Goal: Task Accomplishment & Management: Manage account settings

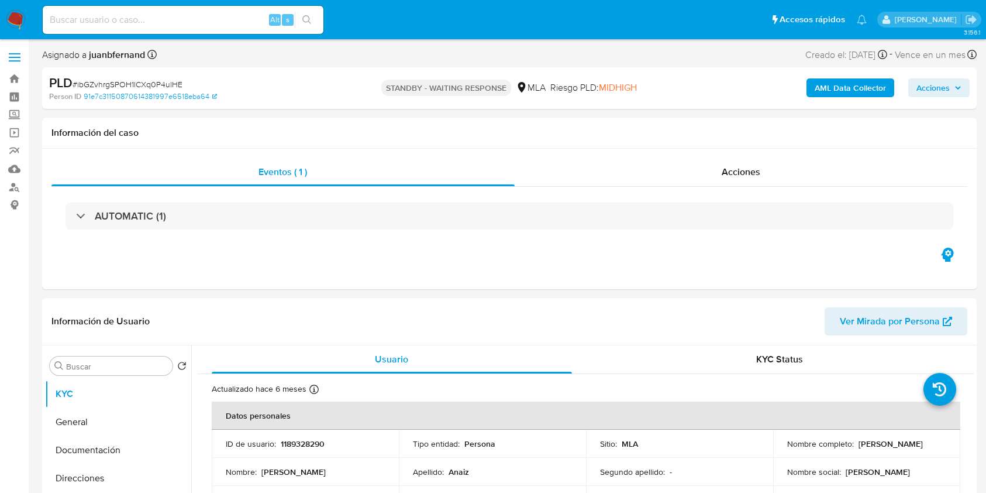
select select "10"
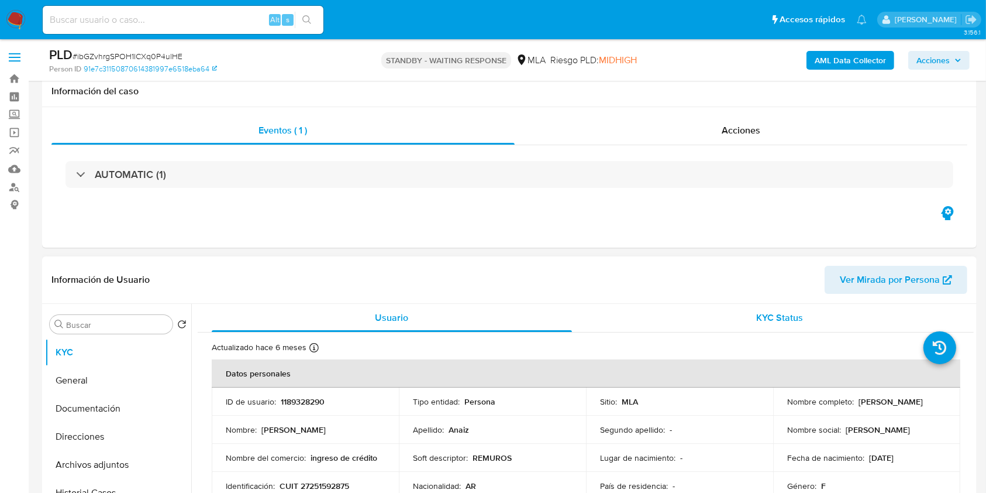
scroll to position [156, 0]
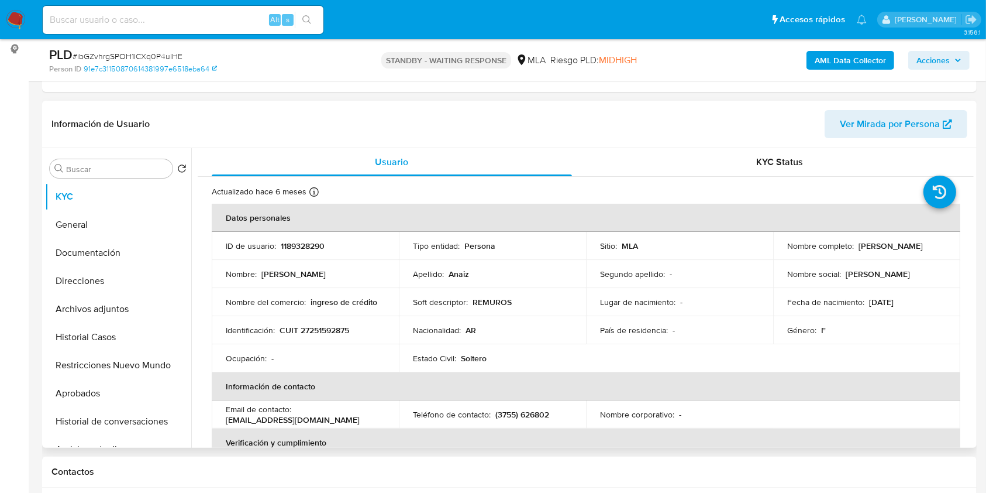
select select "10"
click at [191, 12] on input at bounding box center [183, 19] width 281 height 15
paste input "cffPozwPquBTIbYvPFRgU71R"
type input "cffPozwPquBTIbYvPFRgU71R"
click at [318, 16] on button "search-icon" at bounding box center [307, 20] width 24 height 16
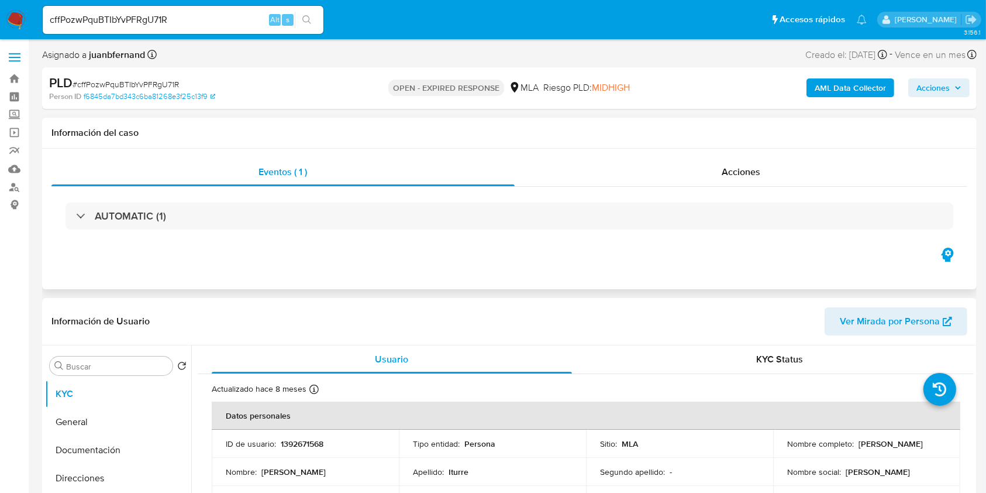
select select "10"
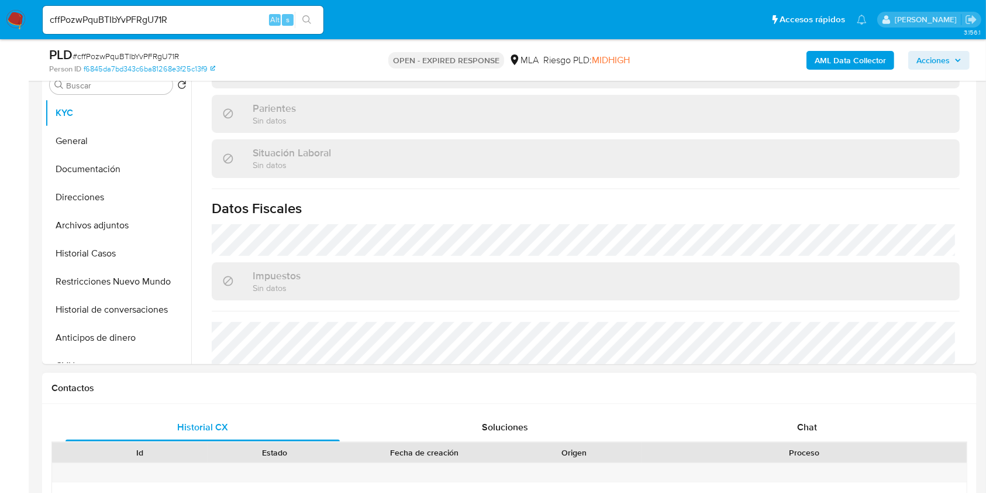
scroll to position [234, 0]
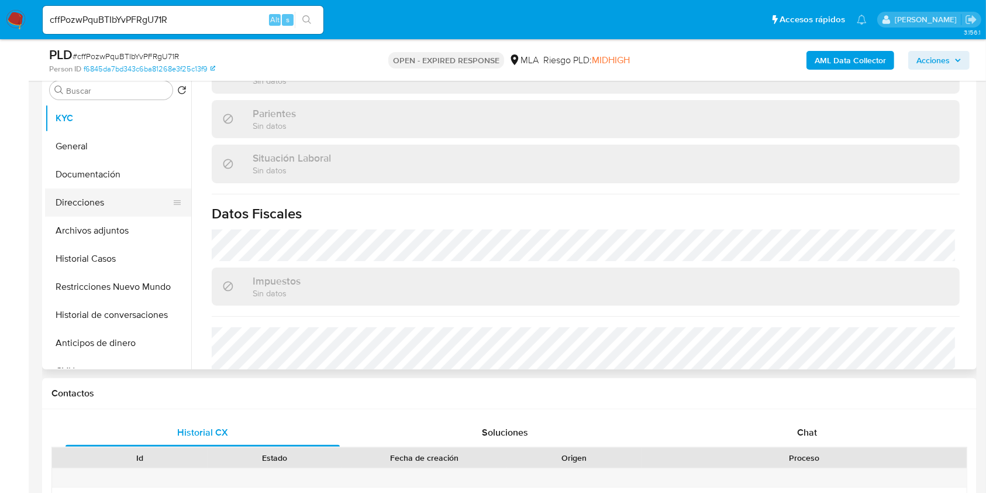
click at [92, 197] on button "Direcciones" at bounding box center [113, 202] width 137 height 28
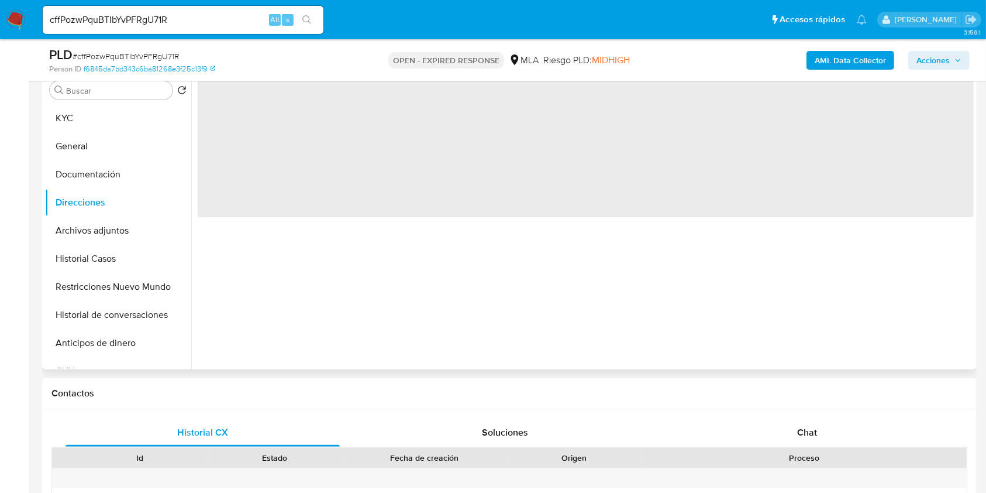
scroll to position [0, 0]
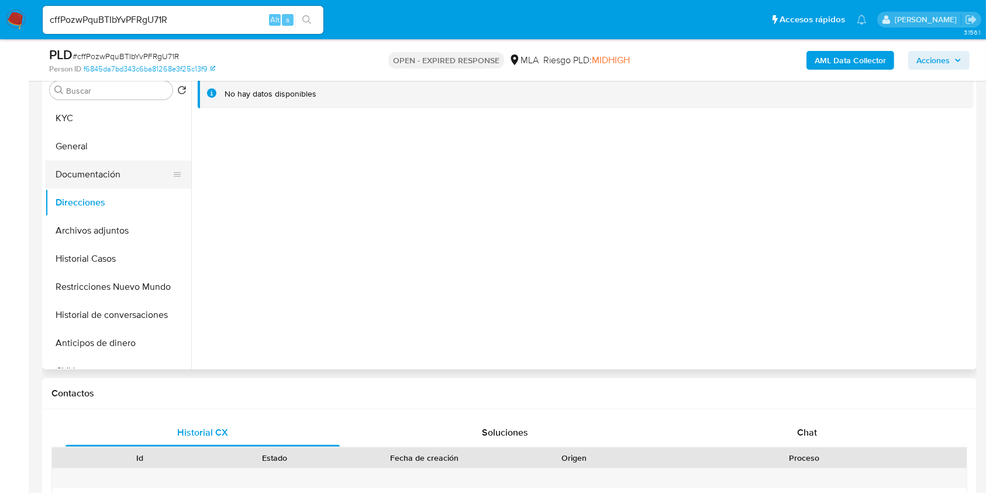
click at [148, 166] on button "Documentación" at bounding box center [113, 174] width 137 height 28
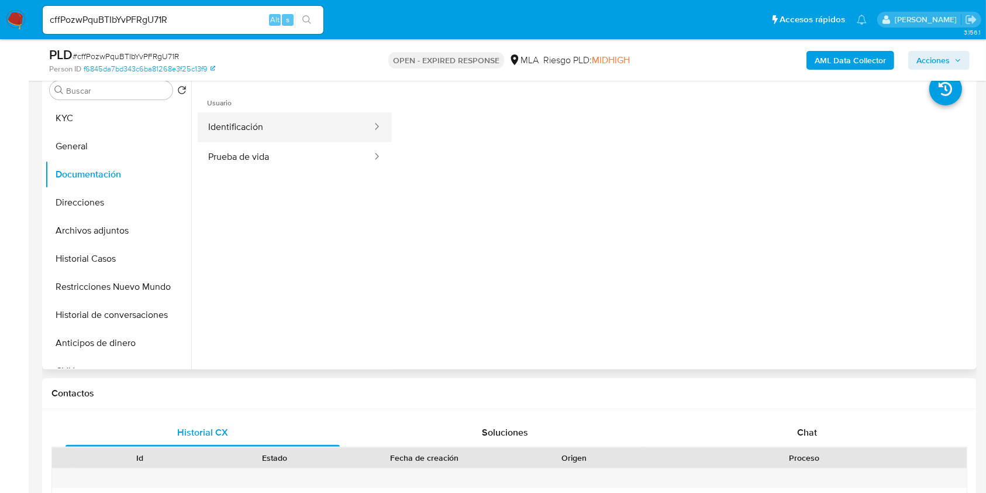
click at [315, 127] on button "Identificación" at bounding box center [285, 127] width 175 height 30
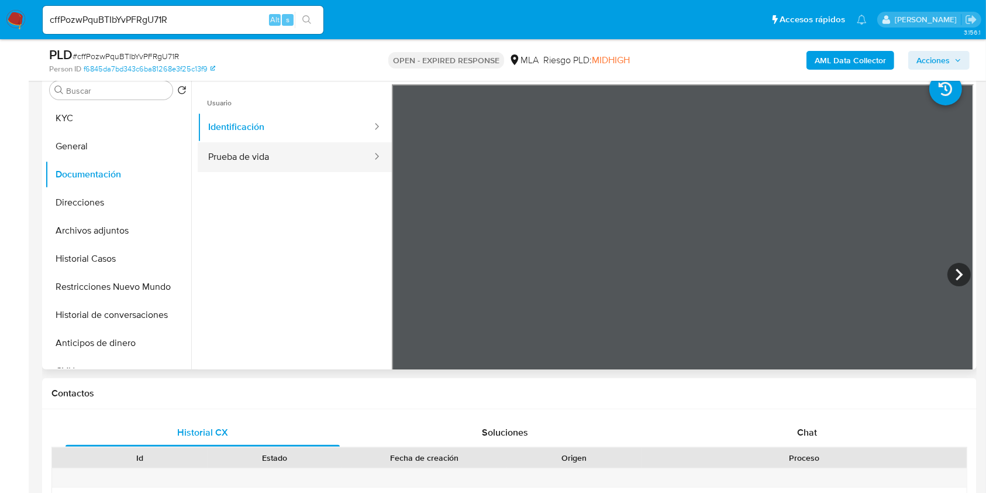
click at [268, 146] on button "Prueba de vida" at bounding box center [285, 157] width 175 height 30
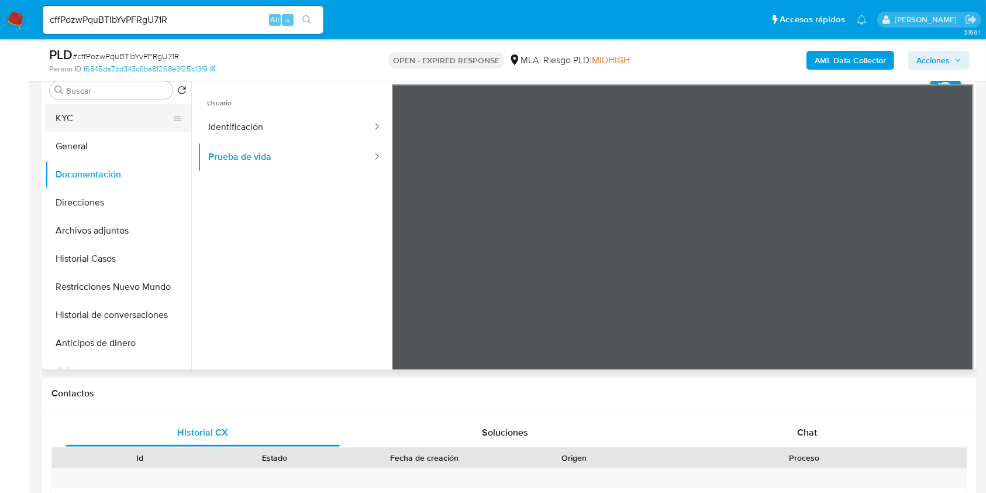
click at [75, 124] on button "KYC" at bounding box center [113, 118] width 137 height 28
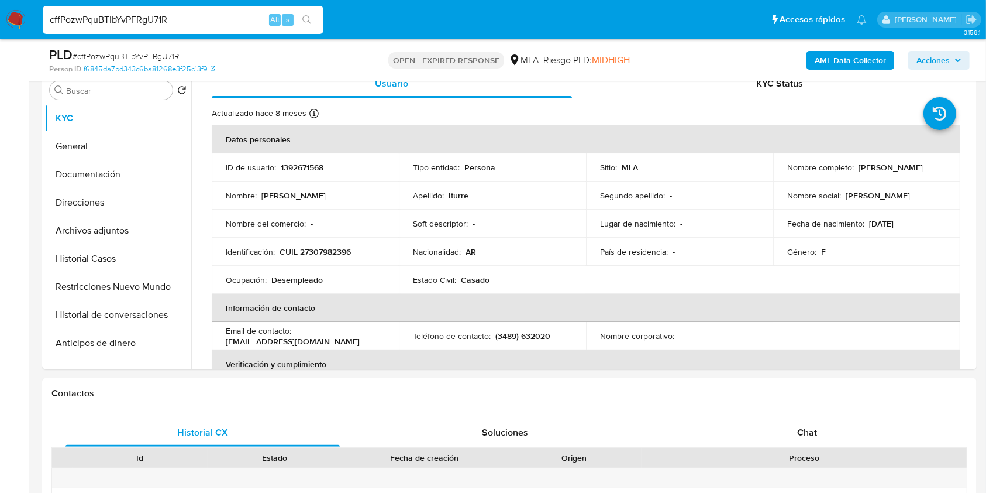
click at [209, 25] on input "cffPozwPquBTIbYvPFRgU71R" at bounding box center [183, 19] width 281 height 15
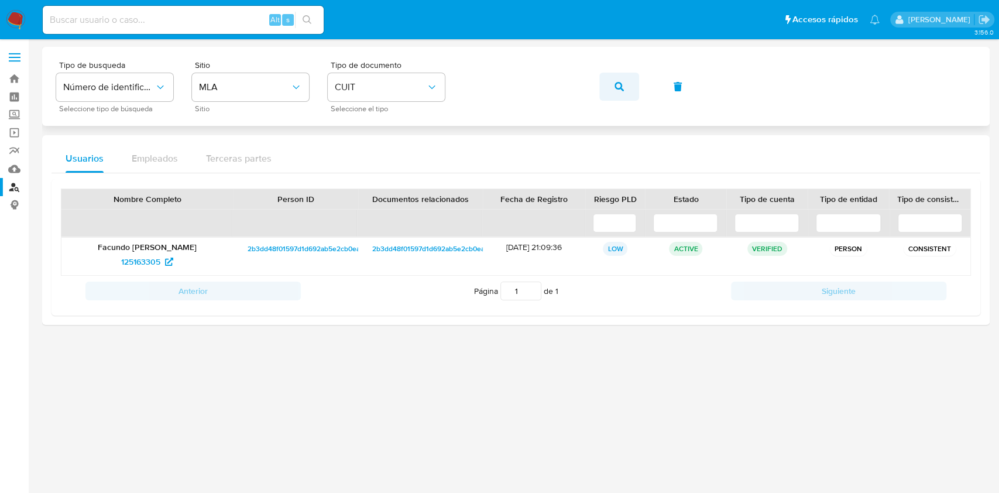
click at [621, 84] on icon "button" at bounding box center [618, 86] width 9 height 9
click at [150, 257] on span "142970569" at bounding box center [140, 261] width 40 height 19
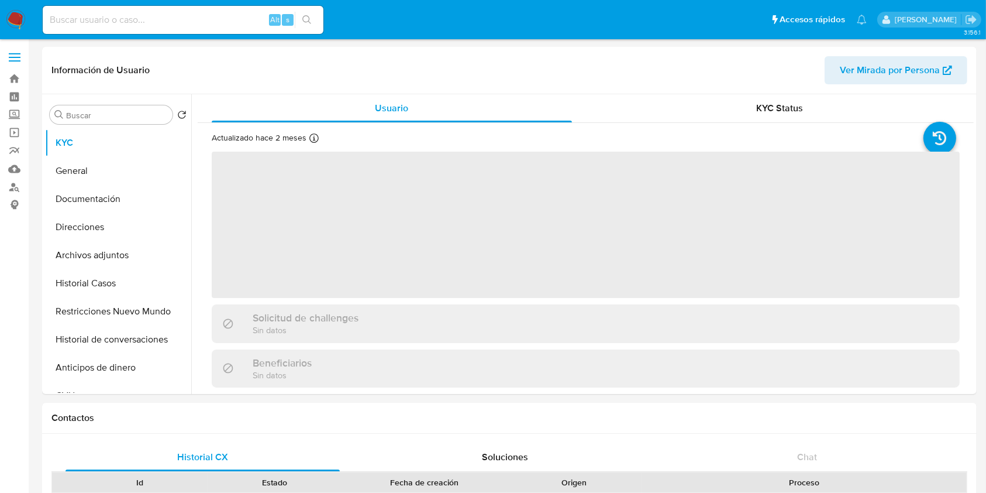
select select "10"
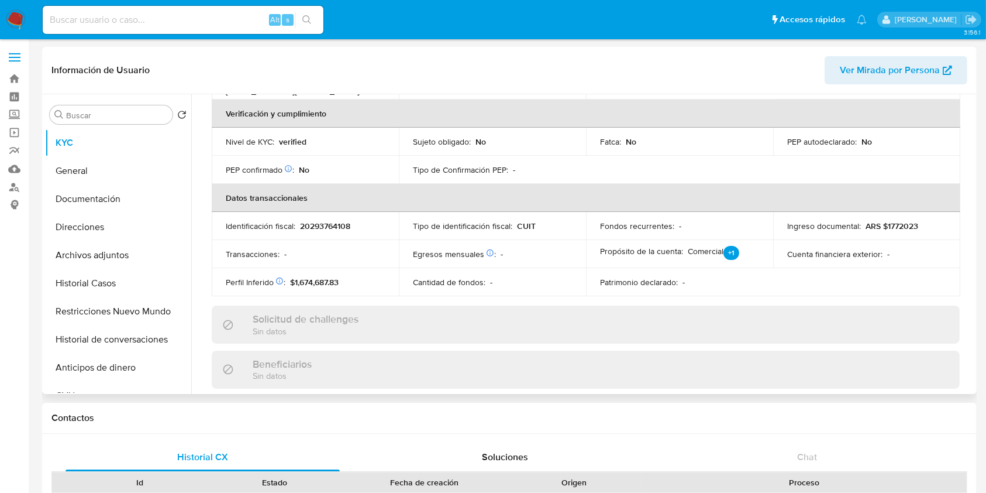
scroll to position [70, 0]
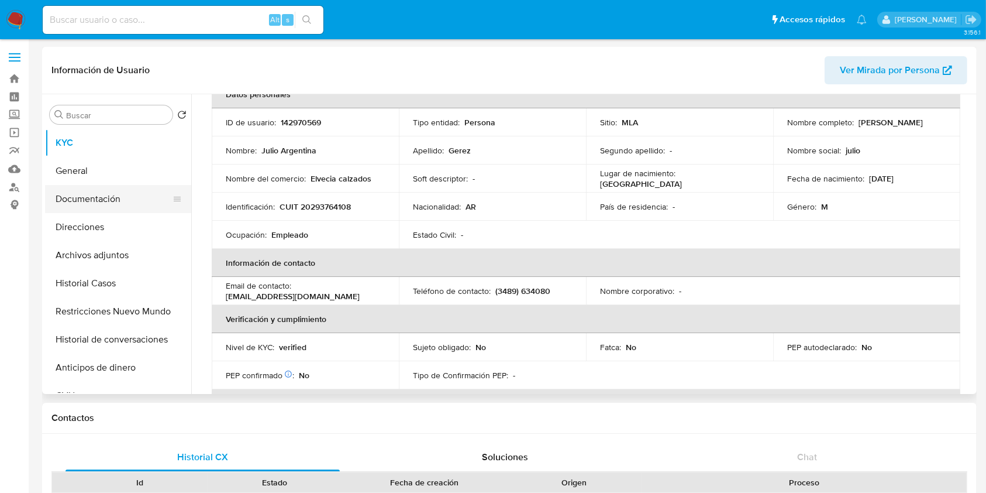
click at [136, 201] on button "Documentación" at bounding box center [113, 199] width 137 height 28
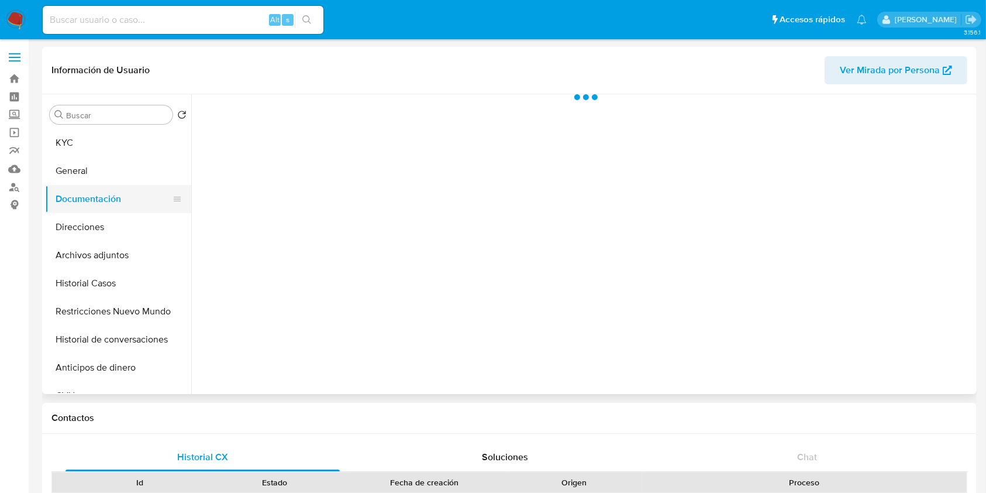
scroll to position [0, 0]
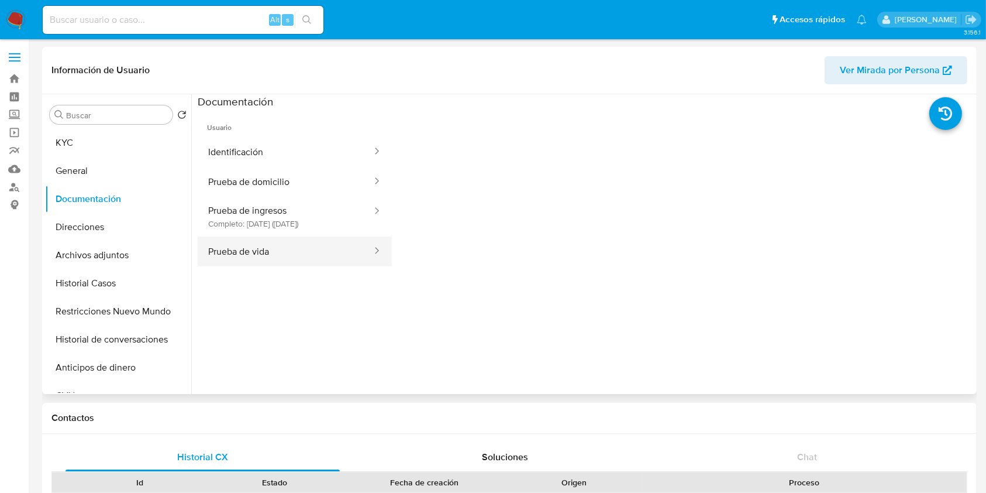
click at [294, 240] on button "Prueba de vida" at bounding box center [285, 251] width 175 height 30
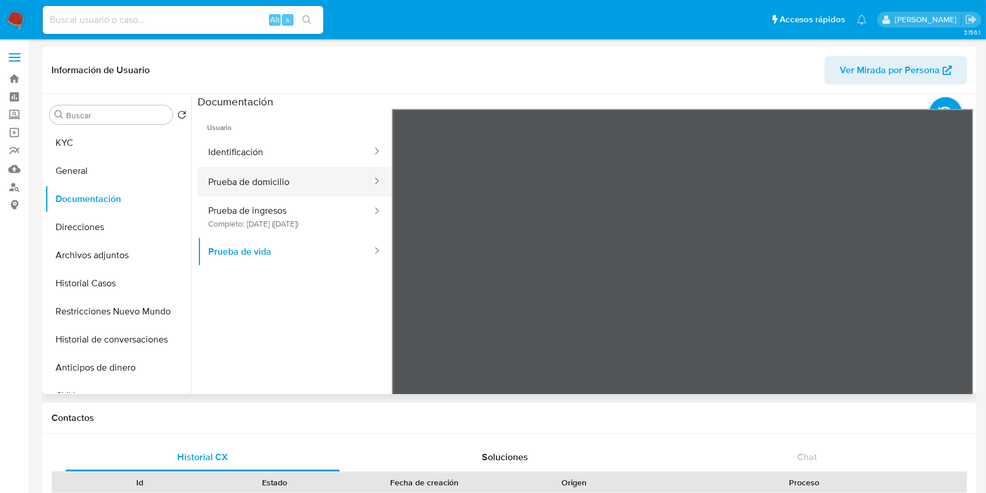
click at [334, 181] on button "Prueba de domicilio" at bounding box center [285, 182] width 175 height 30
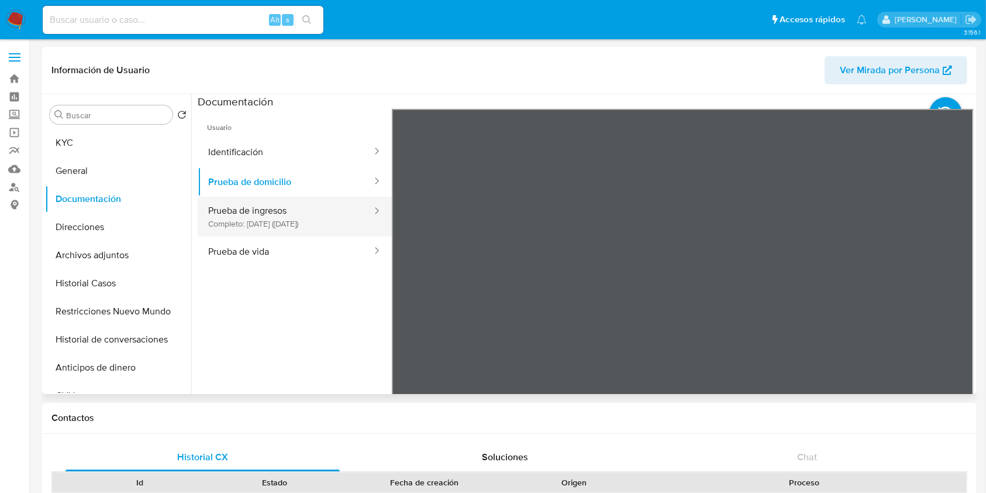
click at [344, 233] on div "Usuario Identificación Prueba de domicilio Prueba de ingresos Completo: 19/11/2…" at bounding box center [586, 296] width 776 height 374
click at [252, 222] on button "Prueba de ingresos Completo: 19/11/2024 (hace 9 meses)" at bounding box center [285, 217] width 175 height 40
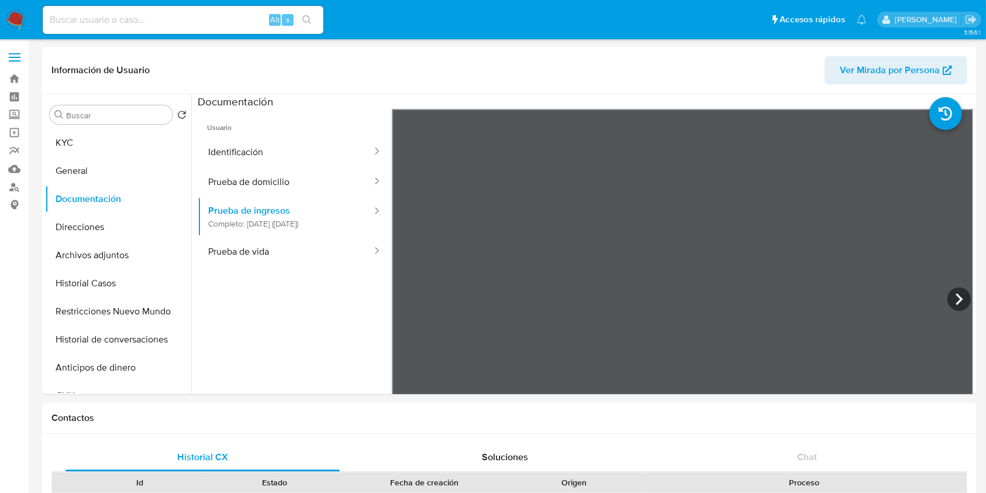
click at [798, 69] on div "Información de Usuario Ver Mirada por Persona Buscar Volver al orden por defect…" at bounding box center [509, 220] width 935 height 347
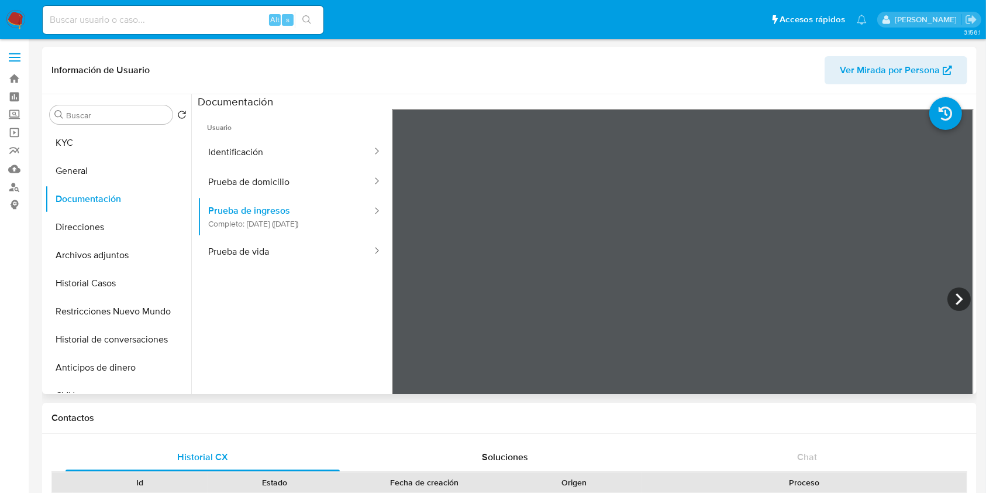
scroll to position [336, 0]
click at [956, 301] on icon at bounding box center [959, 299] width 7 height 12
click at [951, 295] on icon at bounding box center [959, 298] width 23 height 23
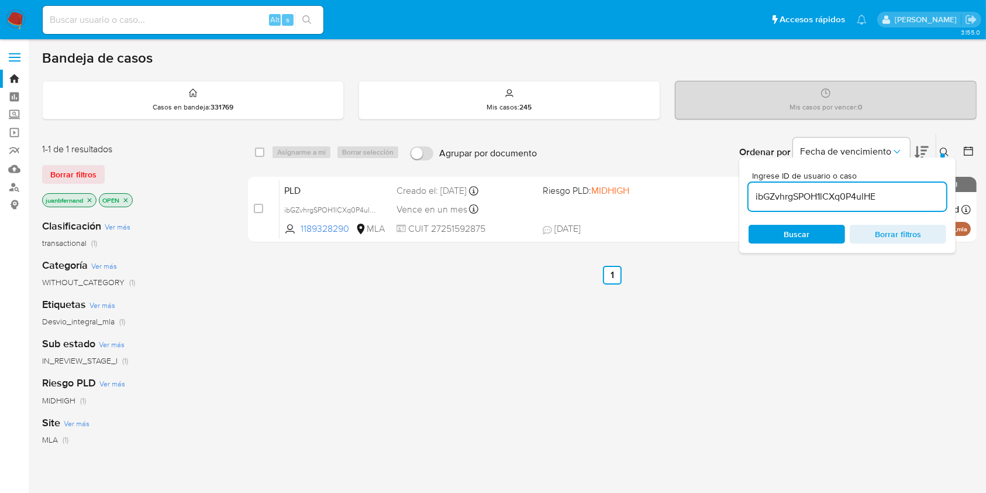
click at [889, 194] on input "ibGZvhrgSPOH1lCXq0P4ulHE" at bounding box center [848, 196] width 198 height 15
paste input "cffPozwPquBTIbYvPFRgU71R"
type input "cffPozwPquBTIbYvPFRgU71R"
click at [260, 152] on input "checkbox" at bounding box center [259, 151] width 9 height 9
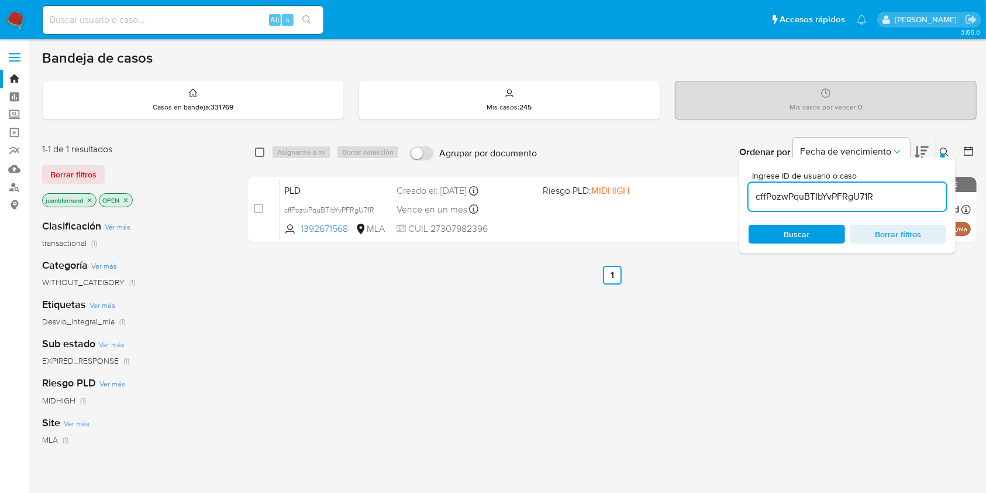
checkbox input "true"
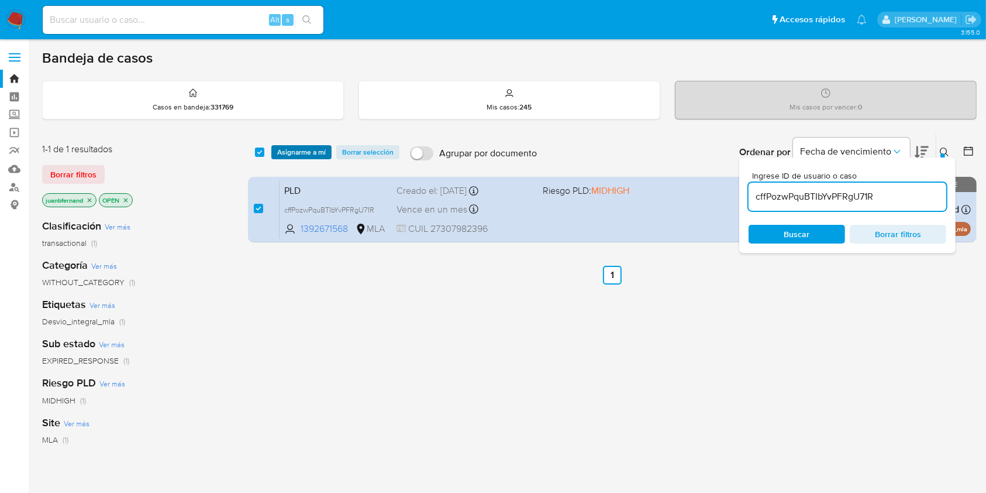
click at [291, 151] on span "Asignarme a mí" at bounding box center [301, 152] width 49 height 12
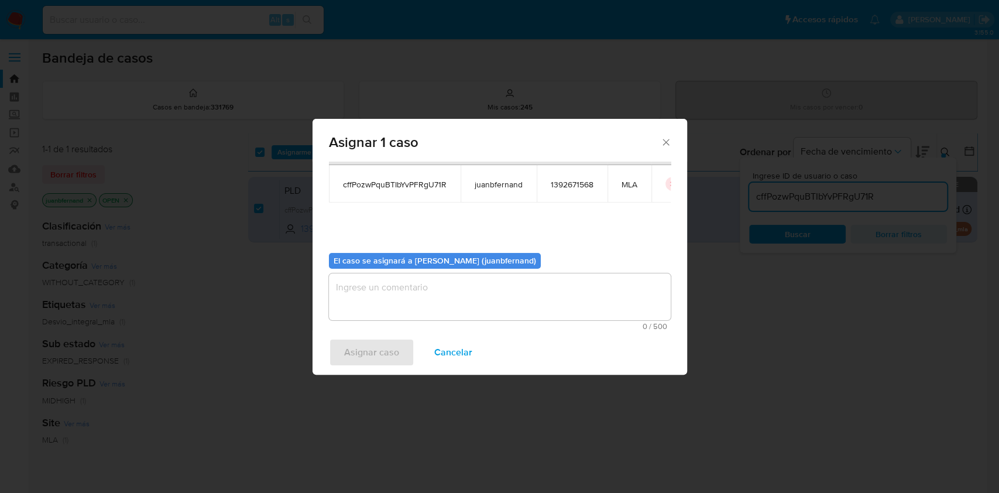
scroll to position [60, 0]
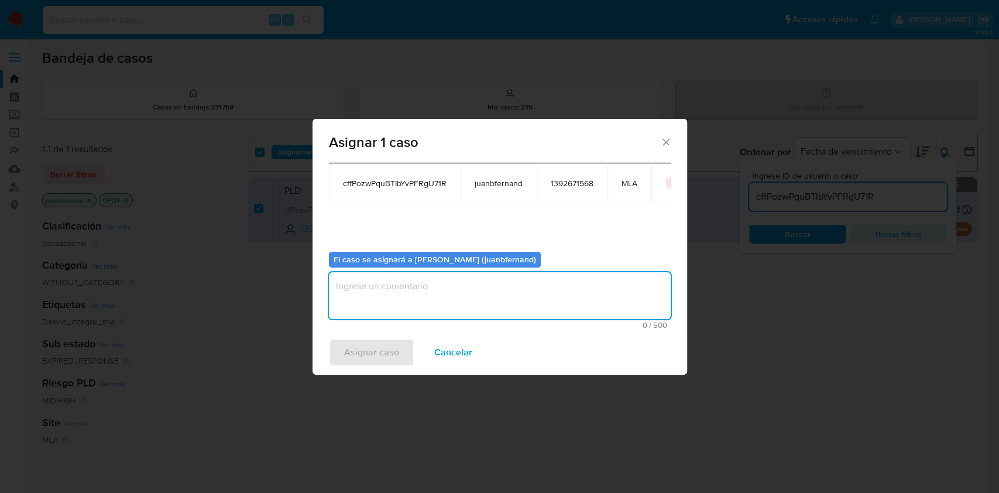
click at [427, 285] on textarea "assign-modal" at bounding box center [500, 295] width 342 height 47
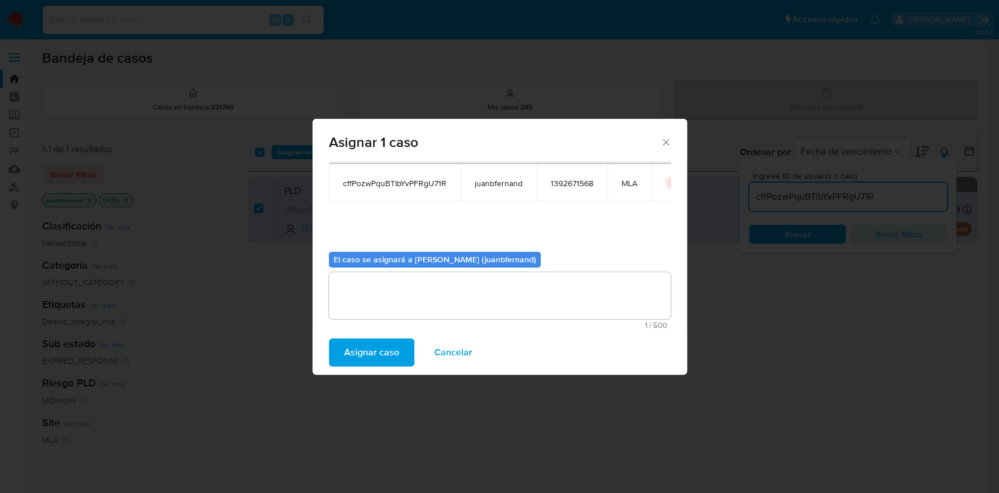
click at [379, 359] on span "Asignar caso" at bounding box center [371, 352] width 55 height 26
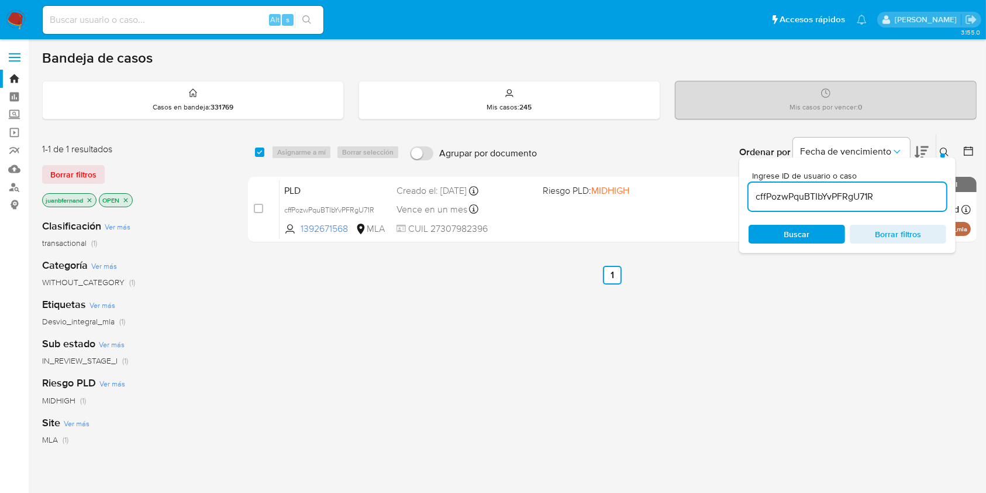
click at [880, 195] on input "cffPozwPquBTIbYvPFRgU71R" at bounding box center [848, 196] width 198 height 15
paste input "F6aSwqaoymTycqUB2f4umi0N"
type input "F6aSwqaoymTycqUB2f4umi0N"
click at [263, 152] on input "checkbox" at bounding box center [259, 151] width 9 height 9
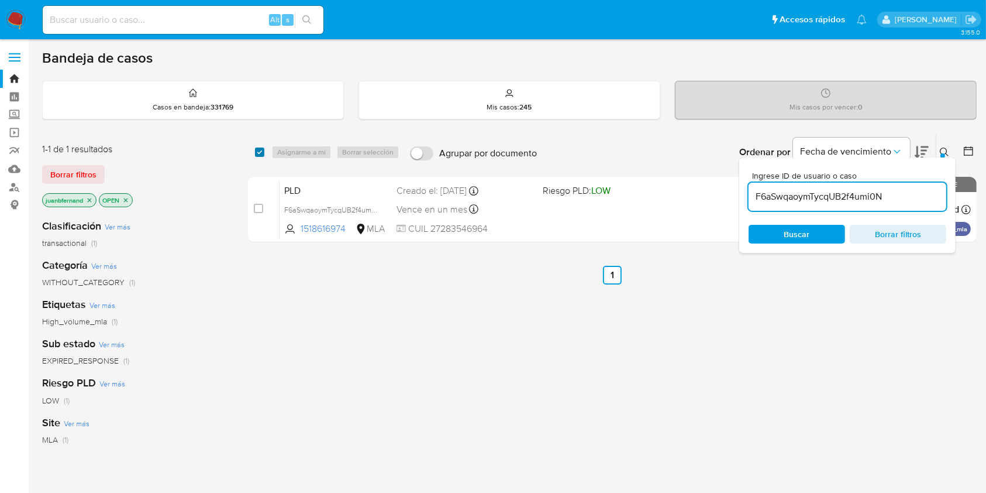
checkbox input "true"
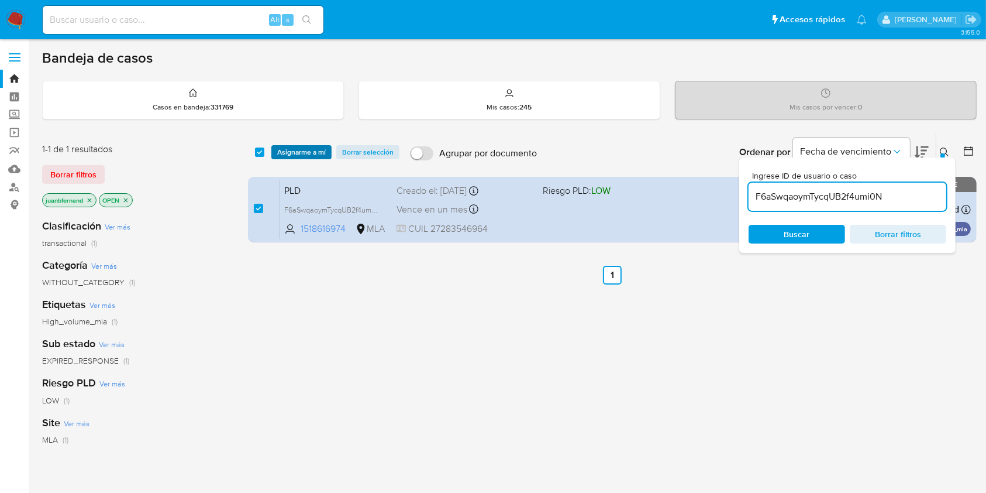
click at [309, 152] on span "Asignarme a mí" at bounding box center [301, 152] width 49 height 12
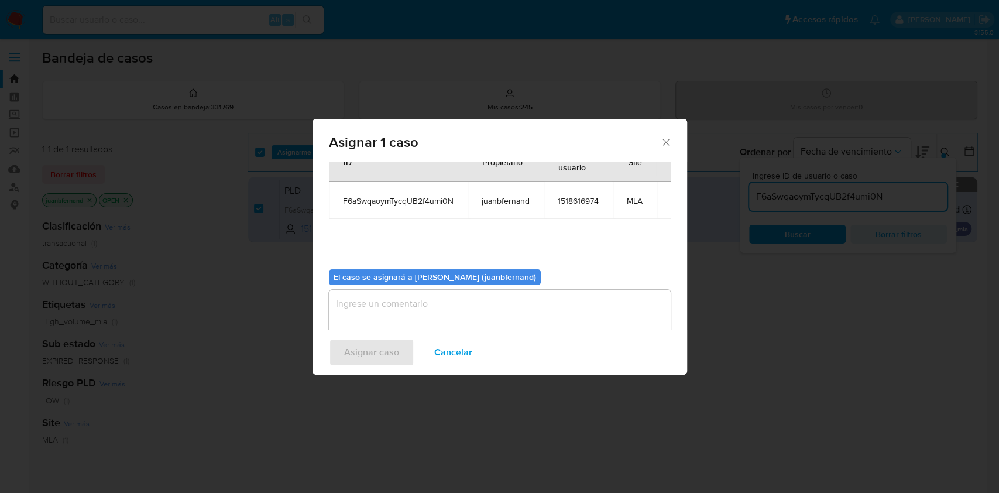
scroll to position [60, 0]
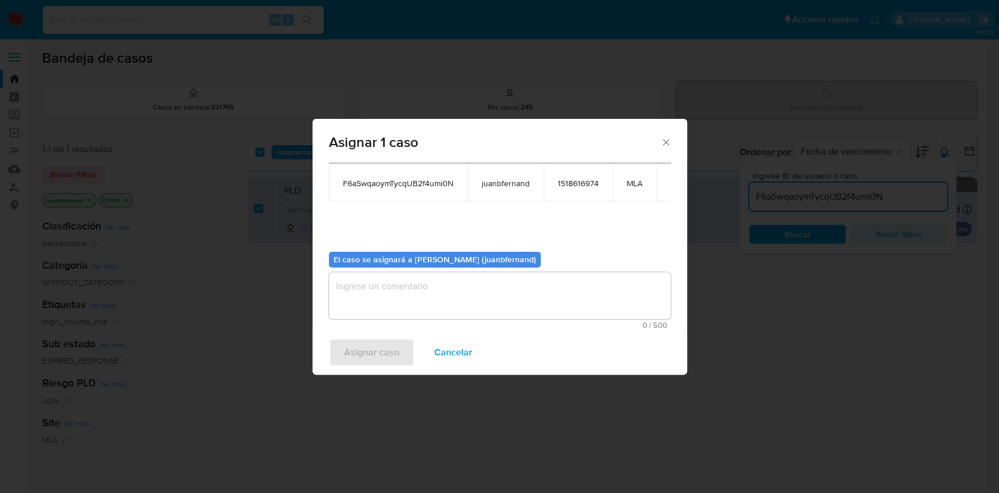
click at [435, 283] on textarea "assign-modal" at bounding box center [500, 295] width 342 height 47
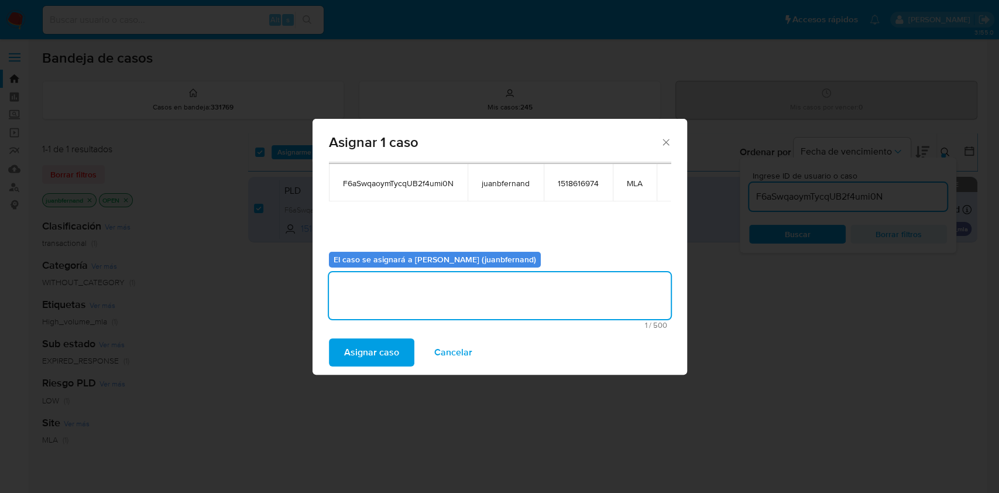
click at [395, 350] on span "Asignar caso" at bounding box center [371, 352] width 55 height 26
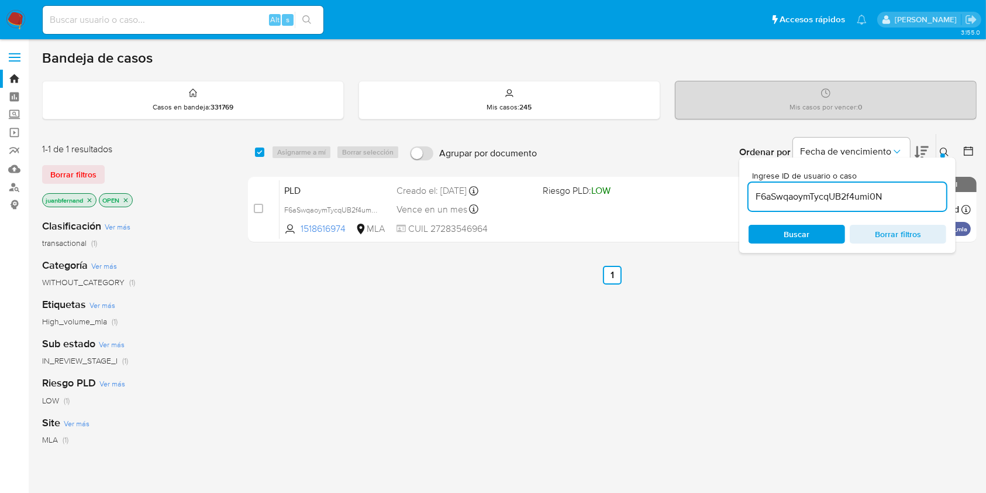
click at [906, 201] on input "F6aSwqaoymTycqUB2f4umi0N" at bounding box center [848, 196] width 198 height 15
paste input "n1bA9Cv4xN8COrXJUuxLWbb1"
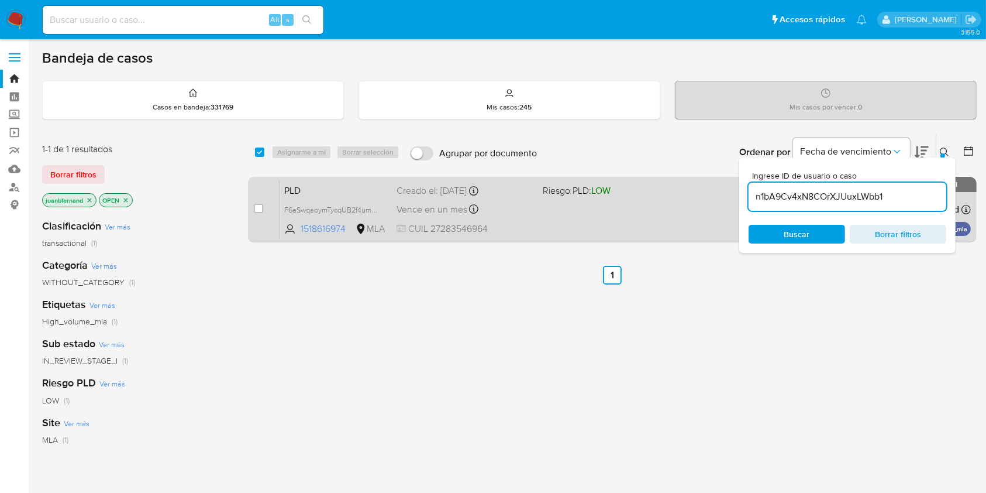
type input "n1bA9Cv4xN8COrXJUuxLWbb1"
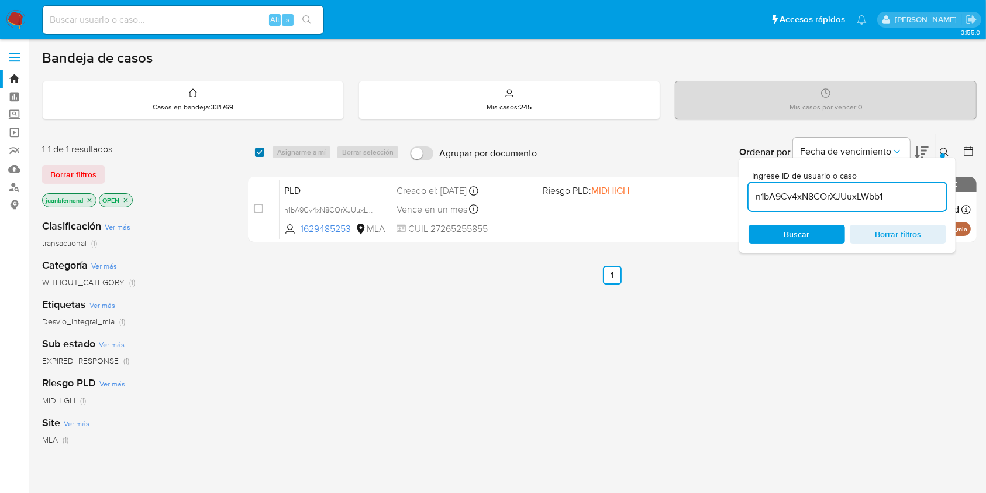
click at [256, 153] on input "checkbox" at bounding box center [259, 151] width 9 height 9
checkbox input "true"
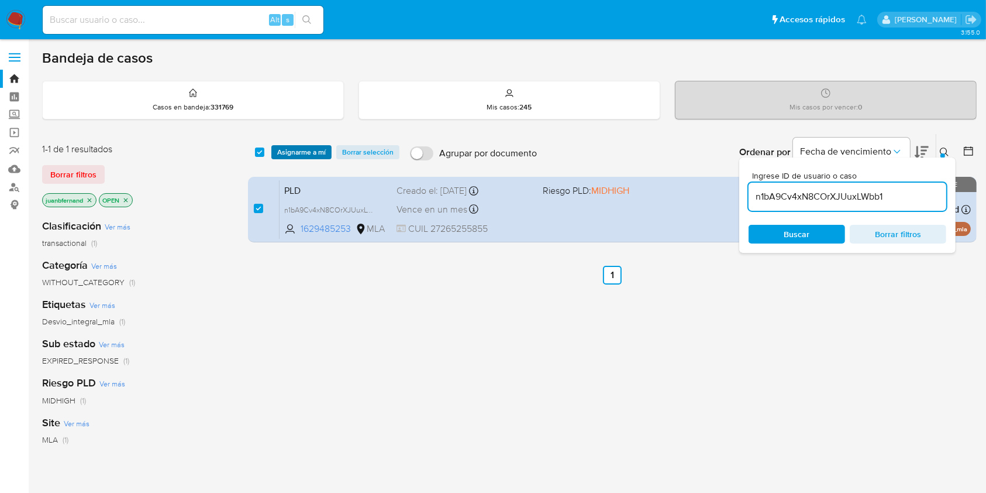
click at [298, 151] on span "Asignarme a mí" at bounding box center [301, 152] width 49 height 12
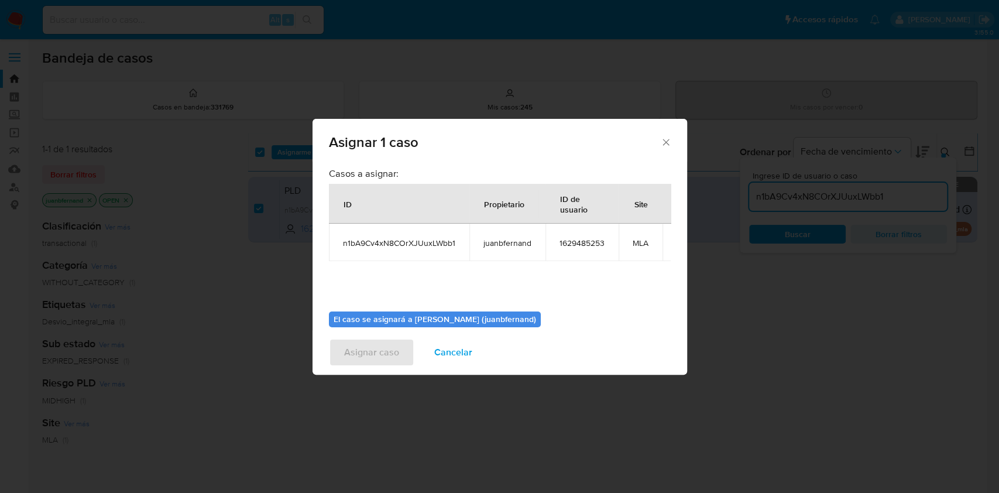
scroll to position [71, 0]
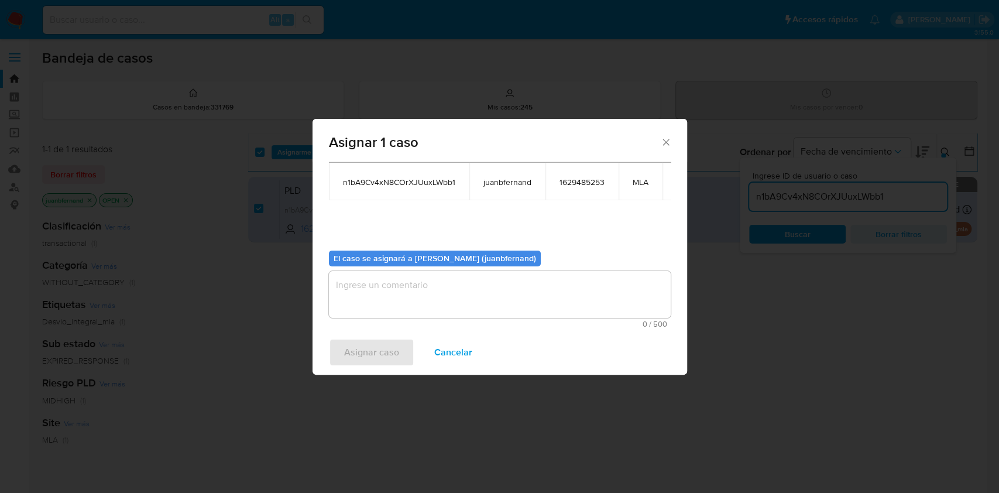
click at [480, 292] on textarea "assign-modal" at bounding box center [500, 294] width 342 height 47
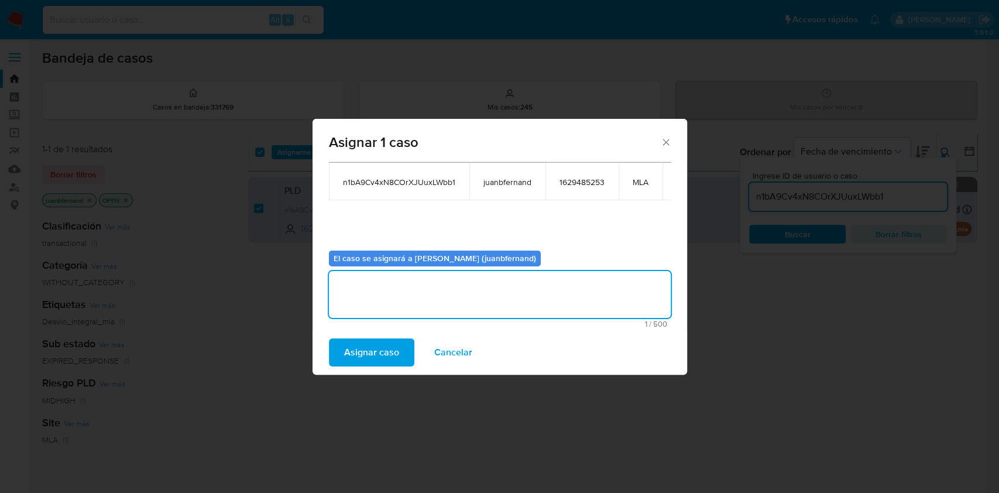
click at [386, 340] on span "Asignar caso" at bounding box center [371, 352] width 55 height 26
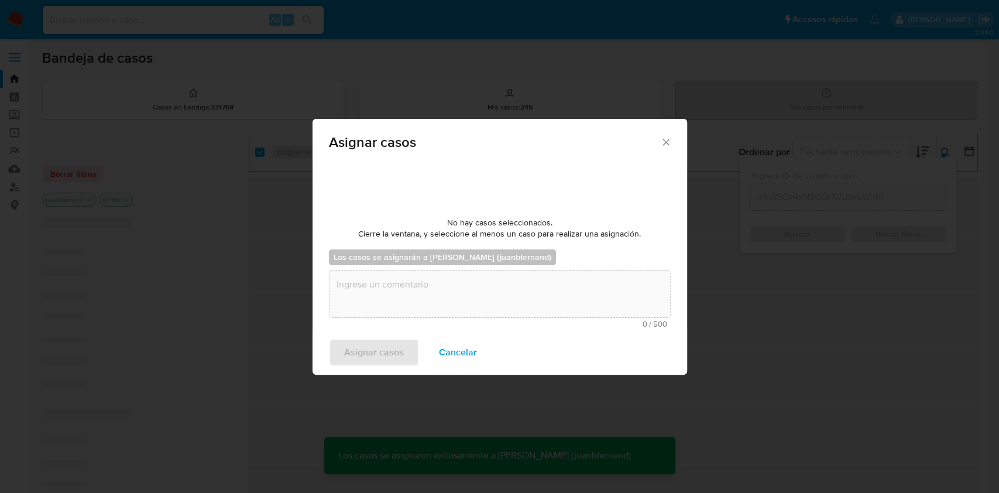
scroll to position [70, 0]
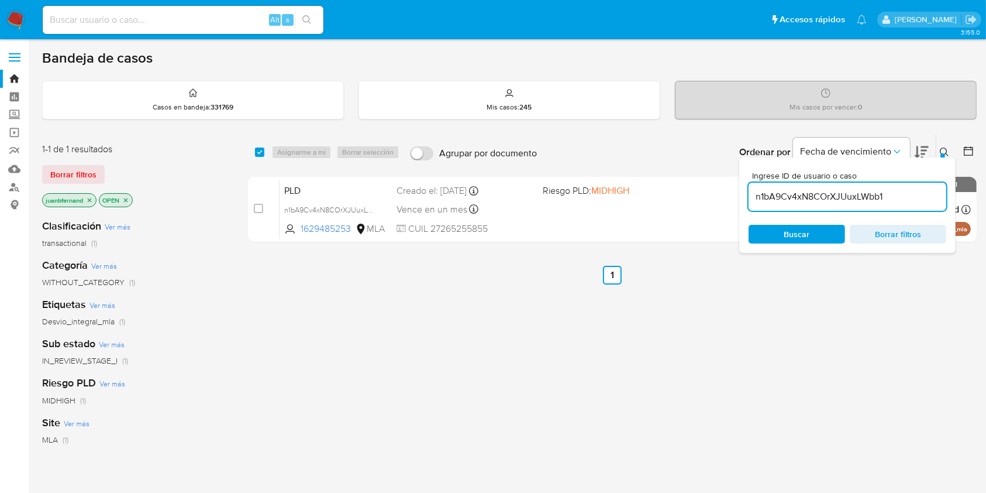
click at [915, 189] on input "n1bA9Cv4xN8COrXJUuxLWbb1" at bounding box center [848, 196] width 198 height 15
paste input "C8Du9sIws1YCMaXLoF2pW9ls"
type input "C8Du9sIws1YCMaXLoF2pW9ls"
click at [256, 154] on input "checkbox" at bounding box center [259, 151] width 9 height 9
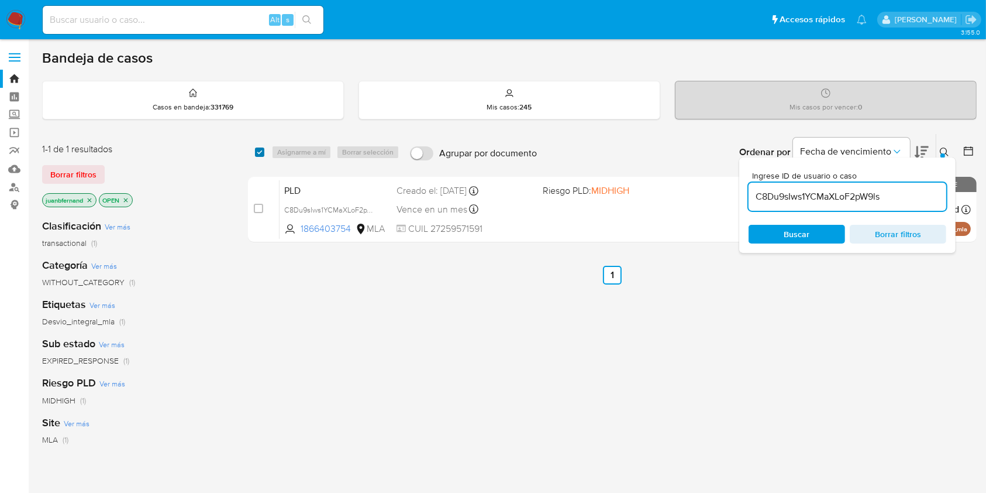
checkbox input "true"
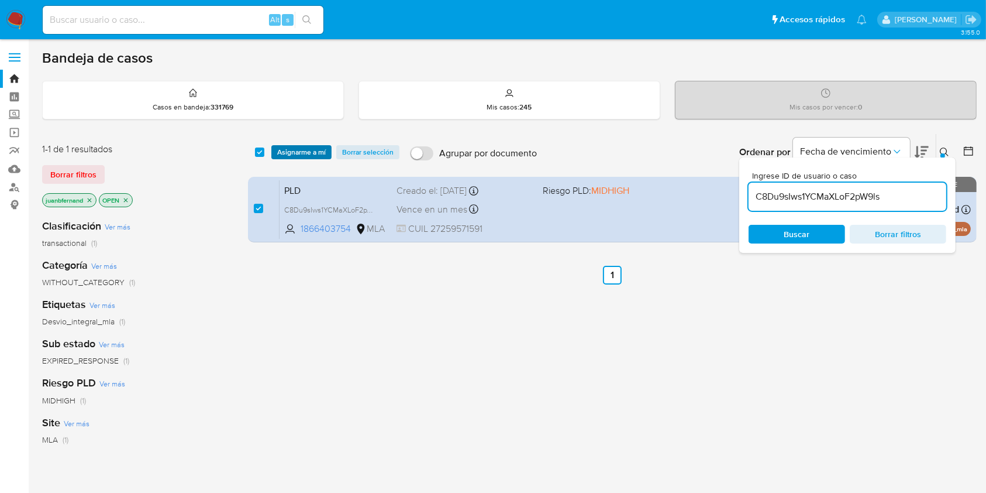
click at [281, 150] on span "Asignarme a mí" at bounding box center [301, 152] width 49 height 12
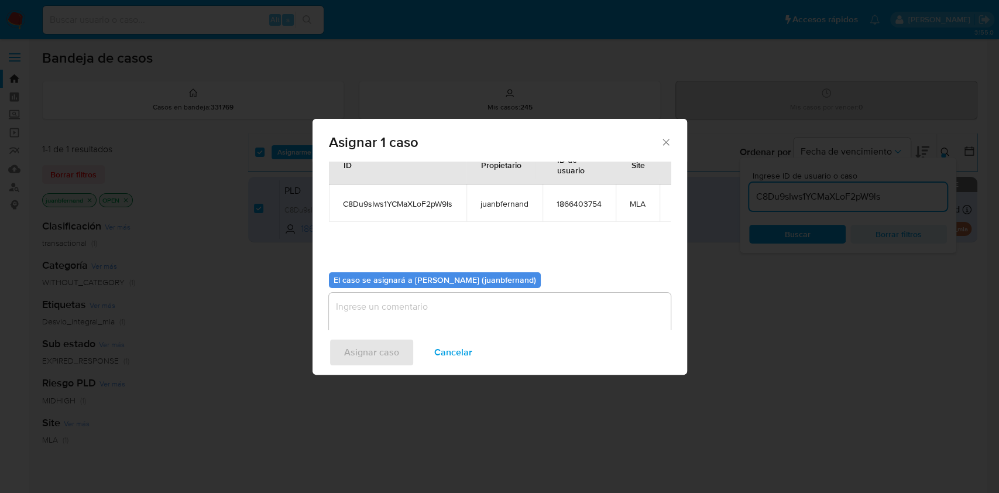
scroll to position [60, 0]
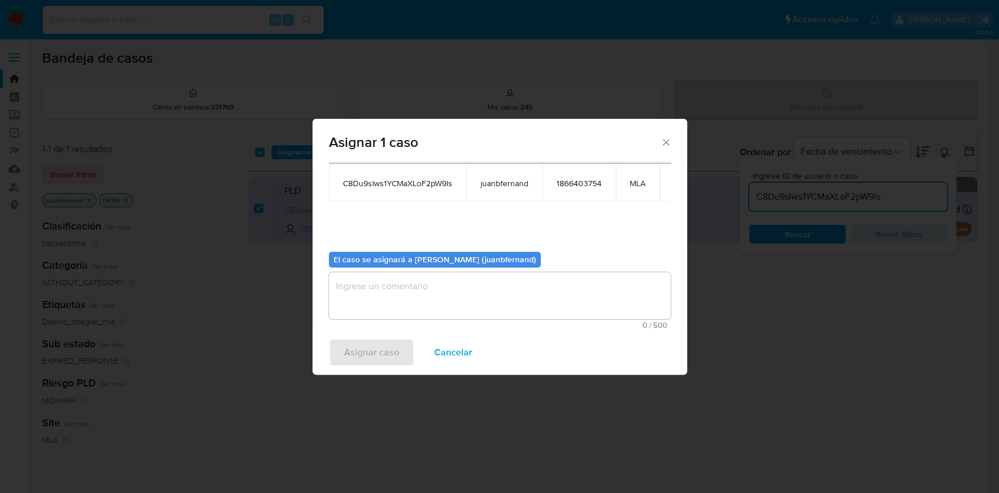
click at [452, 332] on div "Asignar caso Cancelar" at bounding box center [499, 352] width 374 height 44
click at [454, 313] on textarea "assign-modal" at bounding box center [500, 295] width 342 height 47
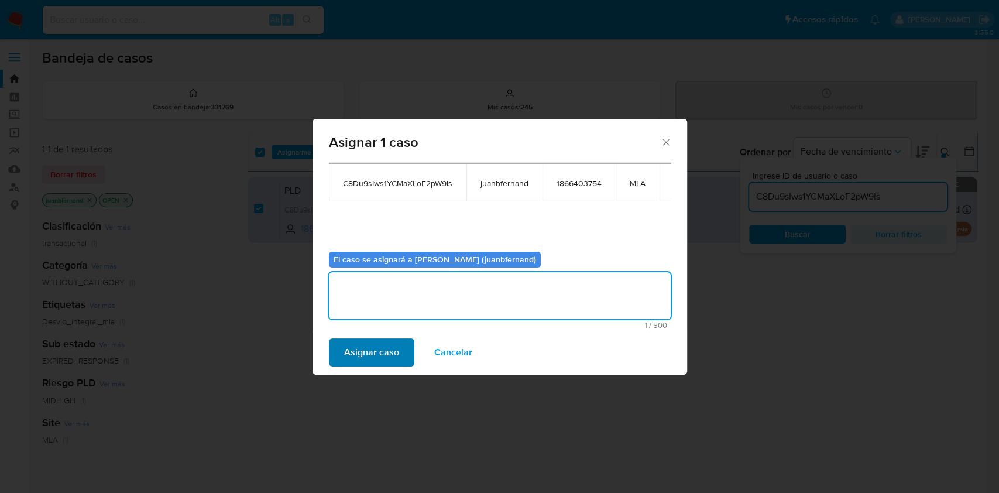
click at [396, 337] on div "Asignar caso Cancelar" at bounding box center [499, 352] width 374 height 44
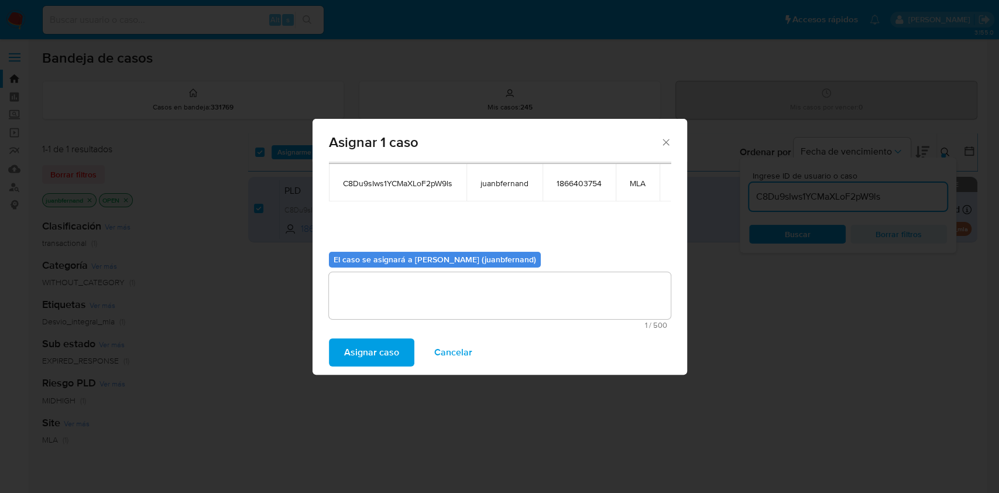
click at [392, 346] on span "Asignar caso" at bounding box center [371, 352] width 55 height 26
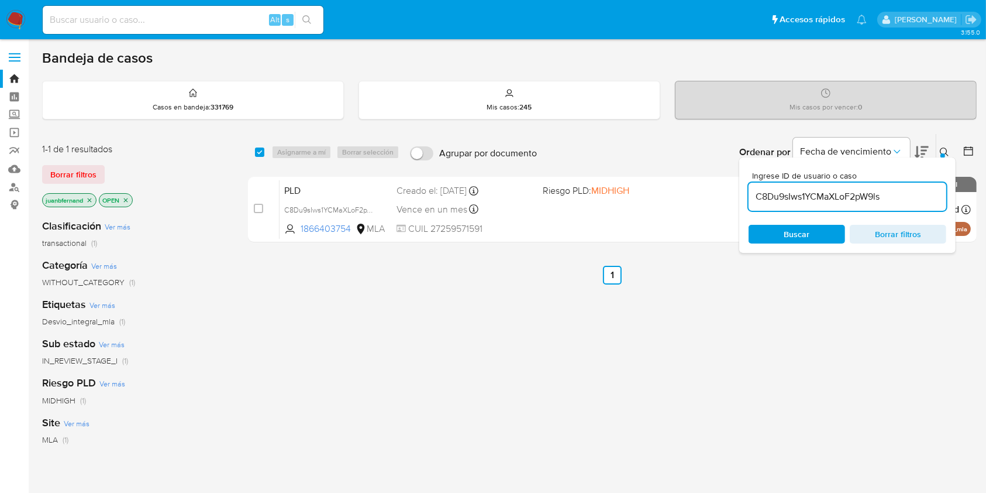
click at [920, 198] on input "C8Du9sIws1YCMaXLoF2pW9ls" at bounding box center [848, 196] width 198 height 15
paste input "7OXXtp615gKhTRbeUnZykKDX"
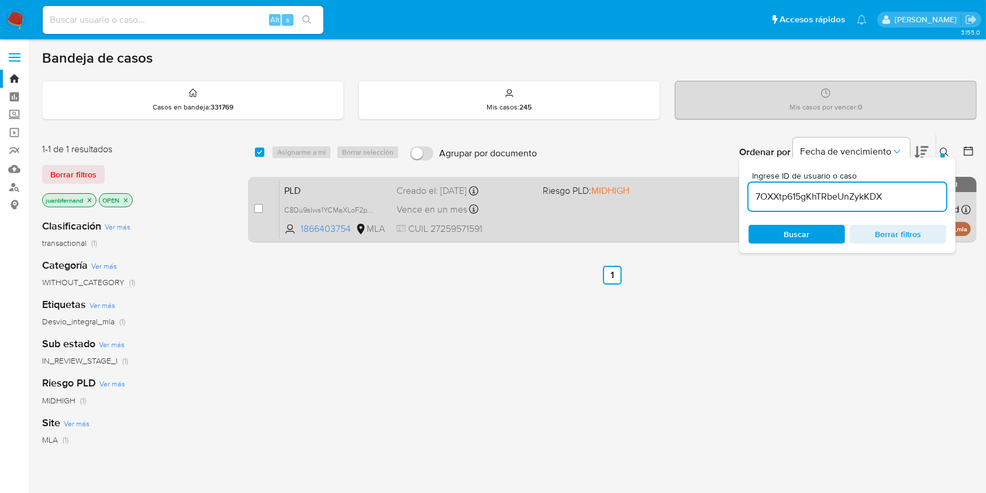
type input "7OXXtp615gKhTRbeUnZykKDX"
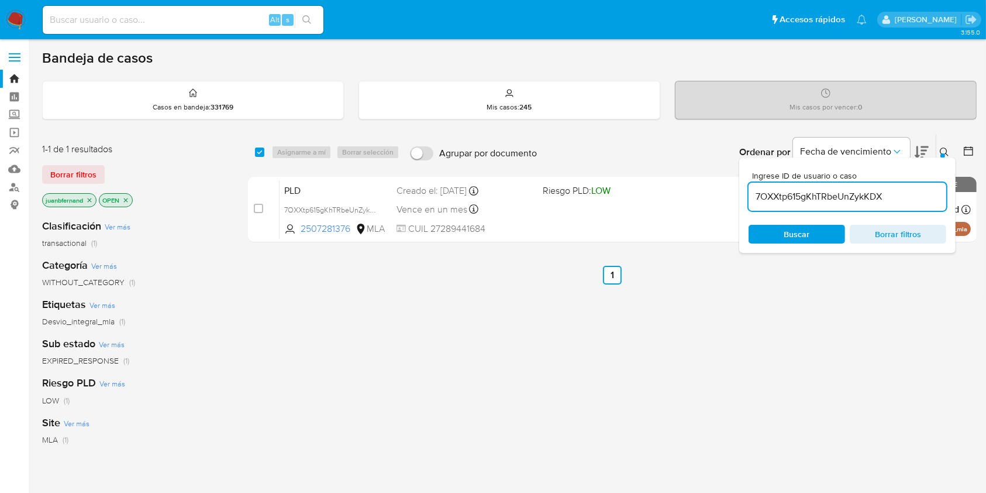
click at [260, 156] on div "select-all-cases-checkbox" at bounding box center [259, 152] width 9 height 12
click at [287, 149] on div "Asignarme a mí Borrar selección" at bounding box center [337, 152] width 133 height 14
click at [257, 153] on input "checkbox" at bounding box center [259, 151] width 9 height 9
checkbox input "true"
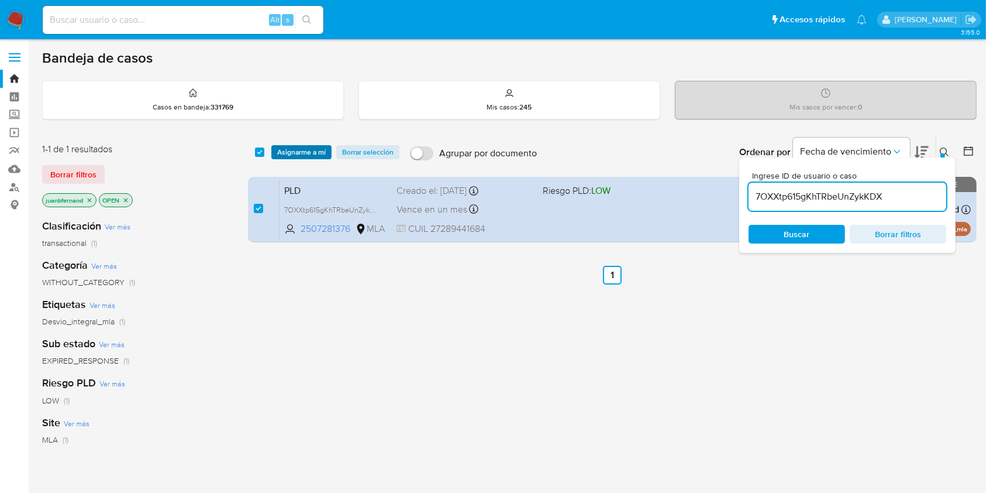
click at [298, 152] on span "Asignarme a mí" at bounding box center [301, 152] width 49 height 12
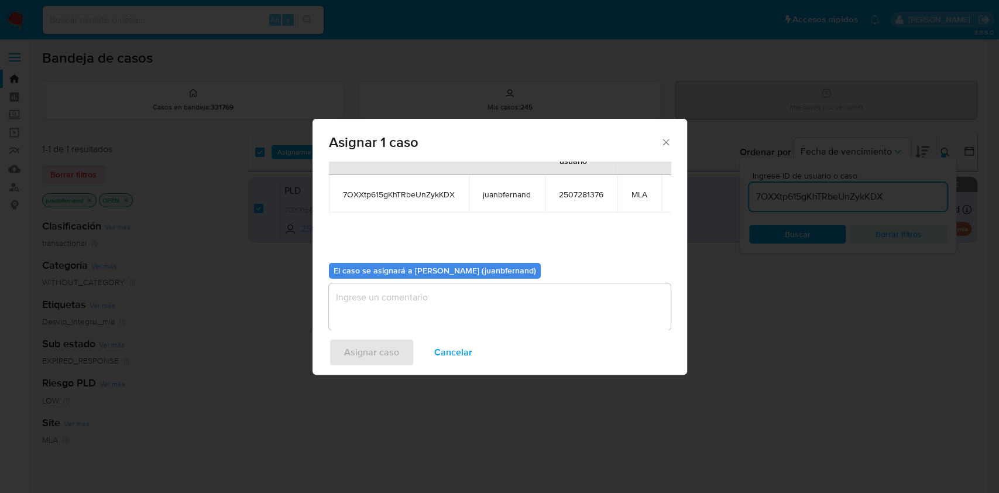
scroll to position [71, 0]
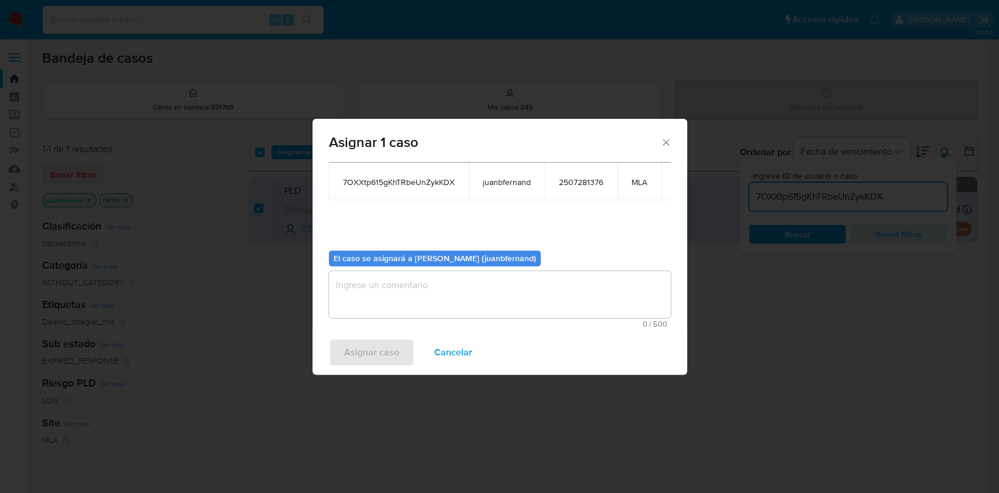
click at [412, 292] on textarea "assign-modal" at bounding box center [500, 294] width 342 height 47
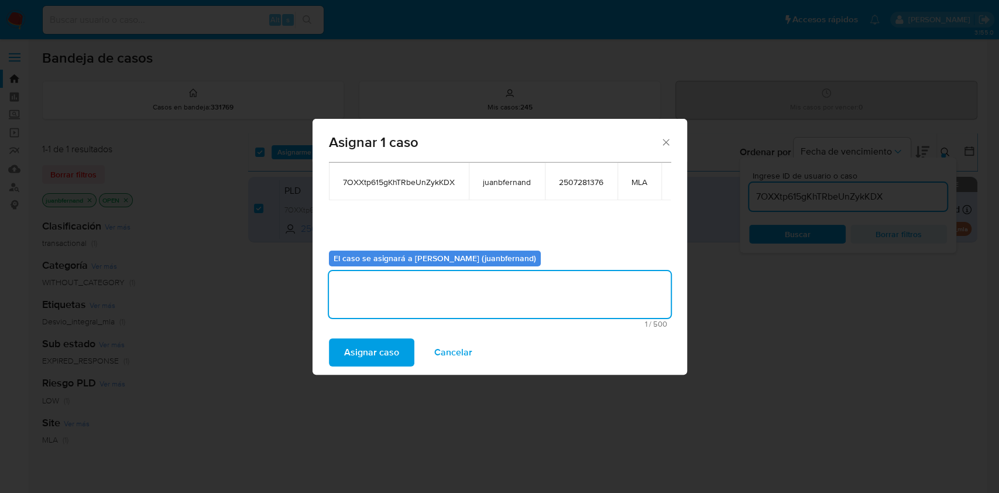
click at [371, 362] on span "Asignar caso" at bounding box center [371, 352] width 55 height 26
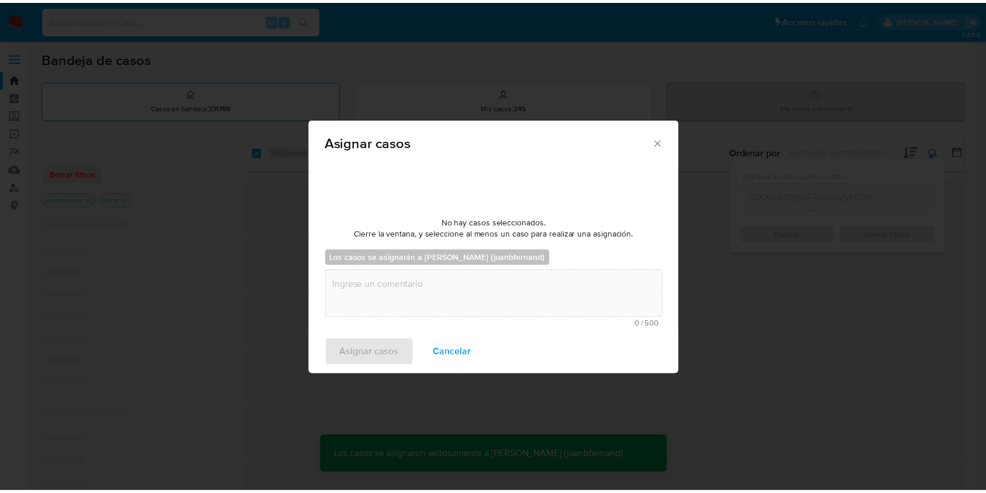
scroll to position [70, 0]
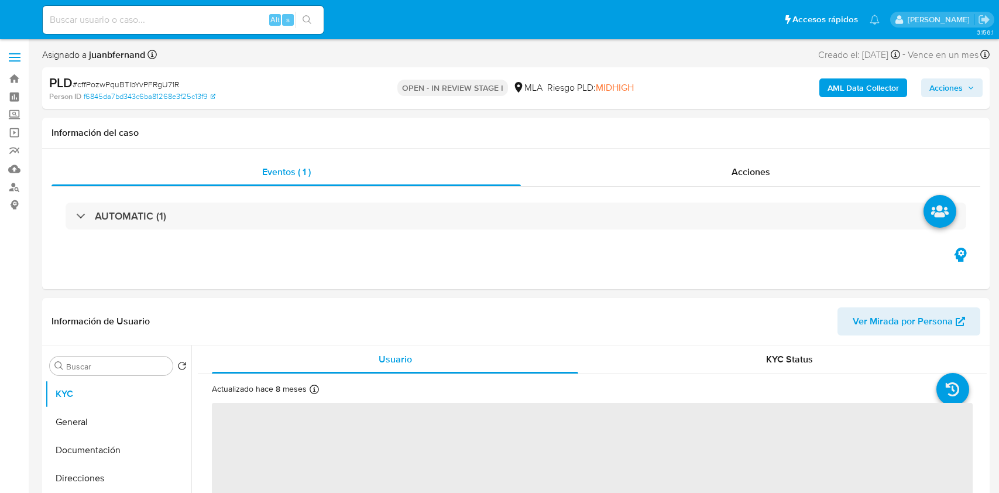
select select "10"
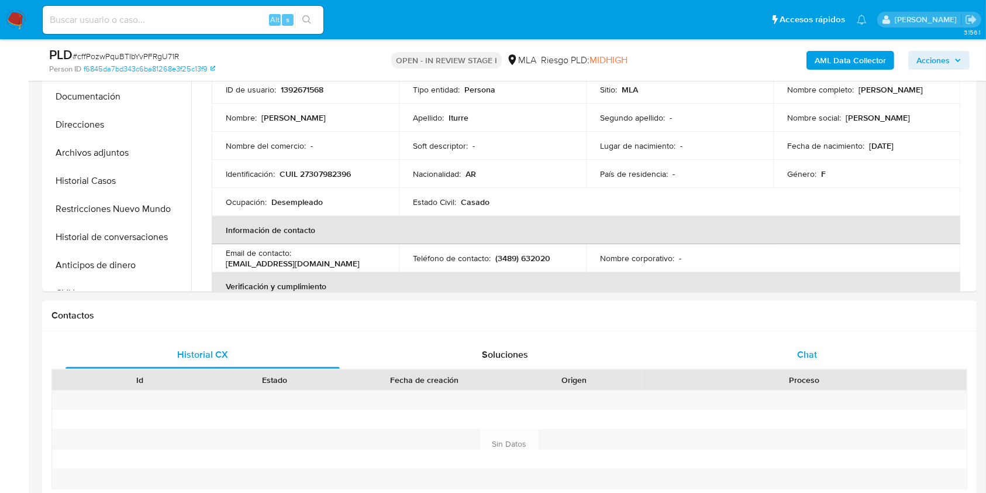
click at [820, 350] on div "Chat" at bounding box center [807, 354] width 274 height 28
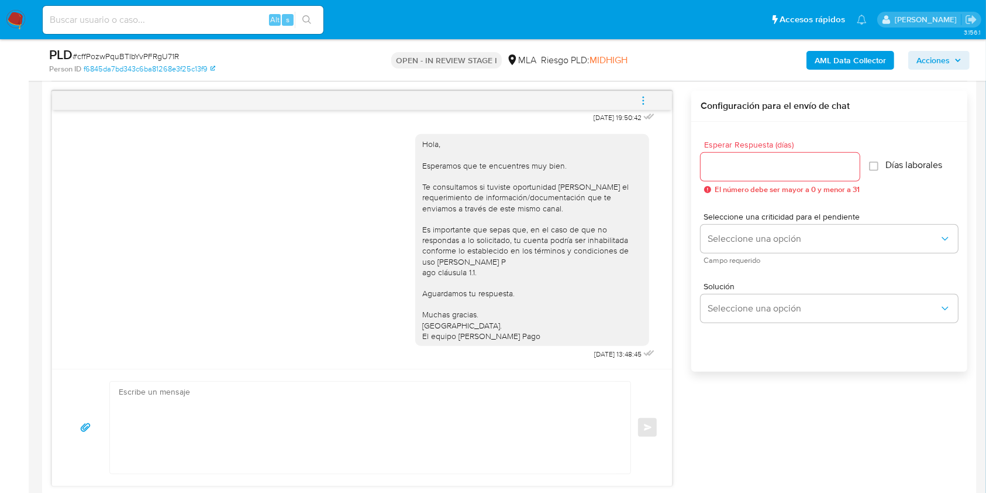
scroll to position [624, 0]
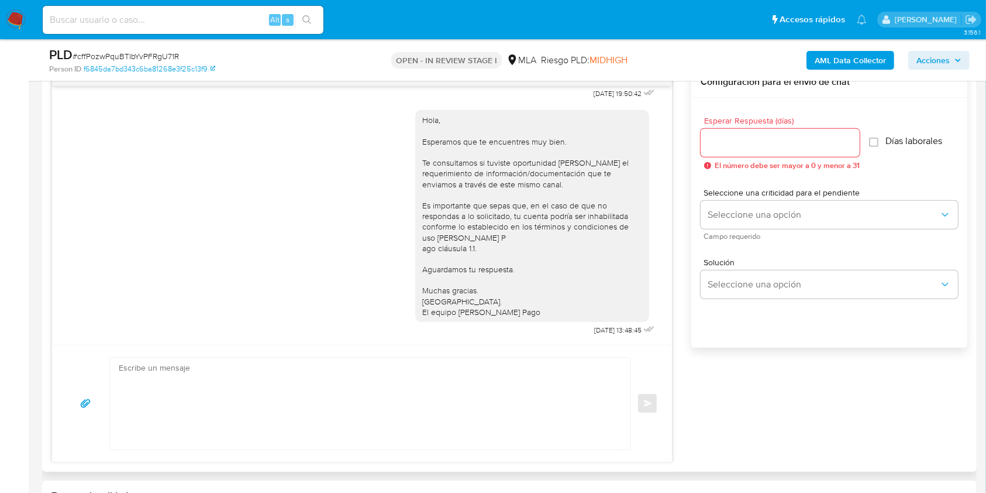
click at [258, 373] on textarea at bounding box center [367, 403] width 497 height 92
paste textarea "Hola. Esperamos que te encuentres muy bien. Te consultamos si tuviste oportunid…"
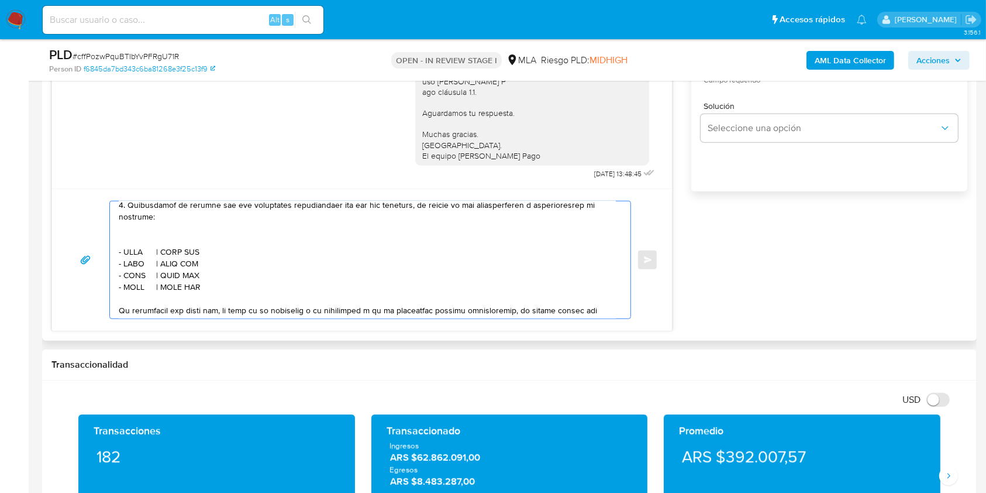
scroll to position [390, 0]
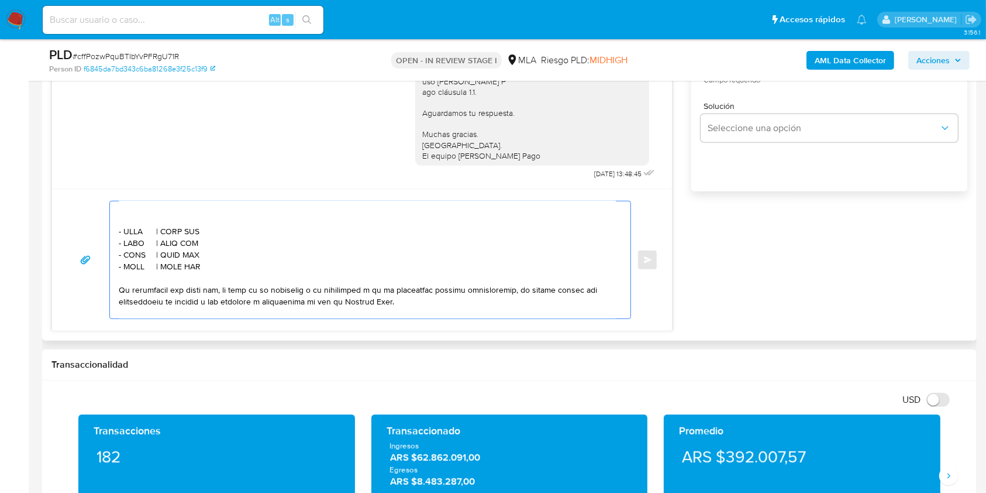
drag, startPoint x: 206, startPoint y: 285, endPoint x: 108, endPoint y: 265, distance: 100.4
click at [108, 265] on div "Enviar" at bounding box center [362, 260] width 592 height 118
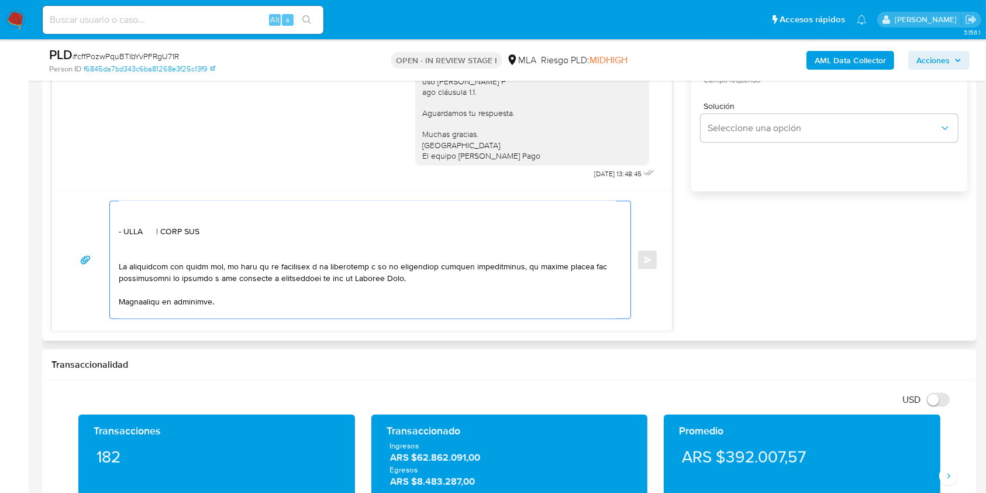
click at [156, 231] on textarea at bounding box center [367, 259] width 497 height 117
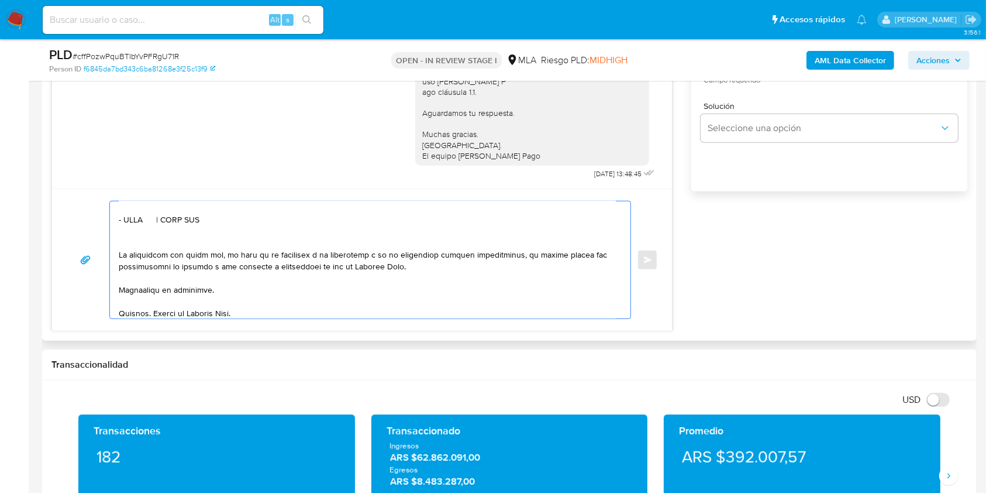
scroll to position [378, 0]
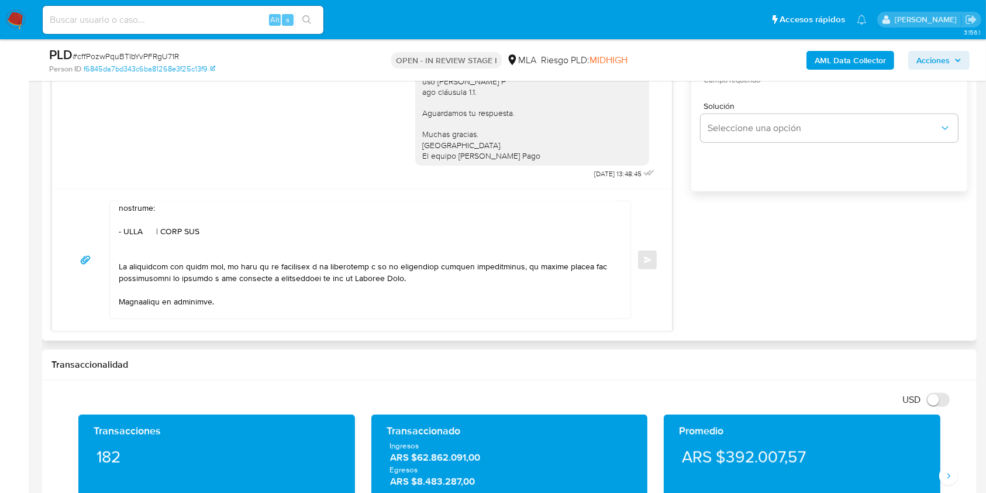
click at [129, 253] on textarea at bounding box center [367, 259] width 497 height 117
paste textarea "Julio Argentina Gerez"
click at [242, 252] on textarea at bounding box center [367, 259] width 497 height 117
click at [242, 251] on textarea at bounding box center [367, 259] width 497 height 117
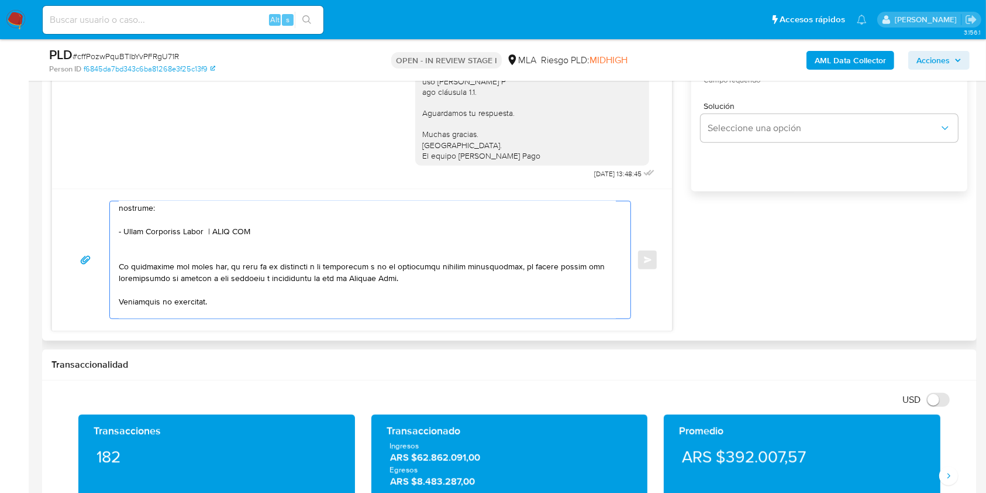
paste textarea "20293764108"
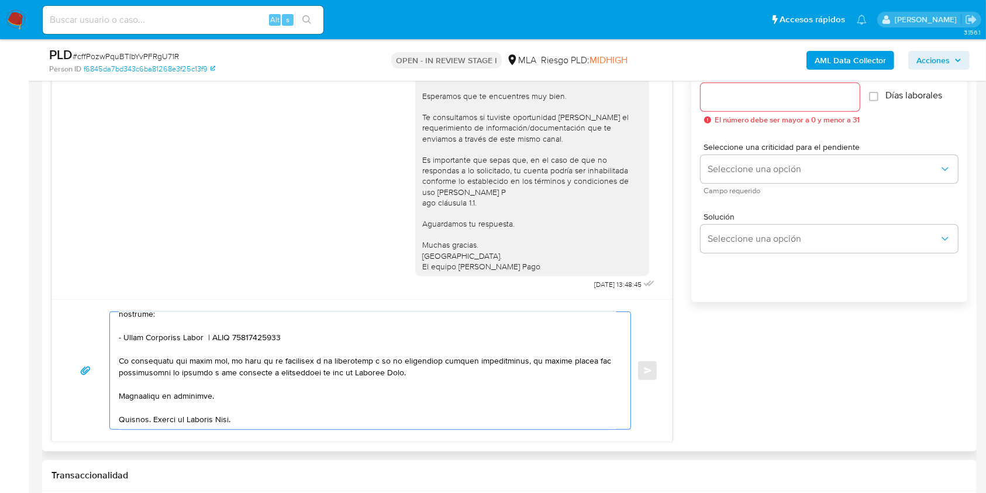
scroll to position [546, 0]
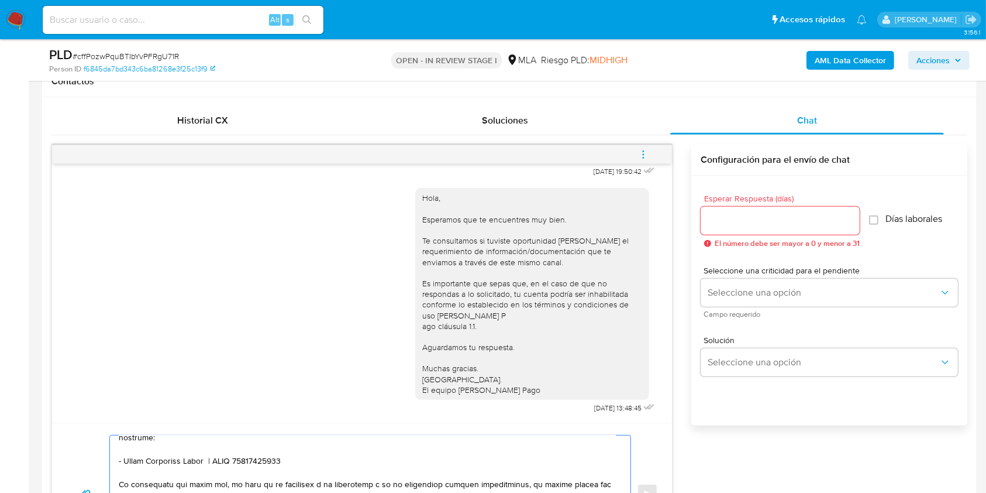
type textarea "Lore. Ipsumdolo sit am consectetu adi elit. Se doeiusmodte in utlabor etdolorem…"
click at [780, 218] on input "Esperar Respuesta (días)" at bounding box center [780, 220] width 159 height 15
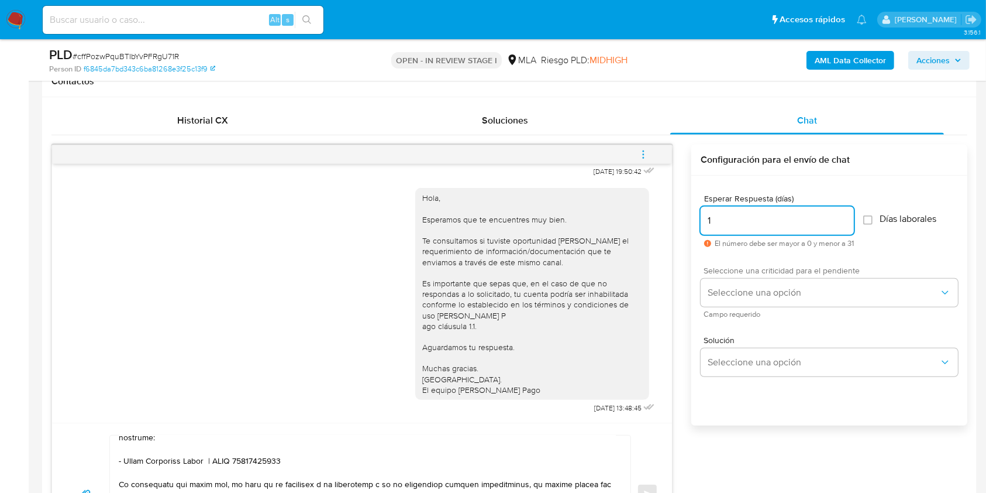
type input "1"
click at [771, 274] on span "Seleccione una criticidad para el pendiente" at bounding box center [832, 270] width 257 height 8
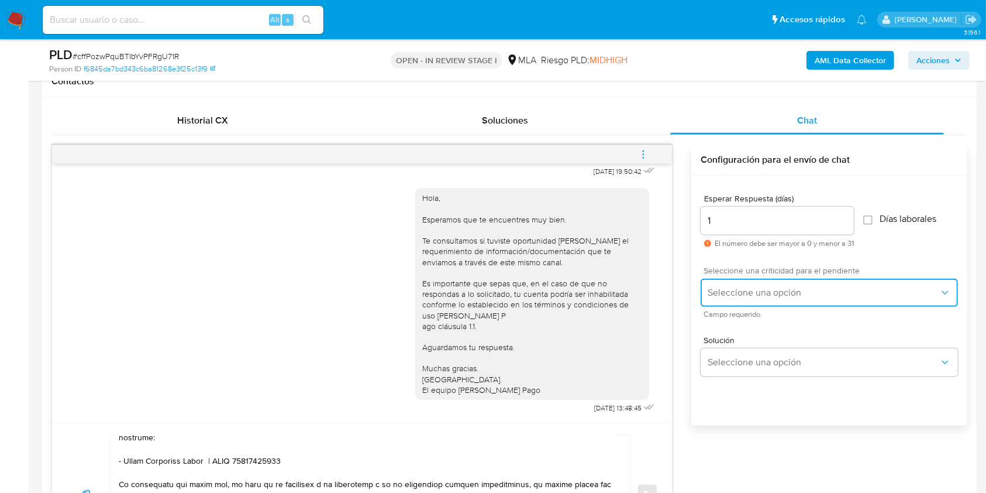
click at [768, 284] on button "Seleccione una opción" at bounding box center [829, 292] width 257 height 28
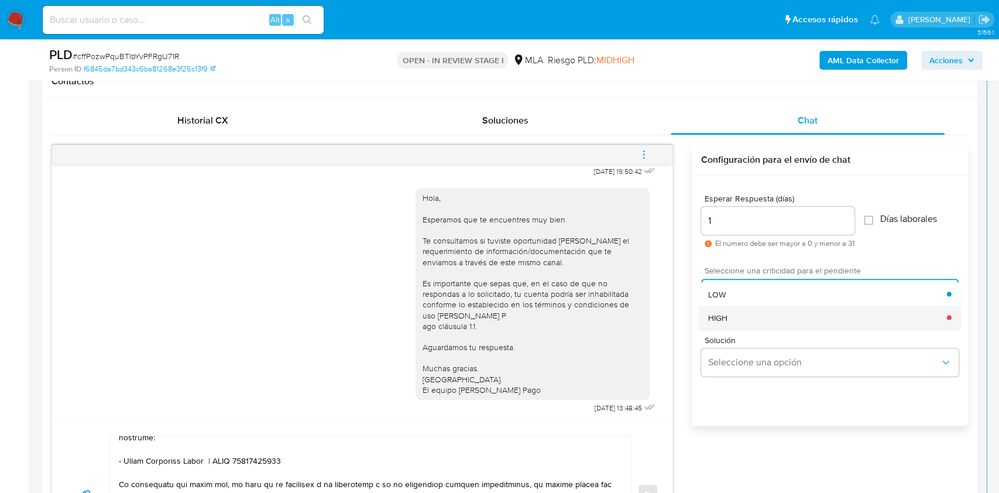
click at [735, 315] on div "HIGH" at bounding box center [827, 316] width 239 height 23
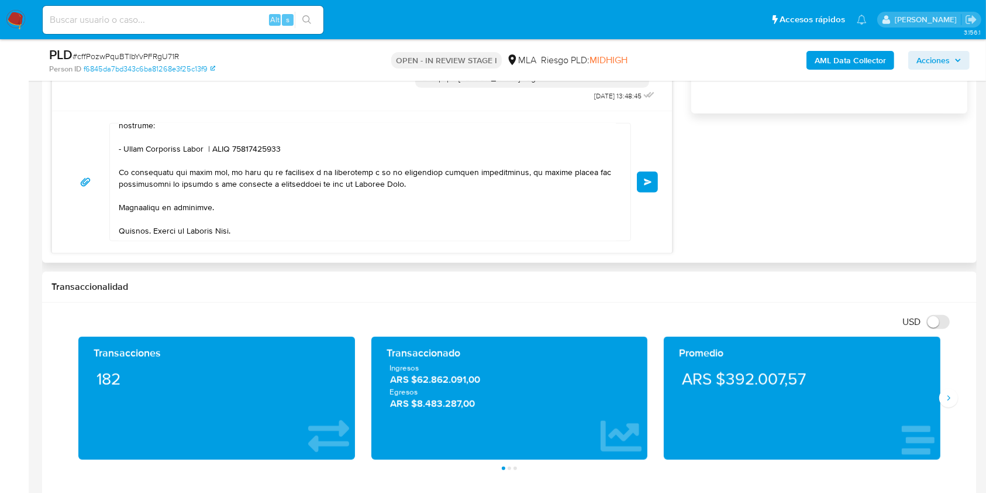
scroll to position [417, 0]
click at [372, 133] on textarea at bounding box center [367, 181] width 497 height 117
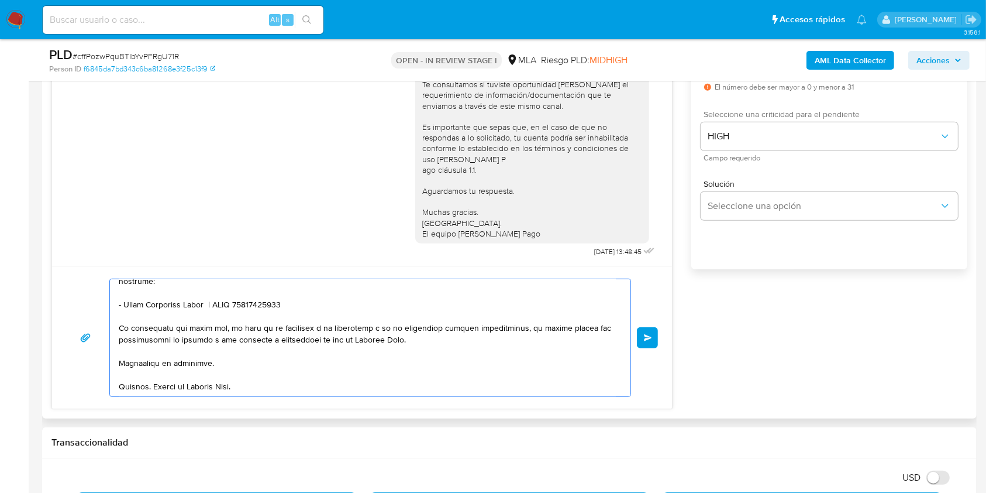
click at [651, 341] on button "Enviar" at bounding box center [647, 337] width 21 height 21
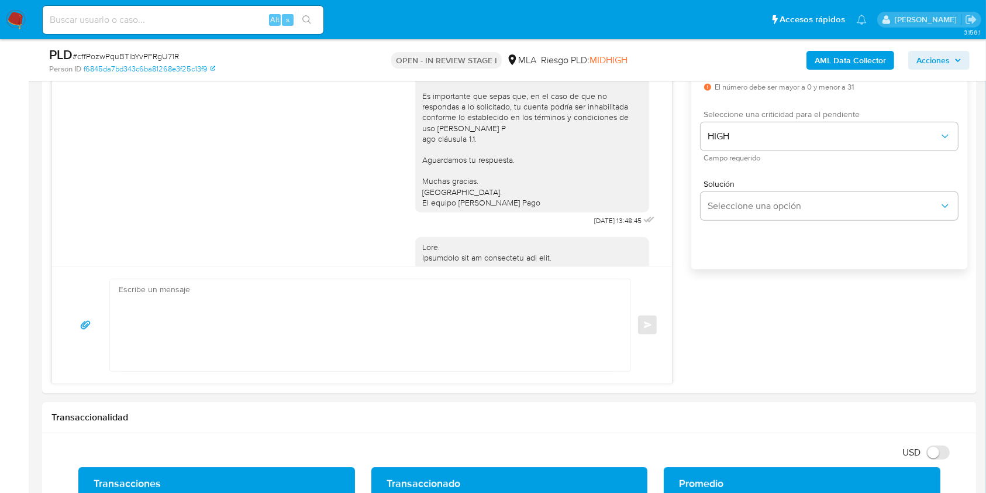
scroll to position [1313, 0]
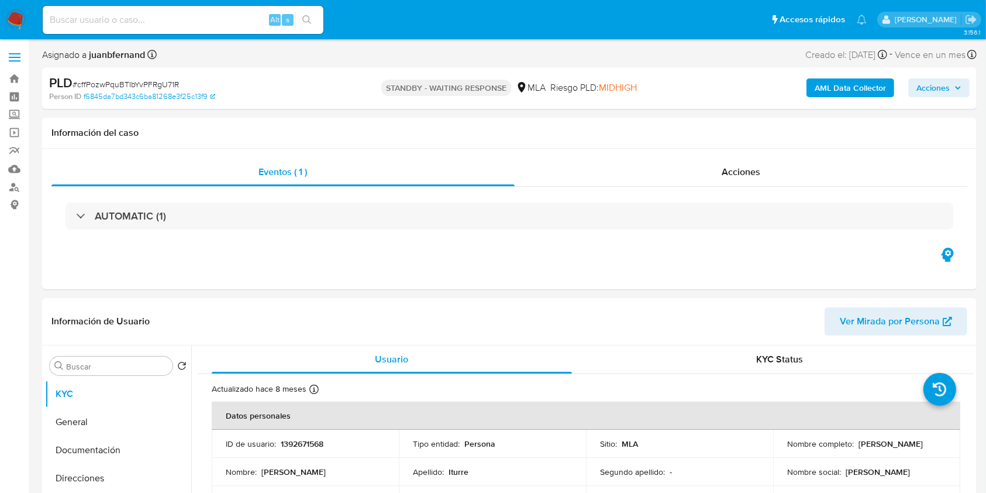
select select "10"
click at [226, 28] on div "Alt s" at bounding box center [183, 20] width 281 height 28
click at [229, 21] on input at bounding box center [183, 19] width 281 height 15
paste input "F6aSwqaoymTycqUB2f4umi0N"
type input "F6aSwqaoymTycqUB2f4umi0N"
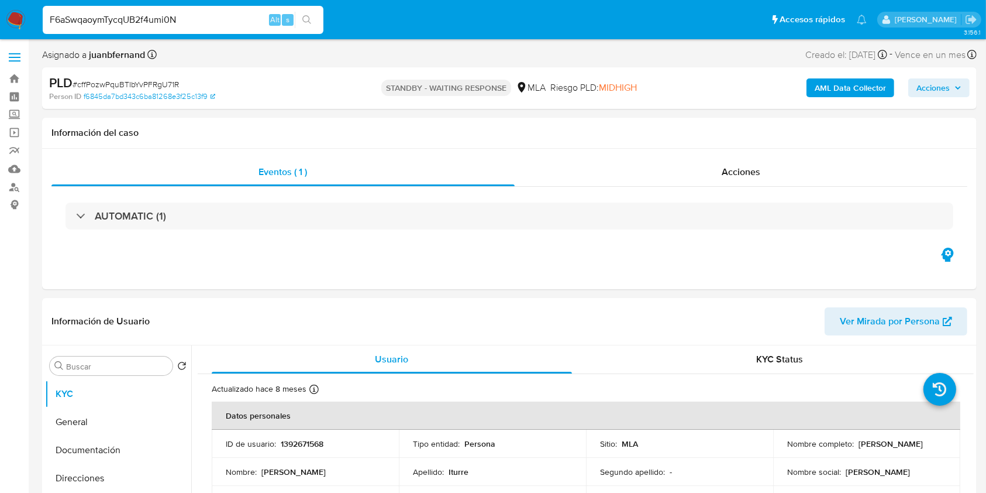
click at [318, 26] on button "search-icon" at bounding box center [307, 20] width 24 height 16
select select "10"
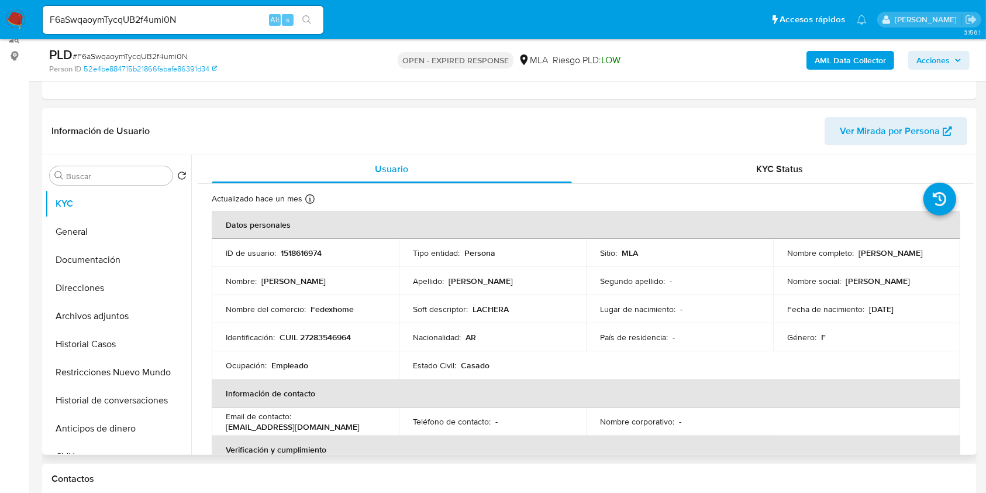
scroll to position [234, 0]
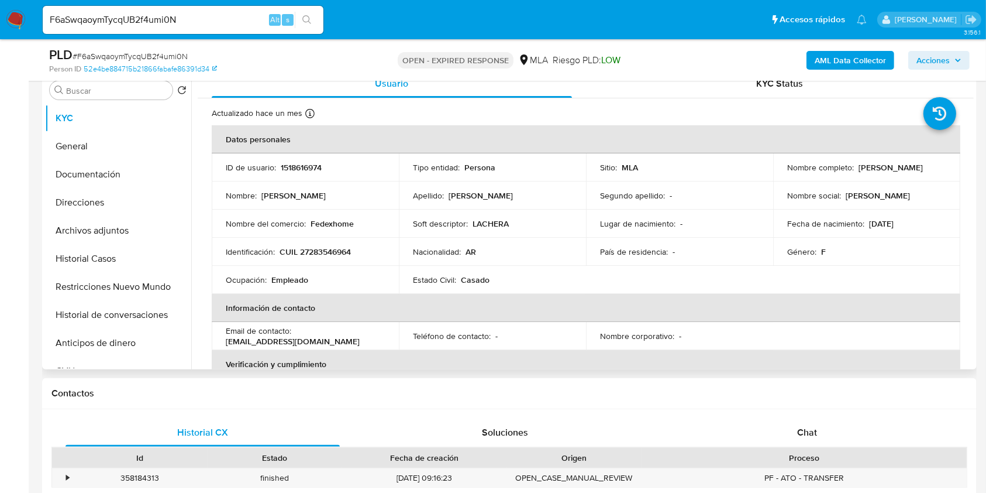
click at [345, 255] on p "CUIL 27283546964" at bounding box center [315, 251] width 71 height 11
copy p "27283546964"
click at [234, 18] on input "F6aSwqaoymTycqUB2f4umi0N" at bounding box center [183, 19] width 281 height 15
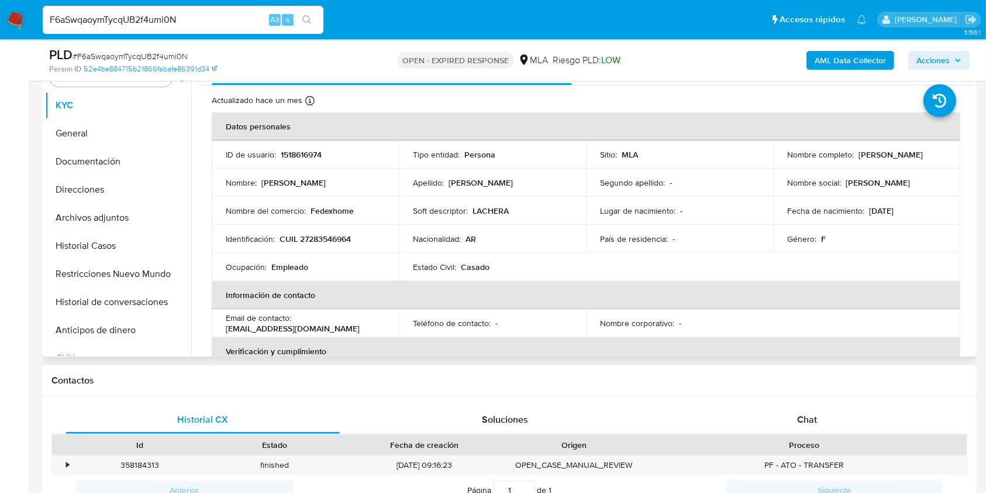
scroll to position [411, 0]
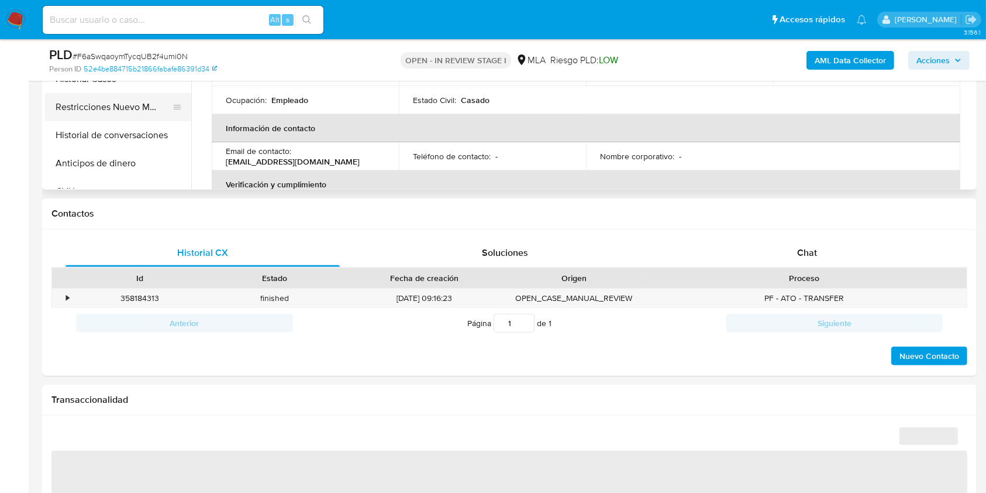
scroll to position [312, 0]
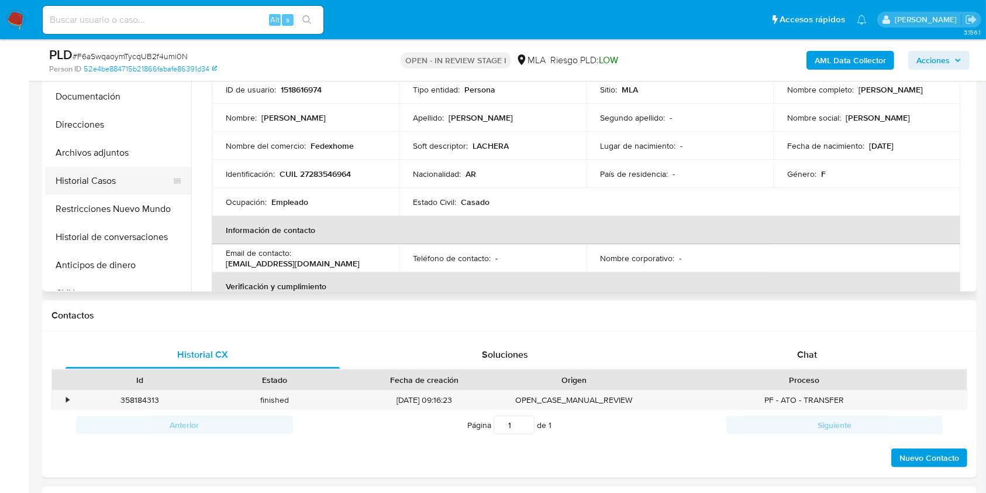
select select "10"
click at [84, 174] on button "Historial Casos" at bounding box center [113, 181] width 137 height 28
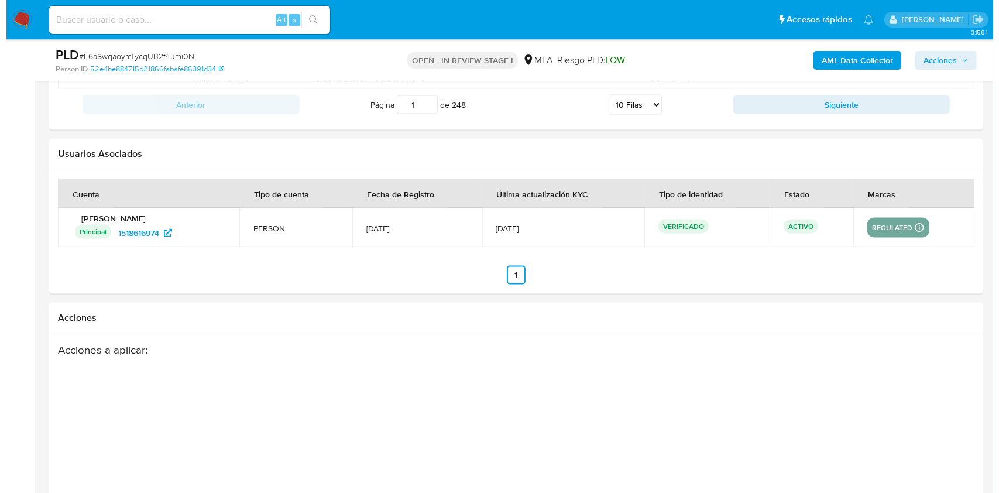
scroll to position [1753, 0]
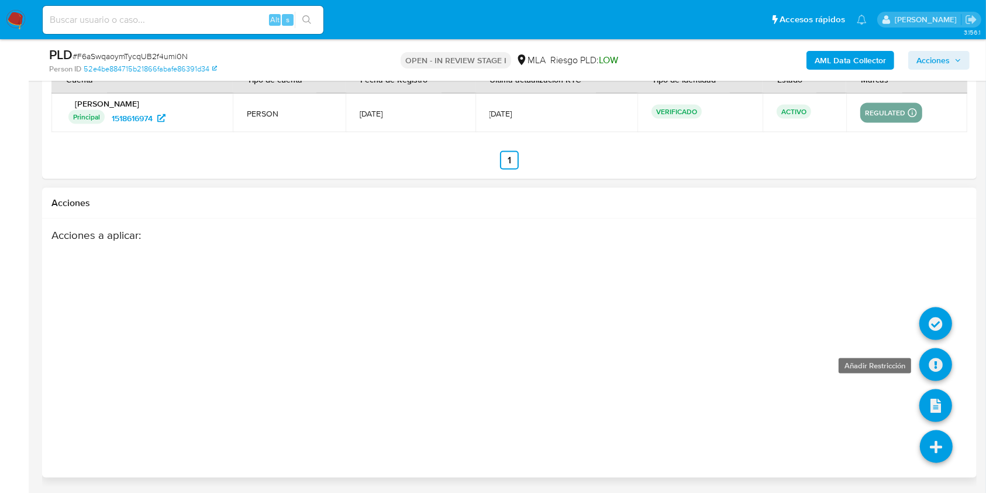
click at [942, 365] on icon at bounding box center [936, 364] width 33 height 33
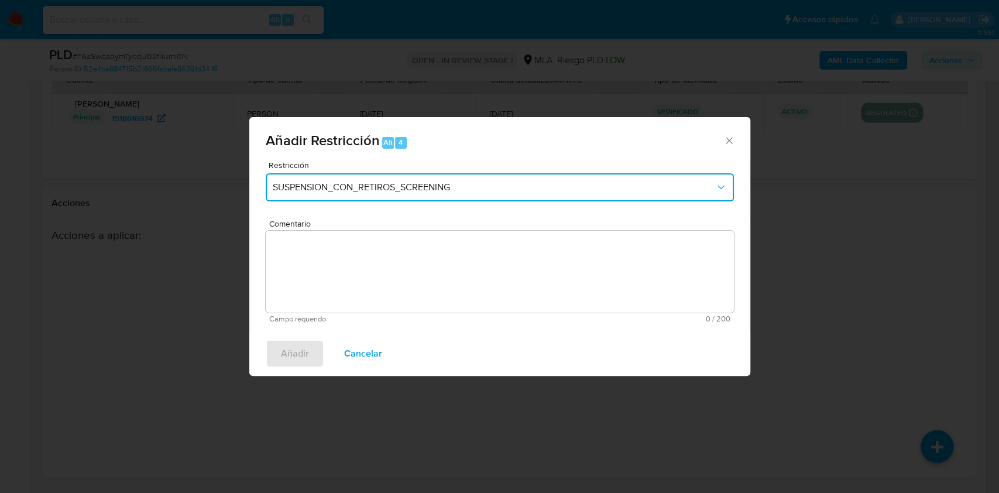
click at [378, 179] on button "SUSPENSION_CON_RETIROS_SCREENING" at bounding box center [500, 187] width 468 height 28
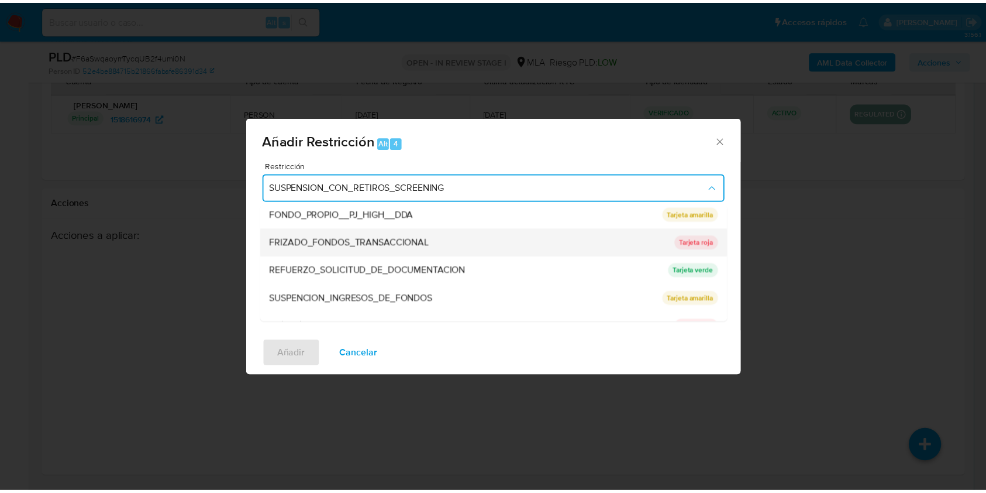
scroll to position [248, 0]
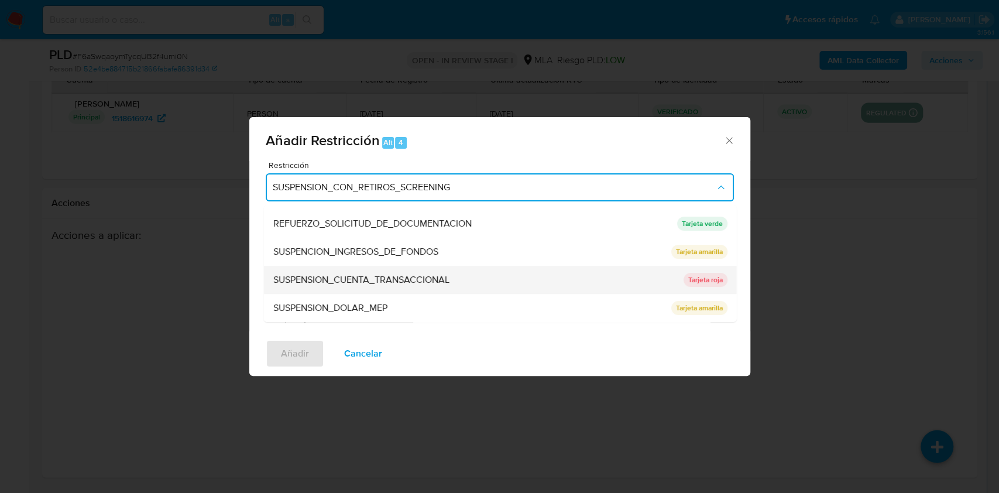
click at [367, 275] on span "SUSPENSION_CUENTA_TRANSACCIONAL" at bounding box center [361, 280] width 176 height 12
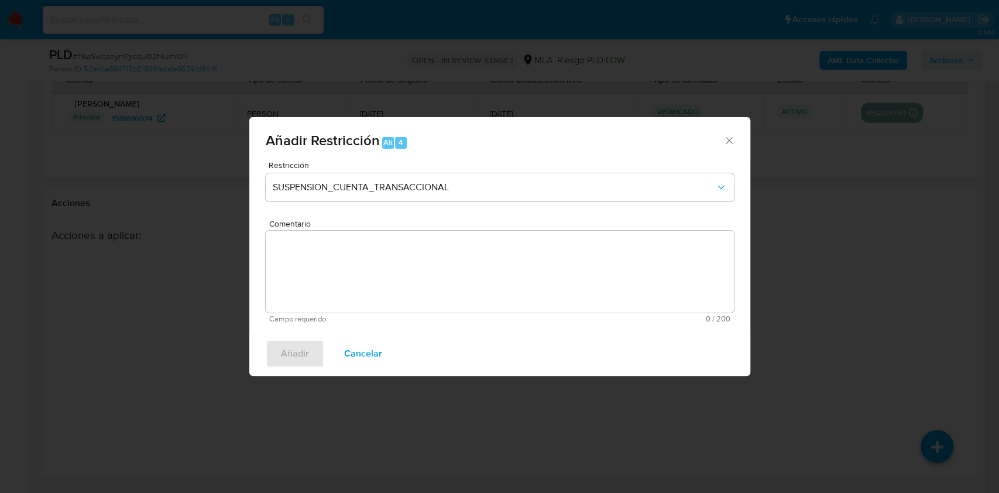
click at [383, 269] on textarea "Comentario" at bounding box center [500, 271] width 468 height 82
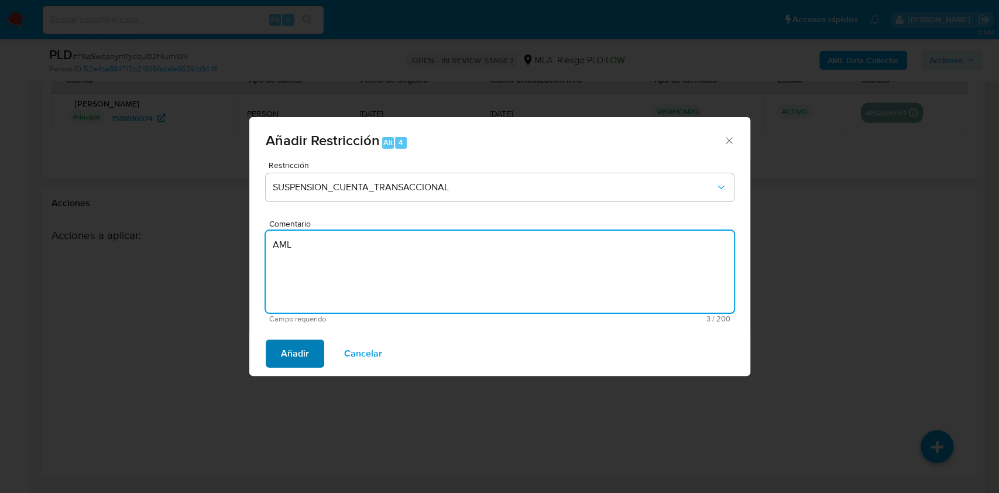
type textarea "AML"
click at [299, 350] on span "Añadir" at bounding box center [295, 353] width 28 height 26
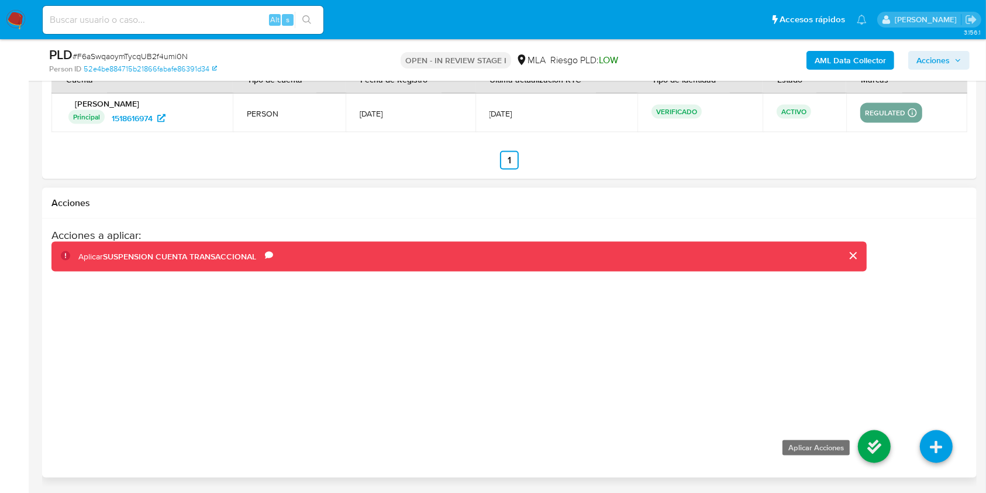
click at [880, 446] on icon at bounding box center [874, 446] width 33 height 33
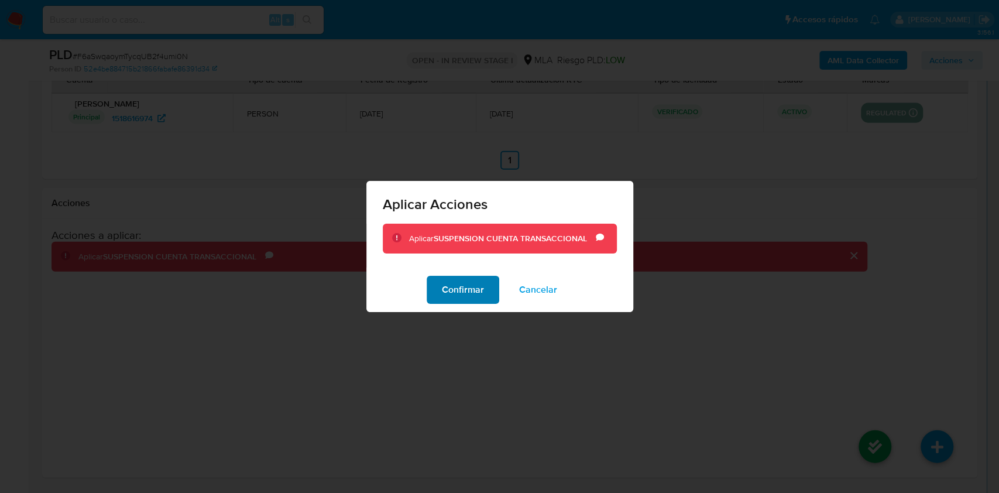
click at [453, 292] on span "Confirmar" at bounding box center [463, 290] width 42 height 26
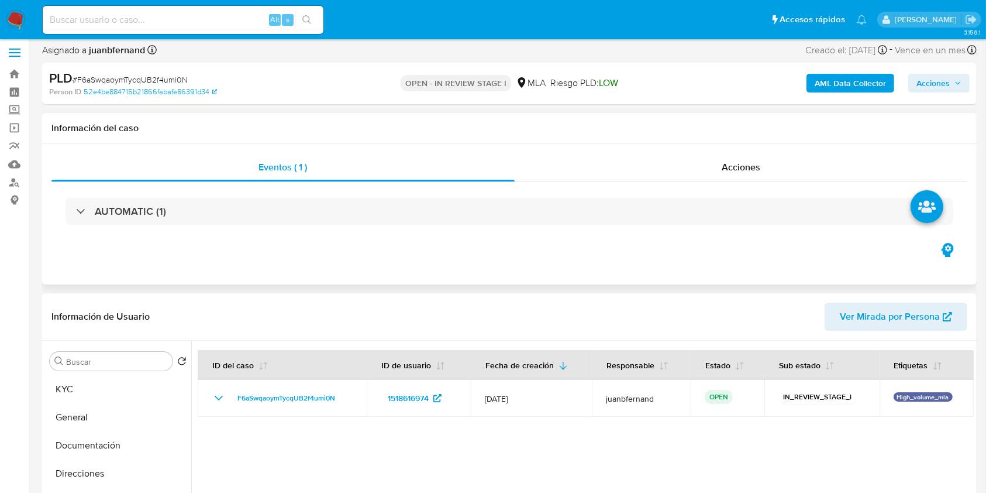
scroll to position [156, 0]
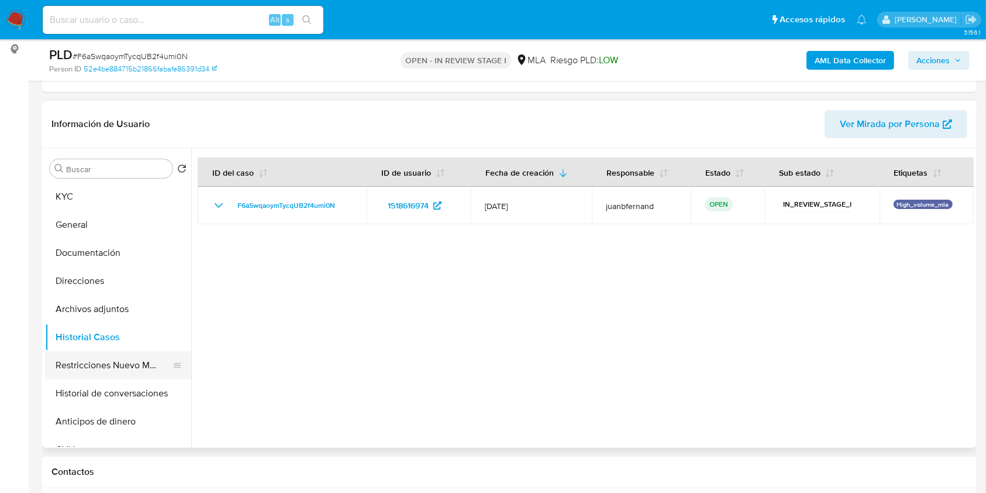
click at [109, 367] on button "Restricciones Nuevo Mundo" at bounding box center [113, 365] width 137 height 28
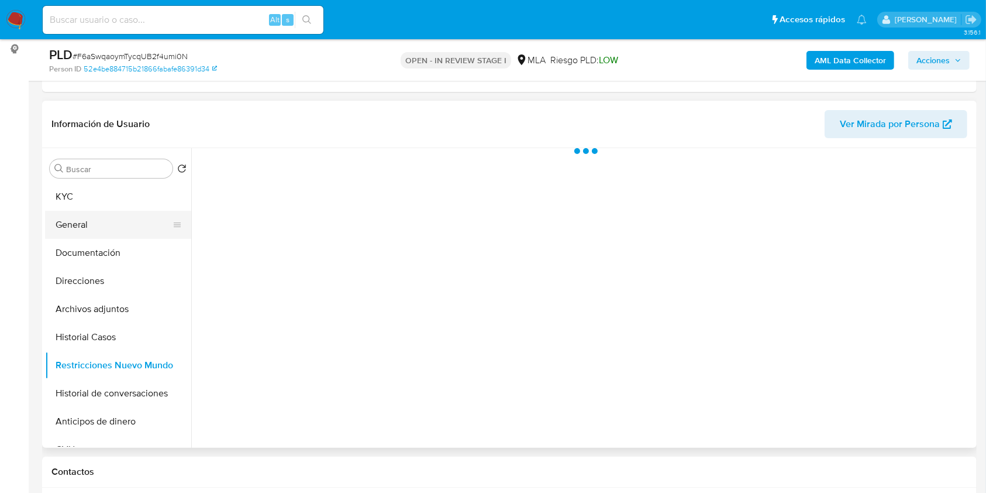
click at [98, 232] on button "General" at bounding box center [113, 225] width 137 height 28
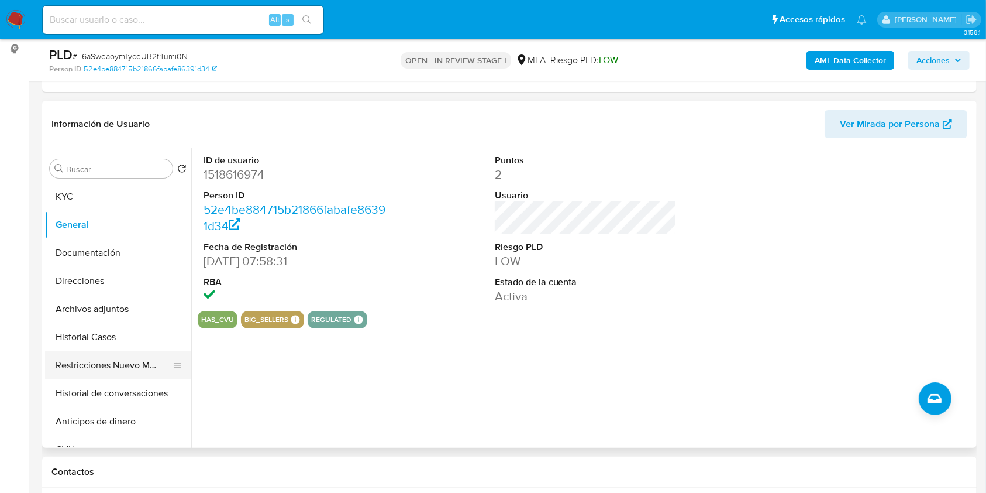
click at [78, 361] on button "Restricciones Nuevo Mundo" at bounding box center [113, 365] width 137 height 28
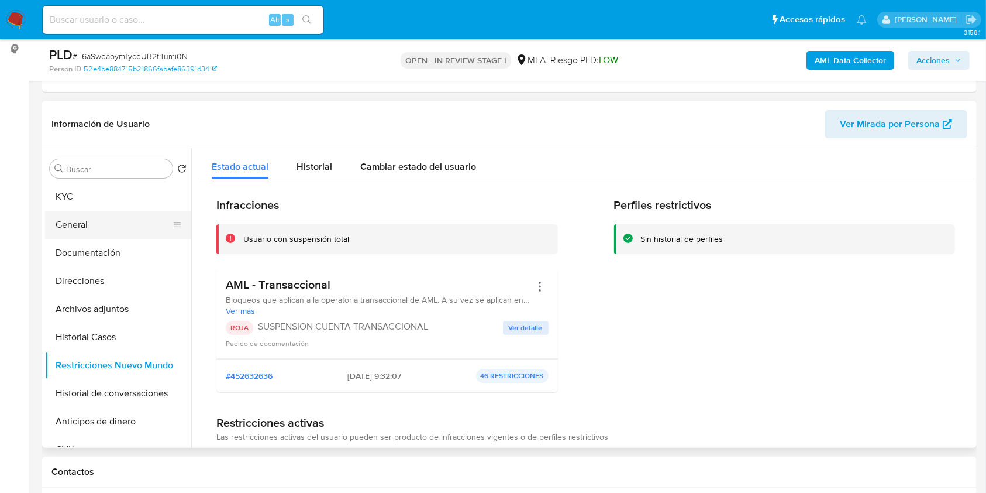
click at [123, 224] on button "General" at bounding box center [113, 225] width 137 height 28
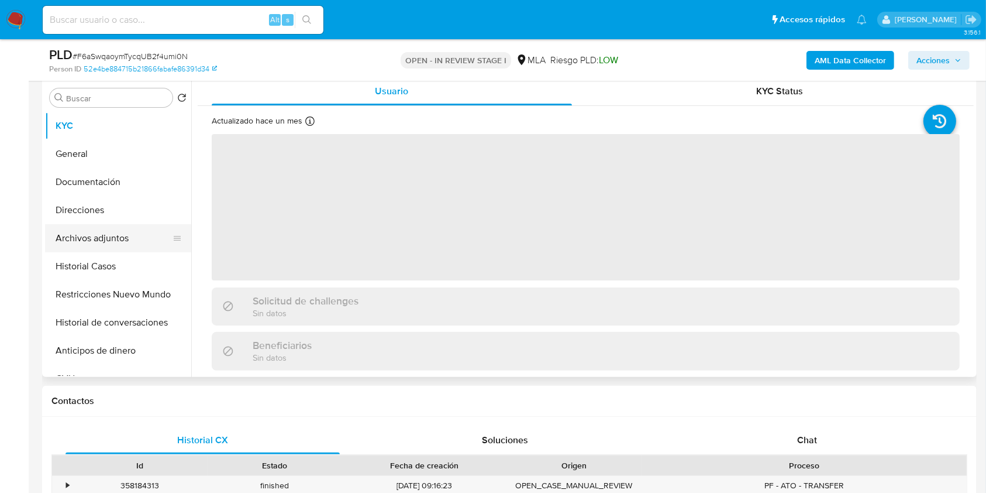
scroll to position [234, 0]
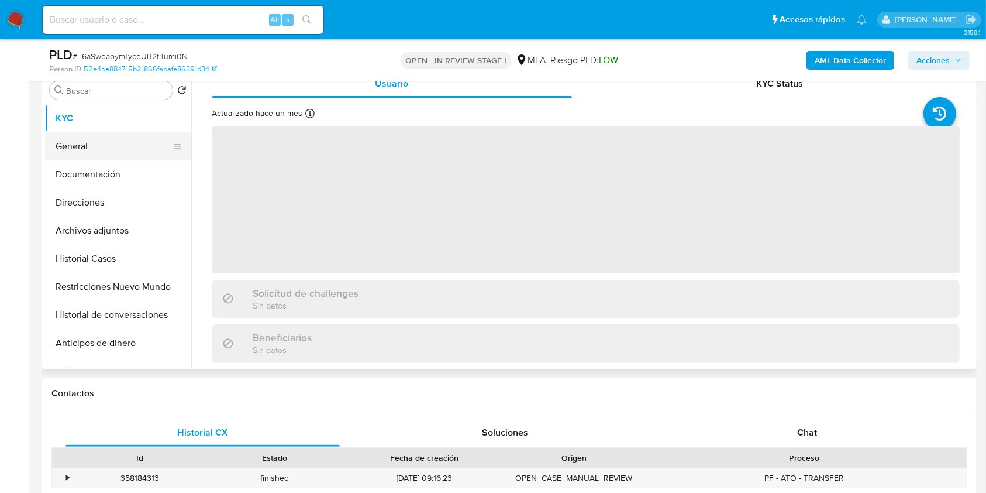
click at [116, 153] on button "General" at bounding box center [113, 146] width 137 height 28
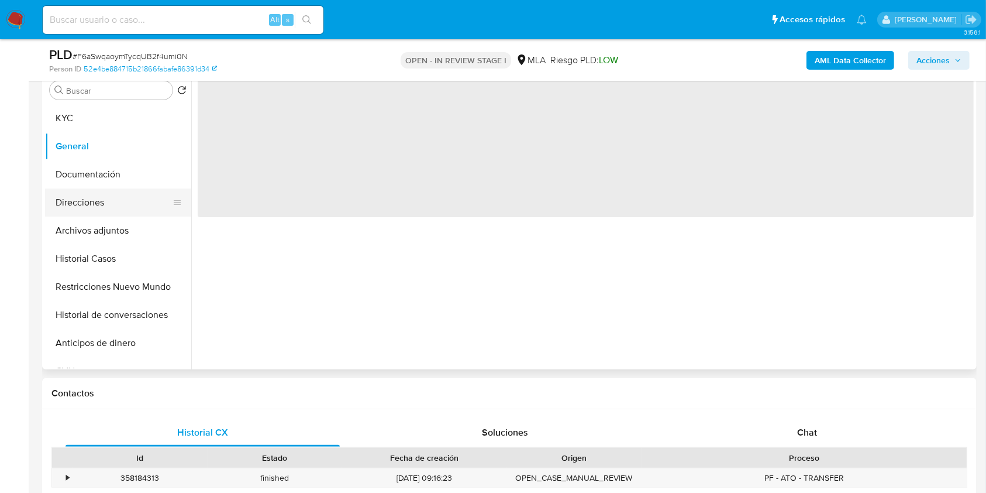
select select "10"
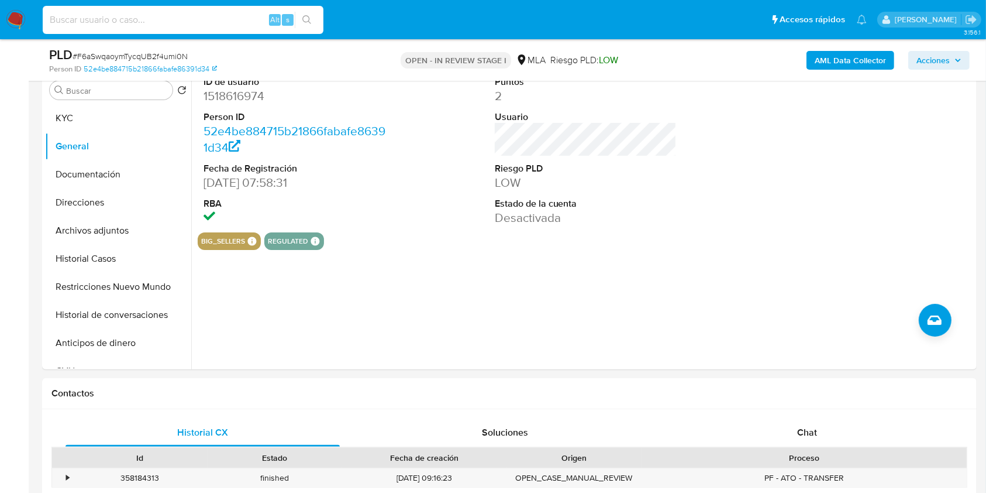
drag, startPoint x: 236, startPoint y: 26, endPoint x: 243, endPoint y: 23, distance: 7.1
click at [236, 25] on input at bounding box center [183, 19] width 281 height 15
paste input "n1bA9Cv4xN8COrXJUuxLWbb1"
type input "n1bA9Cv4xN8COrXJUuxLWbb1"
click at [300, 19] on button "search-icon" at bounding box center [307, 20] width 24 height 16
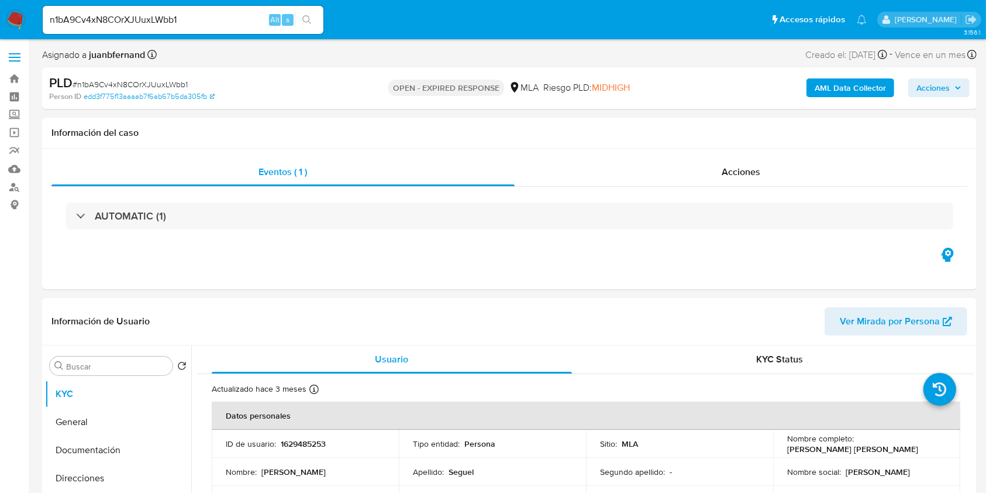
select select "10"
click at [230, 30] on div "n1bA9Cv4xN8COrXJUuxLWbb1 Alt s" at bounding box center [183, 20] width 281 height 28
click at [237, 20] on input "n1bA9Cv4xN8COrXJUuxLWbb1" at bounding box center [183, 19] width 281 height 15
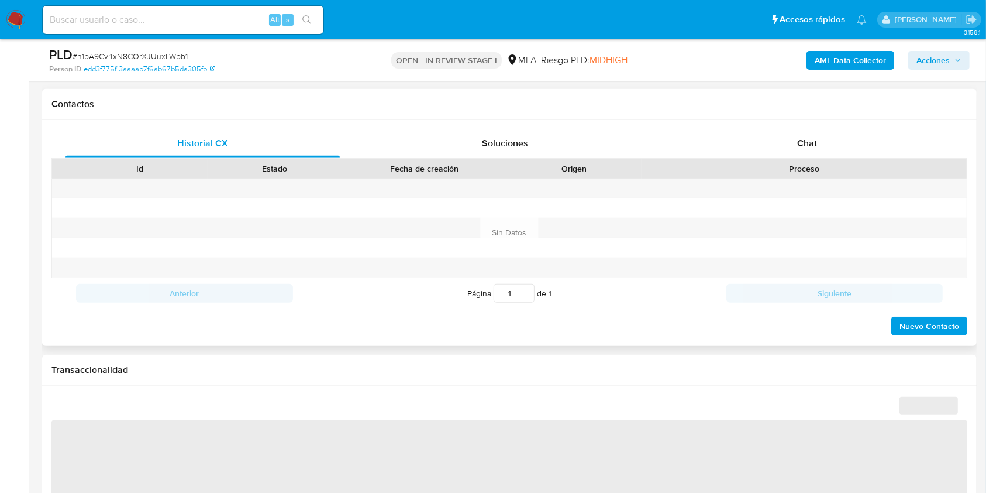
scroll to position [546, 0]
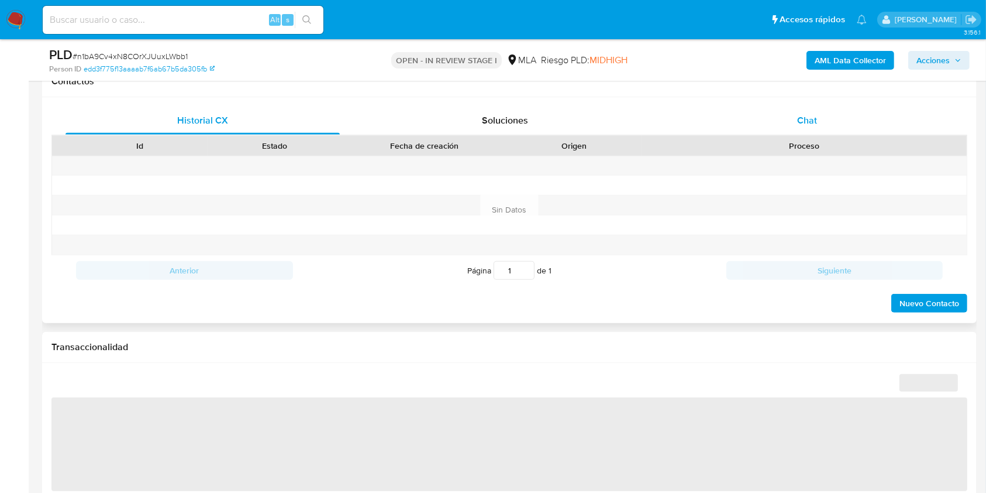
click at [837, 124] on div "Chat" at bounding box center [807, 120] width 274 height 28
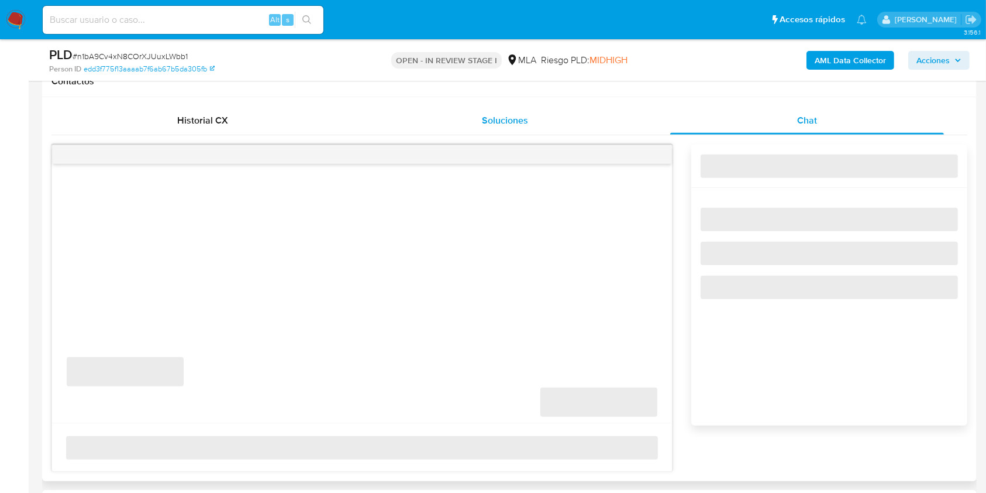
select select "10"
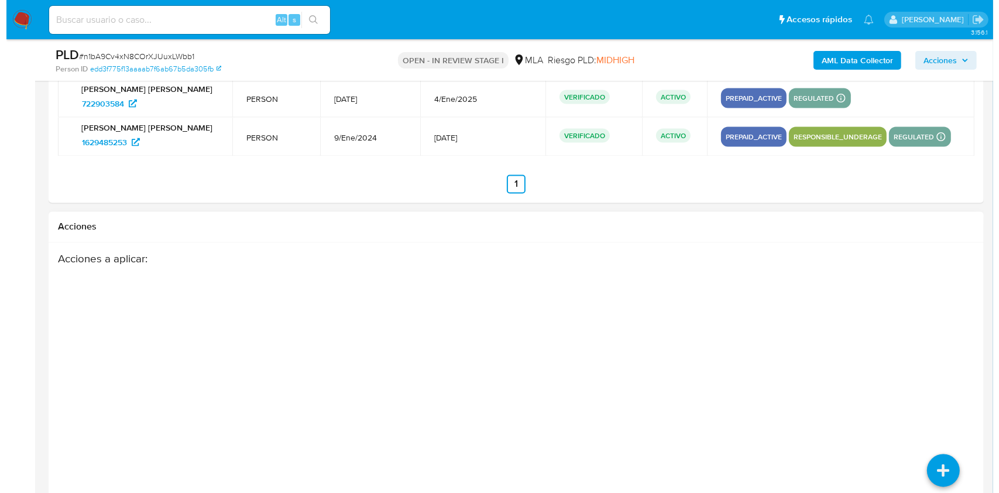
scroll to position [2096, 0]
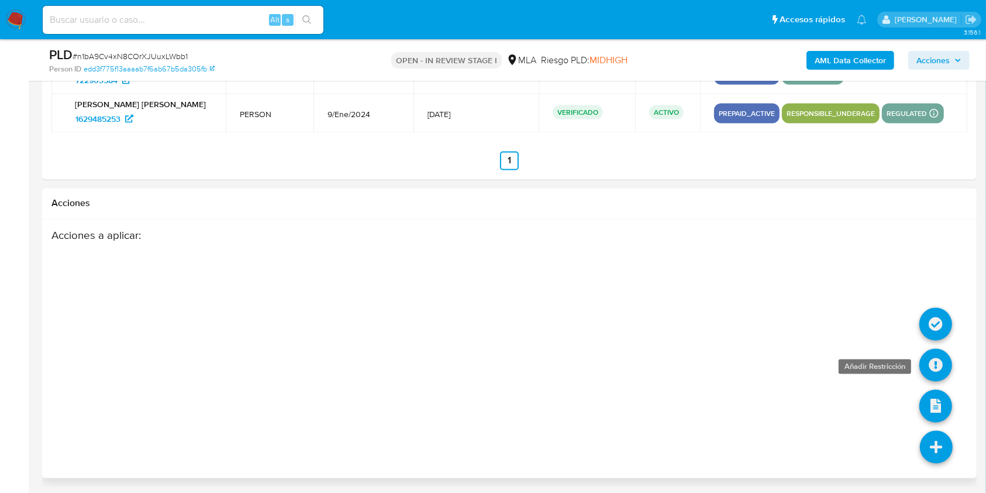
click at [925, 363] on icon at bounding box center [936, 365] width 33 height 33
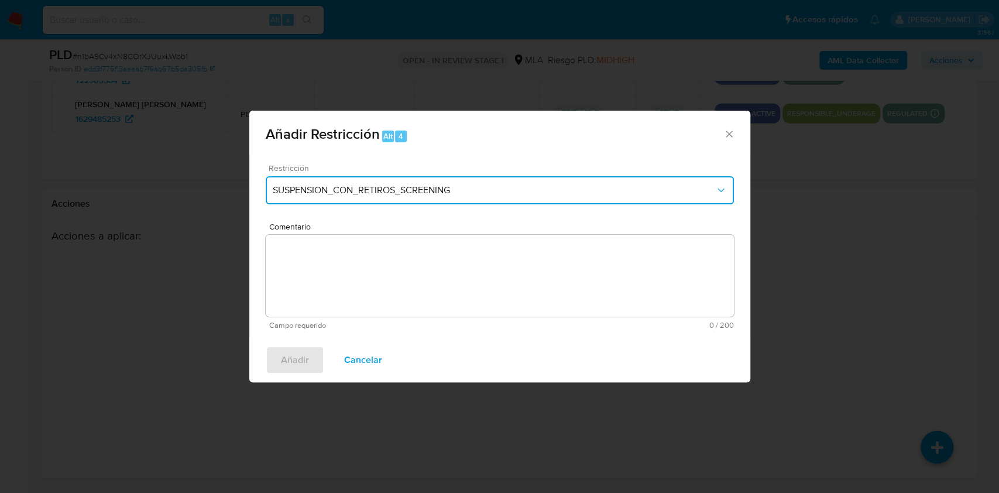
click at [411, 197] on button "SUSPENSION_CON_RETIROS_SCREENING" at bounding box center [500, 190] width 468 height 28
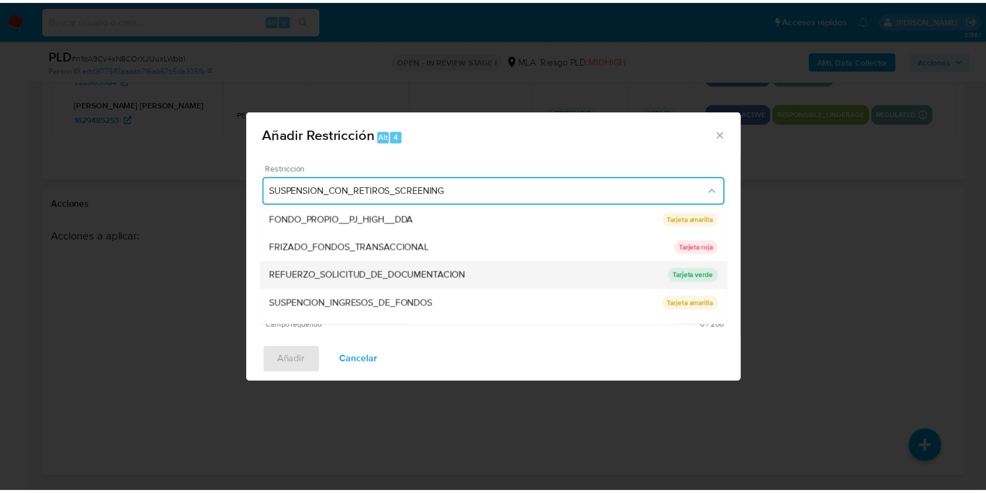
scroll to position [248, 0]
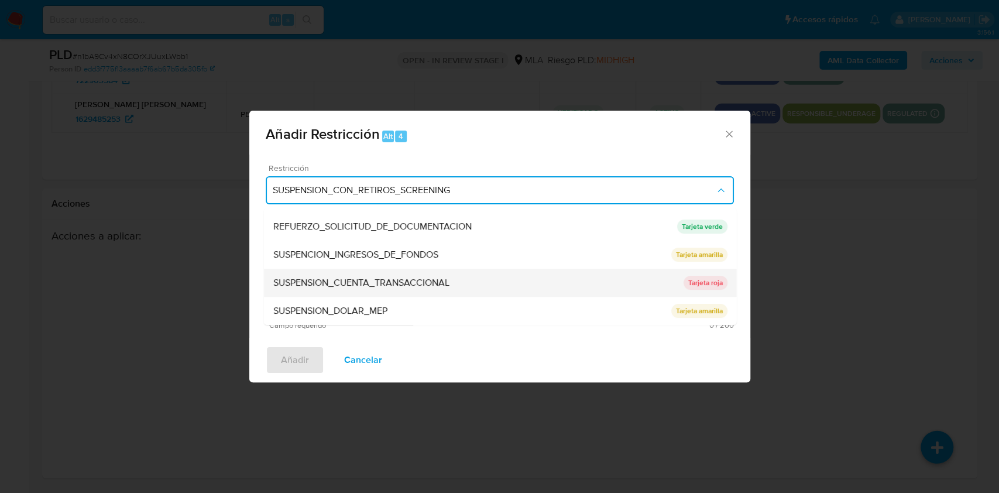
click at [408, 274] on div "SUSPENSION_CUENTA_TRANSACCIONAL" at bounding box center [478, 282] width 410 height 28
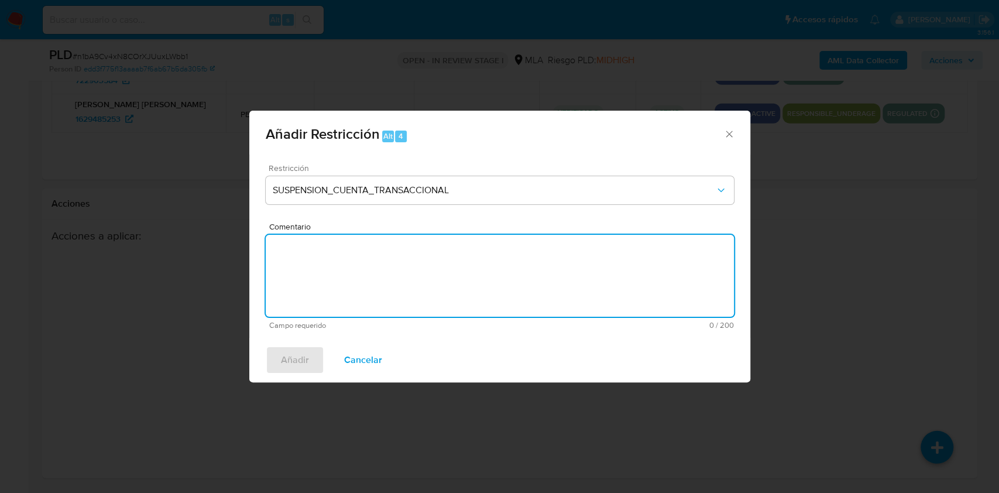
click at [408, 274] on textarea "Comentario" at bounding box center [500, 276] width 468 height 82
type textarea "AML"
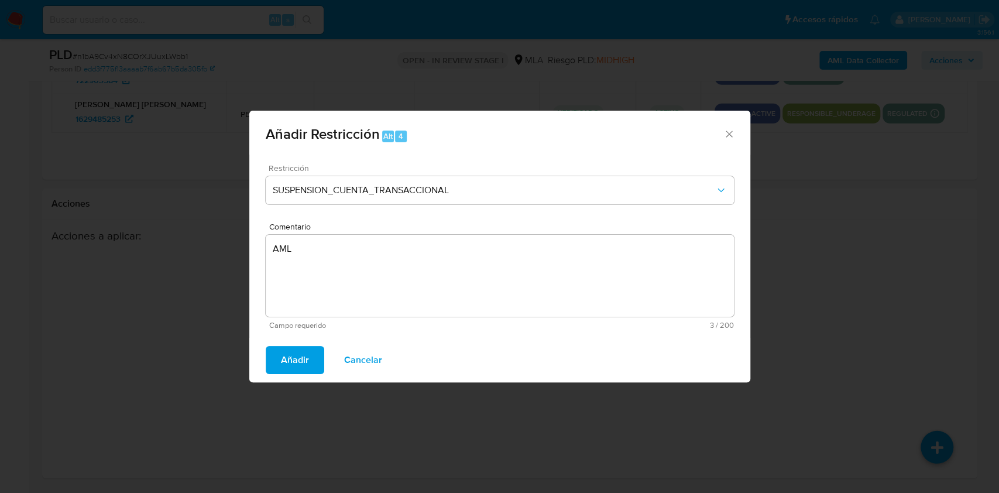
click at [295, 363] on span "Añadir" at bounding box center [295, 360] width 28 height 26
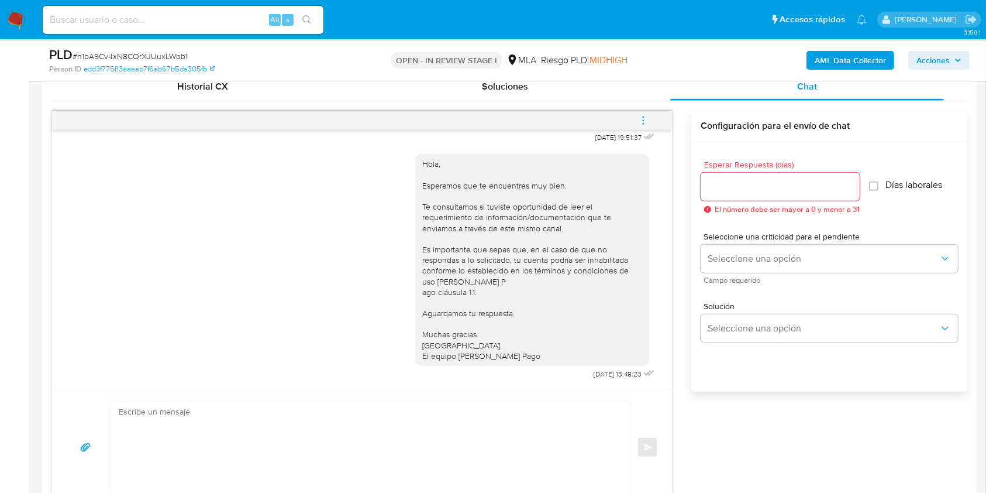
scroll to position [536, 0]
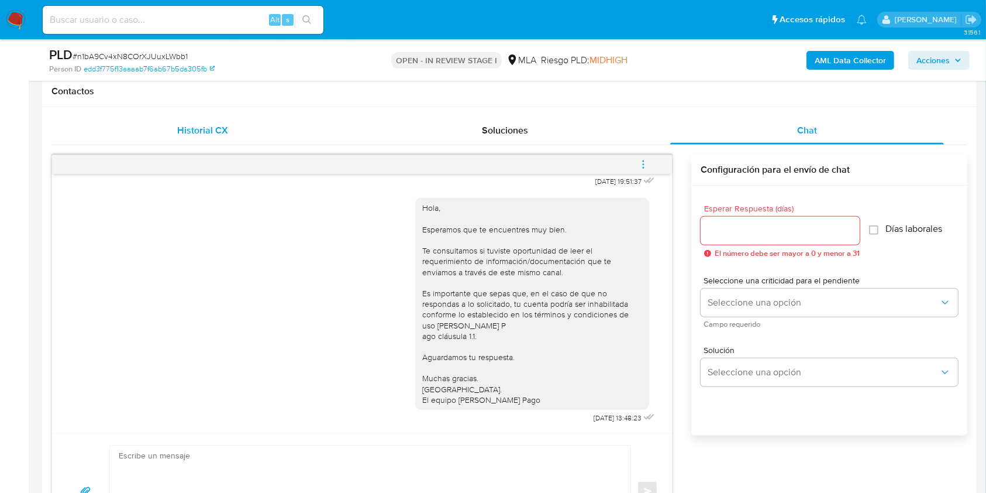
click at [197, 129] on span "Historial CX" at bounding box center [202, 129] width 51 height 13
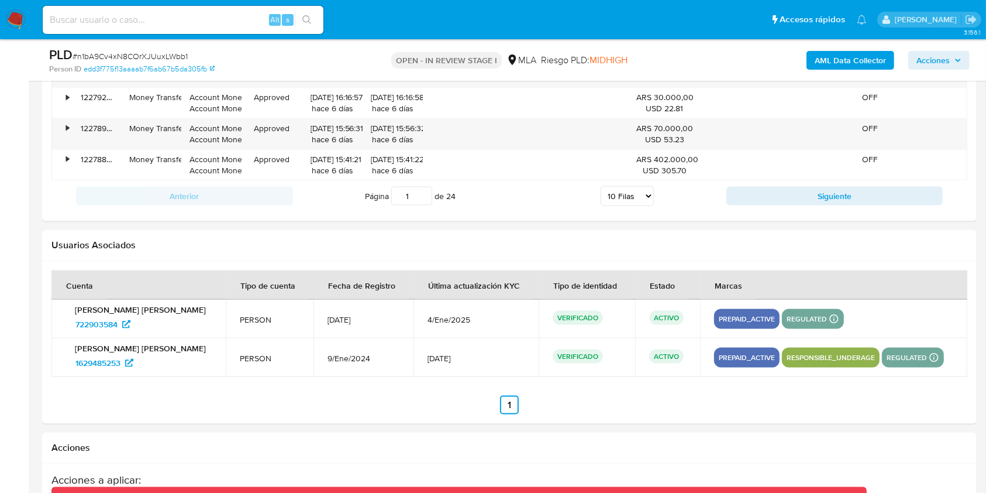
scroll to position [1871, 0]
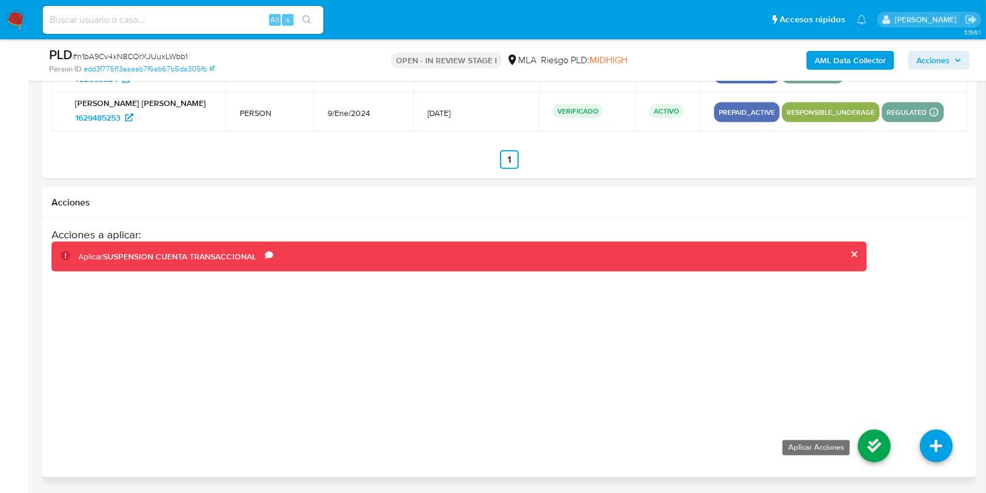
click at [888, 446] on icon at bounding box center [874, 445] width 33 height 33
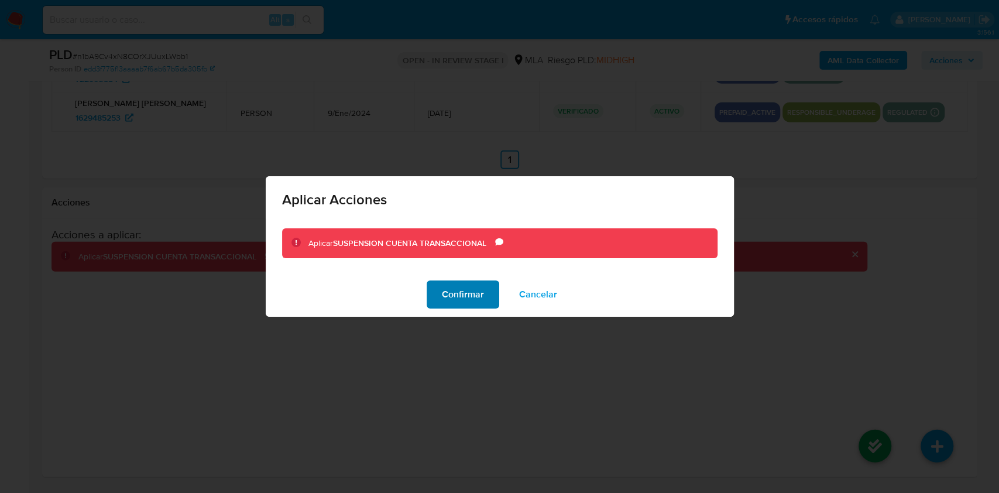
click at [471, 297] on span "Confirmar" at bounding box center [463, 294] width 42 height 26
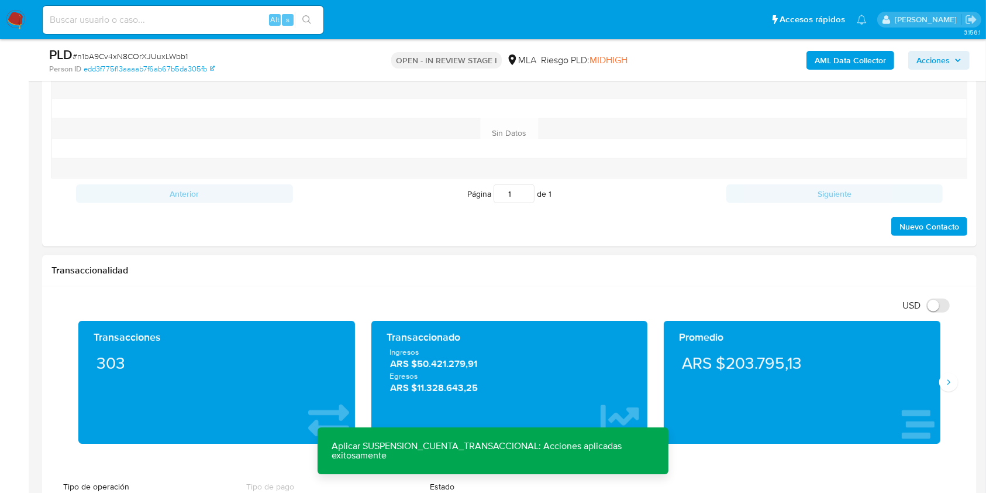
scroll to position [311, 0]
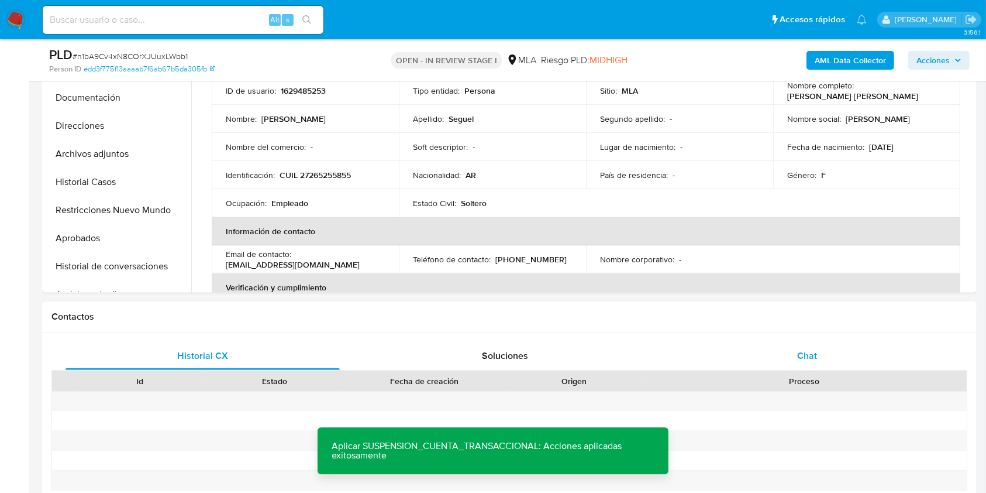
click at [811, 349] on span "Chat" at bounding box center [807, 355] width 20 height 13
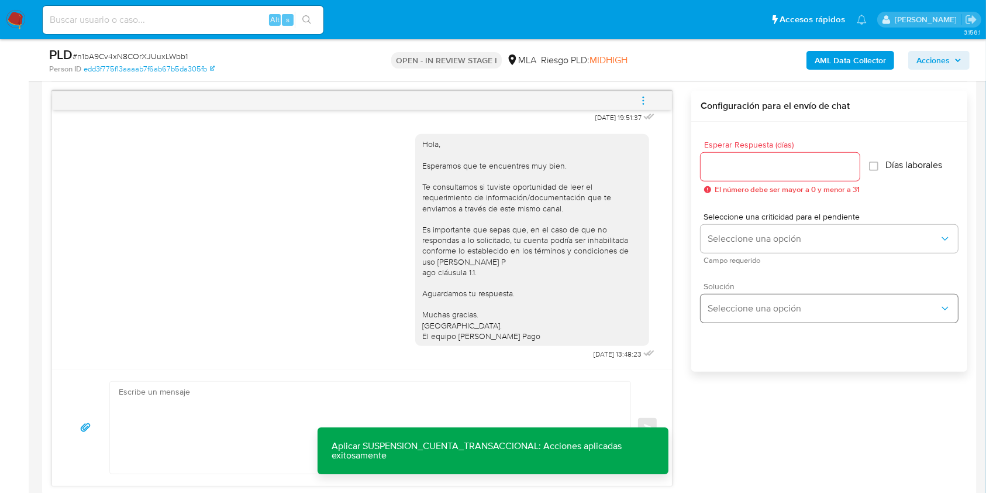
scroll to position [622, 0]
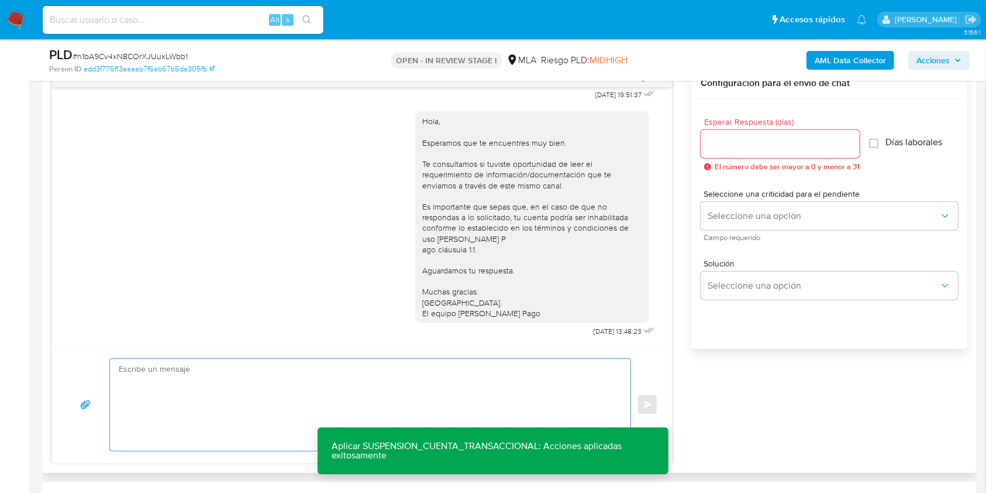
click at [407, 408] on textarea at bounding box center [367, 405] width 497 height 92
paste textarea "Lore. Ipsumdolo sit am consectetu adi elit. Se doeiusmodte in utlabor etdolorem…"
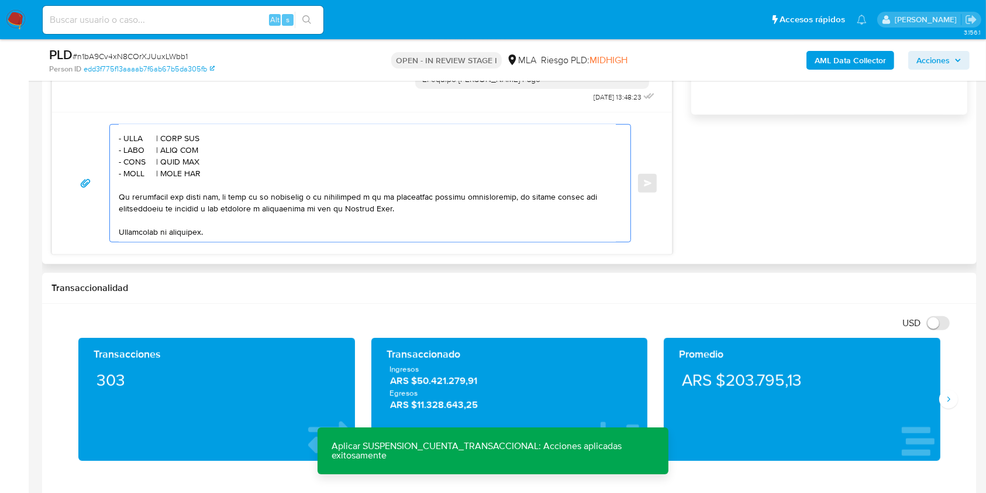
scroll to position [387, 0]
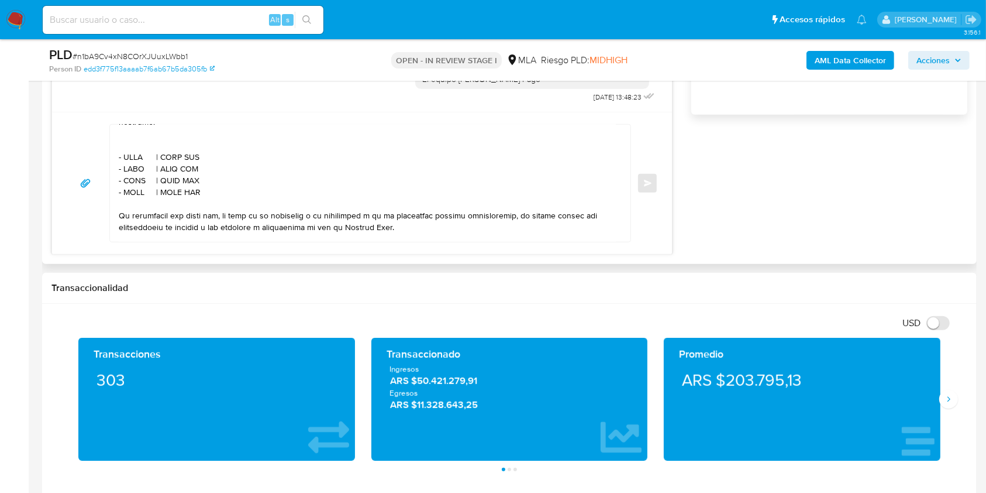
click at [130, 173] on textarea at bounding box center [367, 183] width 497 height 117
paste textarea "ASOCIACION MUTUAL 18 DE [PERSON_NAME]"
click at [290, 177] on textarea at bounding box center [367, 183] width 497 height 117
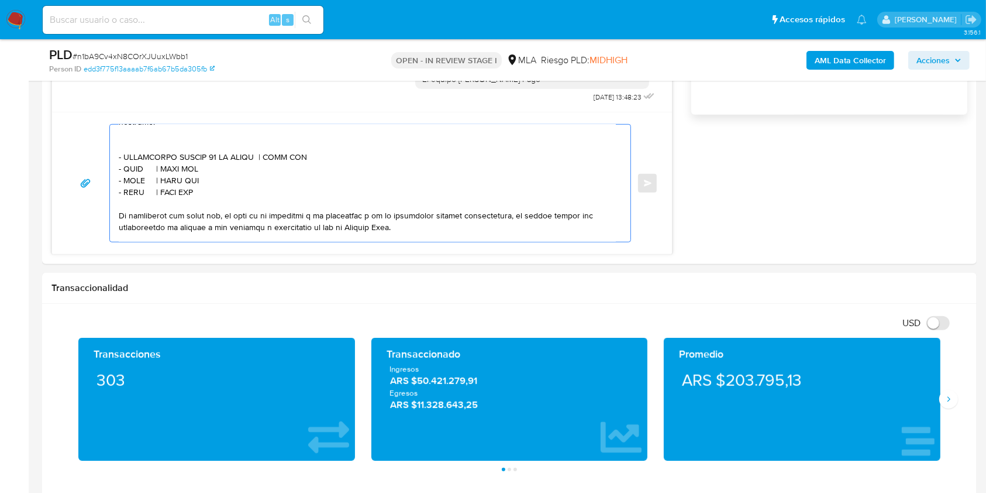
paste textarea "30709087645"
click at [135, 190] on textarea at bounding box center [367, 183] width 497 height 117
paste textarea "AMS SAS"
click at [192, 187] on textarea at bounding box center [367, 183] width 497 height 117
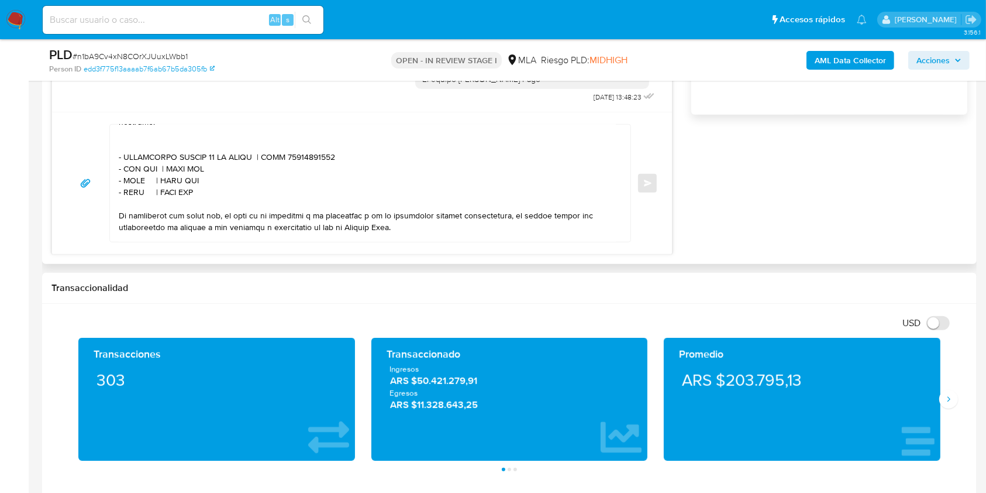
click at [192, 187] on textarea at bounding box center [367, 183] width 497 height 117
paste textarea "30716728966"
click at [135, 197] on textarea at bounding box center [367, 183] width 497 height 117
click at [136, 201] on textarea at bounding box center [367, 183] width 497 height 117
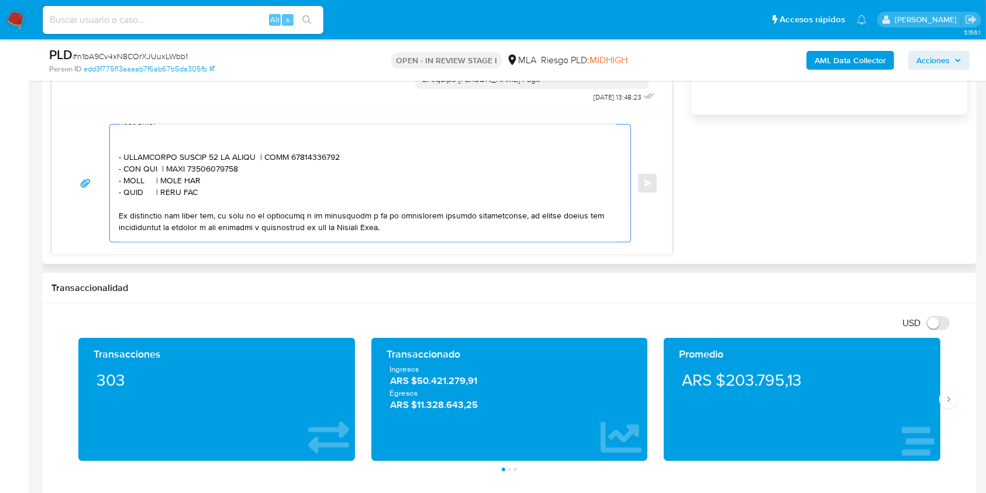
paste textarea "[PERSON_NAME] [PERSON_NAME]"
click at [245, 201] on textarea at bounding box center [367, 183] width 497 height 117
paste textarea "20402940566"
click at [133, 212] on textarea at bounding box center [367, 183] width 497 height 117
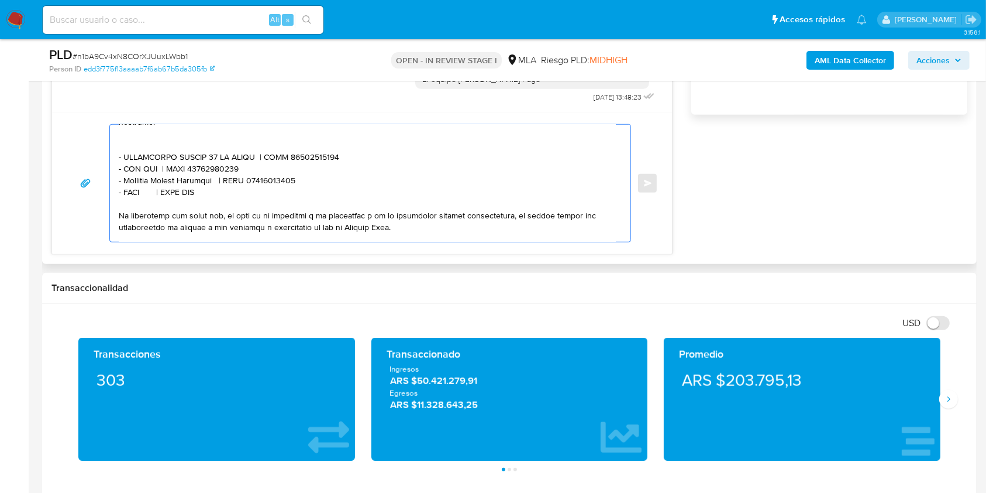
click at [133, 212] on textarea at bounding box center [367, 183] width 497 height 117
paste textarea "[PERSON_NAME]"
click at [256, 214] on textarea at bounding box center [367, 183] width 497 height 117
paste textarea "20219525428"
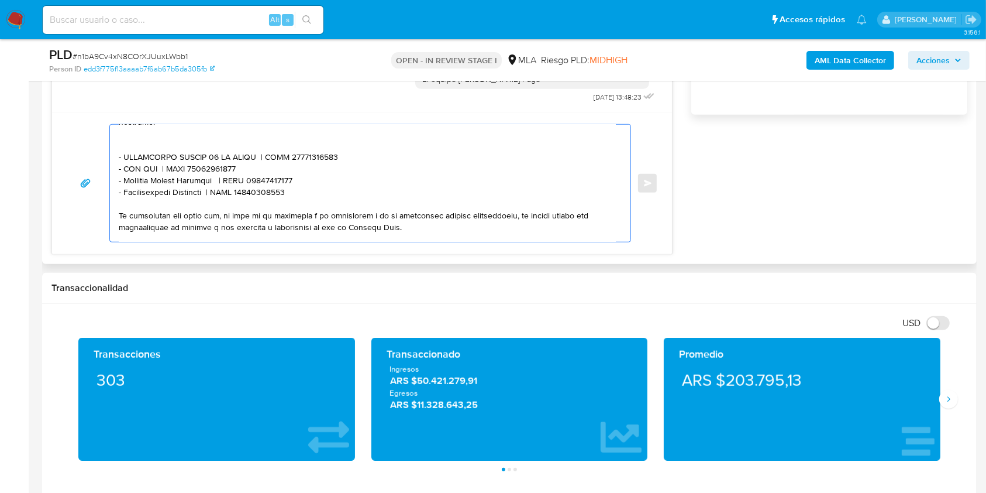
drag, startPoint x: 314, startPoint y: 208, endPoint x: 117, endPoint y: 188, distance: 198.2
click at [117, 188] on div at bounding box center [367, 183] width 515 height 117
click at [319, 209] on textarea at bounding box center [367, 183] width 497 height 117
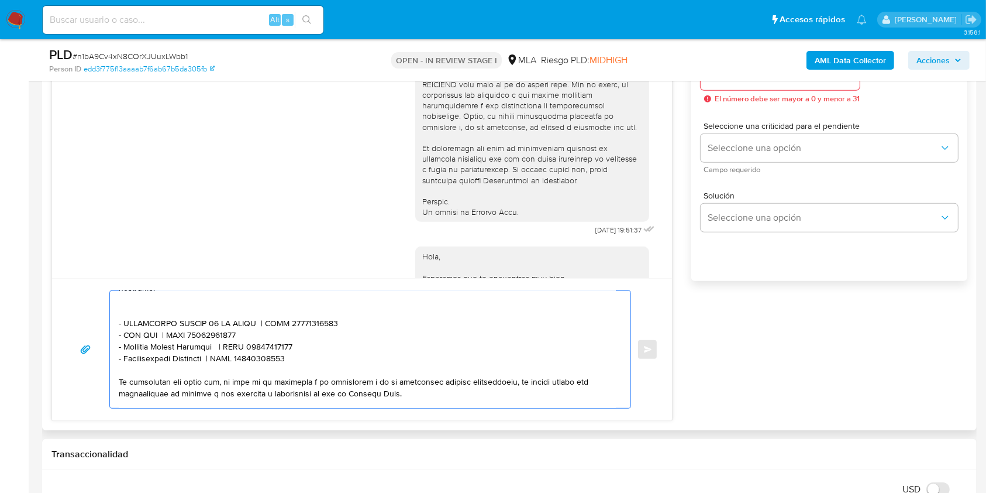
click at [304, 371] on textarea at bounding box center [367, 349] width 497 height 117
click at [306, 380] on textarea at bounding box center [367, 349] width 497 height 117
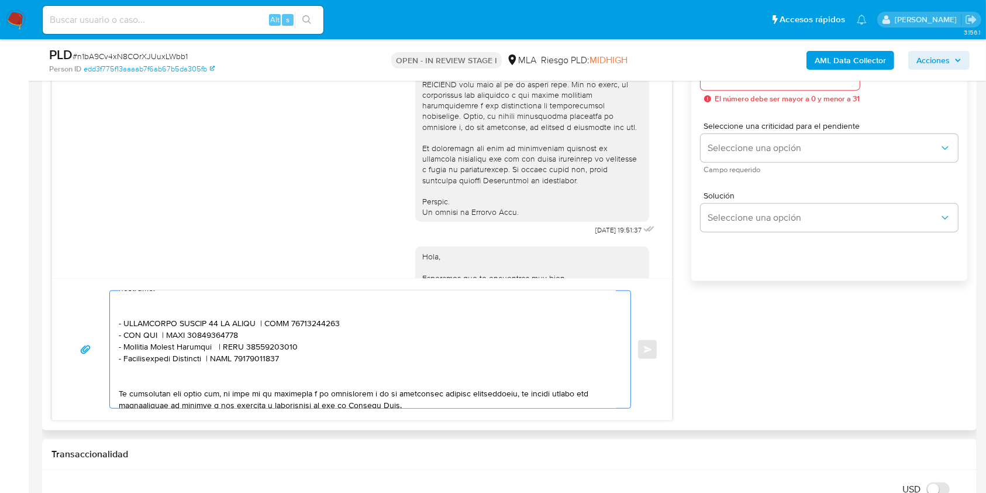
paste textarea "- AMS SAS | CUIT 30716728966 - [PERSON_NAME] [PERSON_NAME] | CUIT 20402940566 -…"
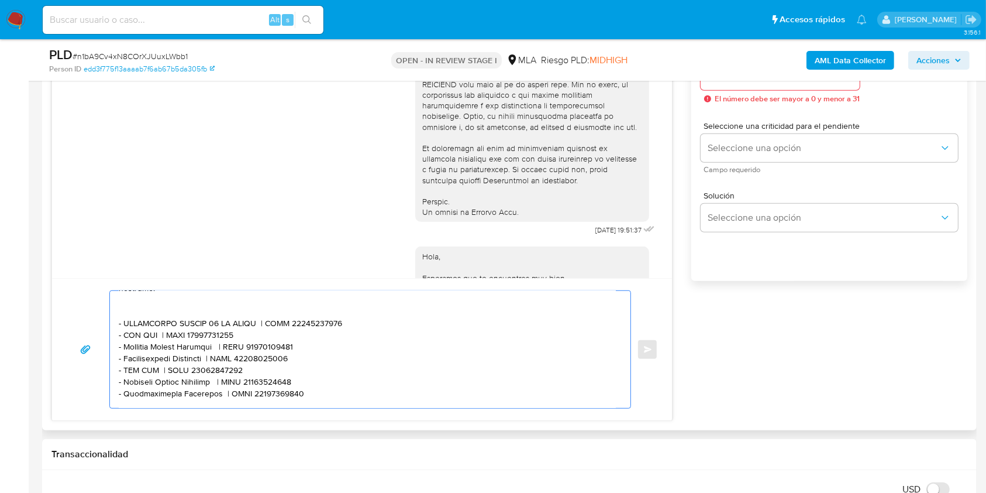
scroll to position [401, 0]
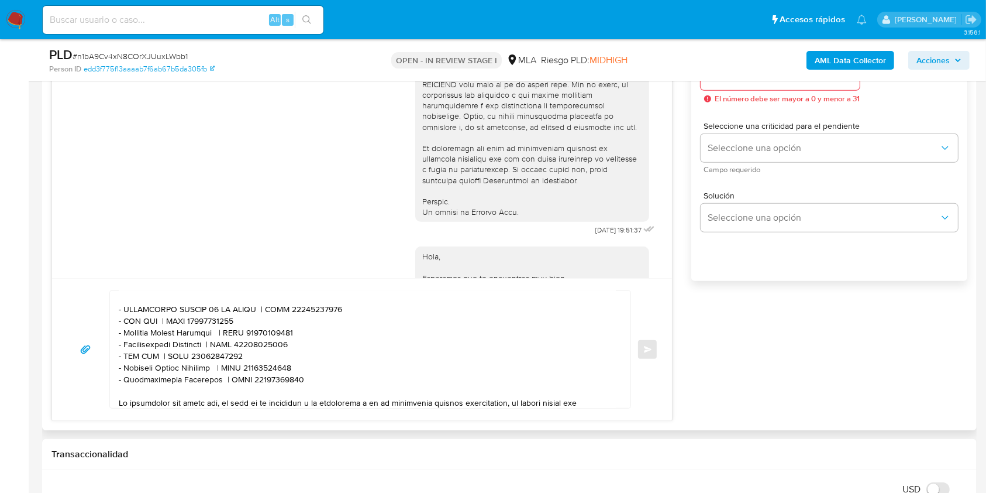
click at [133, 377] on textarea at bounding box center [367, 349] width 497 height 117
drag, startPoint x: 132, startPoint y: 376, endPoint x: 142, endPoint y: 376, distance: 9.4
click at [142, 376] on textarea at bounding box center [367, 349] width 497 height 117
paste textarea "[PERSON_NAME]"
click at [256, 376] on textarea at bounding box center [367, 349] width 497 height 117
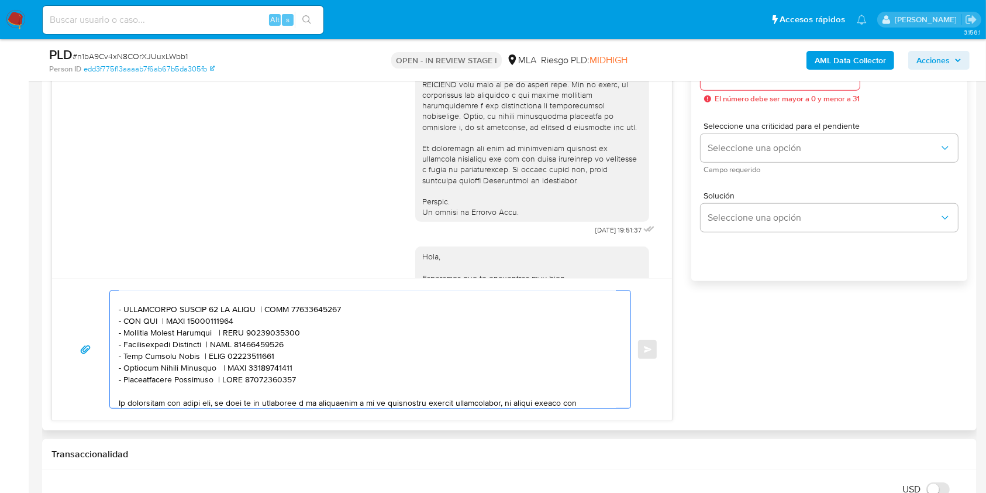
click at [256, 376] on textarea at bounding box center [367, 349] width 497 height 117
paste textarea "27400682793"
click at [200, 388] on textarea at bounding box center [367, 349] width 497 height 117
drag, startPoint x: 200, startPoint y: 388, endPoint x: 143, endPoint y: 392, distance: 57.4
click at [143, 392] on textarea at bounding box center [367, 349] width 497 height 117
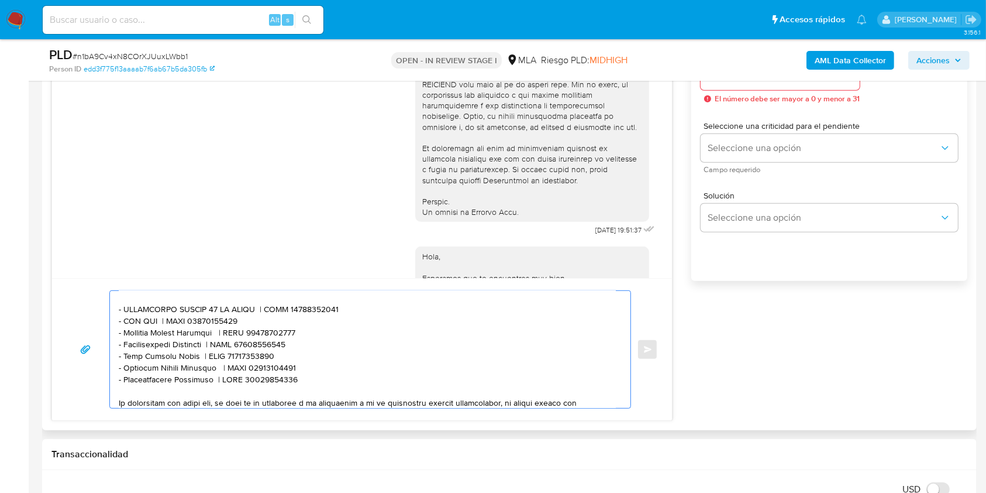
paste textarea "sús [PERSON_NAME]"
click at [260, 390] on textarea at bounding box center [367, 349] width 497 height 117
paste textarea "384933123"
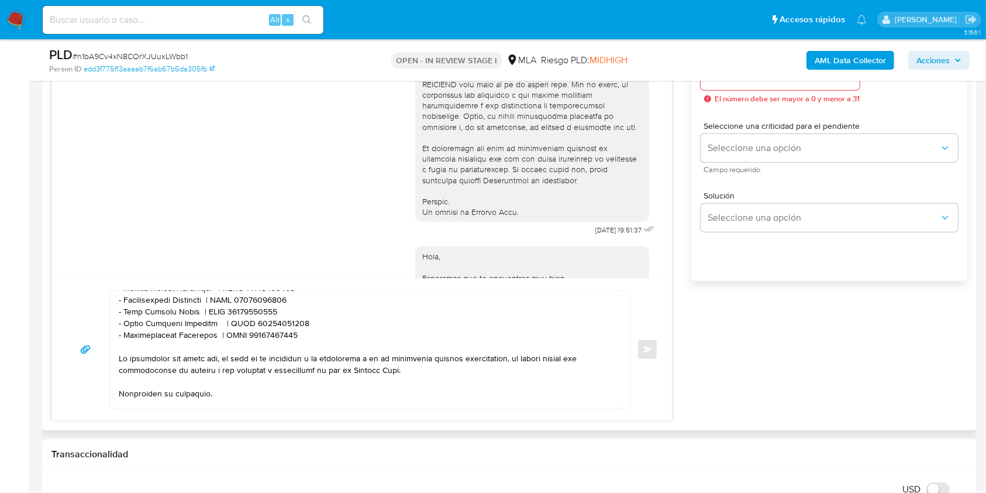
scroll to position [479, 0]
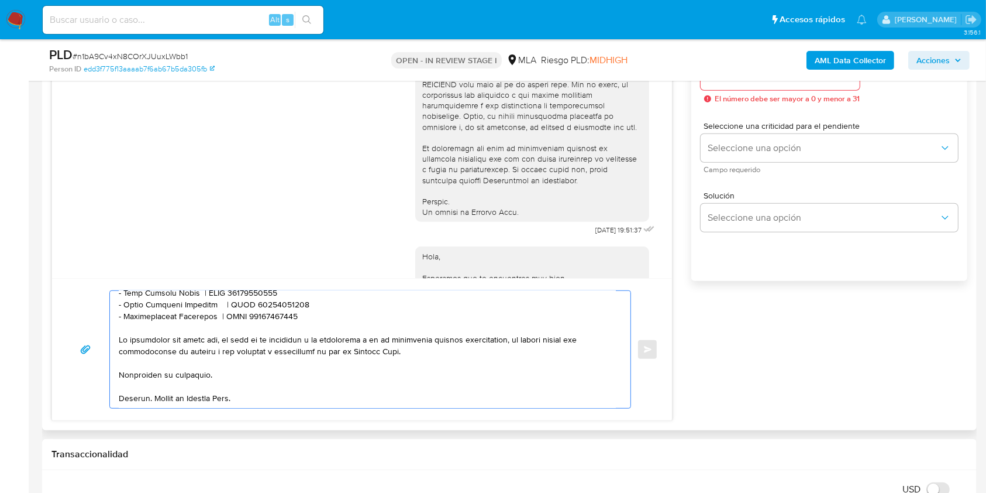
drag, startPoint x: 217, startPoint y: 323, endPoint x: 123, endPoint y: 322, distance: 94.2
click at [123, 322] on textarea at bounding box center [367, 349] width 497 height 117
paste textarea "[PERSON_NAME] [PERSON_NAME]"
click at [255, 324] on textarea at bounding box center [367, 349] width 497 height 117
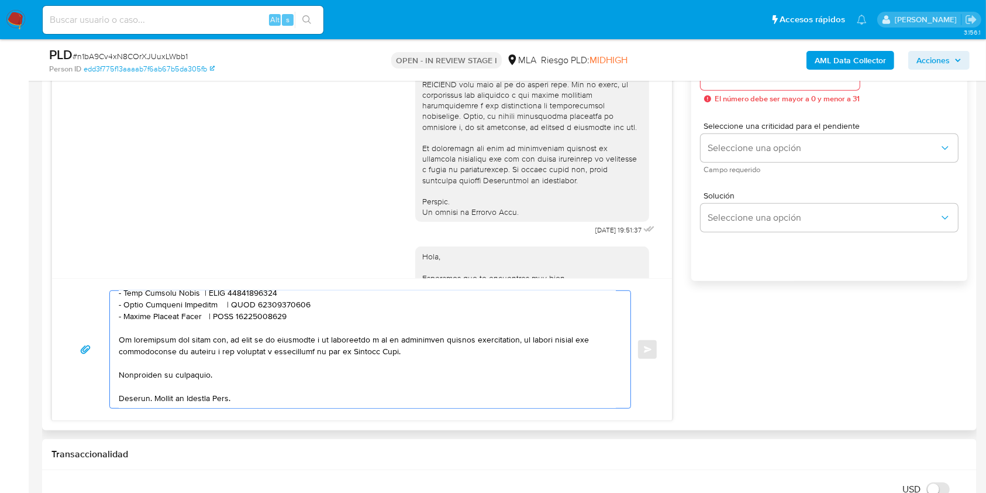
paste textarea "371727060"
click at [291, 325] on textarea at bounding box center [367, 349] width 497 height 117
paste textarea "[PERSON_NAME]"
click at [271, 333] on textarea at bounding box center [367, 349] width 497 height 117
paste textarea "27464814138"
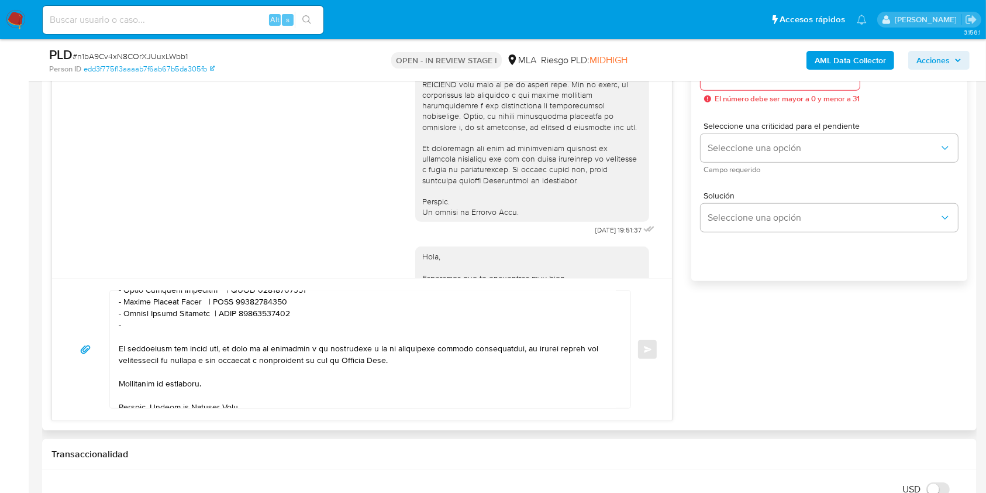
click at [169, 350] on textarea at bounding box center [367, 349] width 497 height 117
paste textarea "Sahiora Sa"
click at [233, 354] on textarea at bounding box center [367, 349] width 497 height 117
click at [244, 345] on textarea at bounding box center [367, 349] width 497 height 117
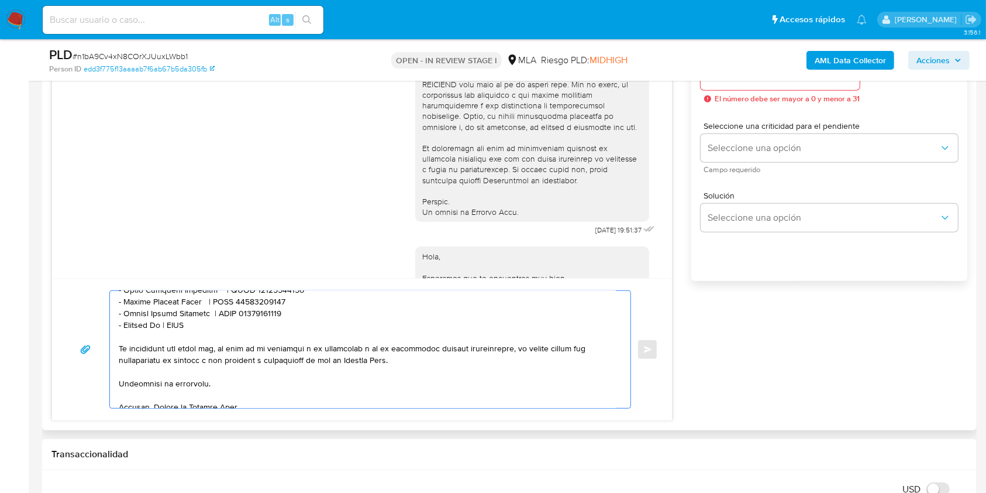
paste textarea "30692319628"
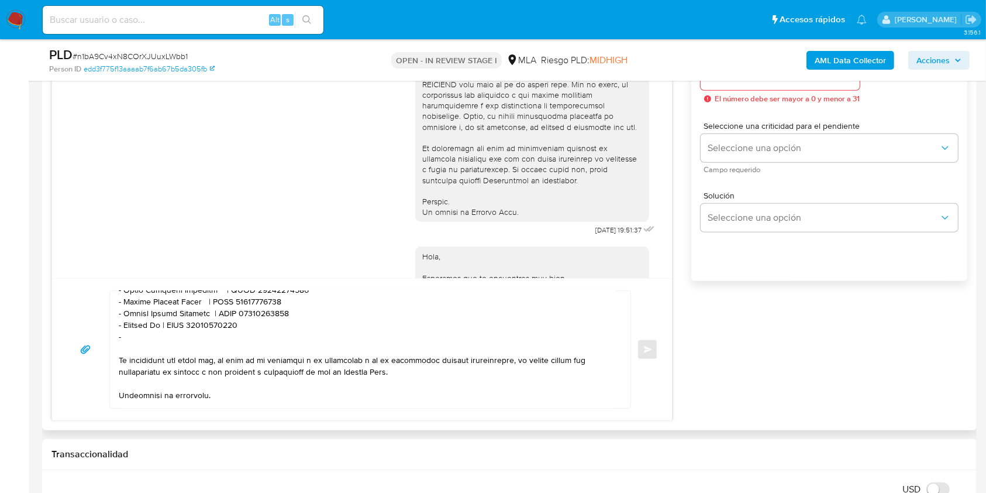
click at [168, 359] on textarea at bounding box center [367, 349] width 497 height 117
paste textarea "Ceballos Carolina Ines"
click at [273, 353] on textarea at bounding box center [367, 349] width 497 height 117
paste textarea "27298816410"
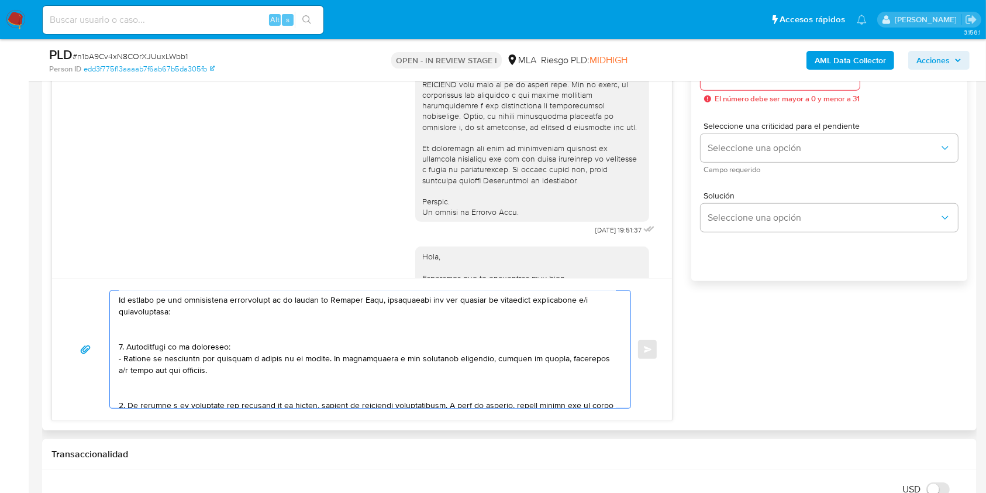
scroll to position [167, 0]
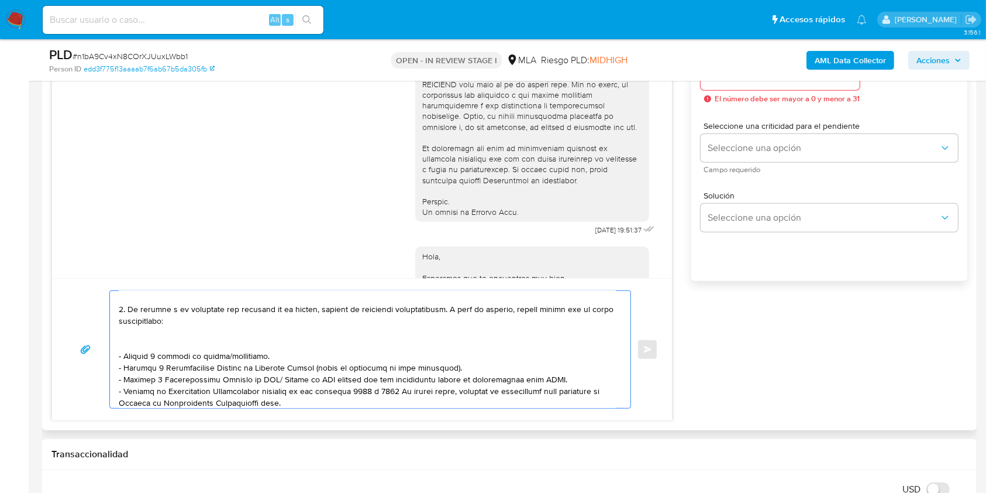
click at [167, 345] on textarea at bounding box center [367, 349] width 497 height 117
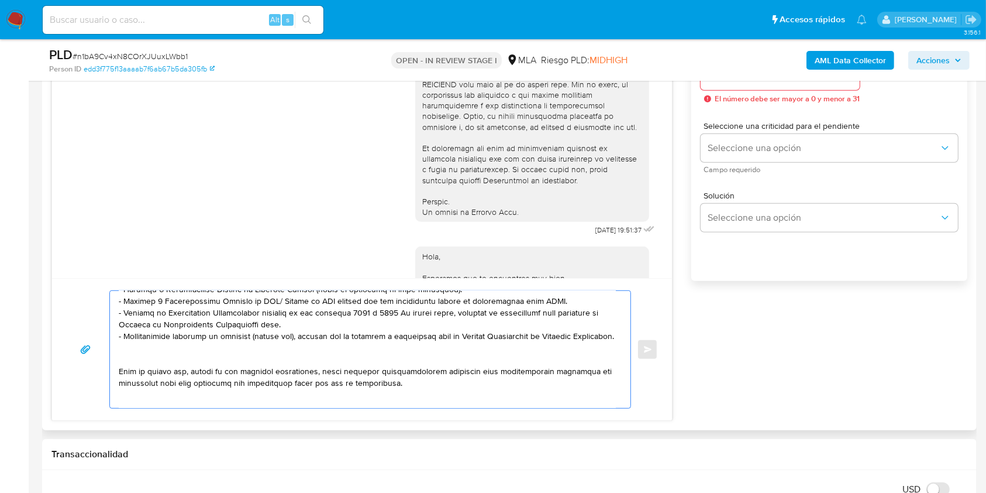
scroll to position [323, 0]
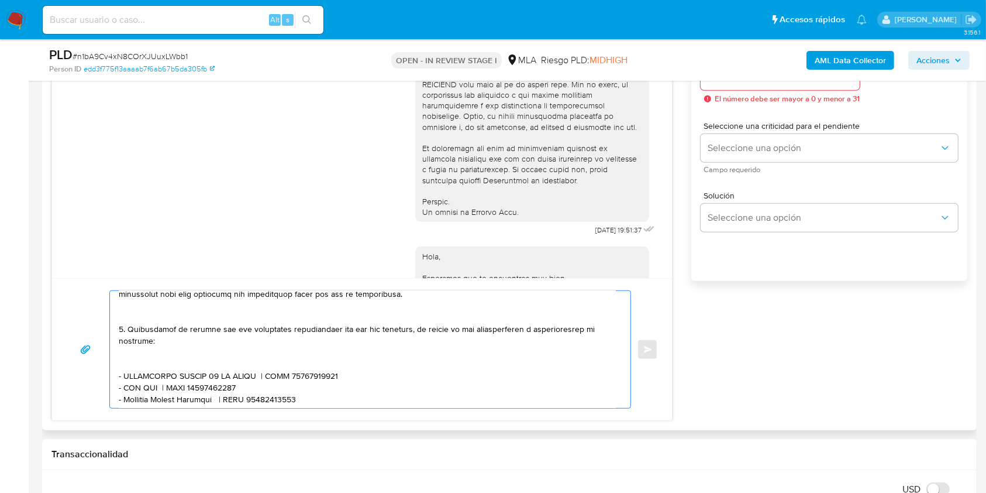
click at [145, 371] on textarea at bounding box center [367, 349] width 497 height 117
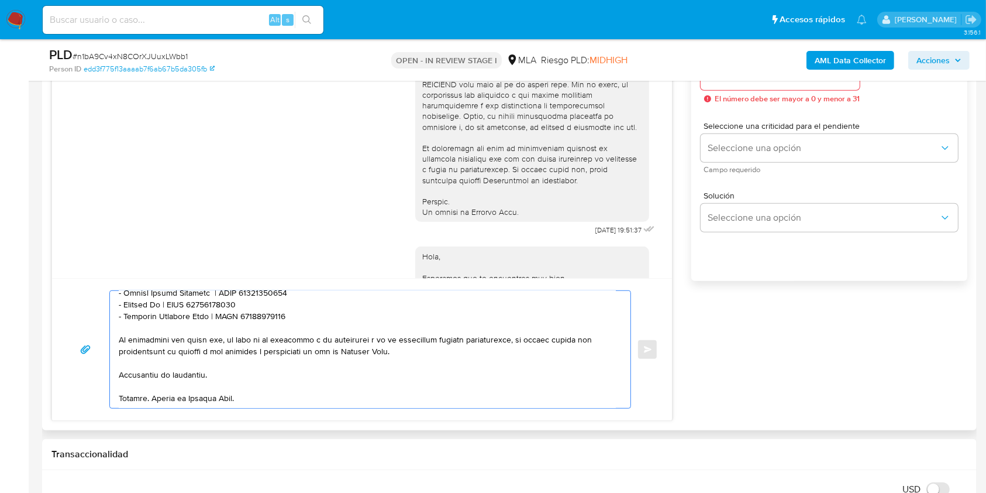
scroll to position [513, 0]
type textarea "Hola. Esperamos que te encuentres muy bien. Te consultamos si tuviste oportunid…"
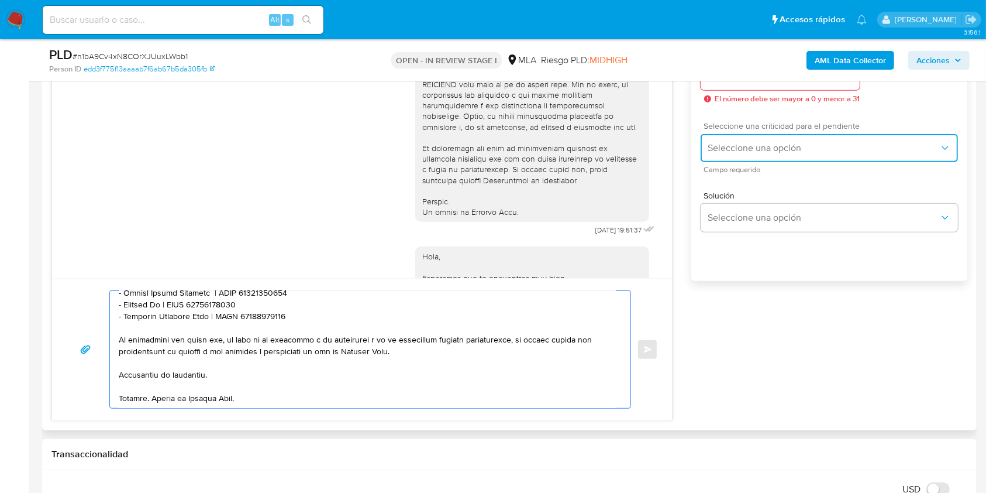
drag, startPoint x: 781, startPoint y: 136, endPoint x: 769, endPoint y: 140, distance: 12.9
click at [781, 136] on button "Seleccione una opción" at bounding box center [829, 148] width 257 height 28
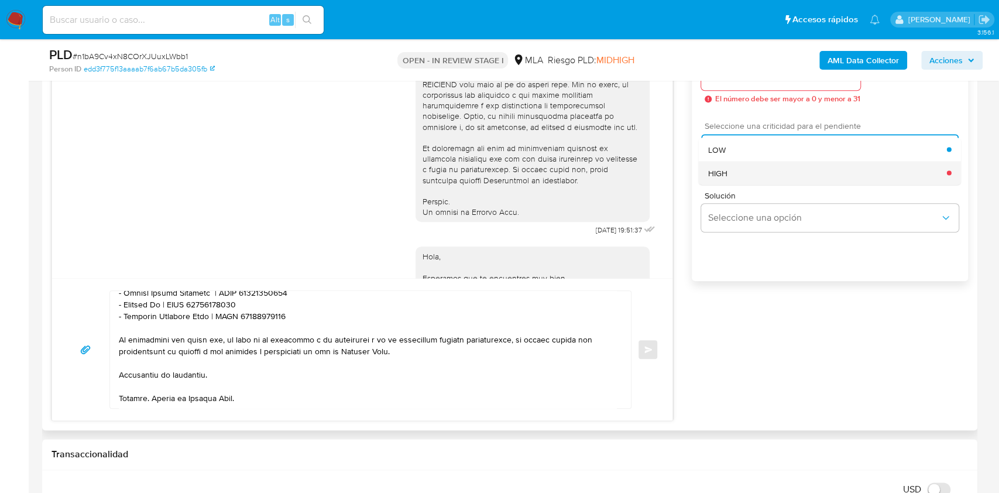
click at [736, 173] on div "HIGH" at bounding box center [827, 172] width 239 height 23
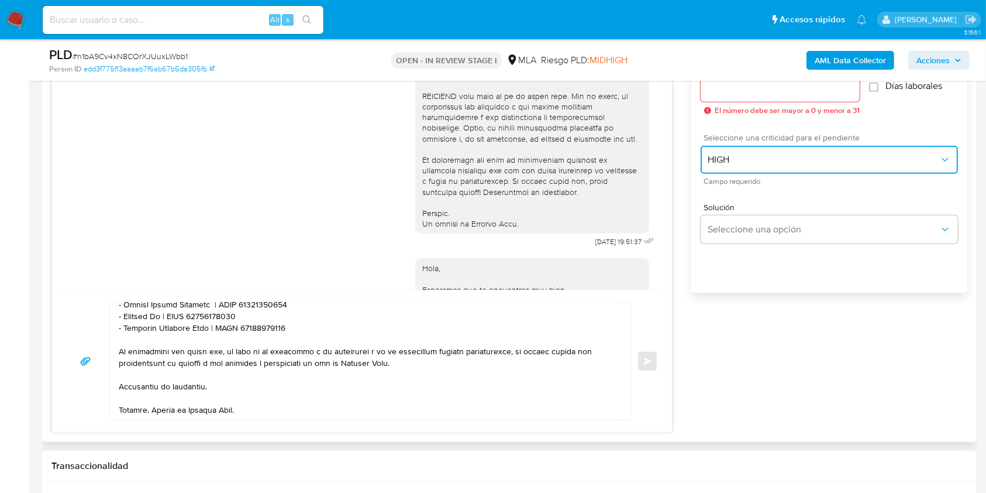
scroll to position [612, 0]
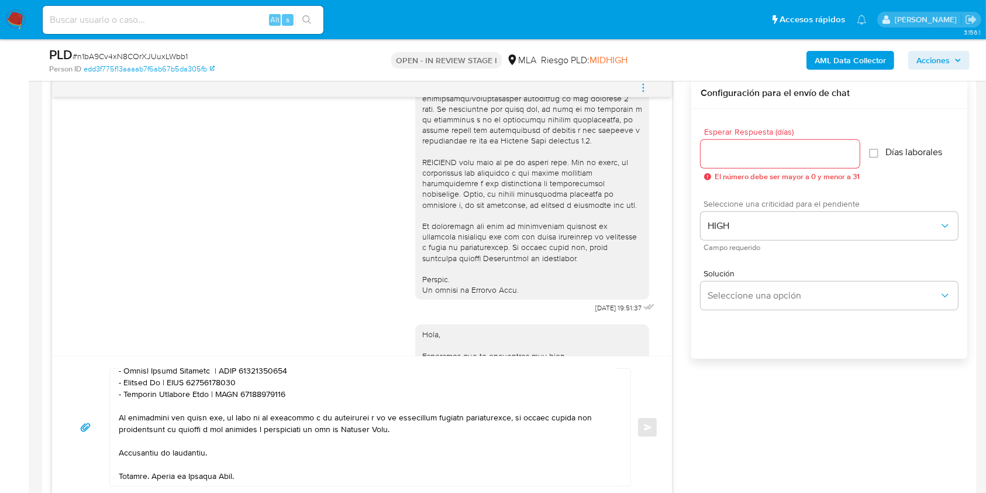
click at [729, 156] on input "Esperar Respuesta (días)" at bounding box center [780, 153] width 159 height 15
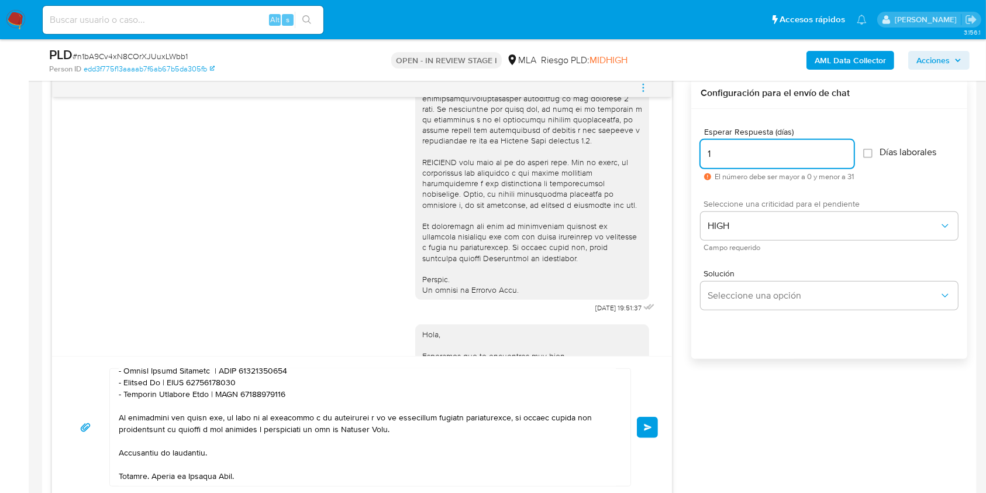
type input "1"
click at [732, 349] on div "Esperar Respuesta (días) 1 El número debe ser mayor a 0 y menor a 31 Días labor…" at bounding box center [829, 249] width 276 height 281
click at [784, 373] on div "Esperar Respuesta (días) 1 El número debe ser mayor a 0 y menor a 31 Días labor…" at bounding box center [829, 249] width 276 height 281
click at [652, 425] on button "Enviar" at bounding box center [647, 426] width 21 height 21
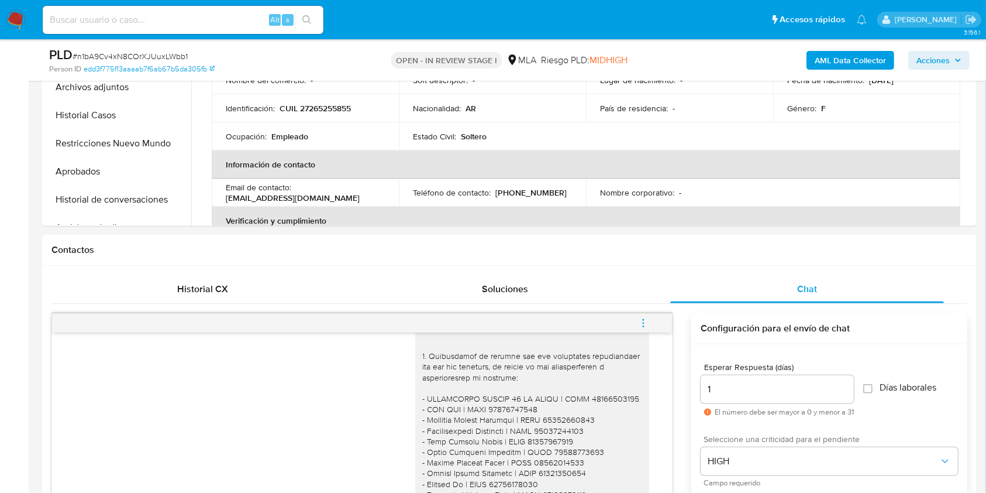
scroll to position [222, 0]
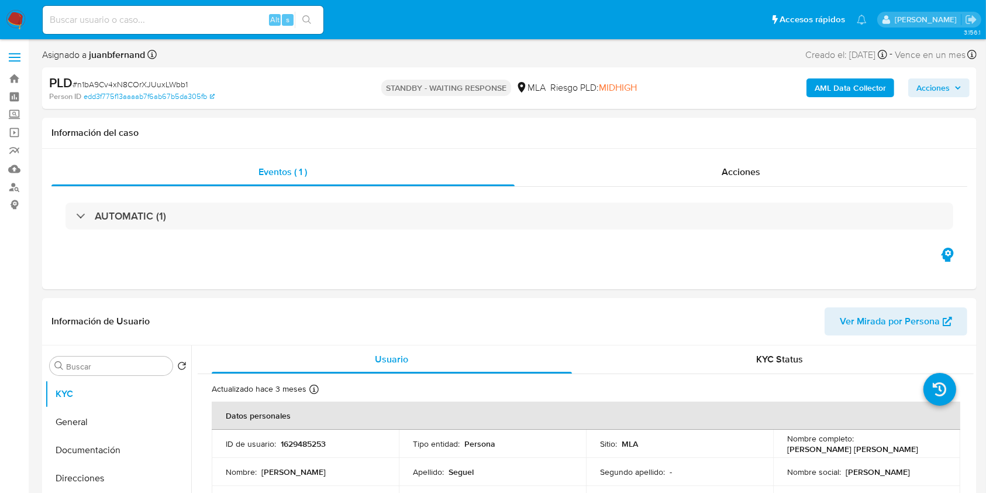
select select "10"
click at [233, 20] on input at bounding box center [183, 19] width 281 height 15
paste input "C8Du9sIws1YCMaXLoF2pW9ls"
type input "C8Du9sIws1YCMaXLoF2pW9ls"
click at [304, 21] on icon "search-icon" at bounding box center [306, 19] width 9 height 9
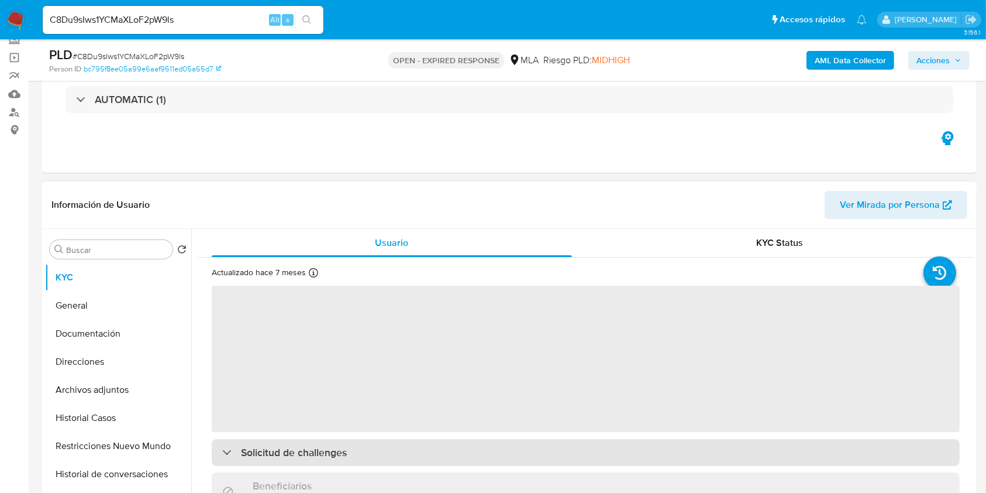
scroll to position [156, 0]
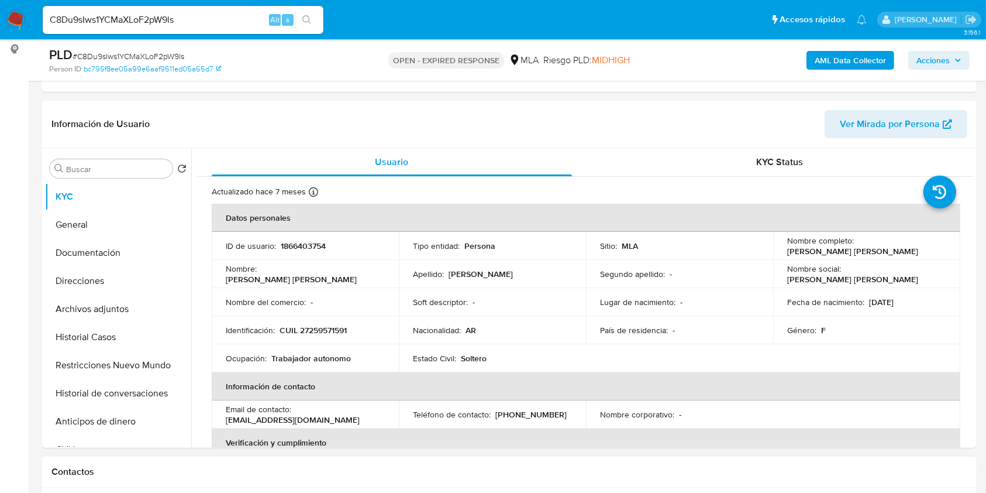
select select "10"
click at [334, 330] on p "CUIL 27259571591" at bounding box center [313, 330] width 67 height 11
copy p "27259571591"
click at [198, 29] on div "C8Du9sIws1YCMaXLoF2pW9ls Alt s" at bounding box center [183, 20] width 281 height 28
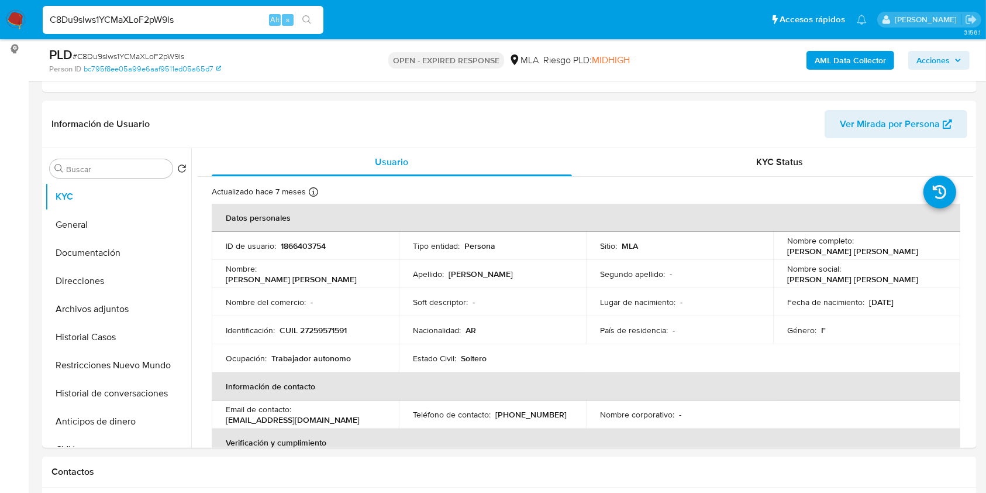
click at [201, 25] on input "C8Du9sIws1YCMaXLoF2pW9ls" at bounding box center [183, 19] width 281 height 15
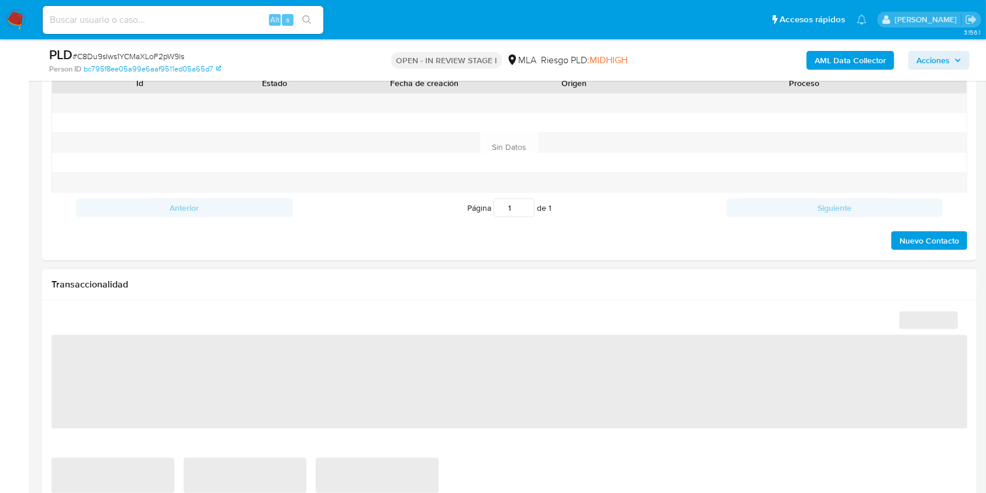
select select "10"
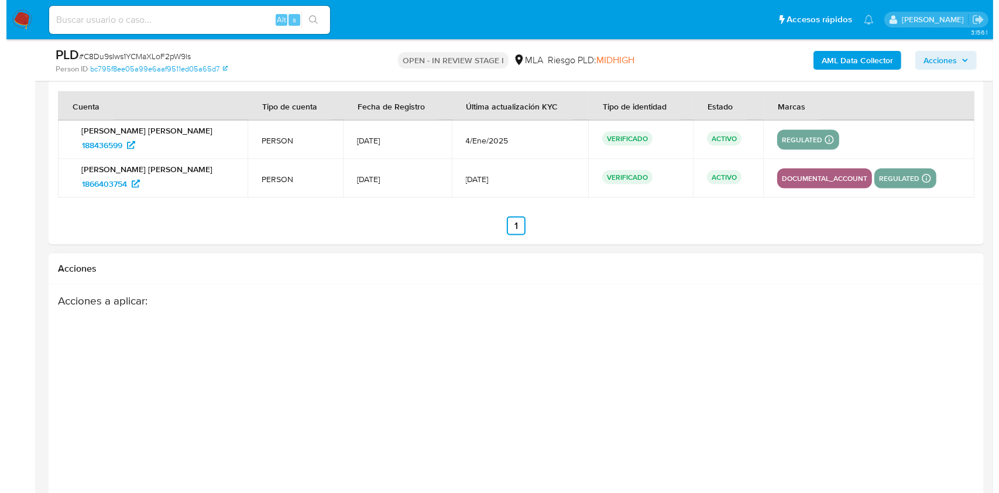
scroll to position [1871, 0]
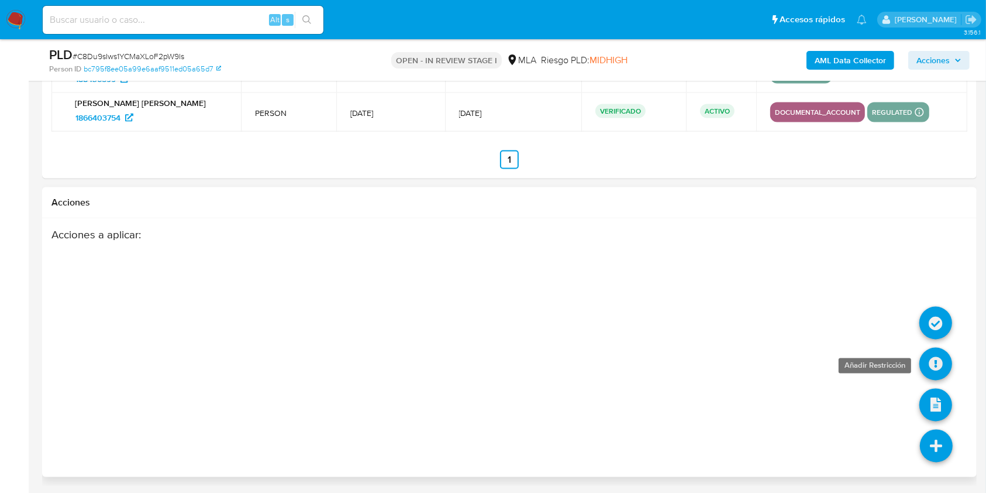
click at [937, 350] on icon at bounding box center [936, 363] width 33 height 33
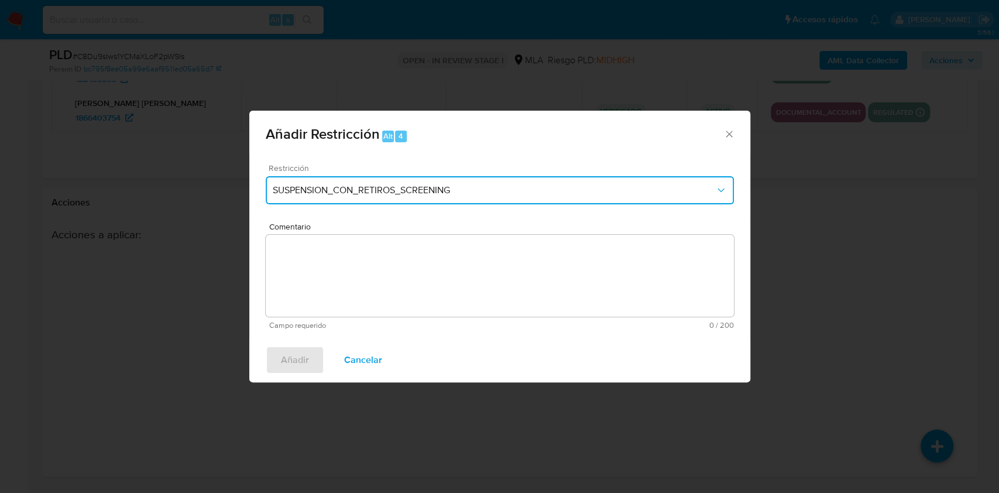
click at [404, 176] on button "SUSPENSION_CON_RETIROS_SCREENING" at bounding box center [500, 190] width 468 height 28
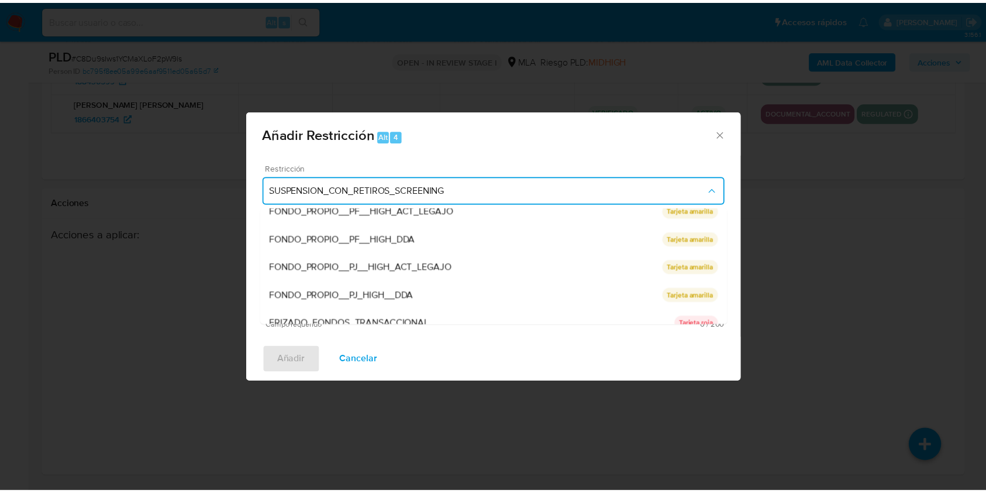
scroll to position [248, 0]
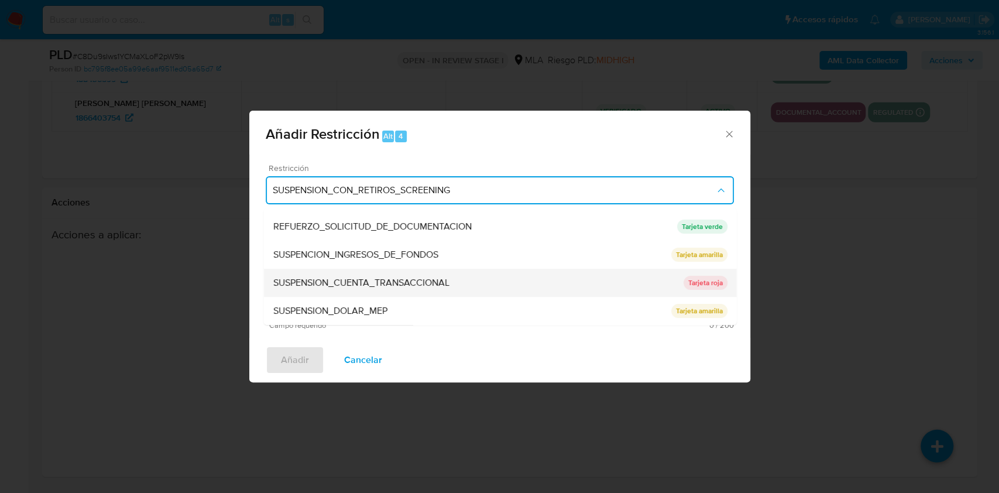
click at [336, 273] on div "SUSPENSION_CUENTA_TRANSACCIONAL" at bounding box center [478, 282] width 410 height 28
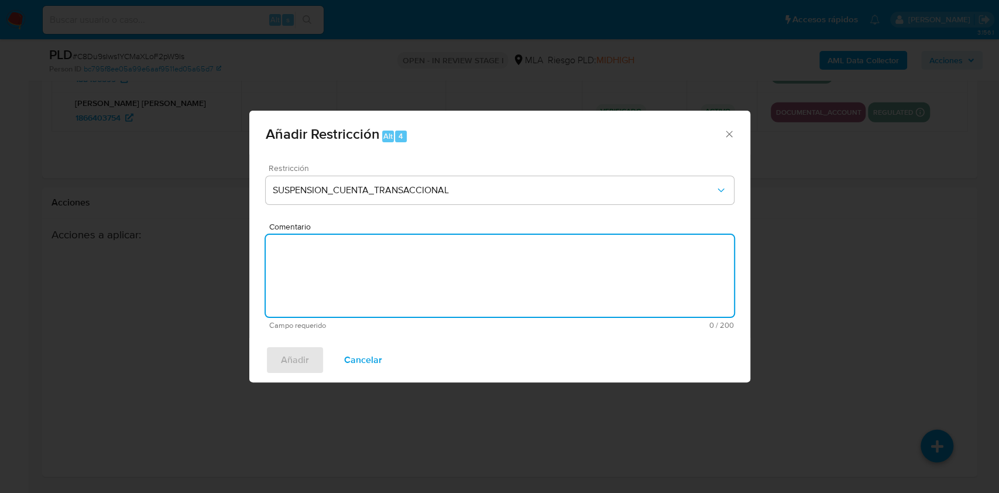
click at [342, 280] on textarea "Comentario" at bounding box center [500, 276] width 468 height 82
type textarea "AML"
click at [292, 357] on span "Añadir" at bounding box center [295, 360] width 28 height 26
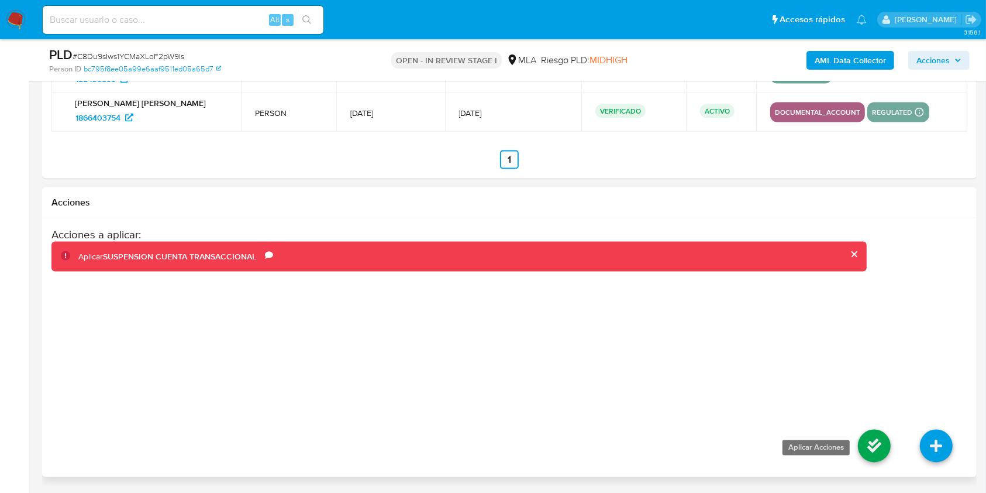
click at [884, 438] on icon at bounding box center [874, 445] width 33 height 33
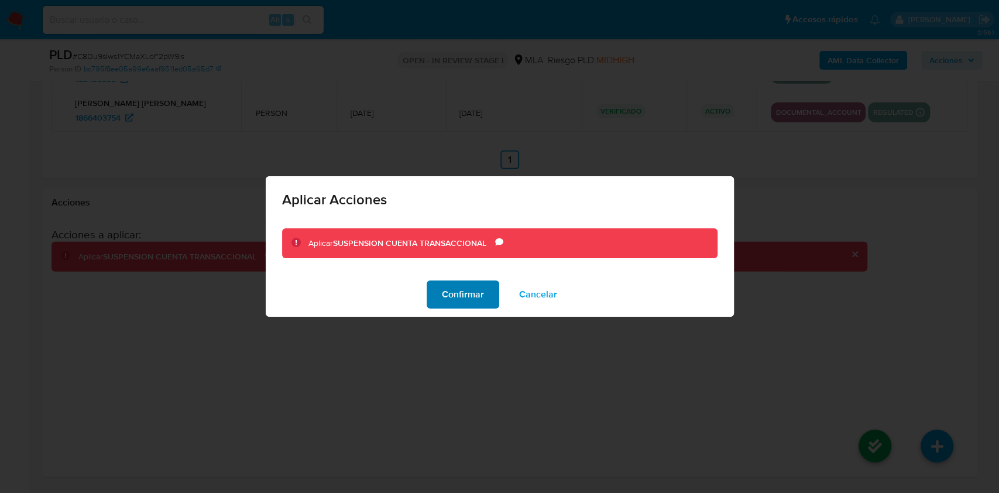
click at [460, 293] on span "Confirmar" at bounding box center [463, 294] width 42 height 26
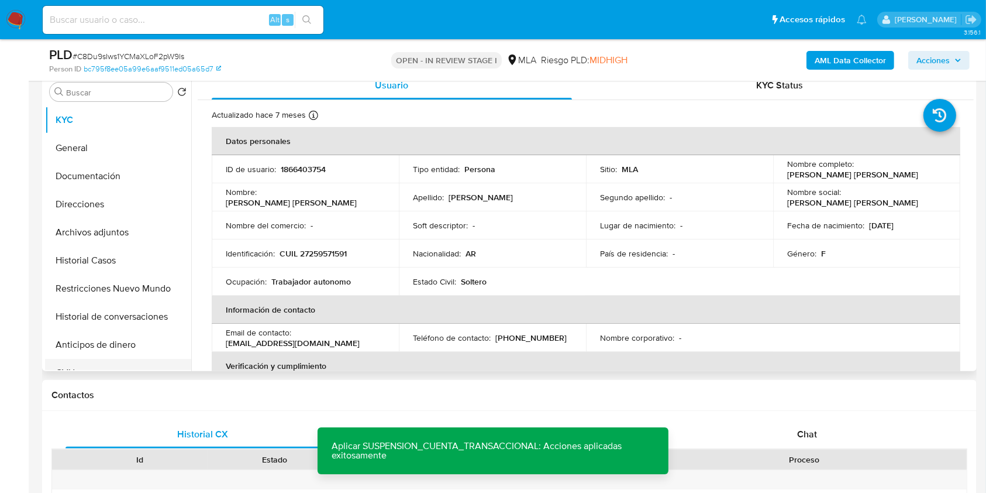
scroll to position [234, 0]
click at [124, 304] on button "Historial de conversaciones" at bounding box center [113, 315] width 137 height 28
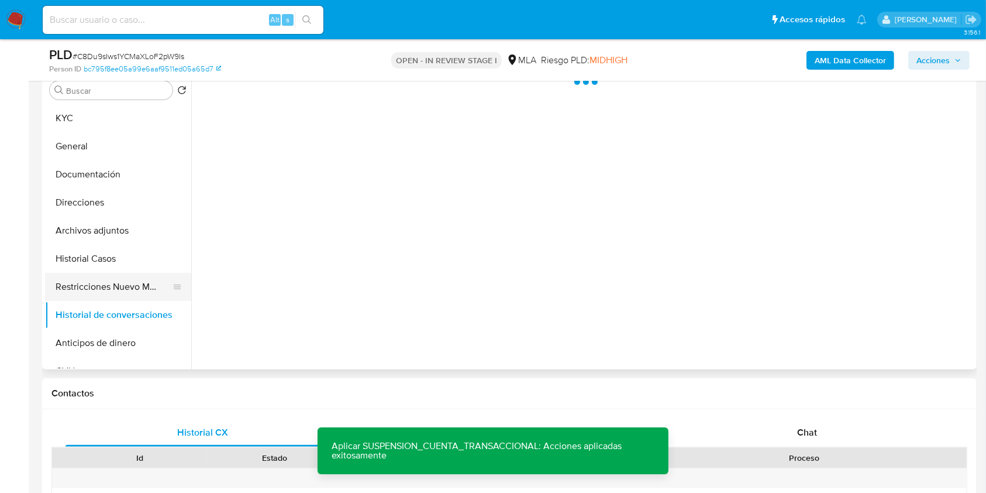
click at [131, 280] on button "Restricciones Nuevo Mundo" at bounding box center [113, 287] width 137 height 28
click at [245, 23] on input at bounding box center [183, 19] width 281 height 15
paste input "7OXXtp615gKhTRbeUnZykKDX"
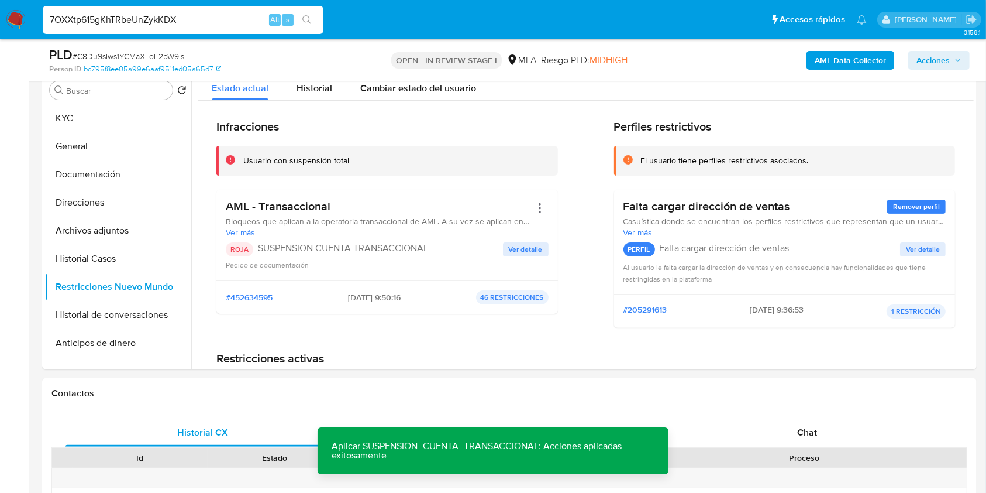
type input "7OXXtp615gKhTRbeUnZykKDX"
click at [309, 14] on button "search-icon" at bounding box center [307, 20] width 24 height 16
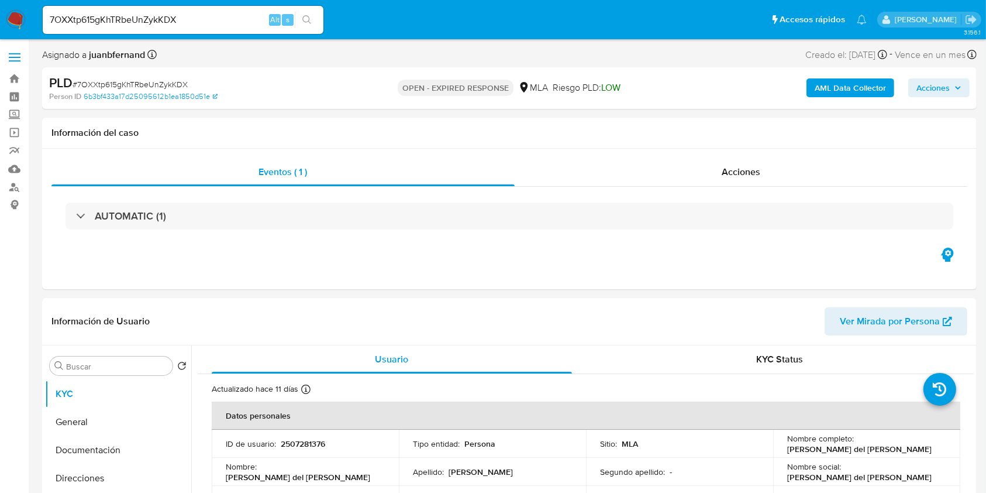
select select "10"
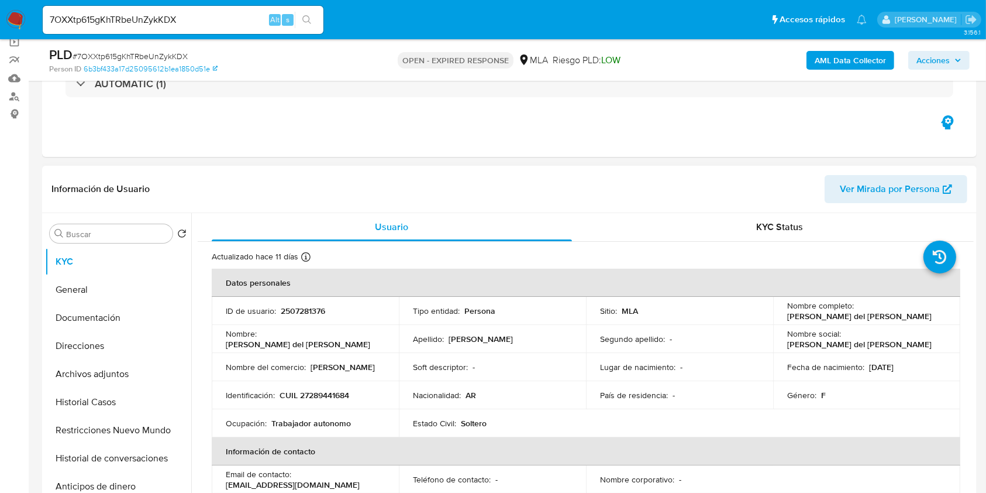
scroll to position [234, 0]
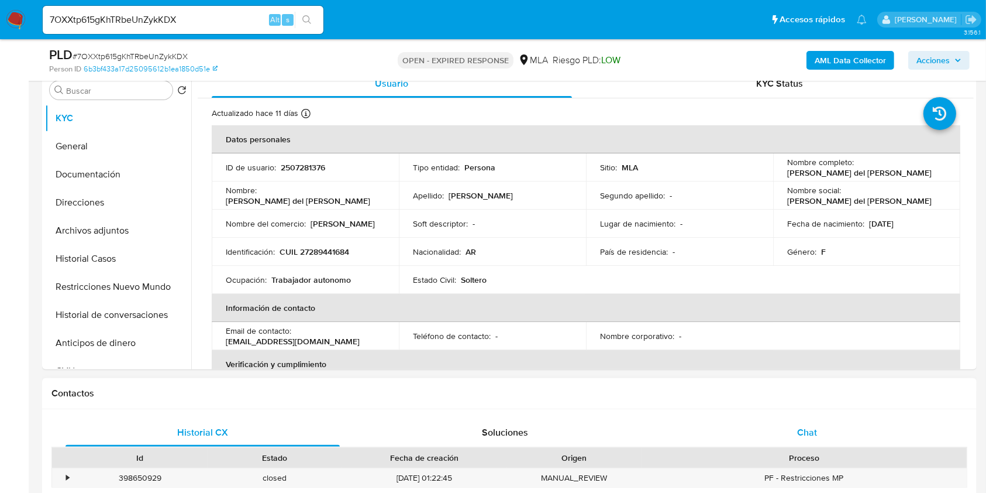
click at [814, 437] on span "Chat" at bounding box center [807, 431] width 20 height 13
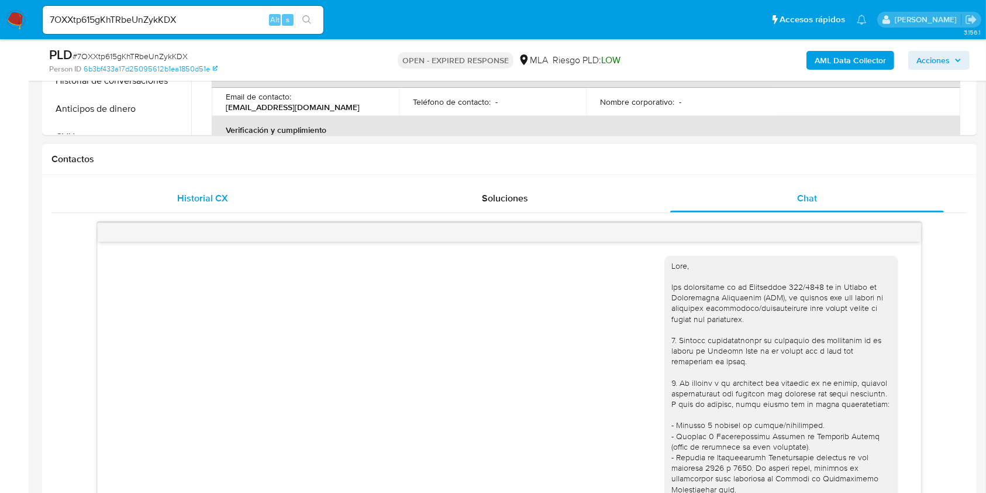
scroll to position [661, 0]
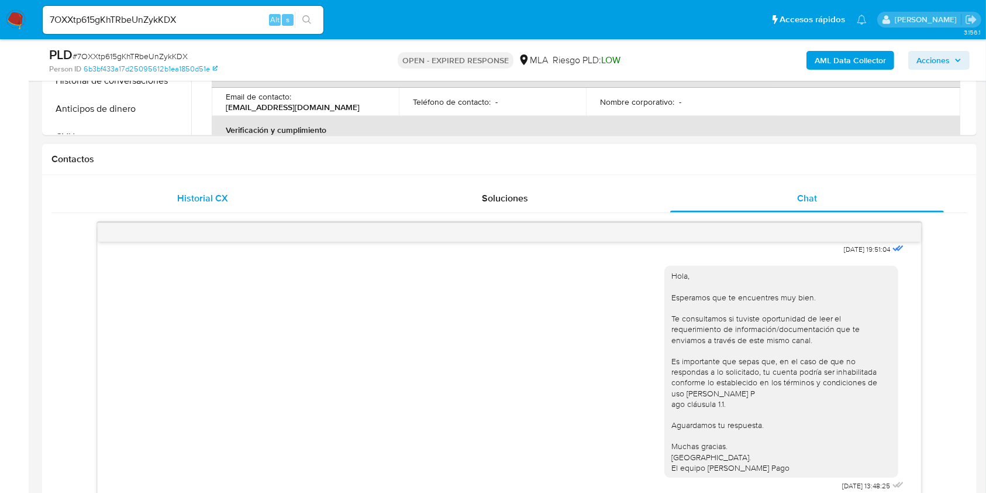
click at [242, 201] on div "Historial CX" at bounding box center [203, 198] width 274 height 28
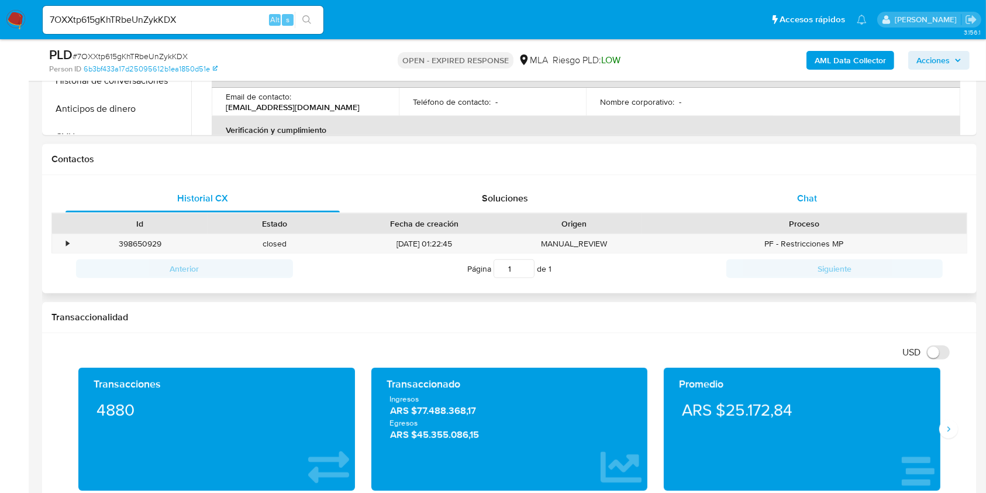
click at [757, 199] on div "Chat" at bounding box center [807, 198] width 274 height 28
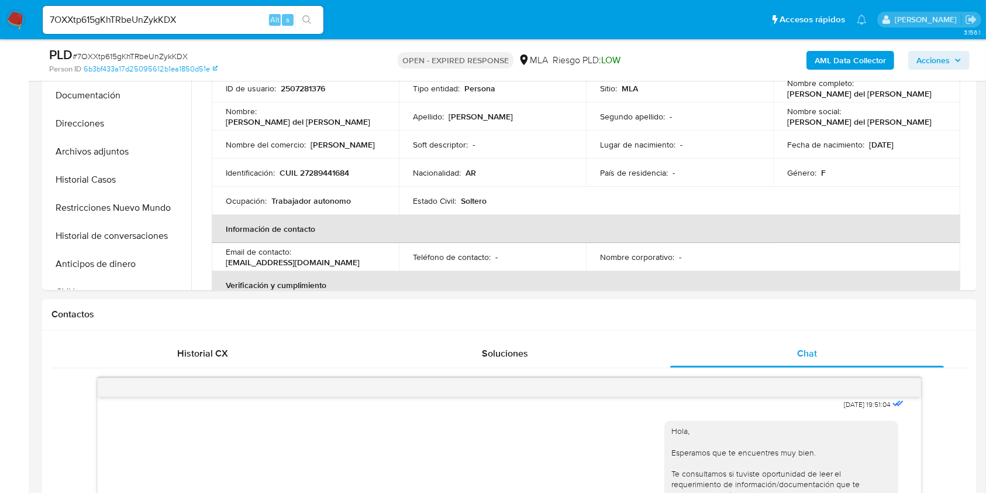
scroll to position [312, 0]
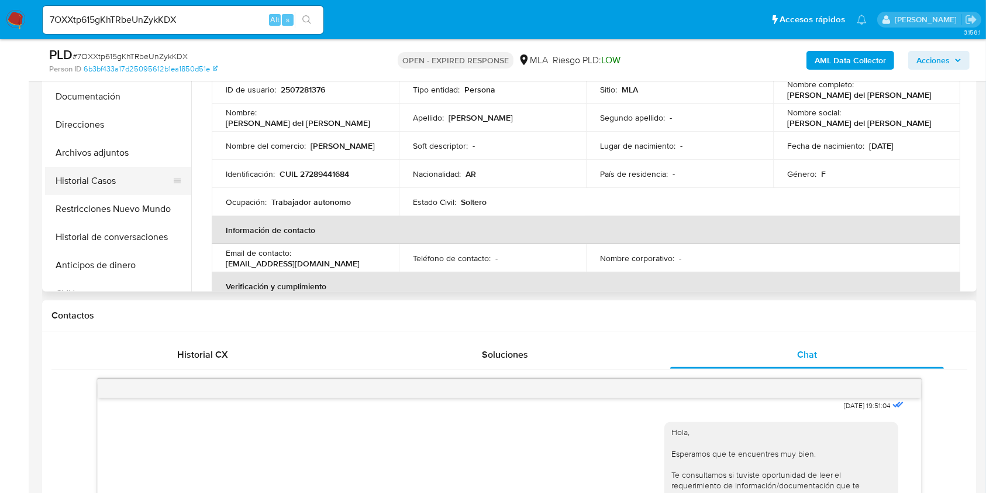
click at [94, 179] on button "Historial Casos" at bounding box center [113, 181] width 137 height 28
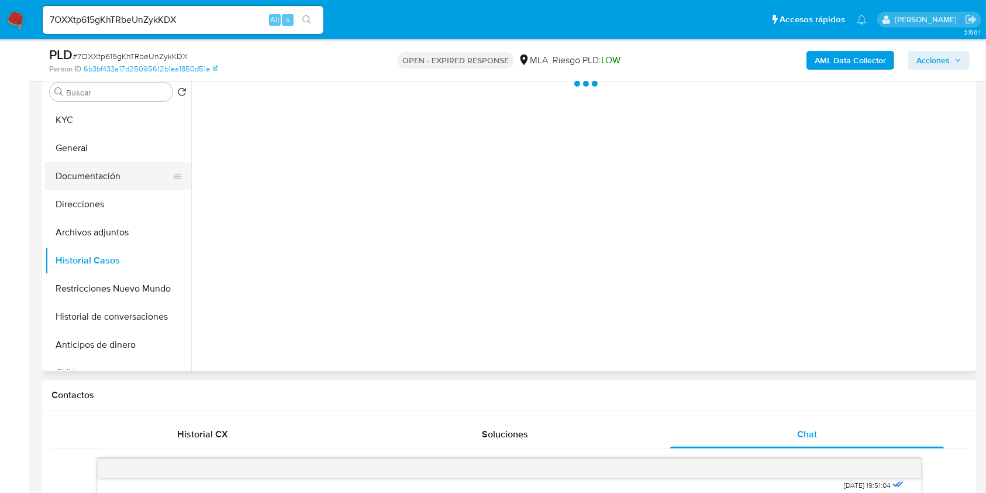
scroll to position [156, 0]
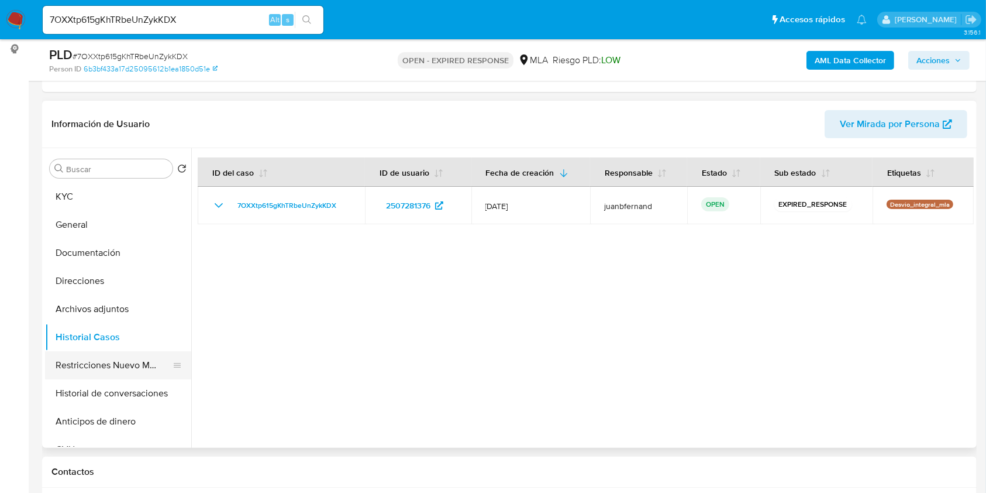
click at [117, 365] on button "Restricciones Nuevo Mundo" at bounding box center [113, 365] width 137 height 28
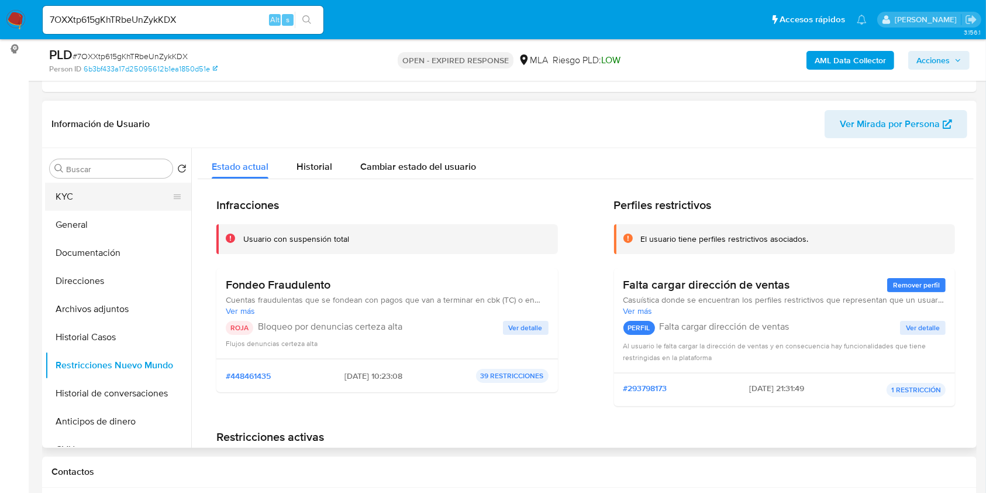
click at [122, 194] on button "KYC" at bounding box center [113, 197] width 137 height 28
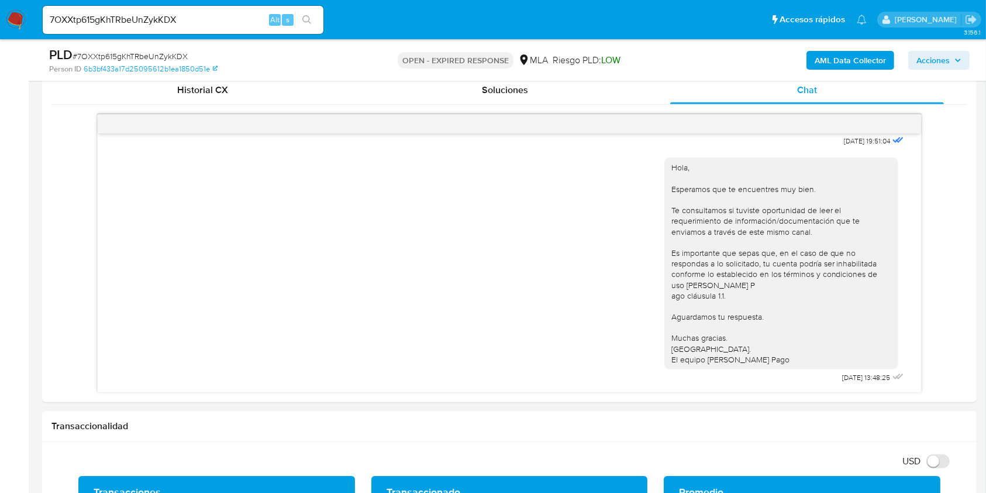
scroll to position [780, 0]
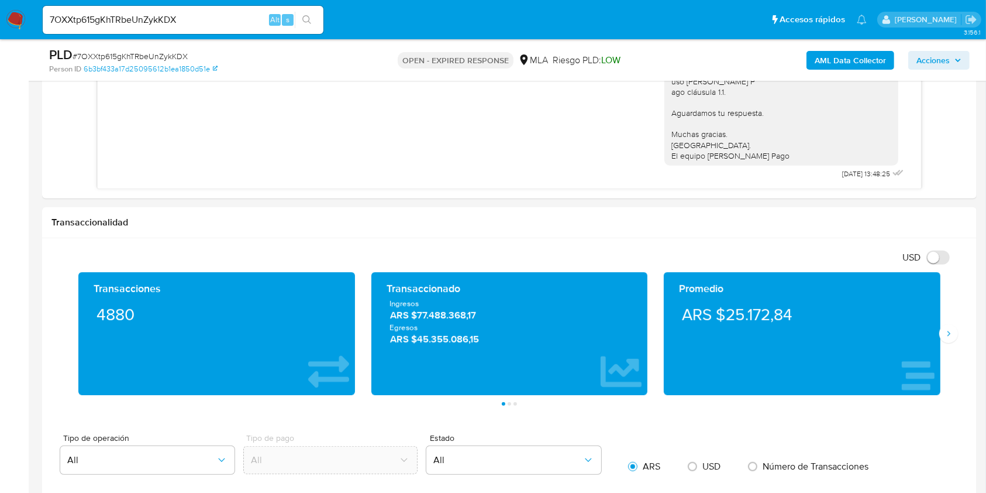
click at [231, 23] on input "7OXXtp615gKhTRbeUnZykKDX" at bounding box center [183, 19] width 281 height 15
click at [226, 19] on input "7OXXtp615gKhTRbeUnZykKDX" at bounding box center [183, 19] width 281 height 15
click at [227, 19] on input "7OXXtp615gKhTRbeUnZykKDX" at bounding box center [183, 19] width 281 height 15
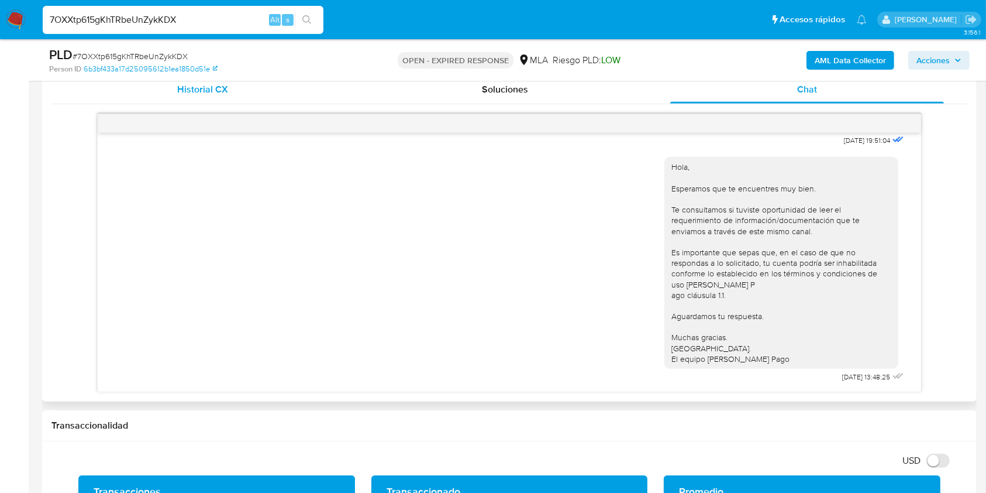
scroll to position [390, 0]
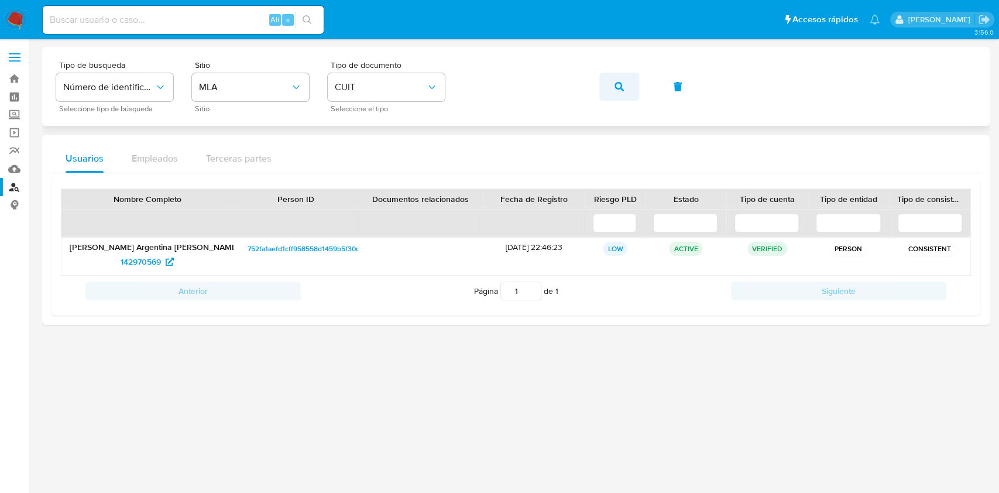
click at [621, 97] on span "button" at bounding box center [618, 87] width 9 height 26
click at [143, 267] on span "2474074649" at bounding box center [141, 261] width 46 height 19
click at [633, 88] on button "button" at bounding box center [619, 87] width 40 height 28
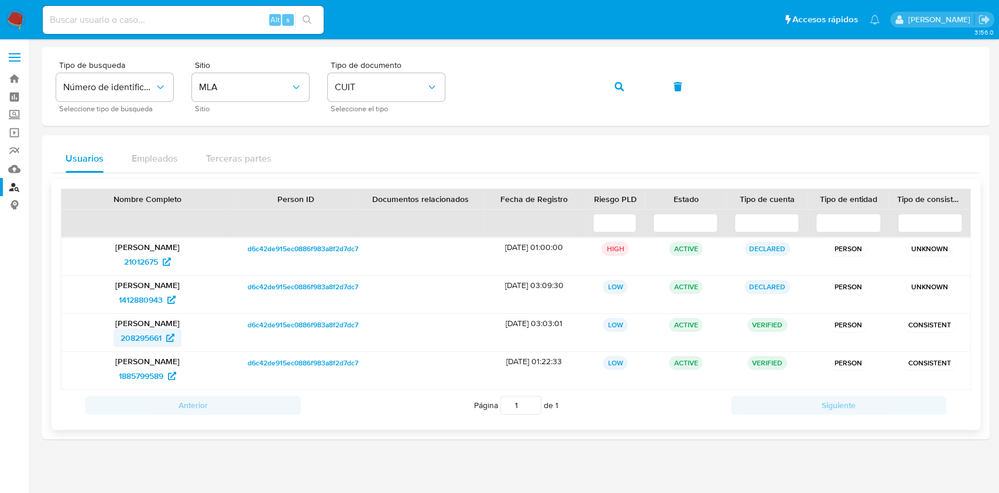
click at [147, 335] on span "208295661" at bounding box center [140, 337] width 41 height 19
click at [610, 89] on button "button" at bounding box center [619, 87] width 40 height 28
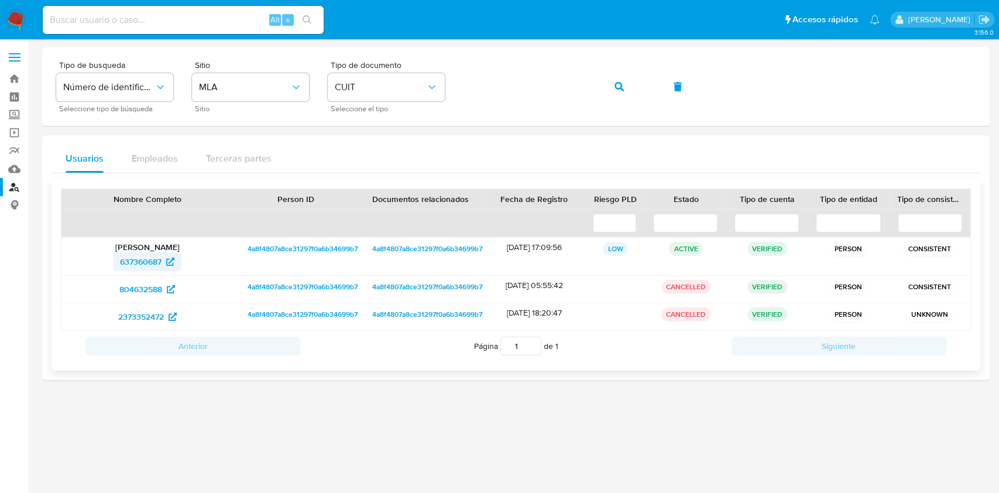
click at [150, 267] on span "637360687" at bounding box center [141, 261] width 42 height 19
click at [613, 87] on button "button" at bounding box center [619, 87] width 40 height 28
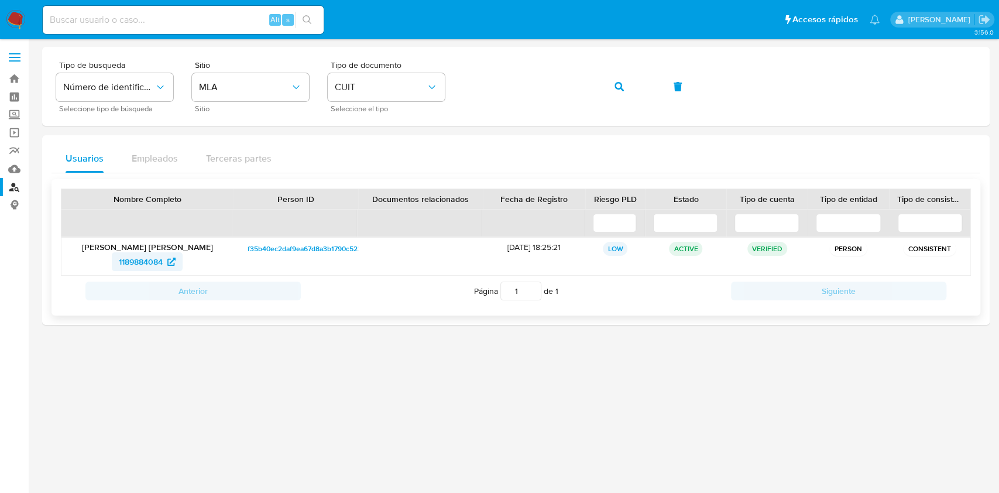
click at [157, 264] on span "1189884084" at bounding box center [141, 261] width 44 height 19
click at [608, 85] on button "button" at bounding box center [619, 87] width 40 height 28
click at [161, 259] on span "223896124" at bounding box center [140, 261] width 40 height 19
click at [614, 84] on icon "button" at bounding box center [618, 86] width 9 height 9
click at [146, 256] on span "667173304" at bounding box center [141, 261] width 40 height 19
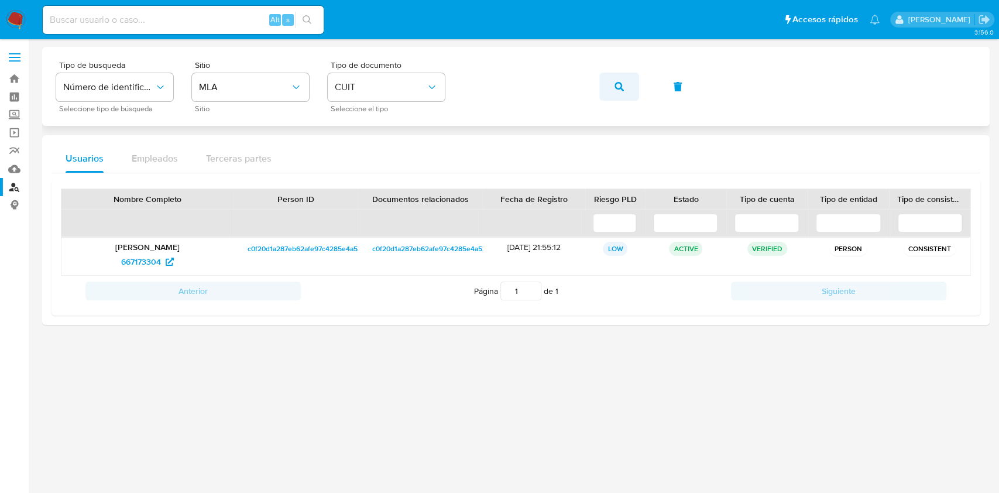
click at [612, 88] on button "button" at bounding box center [619, 87] width 40 height 28
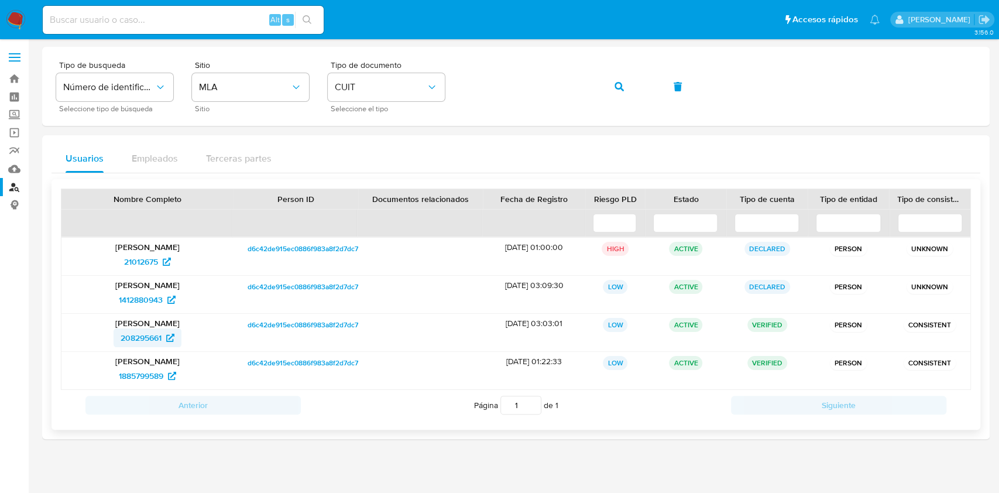
click at [136, 339] on span "208295661" at bounding box center [140, 337] width 41 height 19
click at [150, 369] on span "1885799589" at bounding box center [141, 375] width 44 height 19
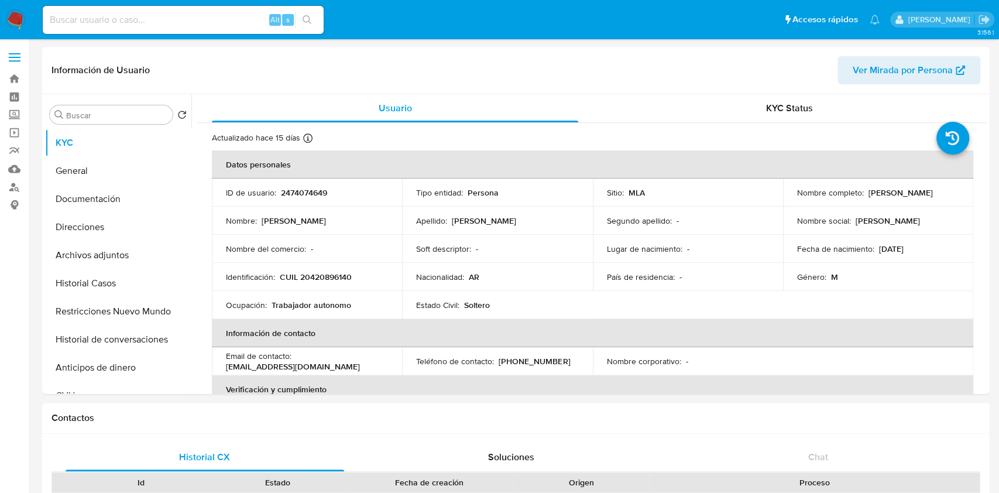
select select "10"
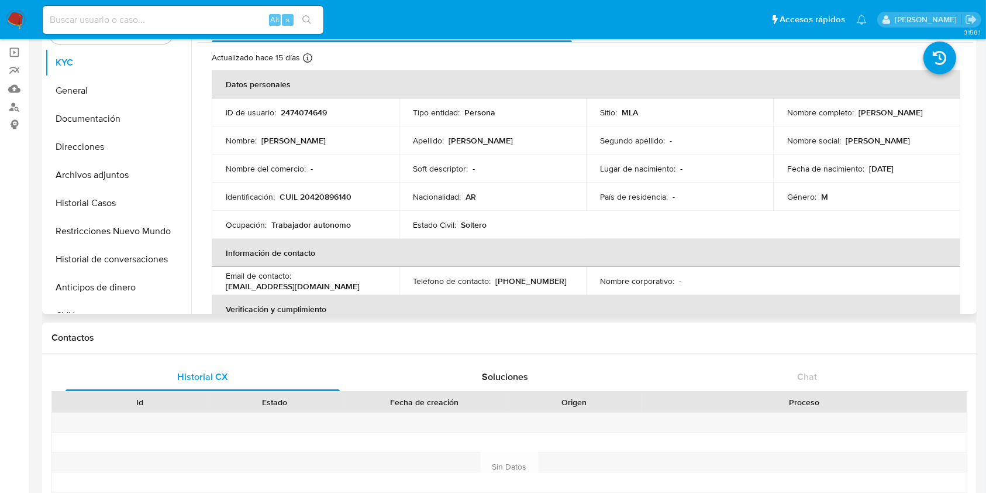
scroll to position [156, 0]
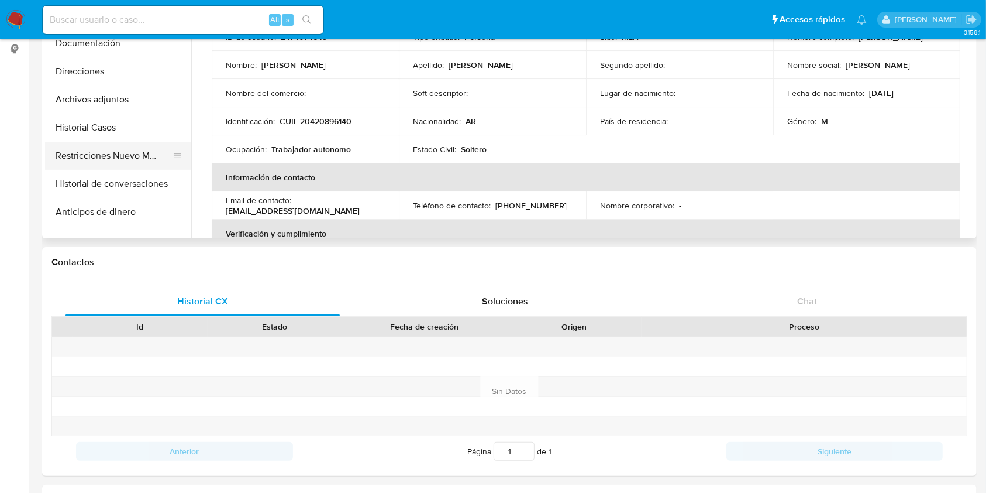
click at [78, 156] on button "Restricciones Nuevo Mundo" at bounding box center [113, 156] width 137 height 28
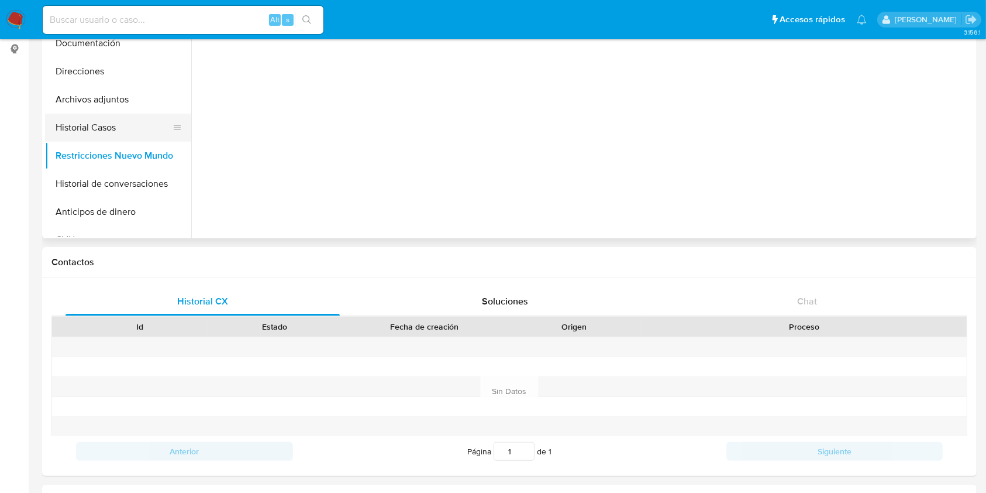
click at [87, 129] on button "Historial Casos" at bounding box center [113, 127] width 137 height 28
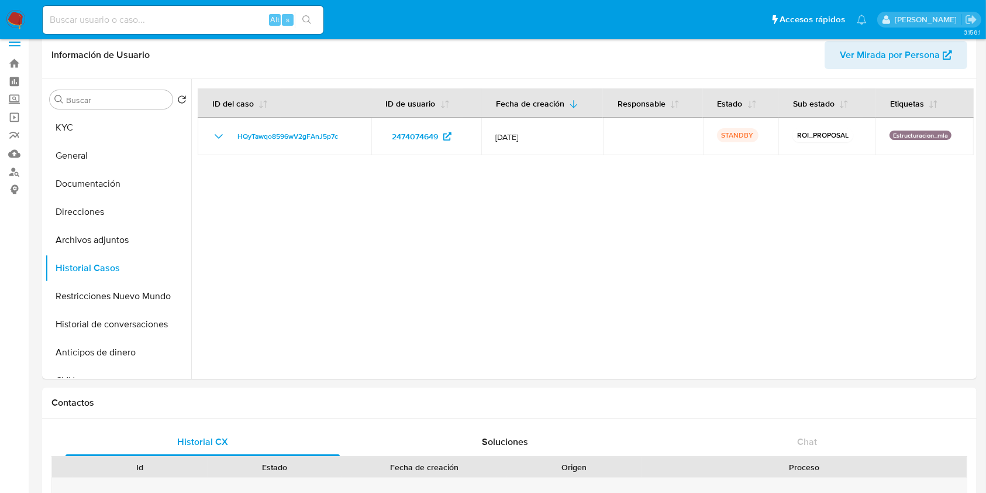
scroll to position [0, 0]
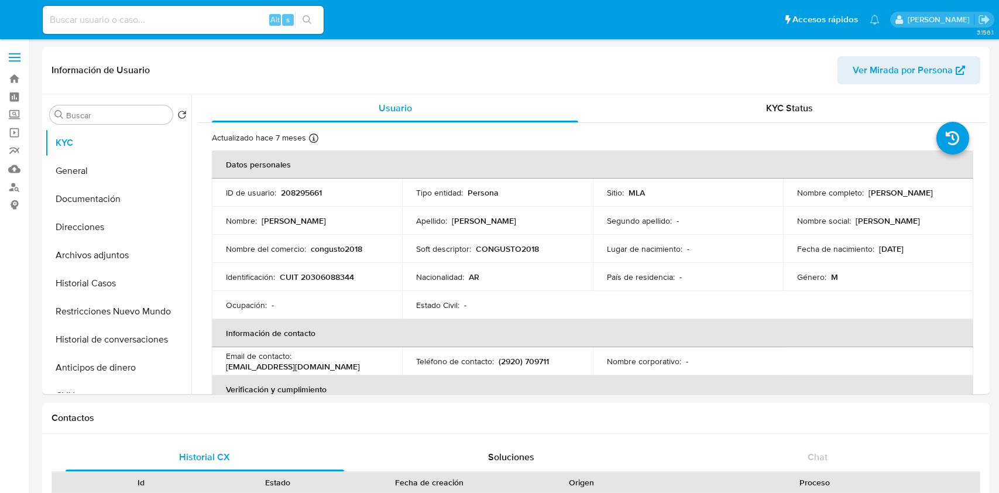
select select "10"
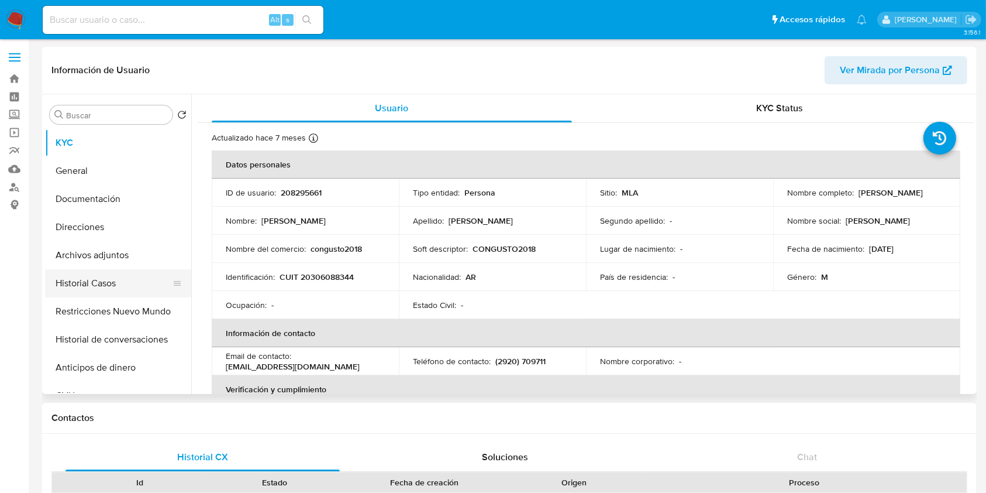
click at [113, 281] on button "Historial Casos" at bounding box center [113, 283] width 137 height 28
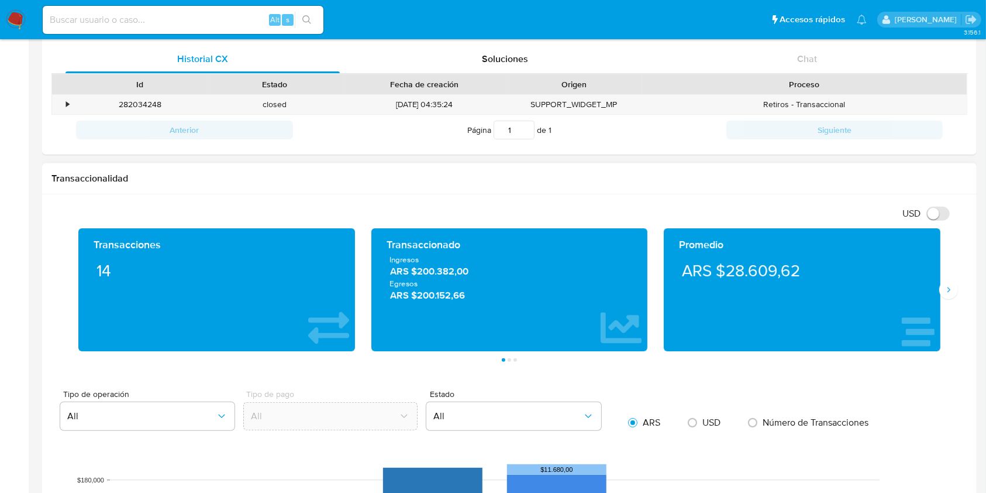
scroll to position [390, 0]
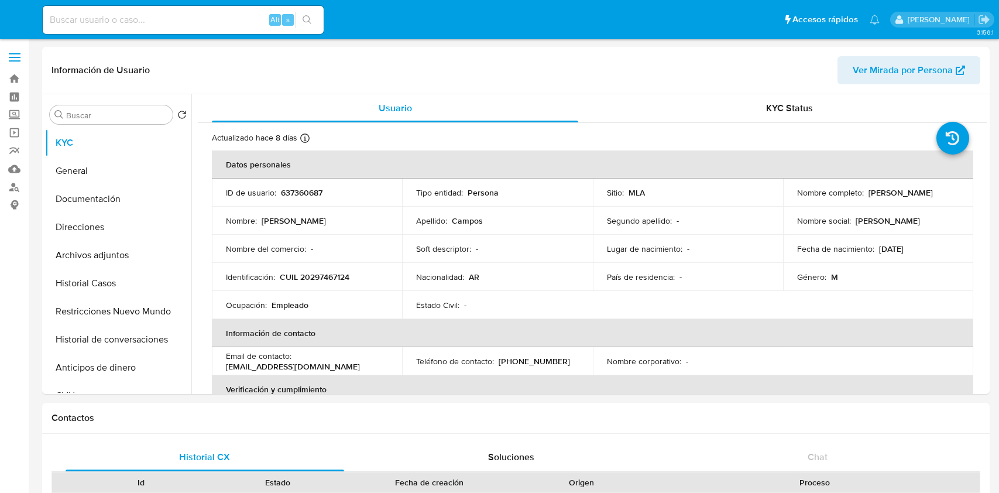
select select "10"
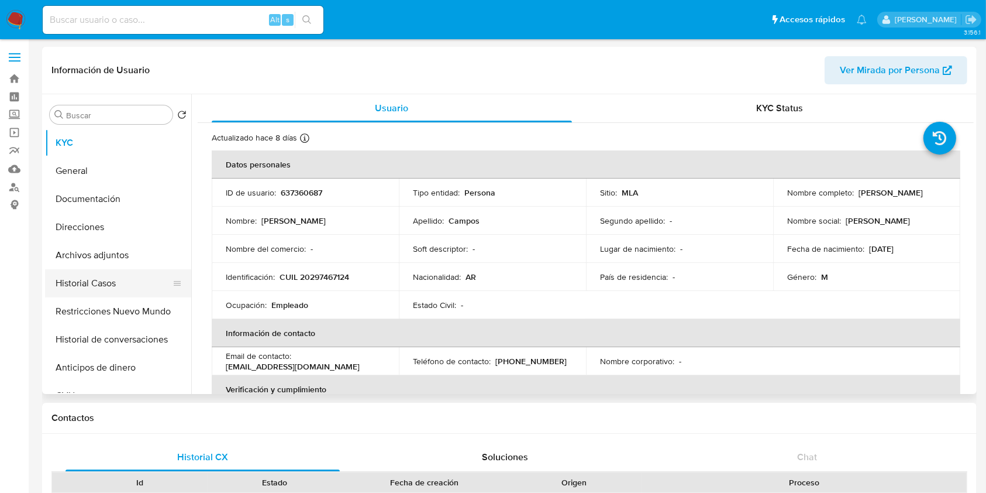
click at [136, 288] on button "Historial Casos" at bounding box center [113, 283] width 137 height 28
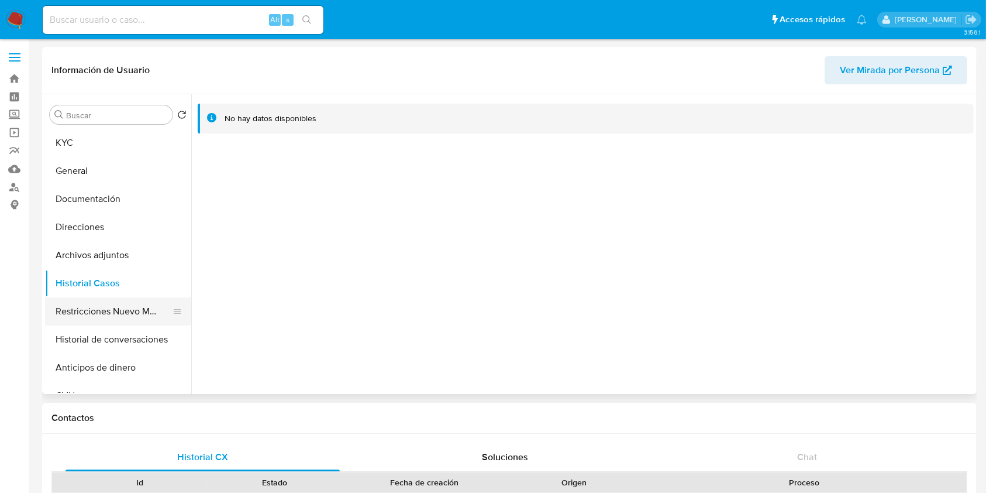
click at [82, 302] on button "Restricciones Nuevo Mundo" at bounding box center [113, 311] width 137 height 28
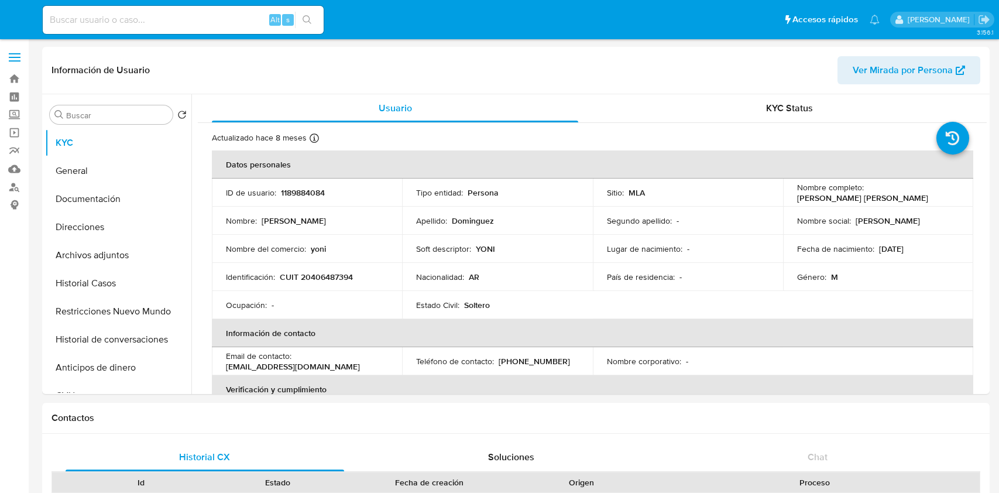
select select "10"
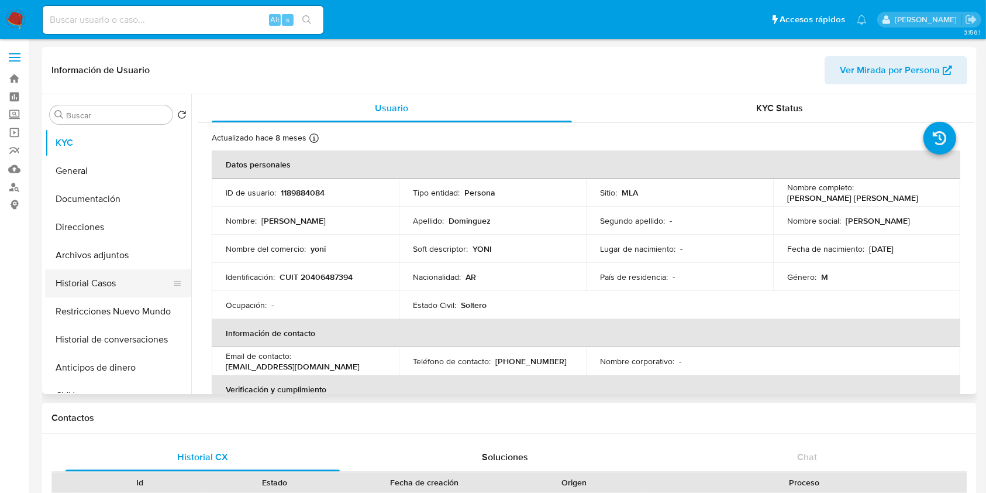
click at [112, 283] on button "Historial Casos" at bounding box center [113, 283] width 137 height 28
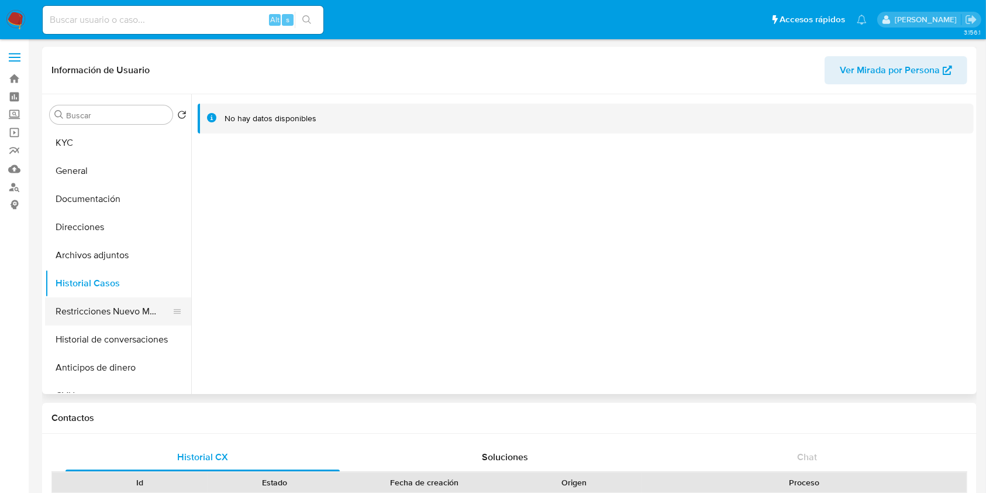
click at [97, 307] on button "Restricciones Nuevo Mundo" at bounding box center [113, 311] width 137 height 28
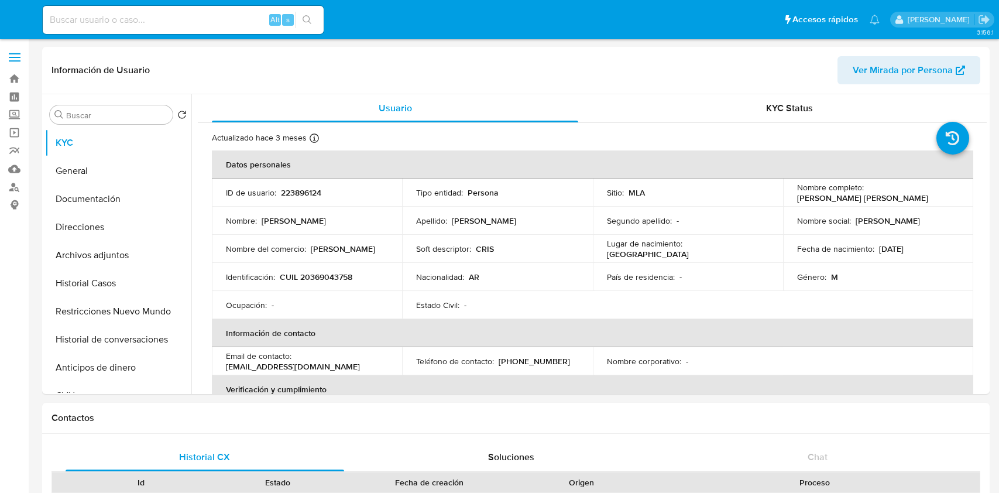
select select "10"
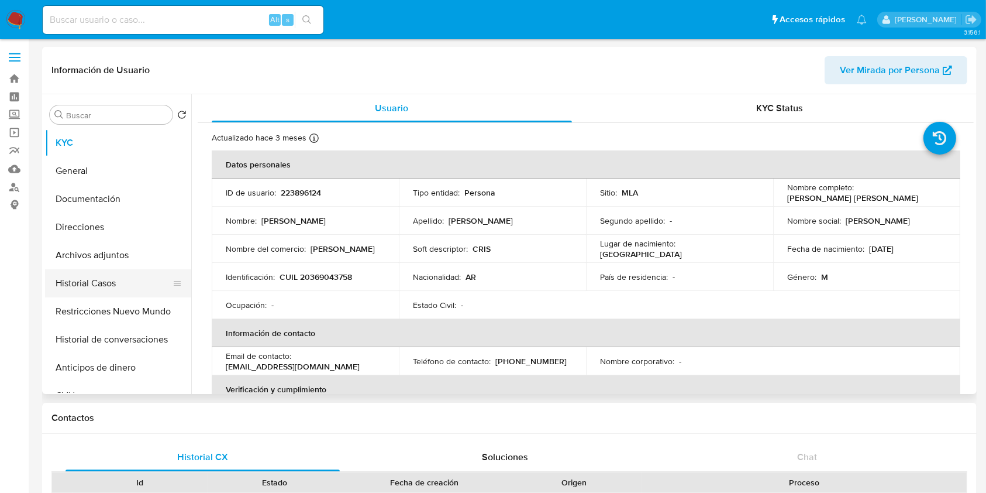
click at [125, 281] on button "Historial Casos" at bounding box center [113, 283] width 137 height 28
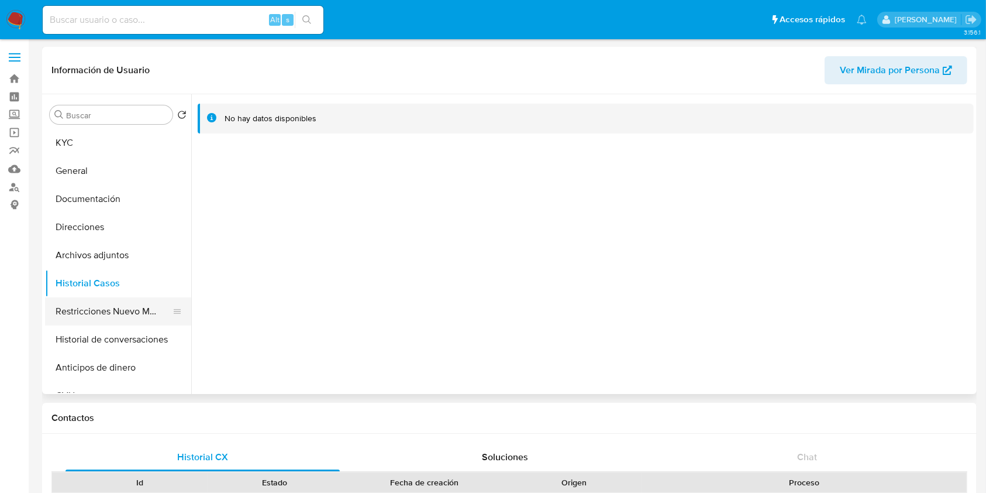
click at [124, 318] on button "Restricciones Nuevo Mundo" at bounding box center [113, 311] width 137 height 28
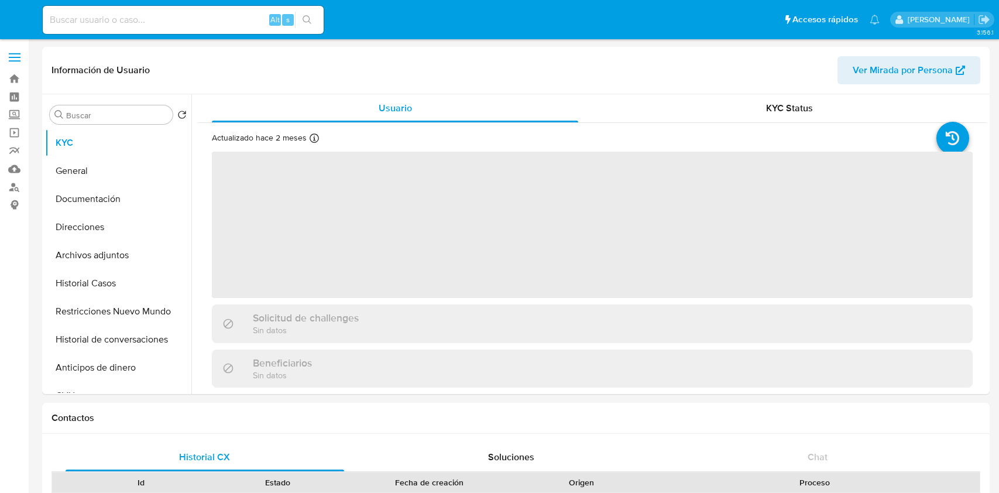
select select "10"
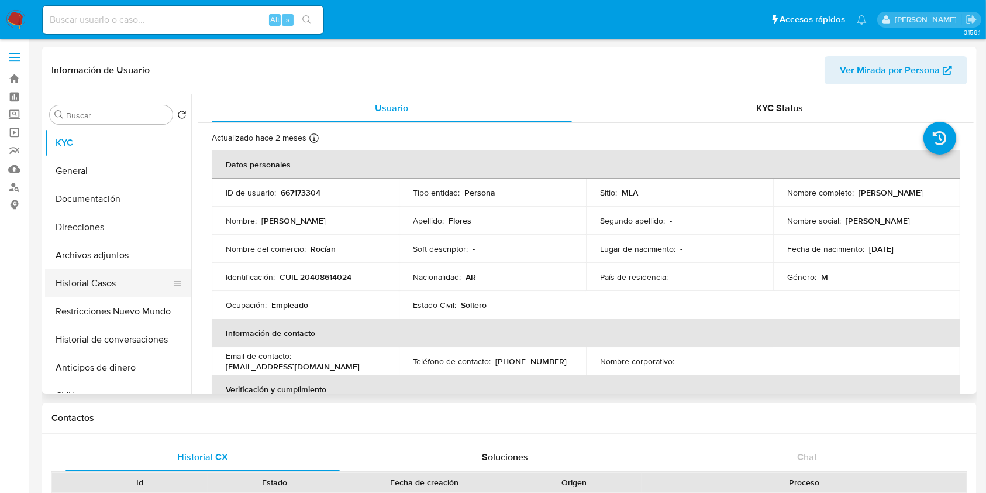
click at [92, 286] on button "Historial Casos" at bounding box center [113, 283] width 137 height 28
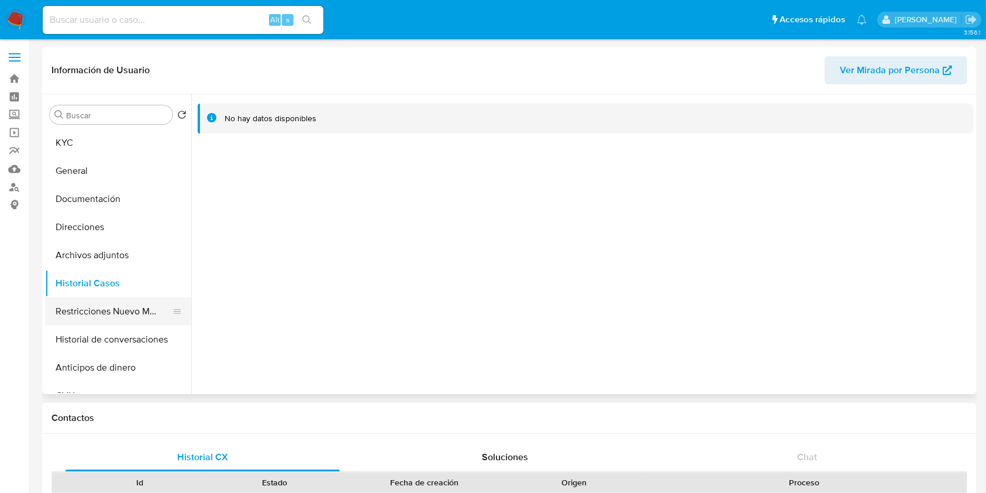
click at [112, 302] on button "Restricciones Nuevo Mundo" at bounding box center [113, 311] width 137 height 28
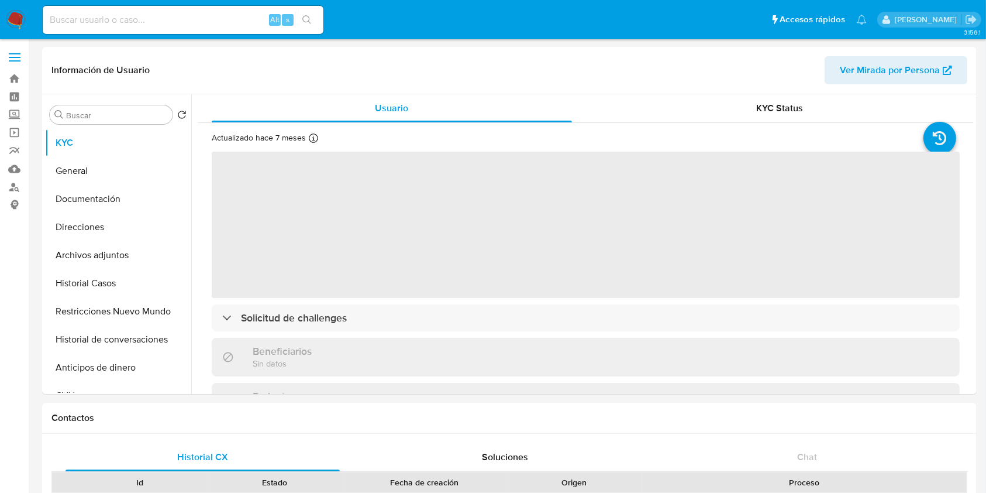
select select "10"
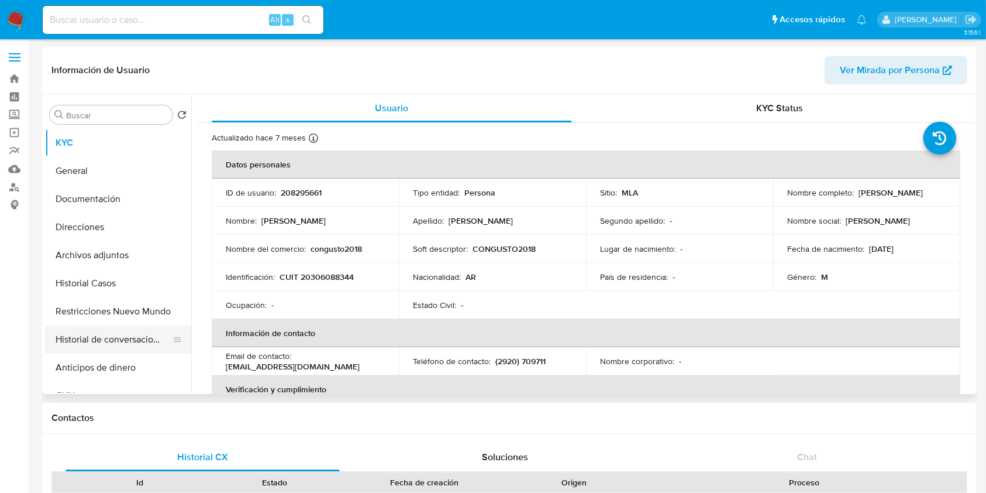
click at [91, 325] on button "Historial de conversaciones" at bounding box center [113, 339] width 137 height 28
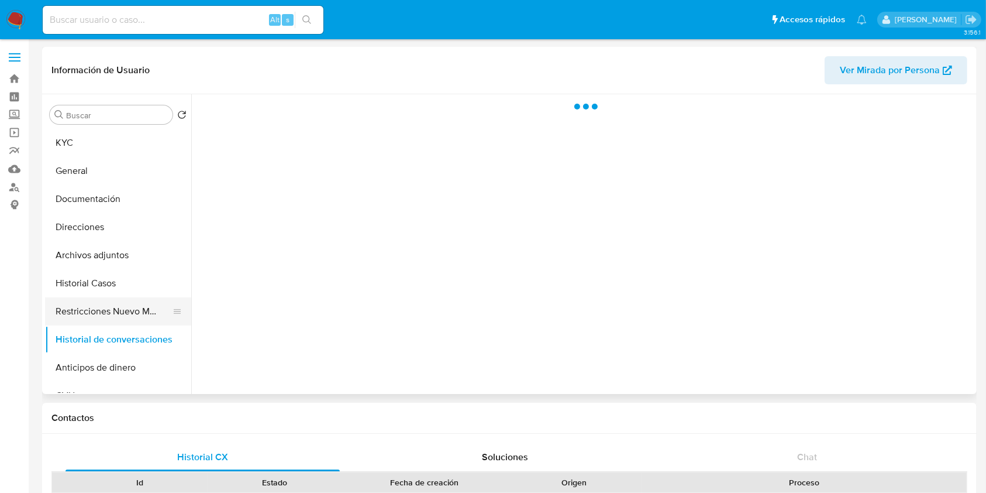
click at [101, 309] on button "Restricciones Nuevo Mundo" at bounding box center [113, 311] width 137 height 28
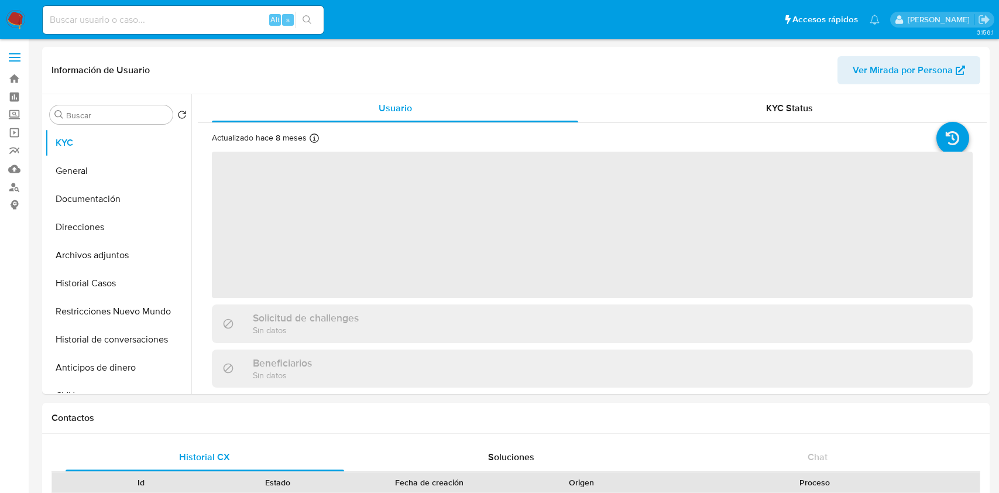
select select "10"
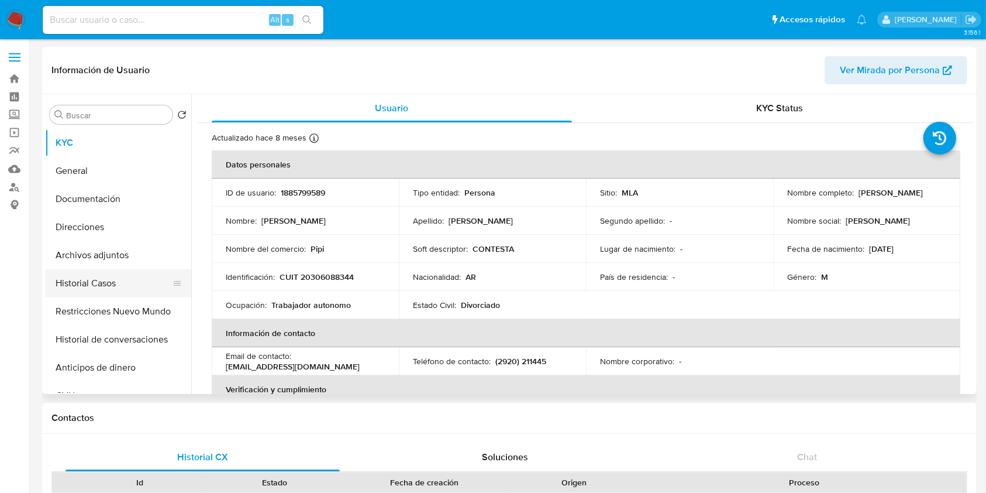
click at [120, 279] on button "Historial Casos" at bounding box center [113, 283] width 137 height 28
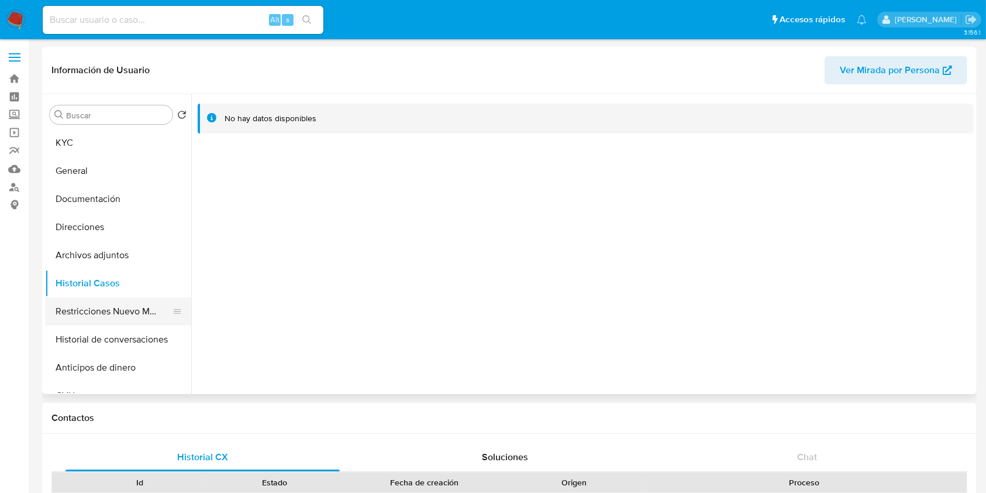
click at [112, 304] on button "Restricciones Nuevo Mundo" at bounding box center [113, 311] width 137 height 28
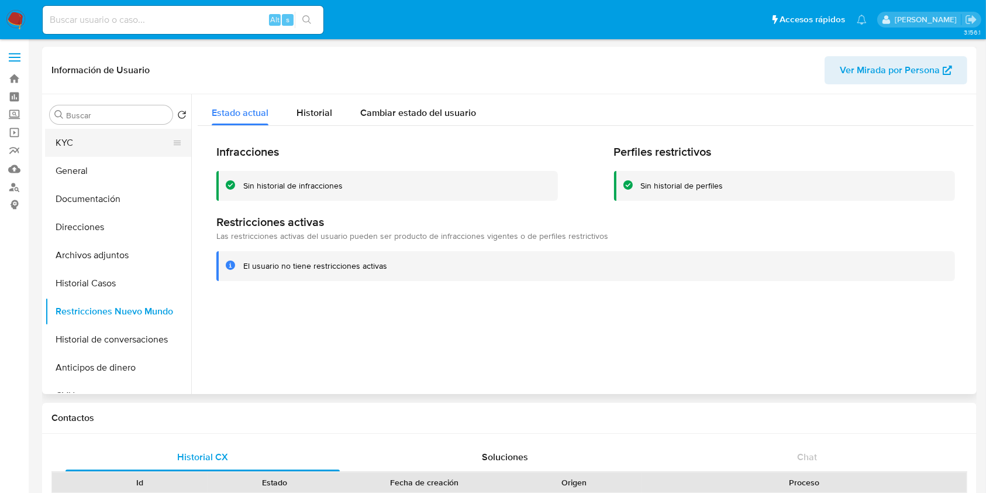
click at [120, 139] on button "KYC" at bounding box center [113, 143] width 137 height 28
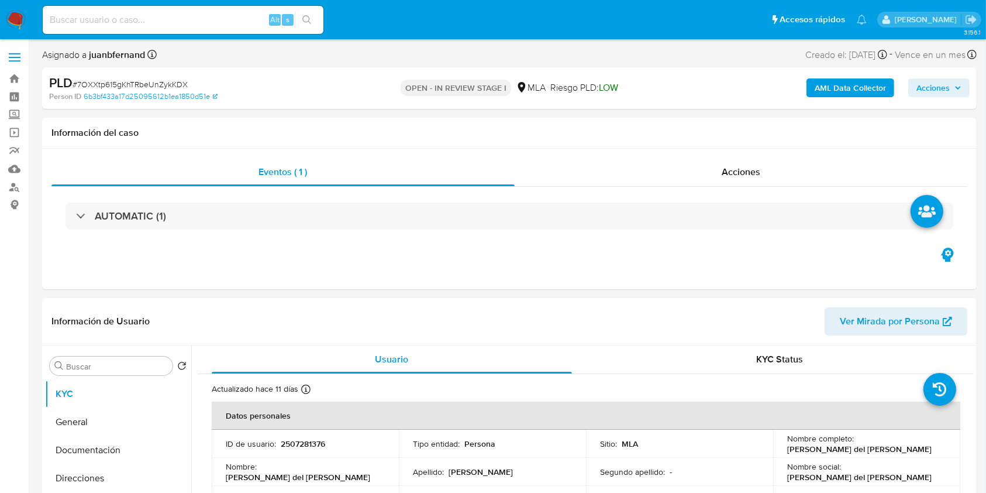
select select "10"
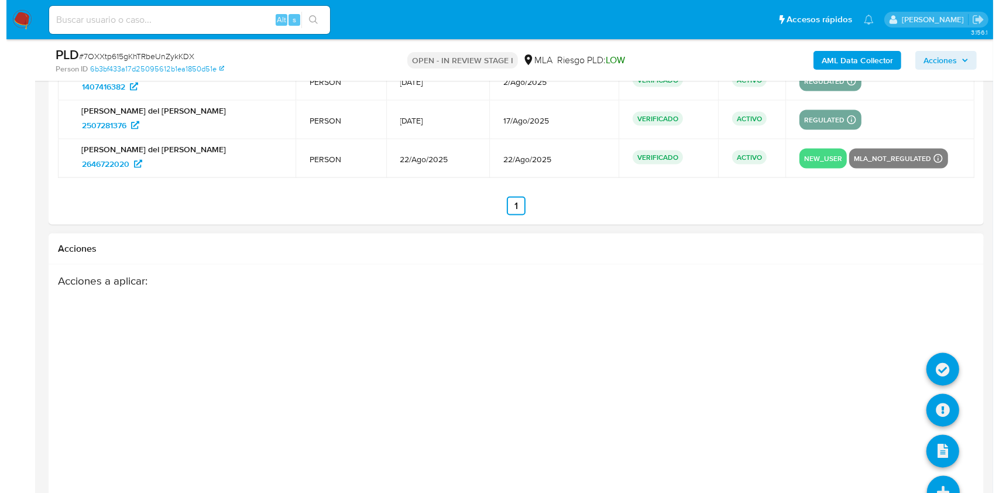
scroll to position [1868, 0]
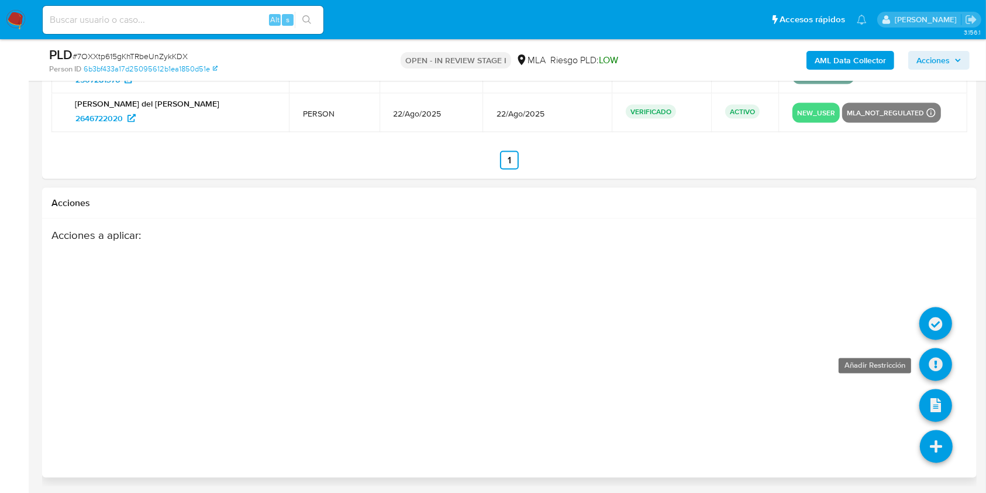
click at [935, 359] on icon at bounding box center [936, 364] width 33 height 33
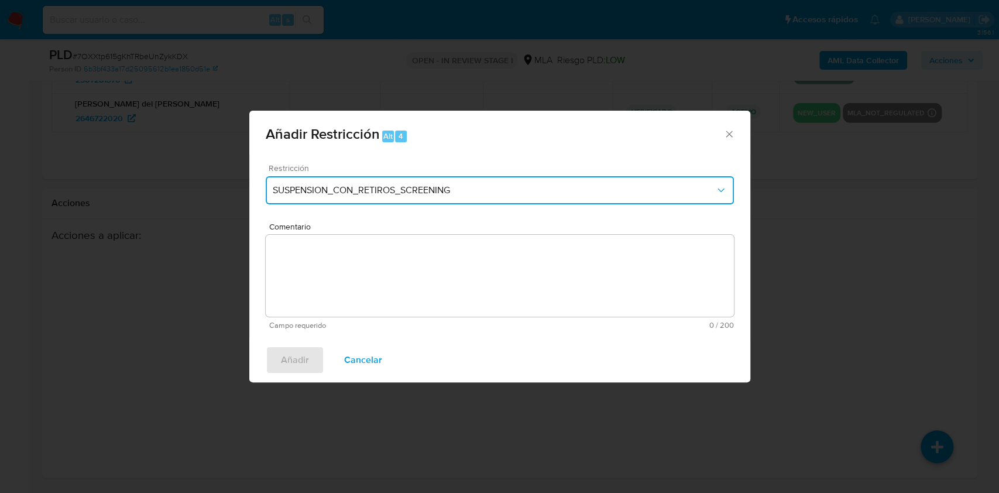
click at [301, 177] on button "SUSPENSION_CON_RETIROS_SCREENING" at bounding box center [500, 190] width 468 height 28
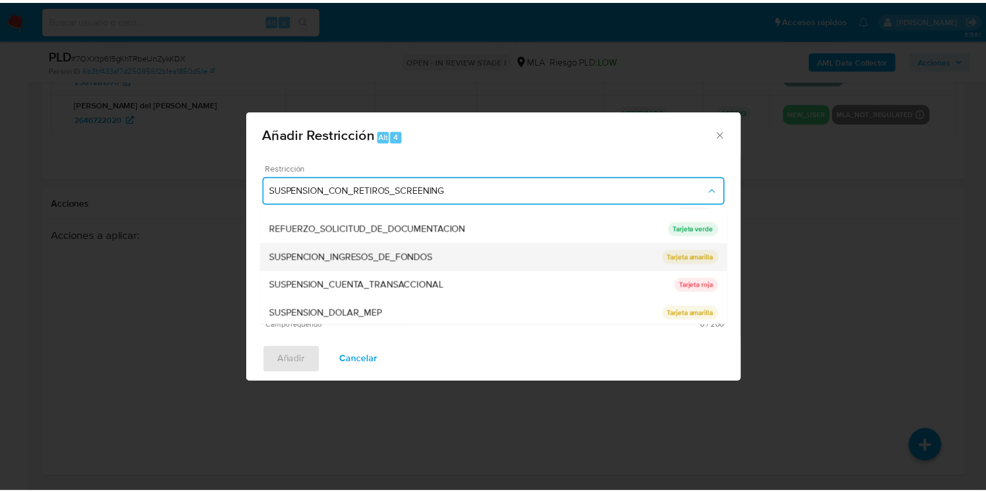
scroll to position [248, 0]
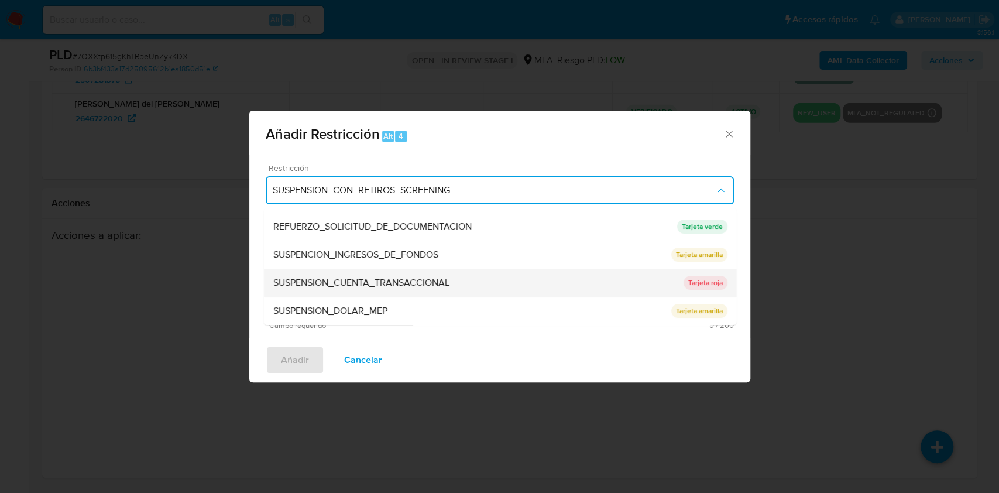
click at [370, 277] on span "SUSPENSION_CUENTA_TRANSACCIONAL" at bounding box center [361, 283] width 176 height 12
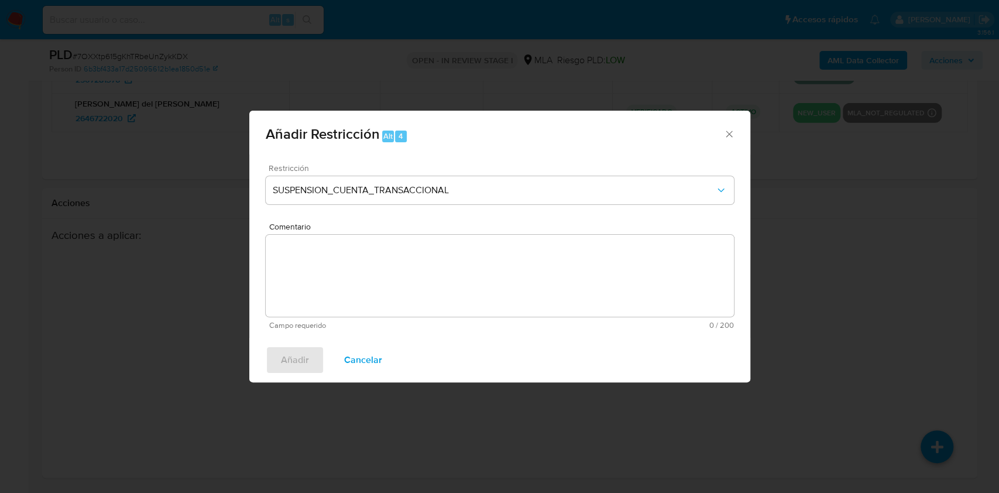
click at [347, 292] on textarea "Comentario" at bounding box center [500, 276] width 468 height 82
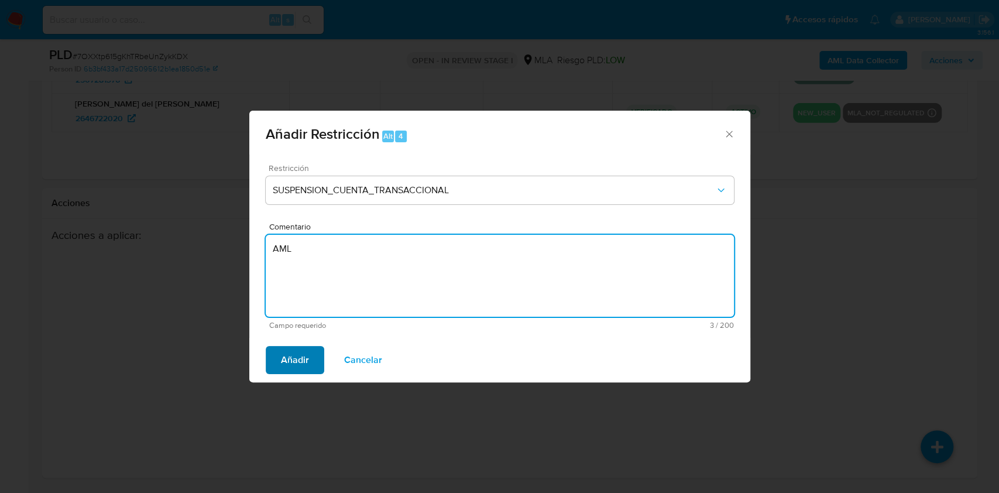
type textarea "AML"
click at [307, 362] on span "Añadir" at bounding box center [295, 360] width 28 height 26
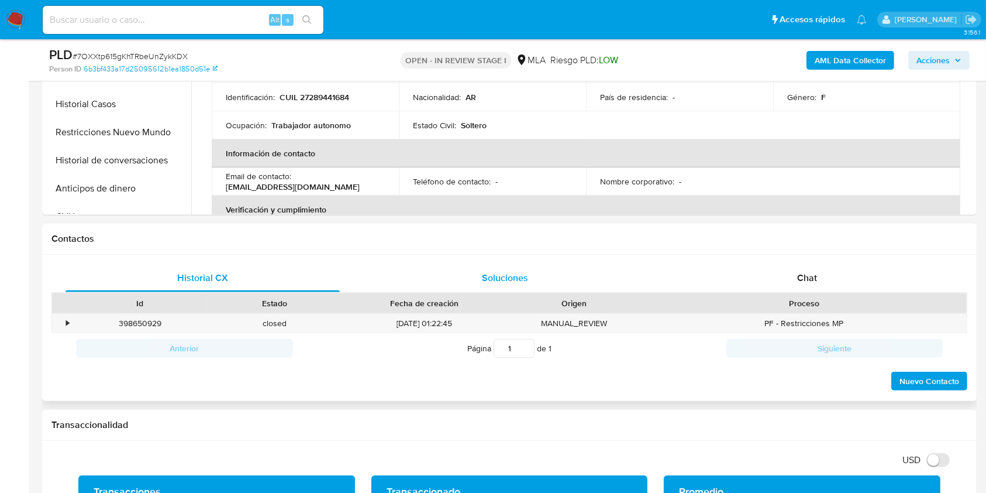
scroll to position [387, 0]
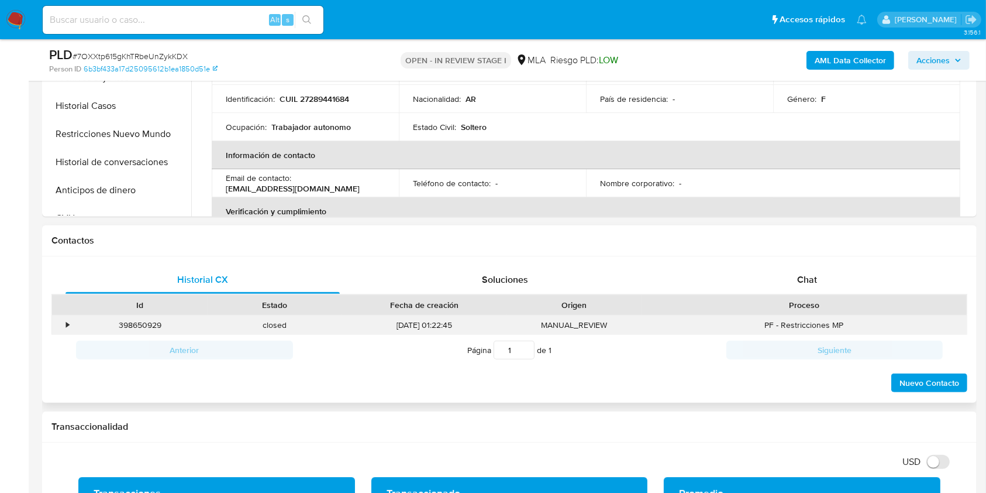
click at [153, 325] on div "398650929" at bounding box center [140, 324] width 135 height 19
copy div "398650929"
click at [852, 279] on div "Chat" at bounding box center [807, 280] width 274 height 28
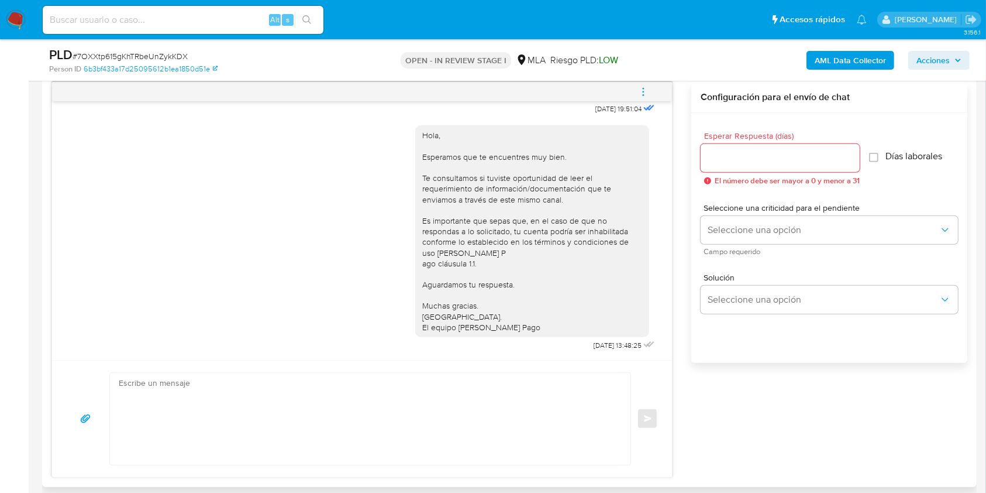
scroll to position [698, 0]
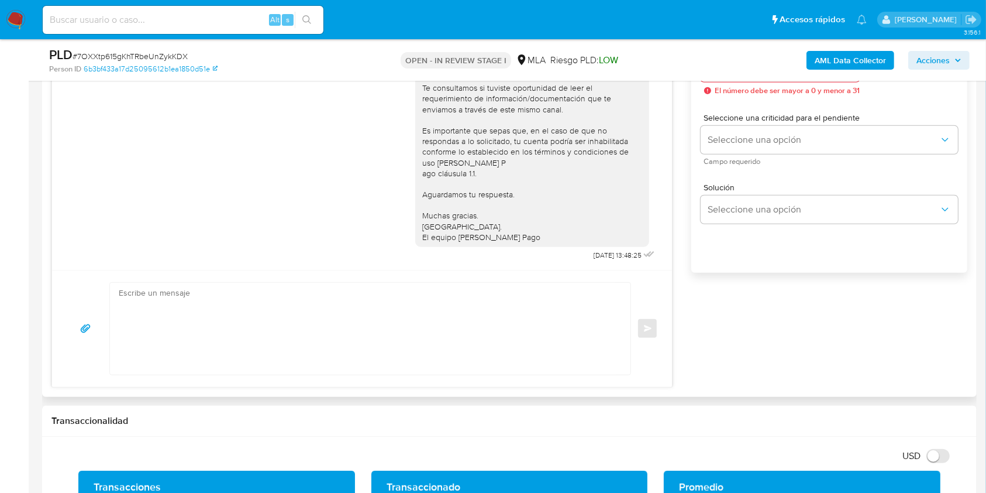
click at [194, 385] on div "17/07/2025 19:51:04 Hola, Esperamos que te encuentres muy bien. Te consultamos …" at bounding box center [361, 189] width 621 height 395
click at [226, 343] on textarea at bounding box center [367, 329] width 497 height 92
paste textarea "Hola. Esperamos que te encuentres muy bien. Te consultamos si tuviste oportunid…"
type textarea "Hola. Esperamos que te encuentres muy bien. Te consultamos si tuviste oportunid…"
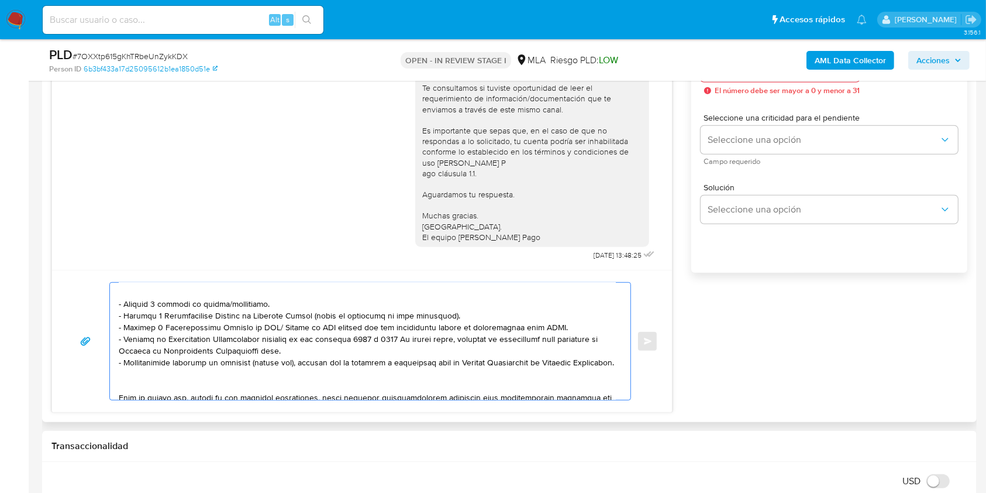
scroll to position [0, 0]
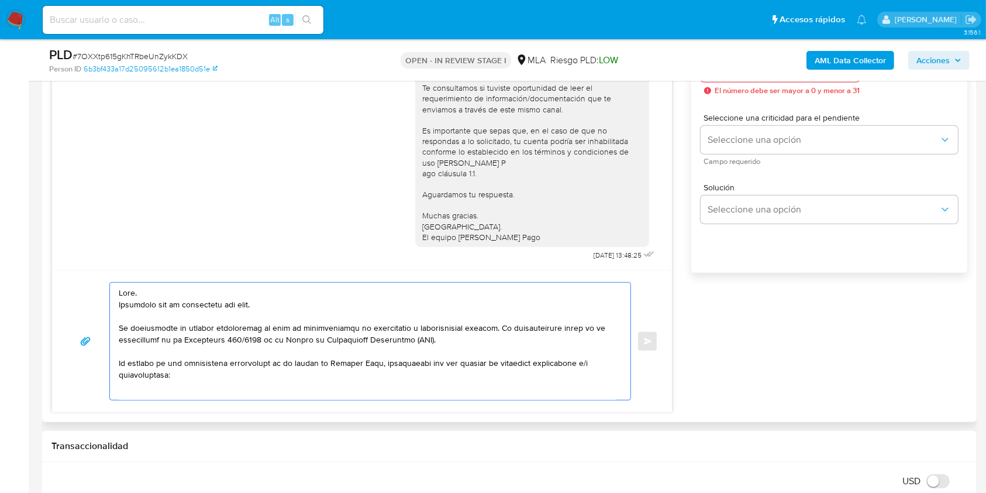
drag, startPoint x: 265, startPoint y: 385, endPoint x: 72, endPoint y: 208, distance: 262.1
click at [72, 208] on div "17/07/2025 19:51:04 Hola, Esperamos que te encuentres muy bien. Te consultamos …" at bounding box center [361, 202] width 621 height 421
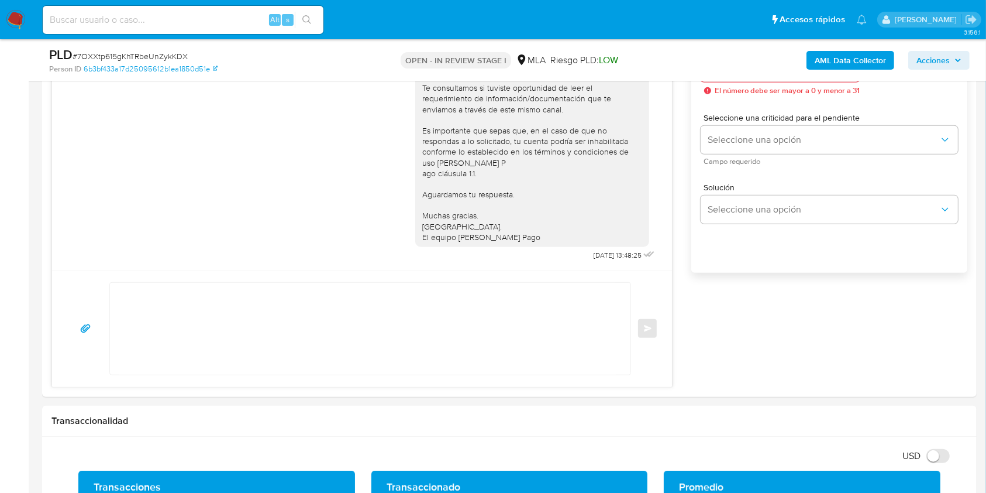
click at [253, 18] on input at bounding box center [183, 19] width 281 height 15
paste input "SqVwoyTnIBFWYb7blES2YqJq"
type input "SqVwoyTnIBFWYb7blES2YqJq"
click at [314, 22] on button "search-icon" at bounding box center [307, 20] width 24 height 16
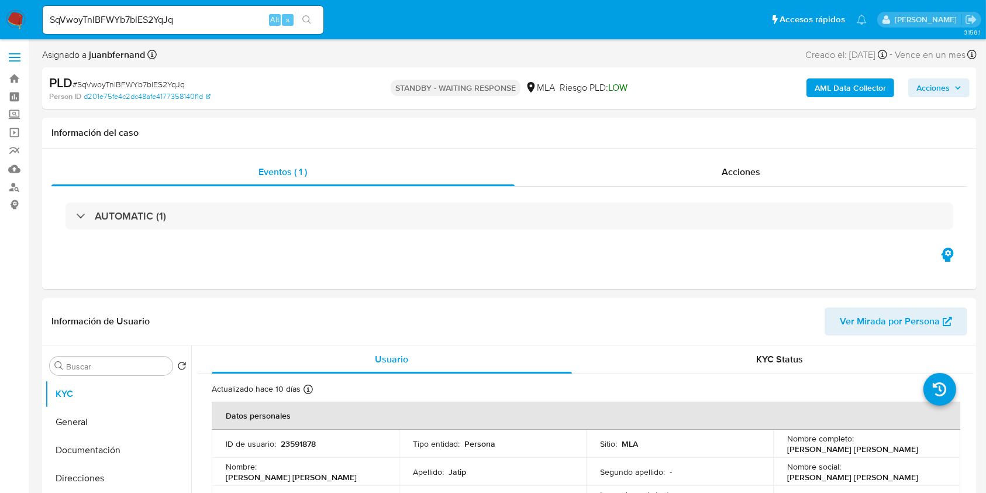
select select "10"
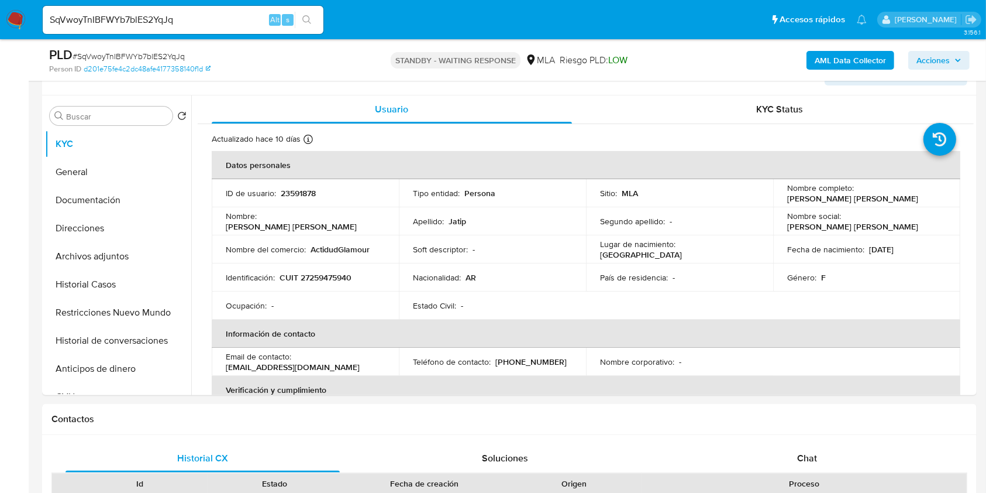
scroll to position [468, 0]
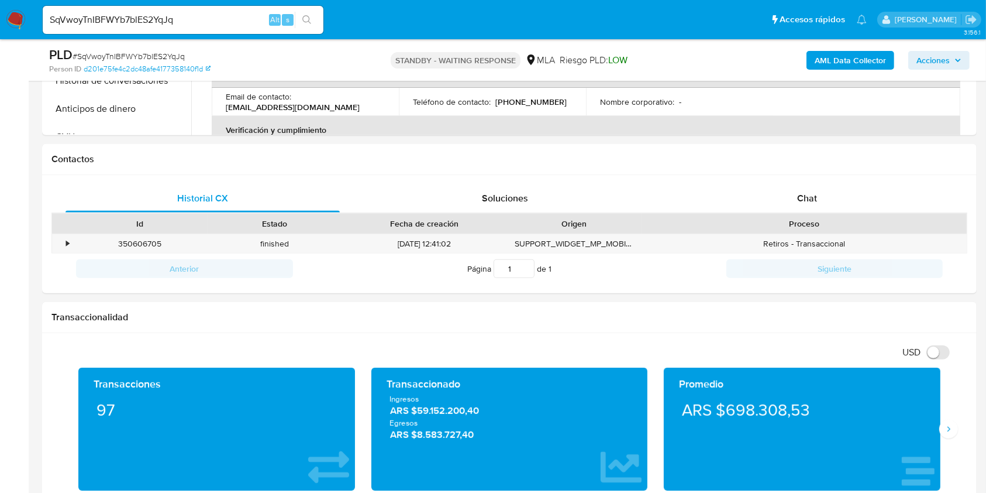
click at [256, 23] on input "SqVwoyTnIBFWYb7blES2YqJq" at bounding box center [183, 19] width 281 height 15
paste input "YKLnaT5c4YRBq92E5vKx4iKO"
type input "YKLnaT5c4YRBq92E5vKx4iKO"
click at [305, 20] on icon "search-icon" at bounding box center [306, 19] width 9 height 9
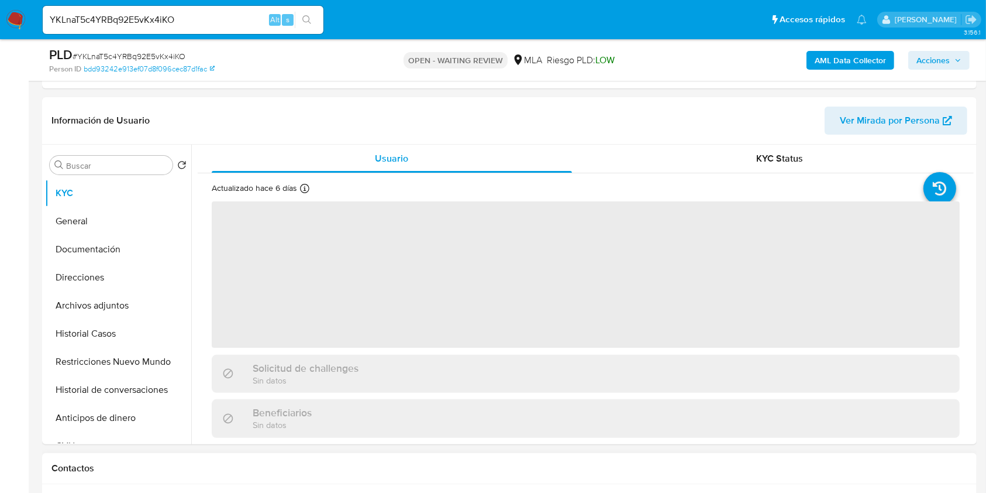
scroll to position [390, 0]
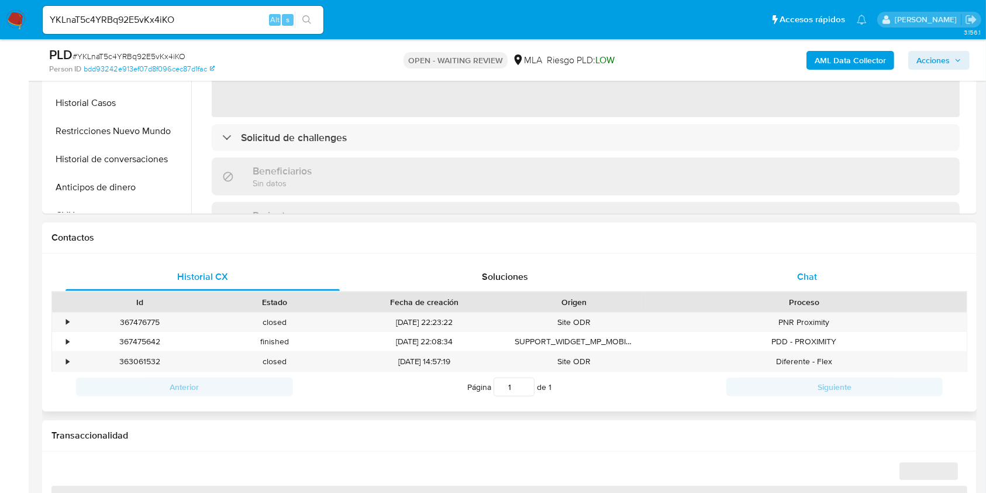
click at [837, 284] on div "Chat" at bounding box center [807, 277] width 274 height 28
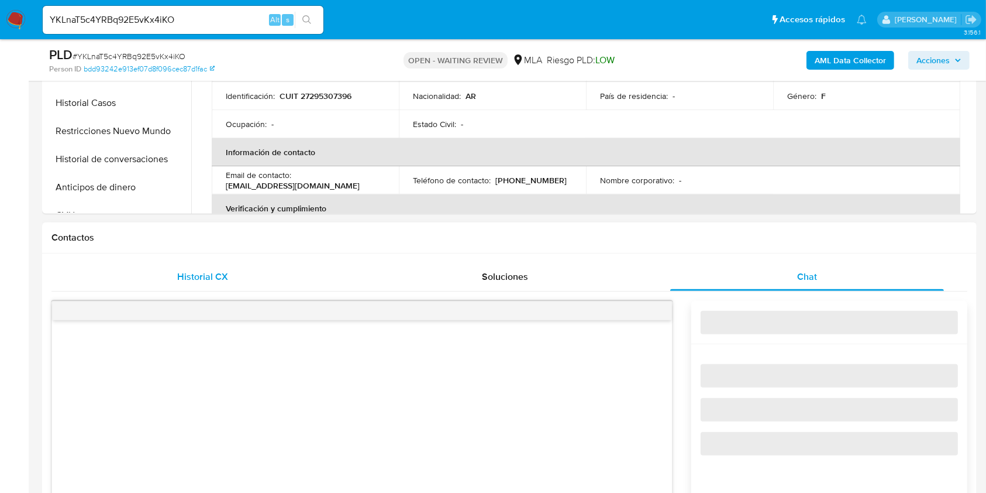
select select "10"
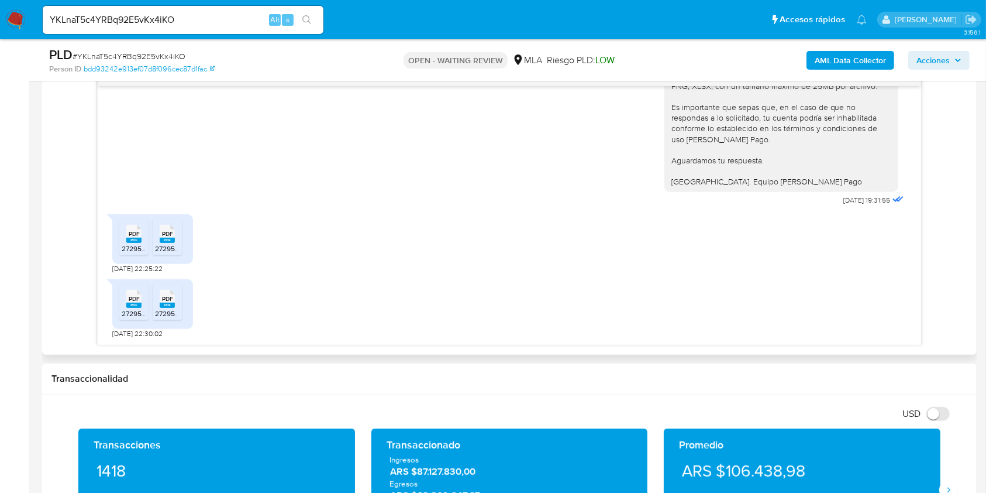
scroll to position [1306, 0]
click at [225, 22] on input "YKLnaT5c4YRBq92E5vKx4iKO" at bounding box center [183, 19] width 281 height 15
paste input "eEY397ZRuPvlZxKbAQWy5auE"
type input "eEY397ZRuPvlZxKbAQWy5auE"
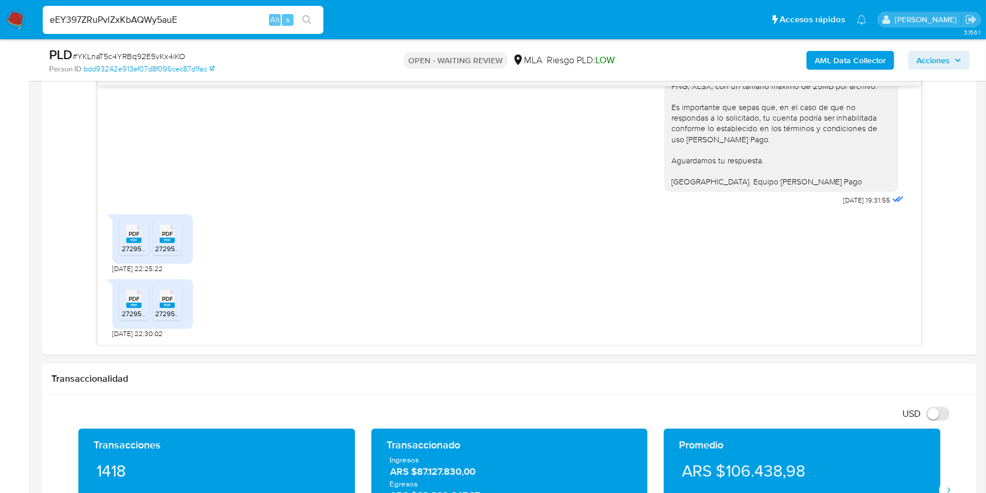
click at [314, 23] on button "search-icon" at bounding box center [307, 20] width 24 height 16
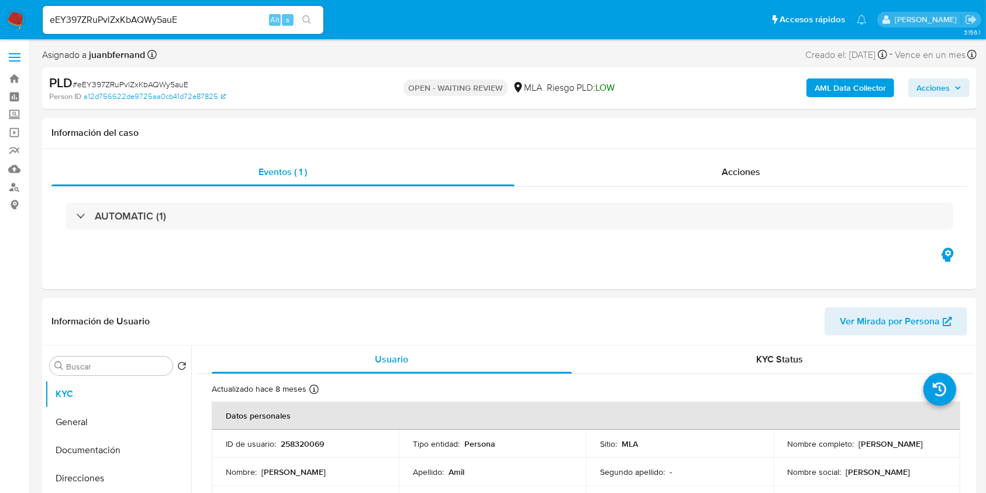
select select "10"
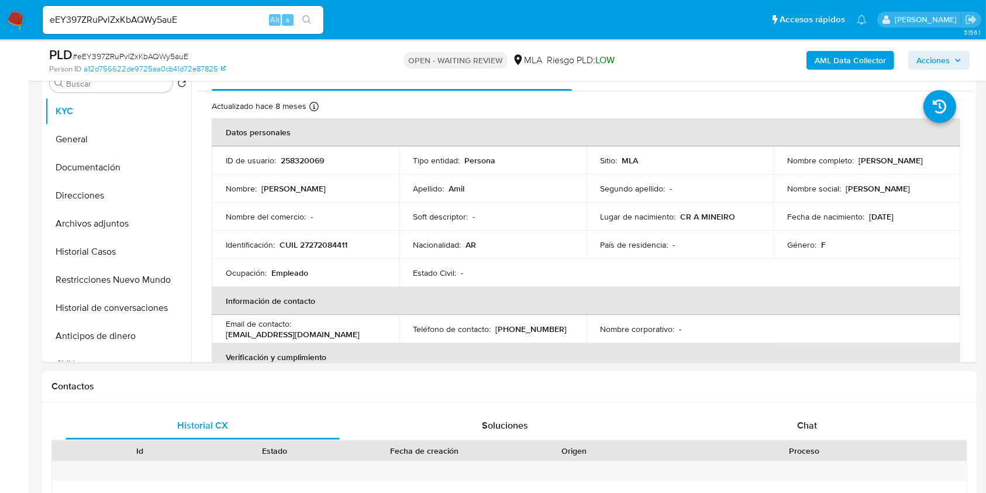
scroll to position [390, 0]
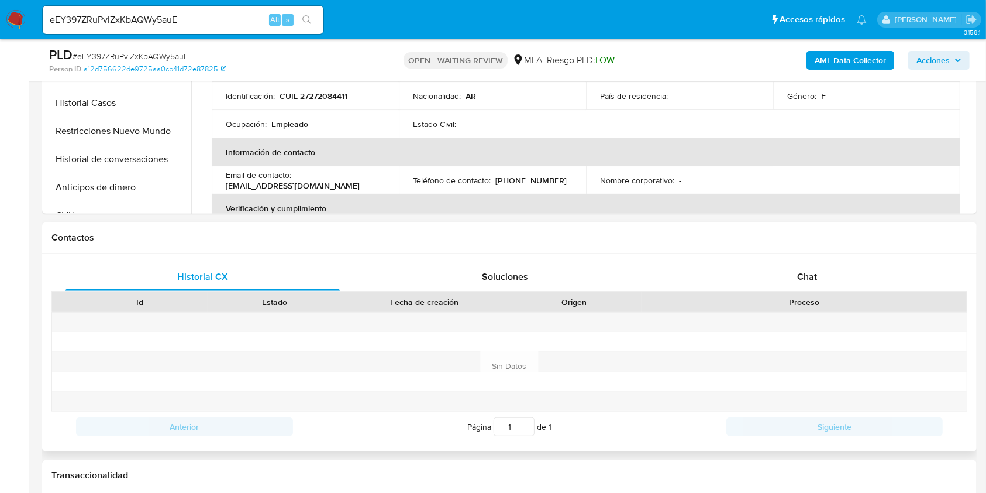
click at [812, 292] on div "Proceso" at bounding box center [804, 302] width 325 height 20
drag, startPoint x: 815, startPoint y: 285, endPoint x: 749, endPoint y: 256, distance: 71.7
click at [814, 283] on div "Chat" at bounding box center [807, 277] width 274 height 28
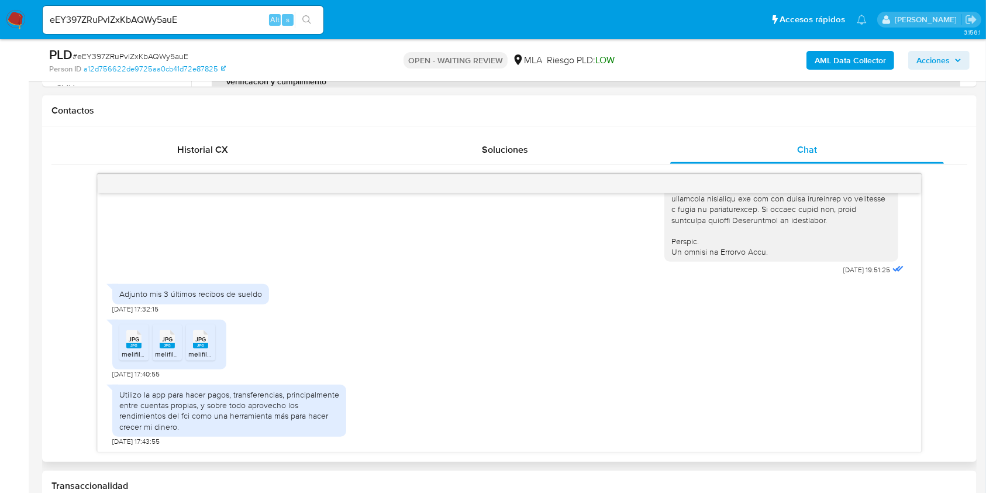
scroll to position [546, 0]
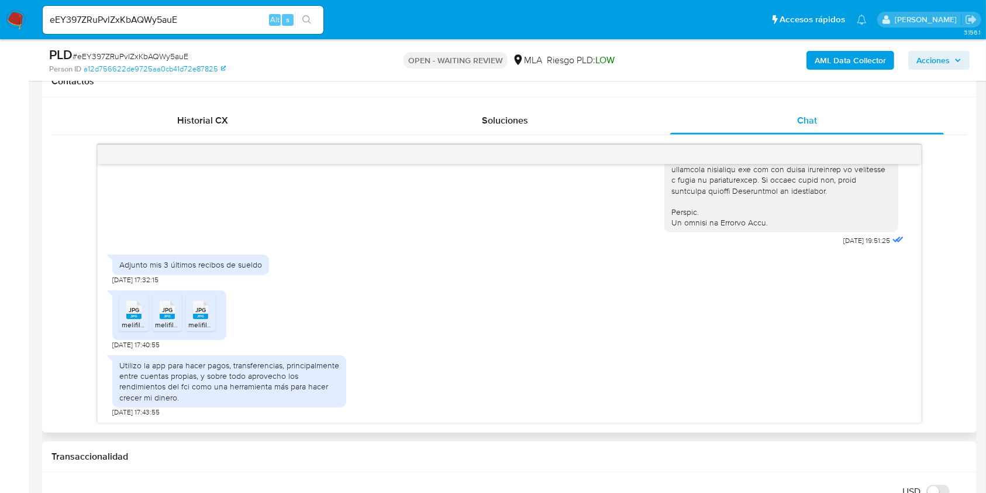
click at [126, 320] on span "melifile2432560801516380111.jpg" at bounding box center [174, 324] width 104 height 10
click at [162, 312] on span "JPG" at bounding box center [167, 310] width 11 height 8
click at [195, 311] on span "JPG" at bounding box center [200, 310] width 11 height 8
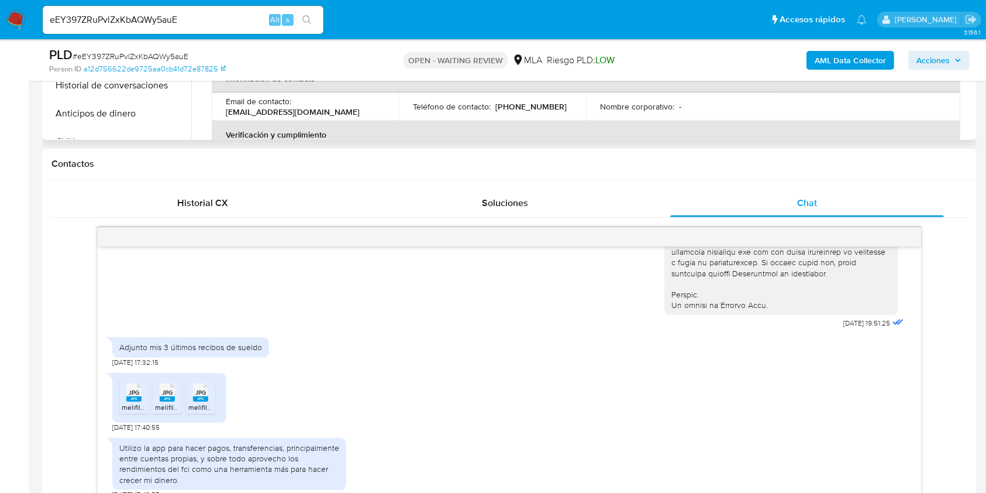
scroll to position [390, 0]
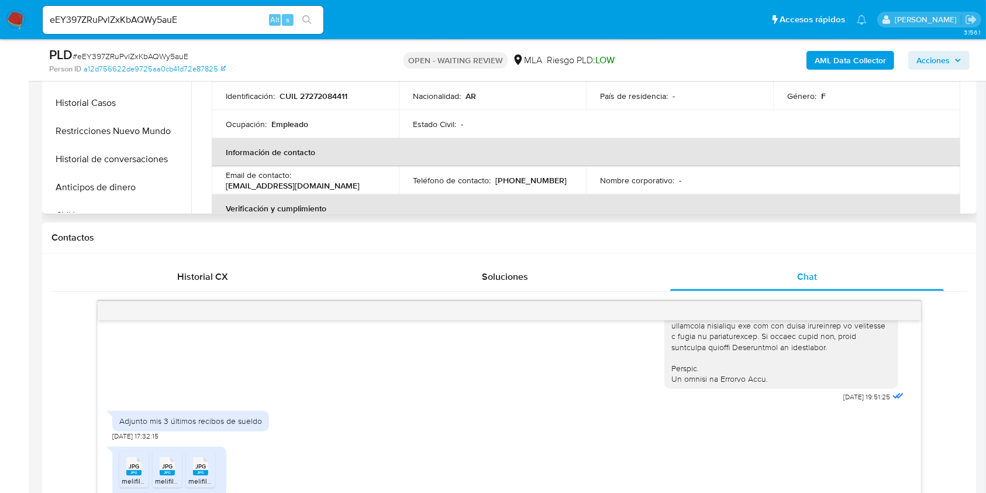
click at [333, 95] on p "CUIL 27272084411" at bounding box center [314, 96] width 68 height 11
copy p "27272084411"
click at [243, 18] on input "eEY397ZRuPvlZxKbAQWy5auE" at bounding box center [183, 19] width 281 height 15
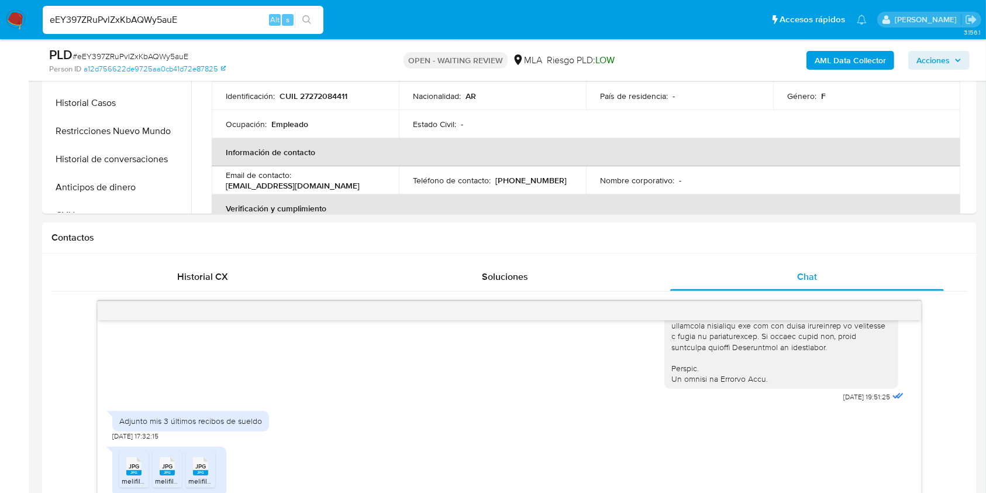
paste input "k3h8R2K06hZMjdNrA3G17dTi"
type input "k3h8R2K06hZMjdNrA3G17dTi"
click at [318, 22] on button "search-icon" at bounding box center [307, 20] width 24 height 16
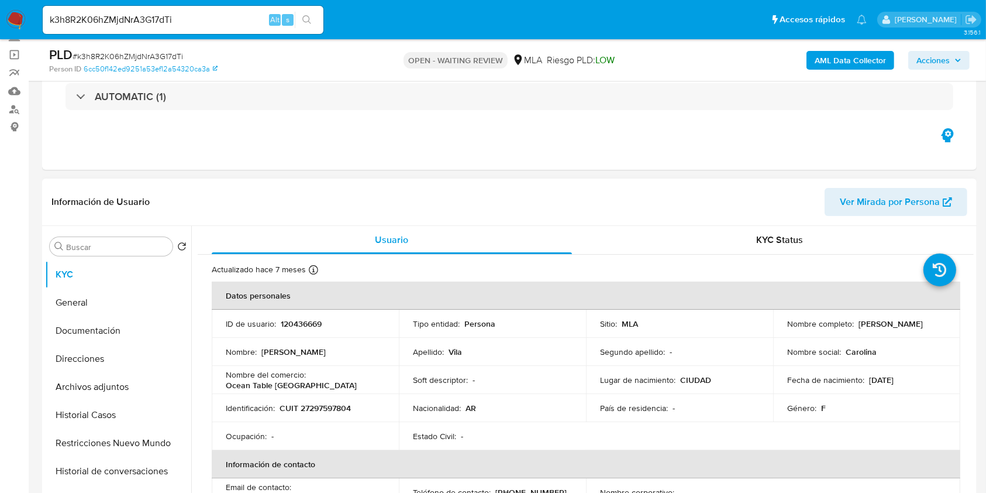
select select "10"
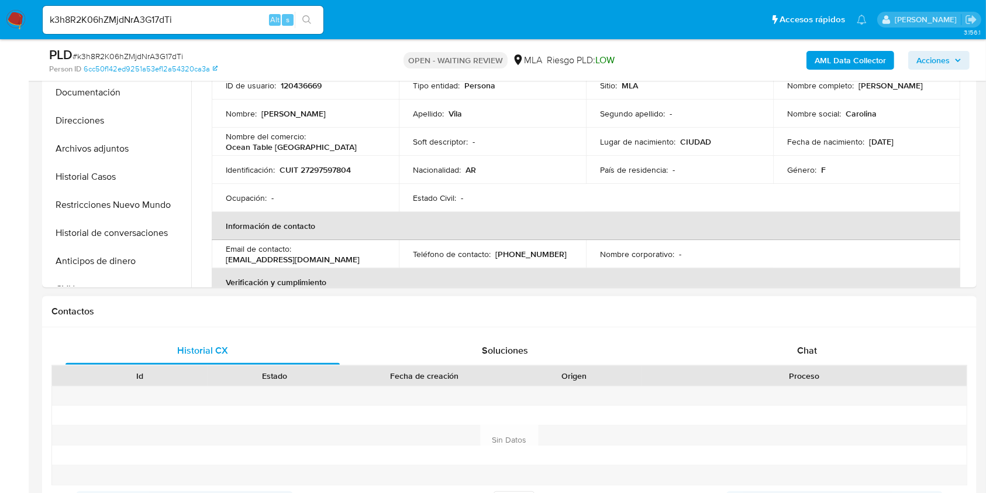
scroll to position [390, 0]
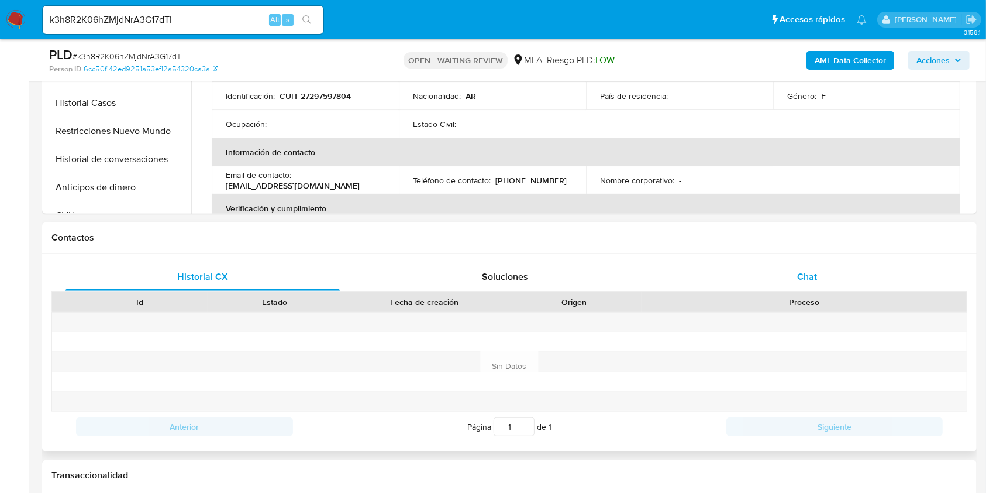
click at [824, 263] on div "Chat" at bounding box center [807, 277] width 274 height 28
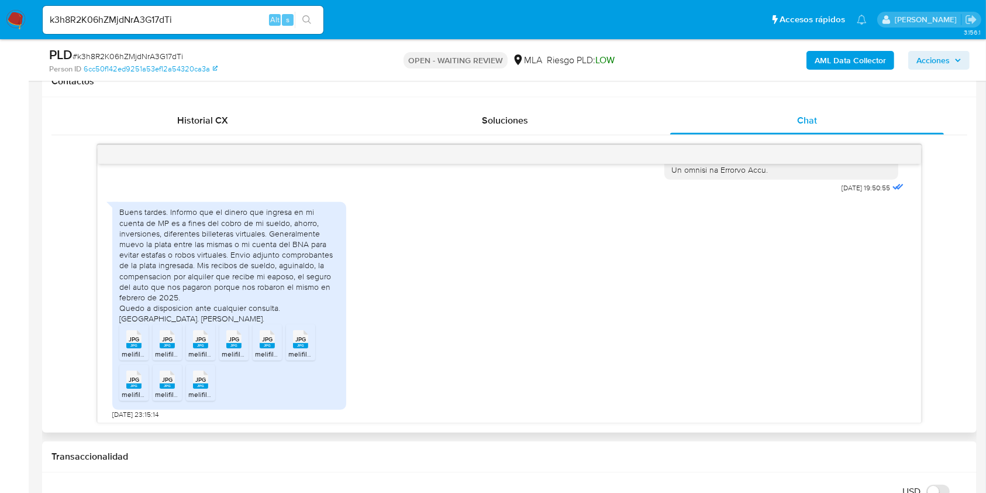
scroll to position [692, 0]
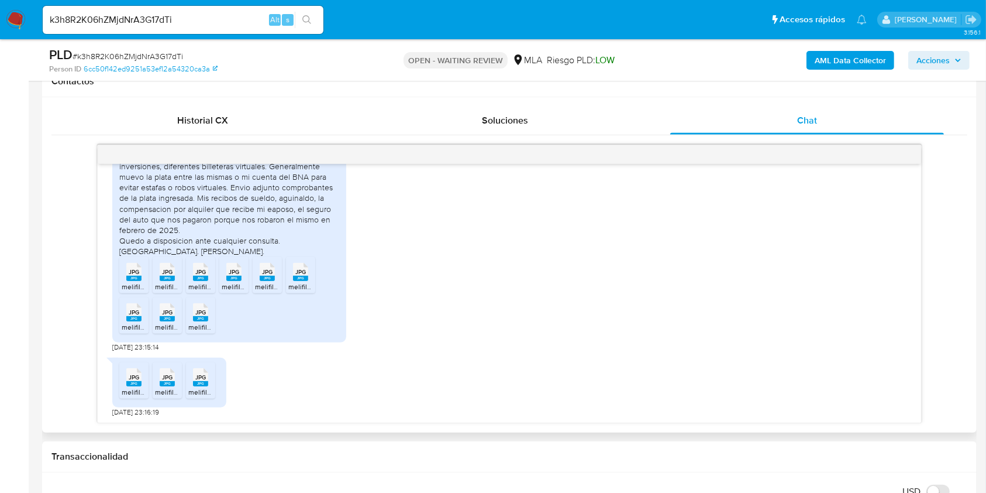
drag, startPoint x: 131, startPoint y: 270, endPoint x: 178, endPoint y: 283, distance: 49.1
click at [131, 270] on span "JPG" at bounding box center [134, 272] width 11 height 8
click at [168, 268] on span "JPG" at bounding box center [167, 272] width 11 height 8
click at [199, 276] on rect at bounding box center [200, 278] width 15 height 5
click at [238, 280] on li "JPG JPG melifile7289598057188772163.jpg" at bounding box center [233, 275] width 29 height 36
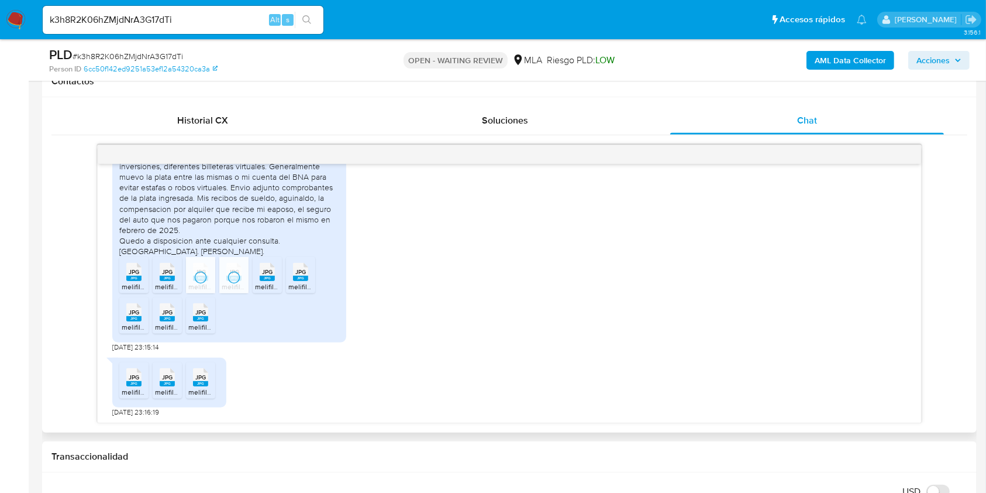
drag, startPoint x: 268, startPoint y: 274, endPoint x: 284, endPoint y: 291, distance: 23.2
click at [267, 273] on span "JPG" at bounding box center [267, 272] width 11 height 8
click at [300, 270] on span "JPG" at bounding box center [300, 272] width 11 height 8
click at [131, 312] on span "JPG" at bounding box center [134, 312] width 11 height 8
click at [160, 311] on icon at bounding box center [167, 311] width 15 height 18
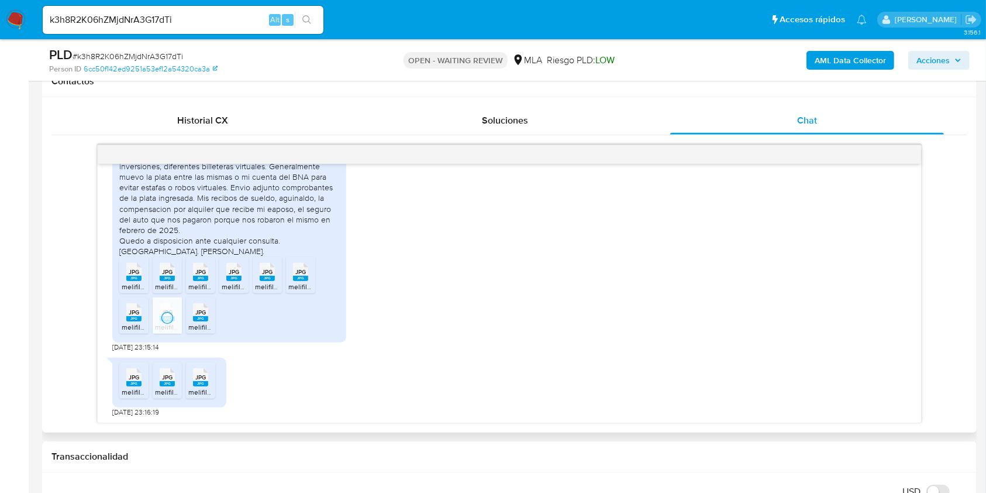
click at [198, 319] on rect at bounding box center [200, 318] width 15 height 5
drag, startPoint x: 128, startPoint y: 380, endPoint x: 154, endPoint y: 391, distance: 28.6
click at [128, 381] on rect at bounding box center [133, 383] width 15 height 5
drag, startPoint x: 167, startPoint y: 378, endPoint x: 185, endPoint y: 391, distance: 21.8
click at [167, 378] on span "JPG" at bounding box center [167, 377] width 11 height 8
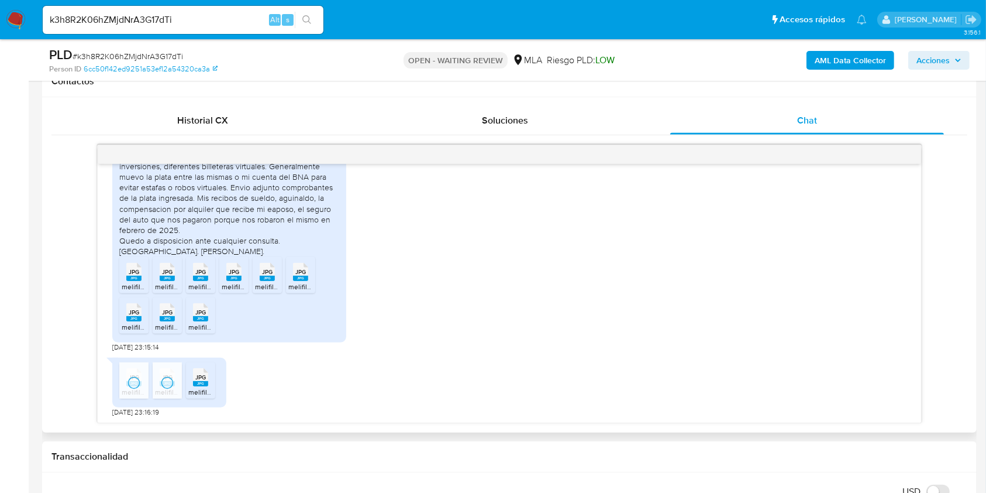
click at [201, 382] on rect at bounding box center [200, 383] width 15 height 5
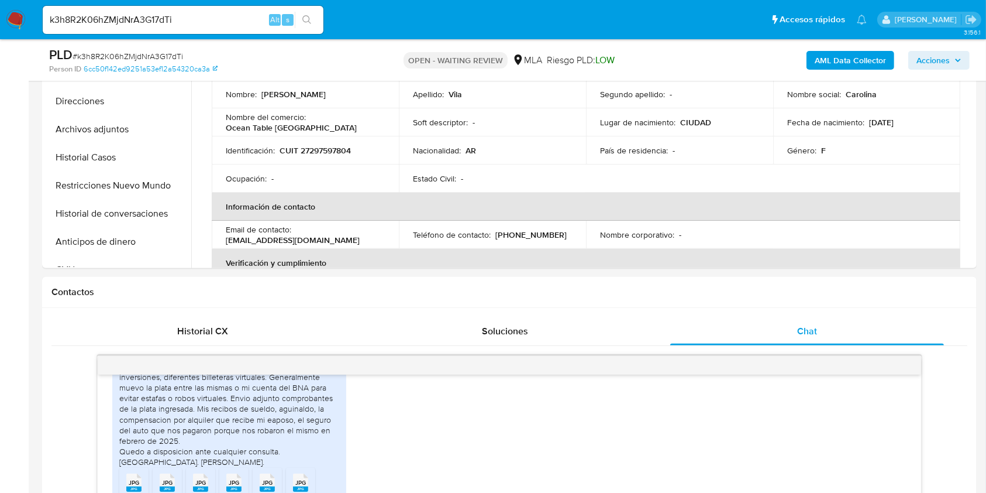
scroll to position [312, 0]
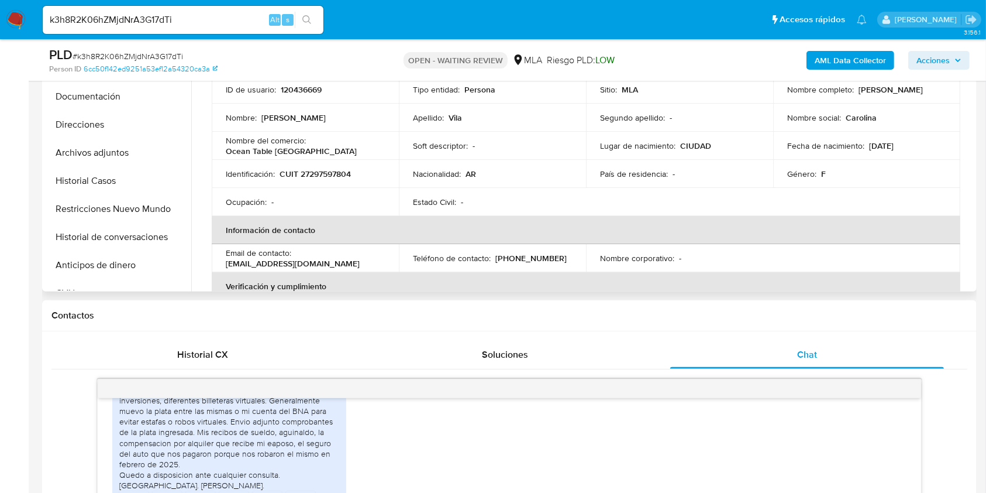
click at [336, 173] on p "CUIT 27297597804" at bounding box center [315, 173] width 71 height 11
copy p "27297597804"
click at [239, 12] on input "k3h8R2K06hZMjdNrA3G17dTi" at bounding box center [183, 19] width 281 height 15
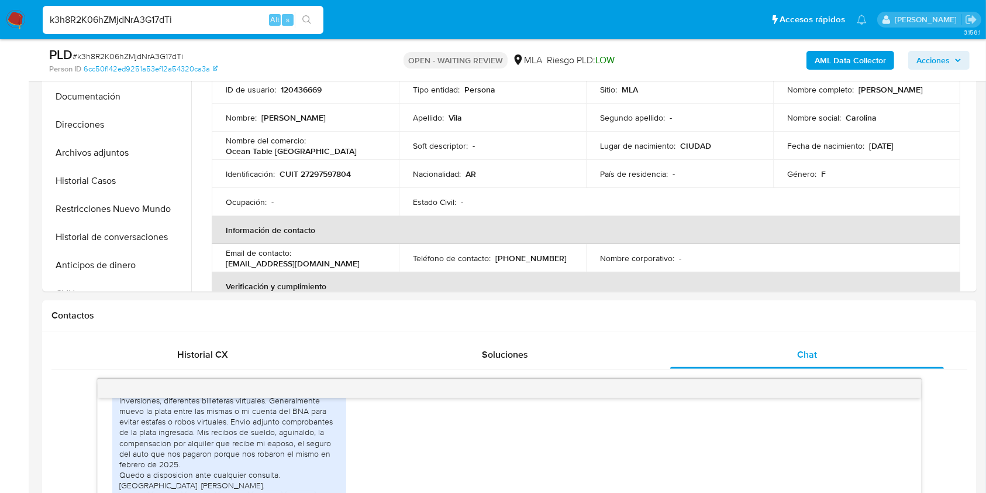
paste input "XeainaWNbM6bgkzy3or7SEiD"
type input "XeainaWNbM6bgkzy3or7SEiD"
click at [306, 24] on icon "search-icon" at bounding box center [306, 19] width 9 height 9
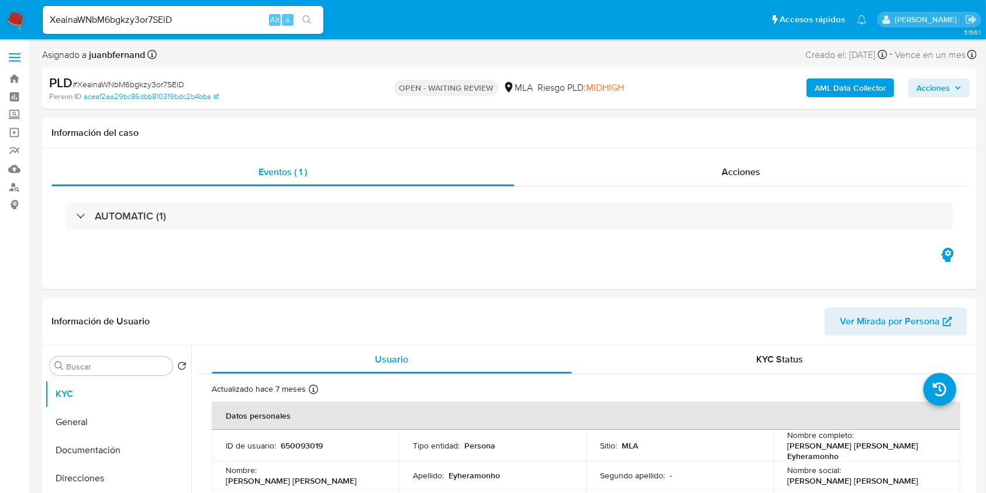
select select "10"
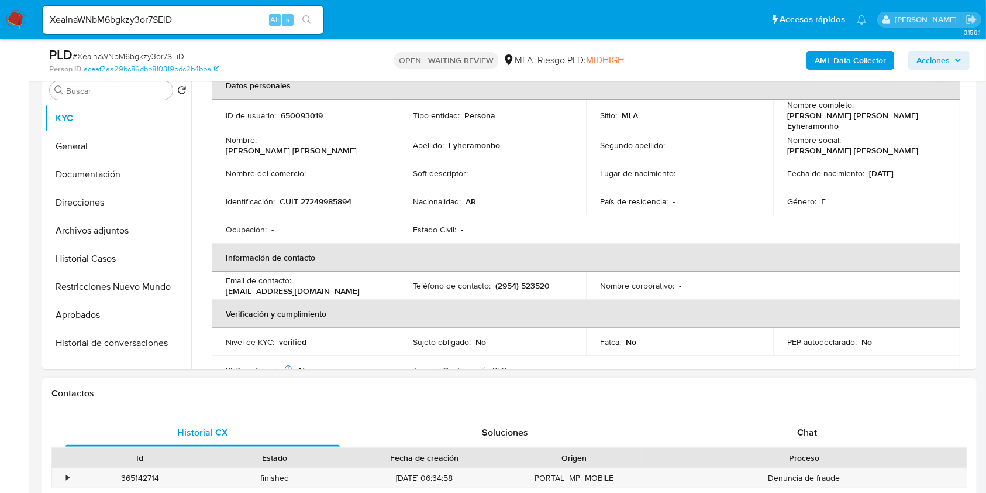
scroll to position [78, 0]
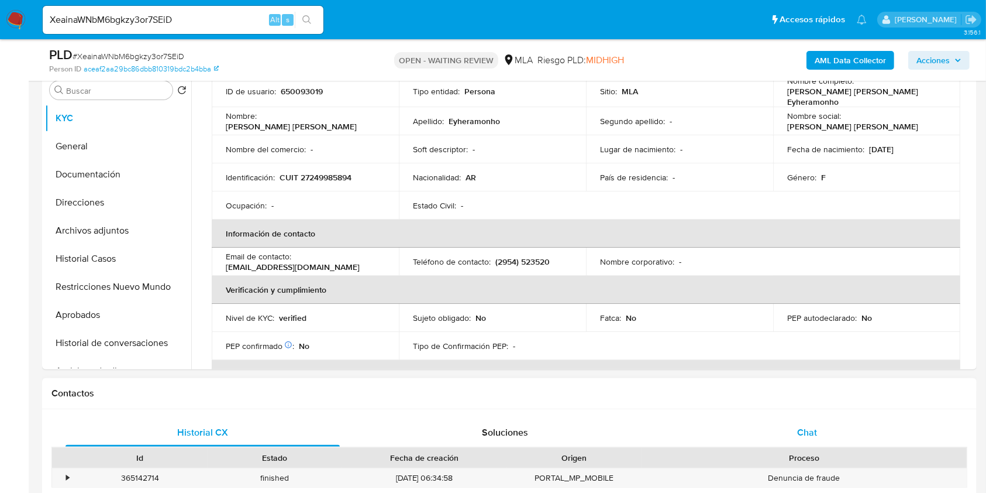
click at [824, 431] on div "Chat" at bounding box center [807, 432] width 274 height 28
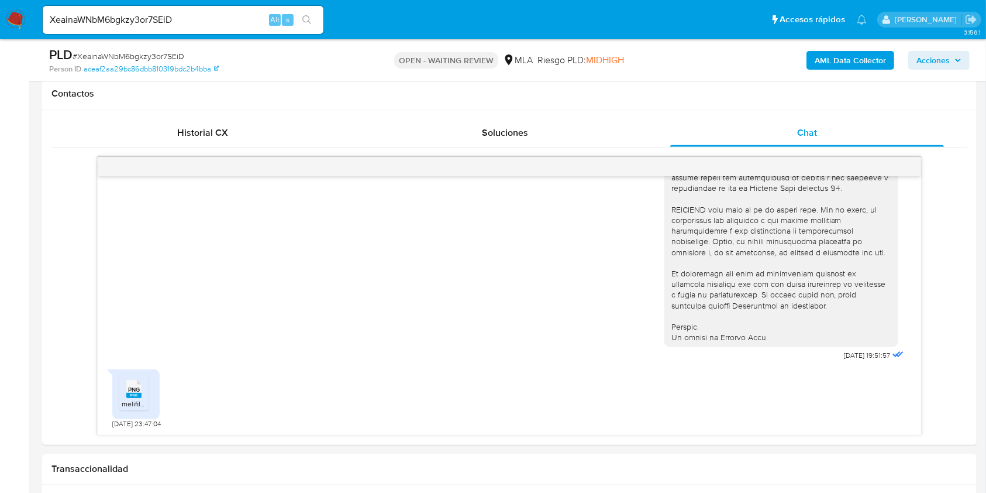
scroll to position [624, 0]
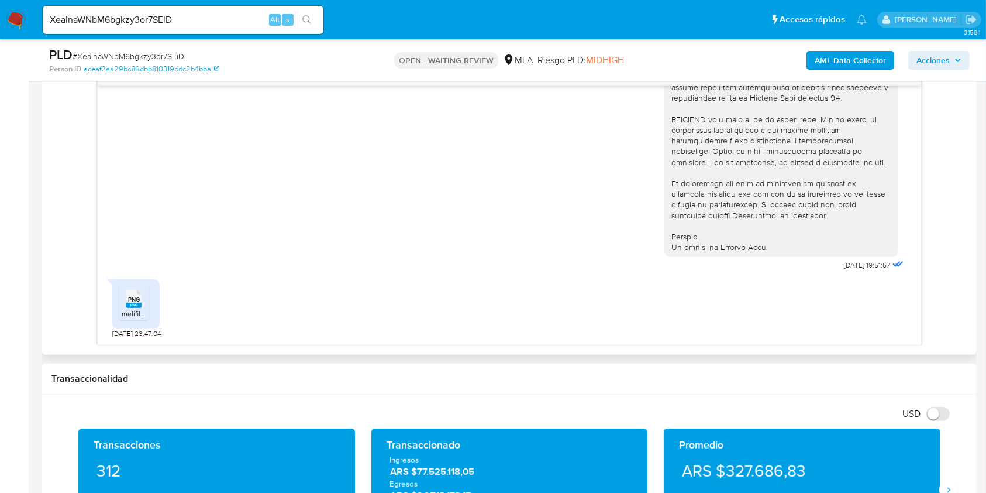
click at [136, 306] on rect at bounding box center [133, 304] width 15 height 5
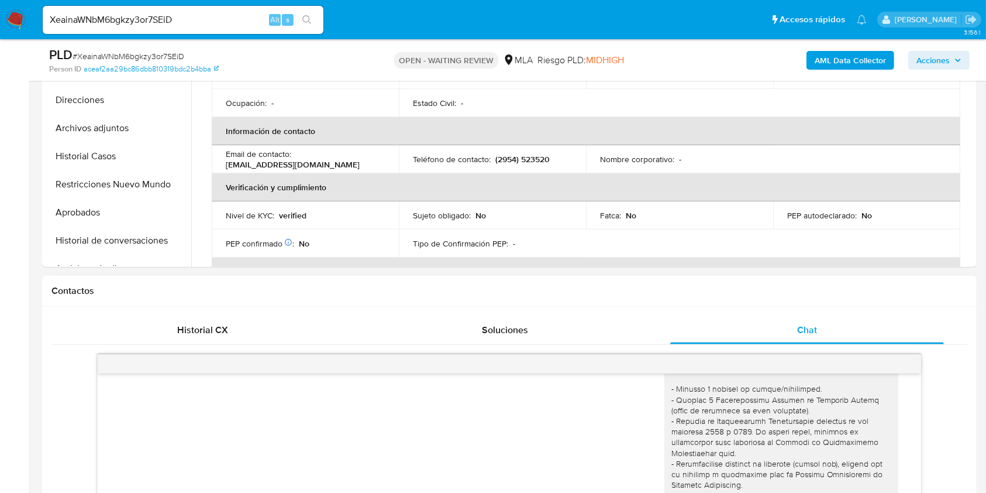
scroll to position [312, 0]
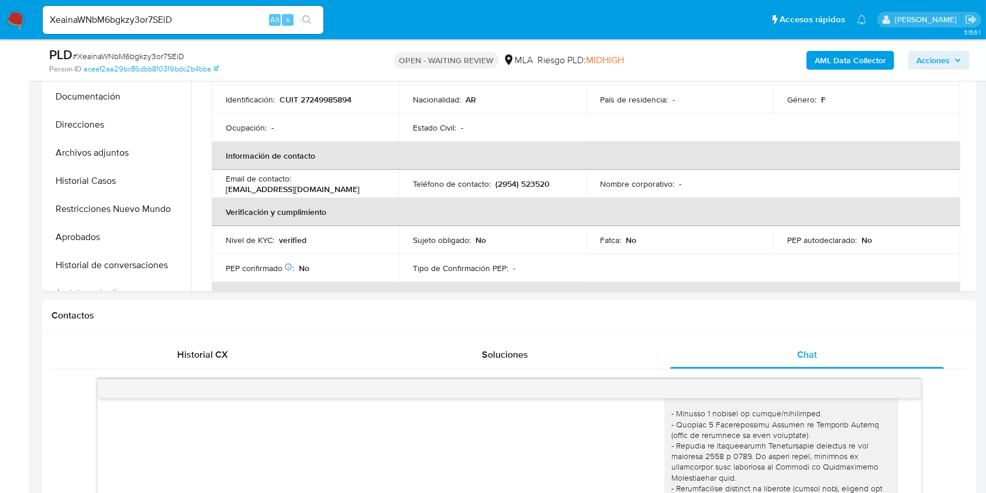
click at [194, 22] on input "XeainaWNbM6bgkzy3or7SEiD" at bounding box center [183, 19] width 281 height 15
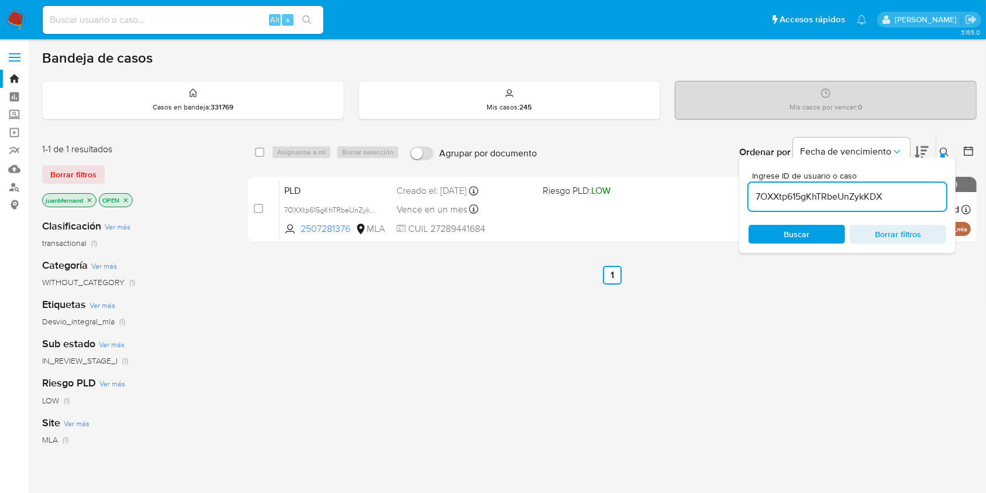
drag, startPoint x: 927, startPoint y: 208, endPoint x: 924, endPoint y: 200, distance: 8.5
click at [927, 207] on div "7OXXtp615gKhTRbeUnZykKDX" at bounding box center [848, 197] width 198 height 28
click at [922, 197] on input "7OXXtp615gKhTRbeUnZykKDX" at bounding box center [848, 196] width 198 height 15
paste input "XeainaWNbM6bgkzy3or7SEiD"
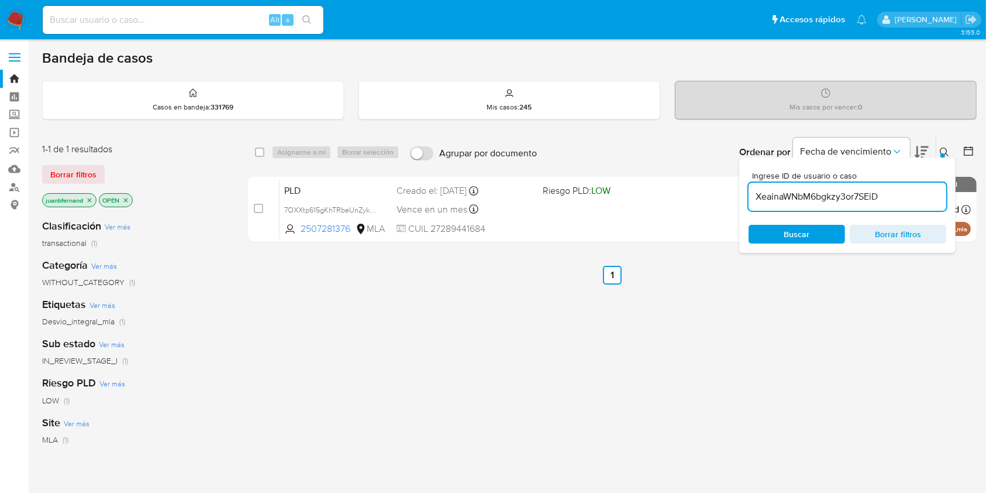
type input "XeainaWNbM6bgkzy3or7SEiD"
click at [259, 152] on input "checkbox" at bounding box center [259, 151] width 9 height 9
checkbox input "true"
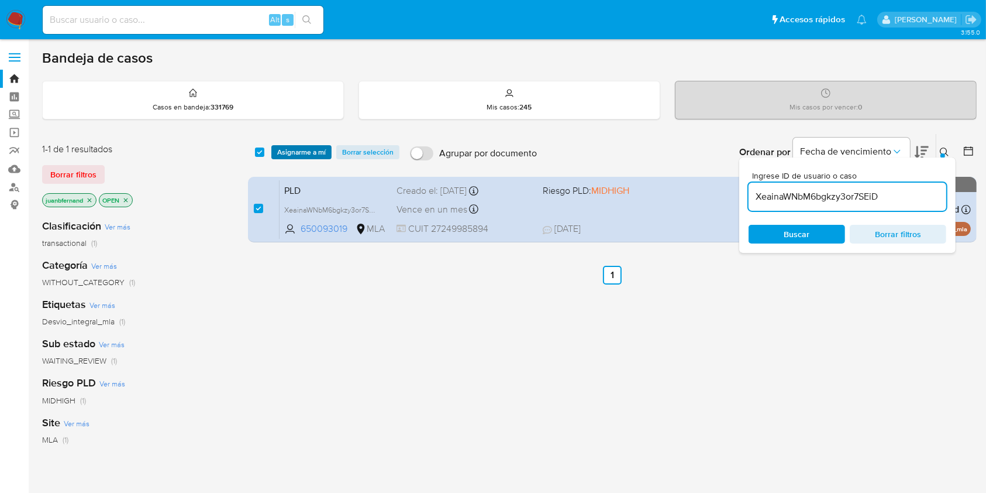
click at [291, 147] on span "Asignarme a mí" at bounding box center [301, 152] width 49 height 12
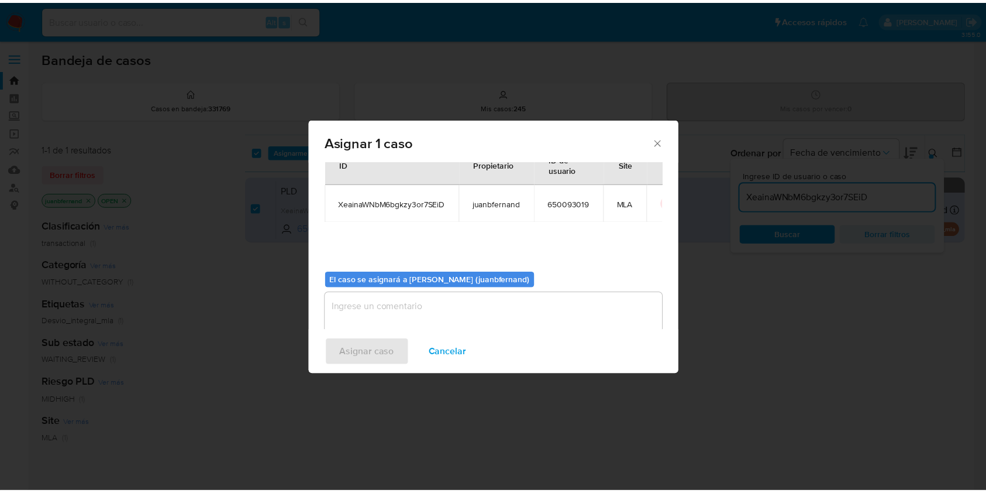
scroll to position [60, 0]
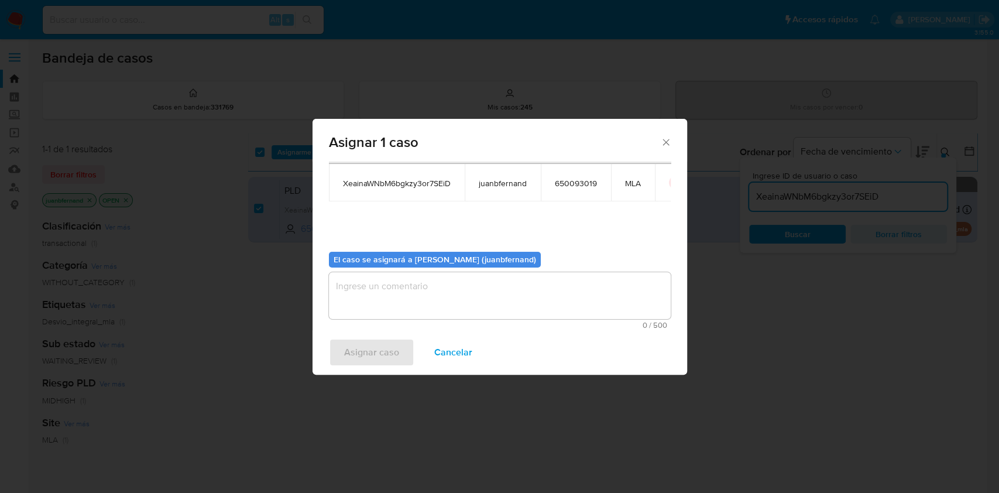
click at [463, 270] on div "El caso se asignará a Juan Bautista Fernandez (juanbfernand) 0 / 500 500 caract…" at bounding box center [500, 285] width 342 height 87
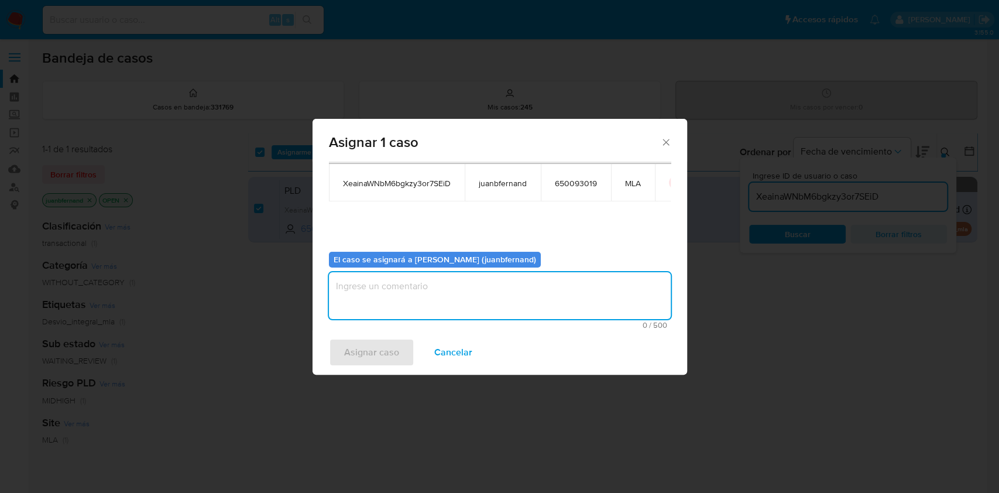
click at [453, 302] on textarea "assign-modal" at bounding box center [500, 295] width 342 height 47
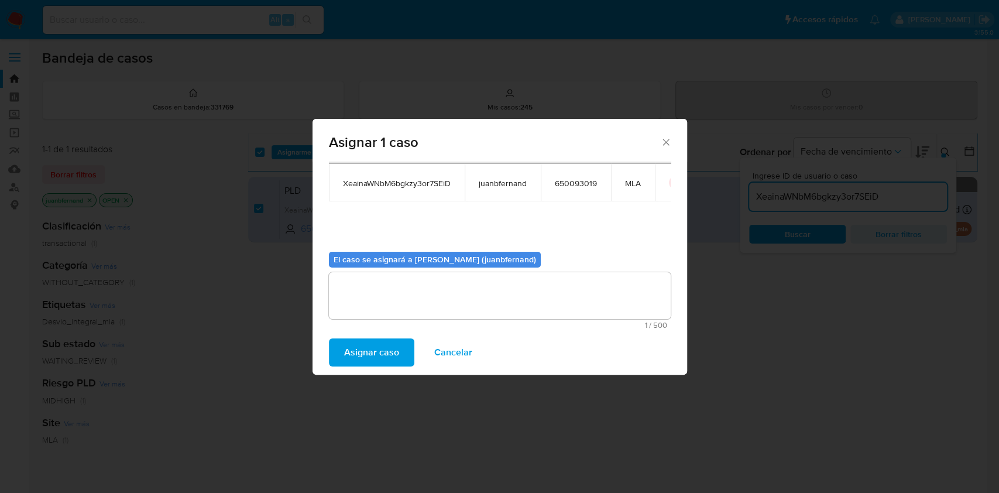
click at [386, 349] on span "Asignar caso" at bounding box center [371, 352] width 55 height 26
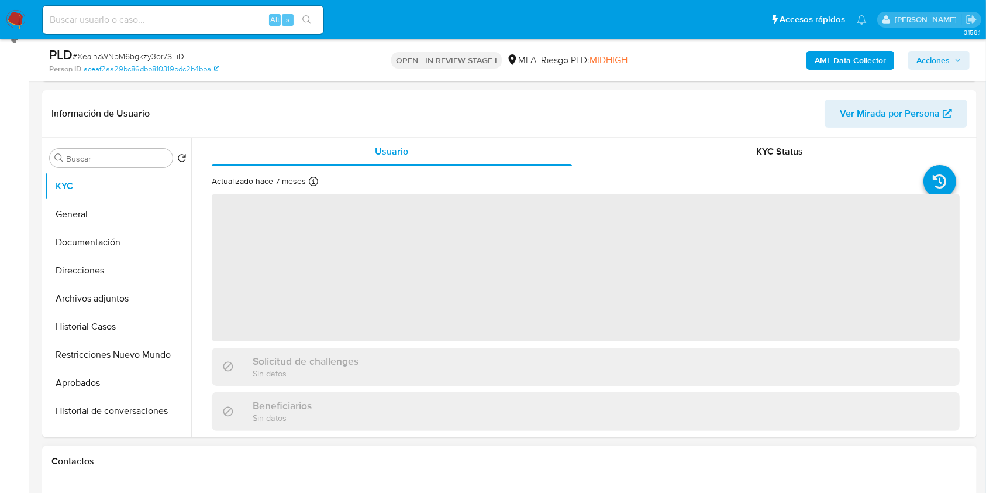
scroll to position [390, 0]
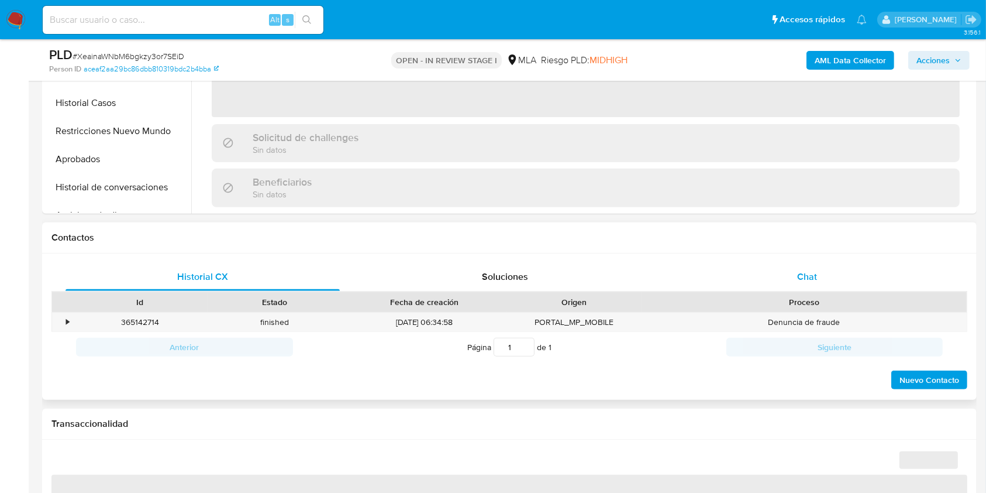
click at [804, 288] on div "Chat" at bounding box center [807, 277] width 274 height 28
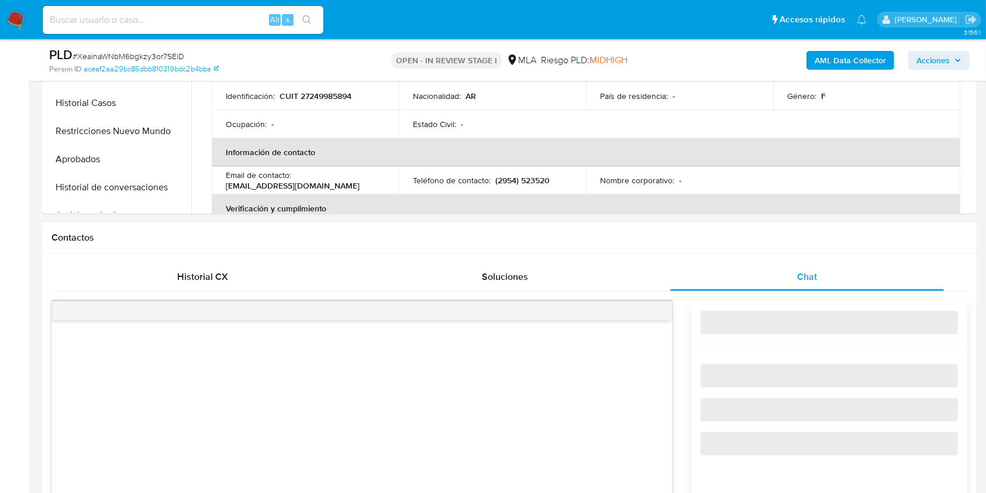
select select "10"
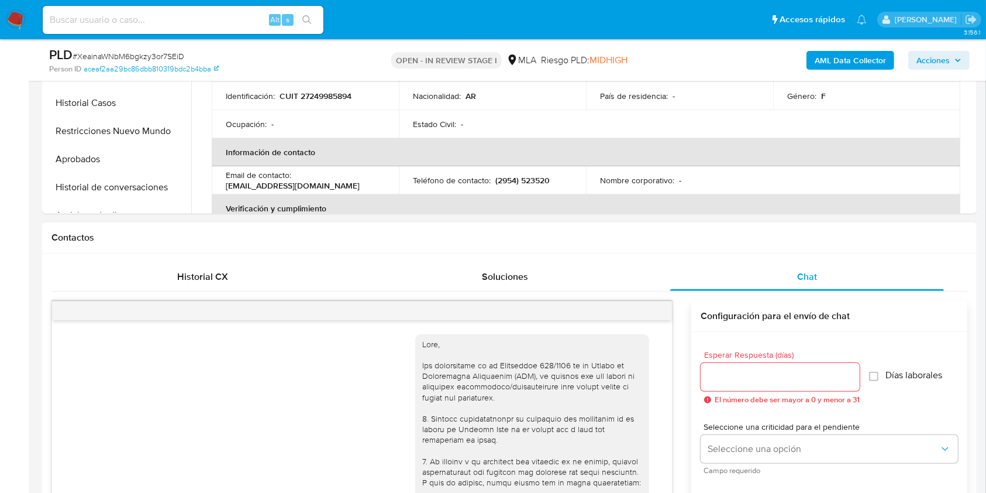
scroll to position [480, 0]
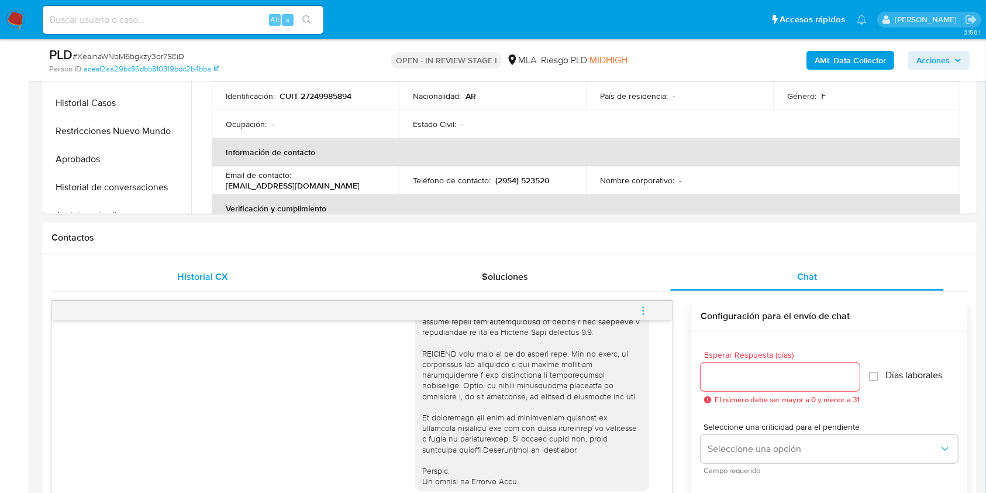
click at [208, 263] on div "Historial CX" at bounding box center [203, 277] width 274 height 28
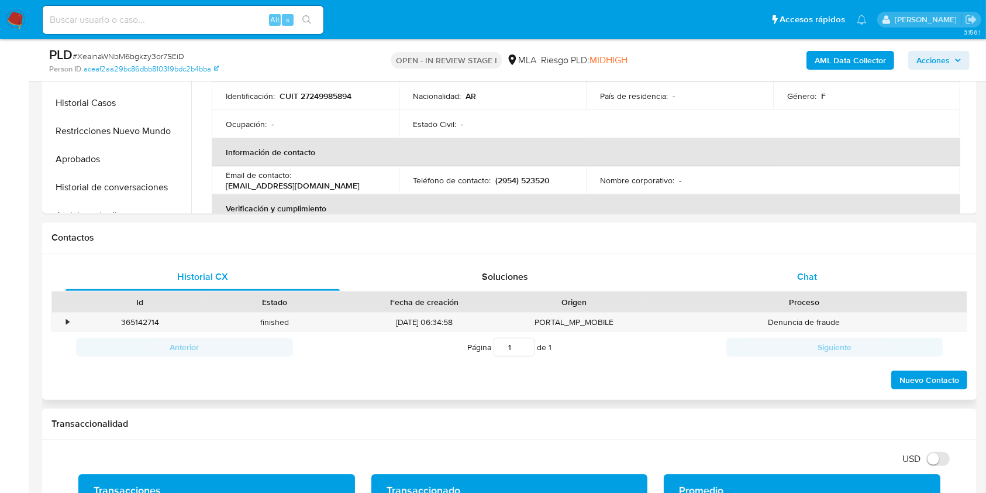
click at [783, 278] on div "Chat" at bounding box center [807, 277] width 274 height 28
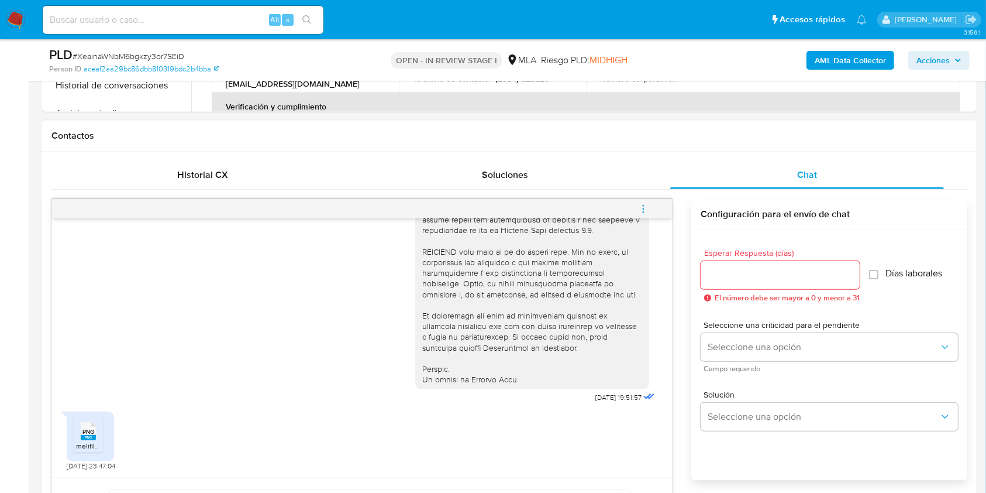
scroll to position [702, 0]
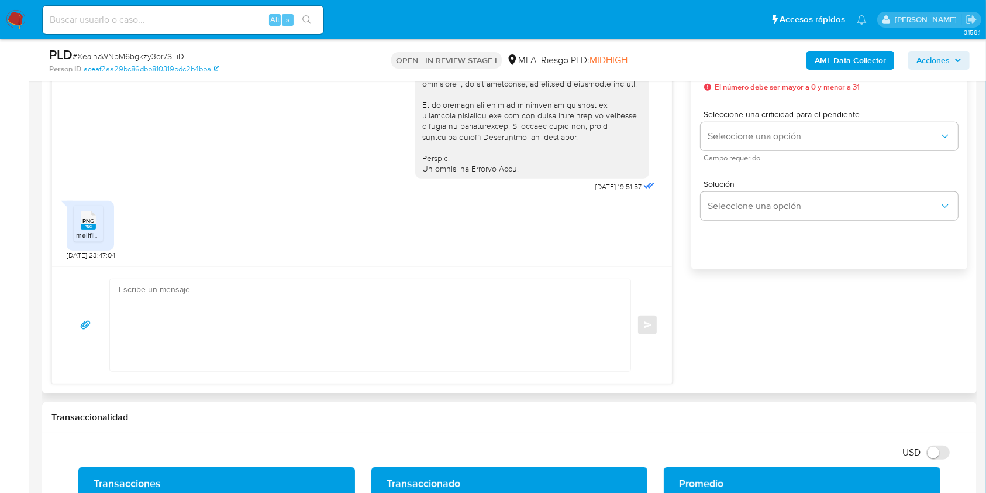
click at [194, 310] on textarea at bounding box center [367, 325] width 497 height 92
paste textarea "Hola. Esperamos que te encuentres muy bien. Te consultamos si tuviste oportunid…"
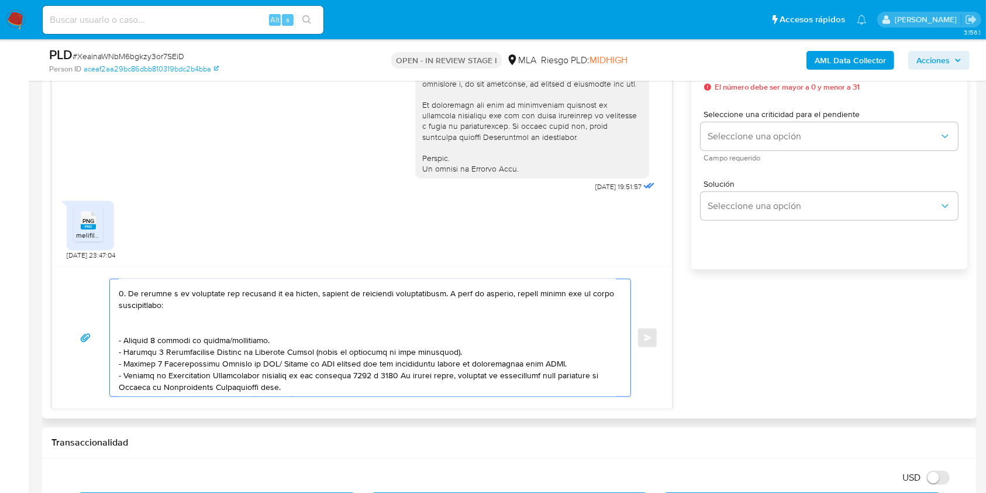
scroll to position [0, 0]
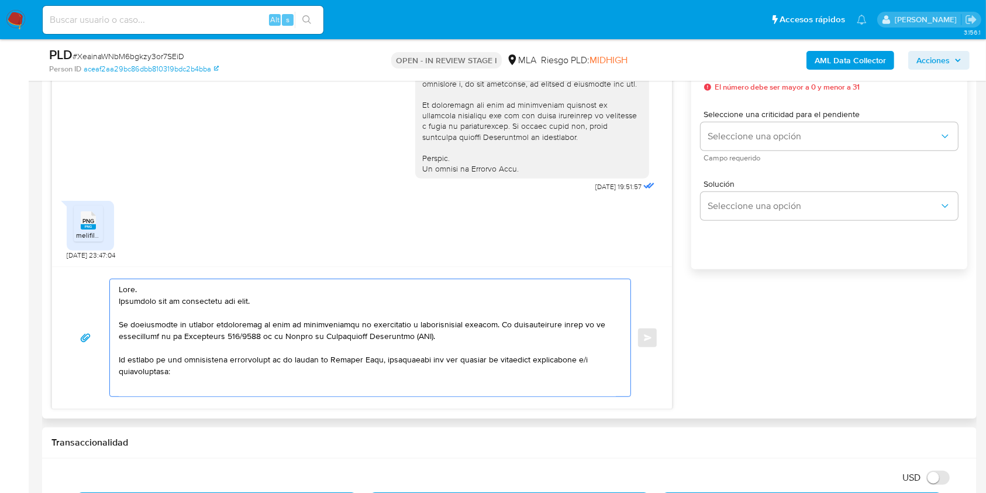
click at [253, 301] on textarea at bounding box center [367, 337] width 497 height 117
drag, startPoint x: 253, startPoint y: 301, endPoint x: 137, endPoint y: 302, distance: 115.8
click at [136, 303] on textarea at bounding box center [367, 337] width 497 height 117
drag, startPoint x: 184, startPoint y: 371, endPoint x: 98, endPoint y: 321, distance: 100.1
click at [98, 321] on div "Enviar" at bounding box center [362, 337] width 592 height 118
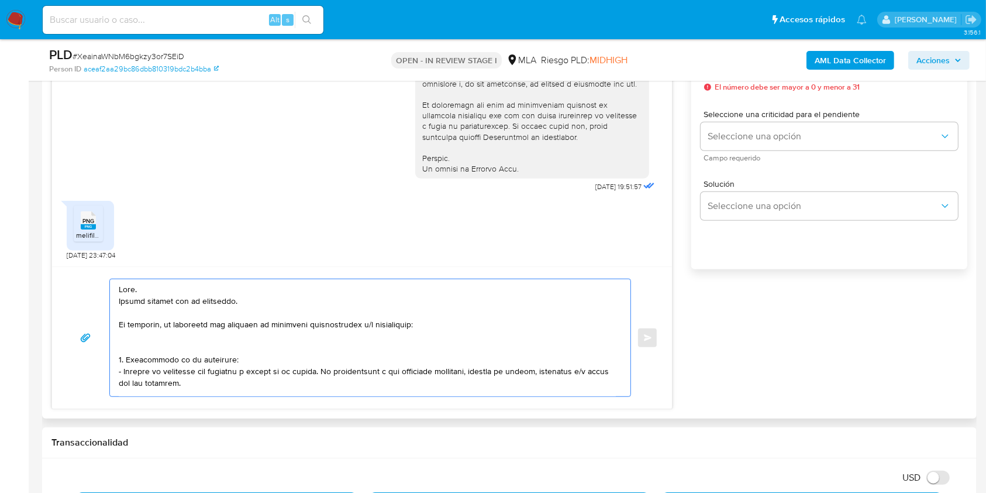
click at [339, 329] on textarea at bounding box center [367, 337] width 497 height 117
click at [0, 0] on lt-span "documentaci ó n" at bounding box center [0, 0] width 0 height 0
click at [401, 330] on textarea at bounding box center [367, 337] width 497 height 117
click at [407, 329] on textarea at bounding box center [367, 337] width 497 height 117
click at [0, 0] on lt-span "informaci ó n" at bounding box center [0, 0] width 0 height 0
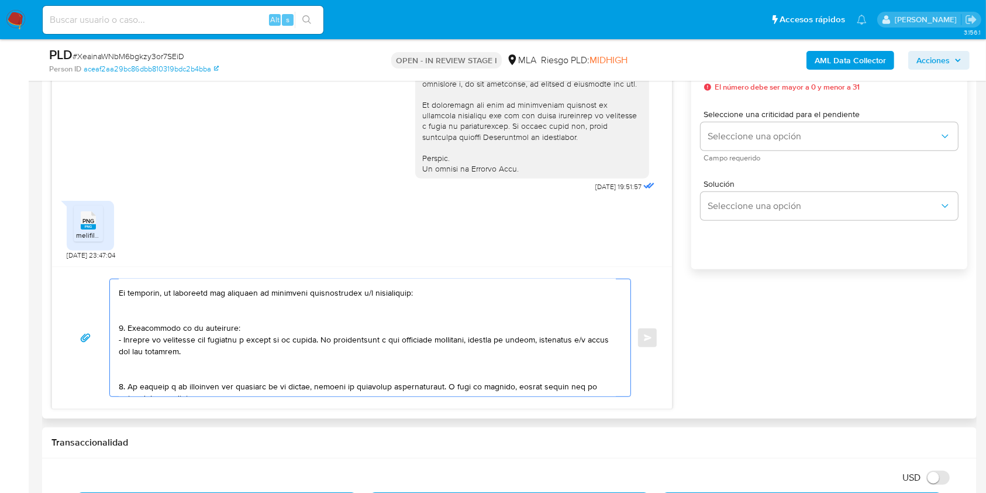
scroll to position [78, 0]
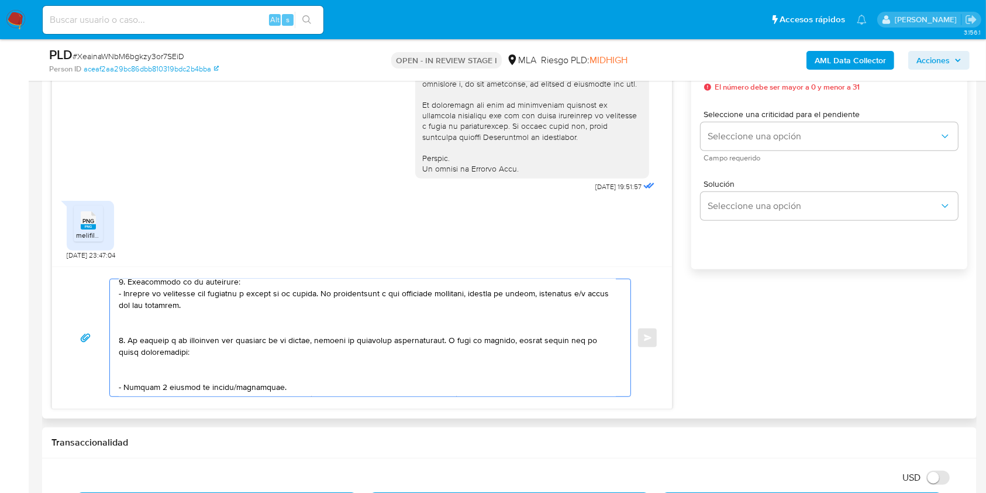
drag, startPoint x: 192, startPoint y: 307, endPoint x: 318, endPoint y: 296, distance: 126.3
click at [318, 296] on textarea at bounding box center [367, 337] width 497 height 117
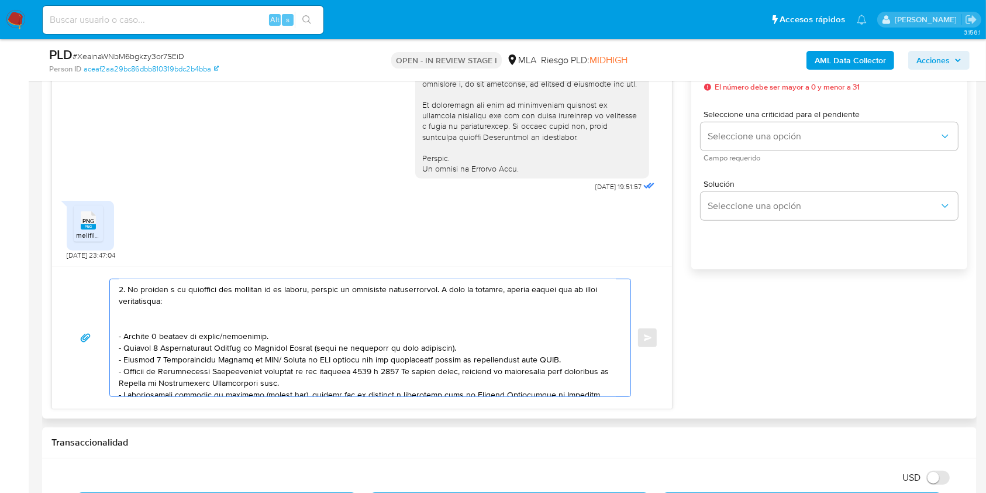
scroll to position [86, 0]
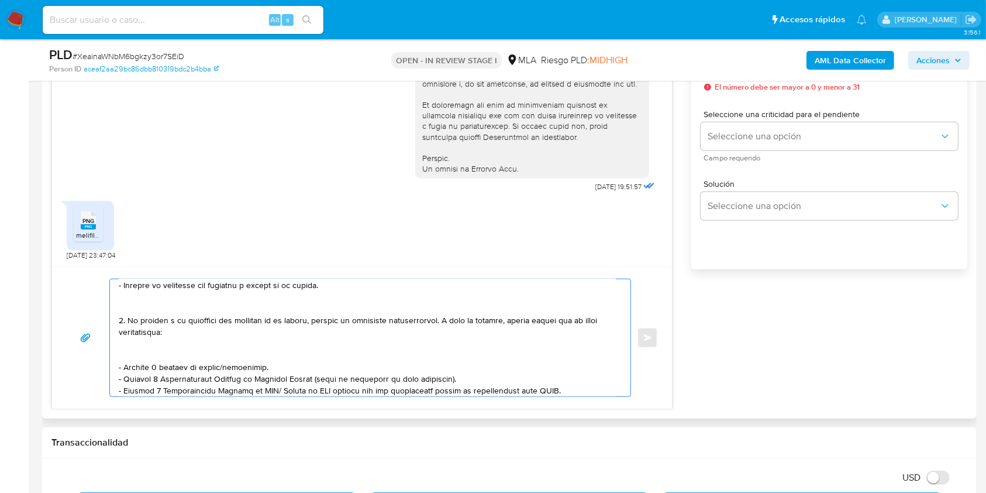
drag, startPoint x: 154, startPoint y: 353, endPoint x: 111, endPoint y: 317, distance: 56.1
click at [111, 317] on div at bounding box center [367, 337] width 515 height 117
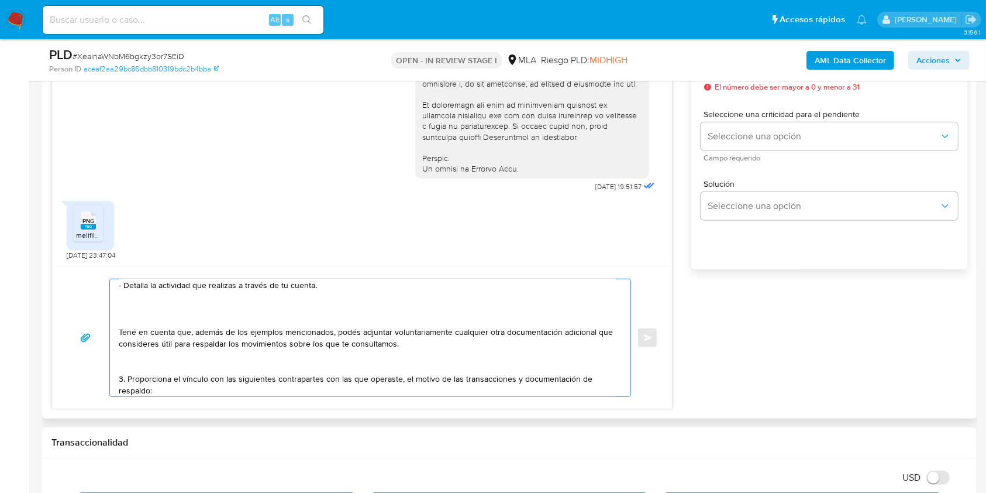
click at [157, 342] on textarea "Hola. Muchas gracias por tu respuesta. No obstante, es necesario que adjuntes l…" at bounding box center [367, 337] width 497 height 117
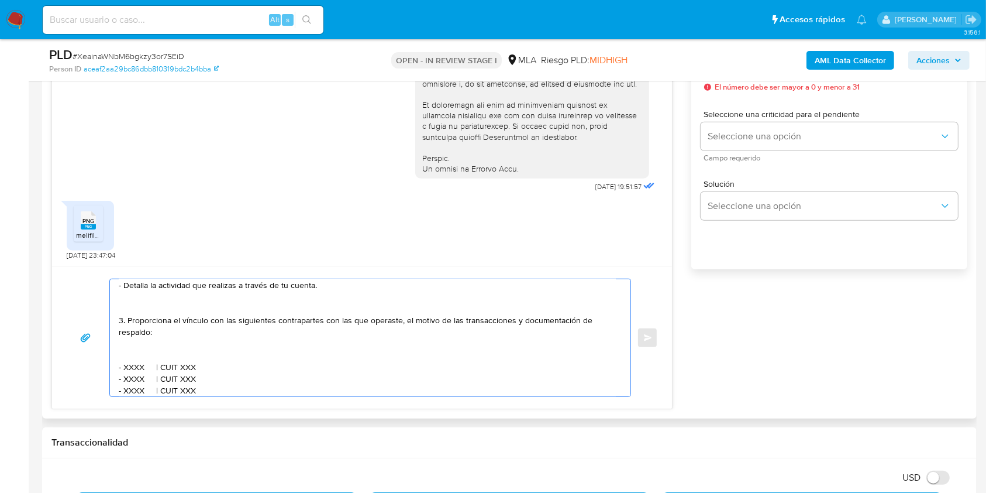
click at [121, 319] on textarea "Hola. Muchas gracias por tu respuesta. No obstante, es necesario que adjuntes l…" at bounding box center [367, 337] width 497 height 117
click at [149, 348] on textarea "Hola. Muchas gracias por tu respuesta. No obstante, es necesario que adjuntes l…" at bounding box center [367, 337] width 497 height 117
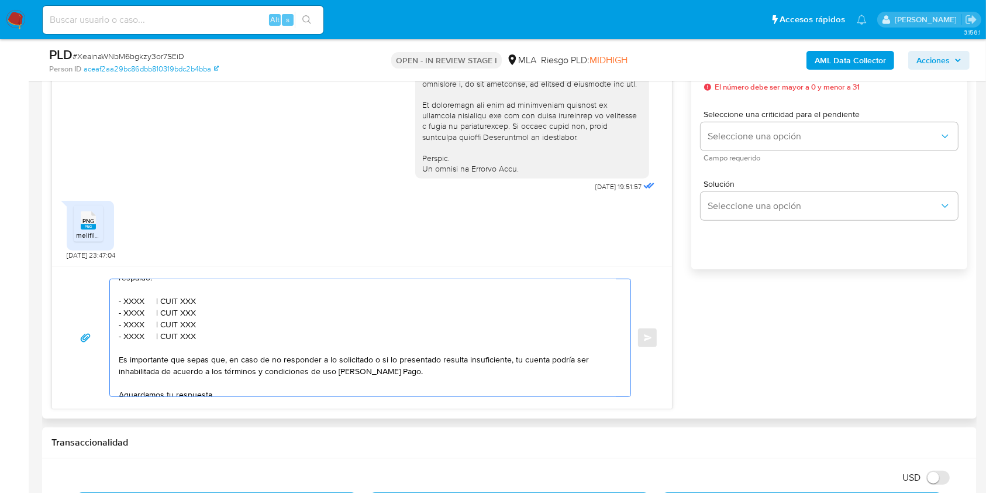
scroll to position [164, 0]
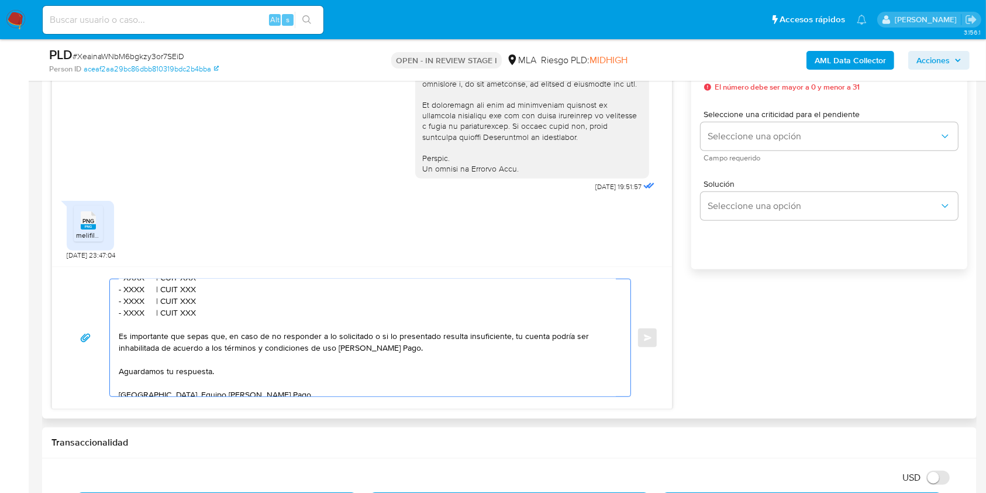
drag, startPoint x: 201, startPoint y: 314, endPoint x: 105, endPoint y: 294, distance: 98.1
click at [105, 294] on div "Hola. Muchas gracias por tu respuesta. No obstante, es necesario que adjuntes l…" at bounding box center [362, 337] width 592 height 118
click at [201, 318] on textarea "Hola. Muchas gracias por tu respuesta. No obstante, es necesario que adjuntes l…" at bounding box center [367, 337] width 497 height 117
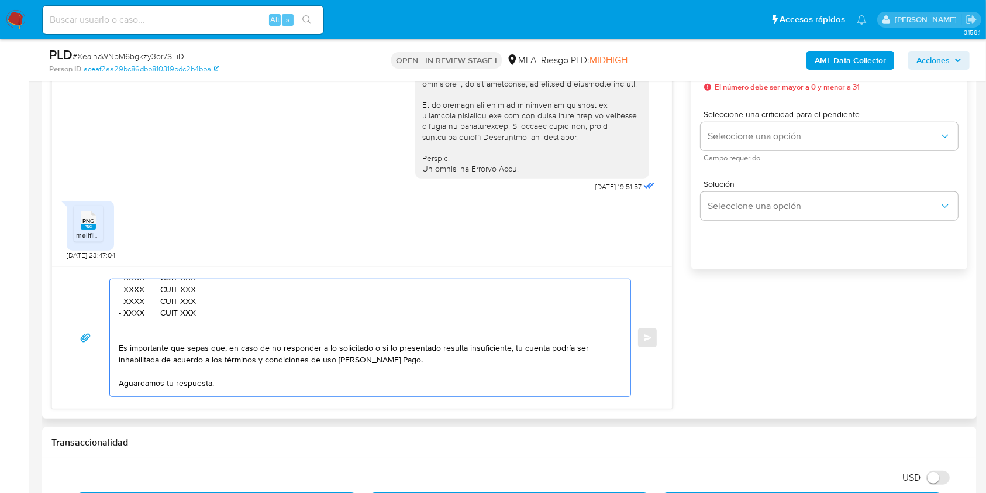
paste textarea "- XXXX | CUIT XXX - XXXX | CUIT XXX - XXXX | CUIT XXX"
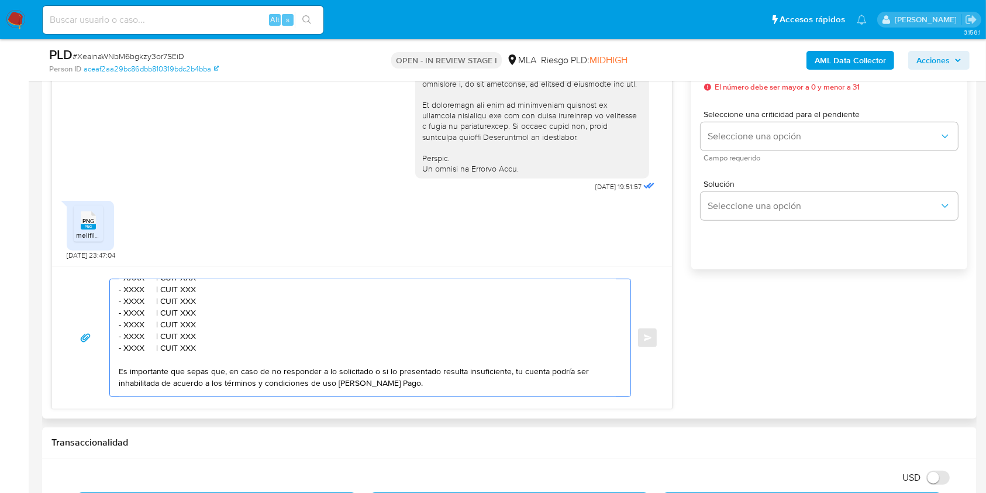
scroll to position [86, 0]
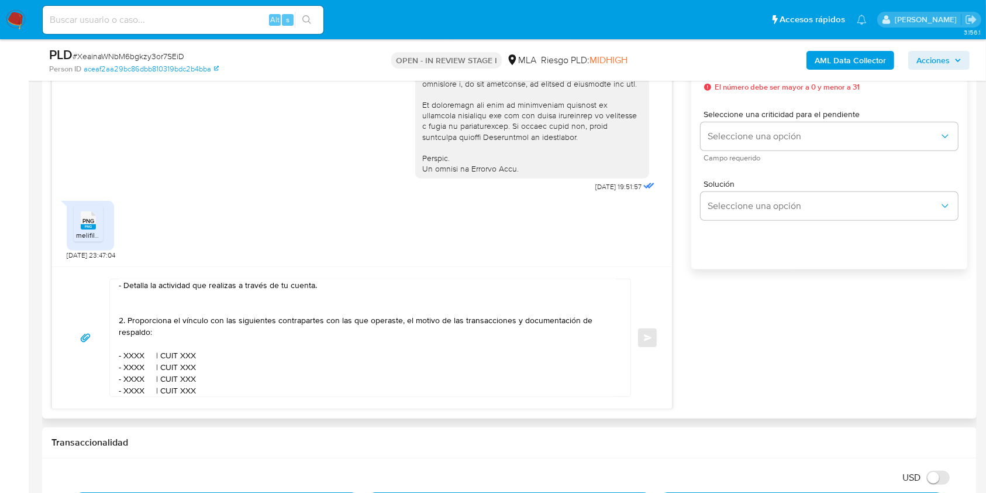
click at [132, 357] on textarea "Hola. Muchas gracias por tu respuesta. No obstante, es necesario que adjuntes l…" at bounding box center [367, 337] width 497 height 117
paste textarea "Lucas Rodolfo Cuello"
click at [233, 355] on textarea "Hola. Muchas gracias por tu respuesta. No obstante, es necesario que adjuntes l…" at bounding box center [367, 337] width 497 height 117
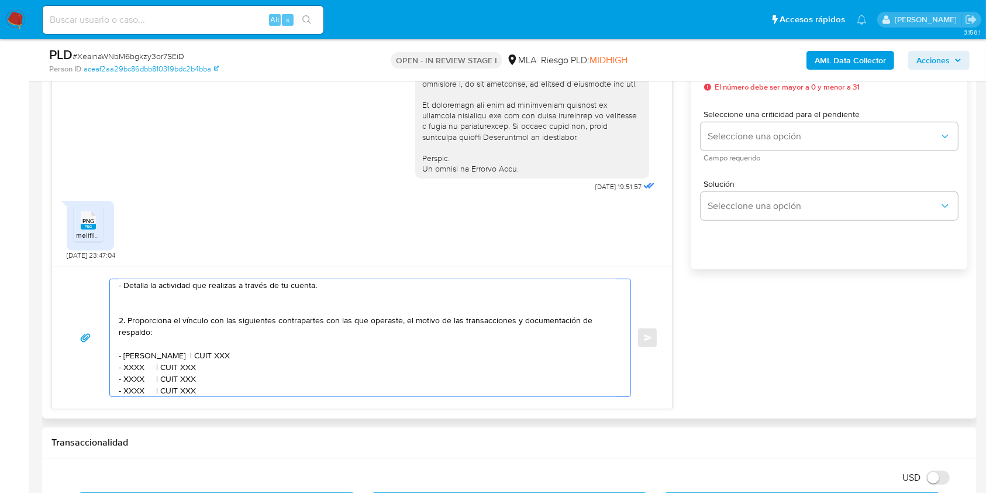
paste textarea "20206014637"
click at [135, 371] on textarea "Hola. Muchas gracias por tu respuesta. No obstante, es necesario que adjuntes l…" at bounding box center [367, 337] width 497 height 117
paste textarea "MARTIN MARTA NIDIA"
click at [240, 367] on textarea "Hola. Muchas gracias por tu respuesta. No obstante, es necesario que adjuntes l…" at bounding box center [367, 337] width 497 height 117
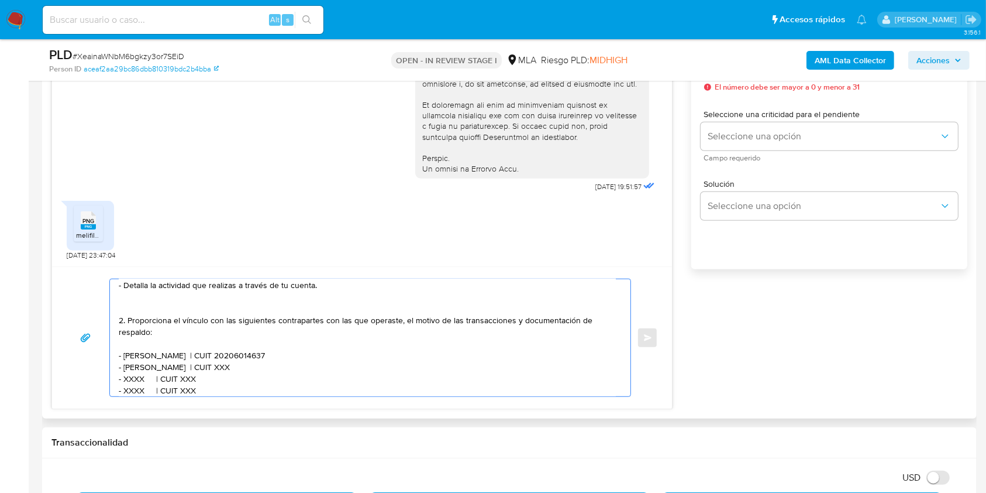
click at [240, 367] on textarea "Hola. Muchas gracias por tu respuesta. No obstante, es necesario que adjuntes l…" at bounding box center [367, 337] width 497 height 117
paste textarea "27066324236"
click at [133, 377] on textarea "Hola. Muchas gracias por tu respuesta. No obstante, es necesario que adjuntes l…" at bounding box center [367, 337] width 497 height 117
paste textarea "CONDE NORA CLAUDIA"
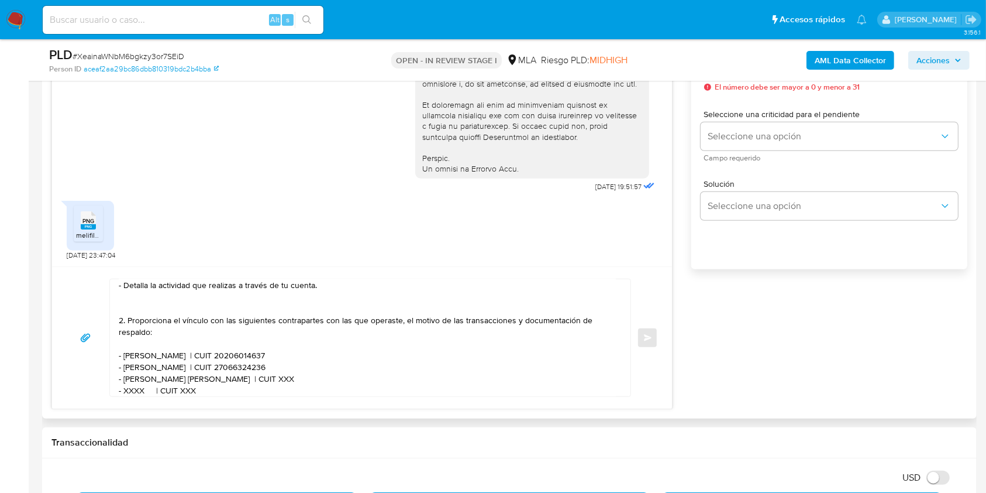
click at [254, 379] on textarea "Hola. Muchas gracias por tu respuesta. No obstante, es necesario que adjuntes l…" at bounding box center [367, 337] width 497 height 117
click at [248, 383] on textarea "Hola. Muchas gracias por tu respuesta. No obstante, es necesario que adjuntes l…" at bounding box center [367, 337] width 497 height 117
paste textarea "27143418923"
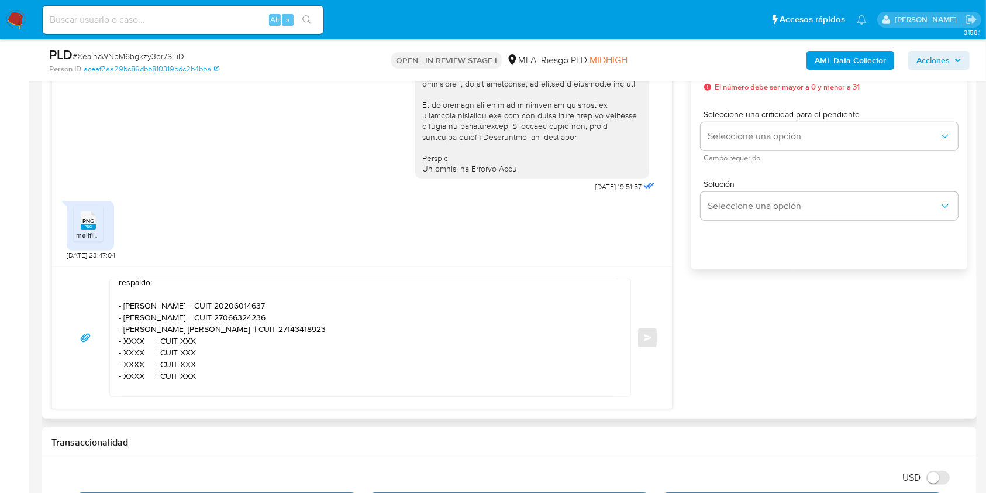
scroll to position [164, 0]
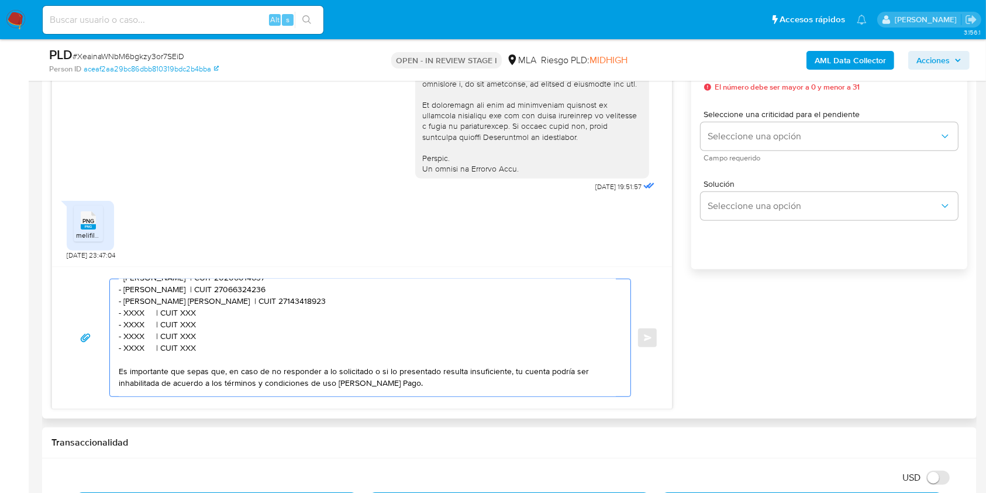
click at [133, 316] on textarea "Hola. Muchas gracias por tu respuesta. No obstante, es necesario que adjuntes l…" at bounding box center [367, 337] width 497 height 117
paste textarea "Caja Forense De La Pampa"
click at [254, 318] on textarea "Hola. Muchas gracias por tu respuesta. No obstante, es necesario que adjuntes l…" at bounding box center [367, 337] width 497 height 117
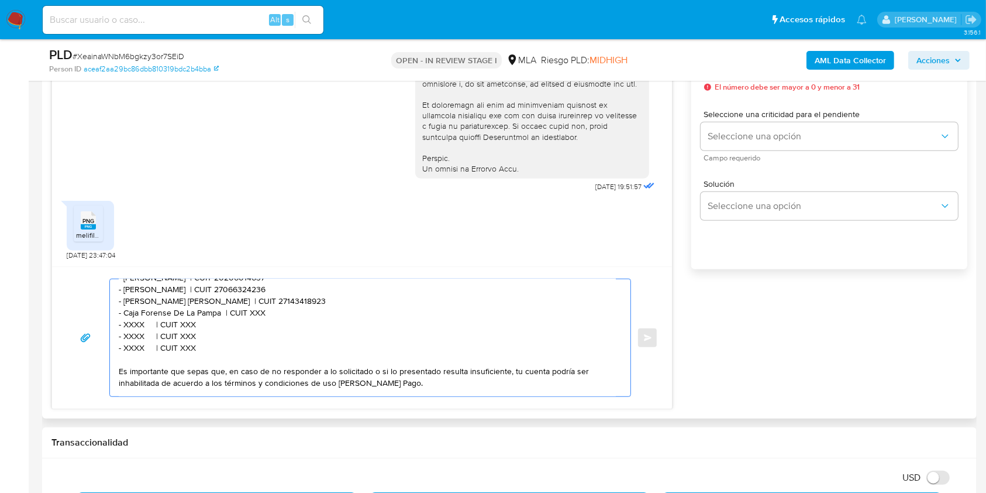
paste textarea "30586920975"
click at [139, 326] on textarea "Hola. Muchas gracias por tu respuesta. No obstante, es necesario que adjuntes l…" at bounding box center [367, 337] width 497 height 117
paste textarea "Vernon S.a"
click at [201, 332] on textarea "Hola. Muchas gracias por tu respuesta. No obstante, es necesario que adjuntes l…" at bounding box center [367, 337] width 497 height 117
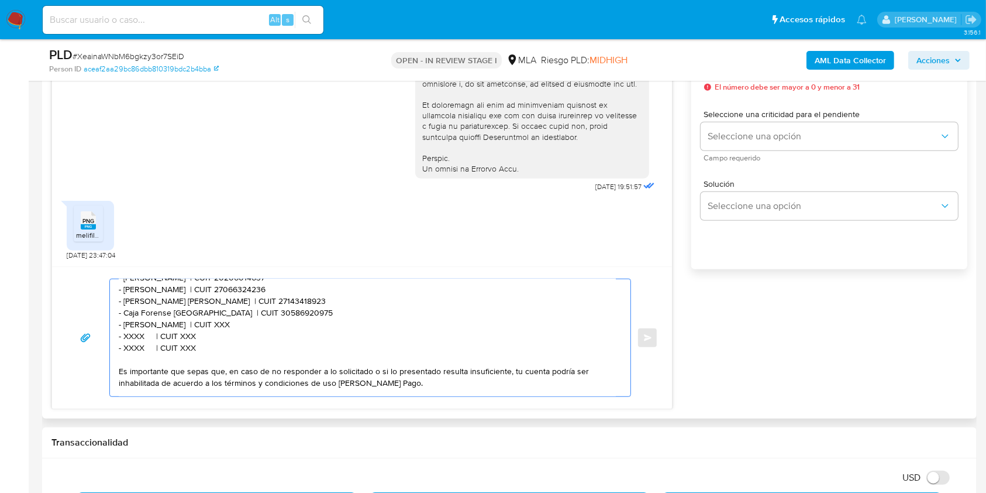
click at [201, 332] on textarea "Hola. Muchas gracias por tu respuesta. No obstante, es necesario que adjuntes l…" at bounding box center [367, 337] width 497 height 117
paste textarea "30708805188"
click at [137, 339] on textarea "Hola. Muchas gracias por tu respuesta. No obstante, es necesario que adjuntes l…" at bounding box center [367, 337] width 497 height 117
paste textarea "Gaitan Hector"
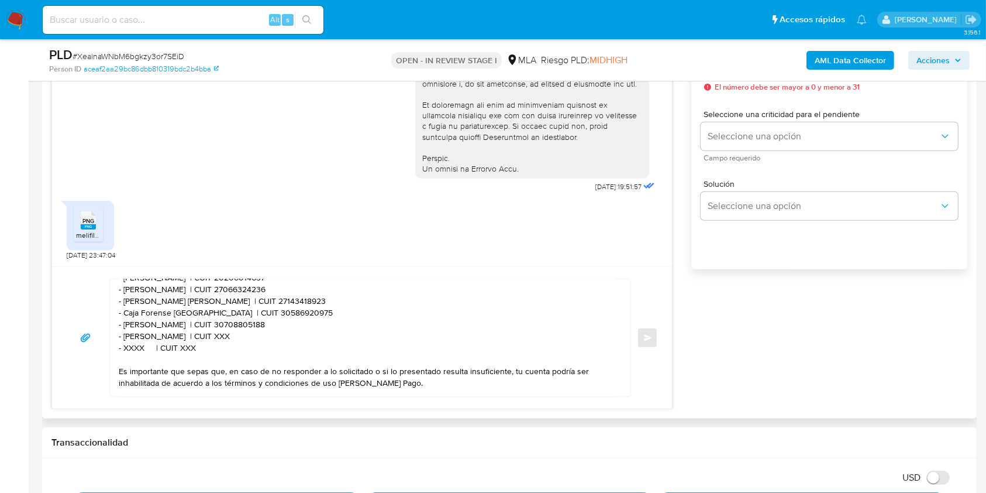
click at [212, 335] on textarea "Hola. Muchas gracias por tu respuesta. No obstante, es necesario que adjuntes l…" at bounding box center [367, 337] width 497 height 117
paste textarea "20279182260"
click at [132, 350] on textarea "Hola. Muchas gracias por tu respuesta. No obstante, es necesario que adjuntes l…" at bounding box center [367, 337] width 497 height 117
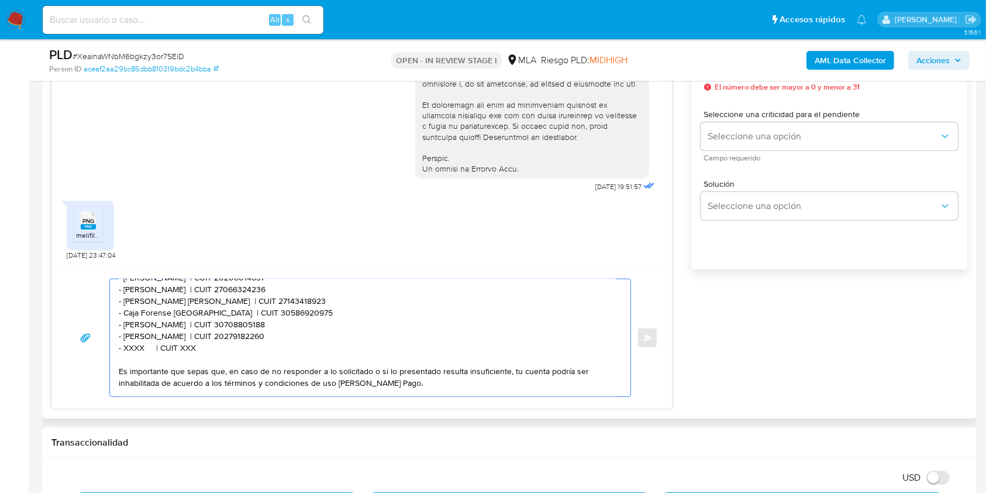
paste textarea "Beneitez Hirtz Gaspar"
click at [235, 353] on textarea "Hola. Muchas gracias por tu respuesta. No obstante, es necesario que adjuntes l…" at bounding box center [367, 337] width 497 height 117
paste textarea "23422341919"
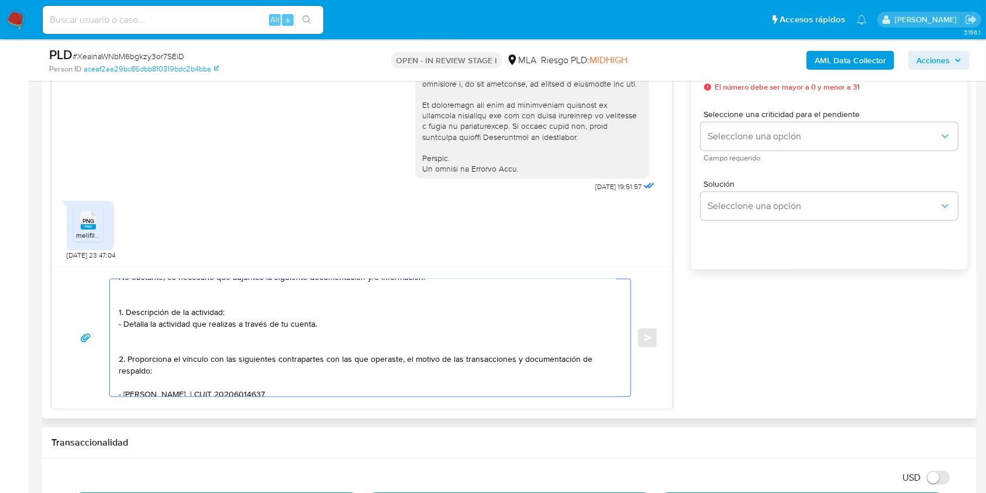
scroll to position [0, 0]
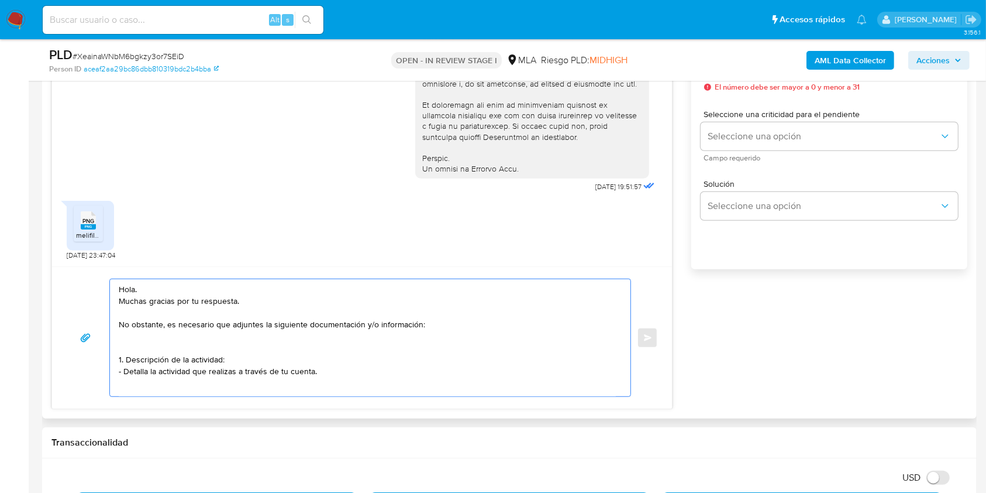
click at [257, 339] on textarea "Hola. Muchas gracias por tu respuesta. No obstante, es necesario que adjuntes l…" at bounding box center [367, 337] width 497 height 117
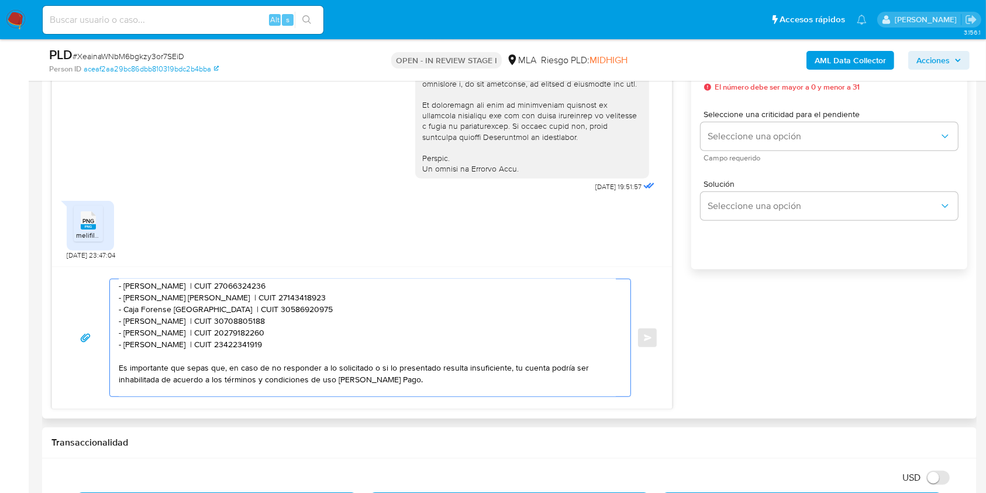
scroll to position [214, 0]
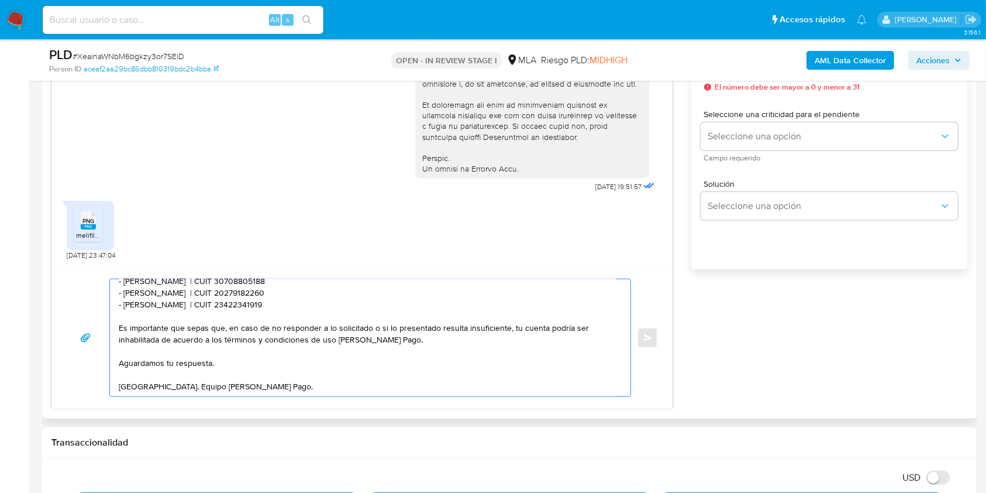
click at [210, 351] on textarea "Hola. Muchas gracias por tu respuesta. No obstante, es necesario que adjuntes l…" at bounding box center [367, 337] width 497 height 117
click at [303, 284] on textarea "Hola. Muchas gracias por tu respuesta. No obstante, es necesario que adjuntes l…" at bounding box center [367, 337] width 497 height 117
type textarea "Hola. Muchas gracias por tu respuesta. No obstante, es necesario que adjuntes l…"
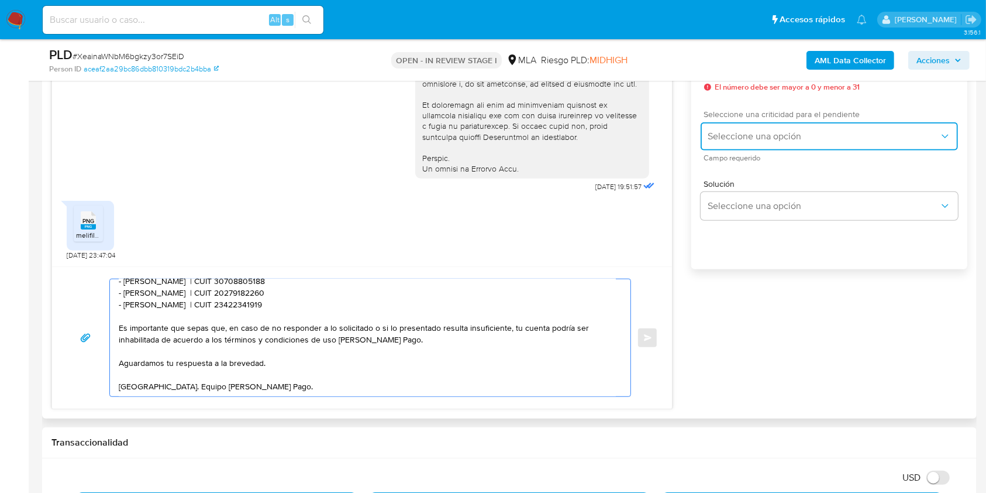
drag, startPoint x: 722, startPoint y: 122, endPoint x: 728, endPoint y: 133, distance: 12.8
click at [722, 123] on button "Seleccione una opción" at bounding box center [829, 136] width 257 height 28
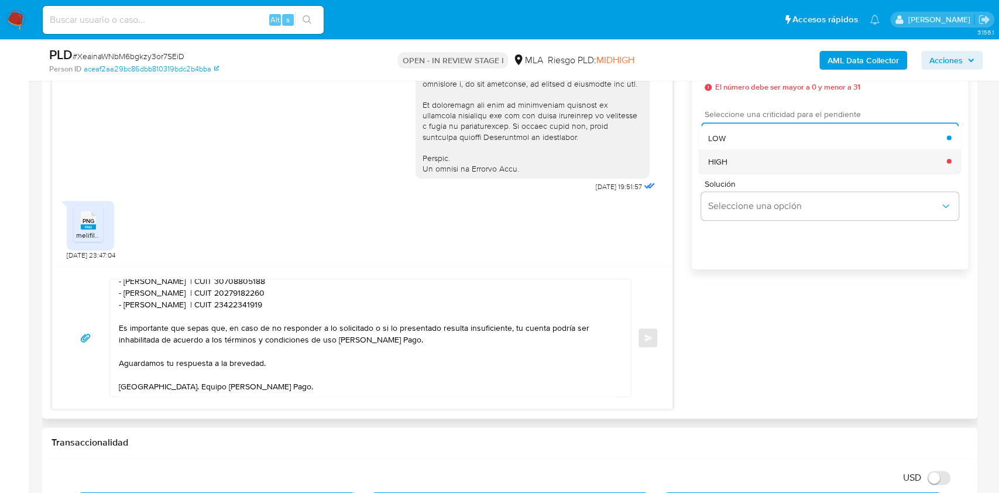
click at [749, 166] on div "HIGH" at bounding box center [827, 160] width 239 height 23
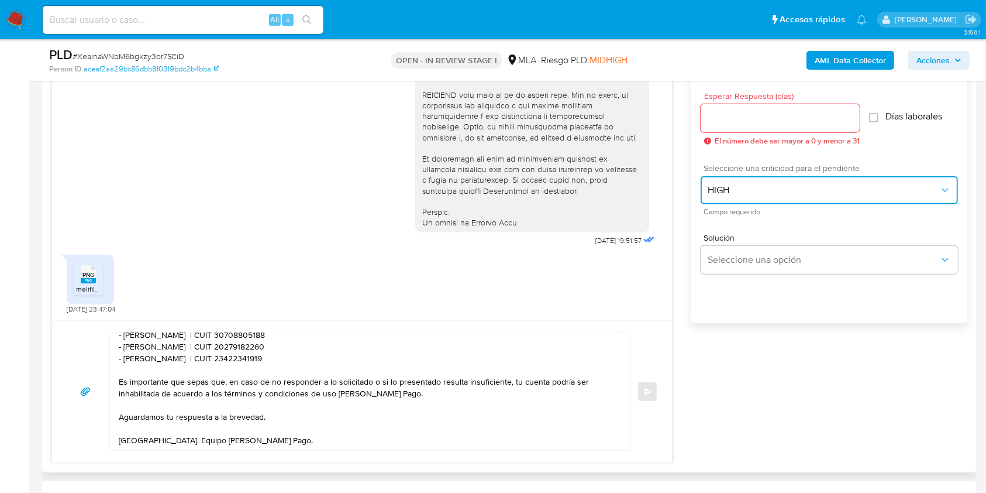
scroll to position [624, 0]
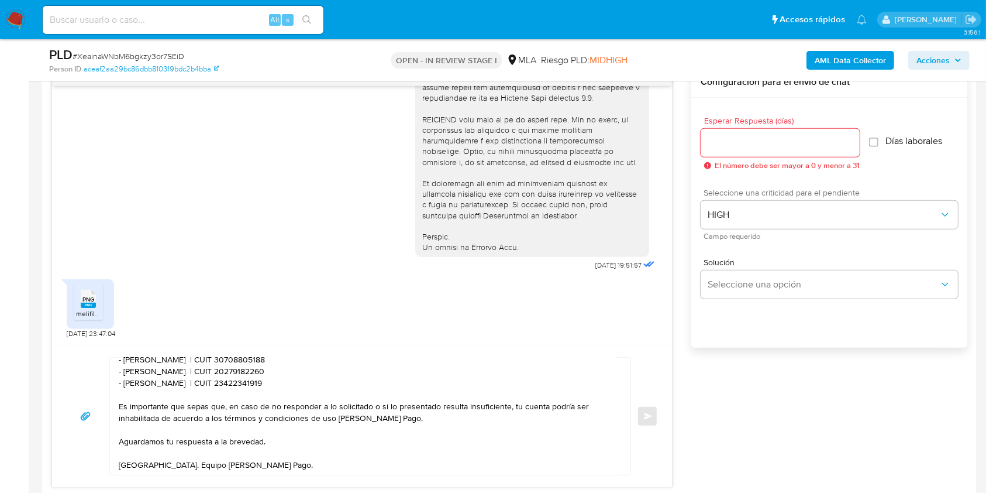
click at [752, 150] on div at bounding box center [780, 143] width 159 height 28
click at [754, 145] on input "Esperar Respuesta (días)" at bounding box center [780, 142] width 159 height 15
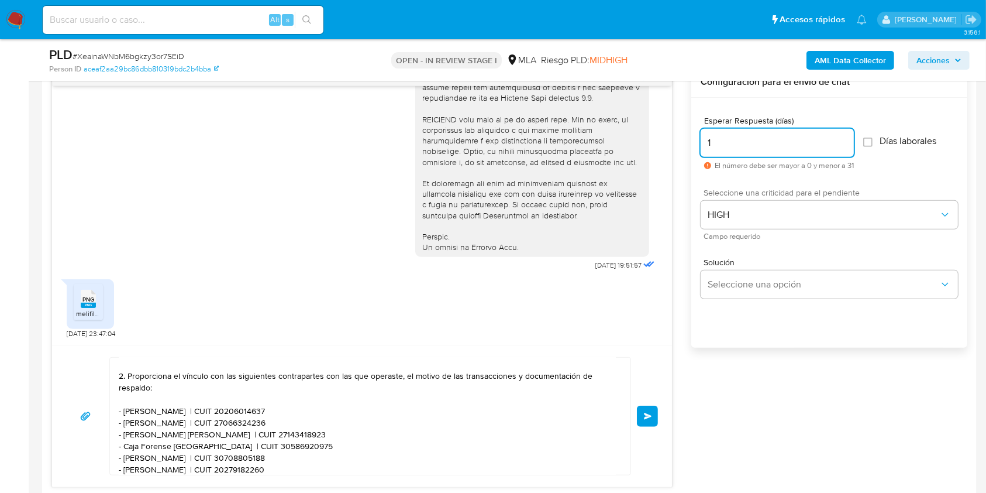
scroll to position [0, 0]
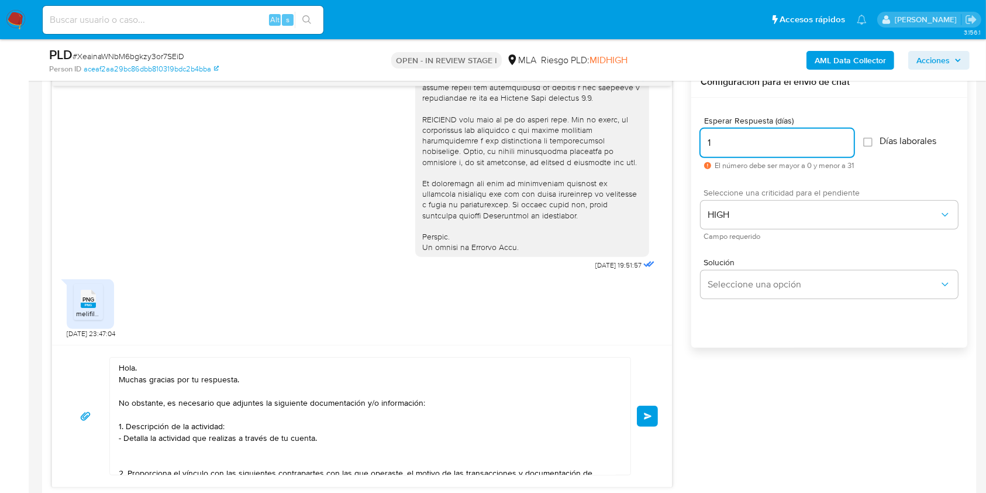
type input "1"
click at [264, 376] on textarea "Hola. Muchas gracias por tu respuesta. No obstante, es necesario que adjuntes l…" at bounding box center [367, 415] width 497 height 117
click at [261, 372] on textarea "Hola. ¡Muchas gracias por tu respuesta! No obstante, es necesario que adjuntes …" at bounding box center [367, 415] width 497 height 117
click at [267, 367] on textarea "Hola. ¡Muchas gracias por tu respuesta! No obstante, es necesario que adjuntes …" at bounding box center [367, 415] width 497 height 117
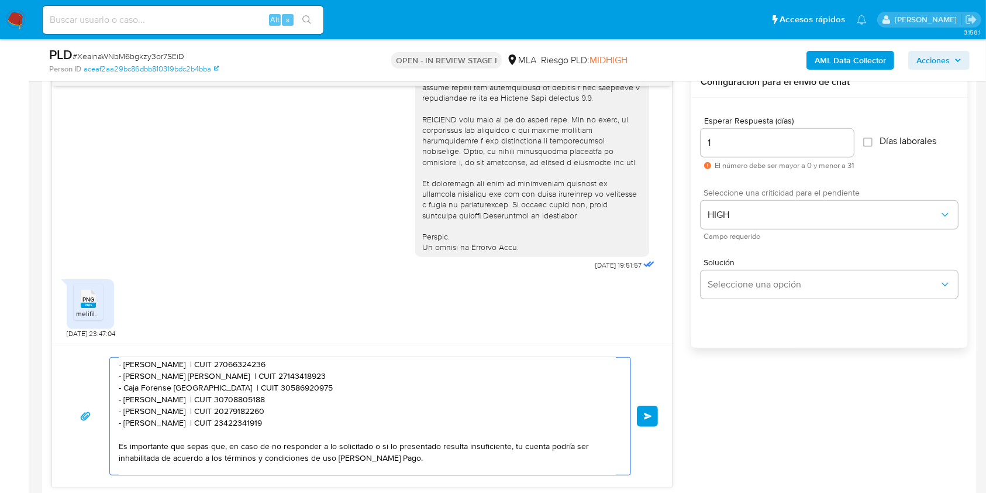
scroll to position [214, 0]
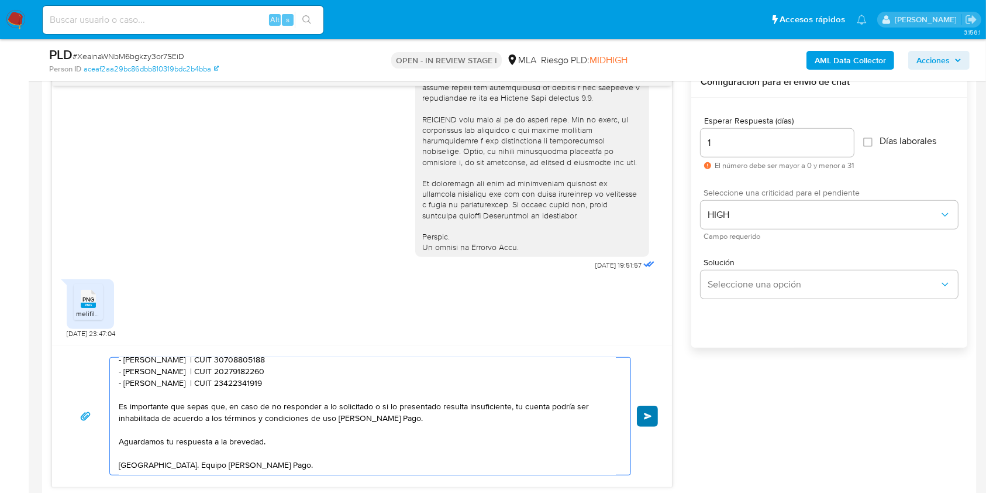
type textarea "Hola. ¡Muchas gracias por tu respuesta! No obstante, es necesario que adjuntes …"
click at [642, 414] on button "Enviar" at bounding box center [647, 415] width 21 height 21
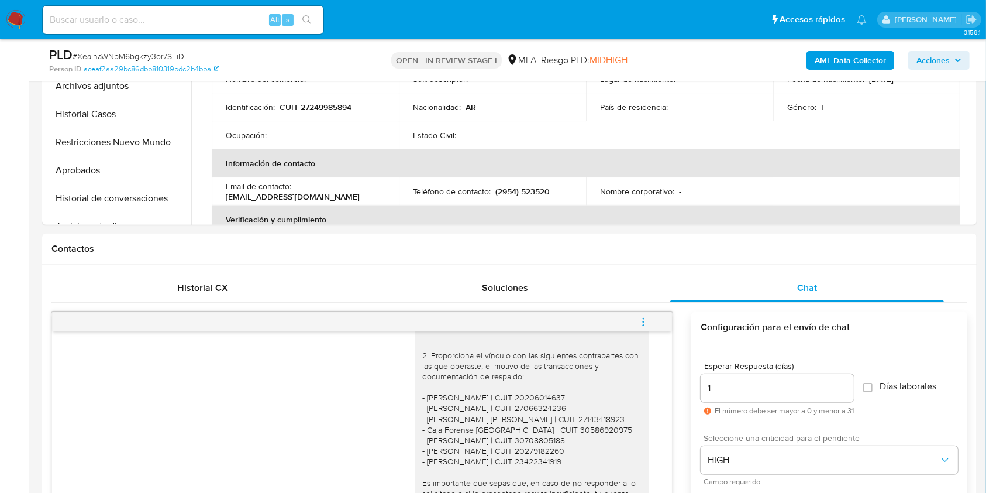
scroll to position [234, 0]
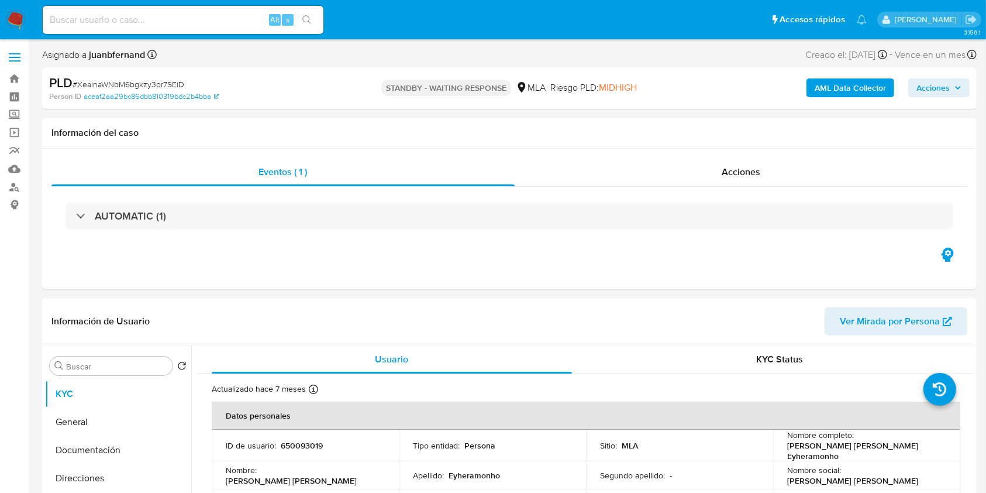
select select "10"
click at [229, 19] on input at bounding box center [183, 19] width 281 height 15
paste input "bG4AtFgqvIjlupxkzYkfgsP7"
type input "bG4AtFgqvIjlupxkzYkfgsP7"
click at [315, 22] on button "search-icon" at bounding box center [307, 20] width 24 height 16
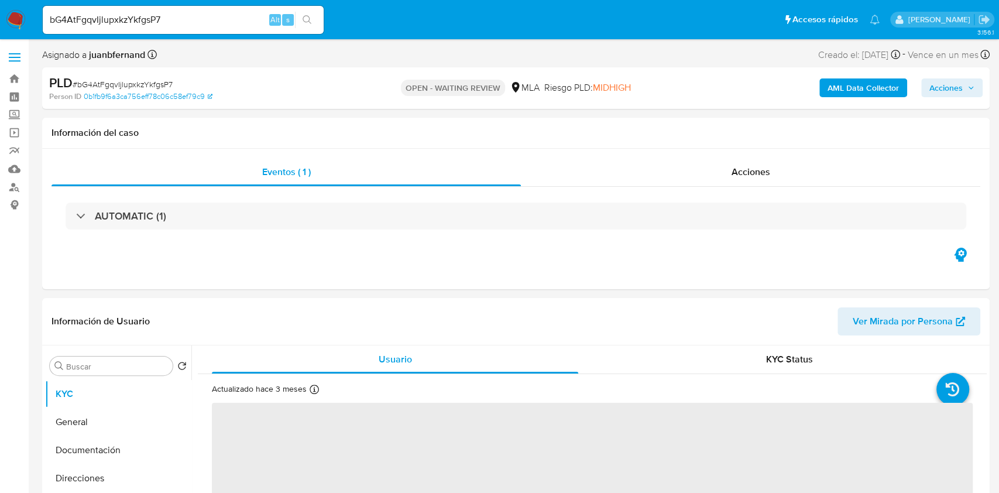
select select "10"
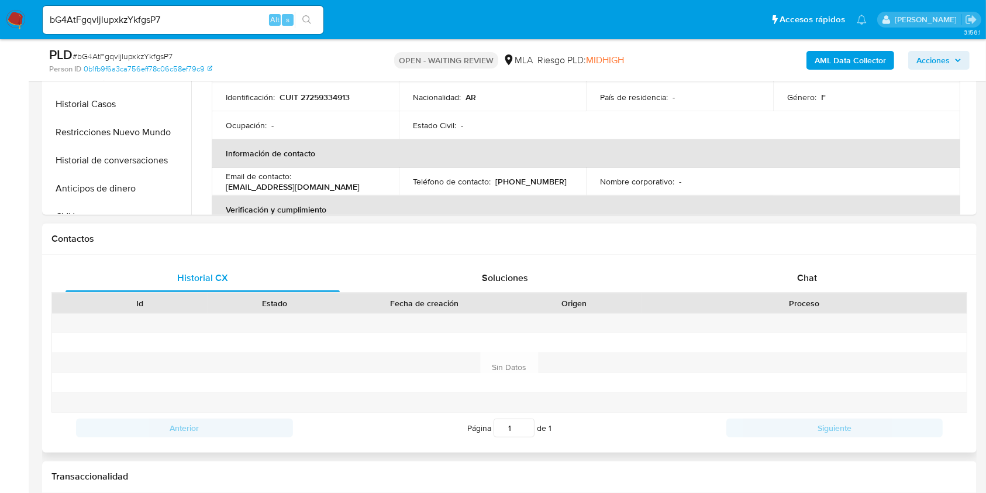
scroll to position [390, 0]
click at [840, 277] on div "Chat" at bounding box center [807, 277] width 274 height 28
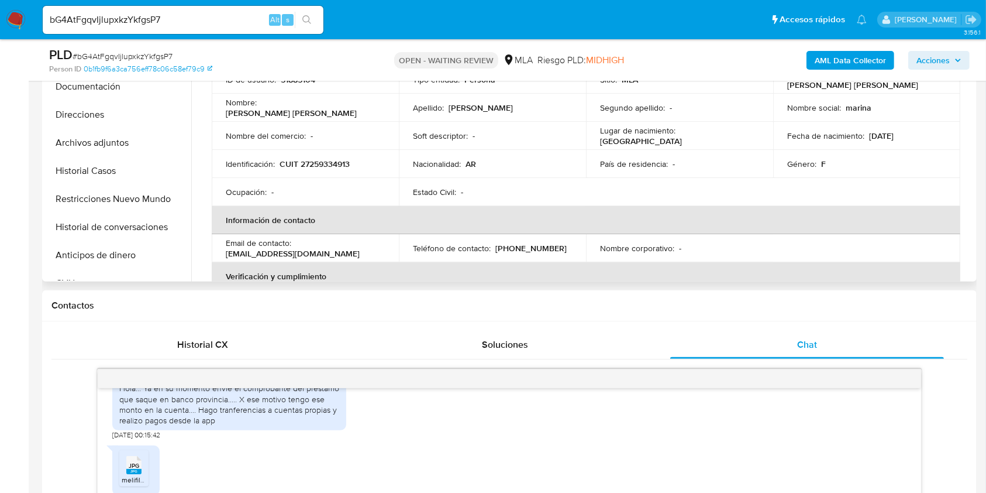
scroll to position [234, 0]
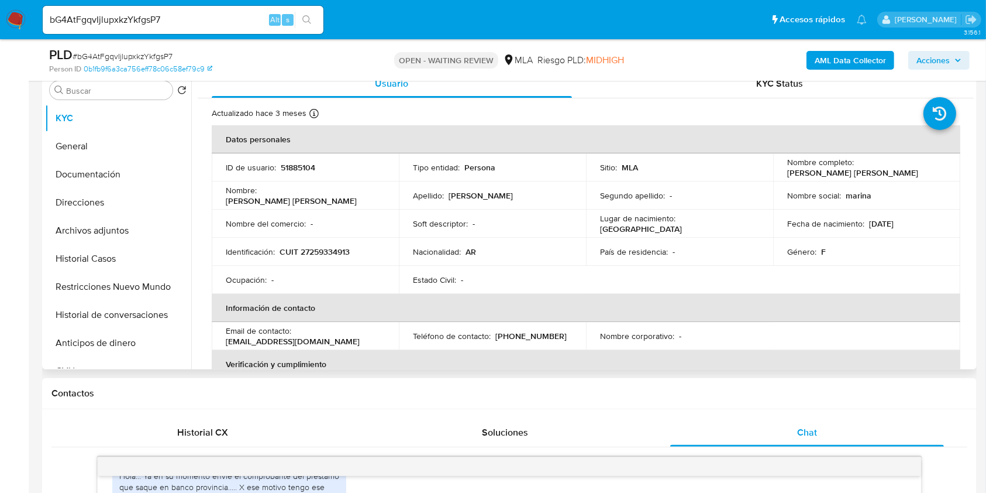
click at [789, 175] on p "[PERSON_NAME] [PERSON_NAME]" at bounding box center [852, 172] width 131 height 11
drag, startPoint x: 792, startPoint y: 175, endPoint x: 853, endPoint y: 174, distance: 61.4
click at [853, 174] on p "[PERSON_NAME] [PERSON_NAME]" at bounding box center [852, 172] width 131 height 11
copy p "[PERSON_NAME] [PERSON_NAME]"
click at [324, 251] on p "CUIT 27259334913" at bounding box center [315, 251] width 70 height 11
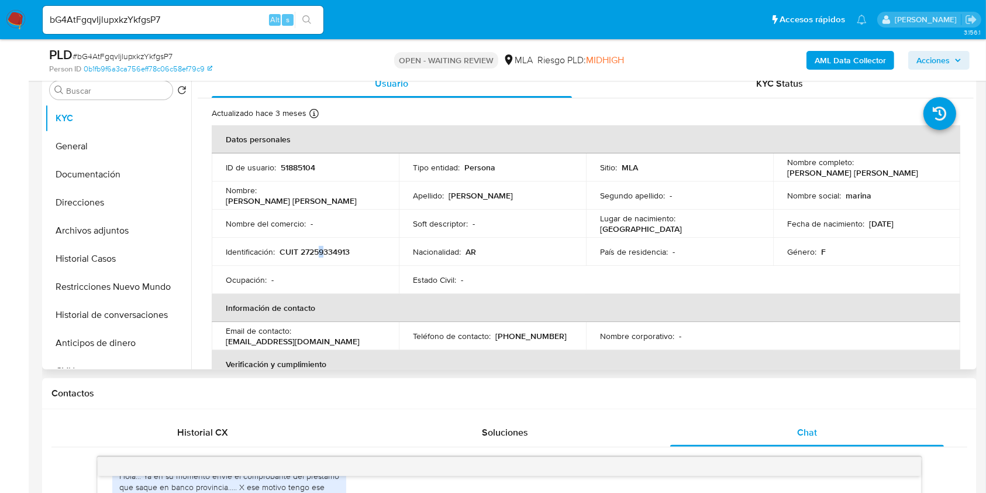
click at [325, 251] on p "CUIT 27259334913" at bounding box center [315, 251] width 70 height 11
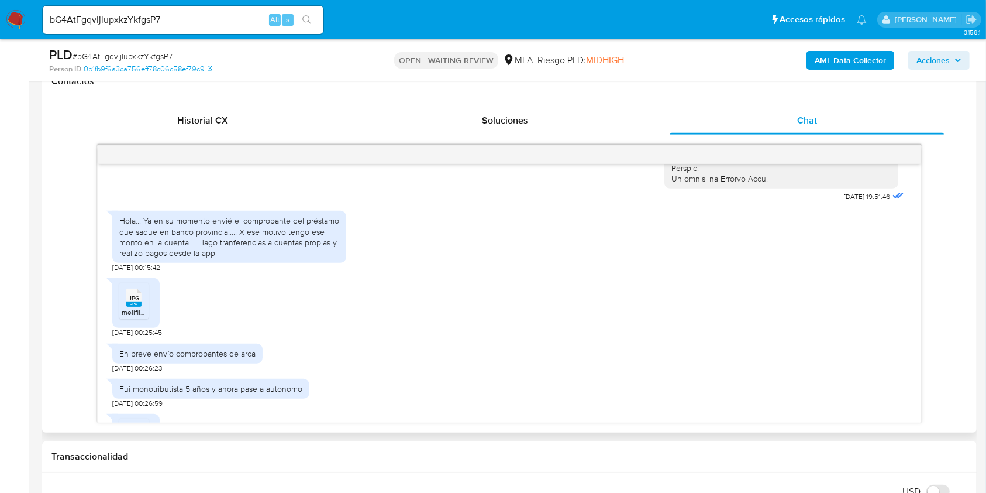
scroll to position [683, 0]
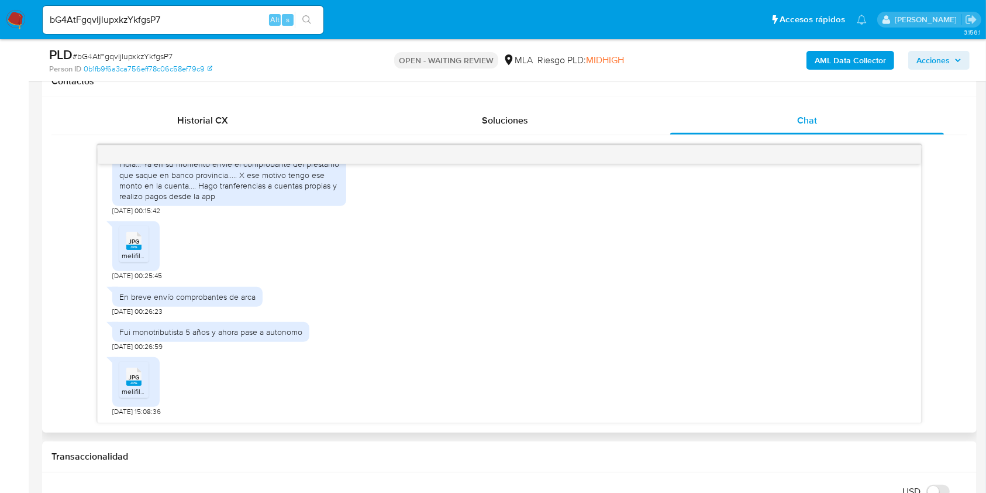
click at [132, 245] on rect at bounding box center [133, 247] width 15 height 5
click at [129, 374] on span "JPG" at bounding box center [134, 377] width 11 height 8
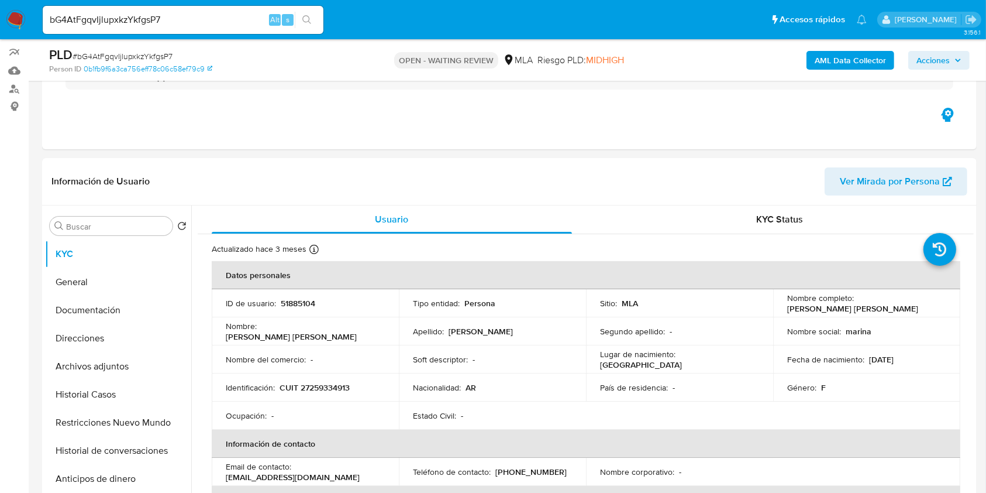
scroll to position [78, 0]
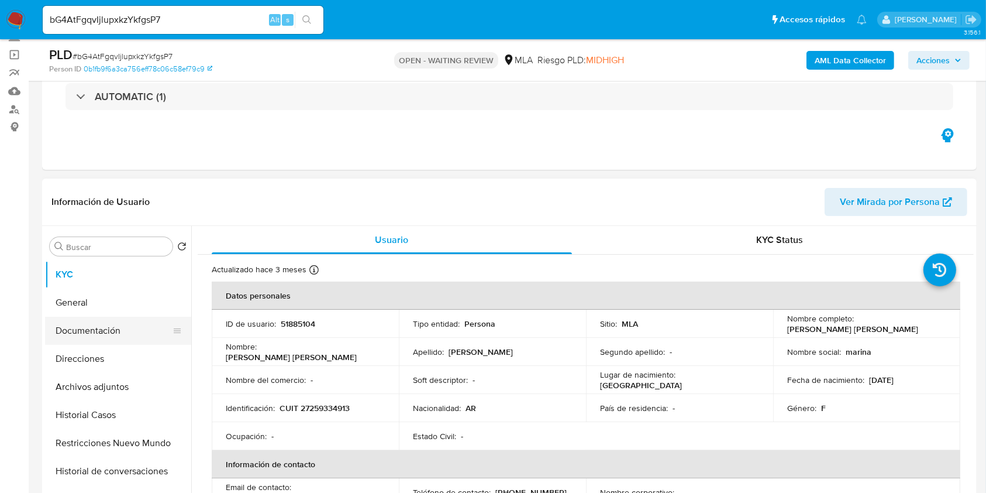
click at [97, 328] on button "Documentación" at bounding box center [113, 330] width 137 height 28
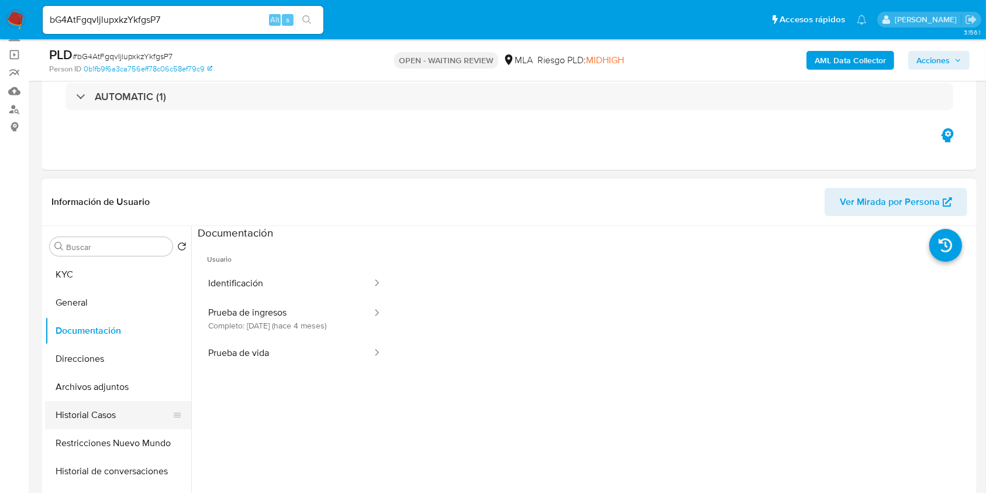
click at [78, 419] on button "Historial Casos" at bounding box center [113, 415] width 137 height 28
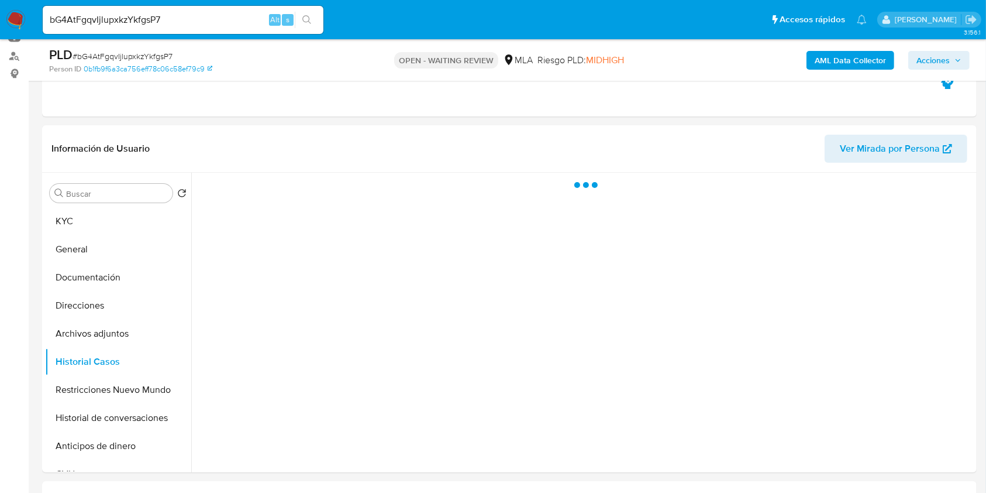
scroll to position [156, 0]
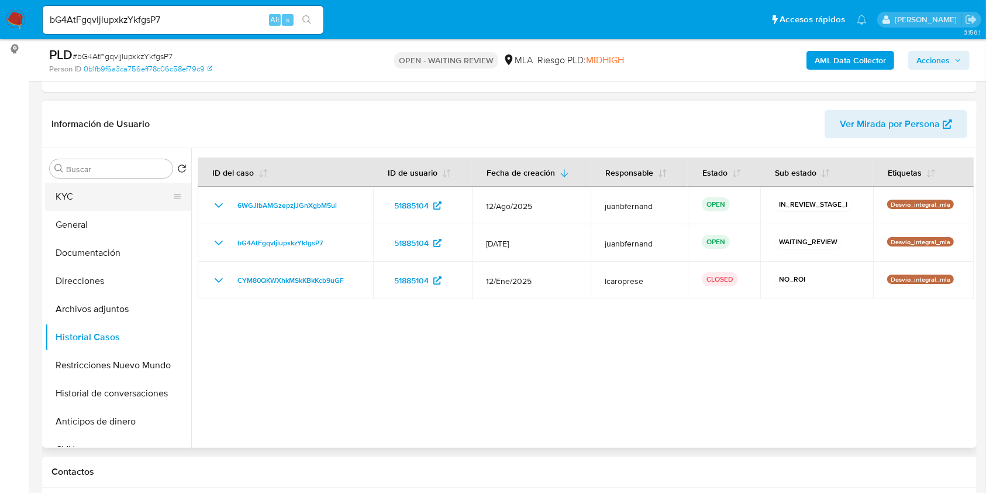
click at [110, 187] on button "KYC" at bounding box center [113, 197] width 137 height 28
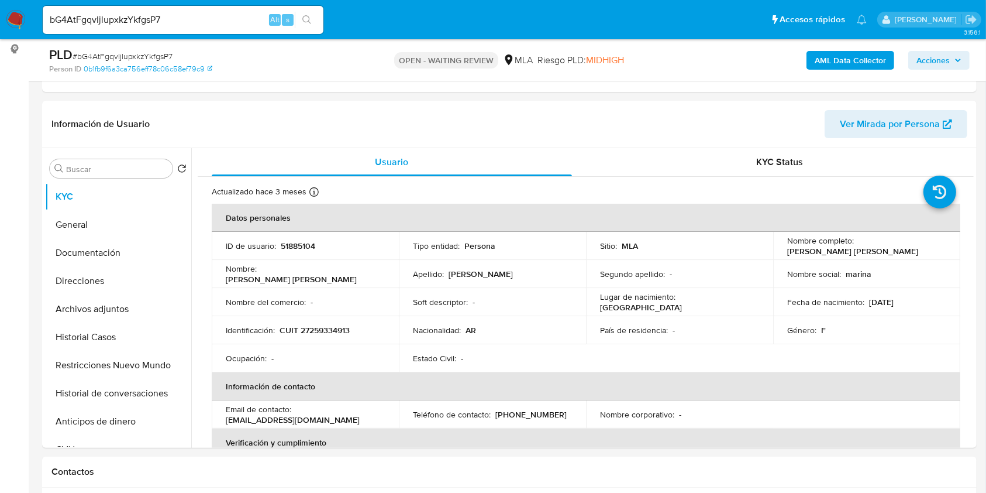
drag, startPoint x: 533, startPoint y: 37, endPoint x: 457, endPoint y: 19, distance: 78.9
click at [533, 37] on nav "Pausado Ver notificaciones bG4AtFgqvIjlupxkzYkfgsP7 Alt s Accesos rápidos Presi…" at bounding box center [493, 19] width 986 height 39
click at [184, 19] on input "bG4AtFgqvIjlupxkzYkfgsP7" at bounding box center [183, 19] width 281 height 15
paste input "tZLi5kkJFlSrQ34IXdmfUuMI"
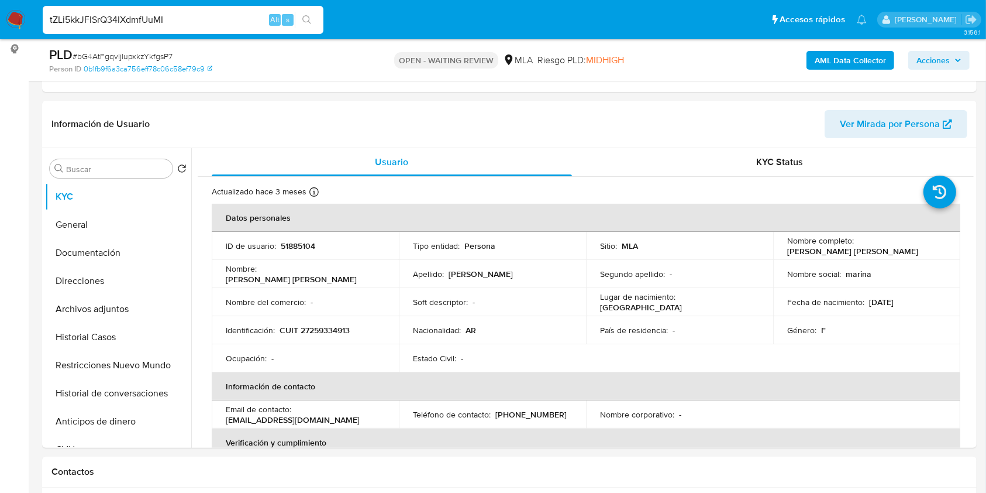
type input "tZLi5kkJFlSrQ34IXdmfUuMI"
click at [304, 19] on icon "search-icon" at bounding box center [306, 19] width 9 height 9
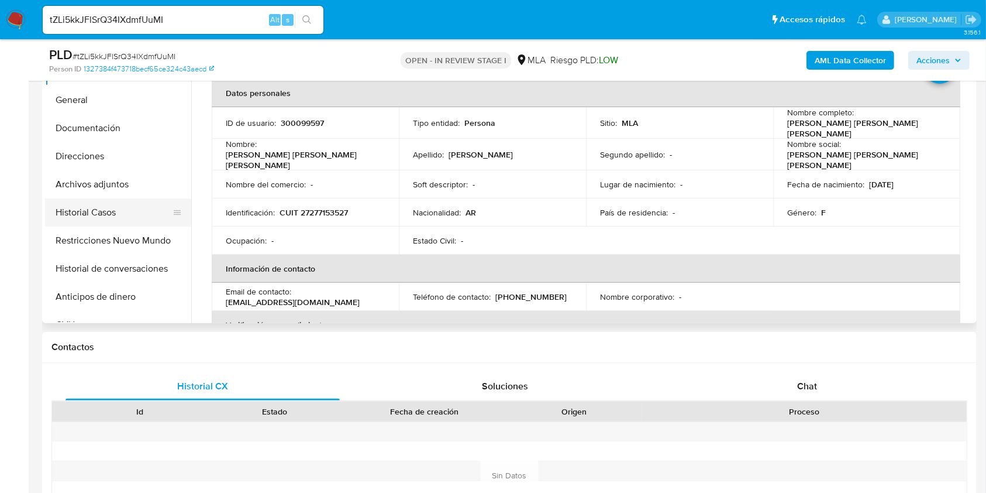
scroll to position [234, 0]
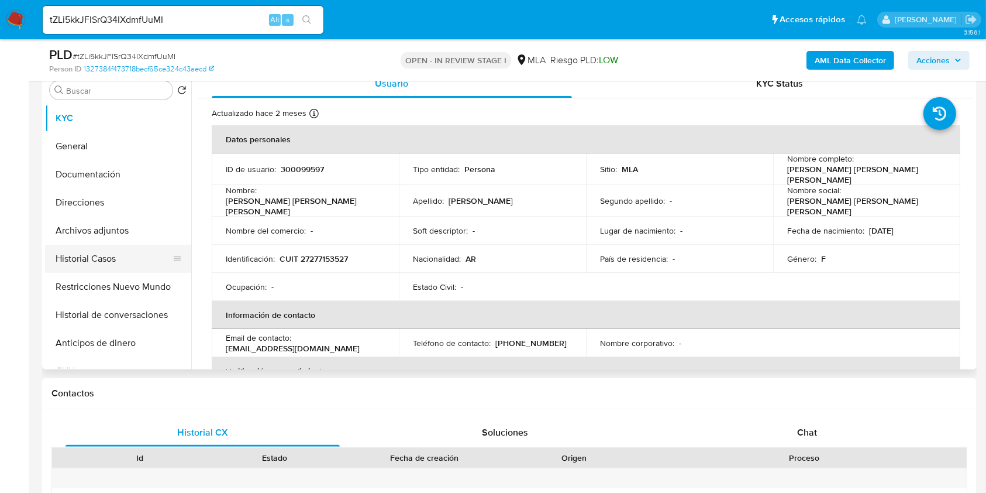
click at [92, 250] on button "Historial Casos" at bounding box center [113, 259] width 137 height 28
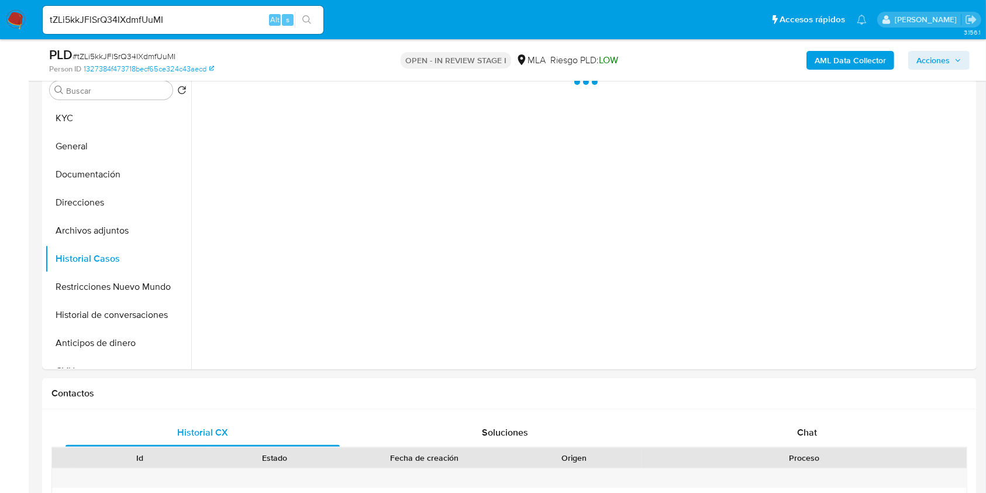
select select "10"
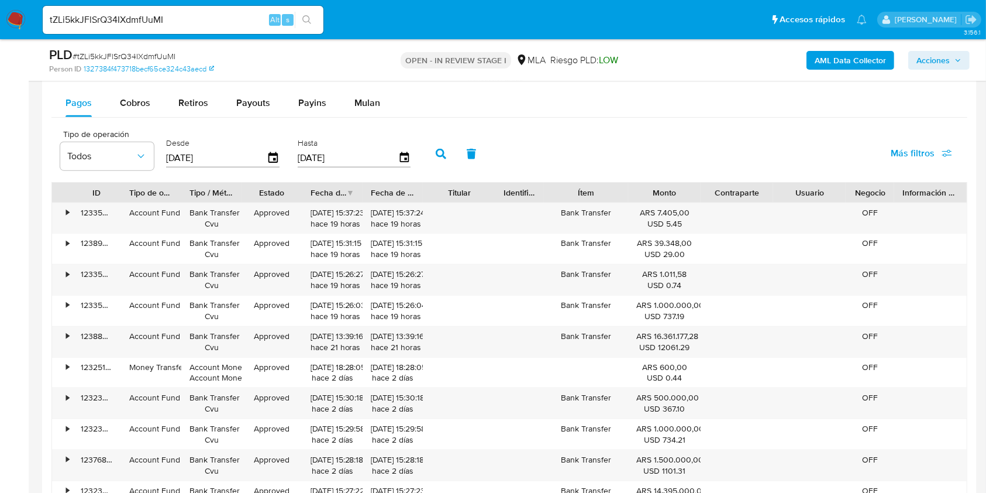
scroll to position [1170, 0]
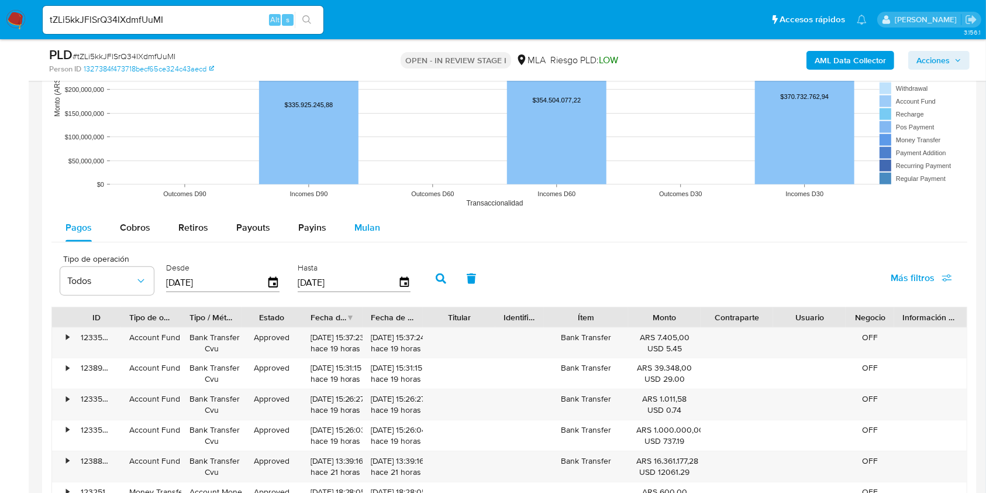
click at [354, 223] on span "Mulan" at bounding box center [367, 227] width 26 height 13
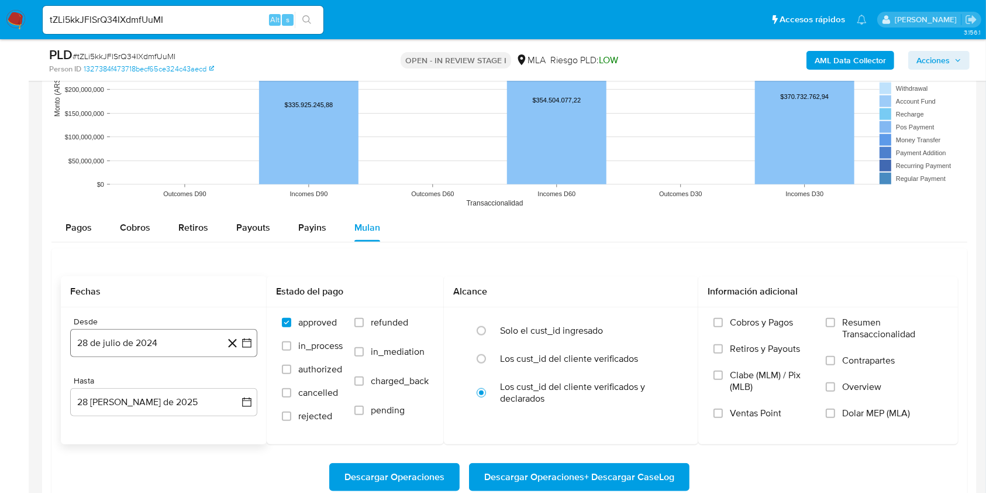
click at [168, 338] on button "28 de julio de 2024" at bounding box center [163, 343] width 187 height 28
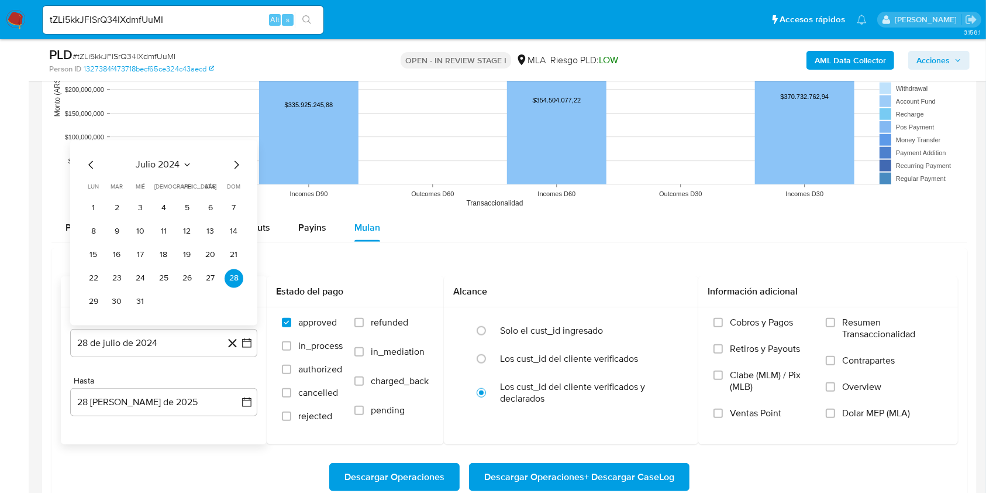
click at [237, 166] on icon "Mes siguiente" at bounding box center [236, 164] width 14 height 14
click at [89, 163] on icon "Mes anterior" at bounding box center [91, 164] width 14 height 14
click at [208, 206] on button "1" at bounding box center [210, 207] width 19 height 19
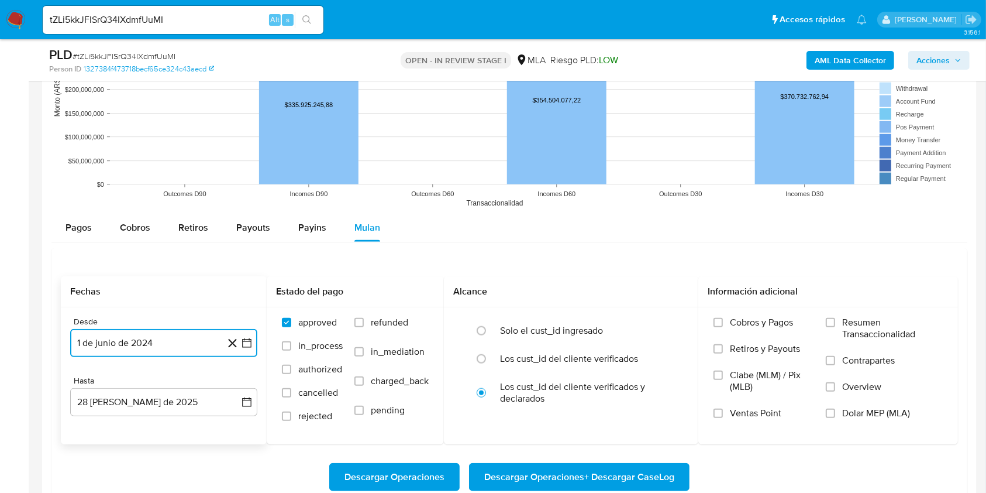
click at [178, 346] on button "1 de junio de 2024" at bounding box center [163, 343] width 187 height 28
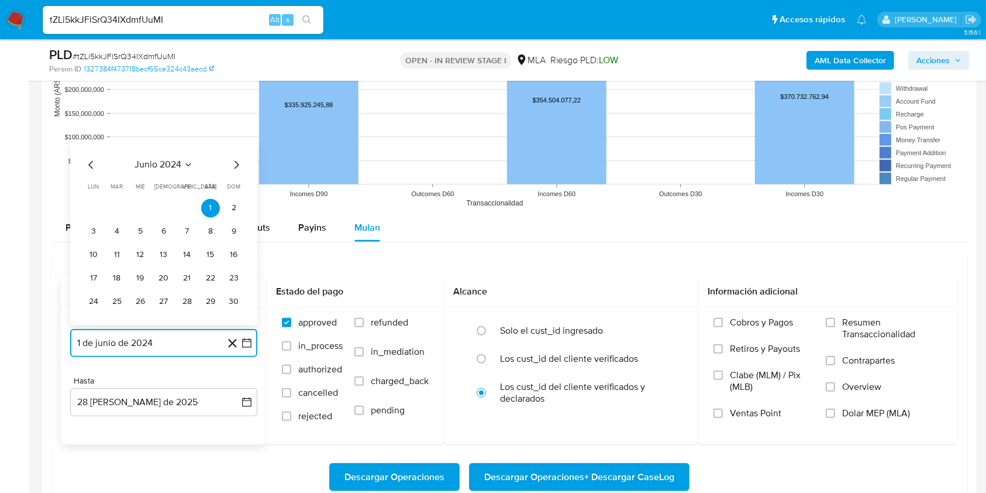
click at [191, 159] on button "junio 2024" at bounding box center [164, 165] width 58 height 12
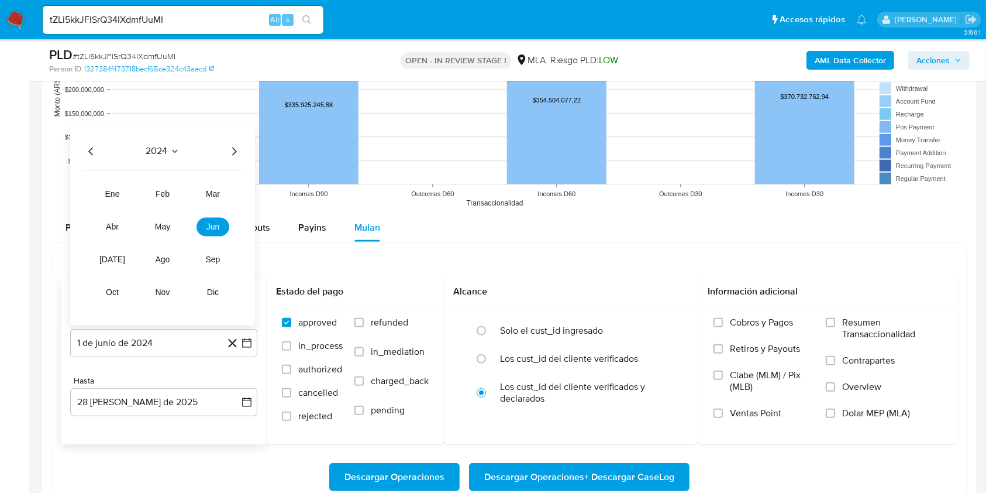
drag, startPoint x: 239, startPoint y: 152, endPoint x: 209, endPoint y: 166, distance: 33.5
click at [239, 152] on icon "Año siguiente" at bounding box center [234, 151] width 14 height 14
click at [219, 223] on span "jun" at bounding box center [212, 226] width 13 height 9
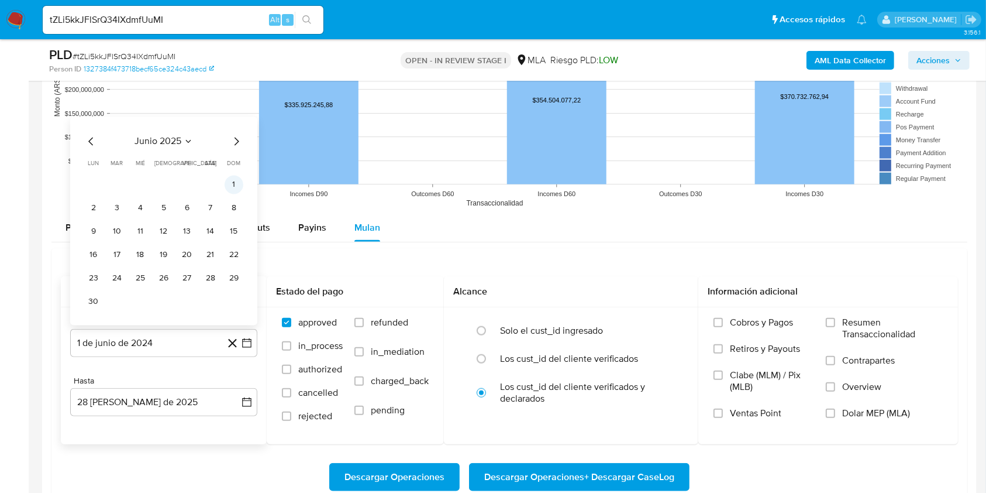
click at [236, 183] on button "1" at bounding box center [234, 184] width 19 height 19
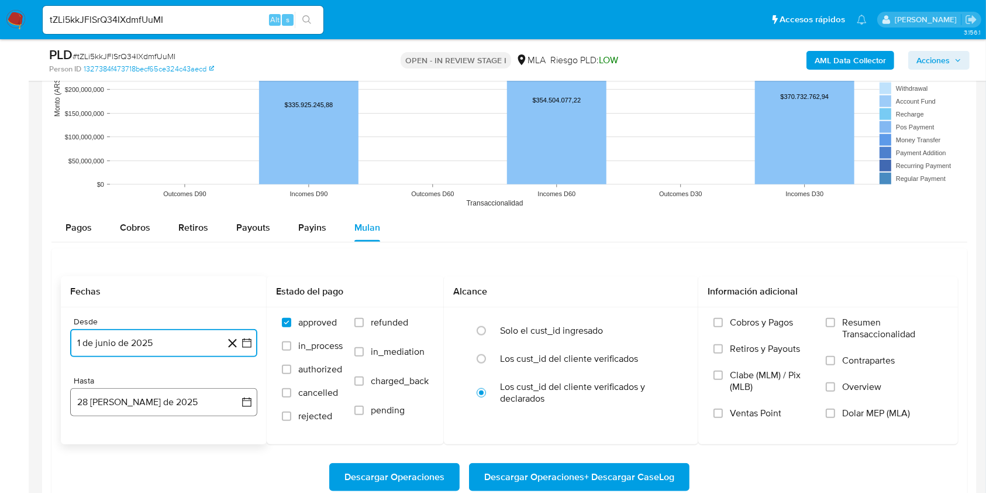
click at [161, 398] on button "28 de agosto de 2025" at bounding box center [163, 402] width 187 height 28
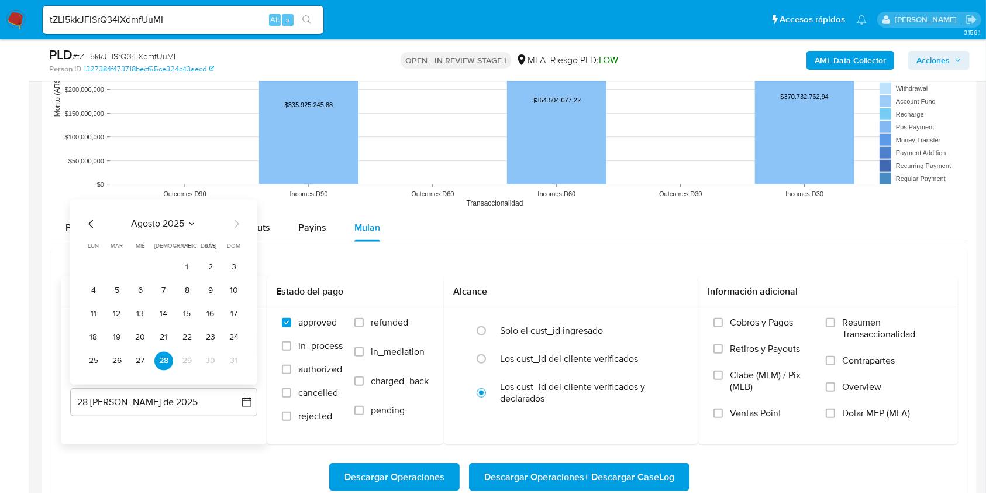
click at [95, 225] on icon "Mes anterior" at bounding box center [91, 223] width 14 height 14
click at [92, 225] on icon "Mes anterior" at bounding box center [91, 223] width 14 height 14
click at [102, 363] on button "30" at bounding box center [93, 360] width 19 height 19
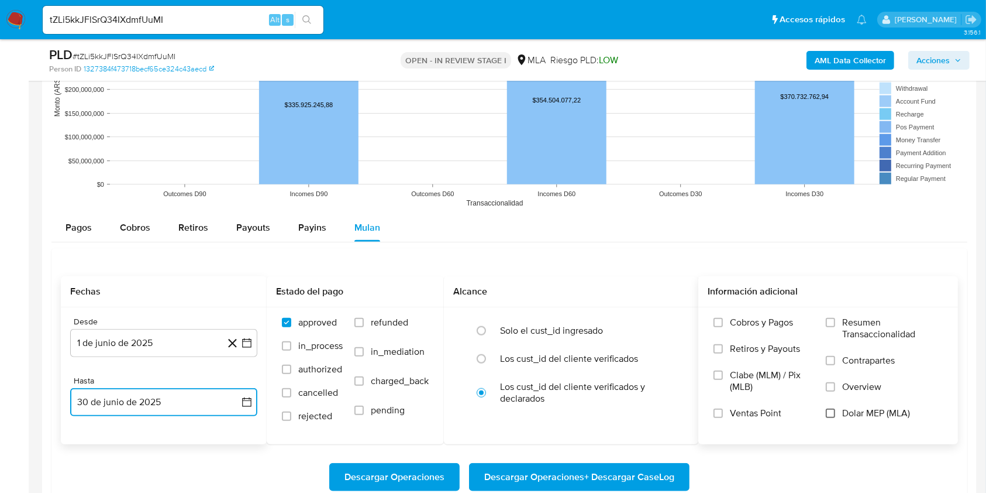
click at [833, 411] on input "Dolar MEP (MLA)" at bounding box center [830, 412] width 9 height 9
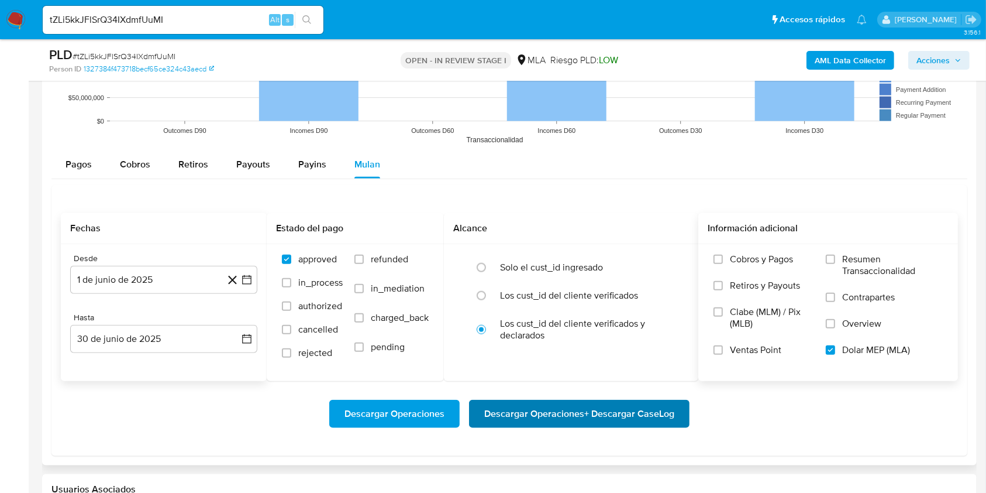
scroll to position [1248, 0]
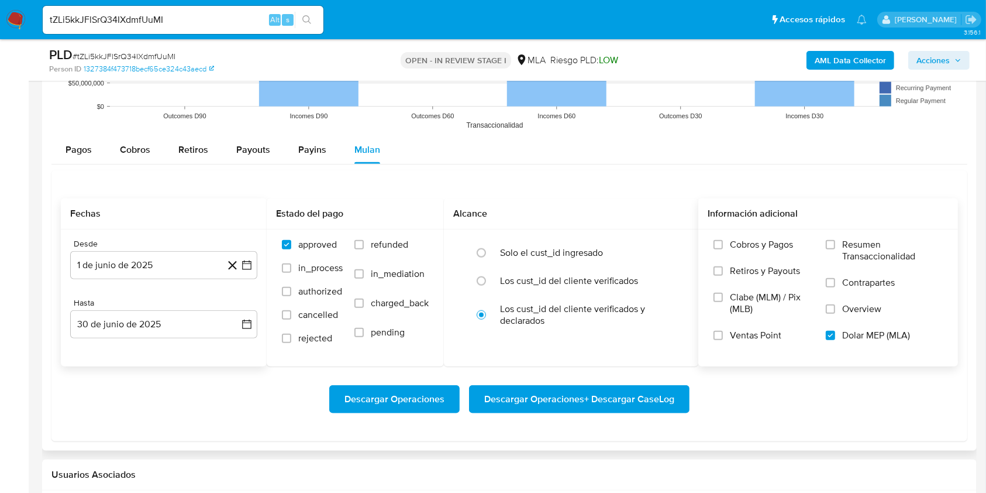
click at [542, 402] on span "Descargar Operaciones + Descargar CaseLog" at bounding box center [579, 399] width 190 height 26
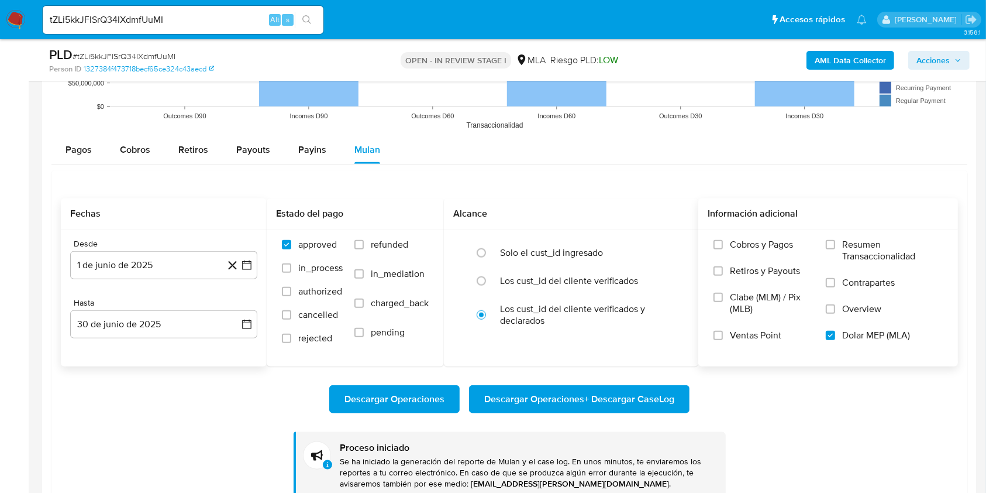
click at [206, 15] on input "tZLi5kkJFlSrQ34IXdmfUuMI" at bounding box center [183, 19] width 281 height 15
paste input "0lHRX4TgMuXaQKQB2Cl4bW1P"
click at [261, 16] on input "tZLi5kkJFlSrQ34IXdmfUuMI0lHRX4TgMuXaQKQB2Cl4bW1P" at bounding box center [183, 19] width 281 height 15
paste input
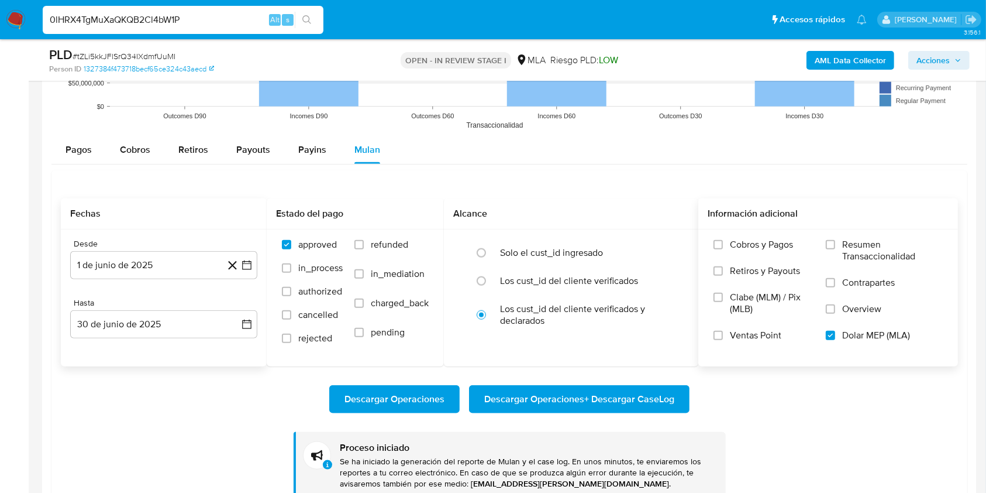
type input "0lHRX4TgMuXaQKQB2Cl4bW1P"
click at [316, 22] on button "search-icon" at bounding box center [307, 20] width 24 height 16
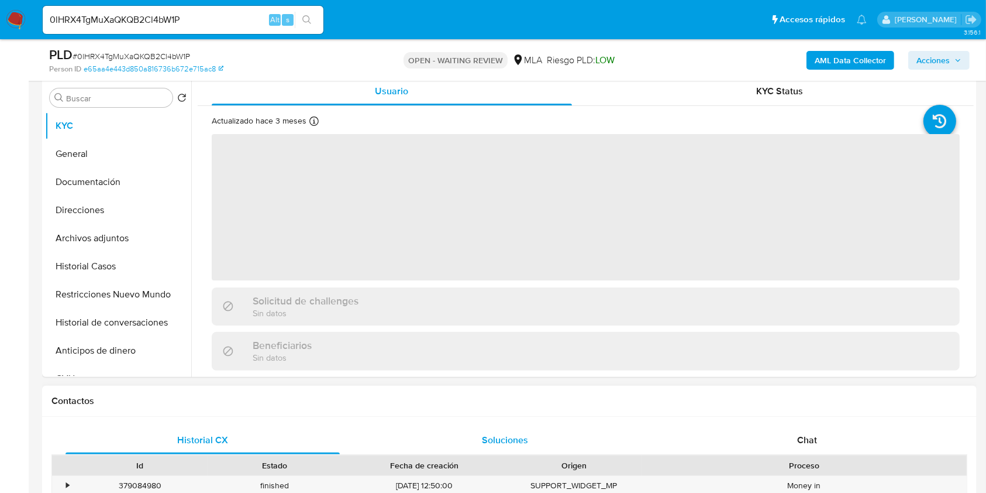
scroll to position [390, 0]
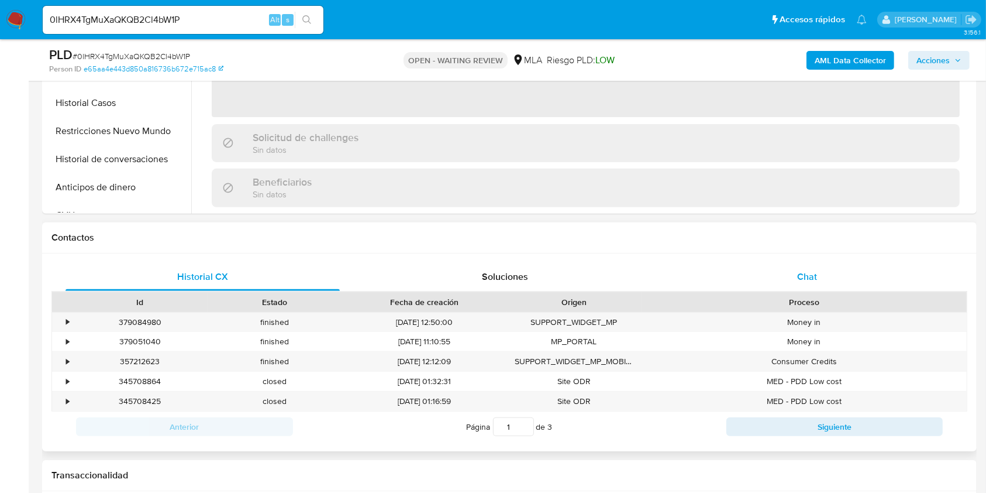
click at [852, 278] on div "Chat" at bounding box center [807, 277] width 274 height 28
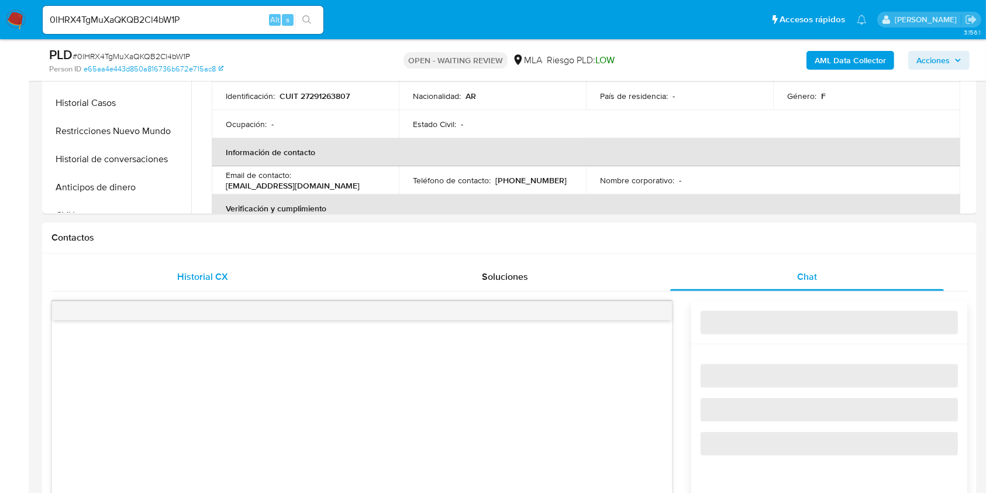
select select "10"
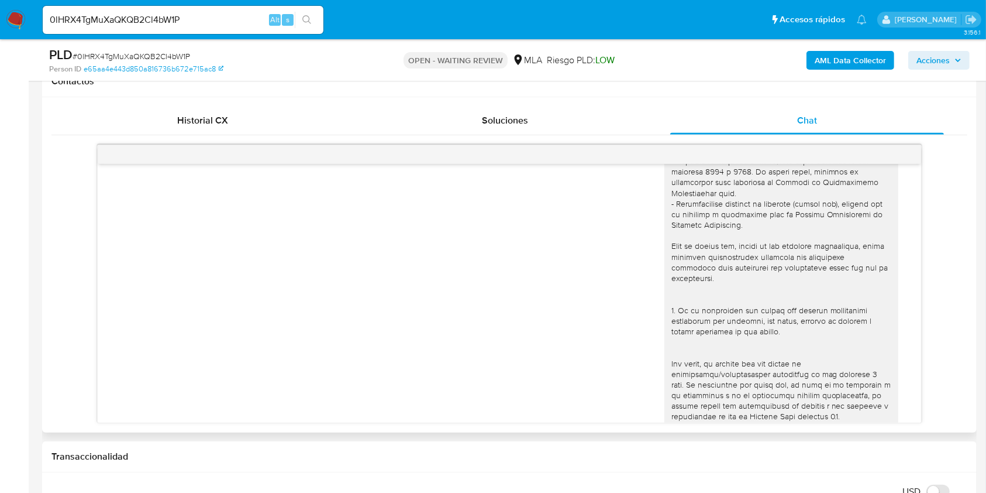
scroll to position [450, 0]
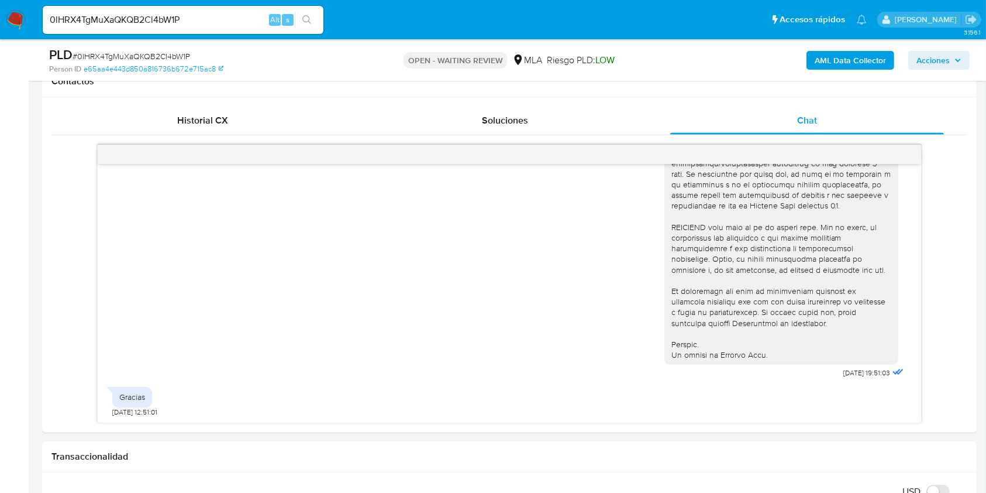
click at [192, 32] on div "0lHRX4TgMuXaQKQB2Cl4bW1P Alt s" at bounding box center [183, 20] width 281 height 28
click at [194, 31] on div "0lHRX4TgMuXaQKQB2Cl4bW1P Alt s" at bounding box center [183, 20] width 281 height 28
click at [197, 26] on input "0lHRX4TgMuXaQKQB2Cl4bW1P" at bounding box center [183, 19] width 281 height 15
paste input "lC9iUCkpxZ80jN4QwI3IdqDl"
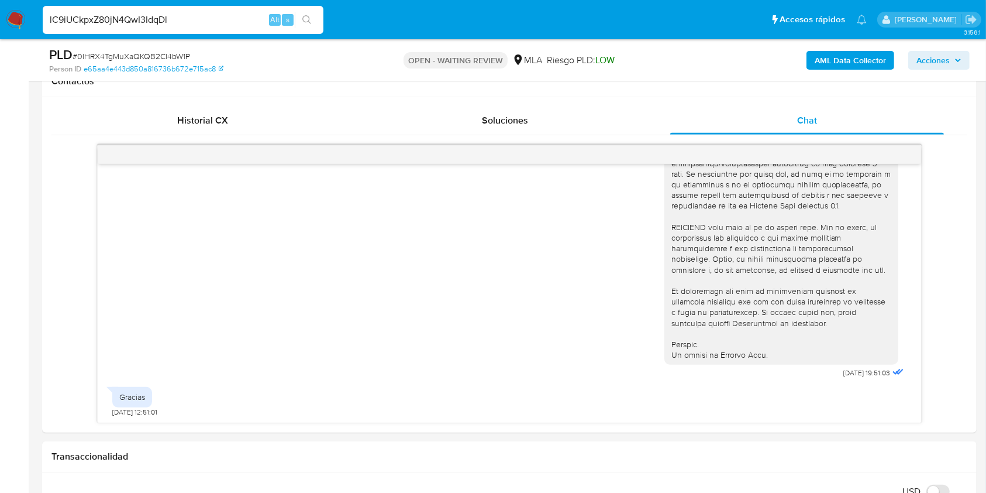
type input "lC9iUCkpxZ80jN4QwI3IdqDl"
click at [326, 15] on ul "Pausado Ver notificaciones lC9iUCkpxZ80jN4QwI3IdqDl Alt s Accesos rápidos Presi…" at bounding box center [455, 19] width 836 height 29
click at [307, 19] on icon "search-icon" at bounding box center [306, 19] width 9 height 9
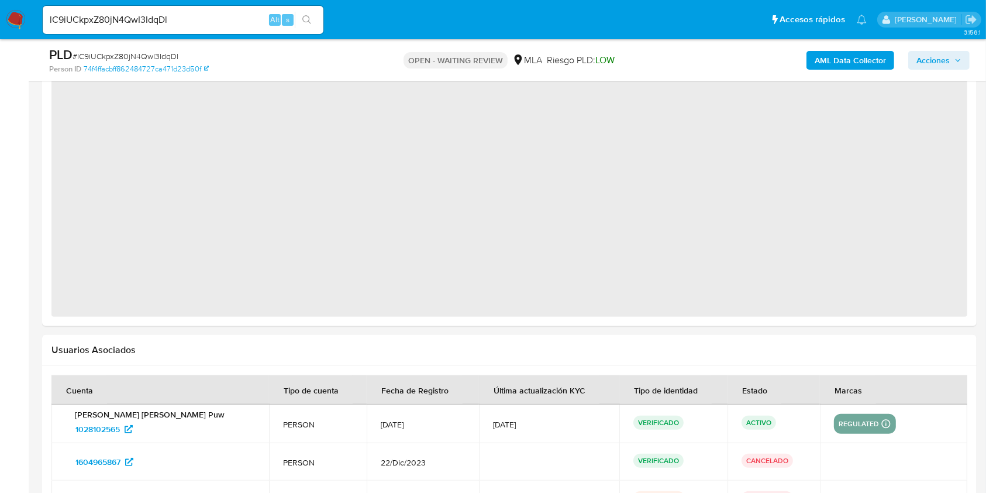
scroll to position [1166, 0]
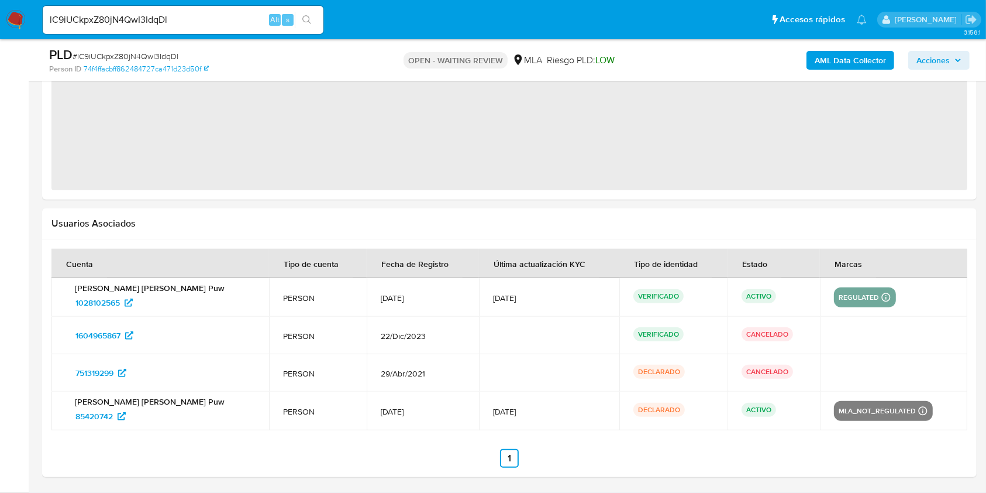
select select "10"
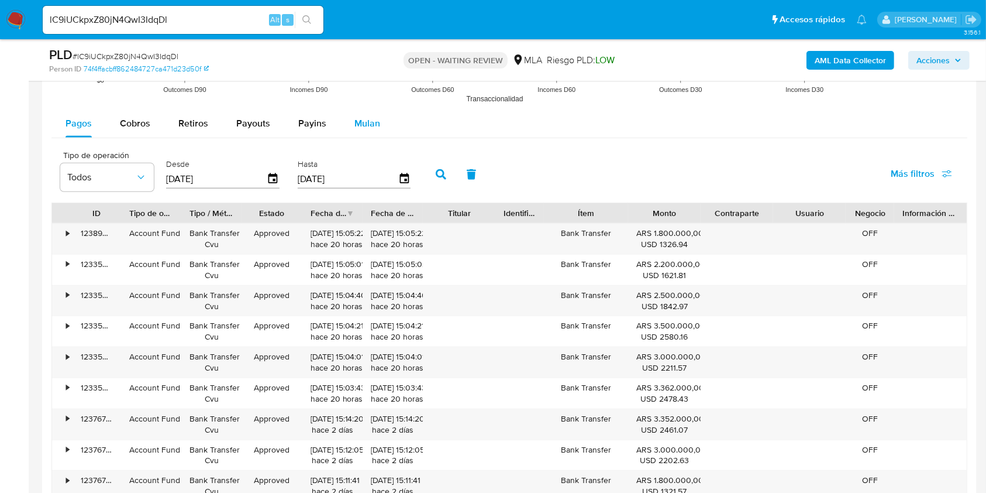
click at [364, 124] on span "Mulan" at bounding box center [367, 122] width 26 height 13
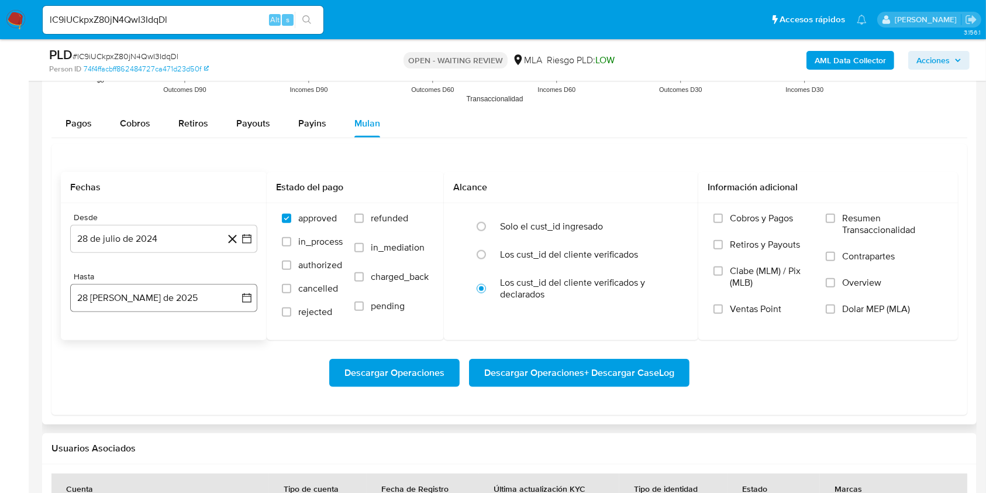
click at [160, 293] on button "28 de agosto de 2025" at bounding box center [163, 298] width 187 height 28
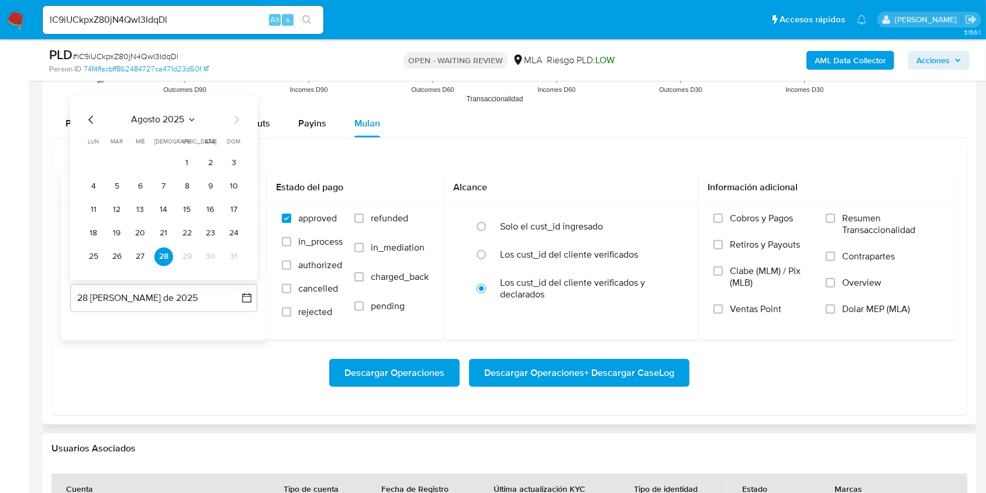
click at [89, 123] on icon "Mes anterior" at bounding box center [91, 120] width 14 height 14
click at [89, 118] on icon "Mes anterior" at bounding box center [90, 120] width 5 height 8
click at [89, 250] on button "30" at bounding box center [93, 256] width 19 height 19
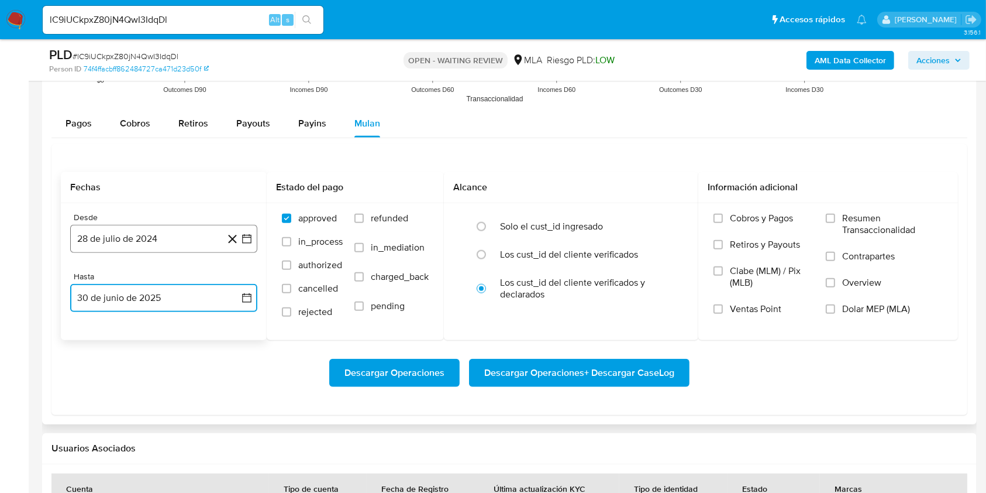
click at [175, 230] on button "28 de julio de 2024" at bounding box center [163, 239] width 187 height 28
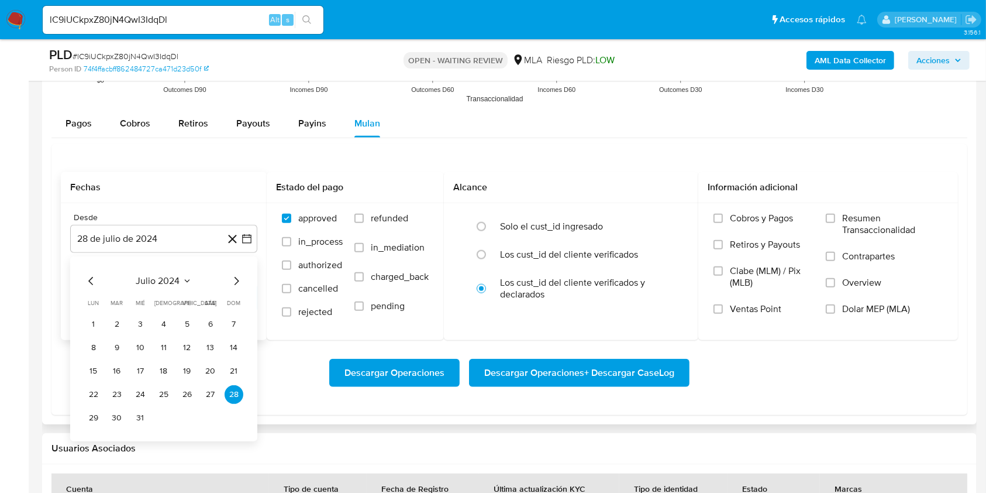
click at [188, 283] on icon "Seleccionar mes y año" at bounding box center [187, 280] width 9 height 9
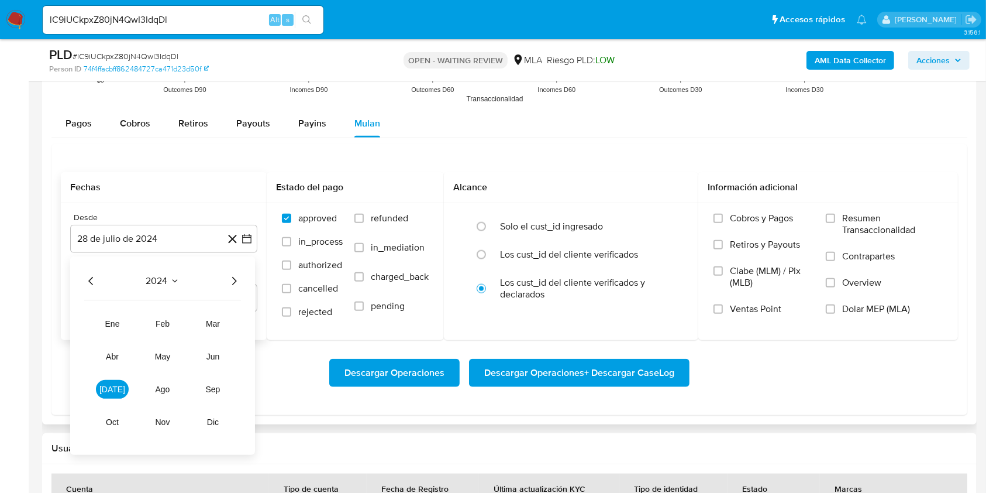
click at [229, 280] on icon "Año siguiente" at bounding box center [234, 281] width 14 height 14
click at [215, 325] on span "mar" at bounding box center [213, 323] width 14 height 9
click at [210, 328] on button "1" at bounding box center [210, 324] width 19 height 19
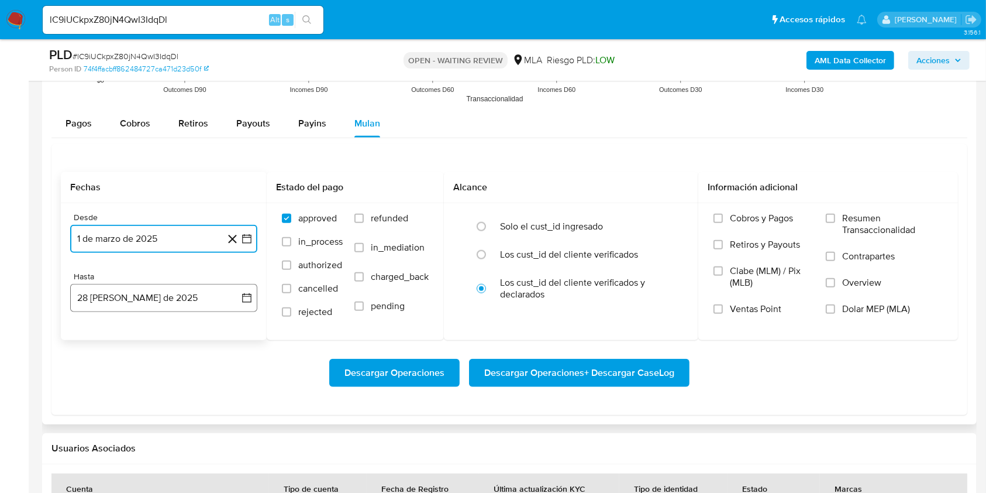
click at [155, 299] on button "28 de agosto de 2025" at bounding box center [163, 298] width 187 height 28
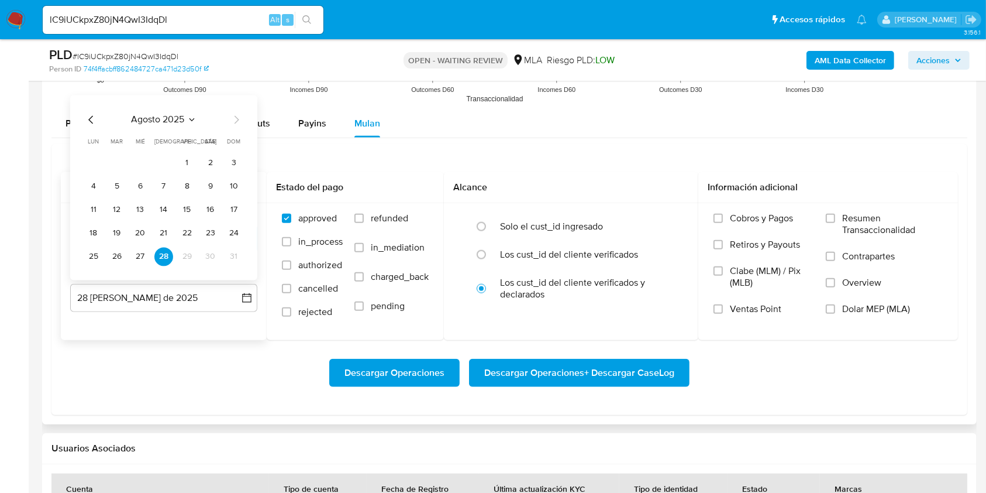
click at [92, 115] on icon "Mes anterior" at bounding box center [91, 120] width 14 height 14
click at [89, 117] on icon "Mes anterior" at bounding box center [91, 120] width 14 height 14
click at [94, 259] on button "30" at bounding box center [93, 256] width 19 height 19
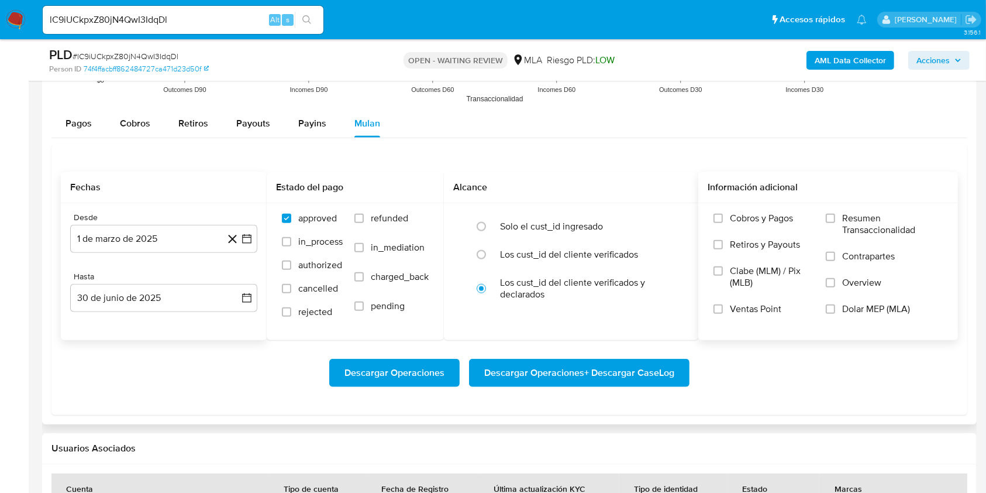
click at [879, 311] on span "Dolar MEP (MLA)" at bounding box center [876, 309] width 68 height 12
click at [835, 311] on input "Dolar MEP (MLA)" at bounding box center [830, 308] width 9 height 9
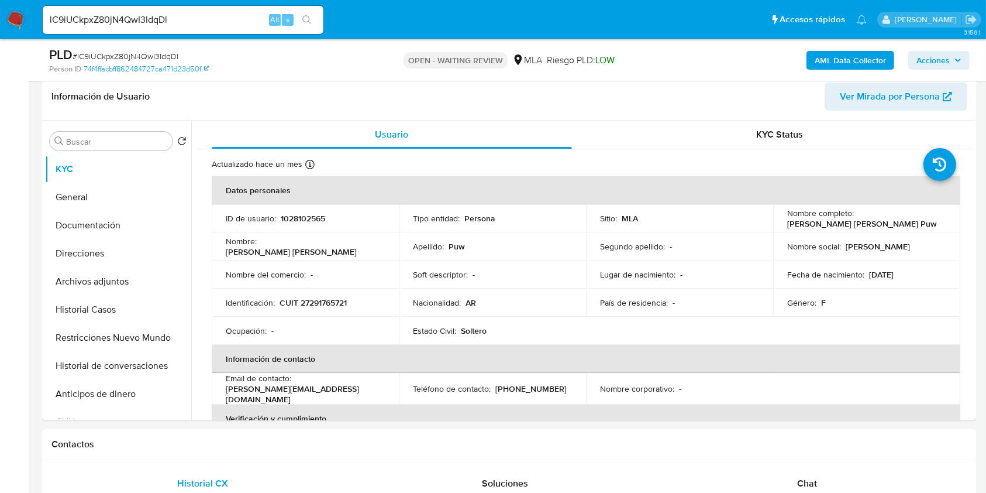
scroll to position [75, 0]
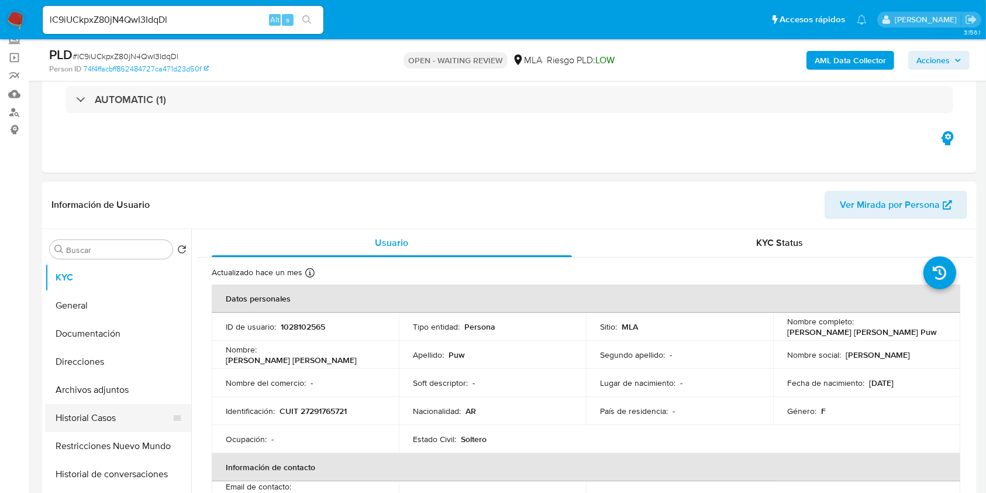
click at [137, 412] on button "Historial Casos" at bounding box center [113, 418] width 137 height 28
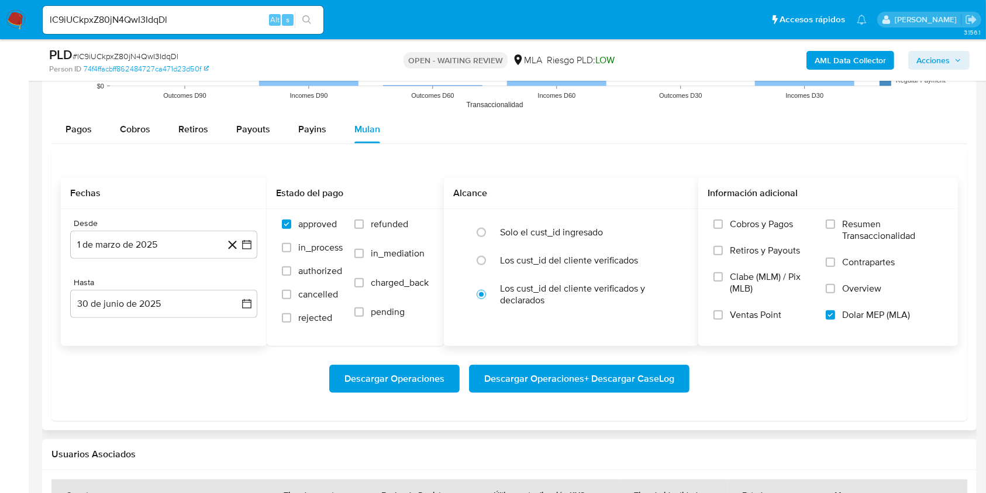
scroll to position [1157, 0]
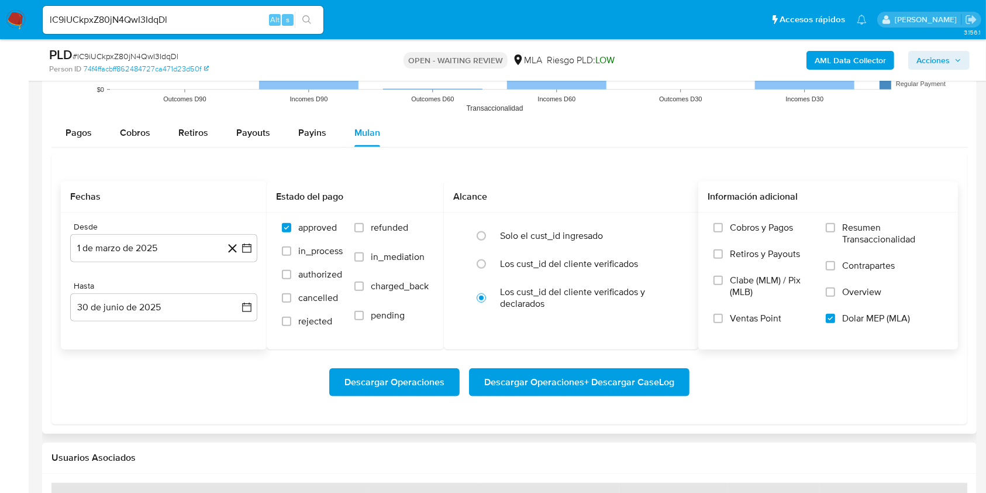
click at [649, 384] on span "Descargar Operaciones + Descargar CaseLog" at bounding box center [579, 382] width 190 height 26
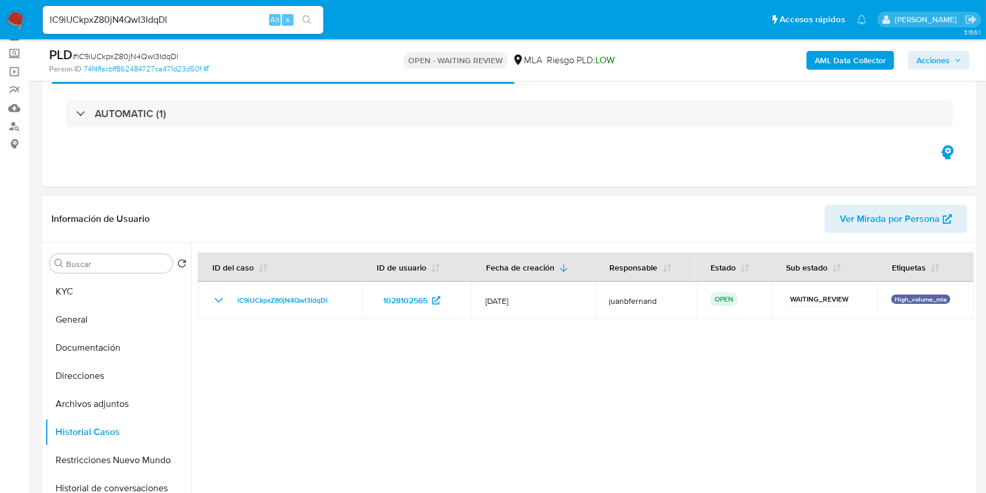
scroll to position [156, 0]
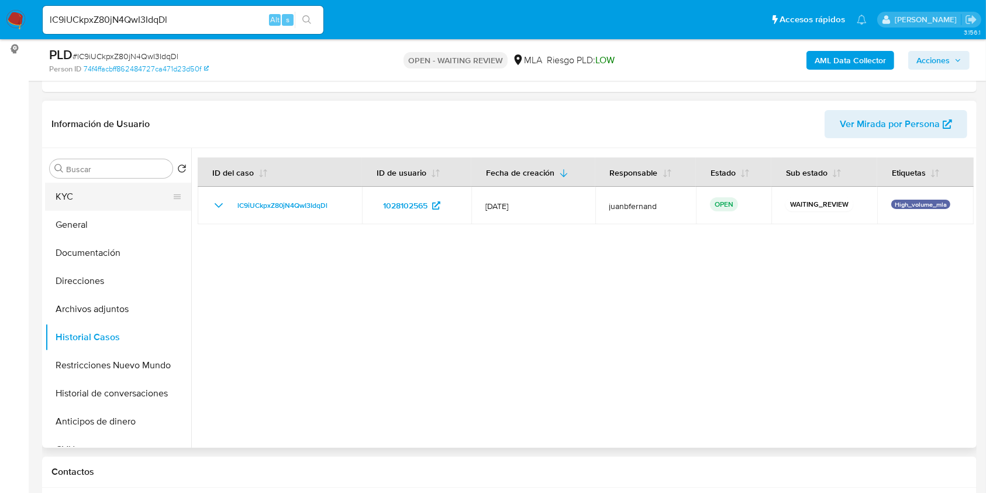
click at [83, 201] on button "KYC" at bounding box center [113, 197] width 137 height 28
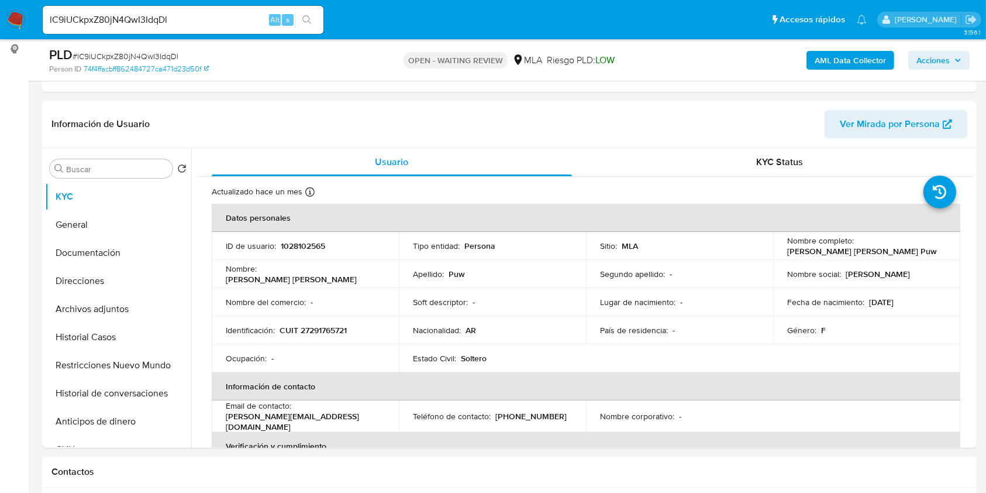
click at [242, 20] on input "lC9iUCkpxZ80jN4QwI3IdqDl" at bounding box center [183, 19] width 281 height 15
paste input "635466793"
click at [197, 21] on input "635466793" at bounding box center [183, 19] width 281 height 15
click at [197, 20] on input "635466793" at bounding box center [183, 19] width 281 height 15
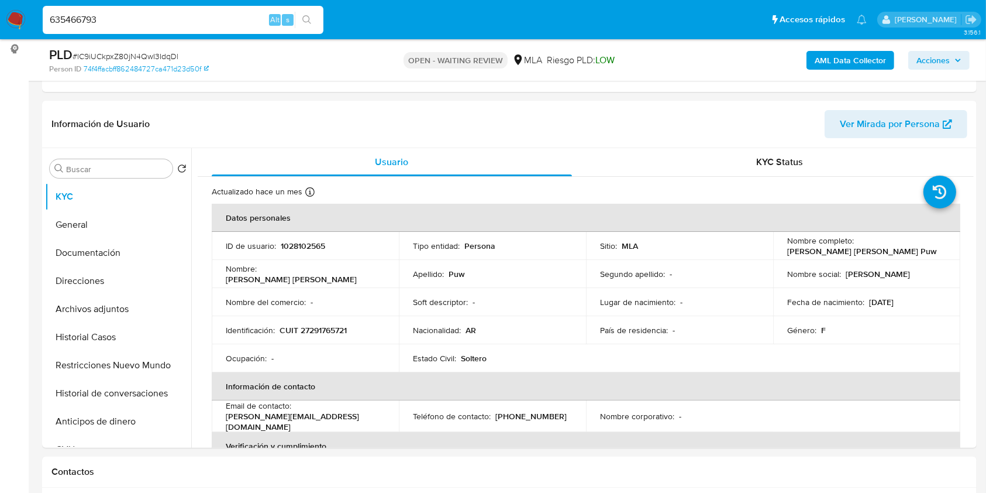
paste input "7KVaxjUGYoHJsSJyFBoW0JFj"
type input "7KVaxjUGYoHJsSJyFBoW0JFj"
click at [312, 20] on button "search-icon" at bounding box center [307, 20] width 24 height 16
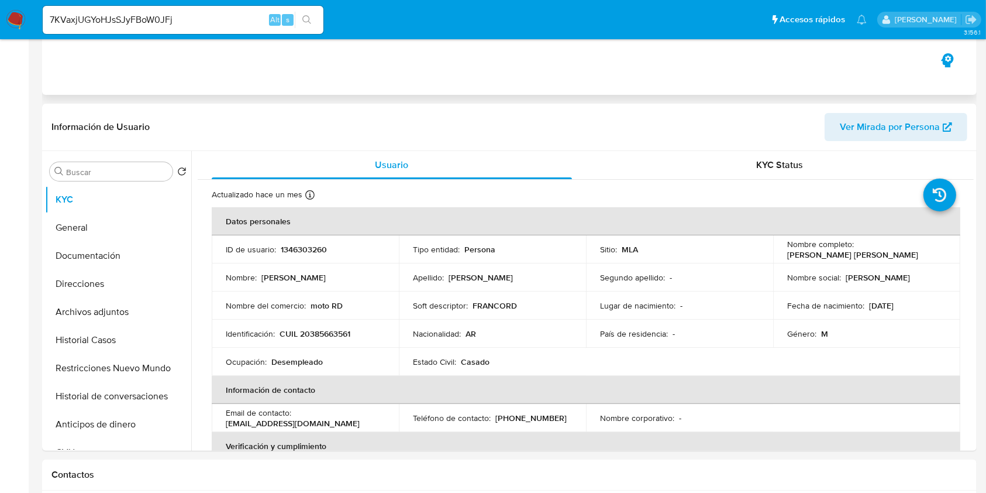
select select "10"
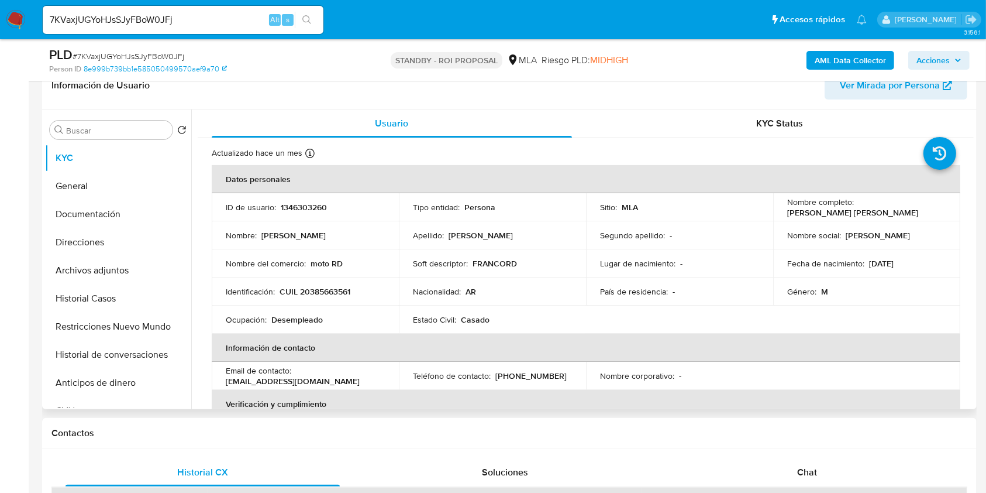
scroll to position [234, 0]
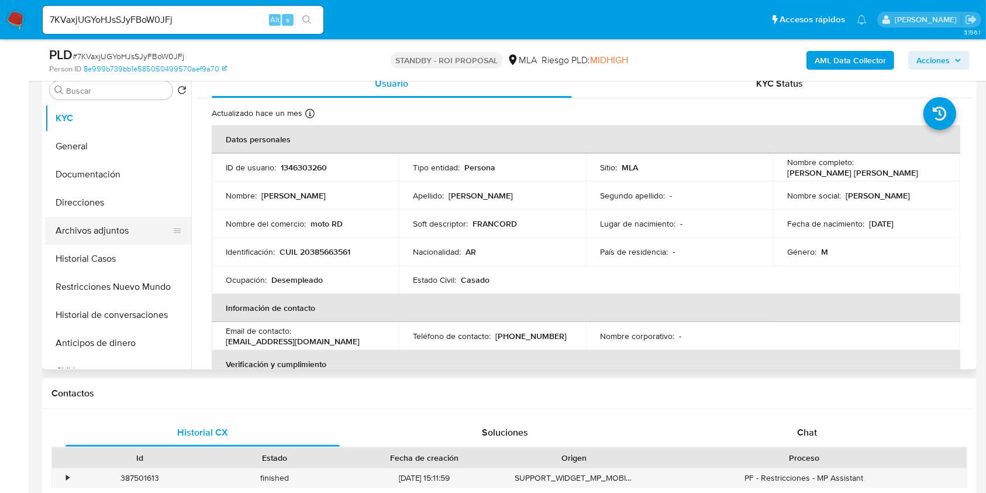
click at [95, 228] on button "Archivos adjuntos" at bounding box center [113, 230] width 137 height 28
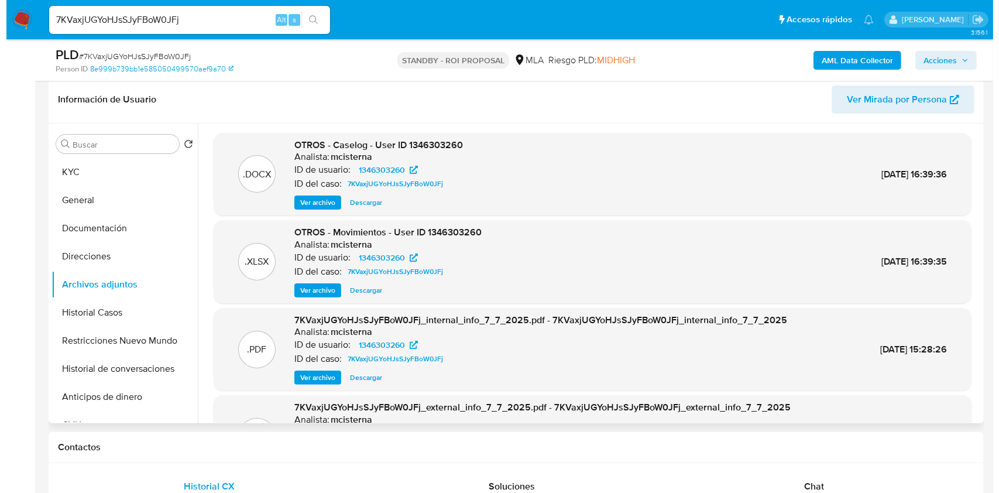
scroll to position [156, 0]
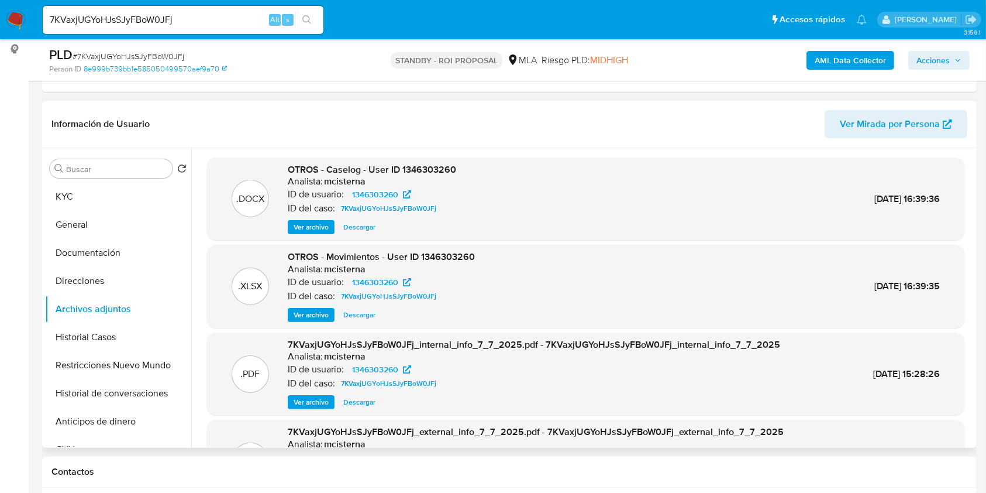
click at [323, 223] on span "Ver archivo" at bounding box center [311, 227] width 35 height 12
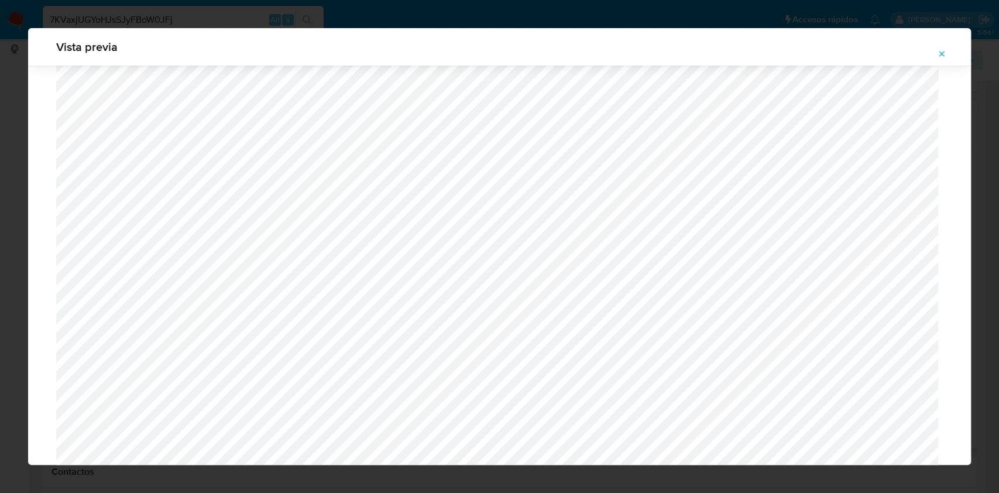
scroll to position [913, 0]
drag, startPoint x: 943, startPoint y: 56, endPoint x: 936, endPoint y: 60, distance: 8.1
click at [943, 55] on icon "Attachment preview" at bounding box center [941, 53] width 5 height 5
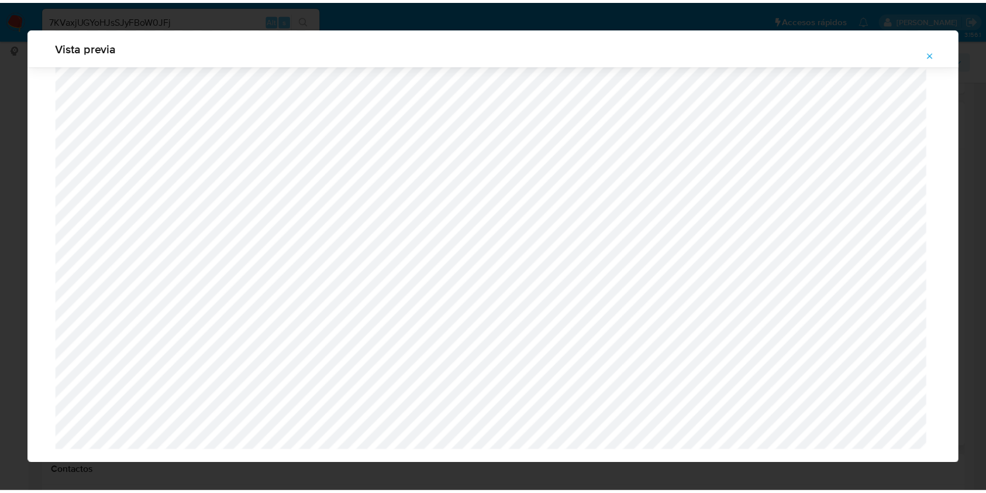
scroll to position [0, 0]
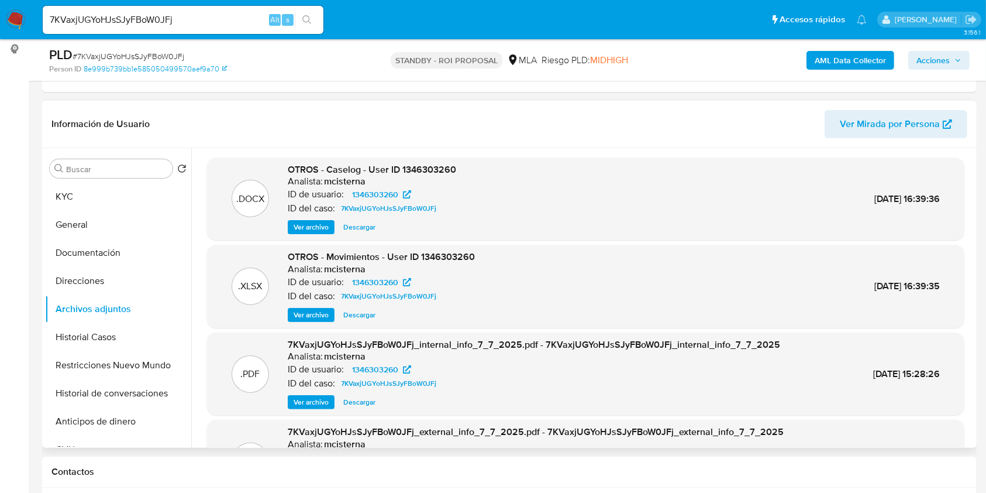
click at [201, 18] on input "7KVaxjUGYoHJsSJyFBoW0JFj" at bounding box center [183, 19] width 281 height 15
drag, startPoint x: 201, startPoint y: 18, endPoint x: 259, endPoint y: 19, distance: 57.3
click at [201, 18] on input "7KVaxjUGYoHJsSJyFBoW0JFj" at bounding box center [183, 19] width 281 height 15
paste input "SrPVaQg8JmBMzKglffDwihCK"
type input "SrPVaQg8JmBMzKglffDwihCK"
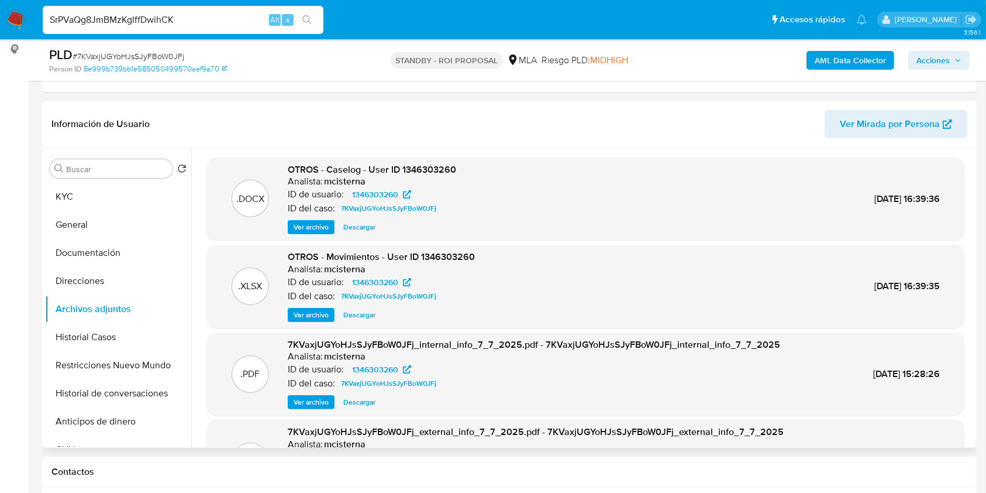
click at [305, 20] on icon "search-icon" at bounding box center [306, 19] width 9 height 9
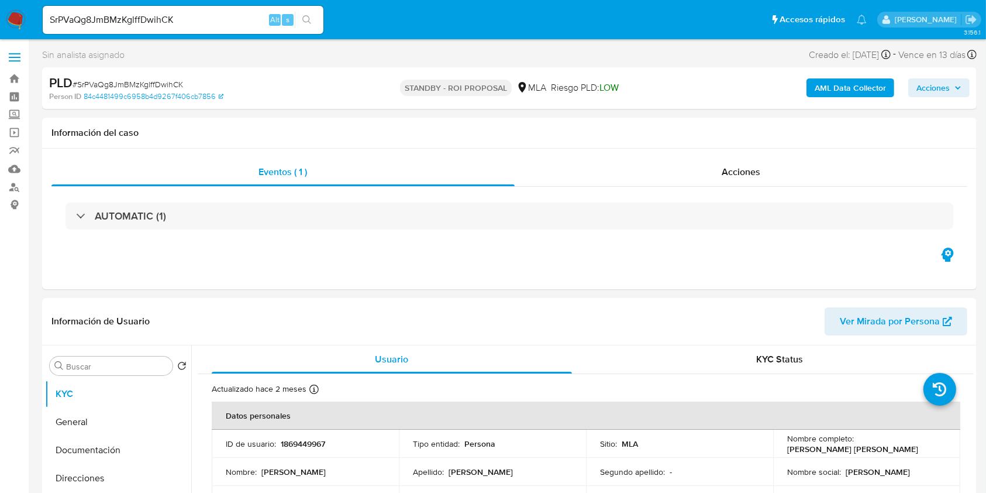
select select "10"
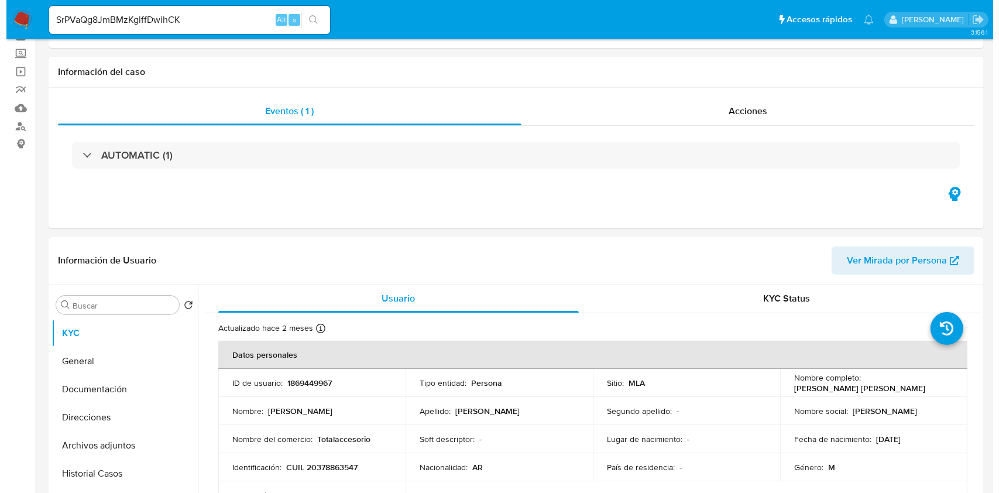
scroll to position [156, 0]
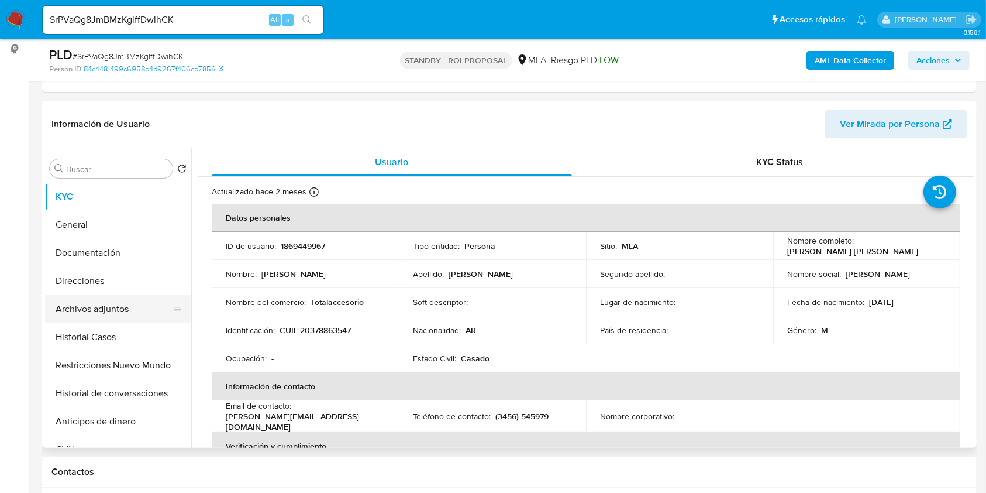
click at [102, 298] on button "Archivos adjuntos" at bounding box center [113, 309] width 137 height 28
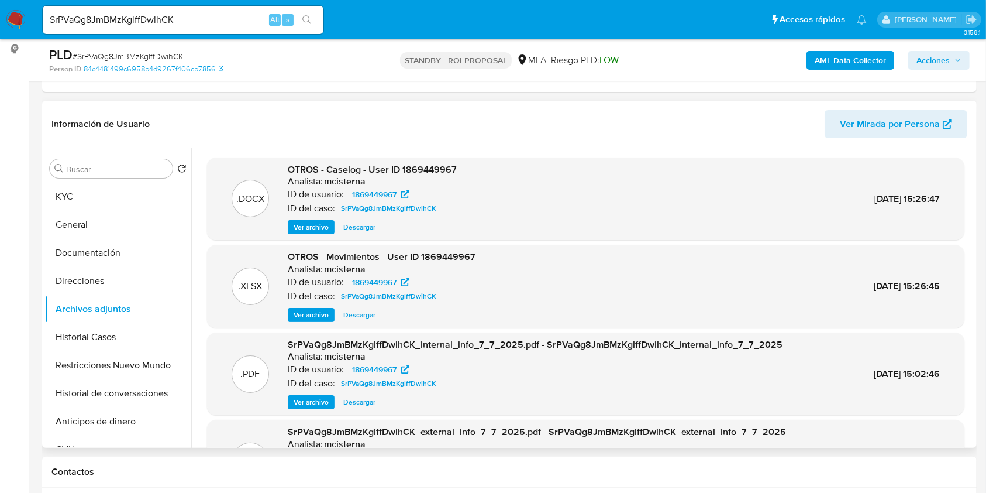
click at [314, 222] on span "Ver archivo" at bounding box center [311, 227] width 35 height 12
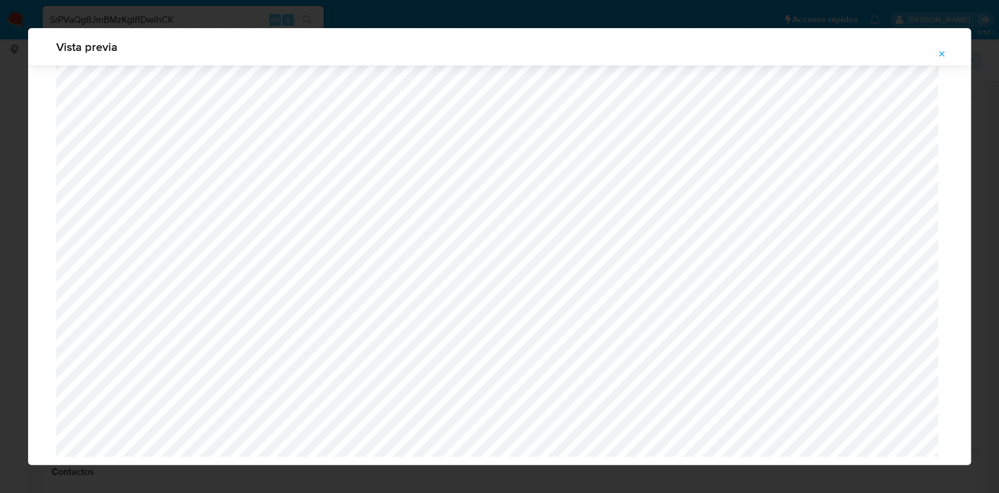
scroll to position [876, 0]
click at [942, 52] on icon "Attachment preview" at bounding box center [941, 53] width 9 height 9
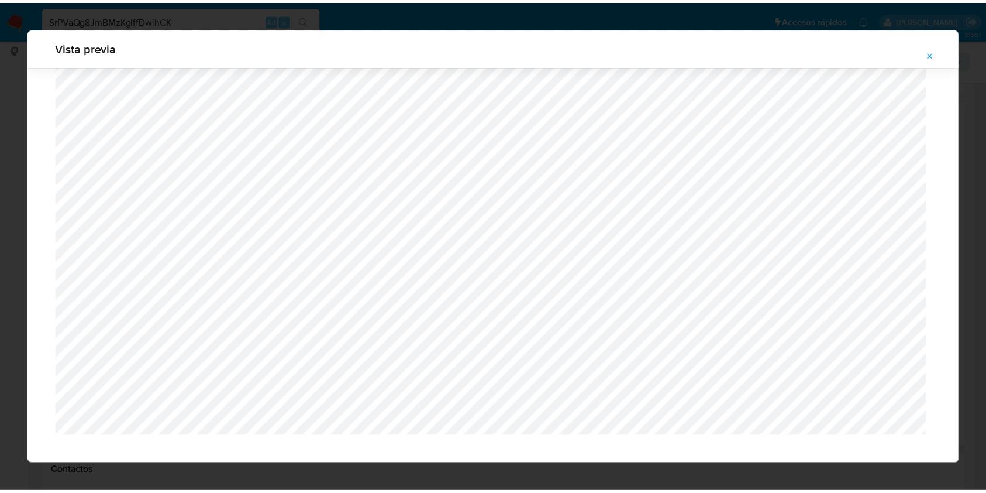
scroll to position [0, 0]
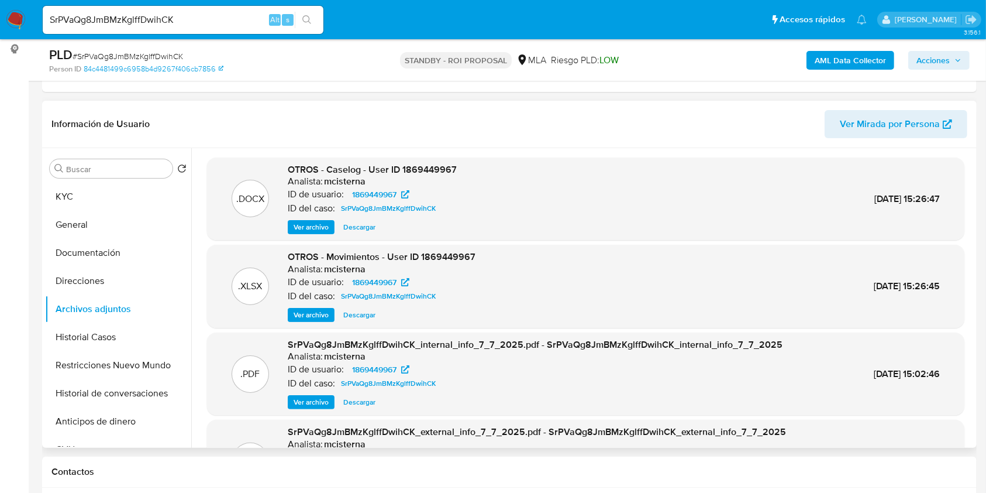
click at [208, 15] on input "SrPVaQg8JmBMzKglffDwihCK" at bounding box center [183, 19] width 281 height 15
paste input "7H6D8nHCqckW0bWW6bbNjs9e"
type input "7H6D8nHCqckW0bWW6bbNjs9e"
click at [301, 20] on button "search-icon" at bounding box center [307, 20] width 24 height 16
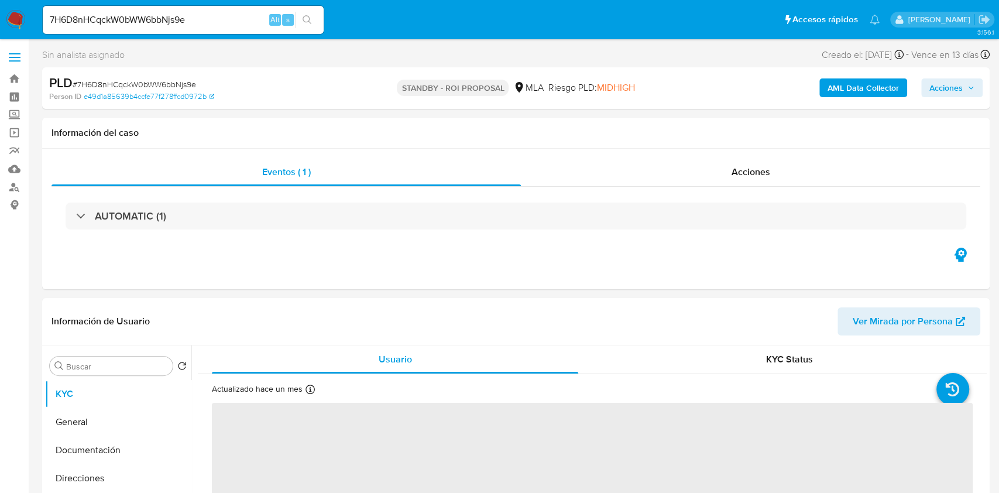
select select "10"
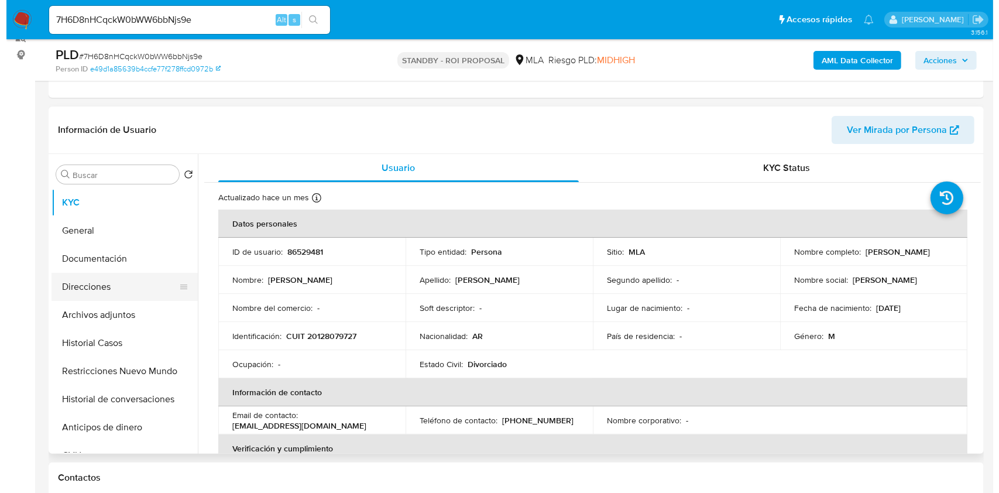
scroll to position [156, 0]
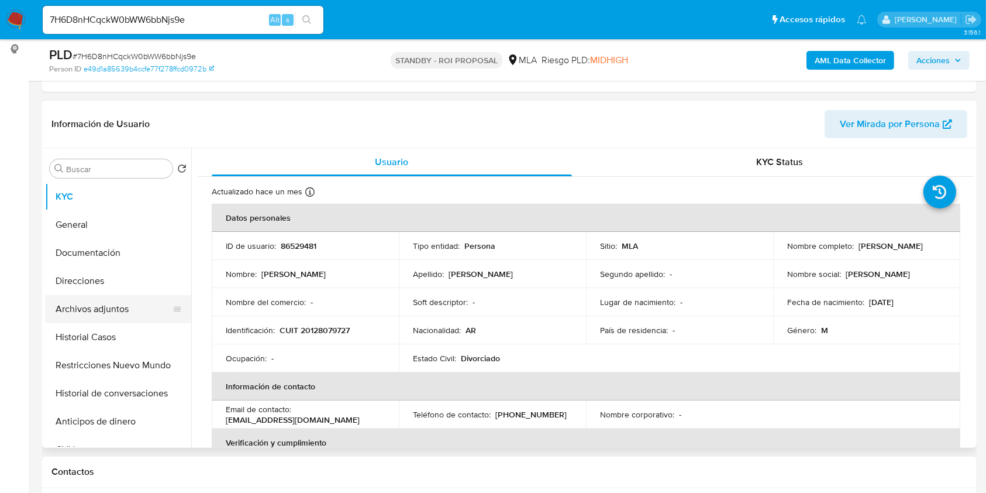
click at [102, 305] on button "Archivos adjuntos" at bounding box center [113, 309] width 137 height 28
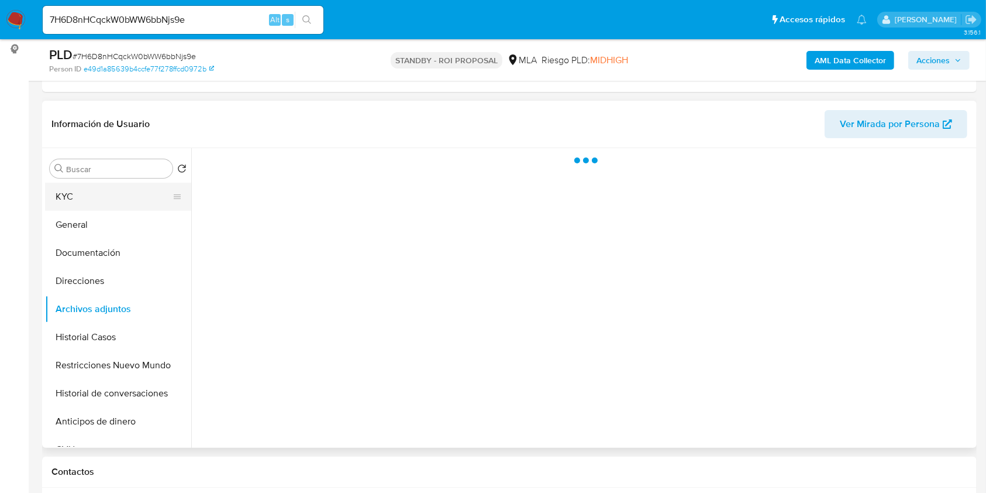
click at [118, 201] on button "KYC" at bounding box center [113, 197] width 137 height 28
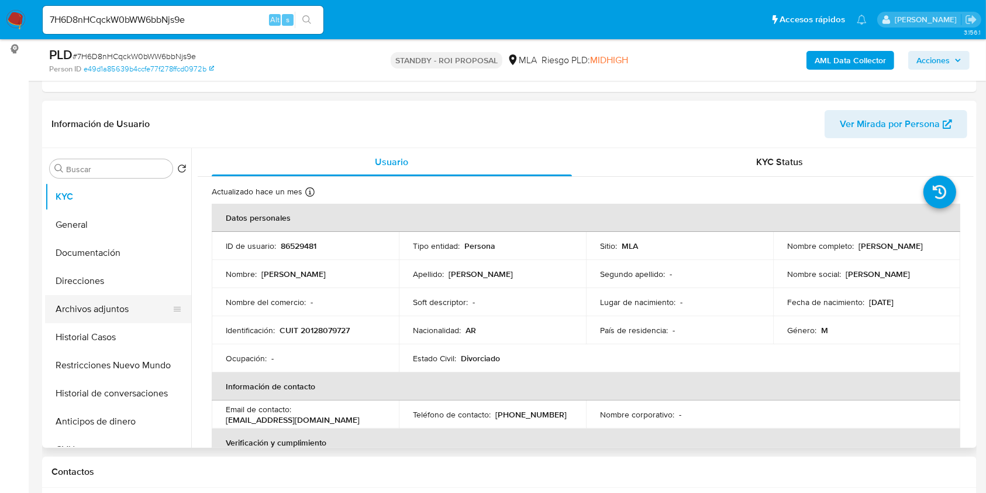
click at [103, 301] on button "Archivos adjuntos" at bounding box center [113, 309] width 137 height 28
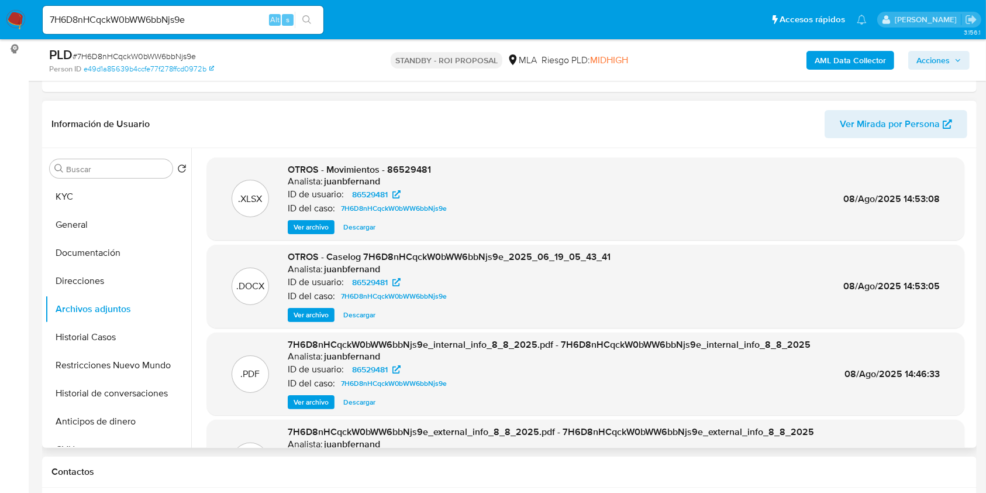
click at [303, 314] on span "Ver archivo" at bounding box center [311, 315] width 35 height 12
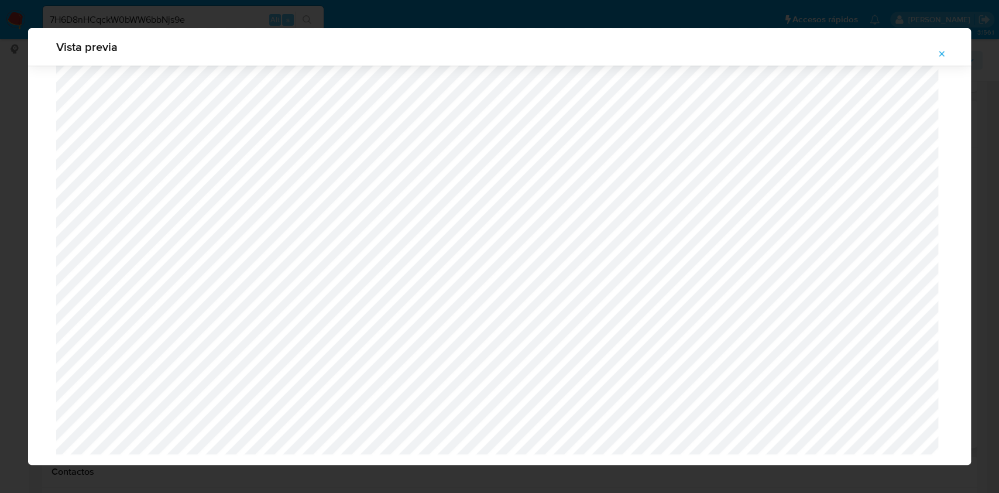
scroll to position [889, 0]
click at [940, 57] on icon "Attachment preview" at bounding box center [941, 53] width 9 height 9
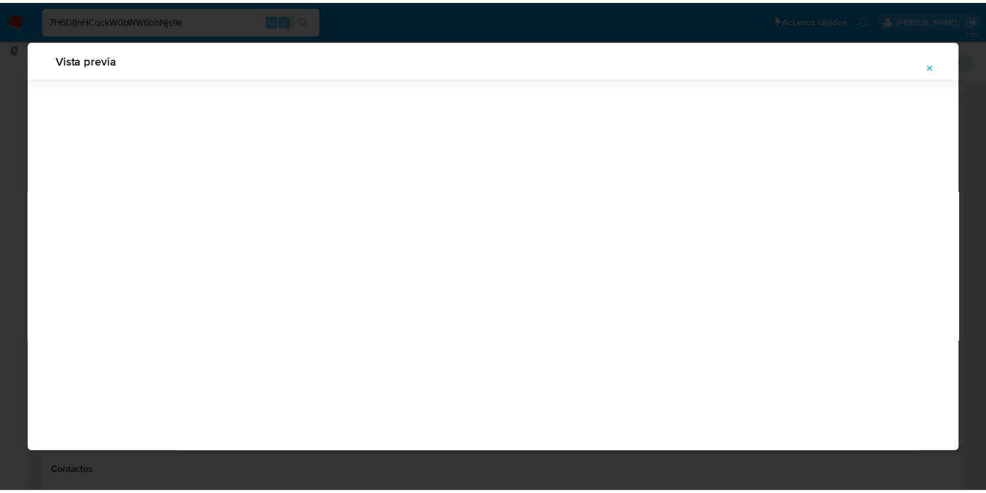
scroll to position [0, 0]
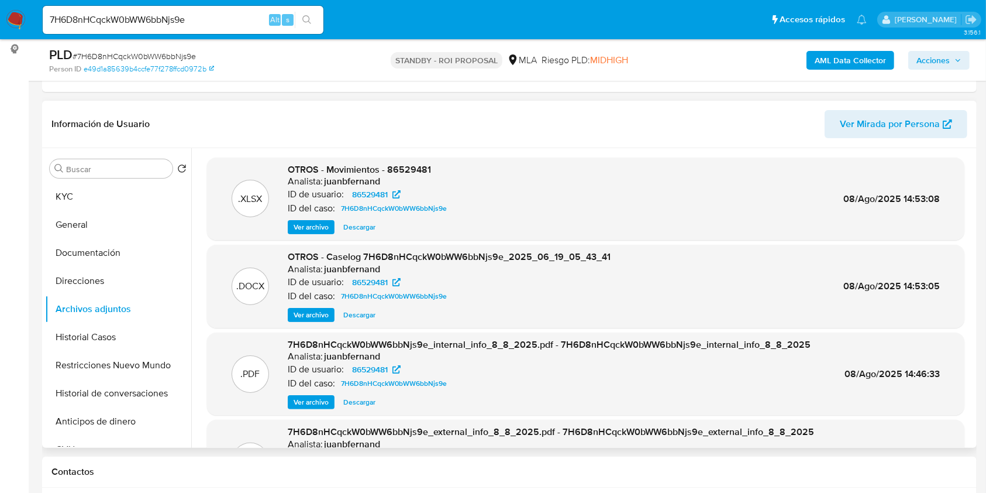
click at [228, 26] on input "7H6D8nHCqckW0bWW6bbNjs9e" at bounding box center [183, 19] width 281 height 15
paste input "pBQ8enSqXMNBDUnx1Iu2NF1s"
type input "pBQ8enSqXMNBDUnx1Iu2NF1s"
click at [307, 17] on icon "search-icon" at bounding box center [306, 19] width 9 height 9
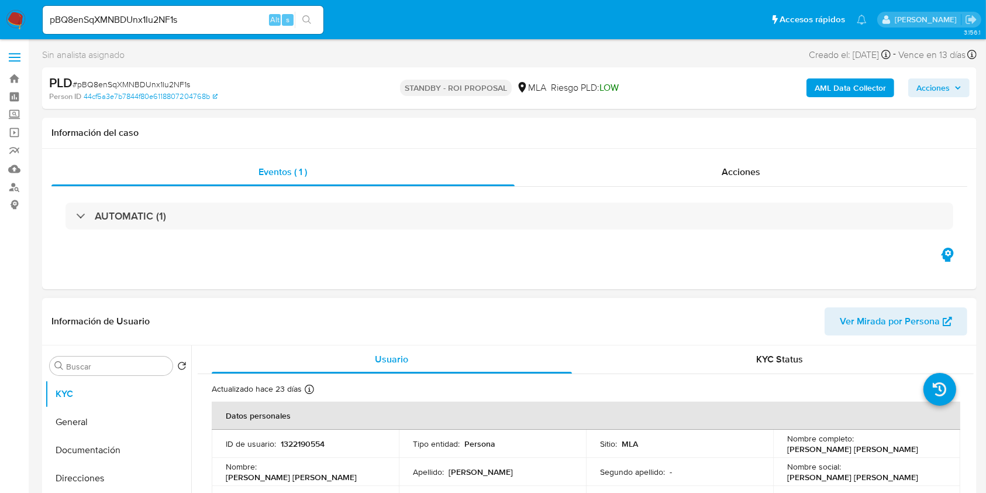
select select "10"
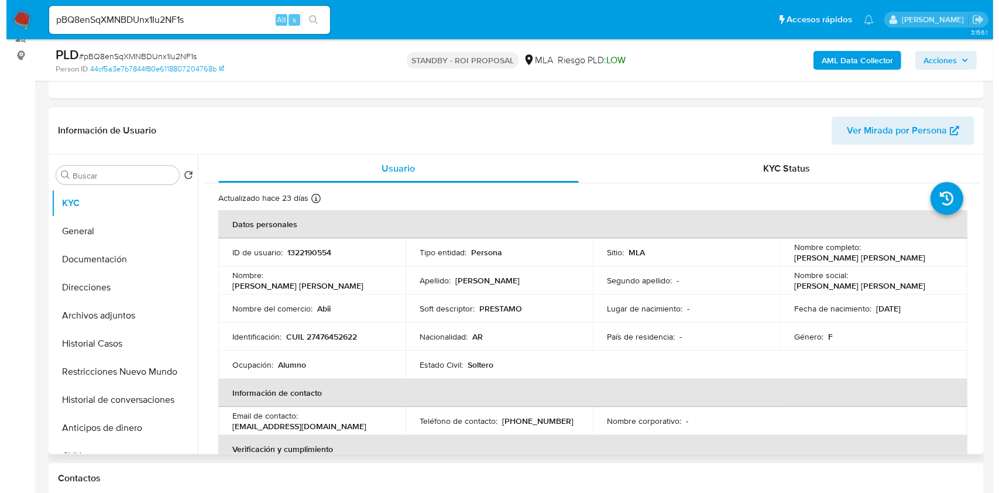
scroll to position [156, 0]
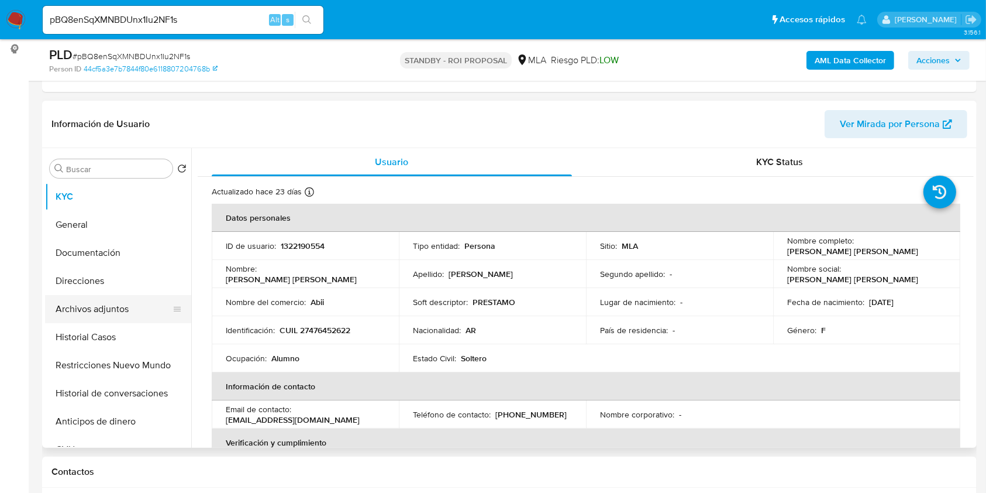
click at [117, 302] on button "Archivos adjuntos" at bounding box center [113, 309] width 137 height 28
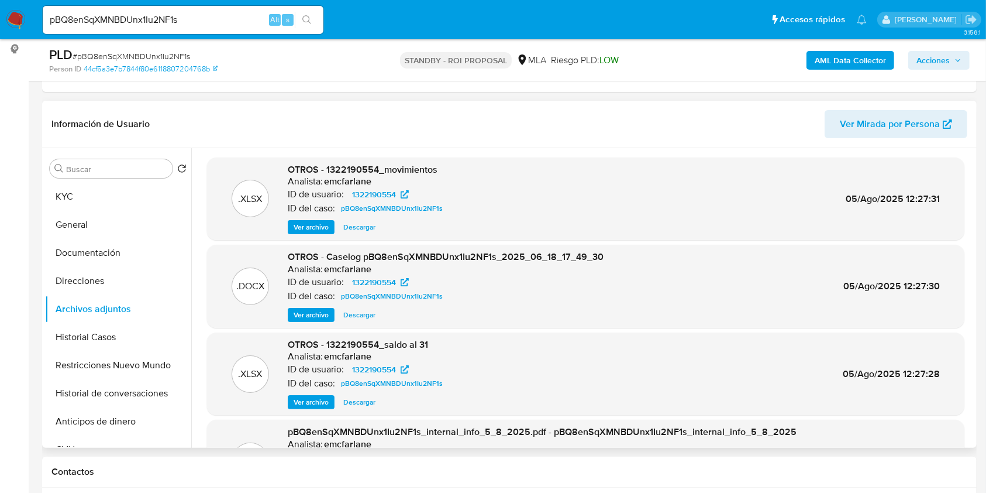
click at [309, 311] on span "Ver archivo" at bounding box center [311, 315] width 35 height 12
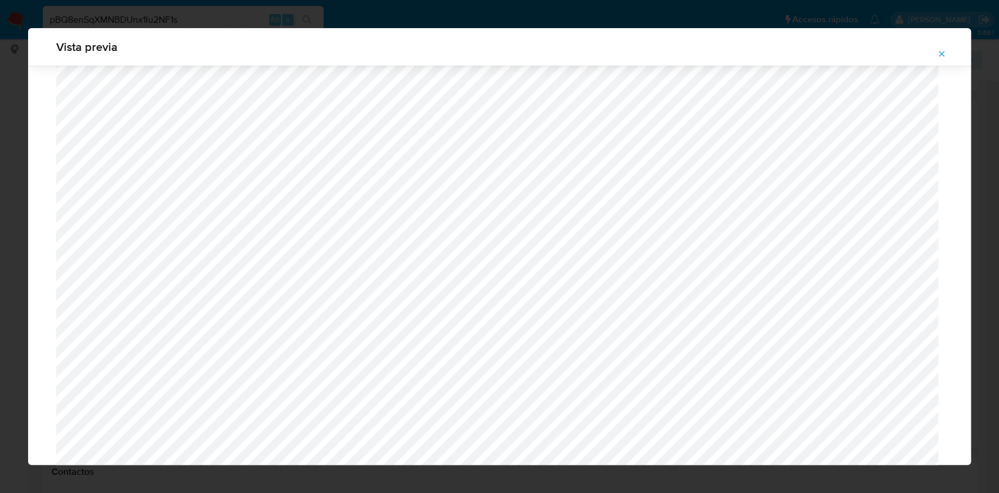
scroll to position [834, 0]
click at [938, 50] on icon "Attachment preview" at bounding box center [941, 53] width 9 height 9
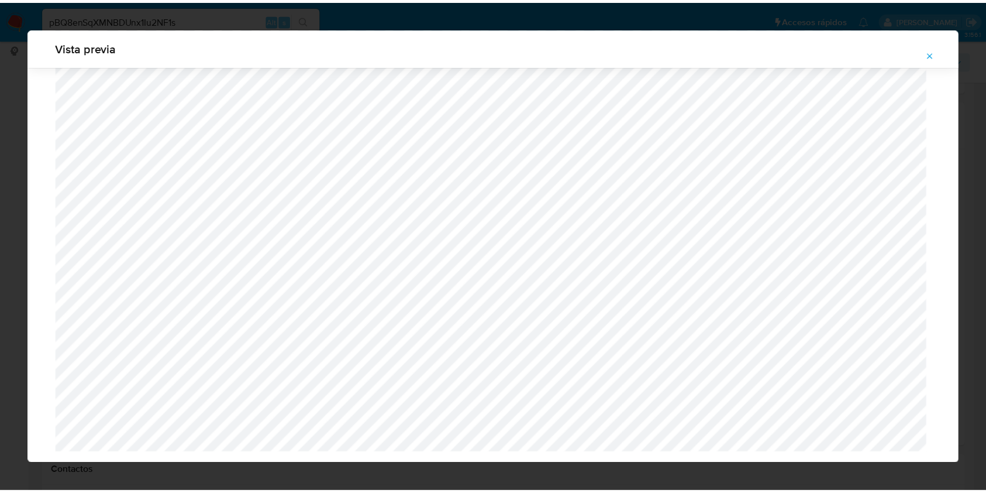
scroll to position [0, 0]
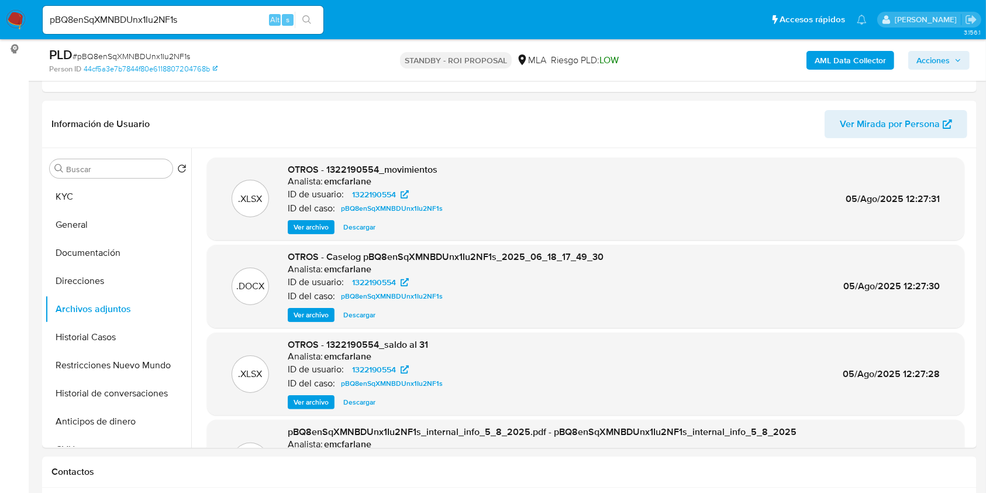
click at [200, 15] on input "pBQ8enSqXMNBDUnx1Iu2NF1s" at bounding box center [183, 19] width 281 height 15
paste input "2thsAi83WiIgKobbsPcPjEq"
type input "2thsAi83WiIgKobbsPcPjEqs"
click at [308, 19] on icon "search-icon" at bounding box center [306, 19] width 9 height 9
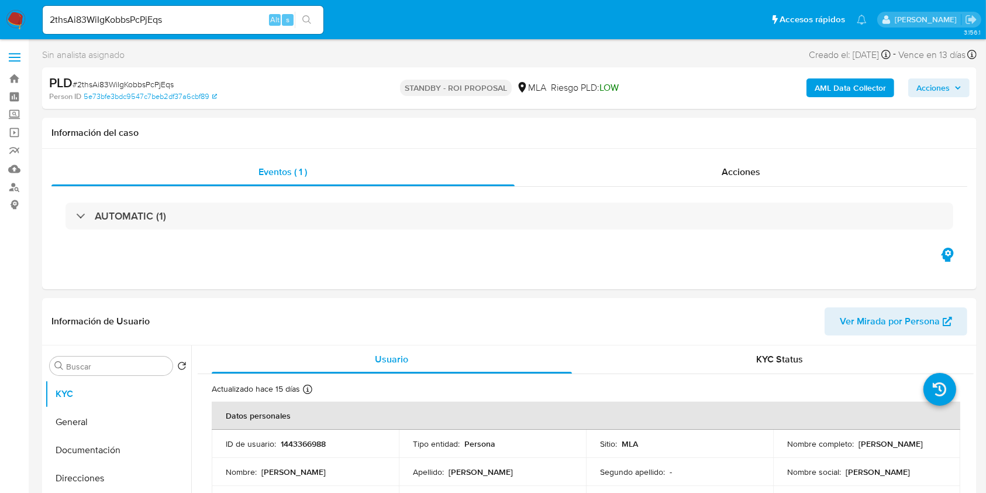
select select "10"
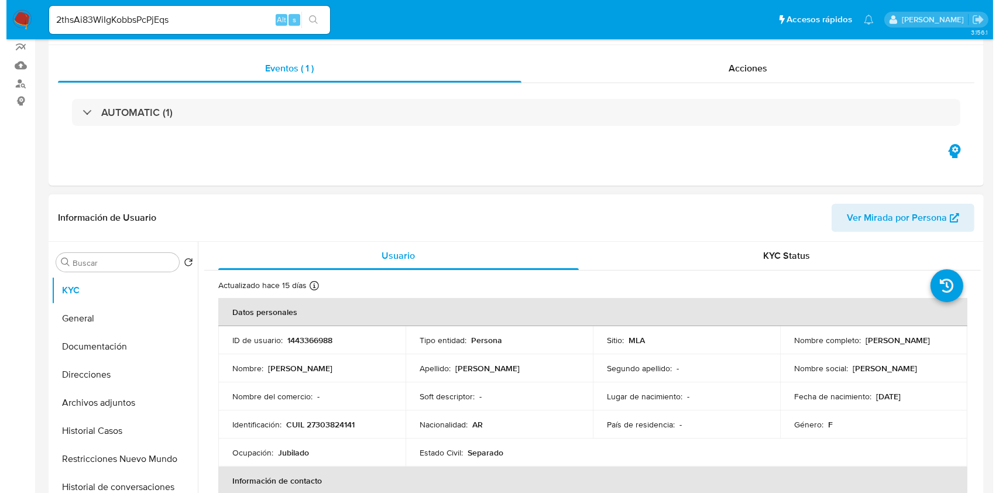
scroll to position [234, 0]
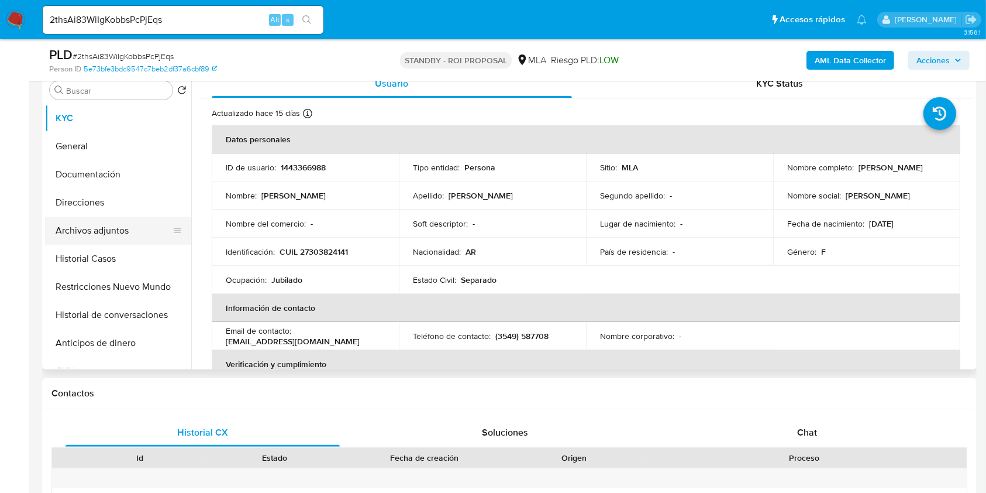
click at [101, 225] on button "Archivos adjuntos" at bounding box center [113, 230] width 137 height 28
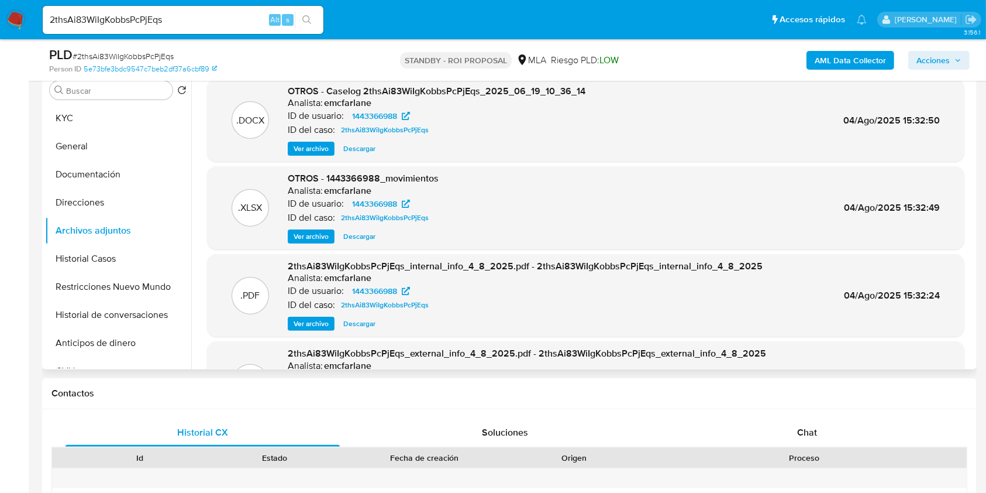
click at [314, 145] on span "Ver archivo" at bounding box center [311, 149] width 35 height 12
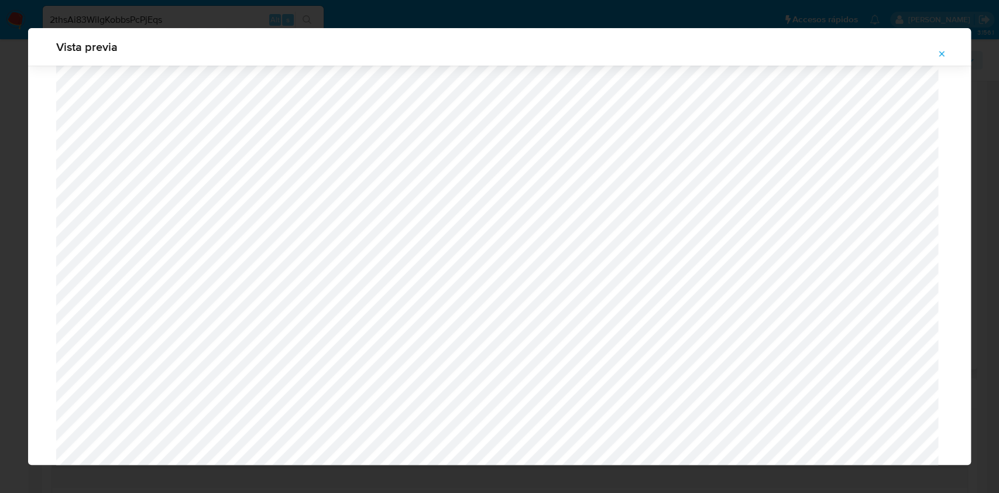
scroll to position [834, 0]
click at [938, 51] on icon "Attachment preview" at bounding box center [941, 53] width 9 height 9
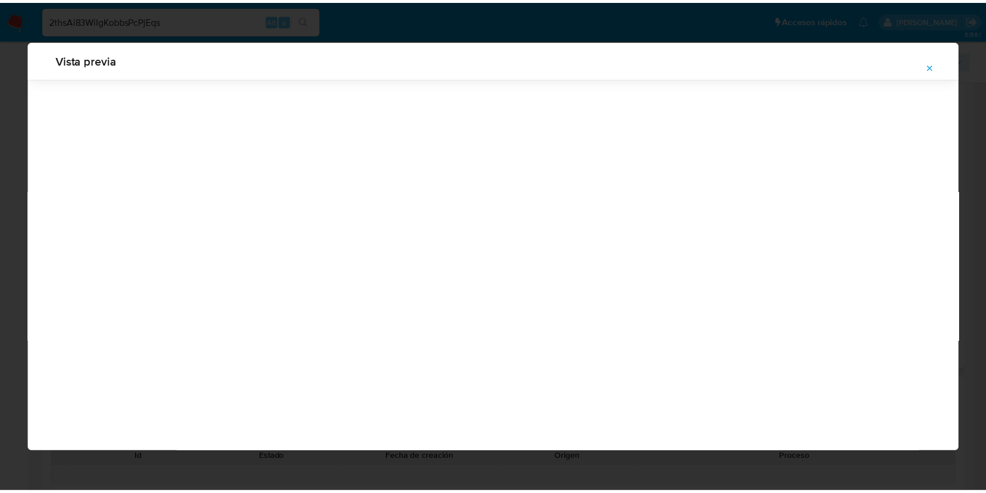
scroll to position [0, 0]
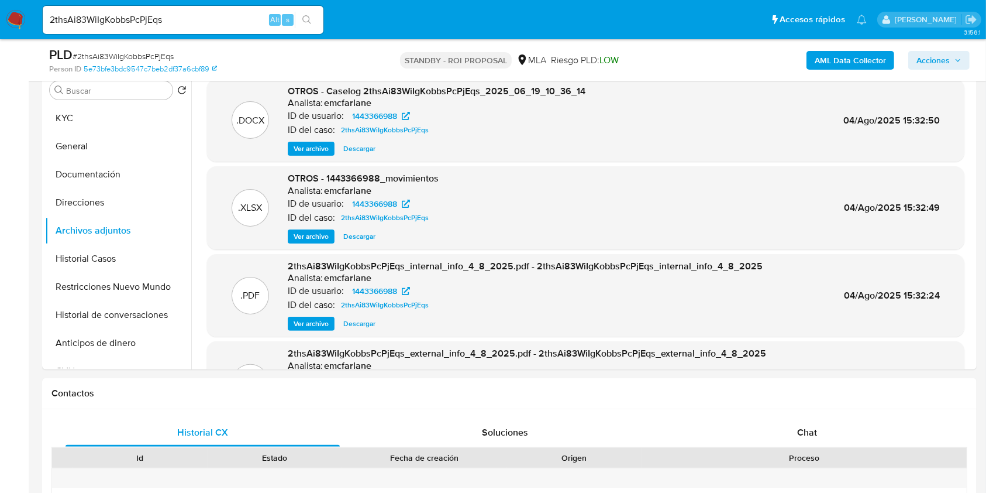
click at [166, 13] on input "2thsAi83WiIgKobbsPcPjEqs" at bounding box center [183, 19] width 281 height 15
paste input "QiYMkrbPmWHnnOPAWd5dOZrM"
type input "QiYMkrbPmWHnnOPAWd5dOZrM"
click at [304, 16] on icon "search-icon" at bounding box center [306, 19] width 9 height 9
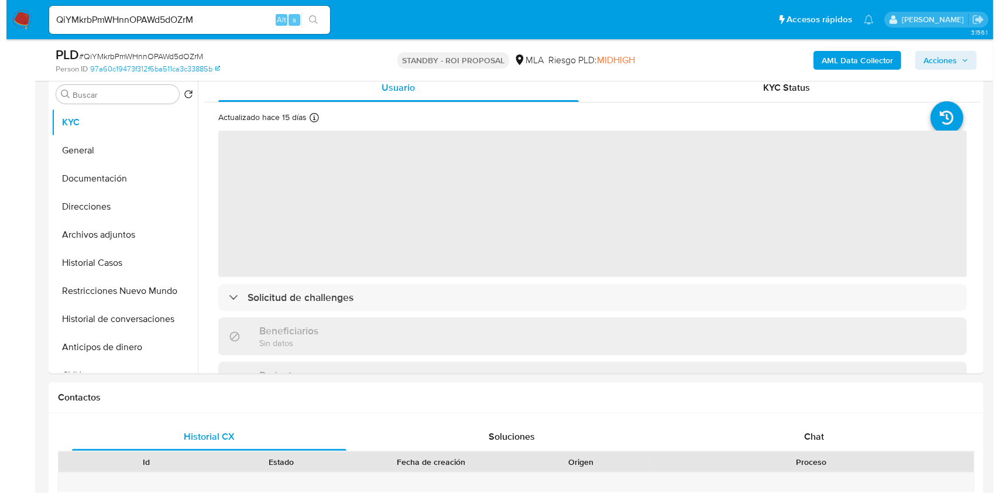
scroll to position [234, 0]
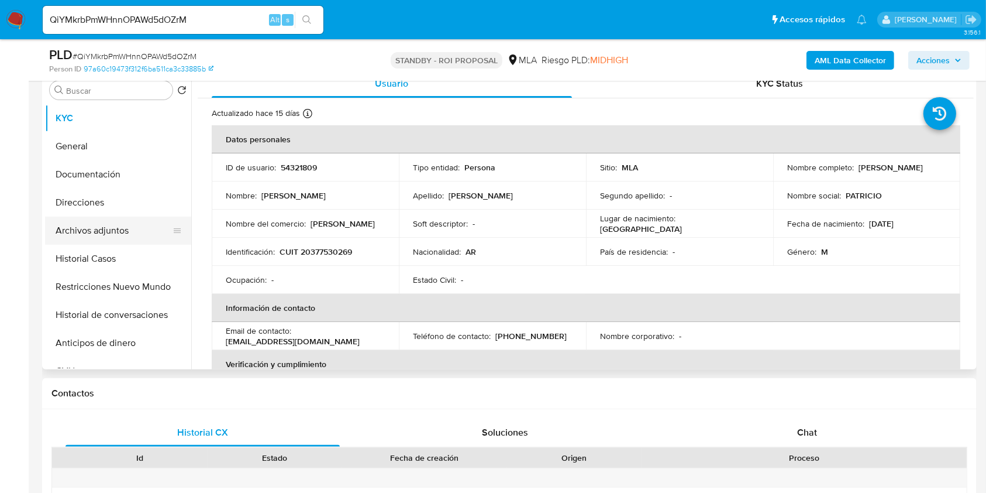
select select "10"
drag, startPoint x: 116, startPoint y: 223, endPoint x: 122, endPoint y: 227, distance: 7.3
click at [115, 224] on button "Archivos adjuntos" at bounding box center [113, 230] width 137 height 28
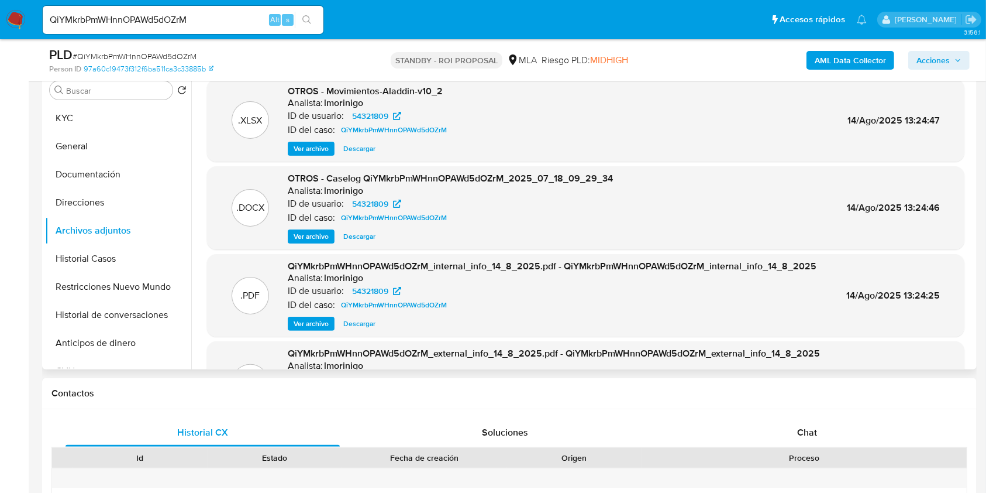
click at [319, 237] on span "Ver archivo" at bounding box center [311, 236] width 35 height 12
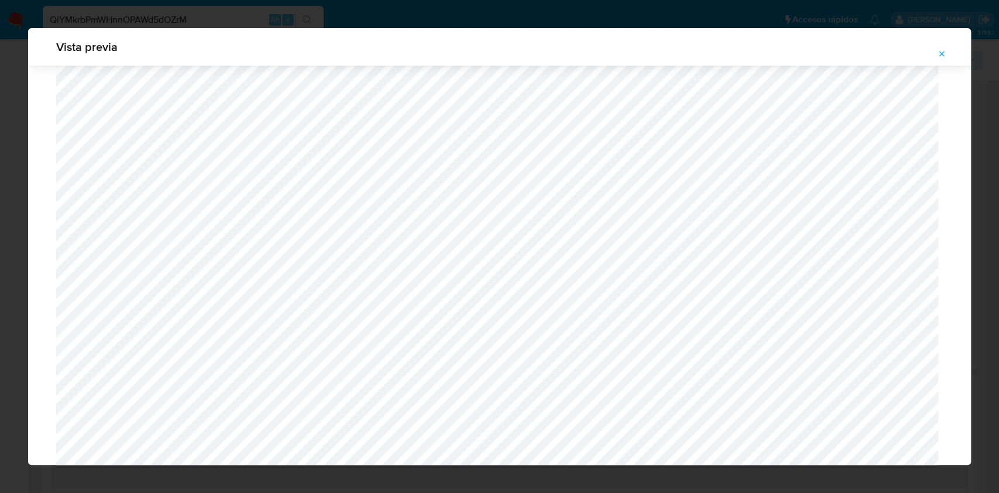
scroll to position [1147, 0]
drag, startPoint x: 942, startPoint y: 53, endPoint x: 862, endPoint y: 61, distance: 80.6
click at [941, 53] on icon "Attachment preview" at bounding box center [941, 53] width 5 height 5
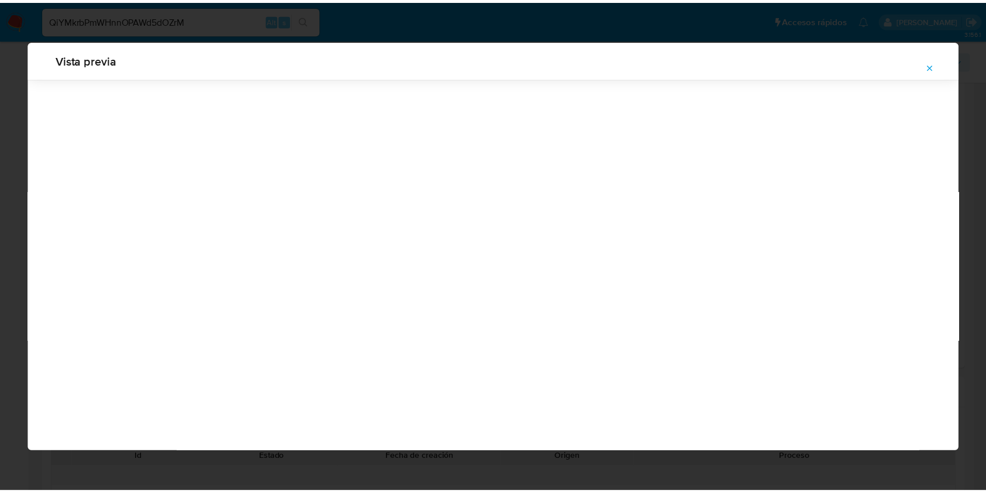
scroll to position [0, 0]
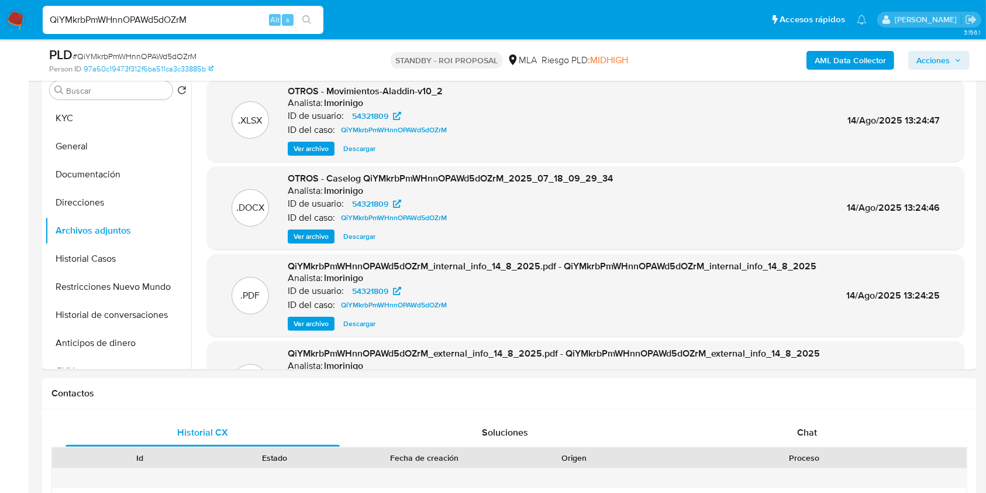
click at [196, 12] on input "QiYMkrbPmWHnnOPAWd5dOZrM" at bounding box center [183, 19] width 281 height 15
paste input "0lHRX4TgMuXaQKQB2Cl4bW1P"
type input "0lHRX4TgMuXaQKQB2Cl4bW1P"
click at [297, 23] on button "search-icon" at bounding box center [307, 20] width 24 height 16
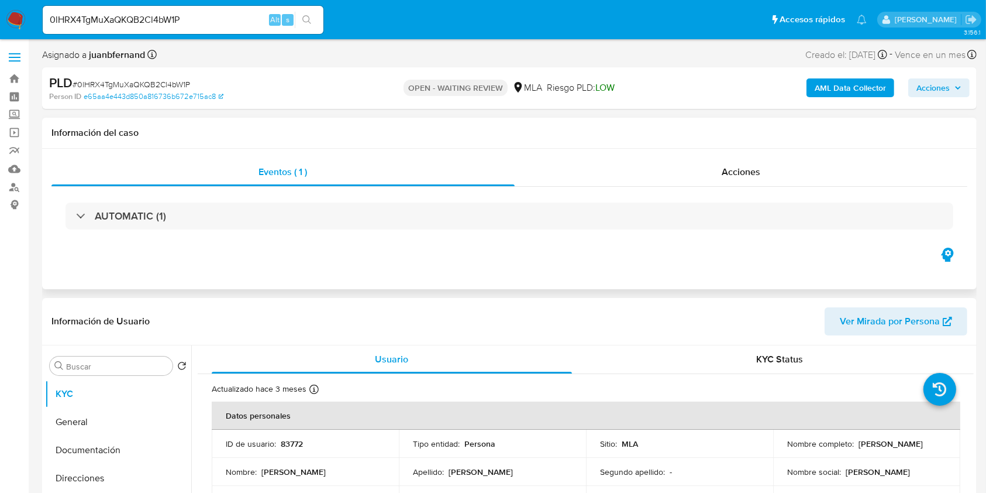
select select "10"
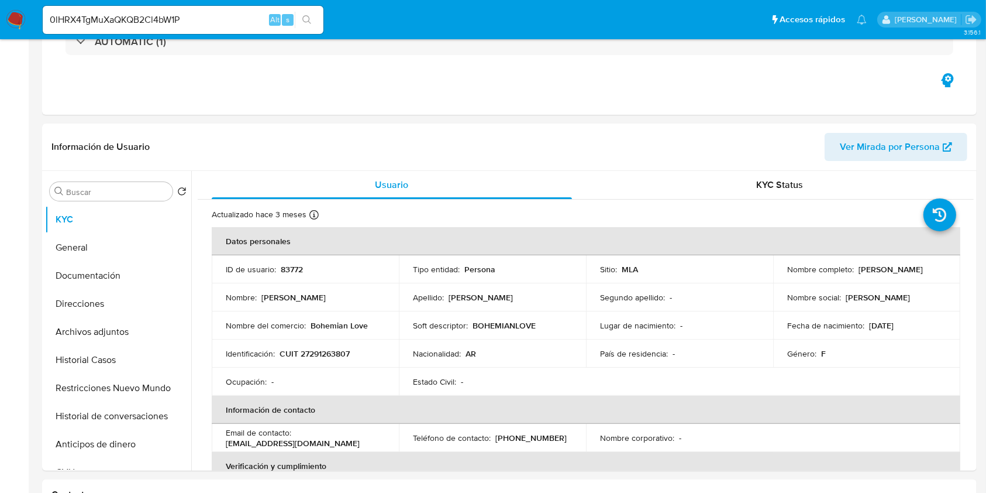
scroll to position [312, 0]
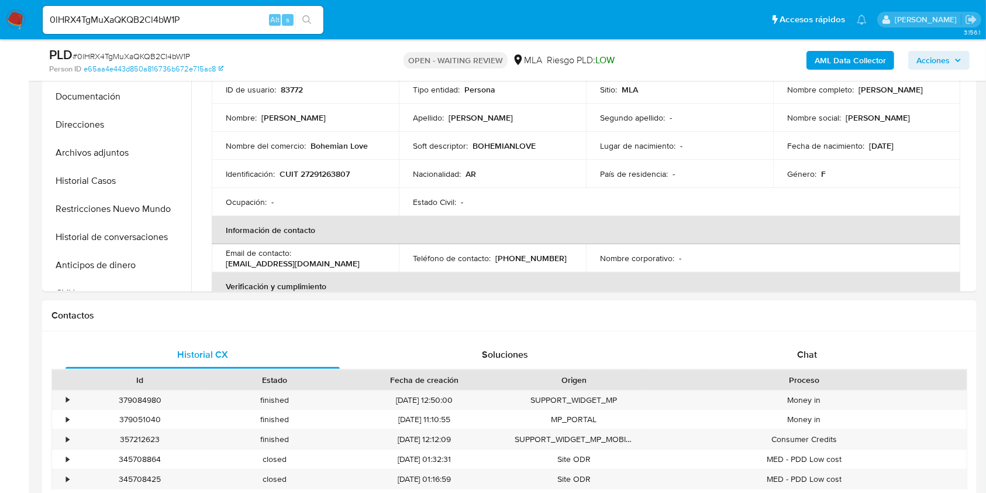
click at [820, 339] on div "Historial CX Soluciones Chat Id Estado Fecha de creación Origen Proceso • 37908…" at bounding box center [509, 430] width 935 height 198
click at [824, 347] on div "Chat" at bounding box center [807, 354] width 274 height 28
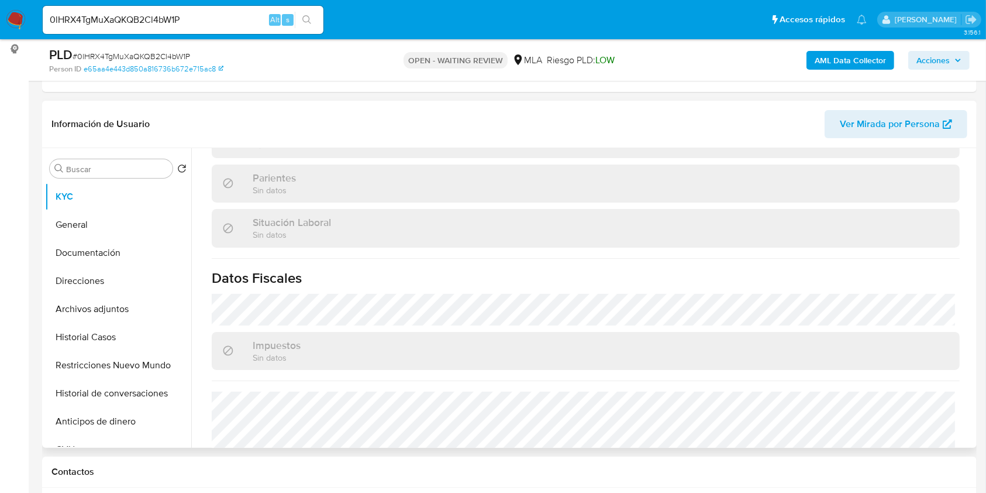
scroll to position [616, 0]
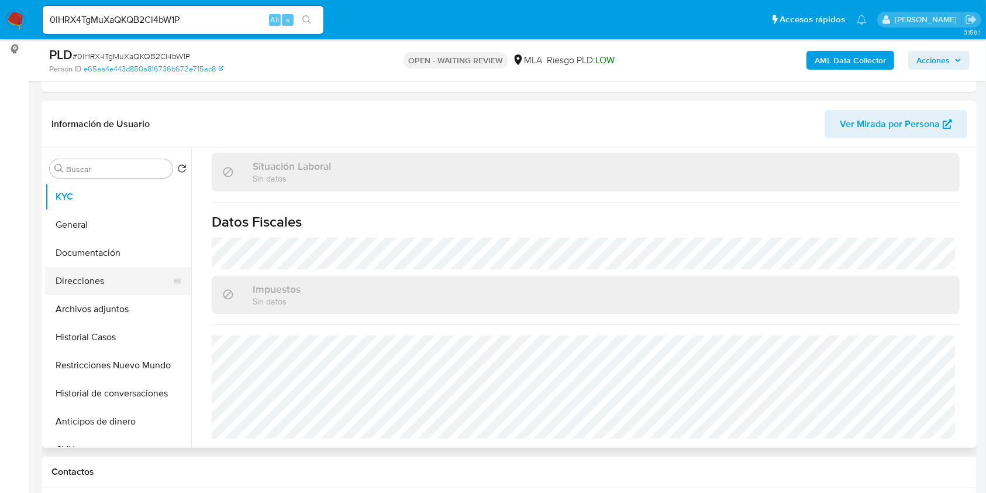
click at [119, 278] on button "Direcciones" at bounding box center [113, 281] width 137 height 28
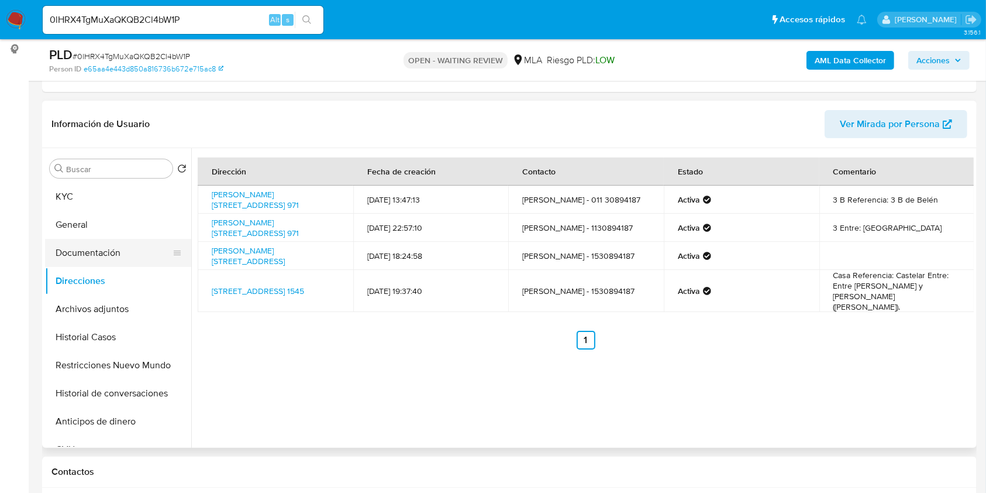
click at [137, 245] on button "Documentación" at bounding box center [113, 253] width 137 height 28
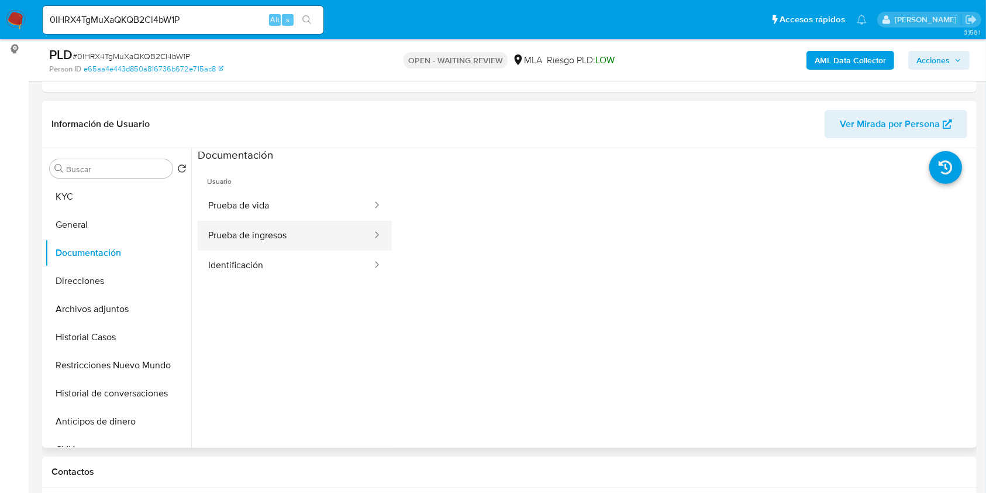
click at [288, 236] on button "Prueba de ingresos" at bounding box center [285, 236] width 175 height 30
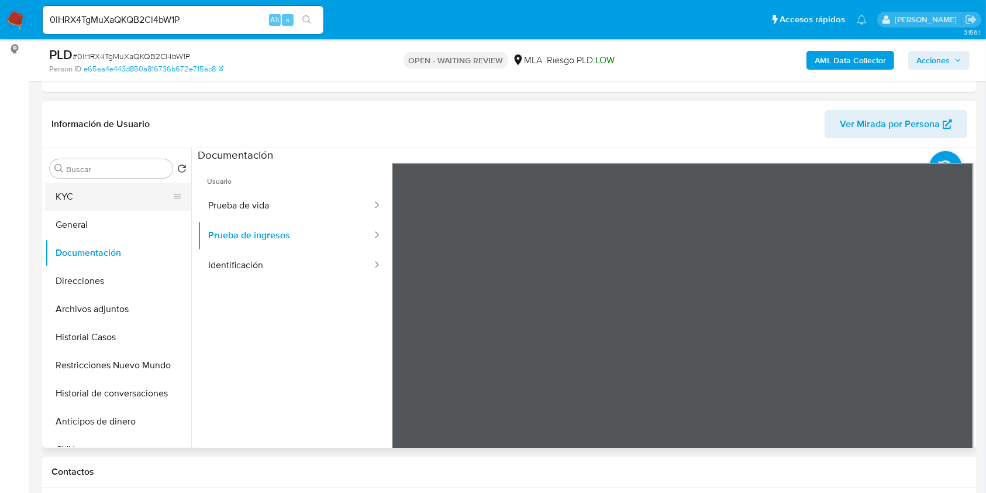
click at [118, 198] on button "KYC" at bounding box center [113, 197] width 137 height 28
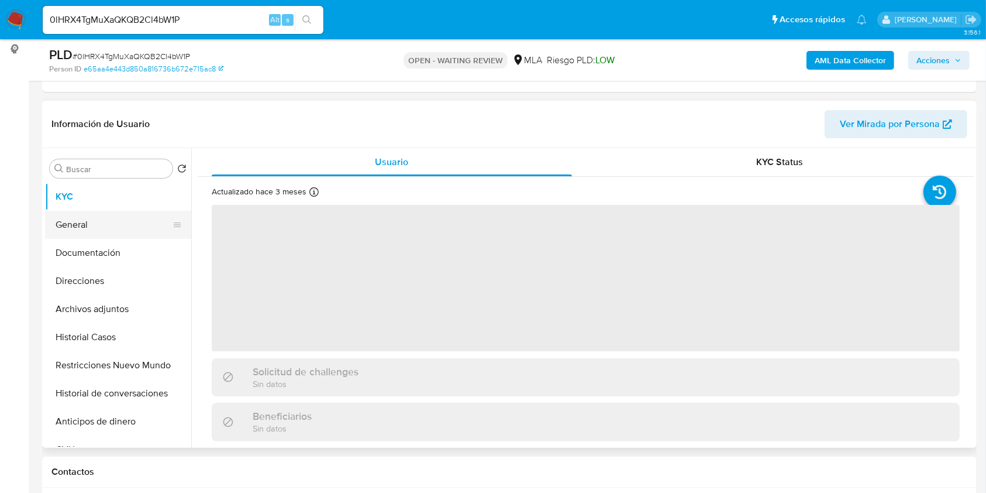
click at [112, 227] on button "General" at bounding box center [113, 225] width 137 height 28
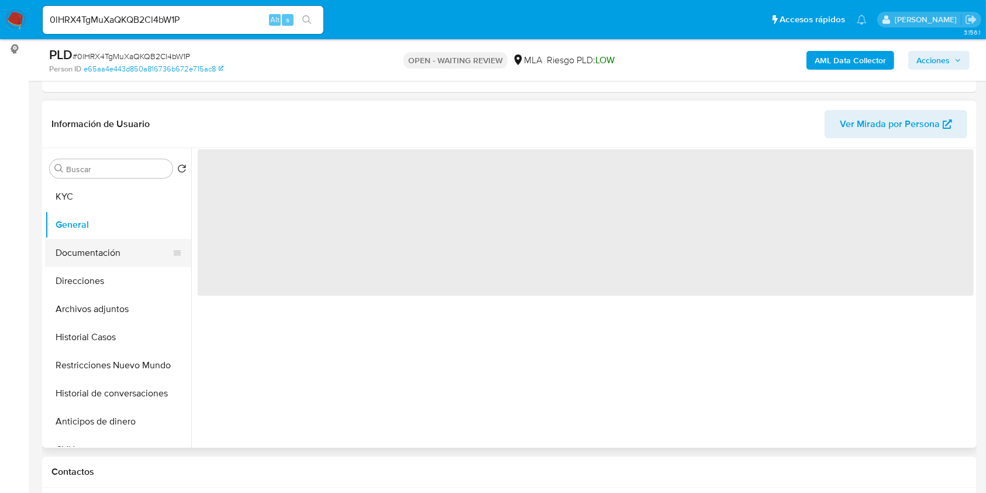
click at [113, 245] on button "Documentación" at bounding box center [113, 253] width 137 height 28
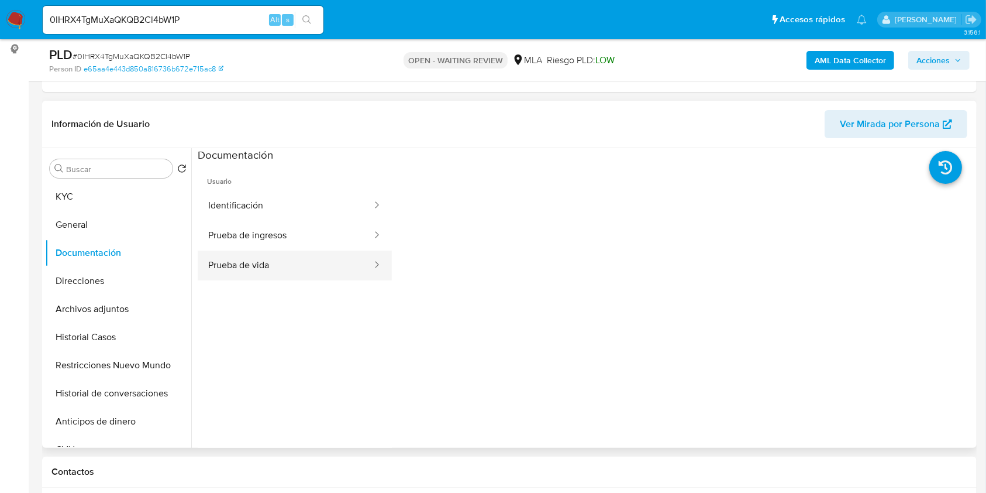
click at [314, 260] on button "Prueba de vida" at bounding box center [285, 265] width 175 height 30
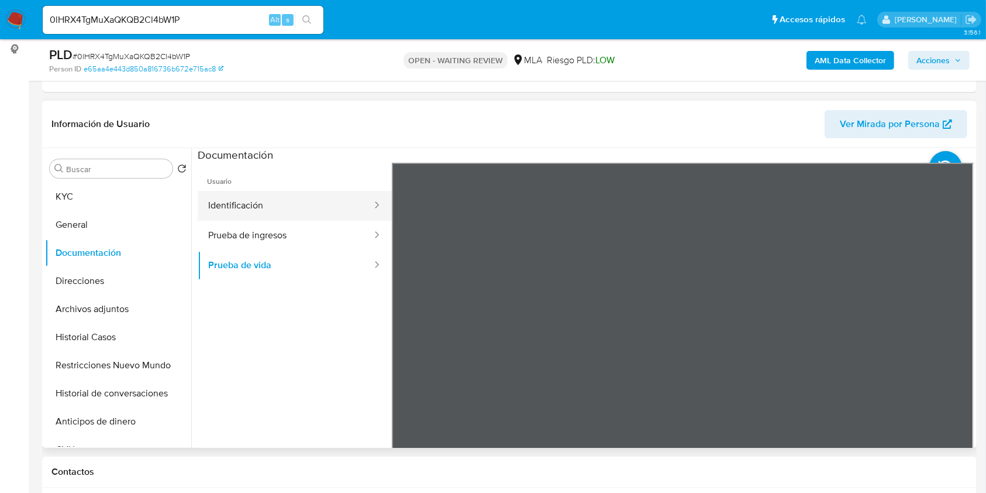
click at [291, 214] on button "Identificación" at bounding box center [285, 206] width 175 height 30
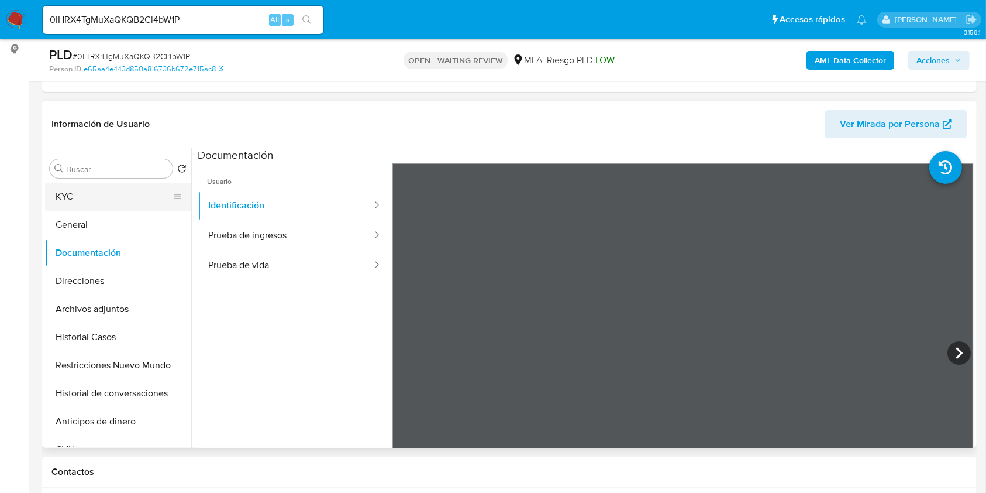
click at [111, 204] on button "KYC" at bounding box center [113, 197] width 137 height 28
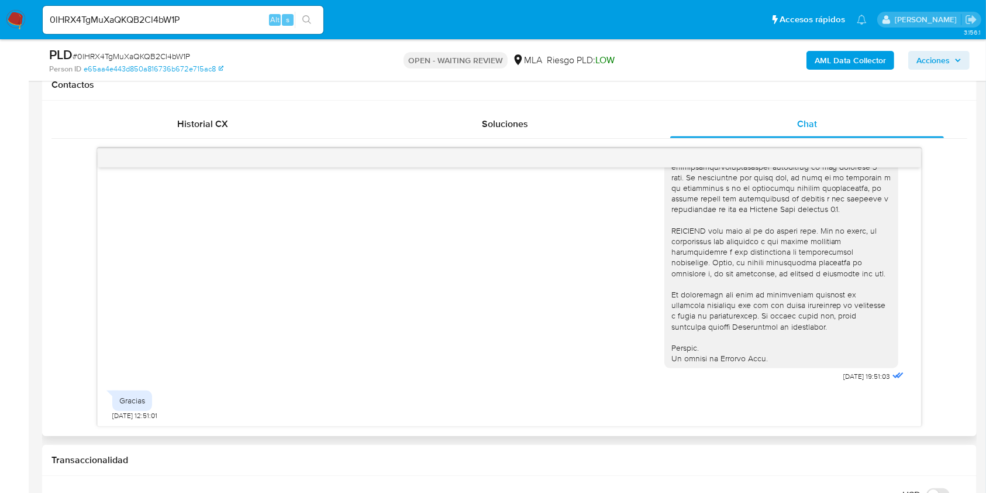
scroll to position [468, 0]
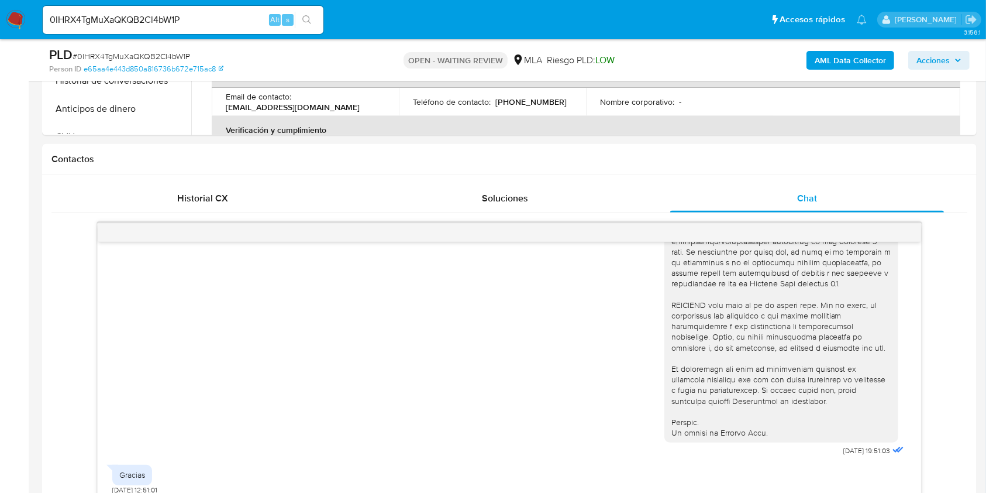
click at [223, 24] on input "0lHRX4TgMuXaQKQB2Cl4bW1P" at bounding box center [183, 19] width 281 height 15
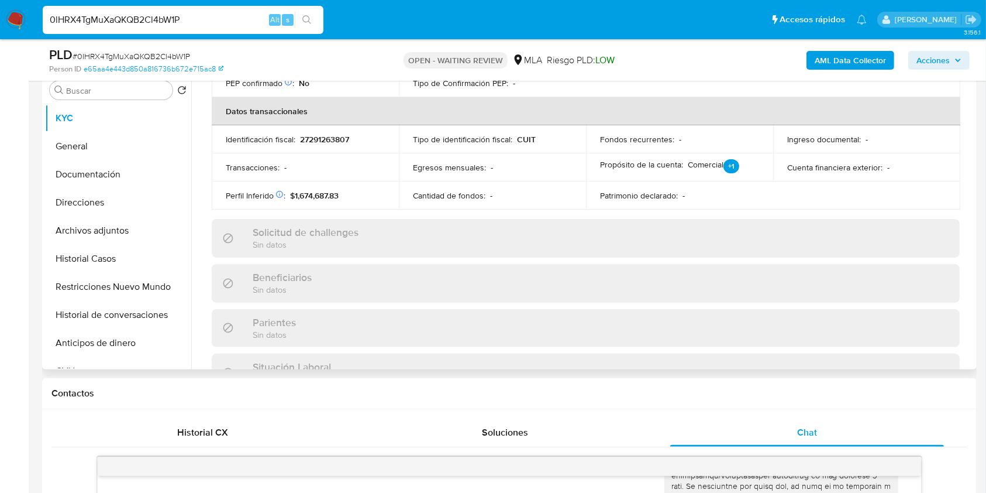
scroll to position [546, 0]
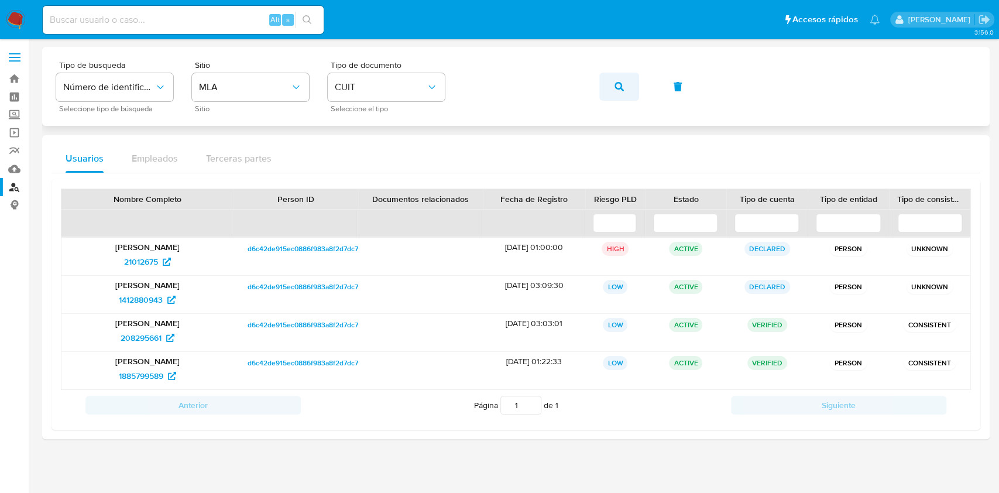
click at [629, 82] on button "button" at bounding box center [619, 87] width 40 height 28
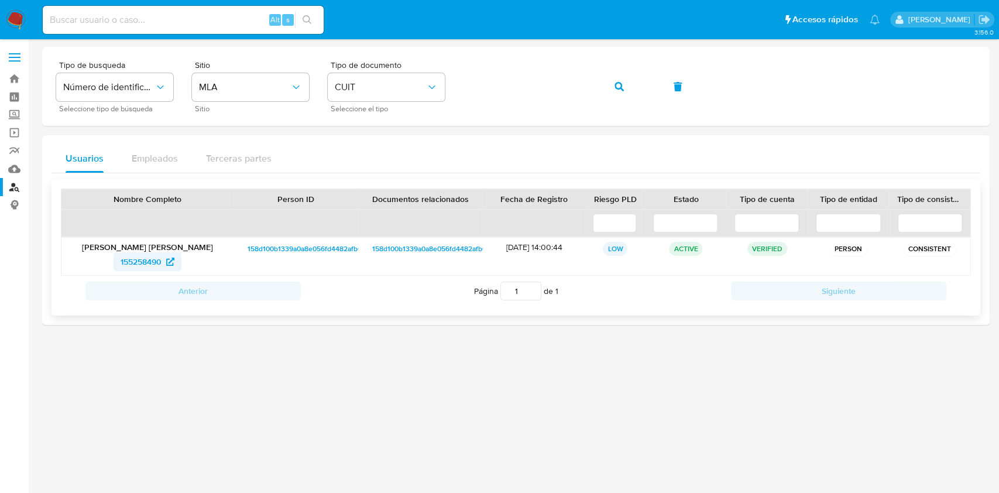
click at [158, 264] on span "155258490" at bounding box center [140, 261] width 41 height 19
click at [631, 88] on button "button" at bounding box center [619, 87] width 40 height 28
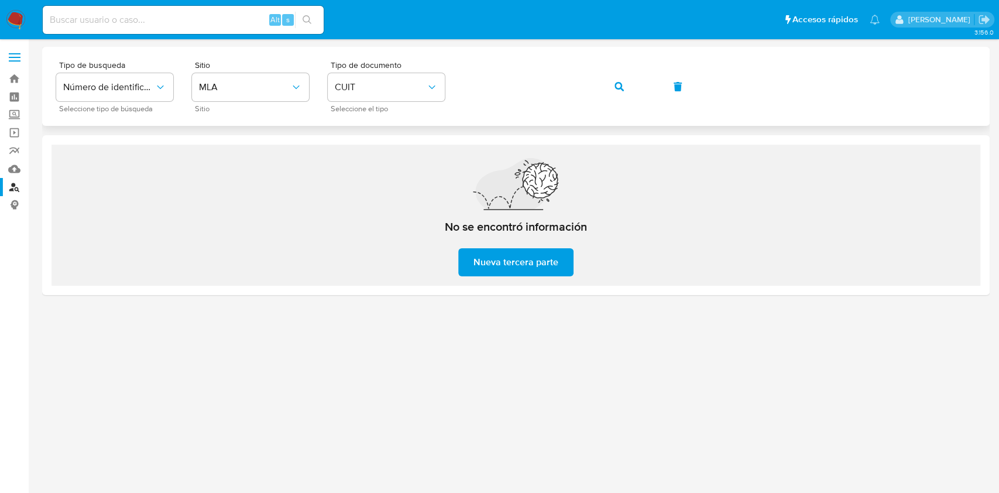
click at [542, 99] on div "Tipo de busqueda Número de identificación Seleccione tipo de búsqueda Sitio MLA…" at bounding box center [515, 86] width 919 height 51
click at [594, 84] on div "Tipo de busqueda Número de identificación Seleccione tipo de búsqueda Sitio MLA…" at bounding box center [515, 86] width 919 height 51
click at [604, 84] on button "button" at bounding box center [619, 87] width 40 height 28
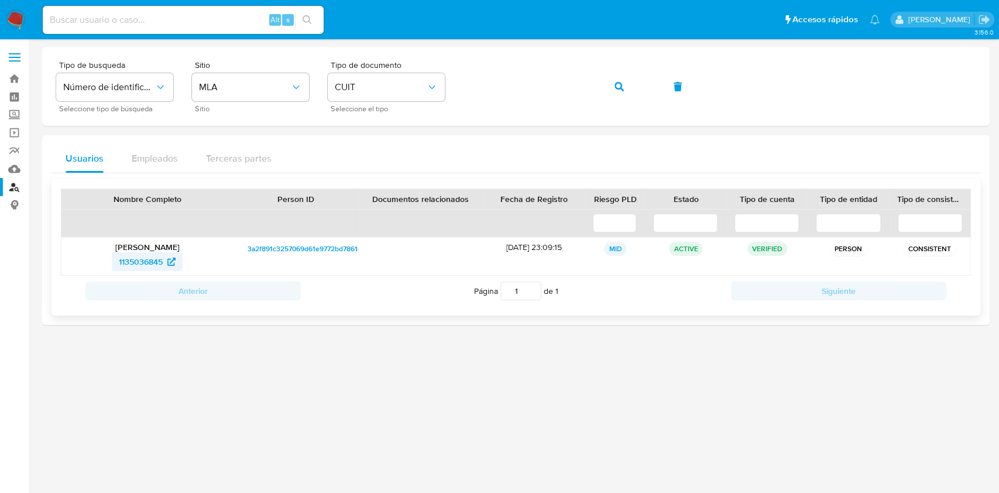
click at [156, 252] on span "1135036845" at bounding box center [141, 261] width 44 height 19
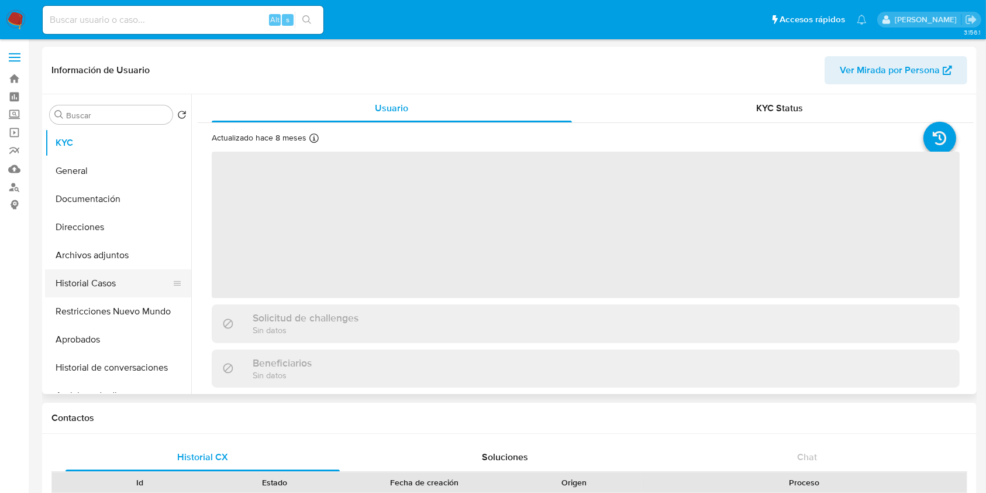
click at [131, 281] on button "Historial Casos" at bounding box center [113, 283] width 137 height 28
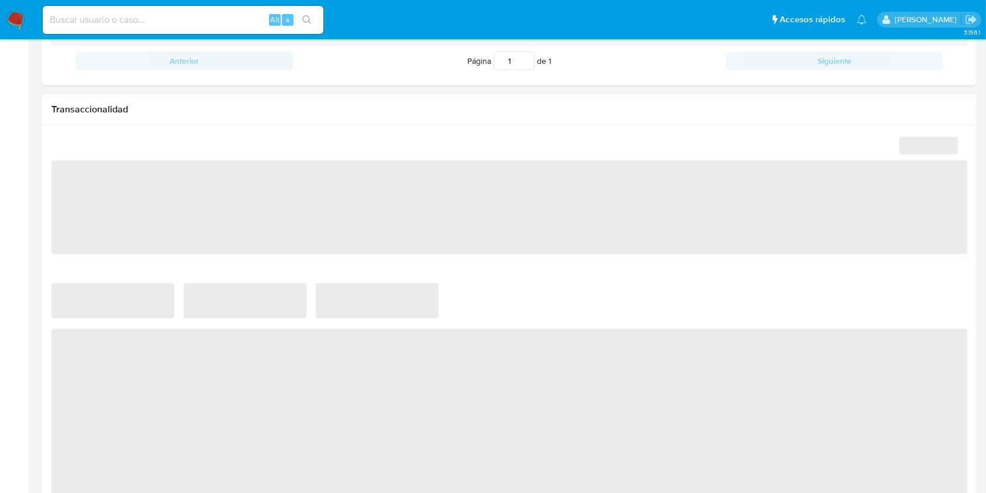
select select "10"
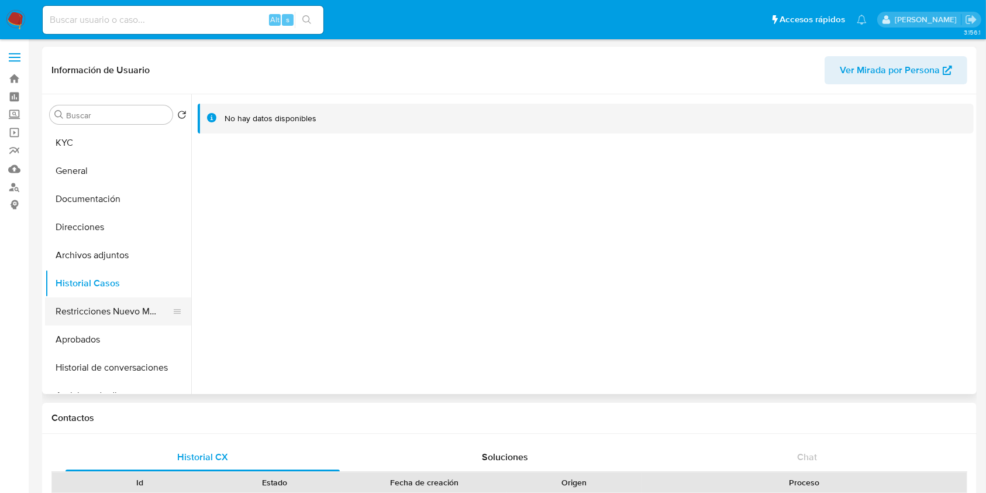
click at [81, 309] on button "Restricciones Nuevo Mundo" at bounding box center [113, 311] width 137 height 28
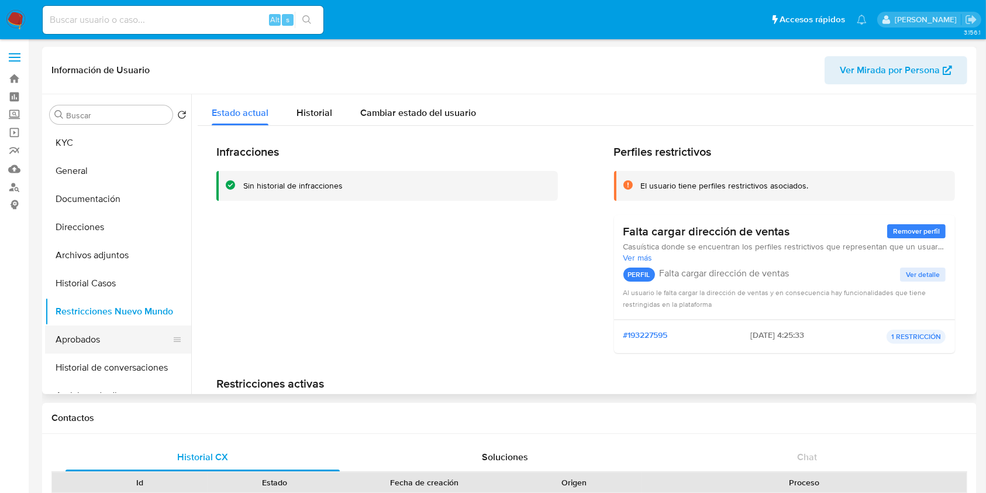
click at [84, 335] on button "Aprobados" at bounding box center [113, 339] width 137 height 28
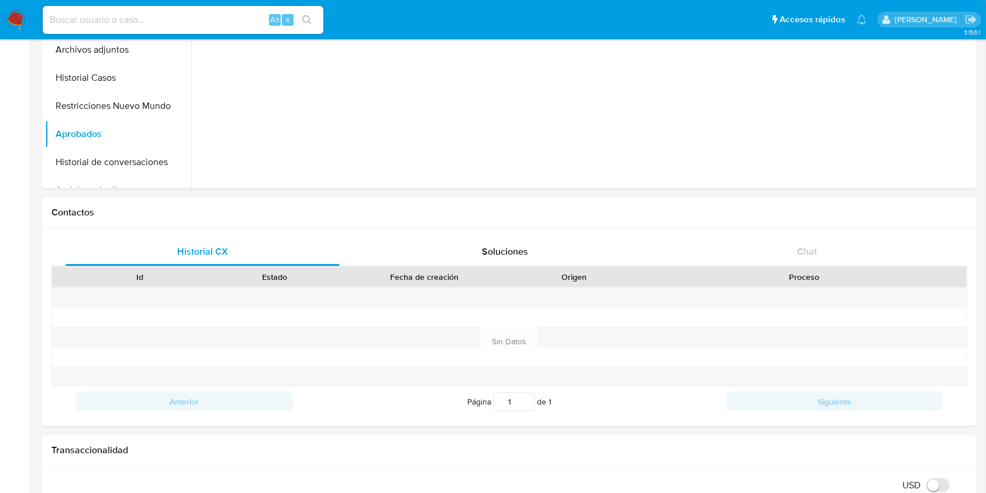
scroll to position [156, 0]
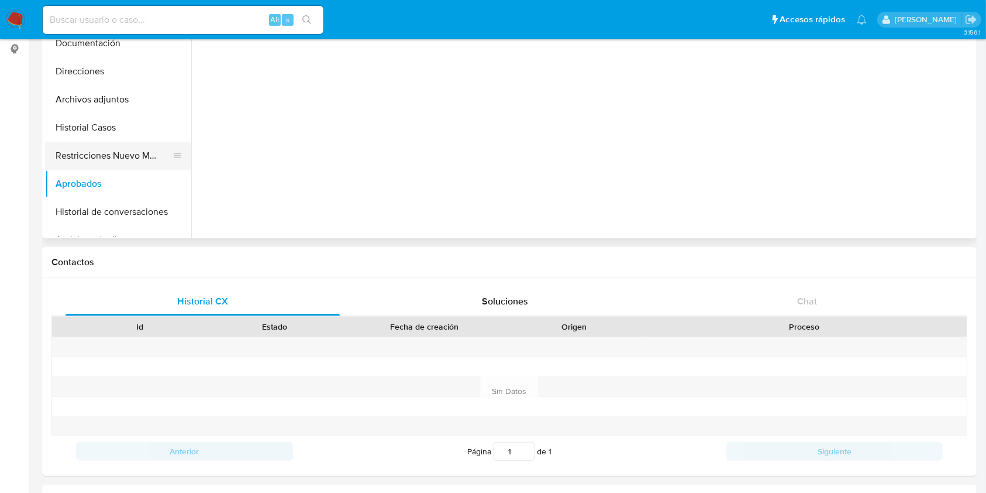
click at [108, 165] on button "Restricciones Nuevo Mundo" at bounding box center [113, 156] width 137 height 28
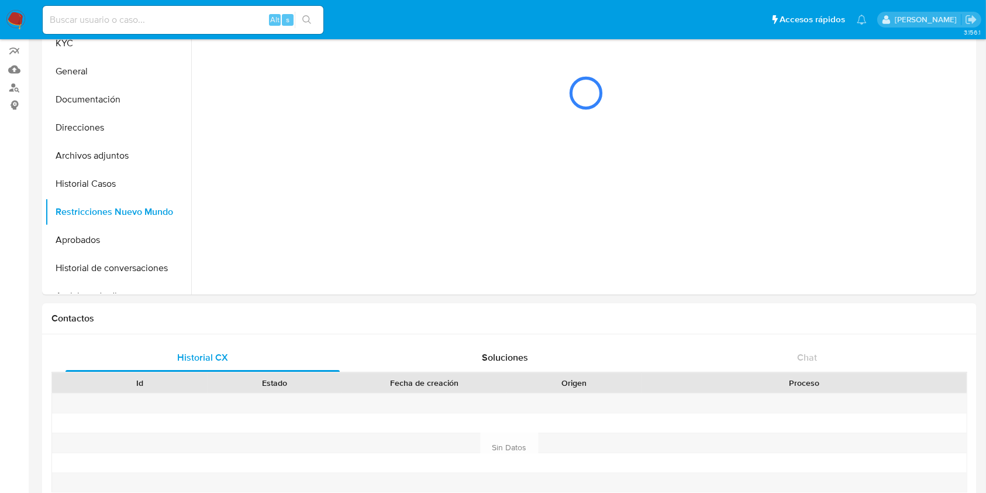
scroll to position [0, 0]
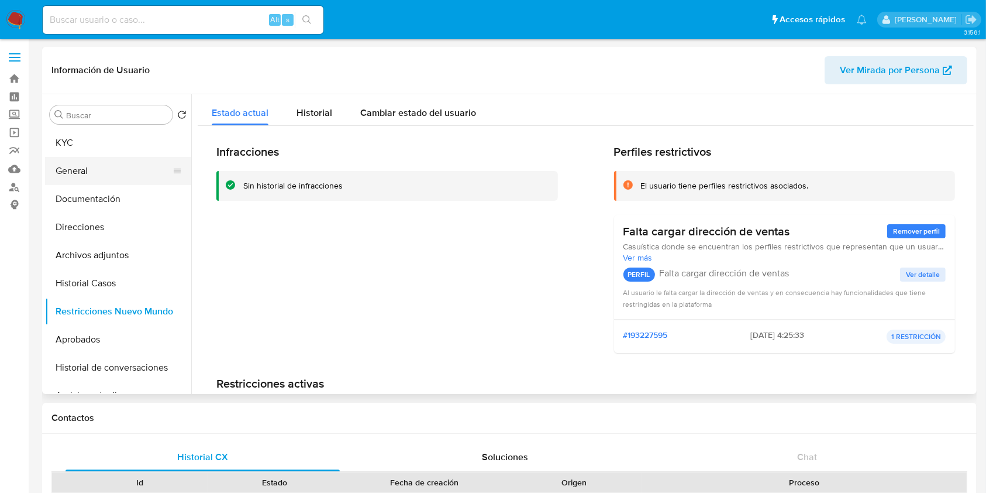
click at [115, 166] on button "General" at bounding box center [113, 171] width 137 height 28
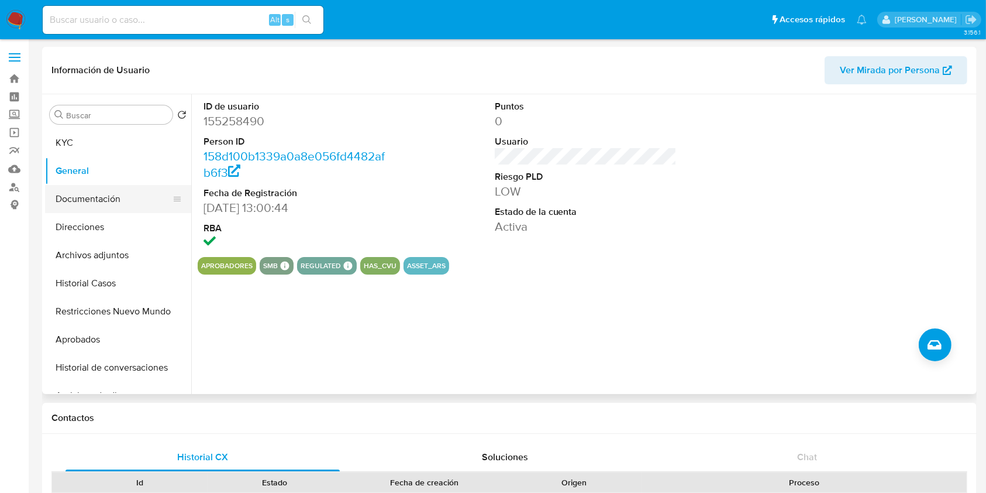
click at [115, 203] on button "Documentación" at bounding box center [113, 199] width 137 height 28
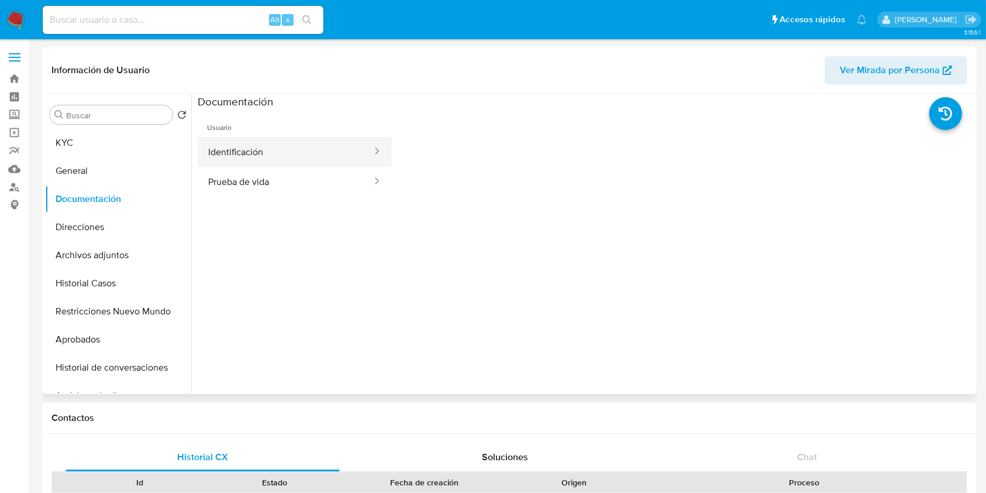
click at [316, 150] on button "Identificación" at bounding box center [285, 152] width 175 height 30
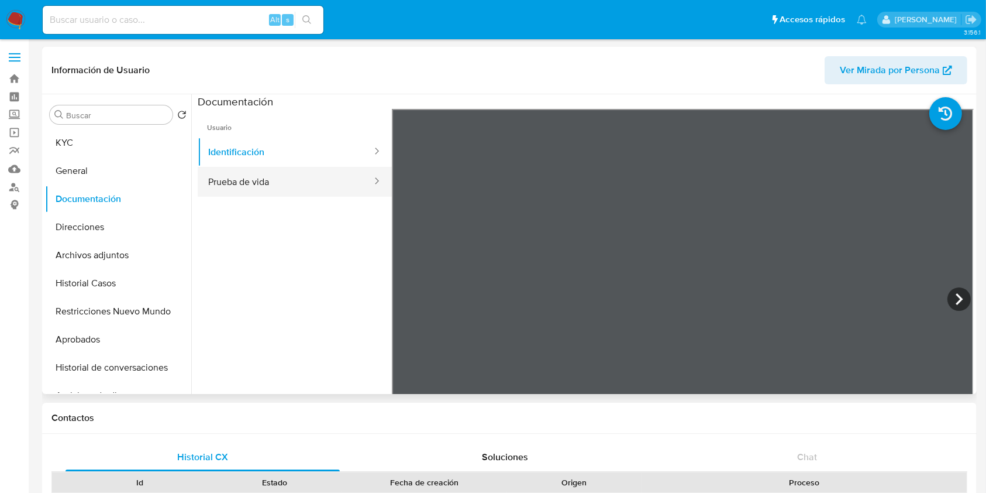
click at [320, 179] on button "Prueba de vida" at bounding box center [285, 182] width 175 height 30
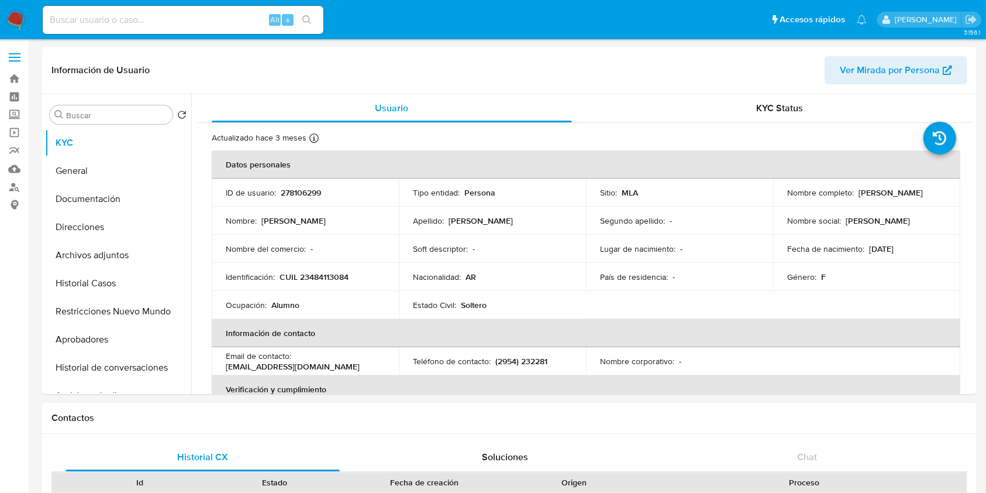
select select "10"
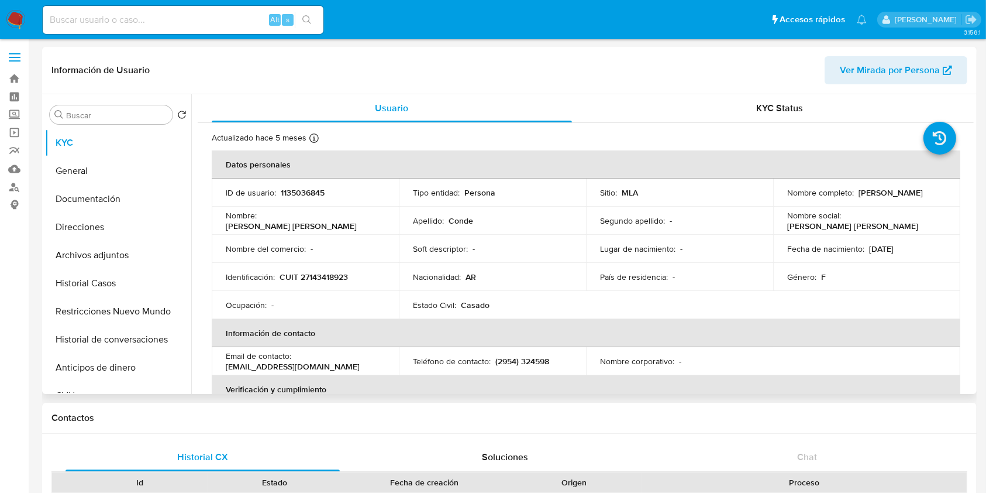
select select "10"
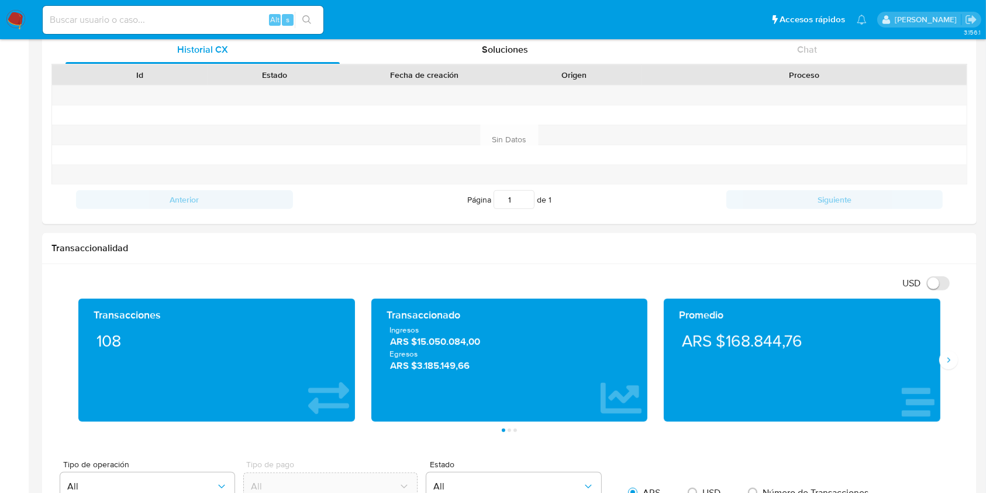
scroll to position [205, 0]
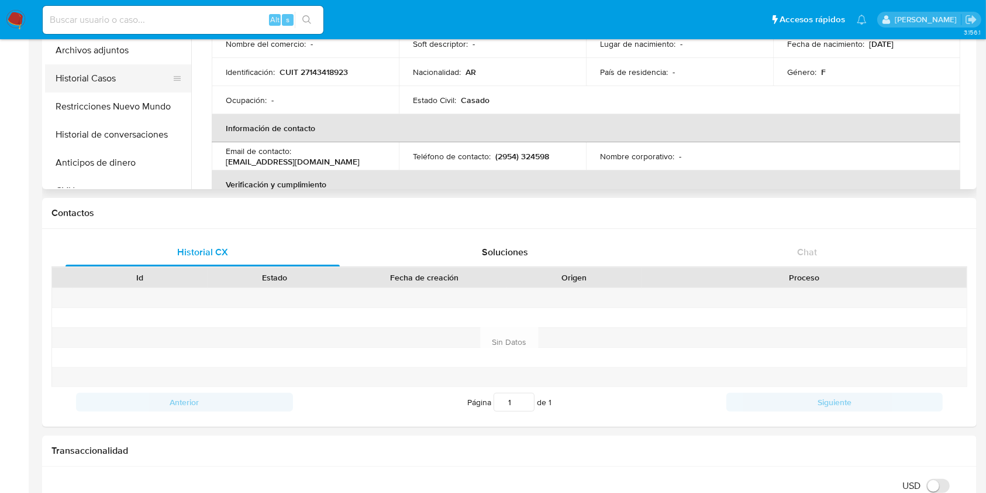
click at [112, 84] on button "Historial Casos" at bounding box center [113, 78] width 137 height 28
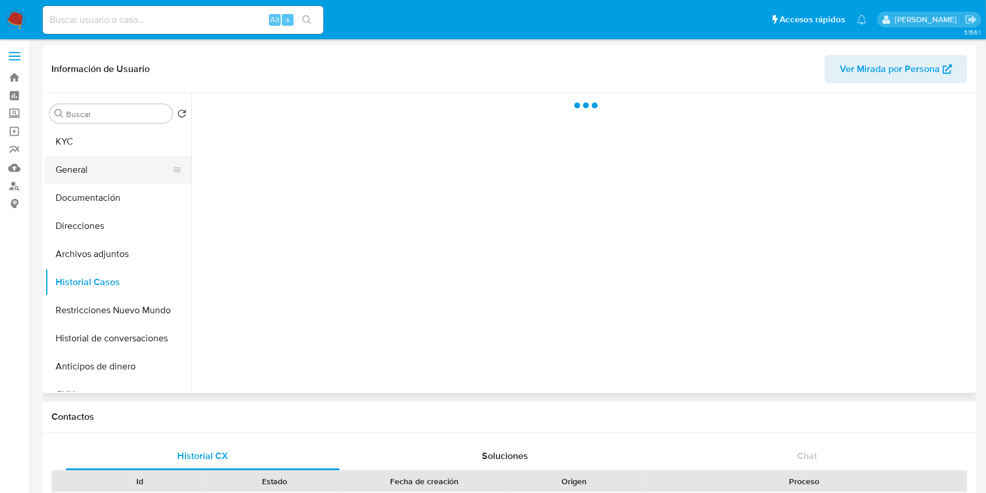
scroll to position [0, 0]
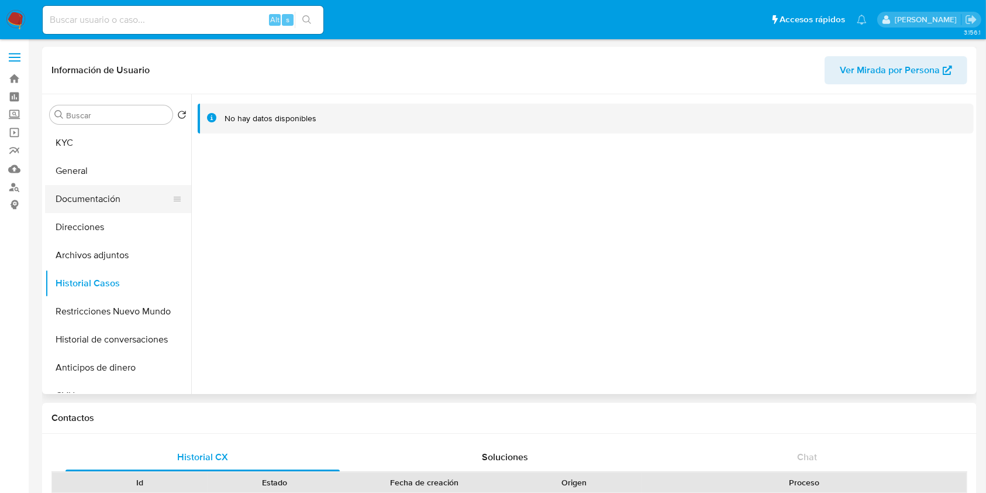
click at [136, 201] on button "Documentación" at bounding box center [113, 199] width 137 height 28
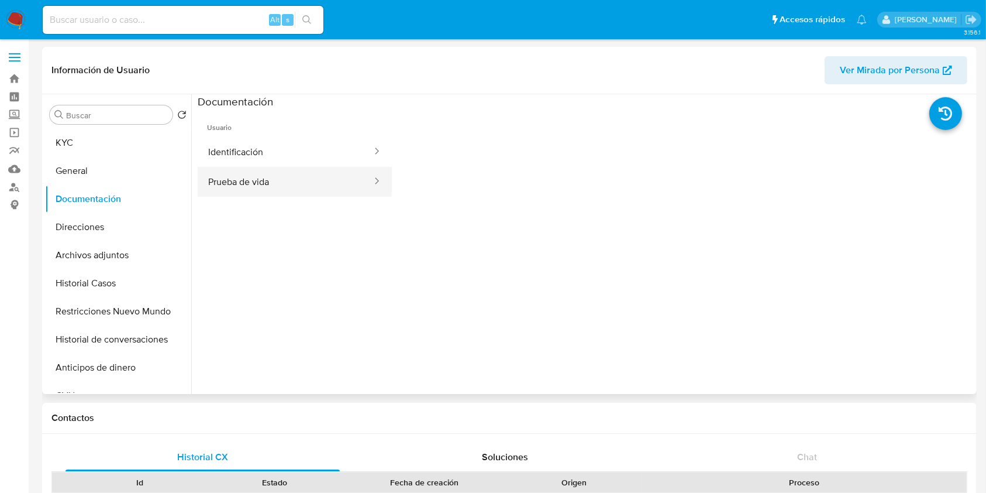
click at [319, 173] on button "Prueba de vida" at bounding box center [285, 182] width 175 height 30
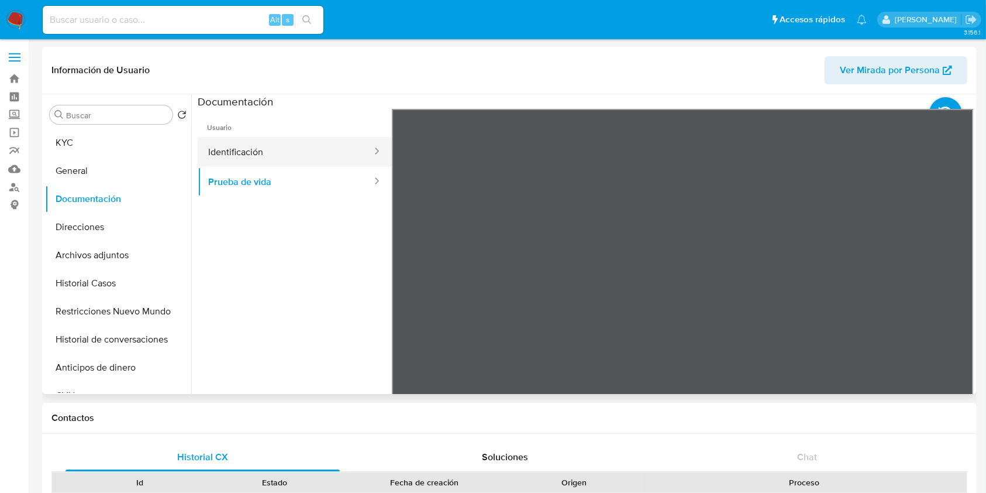
click at [326, 157] on button "Identificación" at bounding box center [285, 152] width 175 height 30
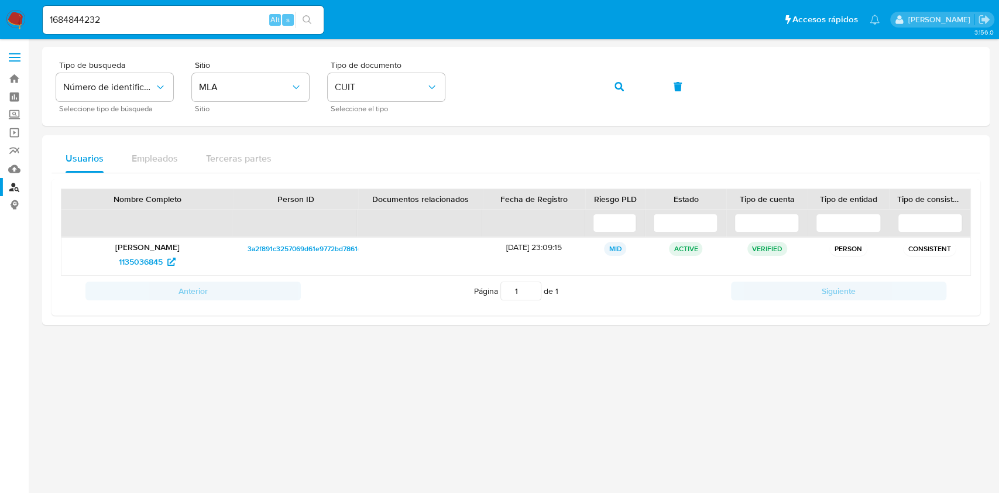
click at [307, 23] on icon "search-icon" at bounding box center [306, 19] width 9 height 9
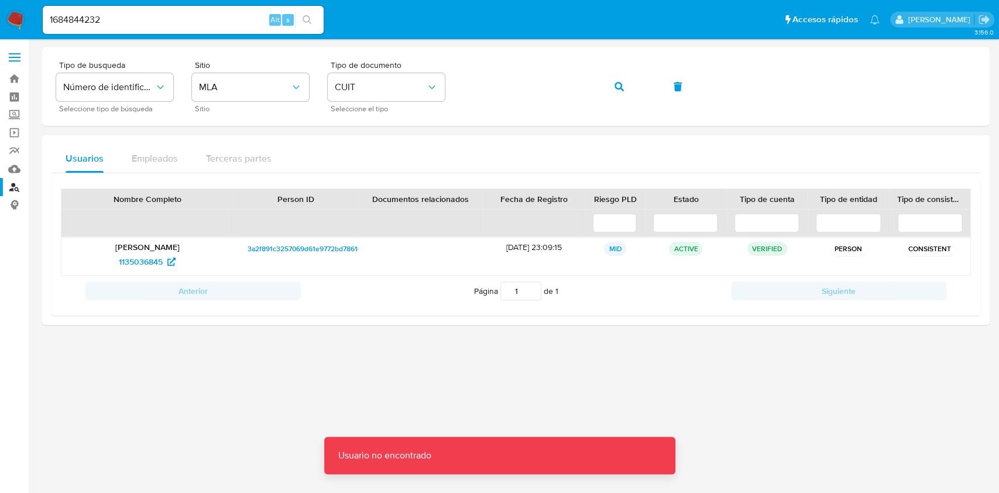
click at [199, 7] on div "1684844232 Alt s" at bounding box center [183, 20] width 281 height 28
click at [208, 16] on input "1684844232" at bounding box center [183, 19] width 281 height 15
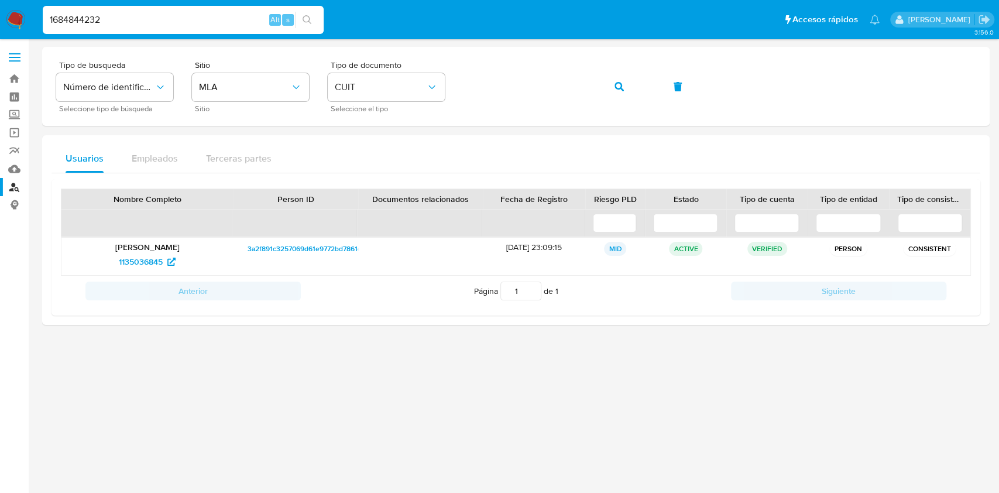
click at [207, 15] on input "1684844232" at bounding box center [183, 19] width 281 height 15
paste input "l81h4P5ssBWQ7QHN7gLOFMjl"
click at [181, 11] on div "1684844232 l81h4P5ssBWQ7QHN7gLOFMjl Alt s" at bounding box center [183, 20] width 281 height 28
click at [177, 19] on input "1684844232 l81h4P5ssBWQ7QHN7gLOFMjl" at bounding box center [183, 19] width 281 height 15
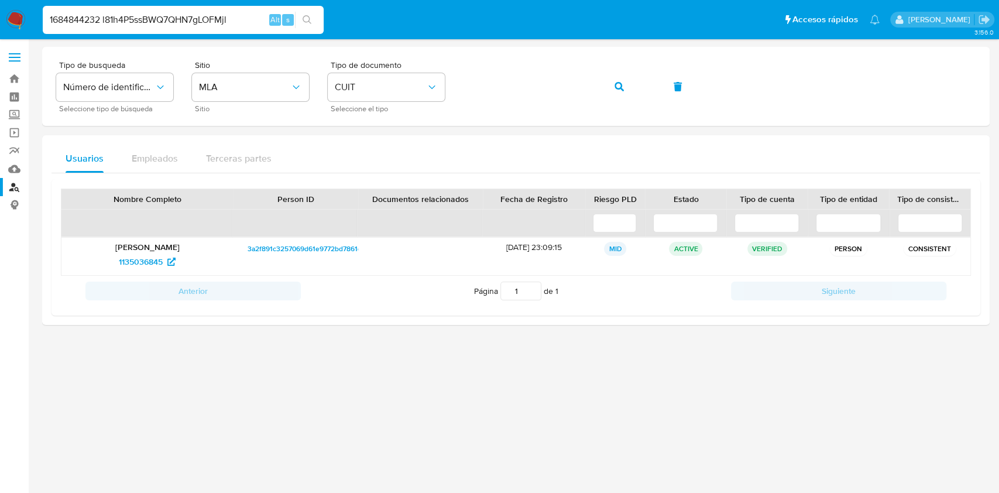
click at [177, 19] on input "1684844232 l81h4P5ssBWQ7QHN7gLOFMjl" at bounding box center [183, 19] width 281 height 15
click at [187, 20] on input "1684844232 l81h4P5ssBWQ7QHN7gLOFMjl" at bounding box center [183, 19] width 281 height 15
paste input
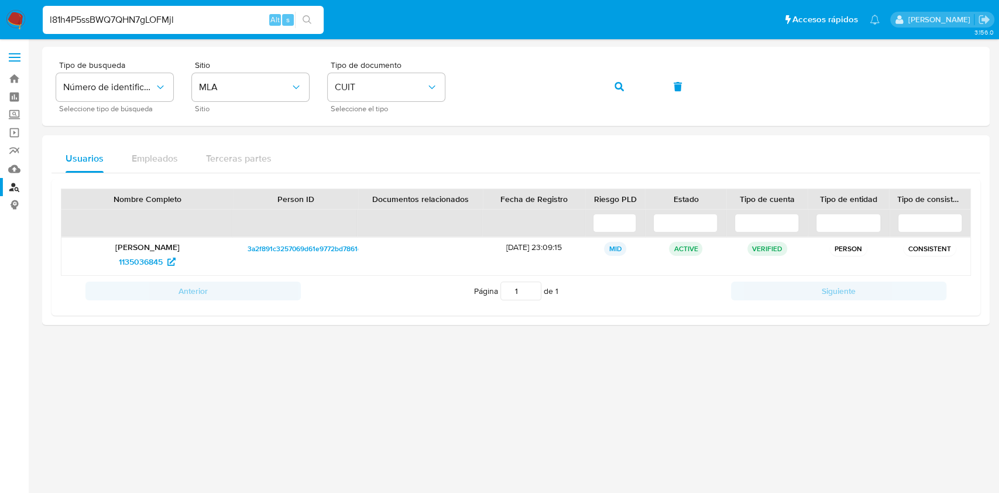
click at [321, 22] on input "l81h4P5ssBWQ7QHN7gLOFMjl" at bounding box center [183, 19] width 281 height 15
type input "l81h4P5ssBWQ7QHN7gLOFMjl"
click at [309, 24] on icon "search-icon" at bounding box center [306, 19] width 9 height 9
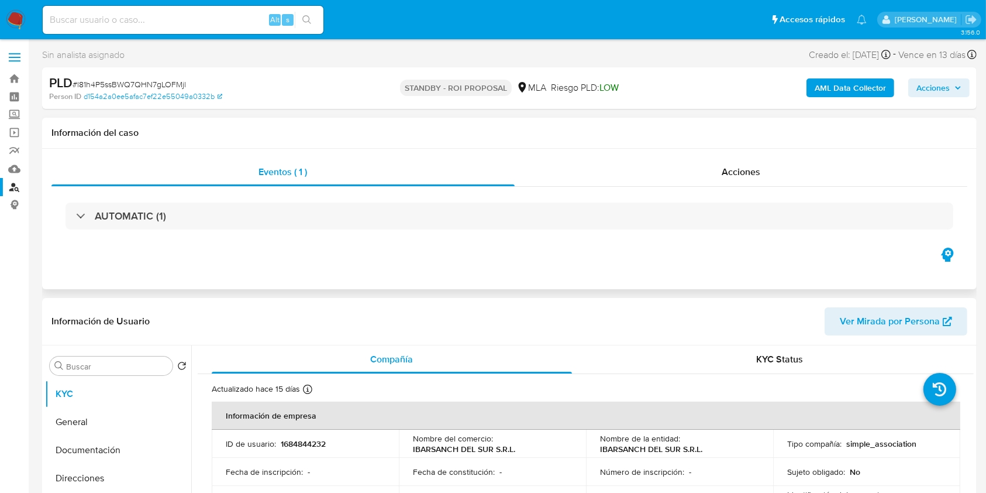
select select "10"
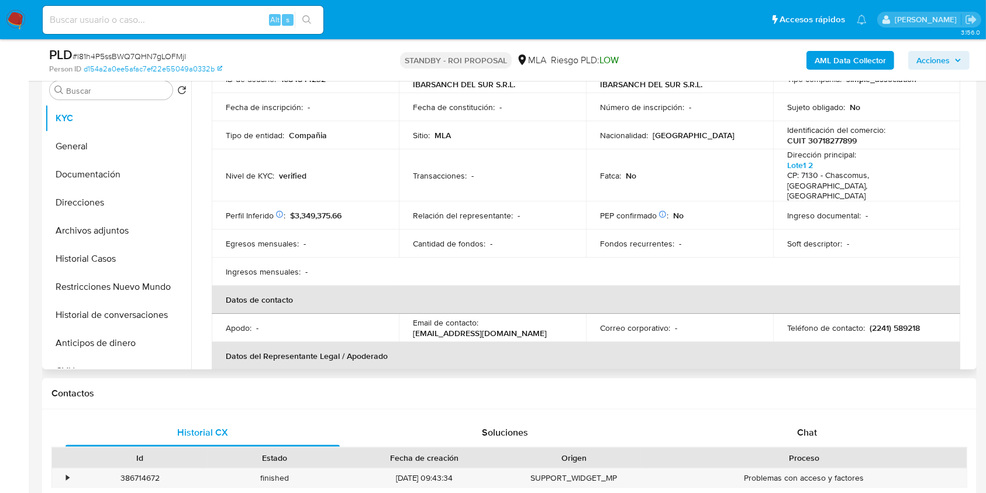
scroll to position [234, 0]
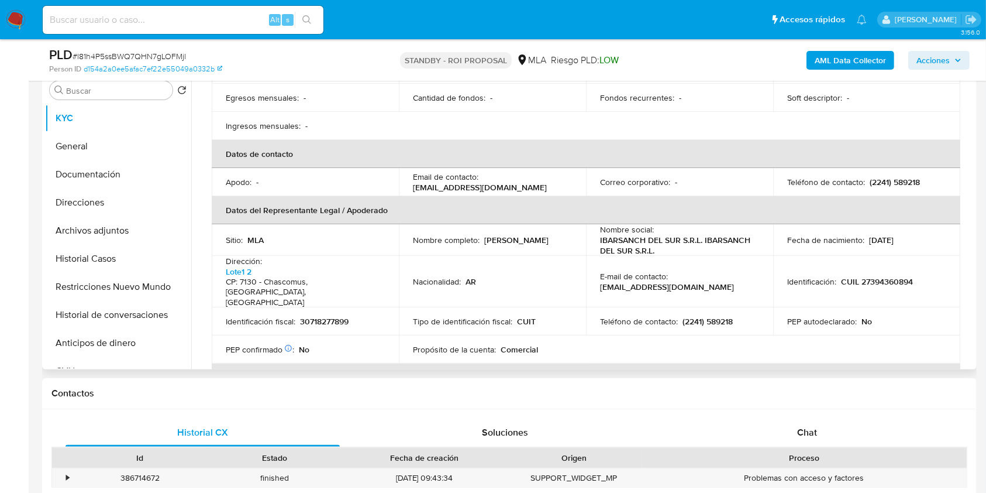
click at [332, 316] on p "30718277899" at bounding box center [324, 321] width 49 height 11
click at [875, 276] on p "CUIL 27394360894" at bounding box center [877, 281] width 72 height 11
copy p "27394360894"
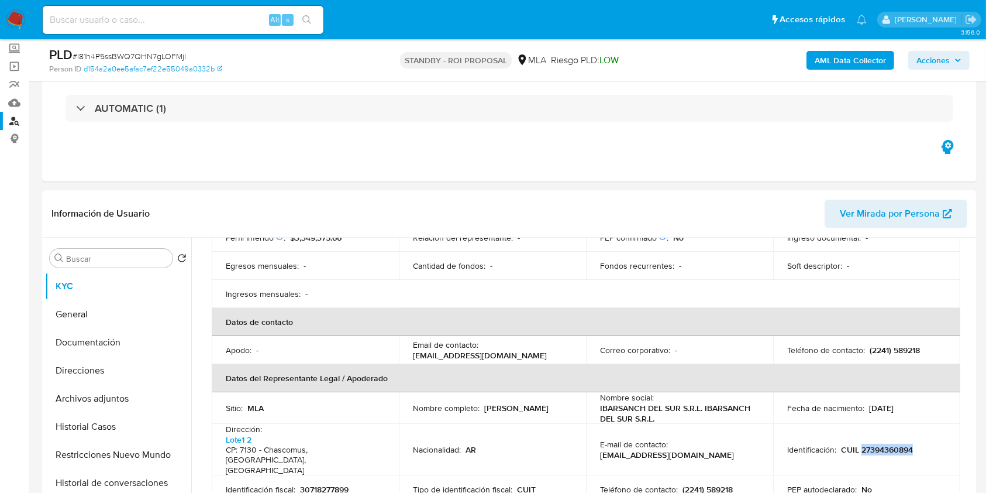
scroll to position [0, 0]
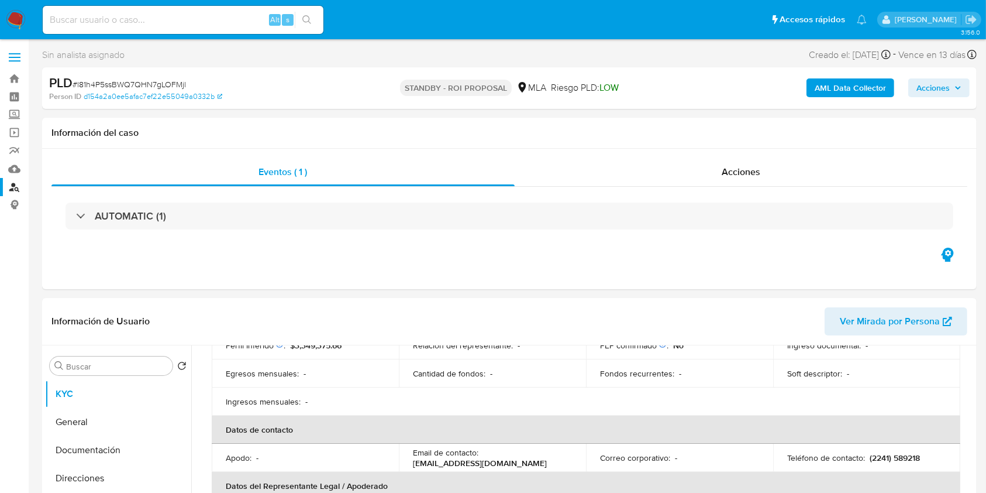
click at [19, 183] on link "Buscador de personas" at bounding box center [69, 187] width 139 height 18
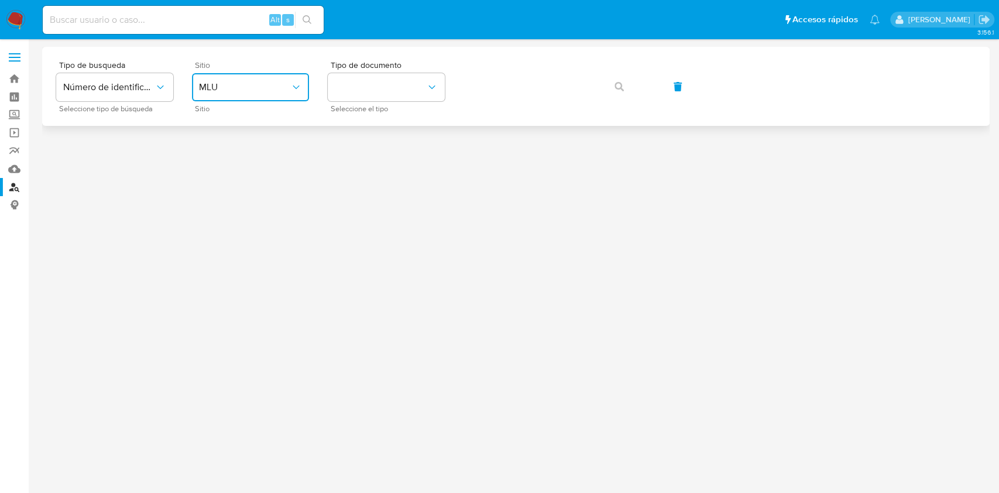
click at [299, 95] on button "MLU" at bounding box center [250, 87] width 117 height 28
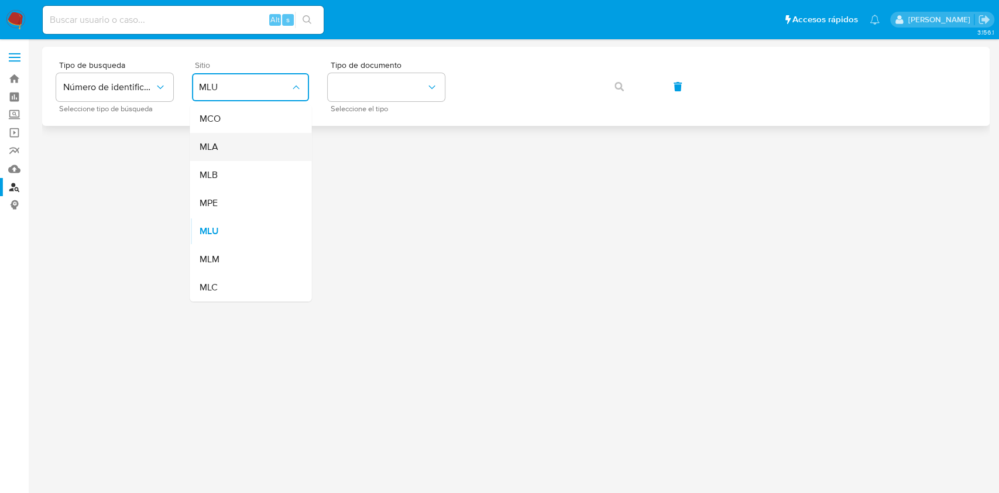
click at [266, 143] on div "MLA" at bounding box center [247, 147] width 96 height 28
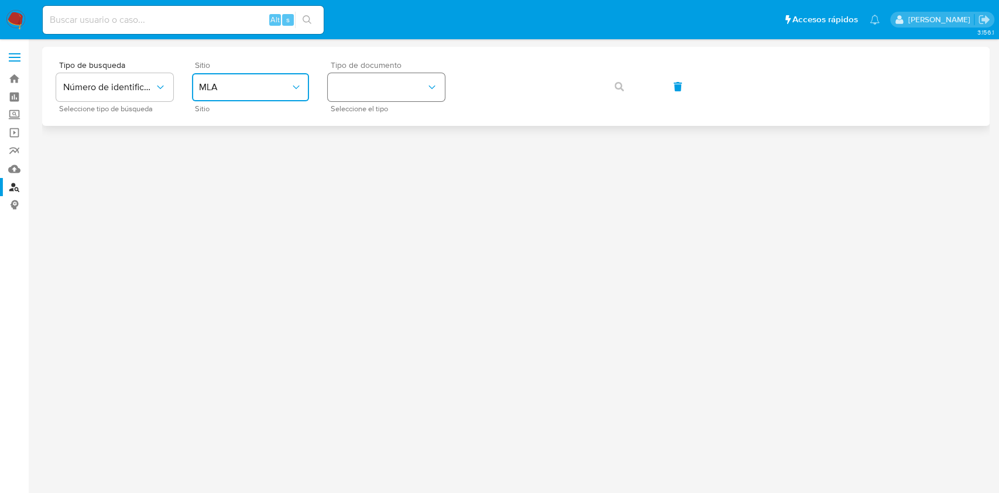
click at [379, 92] on button "identificationType" at bounding box center [386, 87] width 117 height 28
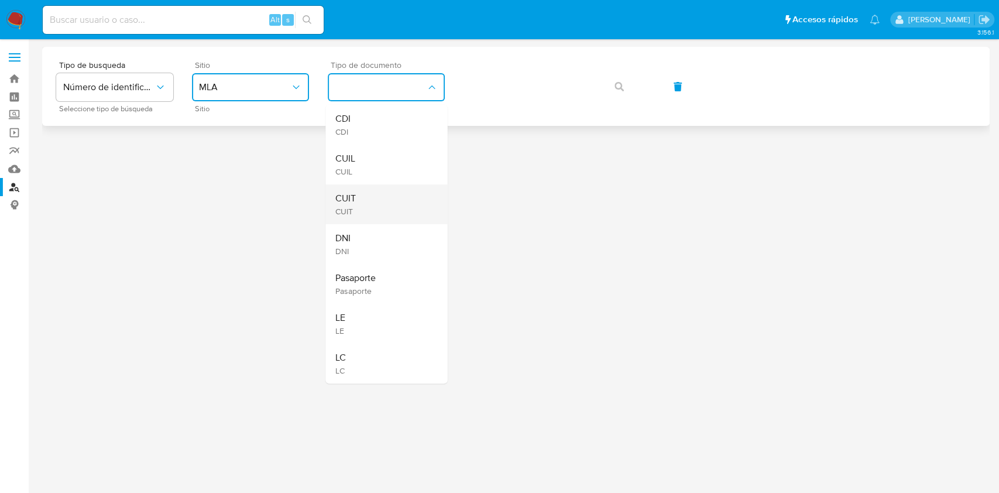
click at [398, 199] on div "CUIT CUIT" at bounding box center [383, 204] width 96 height 40
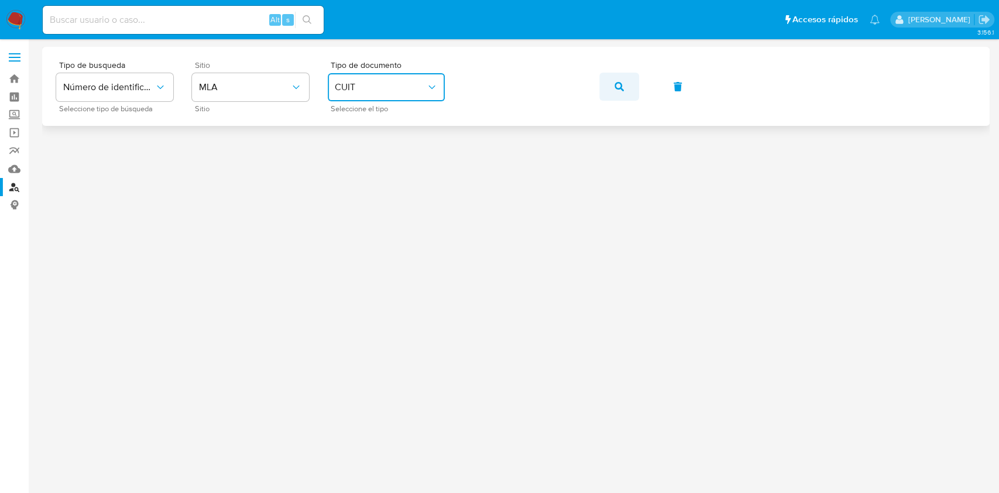
click at [621, 84] on icon "button" at bounding box center [618, 86] width 9 height 9
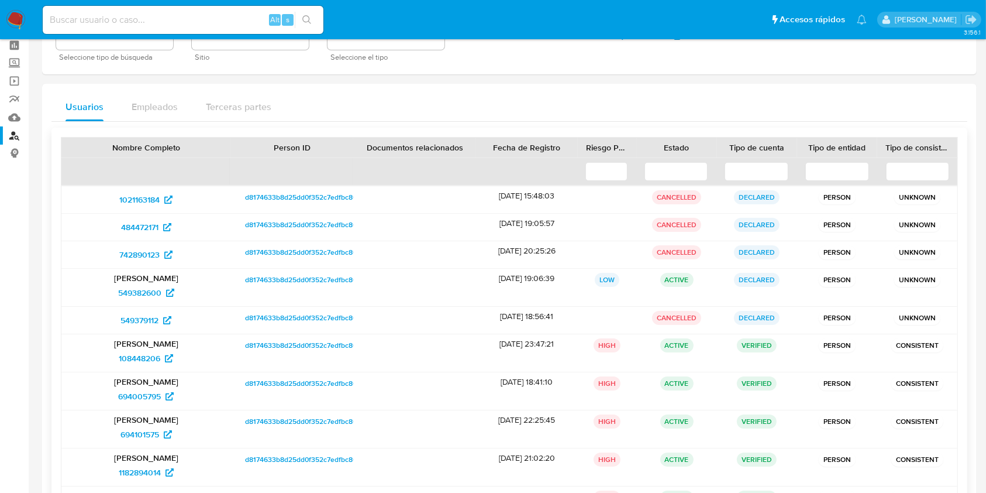
scroll to position [149, 0]
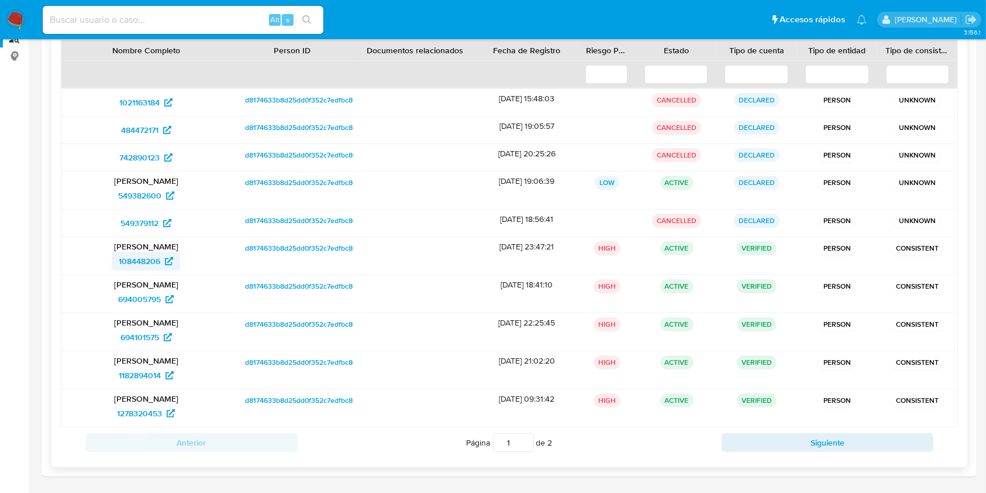
click at [148, 267] on span "108448206" at bounding box center [140, 261] width 42 height 19
click at [146, 373] on span "1182894014" at bounding box center [140, 375] width 42 height 19
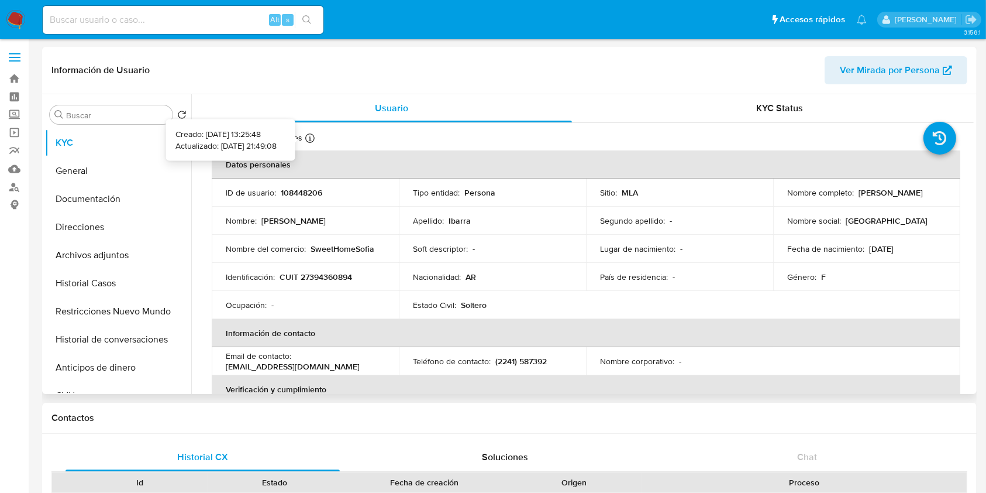
select select "10"
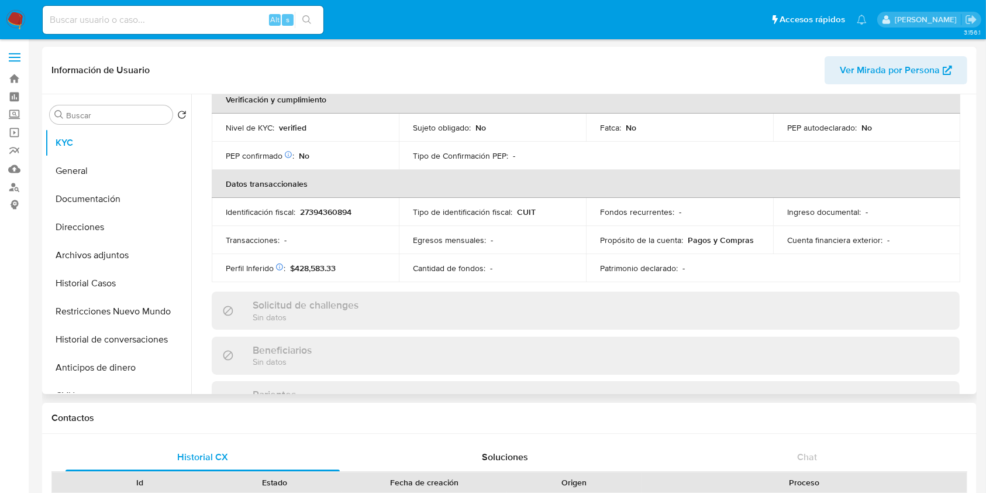
scroll to position [14, 0]
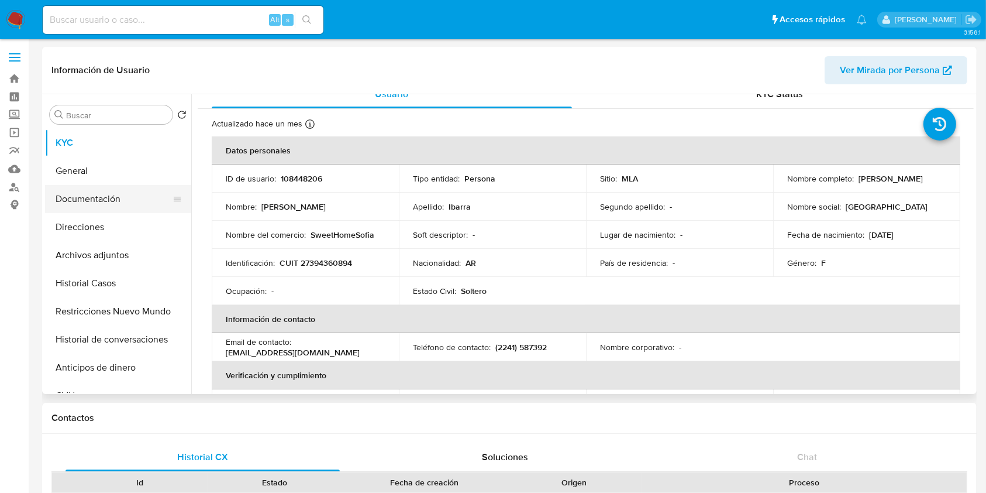
click at [132, 197] on button "Documentación" at bounding box center [113, 199] width 137 height 28
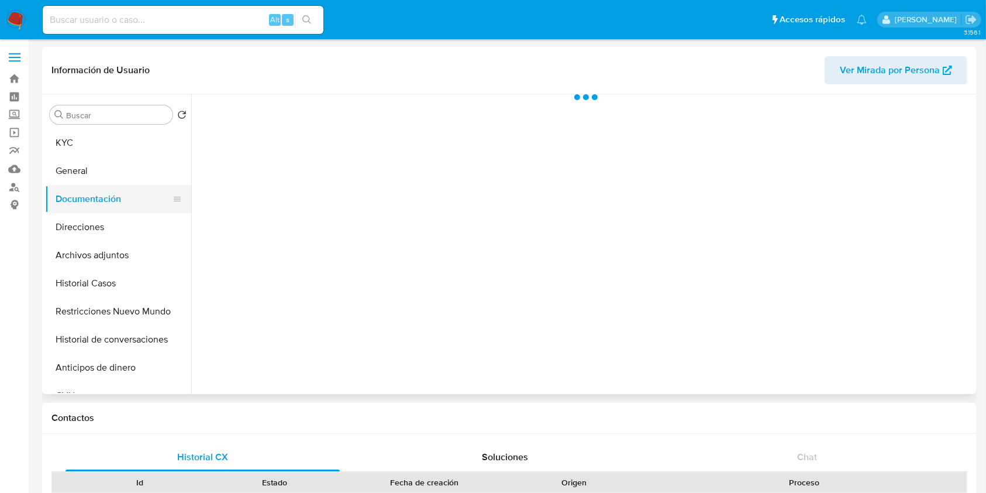
scroll to position [0, 0]
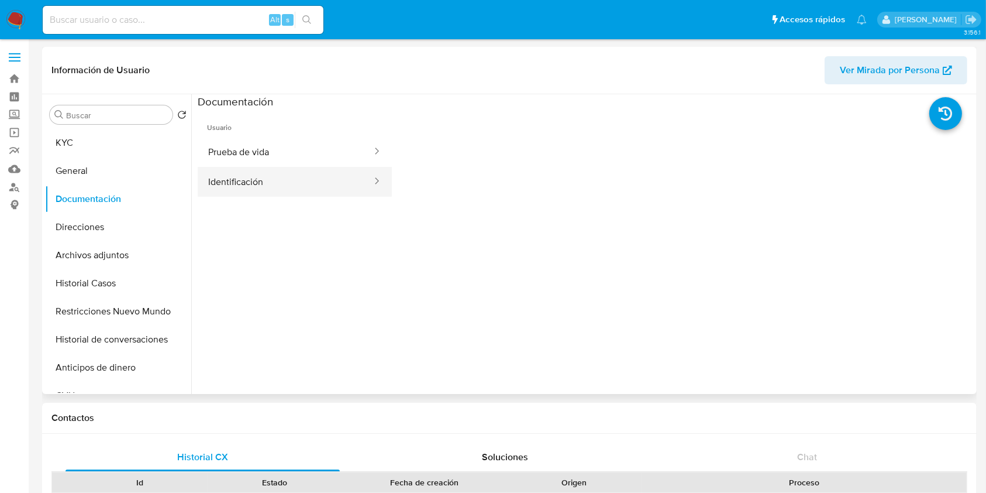
click at [364, 181] on div at bounding box center [373, 181] width 19 height 13
click at [109, 287] on button "Historial Casos" at bounding box center [113, 283] width 137 height 28
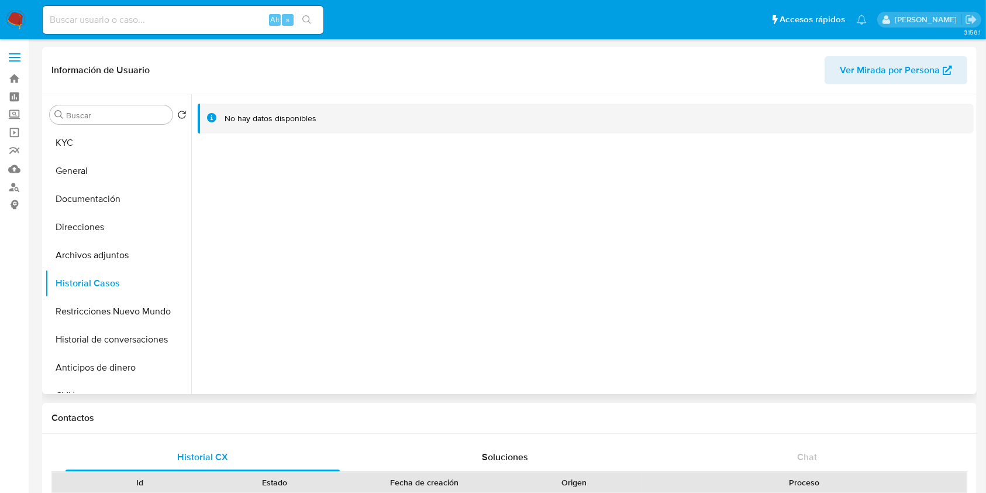
click at [925, 70] on span "Ver Mirada por Persona" at bounding box center [890, 70] width 100 height 28
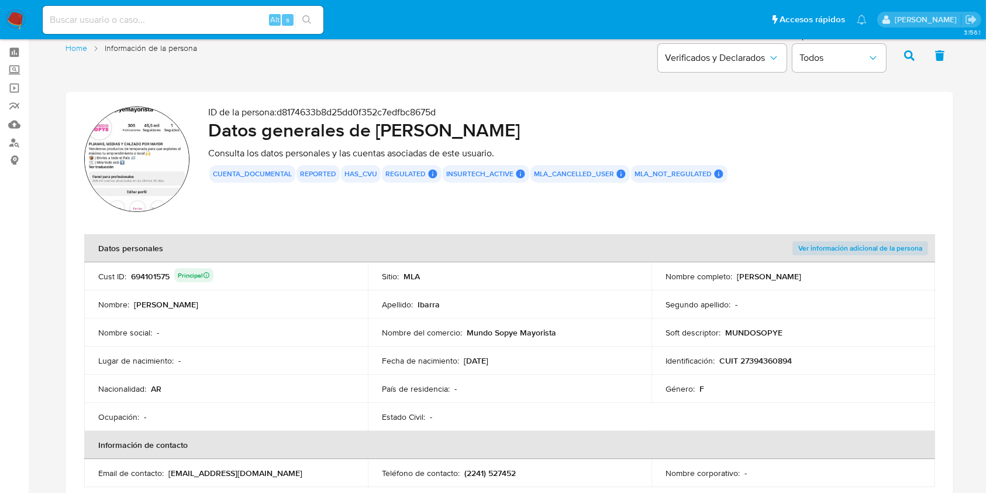
scroll to position [78, 0]
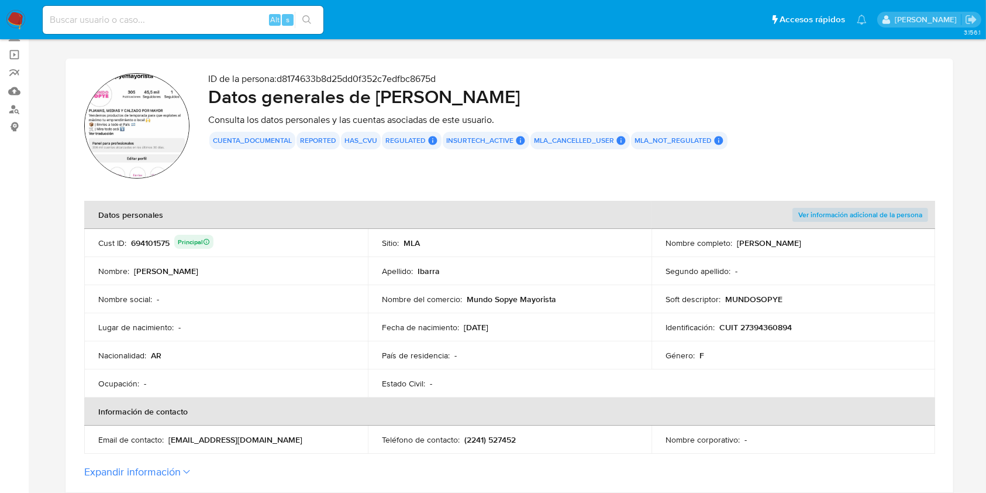
click at [477, 301] on p "Mundo Sopye Mayorista" at bounding box center [511, 299] width 89 height 11
drag, startPoint x: 477, startPoint y: 301, endPoint x: 533, endPoint y: 303, distance: 56.2
click at [533, 303] on p "Mundo Sopye Mayorista" at bounding box center [511, 299] width 89 height 11
click at [765, 296] on p "MUNDOSOPYE" at bounding box center [753, 299] width 57 height 11
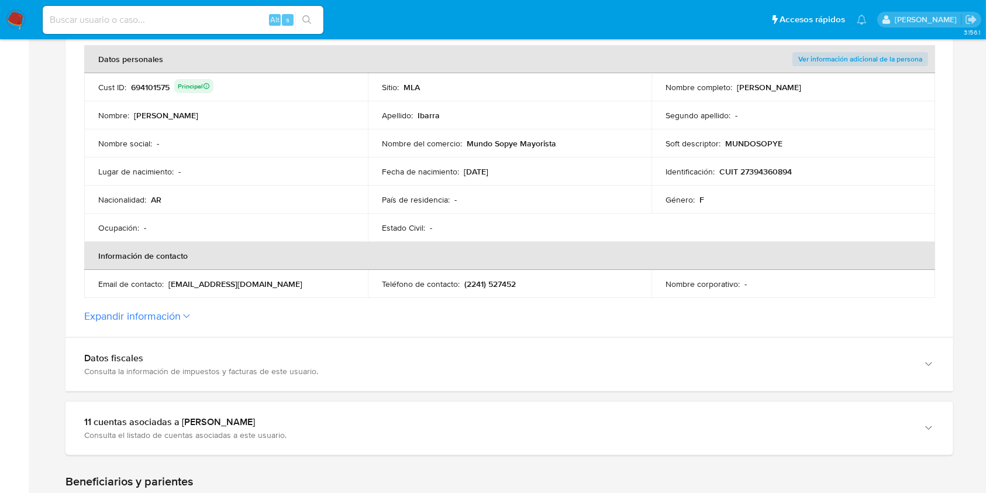
scroll to position [234, 0]
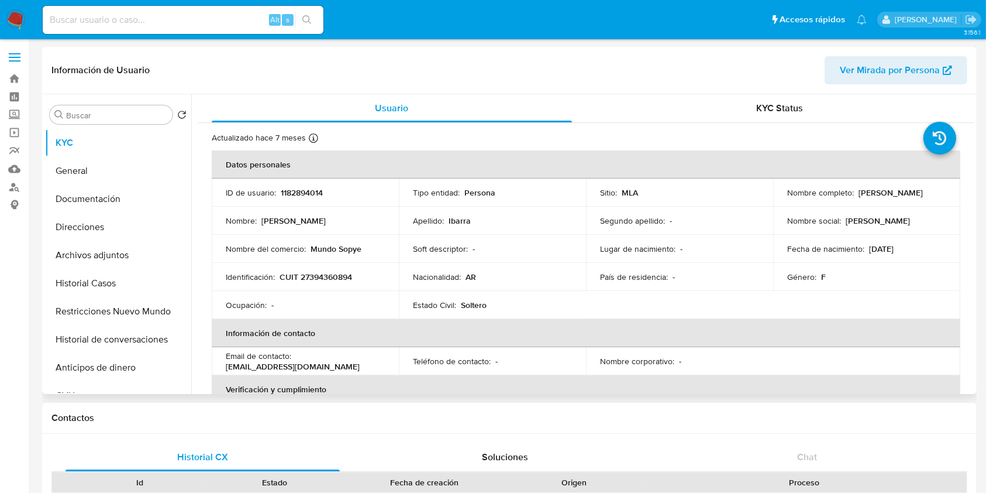
select select "10"
click at [346, 249] on p "Mundo Sopye" at bounding box center [336, 248] width 51 height 11
drag, startPoint x: 346, startPoint y: 248, endPoint x: 326, endPoint y: 246, distance: 20.5
click at [326, 246] on p "Mundo Sopye" at bounding box center [336, 248] width 51 height 11
copy p "Mundo Sopye"
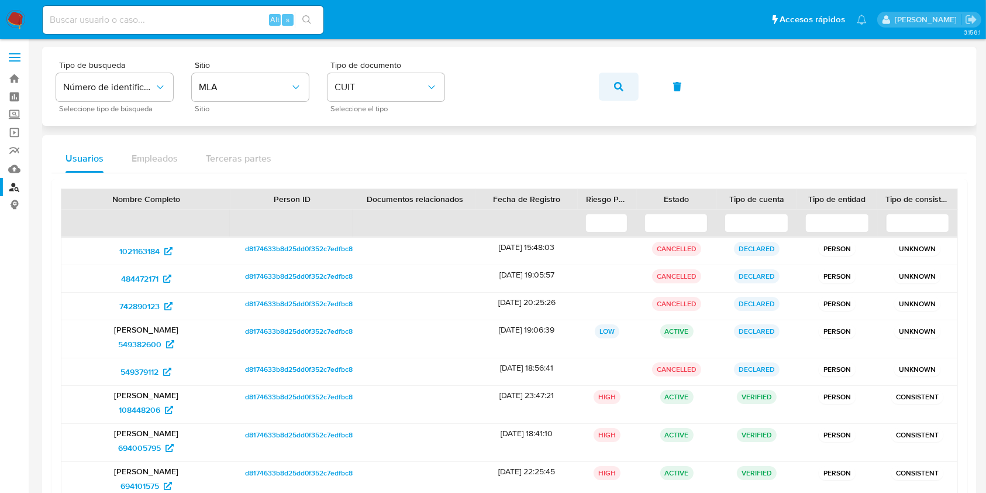
click at [601, 84] on button "button" at bounding box center [619, 87] width 40 height 28
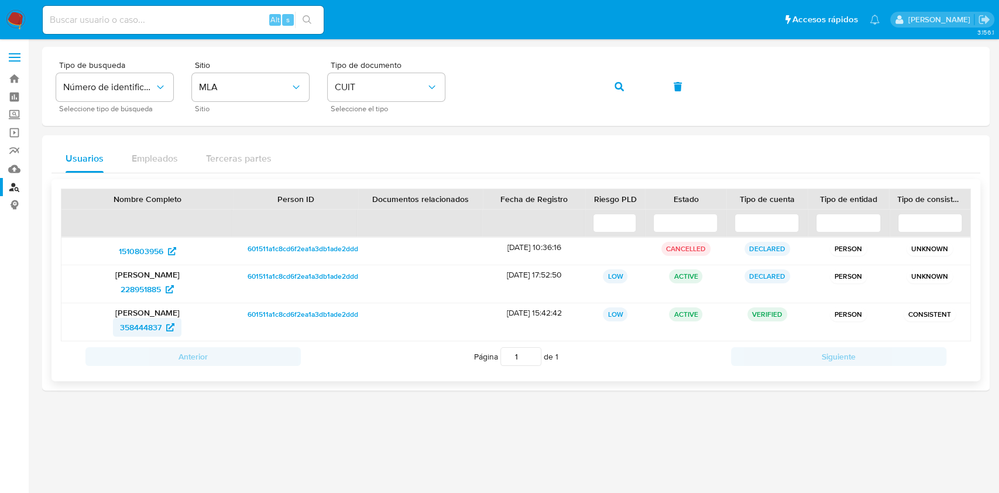
click at [164, 326] on span "358444837" at bounding box center [147, 327] width 54 height 19
click at [131, 329] on span "358444837" at bounding box center [141, 327] width 42 height 19
click at [610, 88] on button "button" at bounding box center [619, 87] width 40 height 28
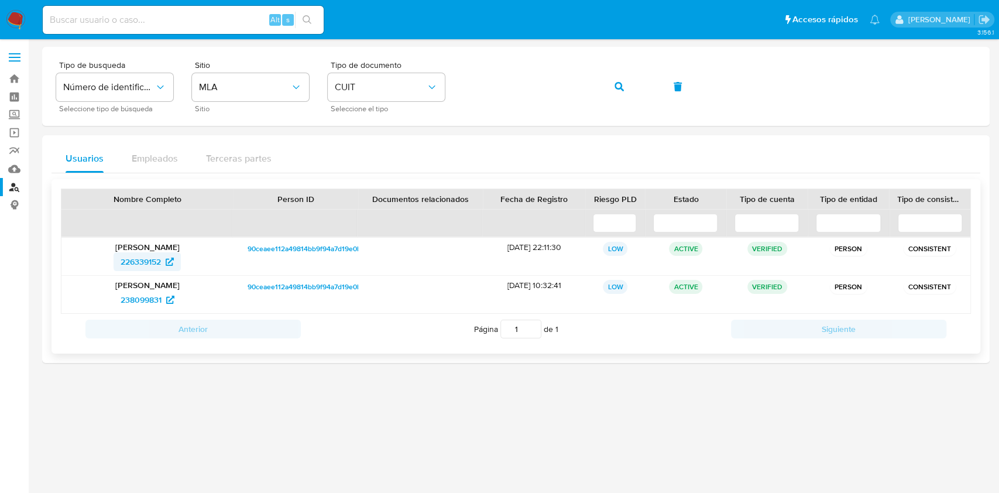
click at [159, 256] on span "226339152" at bounding box center [140, 261] width 40 height 19
click at [612, 88] on button "button" at bounding box center [619, 87] width 40 height 28
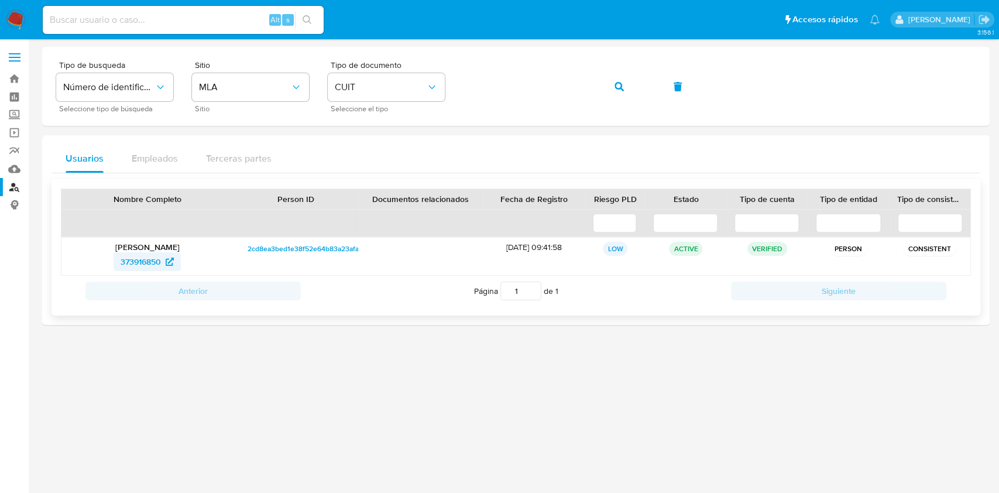
click at [126, 264] on span "373916850" at bounding box center [140, 261] width 40 height 19
click at [626, 87] on button "button" at bounding box center [619, 87] width 40 height 28
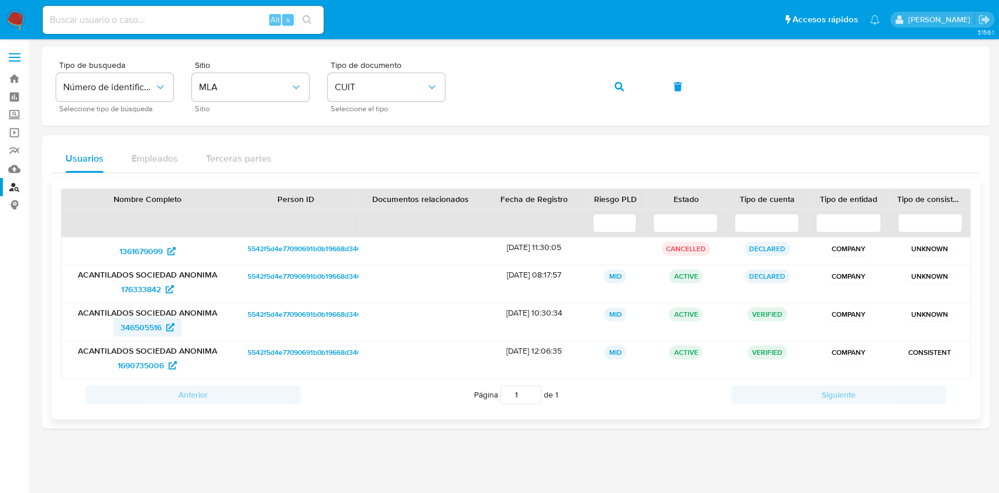
click at [142, 329] on span "346505516" at bounding box center [140, 327] width 41 height 19
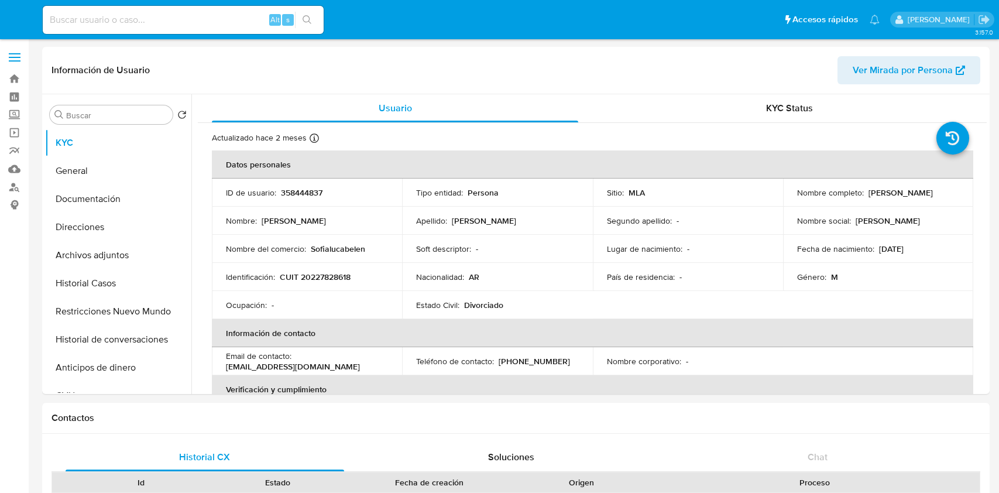
select select "10"
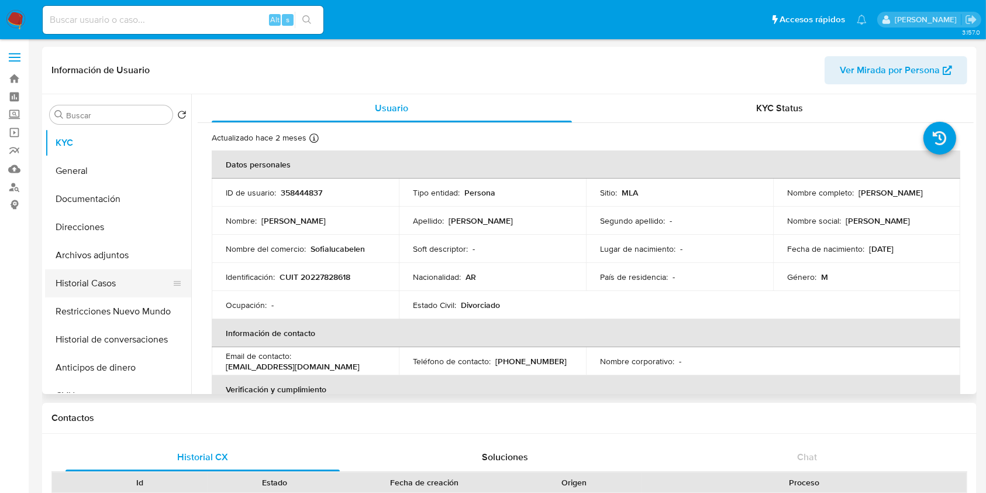
click at [103, 287] on button "Historial Casos" at bounding box center [113, 283] width 137 height 28
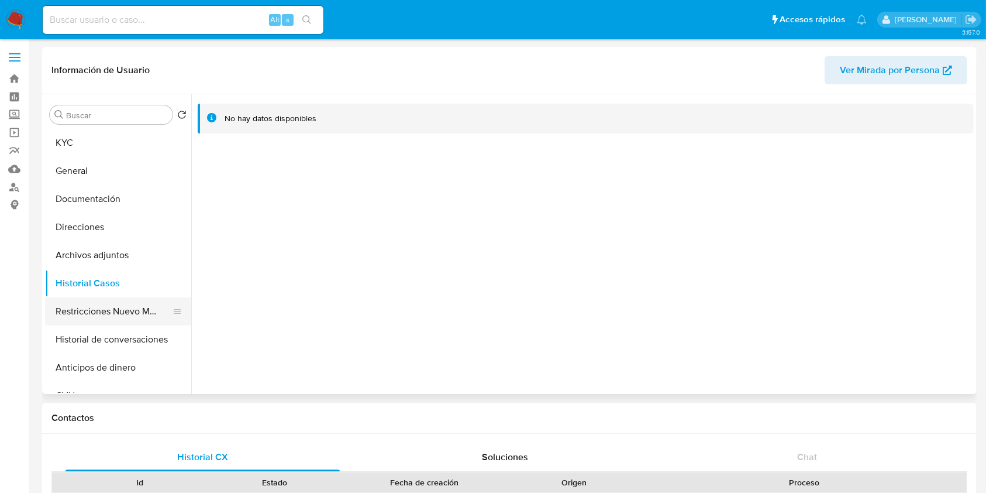
click at [94, 297] on button "Restricciones Nuevo Mundo" at bounding box center [113, 311] width 137 height 28
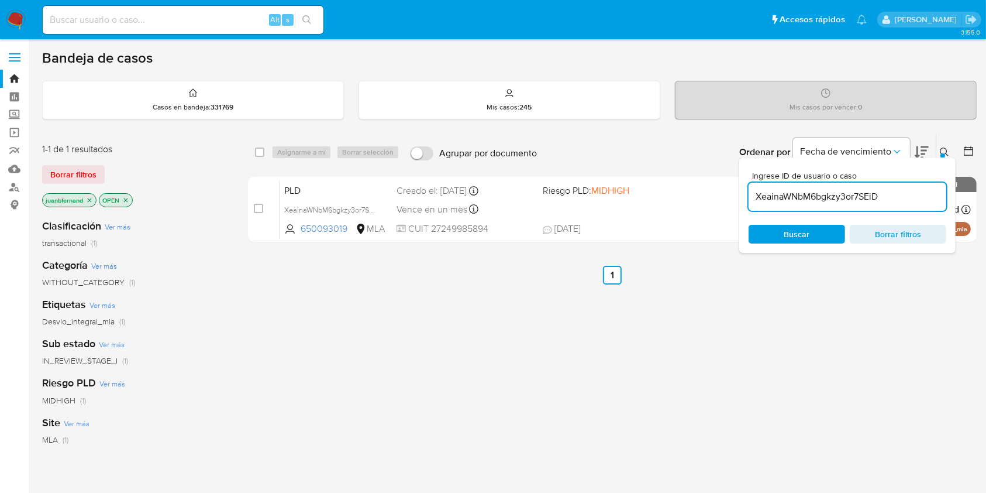
click at [910, 191] on input "XeainaWNbM6bgkzy3or7SEiD" at bounding box center [848, 196] width 198 height 15
paste input "0lHRX4TgMuXaQKQB2Cl4bW1P"
type input "0lHRX4TgMuXaQKQB2Cl4bW1P"
click at [258, 150] on input "checkbox" at bounding box center [259, 151] width 9 height 9
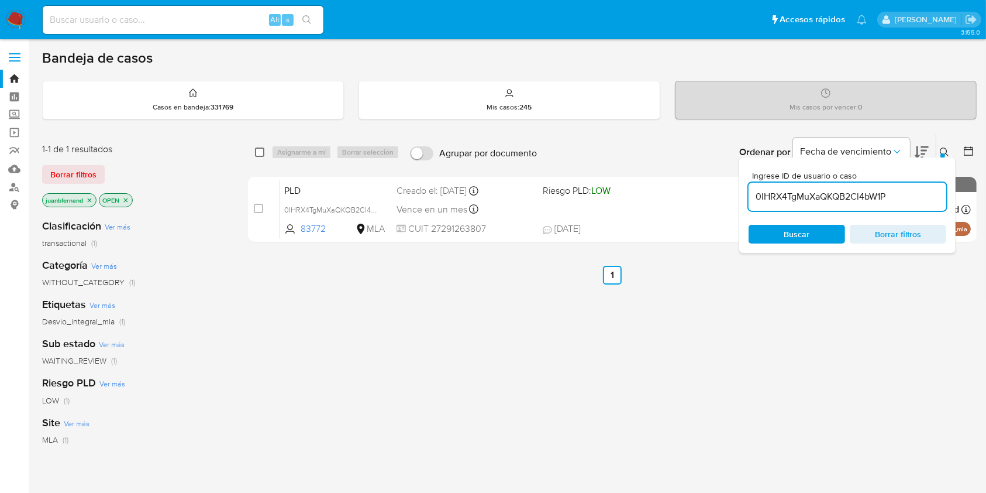
checkbox input "true"
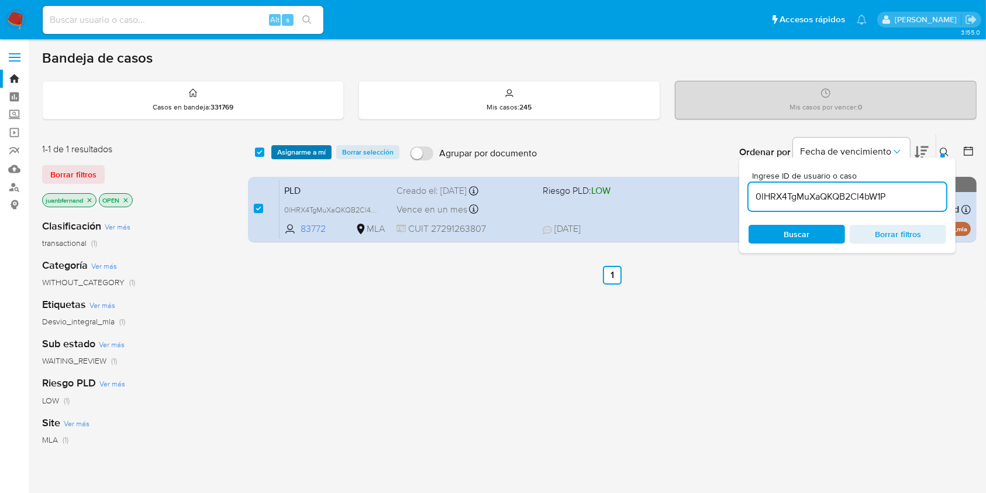
click at [284, 152] on span "Asignarme a mí" at bounding box center [301, 152] width 49 height 12
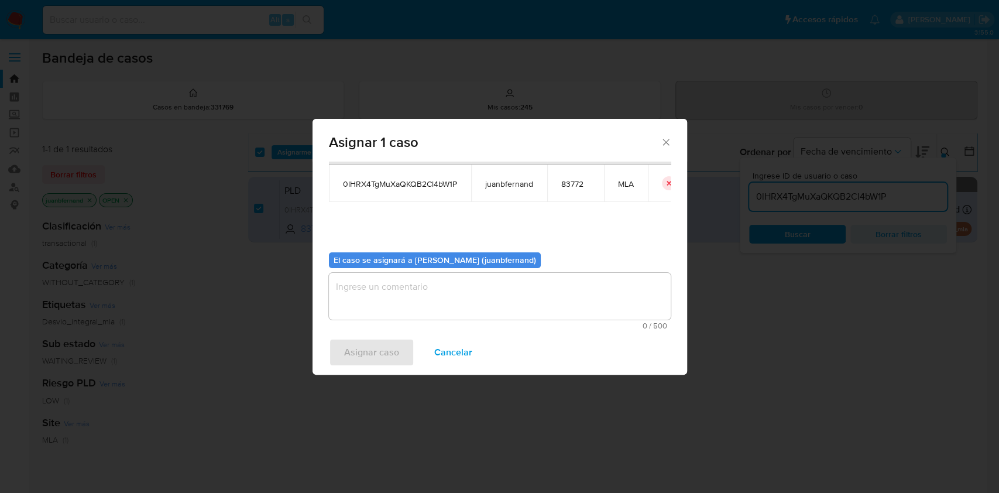
scroll to position [60, 0]
click at [436, 306] on textarea "assign-modal" at bounding box center [500, 295] width 342 height 47
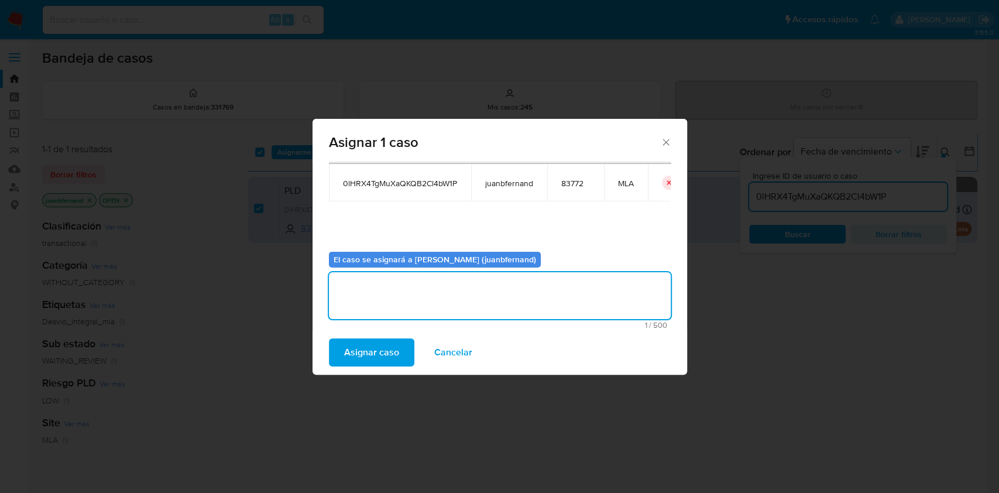
click at [370, 348] on span "Asignar caso" at bounding box center [371, 352] width 55 height 26
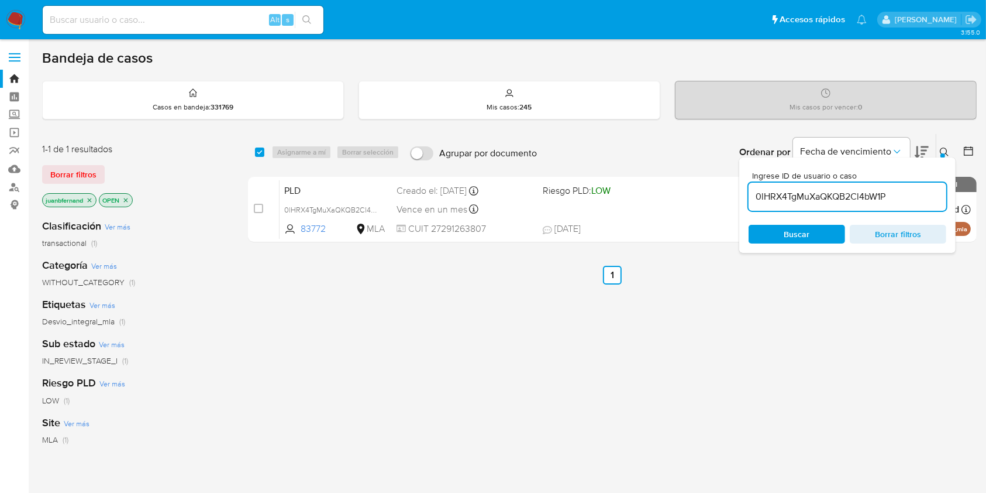
click at [860, 197] on input "0lHRX4TgMuXaQKQB2Cl4bW1P" at bounding box center [848, 196] width 198 height 15
paste input "FHEBqEtVZoSHWyEi2VqhbjIG"
type input "FHEBqEtVZoSHWyEi2VqhbjIG"
click at [259, 152] on input "checkbox" at bounding box center [259, 151] width 9 height 9
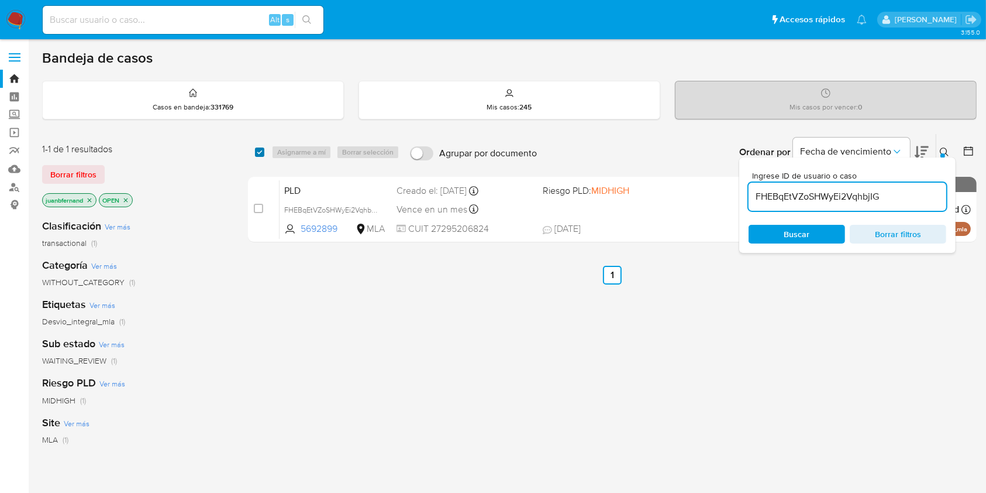
checkbox input "true"
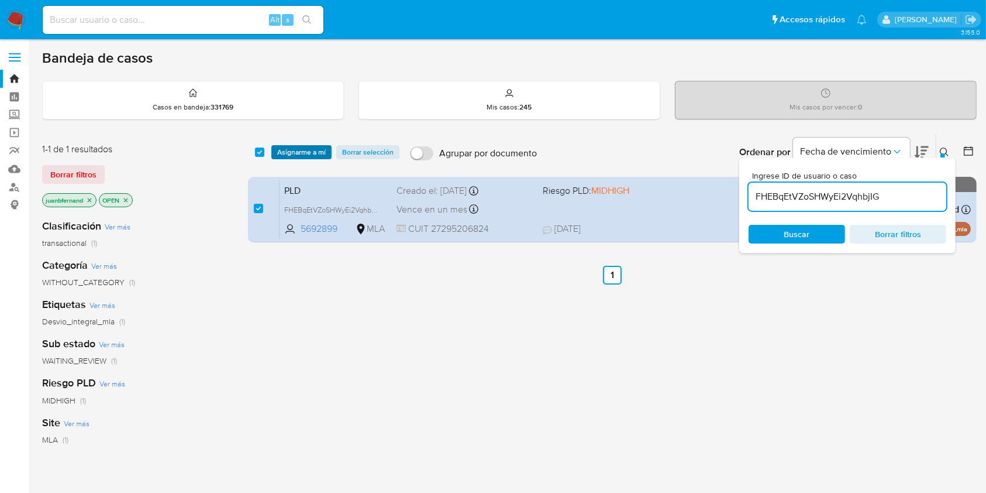
click at [295, 152] on span "Asignarme a mí" at bounding box center [301, 152] width 49 height 12
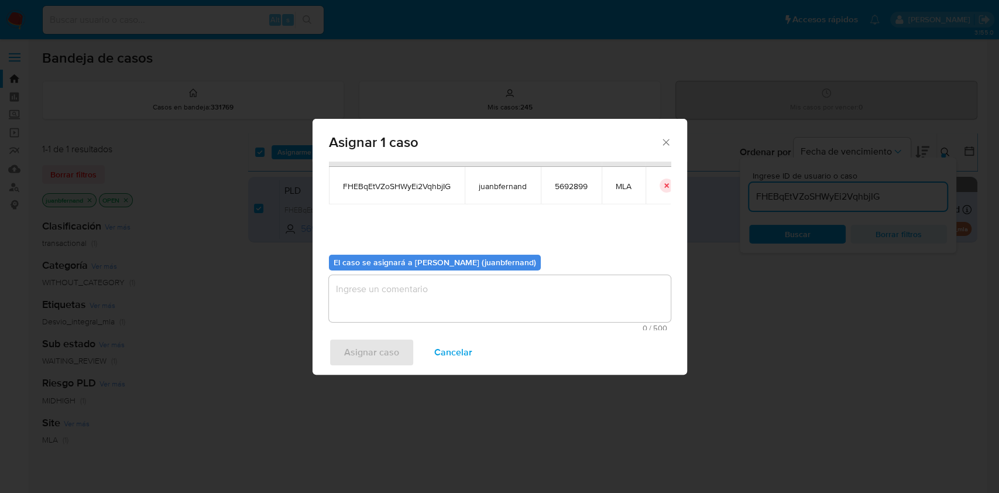
scroll to position [60, 0]
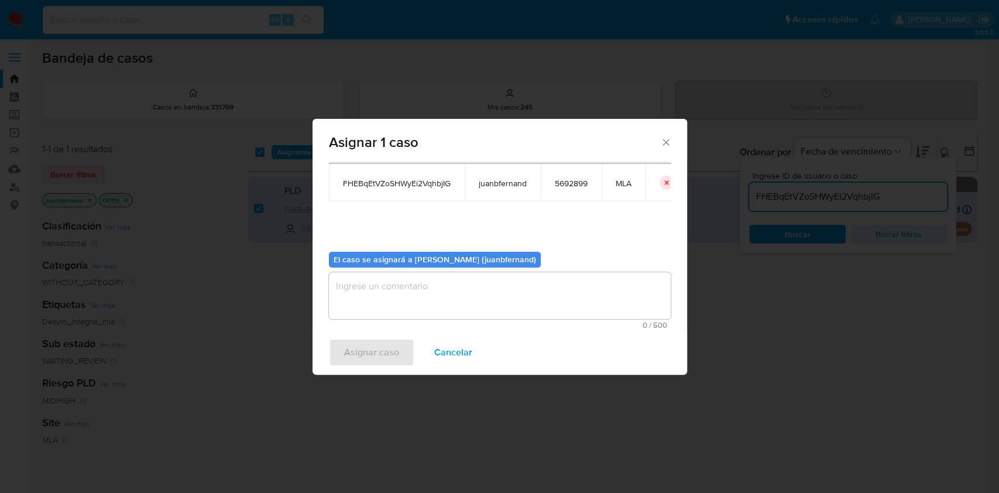
click at [447, 279] on textarea "assign-modal" at bounding box center [500, 295] width 342 height 47
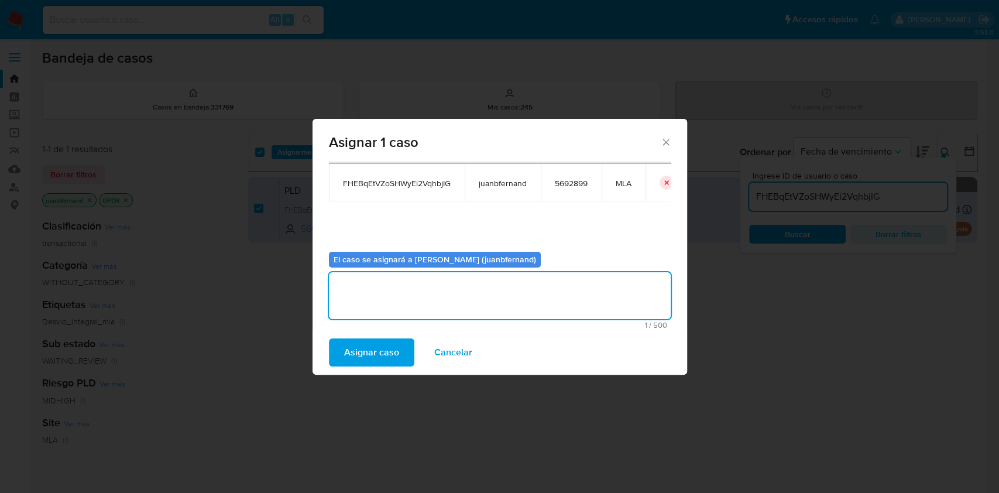
click at [422, 349] on button "Cancelar" at bounding box center [453, 352] width 68 height 28
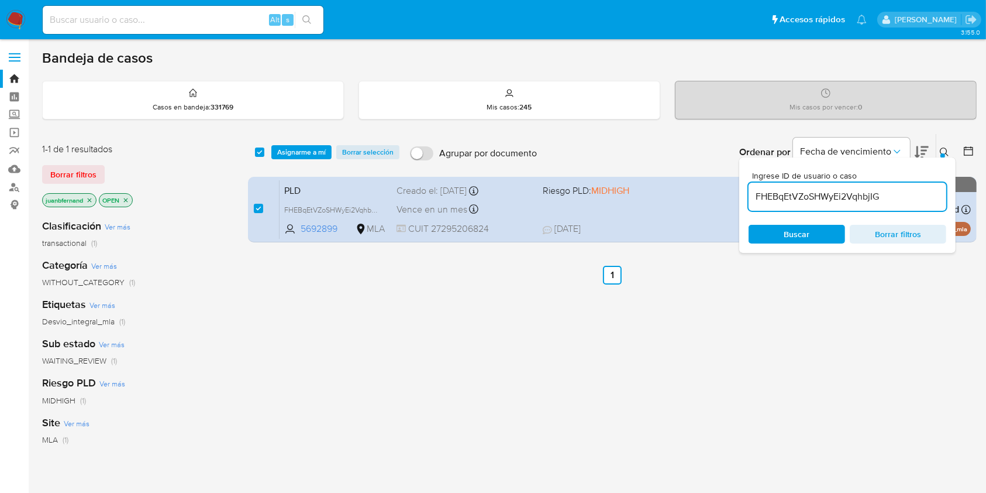
click at [294, 147] on span "Asignarme a mí" at bounding box center [301, 152] width 49 height 12
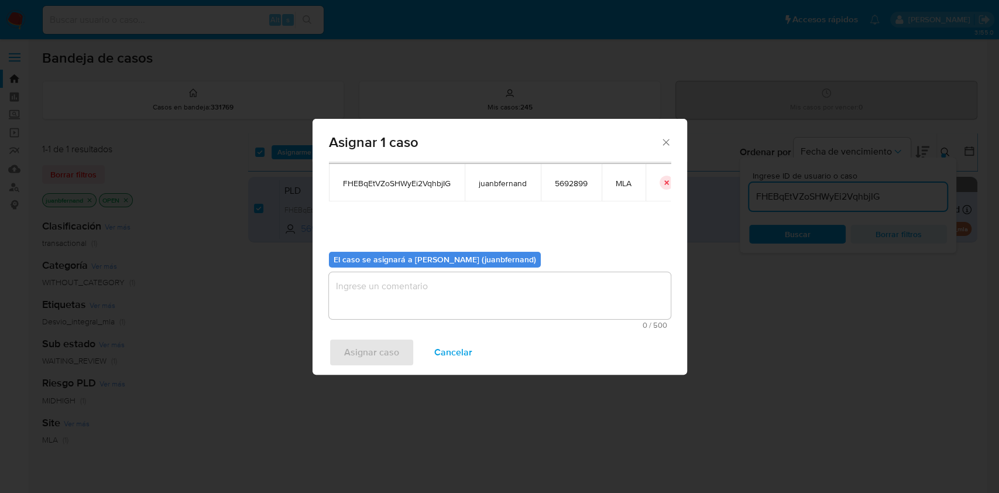
click at [377, 307] on textarea "assign-modal" at bounding box center [500, 295] width 342 height 47
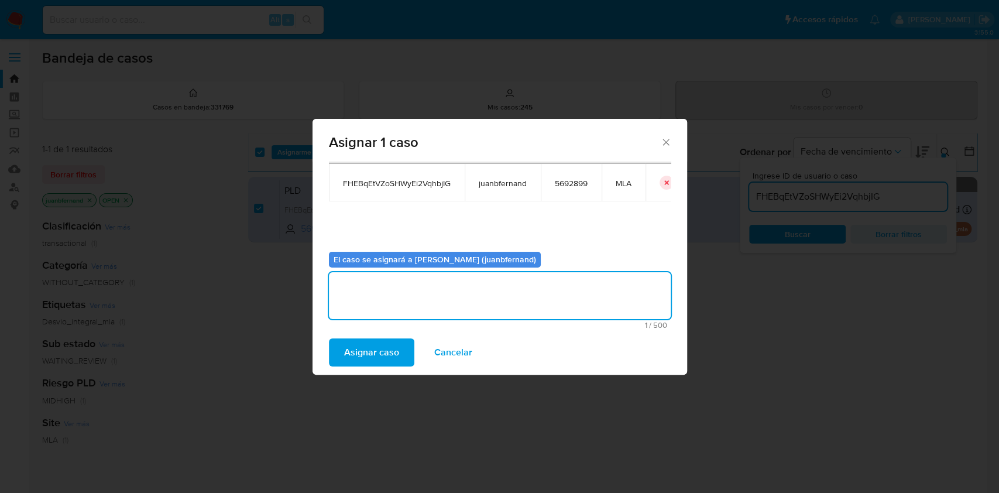
click at [375, 340] on span "Asignar caso" at bounding box center [371, 352] width 55 height 26
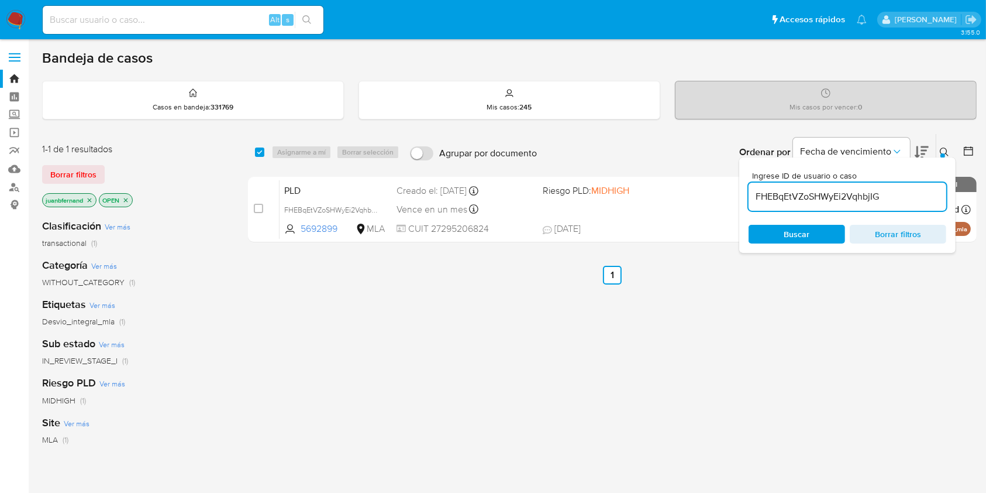
click at [906, 191] on input "FHEBqEtVZoSHWyEi2VqhbjIG" at bounding box center [848, 196] width 198 height 15
paste input "Bx4tRJ3O8ghMd0HZGCu0NtVj"
type input "Bx4tRJ3O8ghMd0HZGCu0NtVj"
drag, startPoint x: 260, startPoint y: 151, endPoint x: 286, endPoint y: 150, distance: 26.3
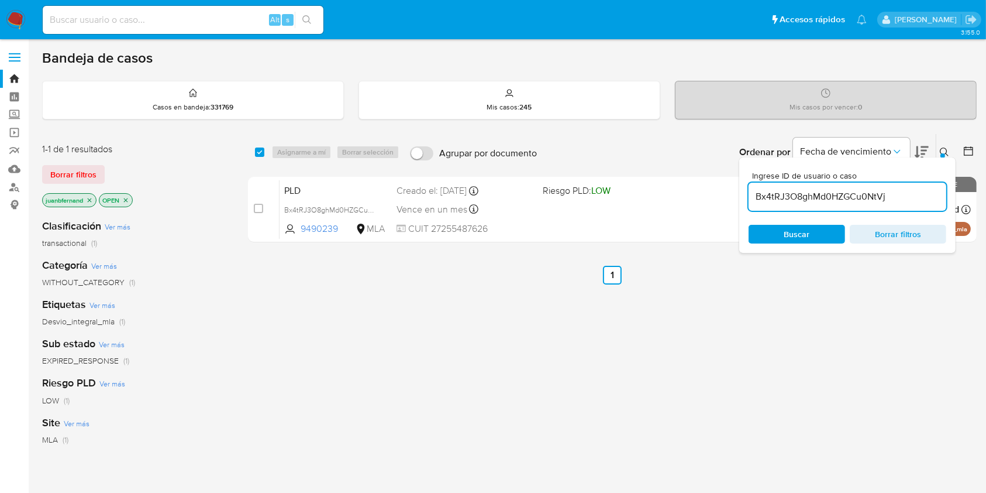
click at [260, 150] on input "checkbox" at bounding box center [259, 151] width 9 height 9
checkbox input "true"
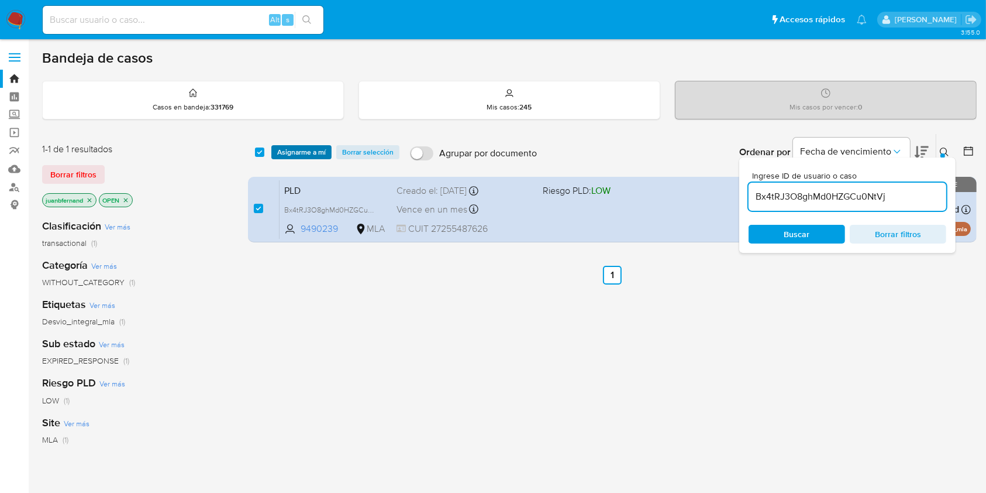
click at [292, 149] on span "Asignarme a mí" at bounding box center [301, 152] width 49 height 12
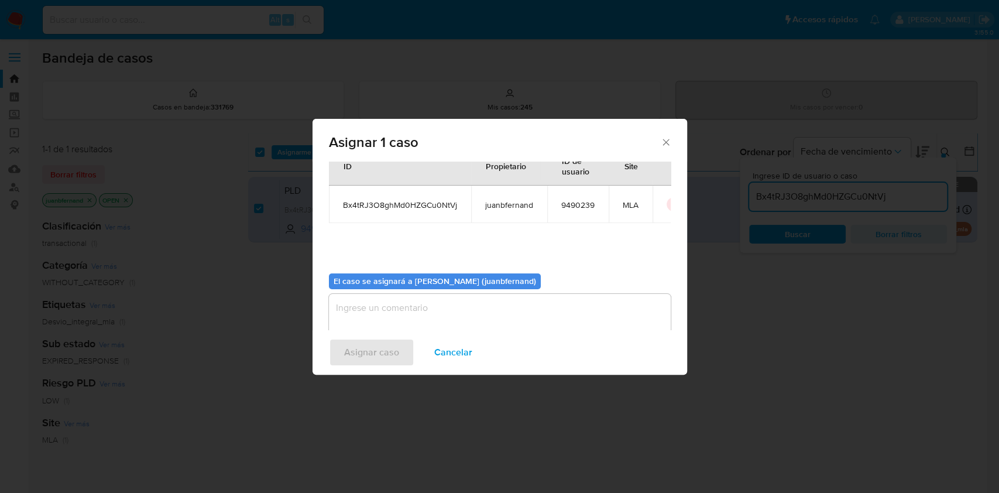
scroll to position [60, 0]
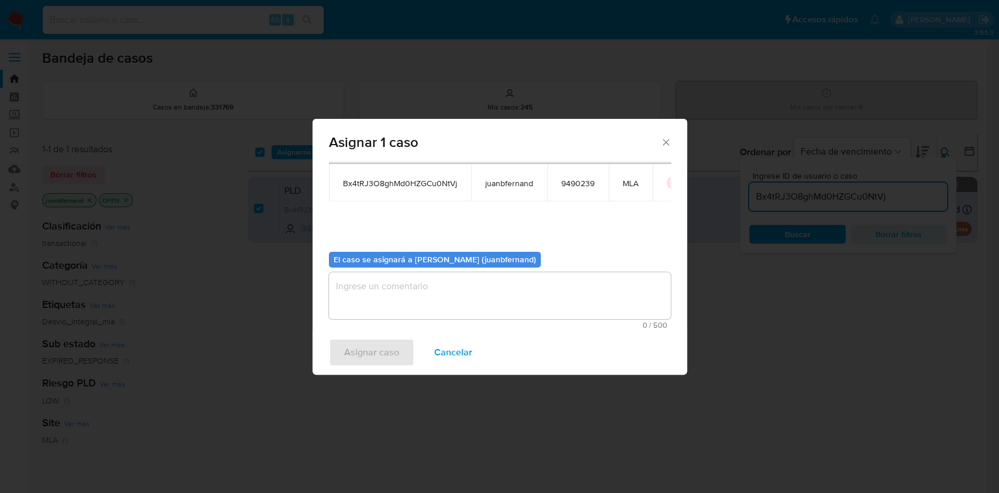
click at [445, 301] on textarea "assign-modal" at bounding box center [500, 295] width 342 height 47
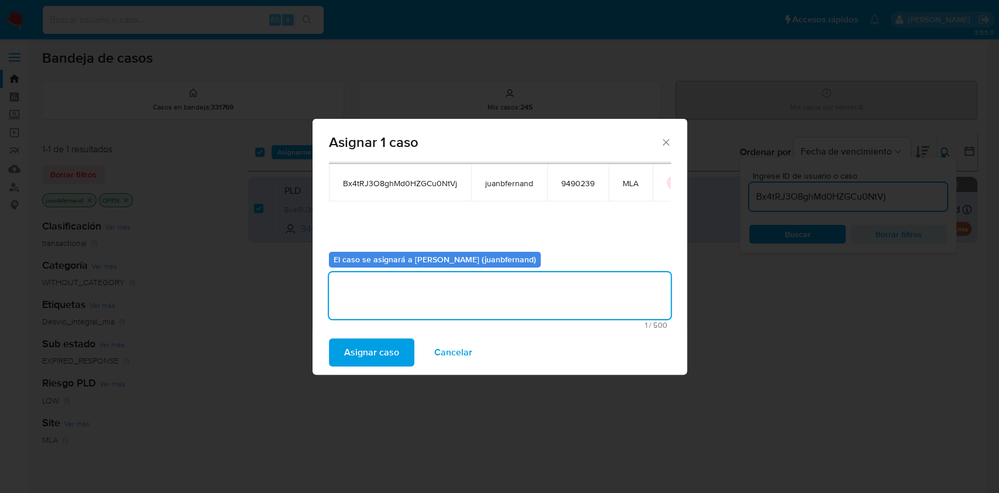
click at [388, 355] on span "Asignar caso" at bounding box center [371, 352] width 55 height 26
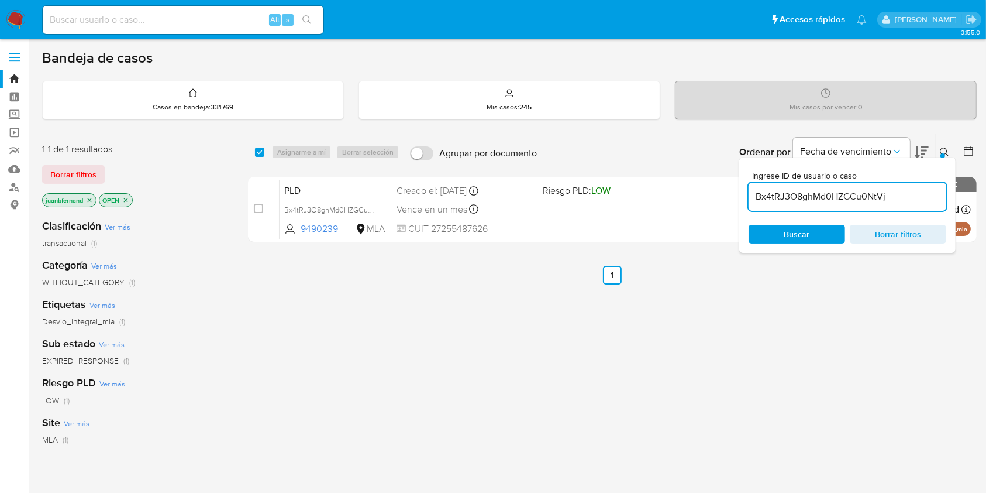
click at [870, 196] on input "Bx4tRJ3O8ghMd0HZGCu0NtVj" at bounding box center [848, 196] width 198 height 15
click at [258, 150] on input "checkbox" at bounding box center [259, 151] width 9 height 9
checkbox input "true"
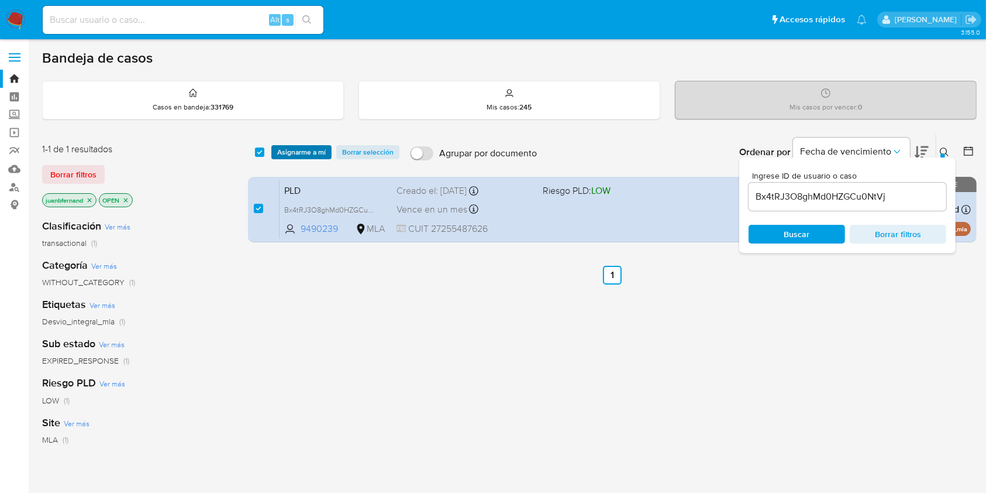
click at [296, 152] on span "Asignarme a mí" at bounding box center [301, 152] width 49 height 12
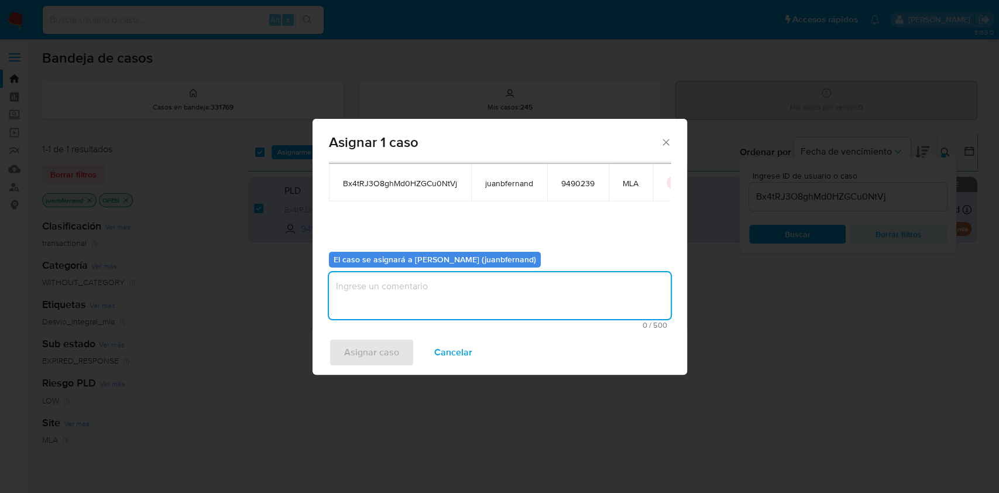
click at [454, 292] on textarea "assign-modal" at bounding box center [500, 295] width 342 height 47
click at [391, 346] on span "Asignar caso" at bounding box center [371, 352] width 55 height 26
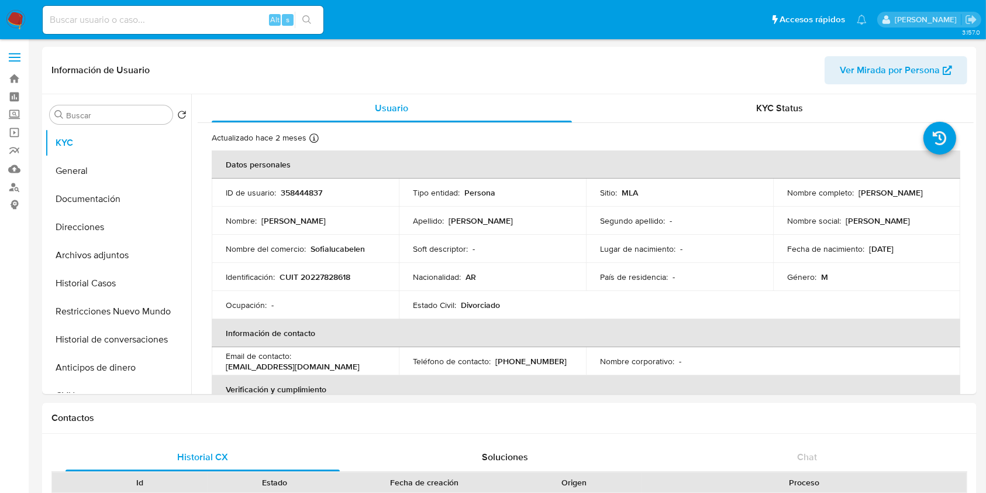
select select "10"
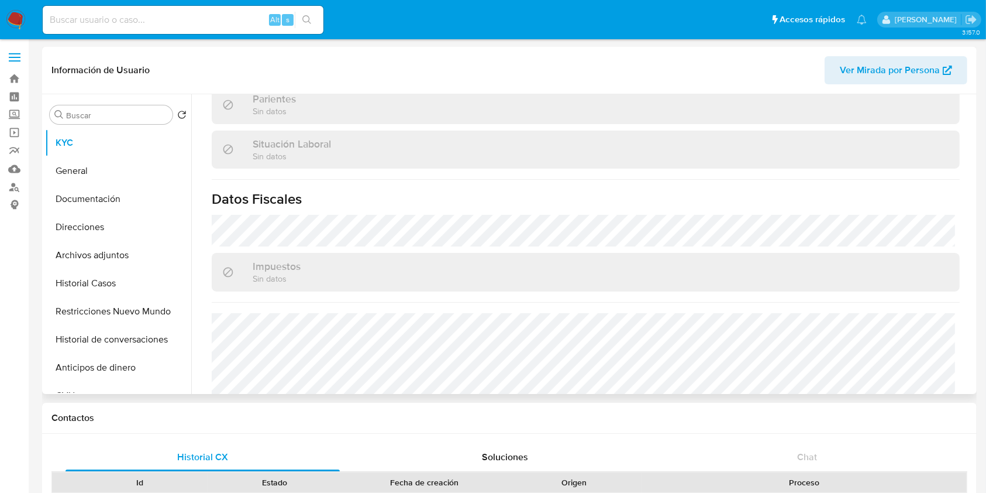
scroll to position [616, 0]
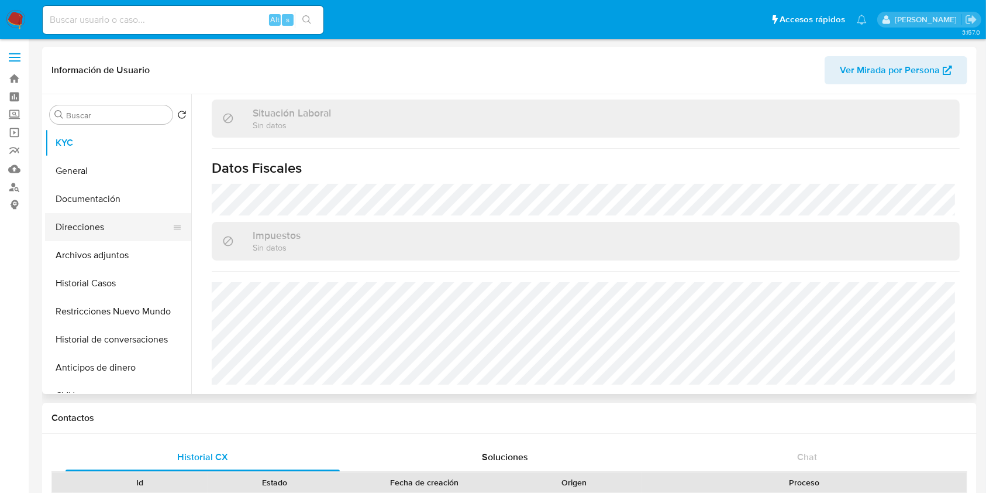
click at [102, 236] on button "Direcciones" at bounding box center [113, 227] width 137 height 28
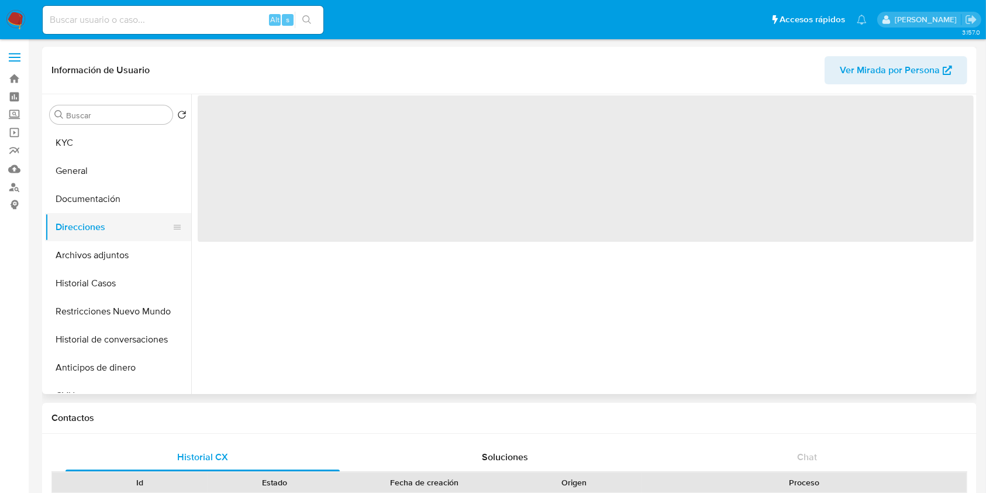
scroll to position [0, 0]
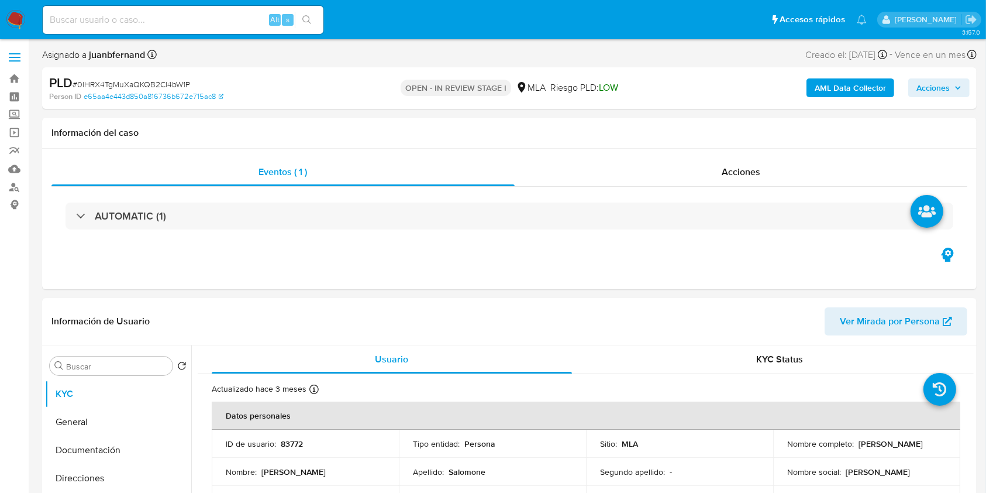
select select "10"
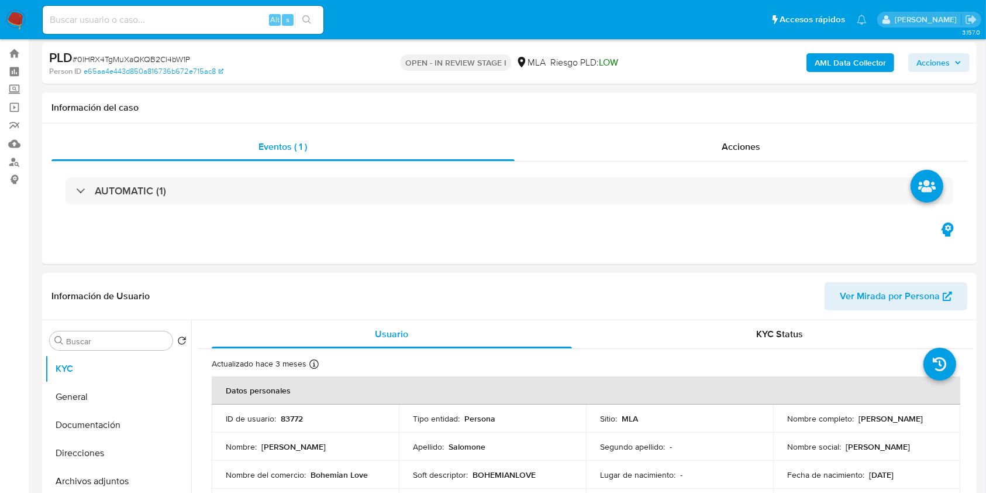
scroll to position [468, 0]
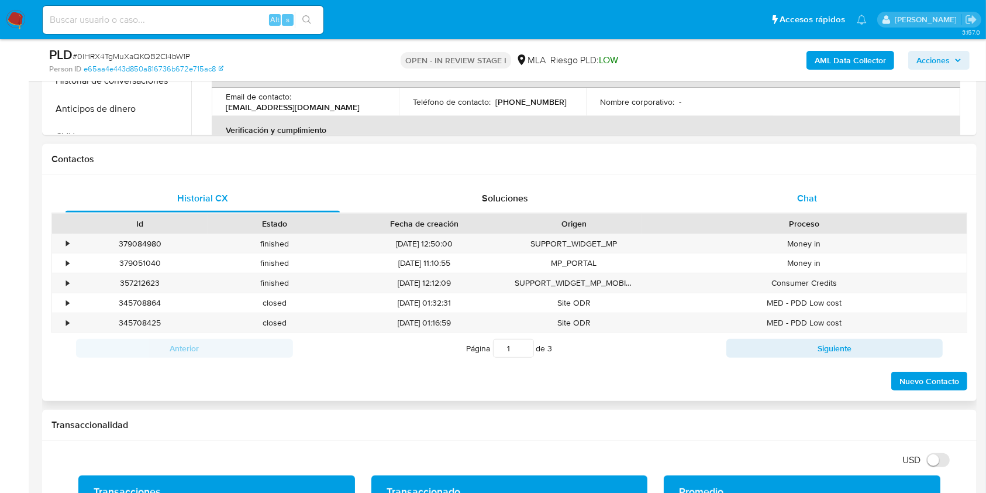
click at [825, 192] on div "Chat" at bounding box center [807, 198] width 274 height 28
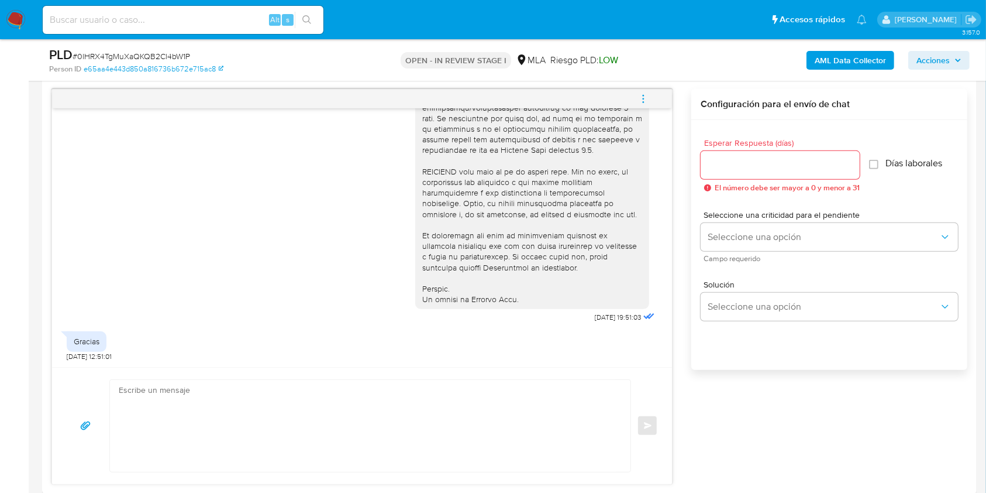
scroll to position [624, 0]
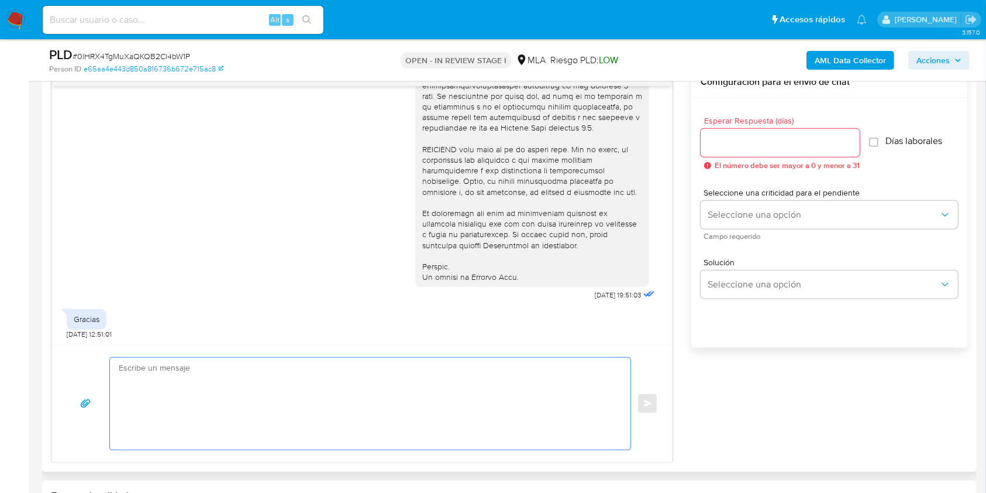
click at [301, 366] on textarea at bounding box center [367, 403] width 497 height 92
paste textarea "Lore. Ipsumdolo sit am consectetu adi elit. Se doeiusmodte in utlabor etdolorem…"
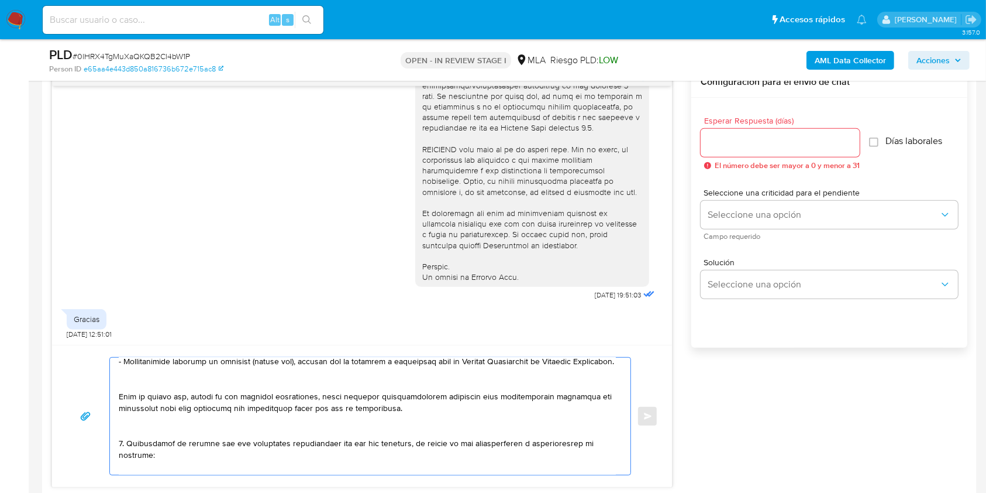
scroll to position [390, 0]
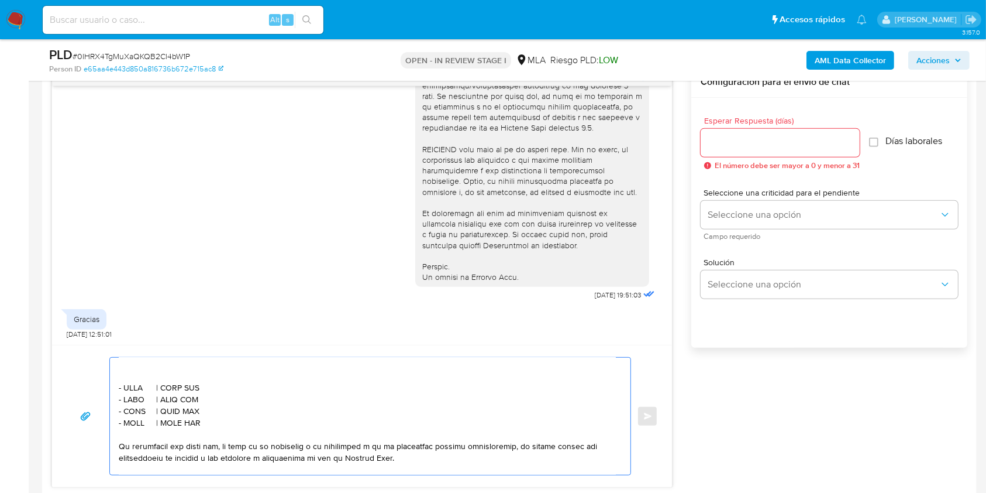
drag, startPoint x: 202, startPoint y: 443, endPoint x: 114, endPoint y: 434, distance: 88.8
click at [114, 434] on div at bounding box center [367, 415] width 515 height 117
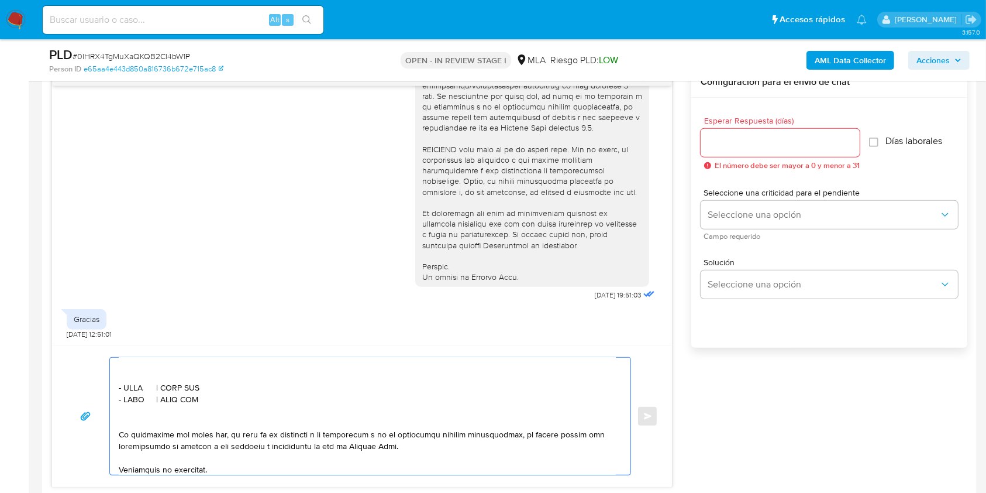
click at [177, 384] on textarea at bounding box center [367, 415] width 497 height 117
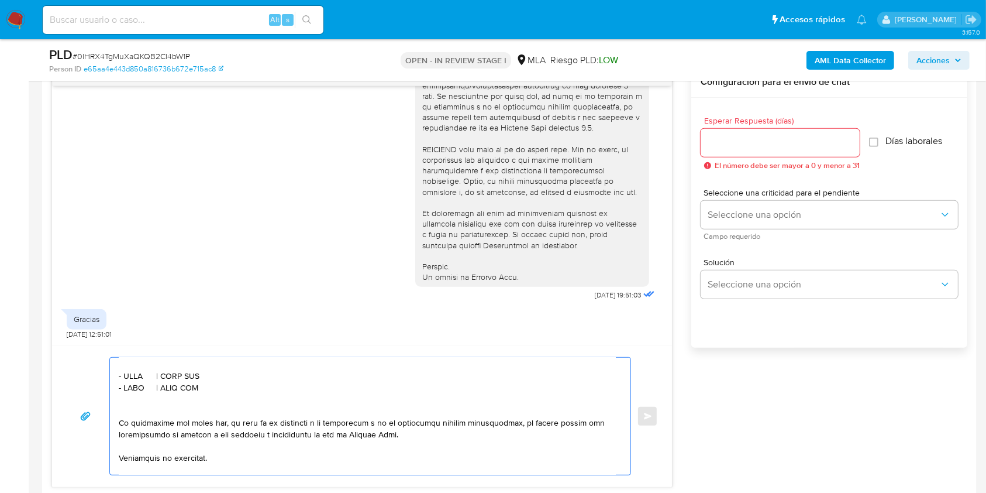
scroll to position [378, 0]
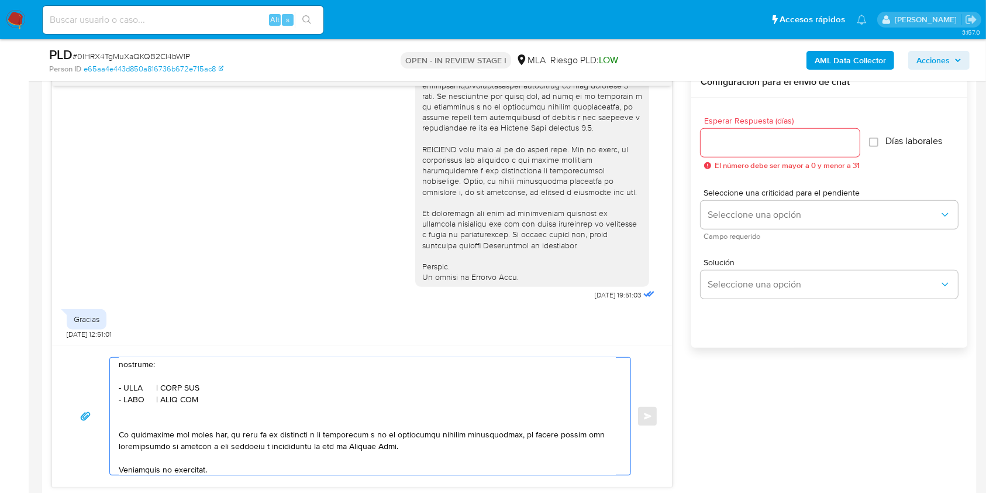
click at [137, 407] on textarea at bounding box center [367, 415] width 497 height 117
paste textarea "[PERSON_NAME]"
click at [259, 407] on textarea at bounding box center [367, 415] width 497 height 117
click at [259, 406] on textarea at bounding box center [367, 415] width 497 height 117
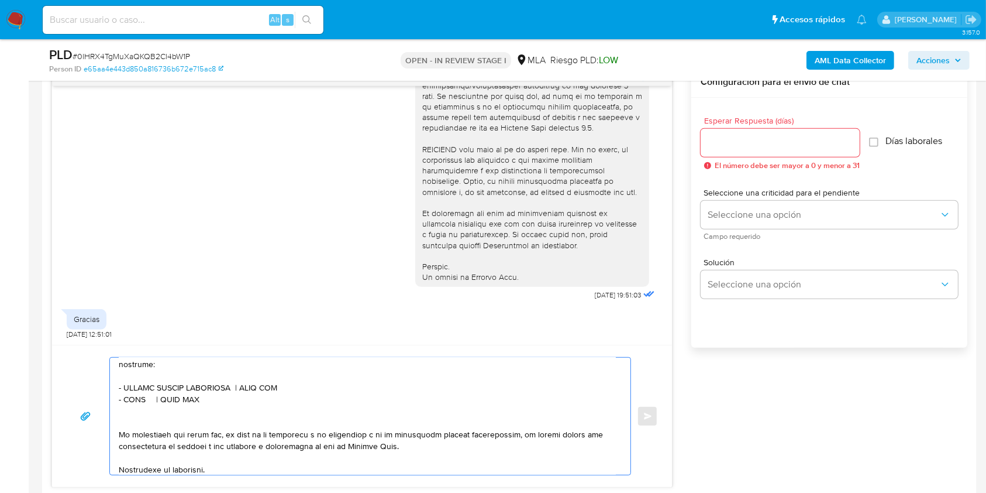
paste textarea "20227828618"
click at [138, 417] on textarea at bounding box center [367, 415] width 497 height 117
paste textarea "[PERSON_NAME]"
click at [247, 419] on textarea at bounding box center [367, 415] width 497 height 117
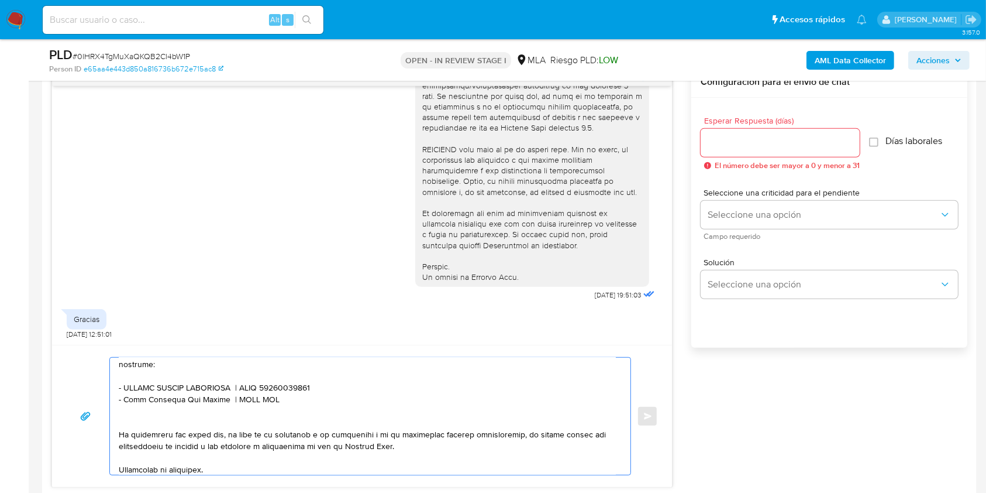
click at [247, 419] on textarea at bounding box center [367, 415] width 497 height 117
paste textarea "20253969343"
type textarea "Lore. Ipsumdolo sit am consectetu adi elit. Se doeiusmodte in utlabor etdolorem…"
click at [800, 140] on input "Esperar Respuesta (días)" at bounding box center [780, 142] width 159 height 15
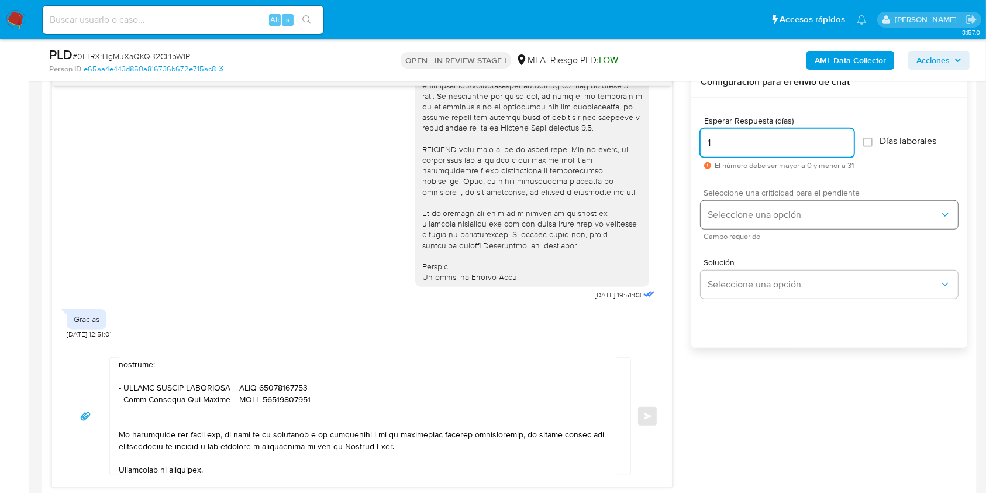
type input "1"
click at [784, 219] on span "Seleccione una opción" at bounding box center [824, 215] width 232 height 12
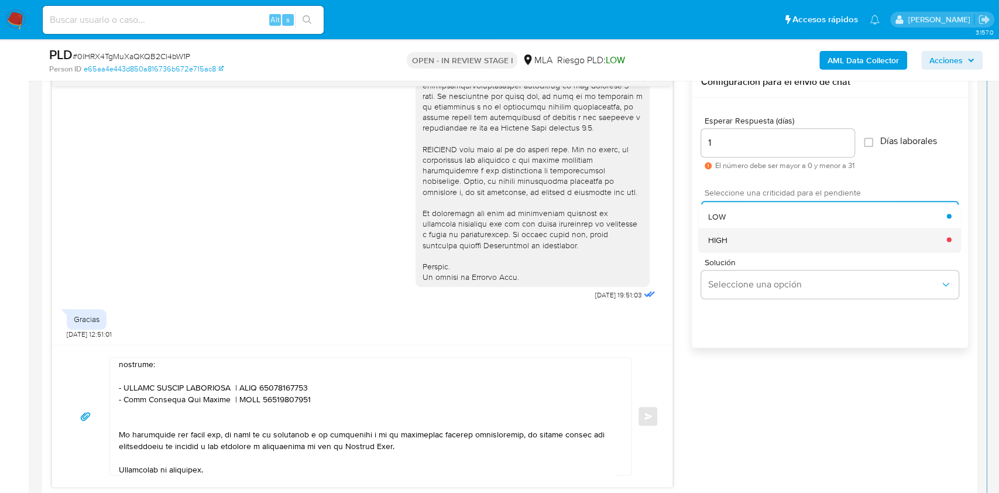
click at [763, 240] on div "HIGH" at bounding box center [827, 239] width 239 height 23
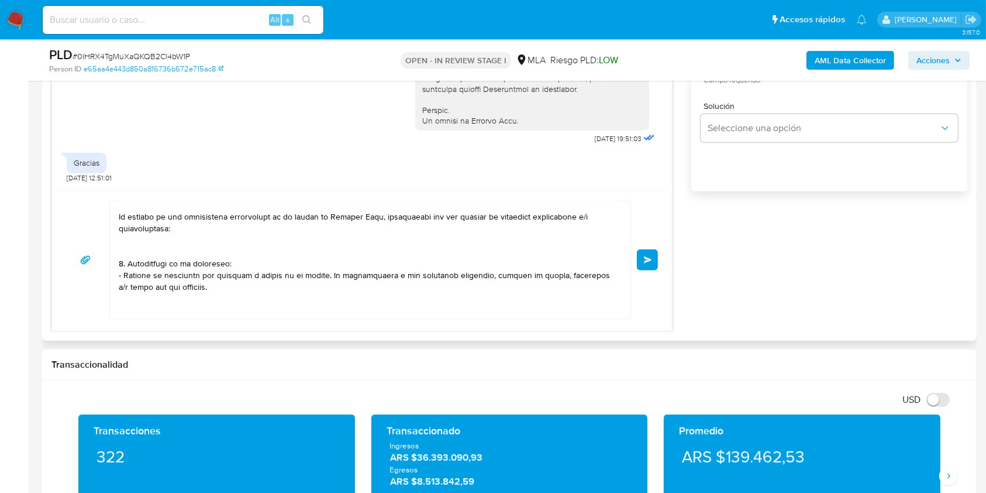
scroll to position [0, 0]
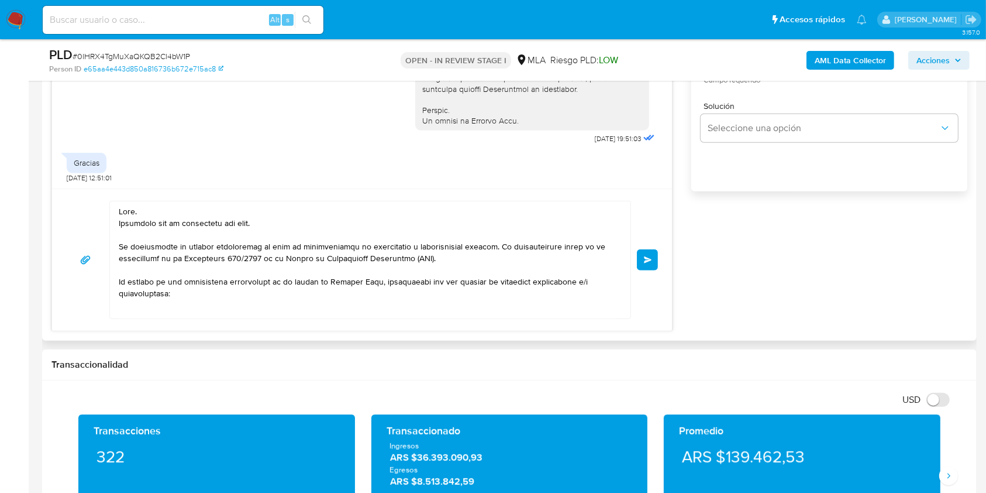
click at [648, 264] on button "Enviar" at bounding box center [647, 259] width 21 height 21
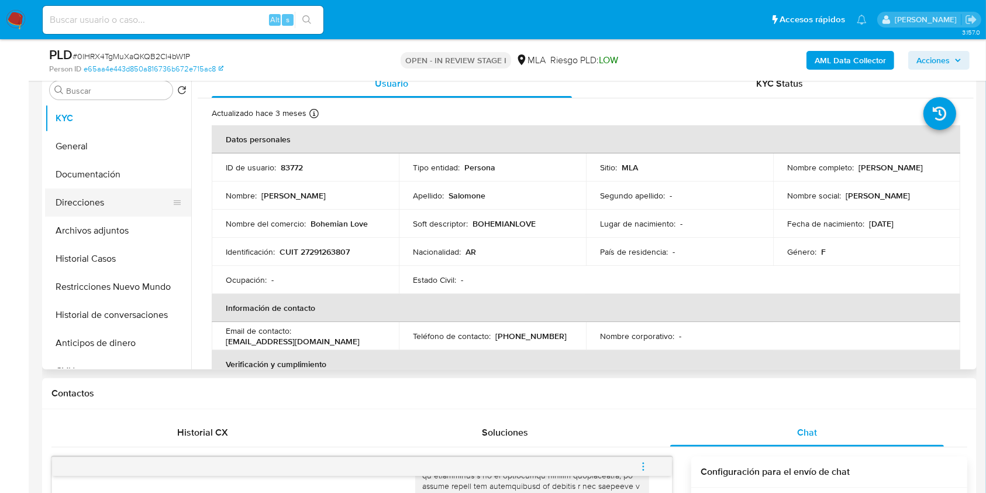
scroll to position [1123, 0]
click at [327, 341] on p "[EMAIL_ADDRESS][DOMAIN_NAME]" at bounding box center [293, 341] width 134 height 11
drag, startPoint x: 327, startPoint y: 341, endPoint x: 228, endPoint y: 339, distance: 98.9
click at [228, 339] on p "[EMAIL_ADDRESS][DOMAIN_NAME]" at bounding box center [293, 341] width 134 height 11
copy p "[EMAIL_ADDRESS][DOMAIN_NAME]"
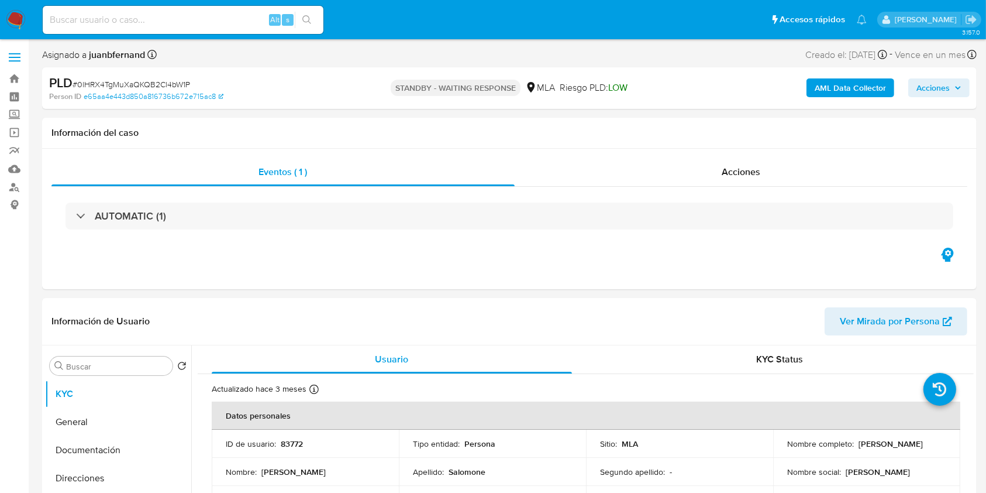
select select "10"
click at [217, 21] on input at bounding box center [183, 19] width 281 height 15
paste input "FHEBqEtVZoSHWyEi2VqhbjIG"
type input "FHEBqEtVZoSHWyEi2VqhbjIG"
click at [303, 17] on icon "search-icon" at bounding box center [306, 19] width 9 height 9
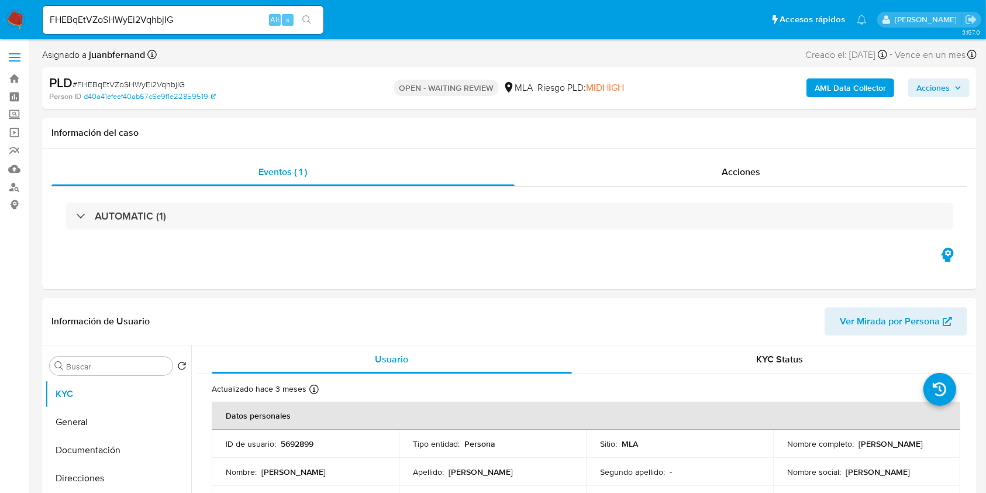
select select "10"
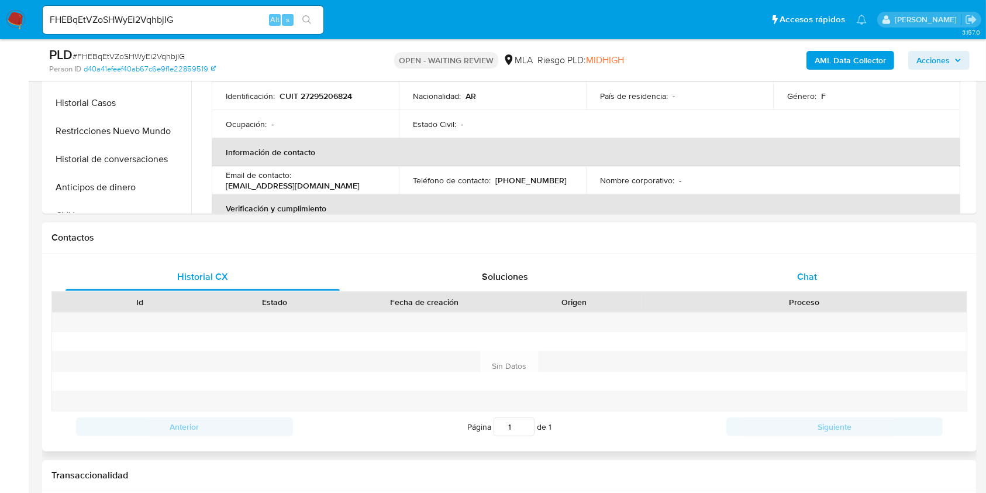
click at [838, 263] on div "Chat" at bounding box center [807, 277] width 274 height 28
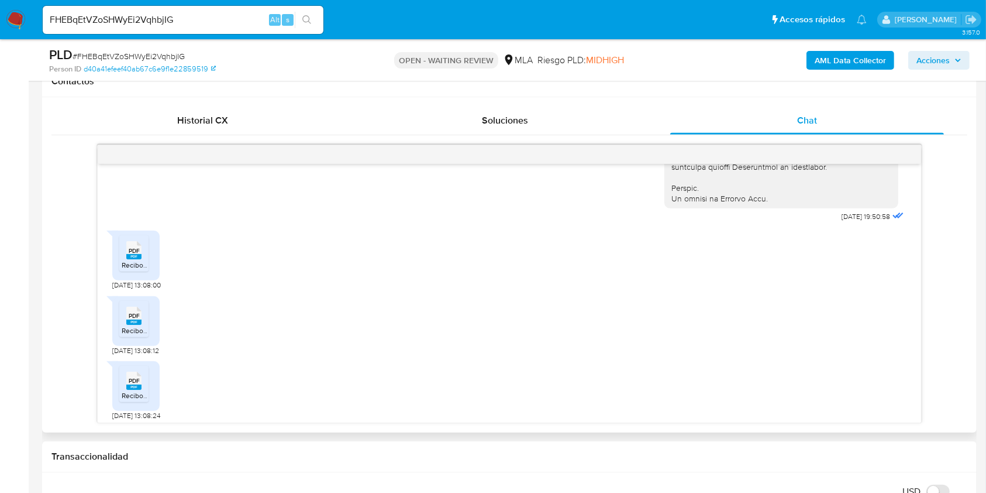
scroll to position [571, 0]
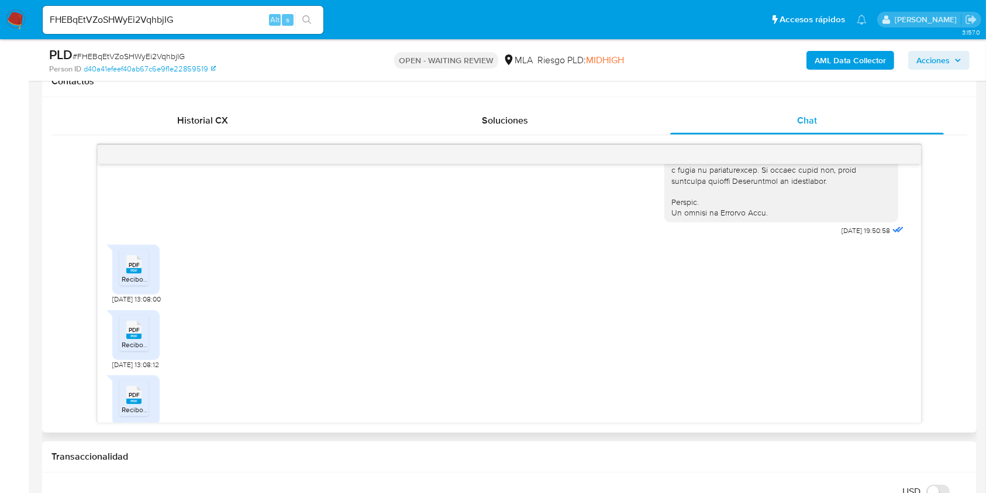
click at [140, 284] on span "Recibo de Sueldo Natalia Espindola 03-2025..pdf" at bounding box center [210, 279] width 176 height 10
click at [130, 339] on rect at bounding box center [133, 335] width 15 height 5
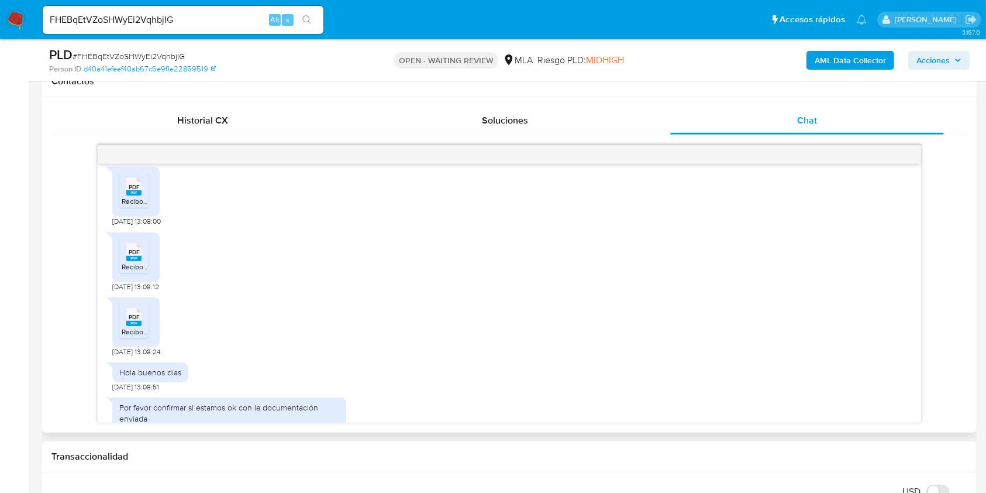
click at [133, 321] on span "PDF" at bounding box center [134, 317] width 11 height 8
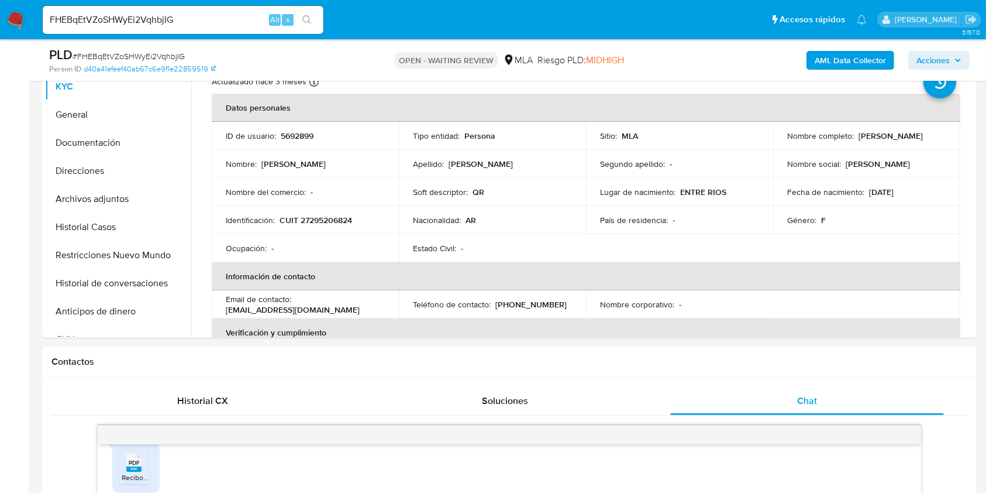
scroll to position [234, 0]
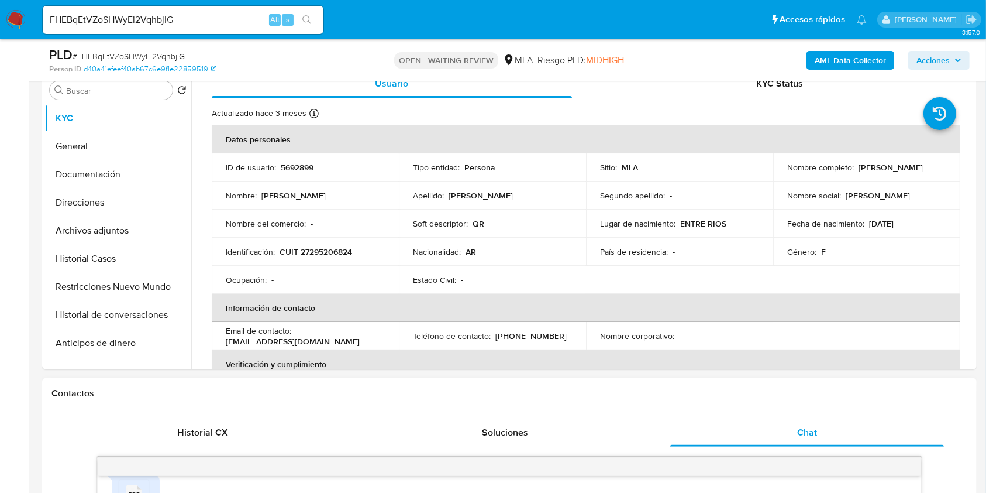
click at [367, 400] on div "Contactos" at bounding box center [509, 393] width 935 height 31
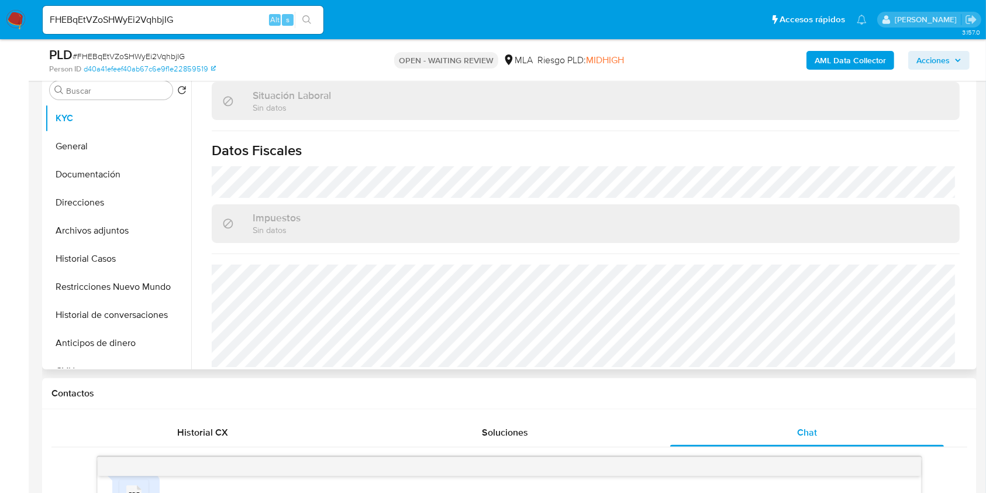
scroll to position [604, 0]
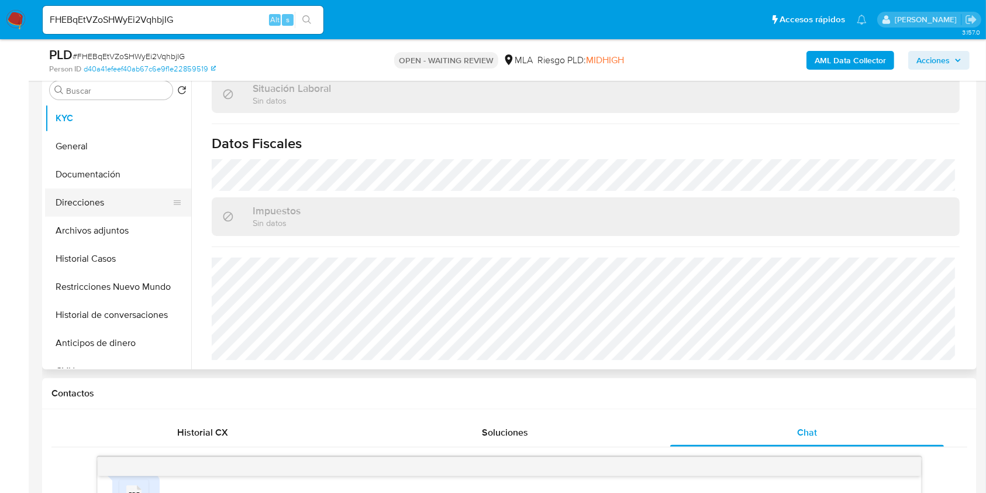
drag, startPoint x: 112, startPoint y: 204, endPoint x: 122, endPoint y: 201, distance: 10.4
click at [112, 204] on button "Direcciones" at bounding box center [113, 202] width 137 height 28
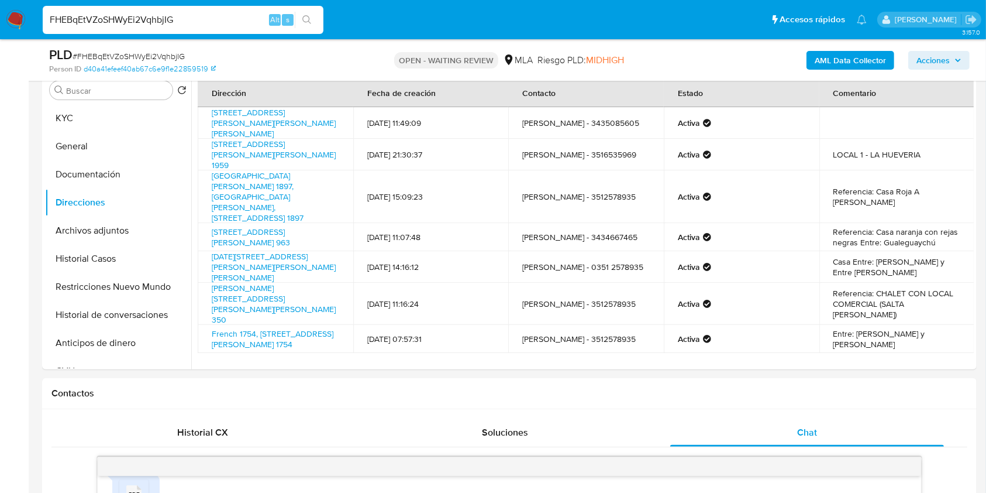
click at [187, 26] on input "FHEBqEtVZoSHWyEi2VqhbjIG" at bounding box center [183, 19] width 281 height 15
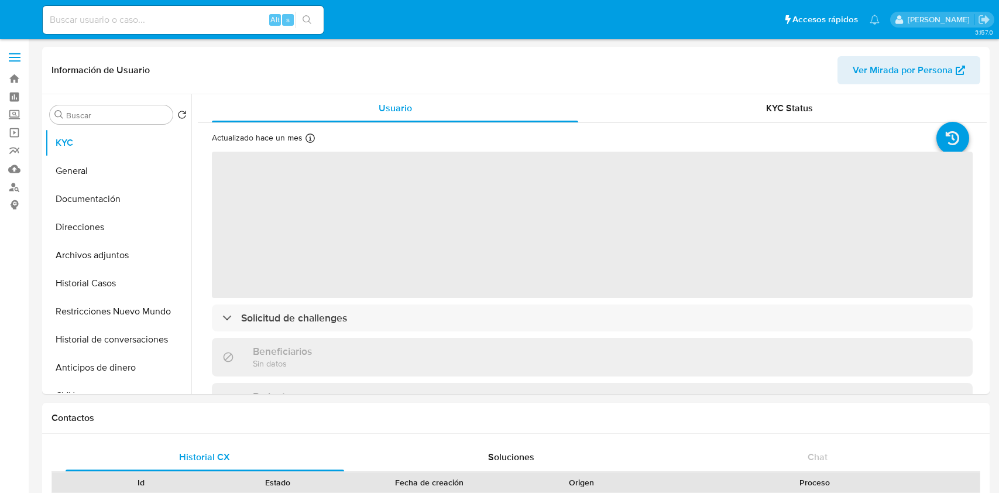
select select "10"
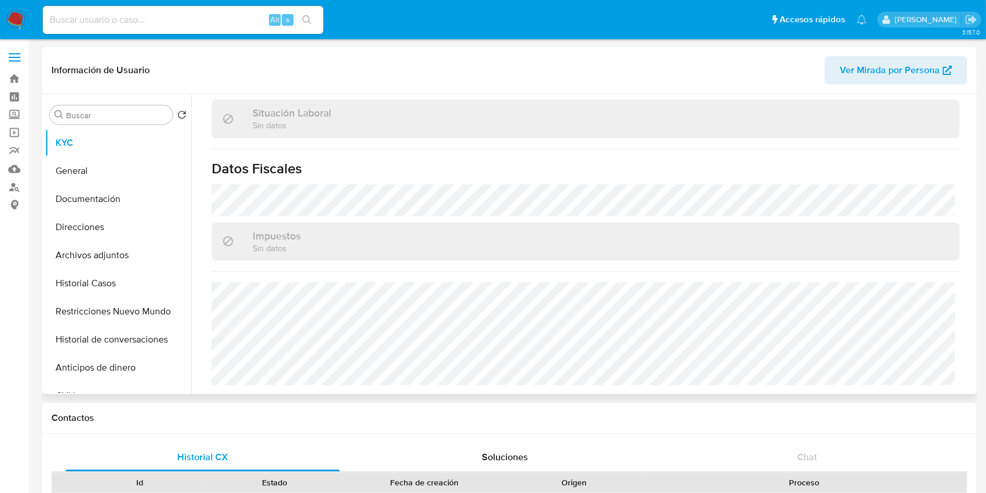
scroll to position [58, 0]
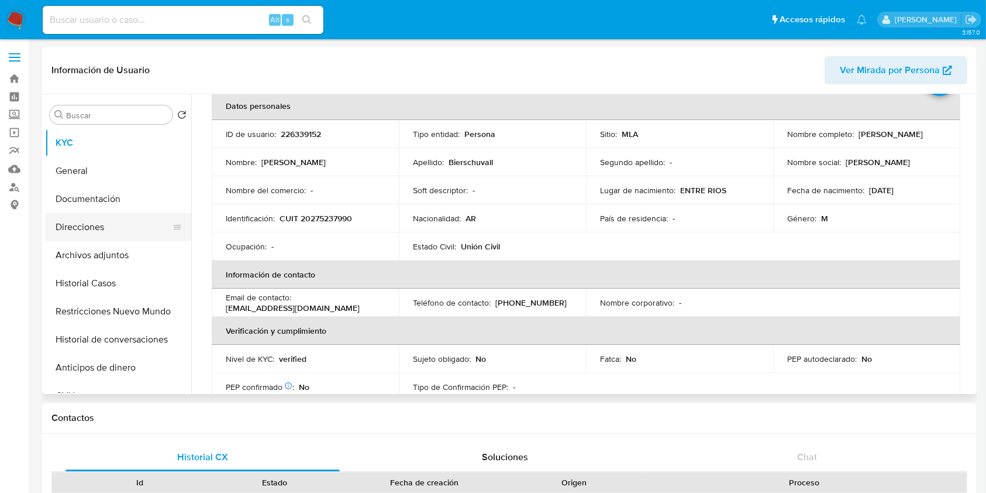
click at [136, 233] on button "Direcciones" at bounding box center [113, 227] width 137 height 28
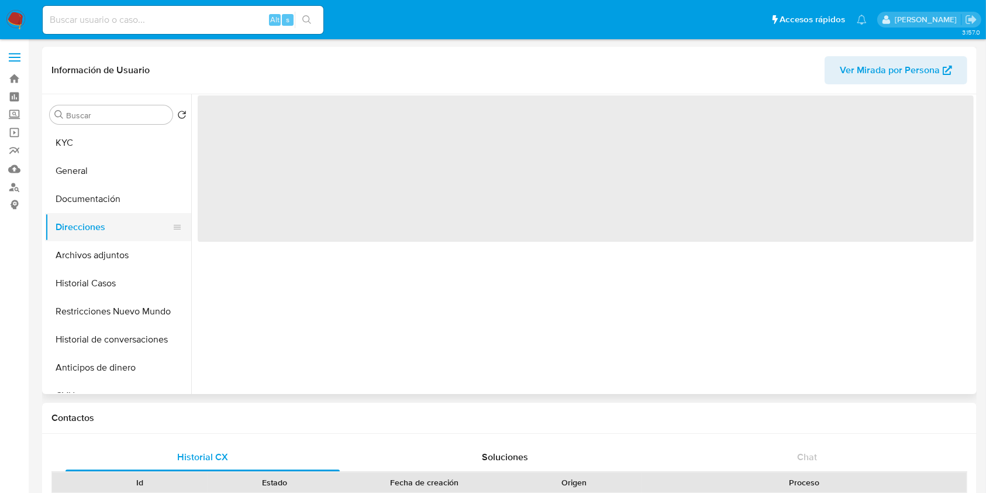
scroll to position [0, 0]
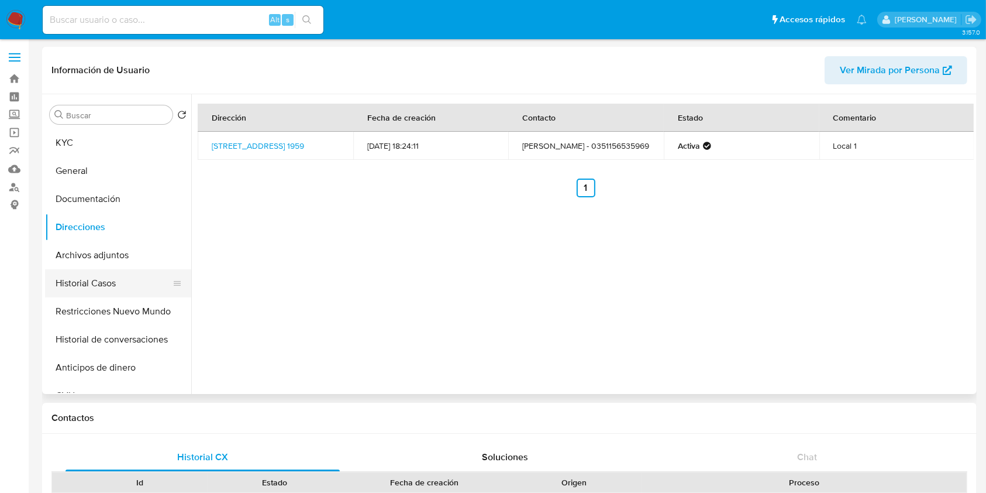
click at [122, 280] on button "Historial Casos" at bounding box center [113, 283] width 137 height 28
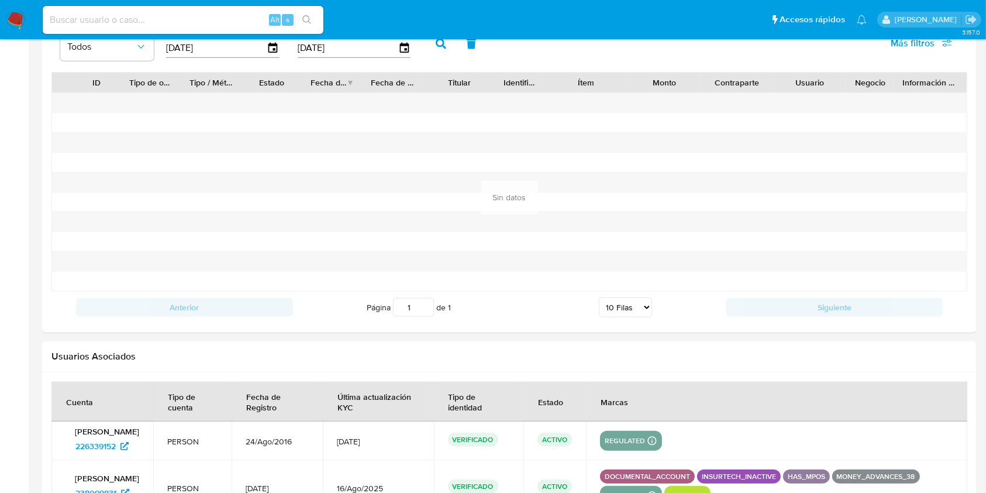
scroll to position [1252, 0]
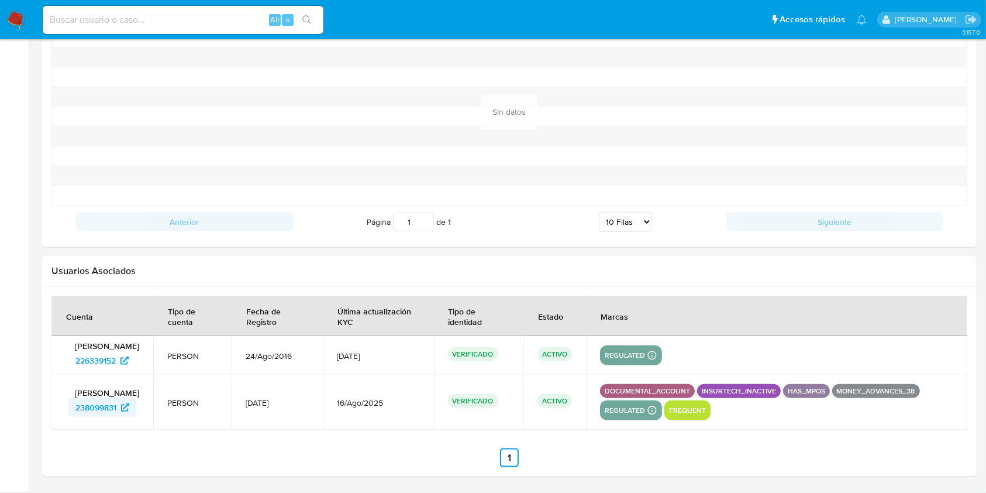
click at [100, 410] on span "238099831" at bounding box center [95, 407] width 41 height 19
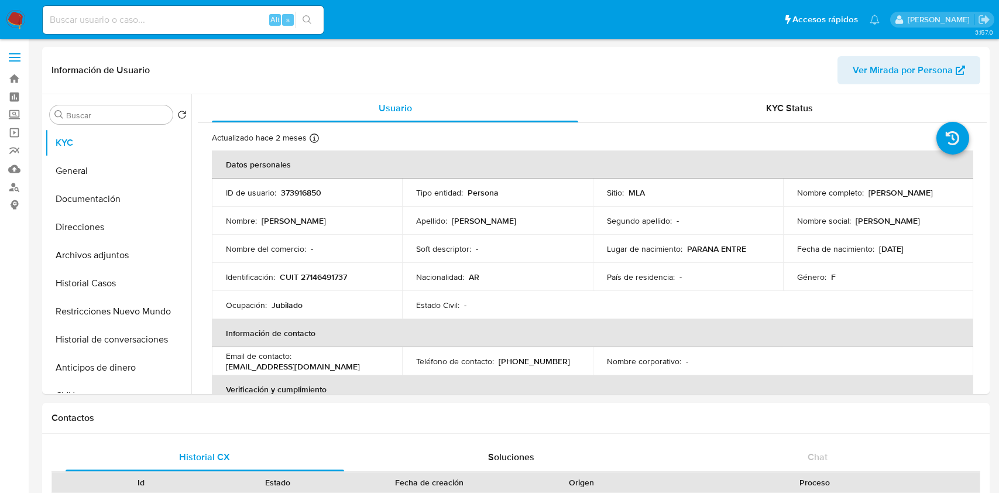
select select "10"
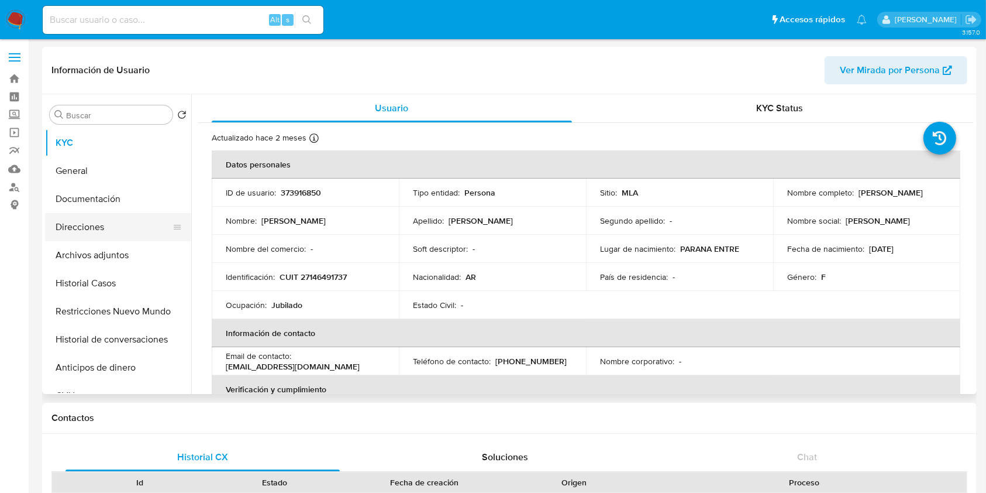
click at [127, 232] on button "Direcciones" at bounding box center [113, 227] width 137 height 28
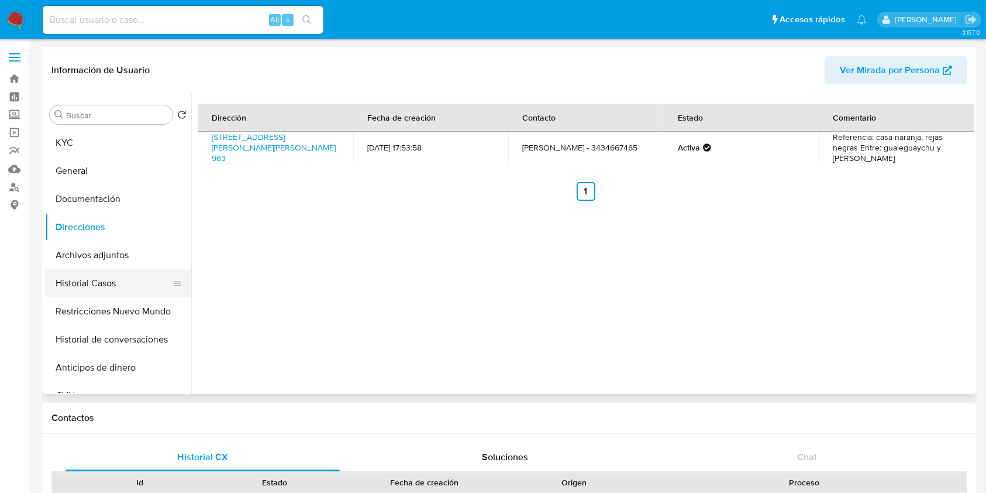
click at [112, 278] on button "Historial Casos" at bounding box center [113, 283] width 137 height 28
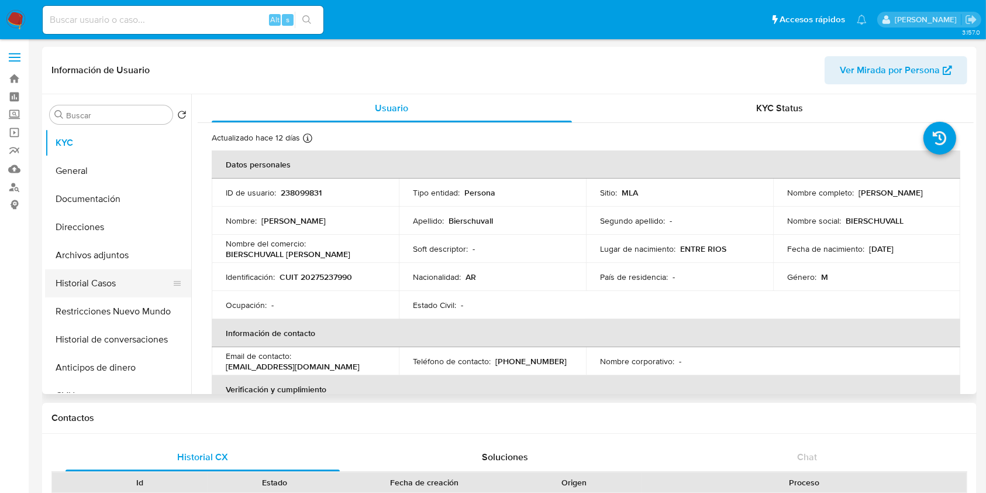
click at [72, 283] on button "Historial Casos" at bounding box center [113, 283] width 137 height 28
select select "10"
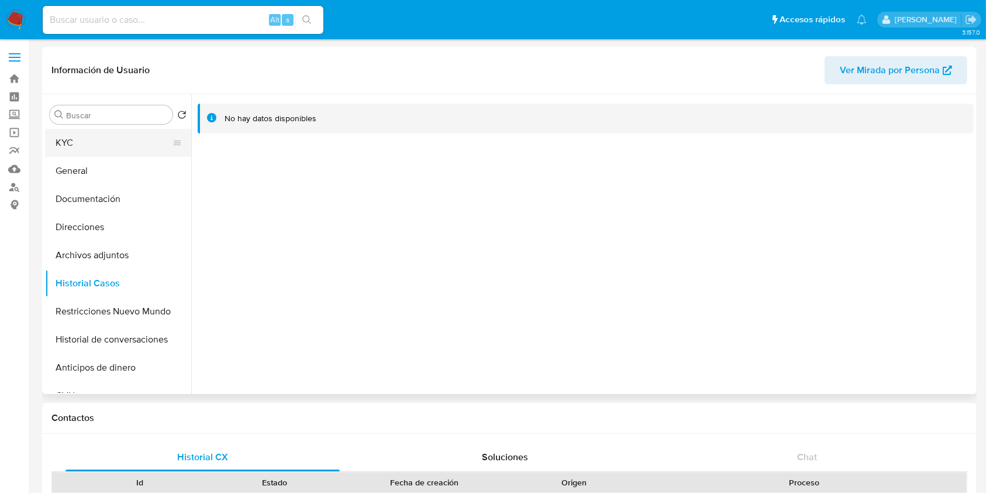
click at [118, 147] on button "KYC" at bounding box center [113, 143] width 137 height 28
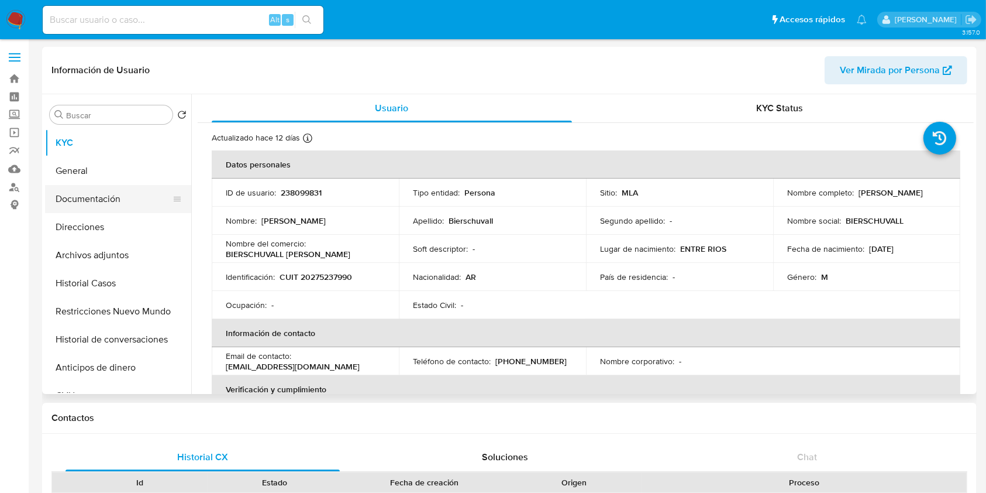
click at [137, 190] on button "Documentación" at bounding box center [113, 199] width 137 height 28
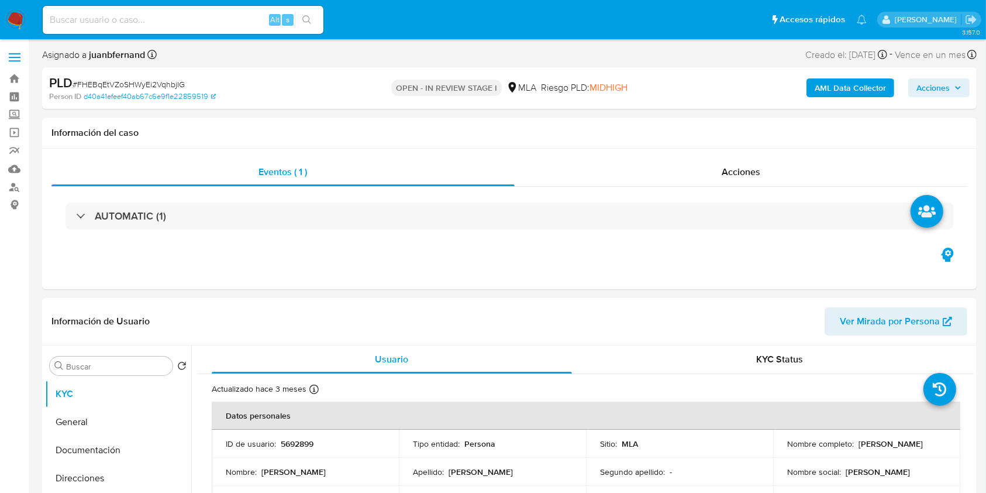
select select "10"
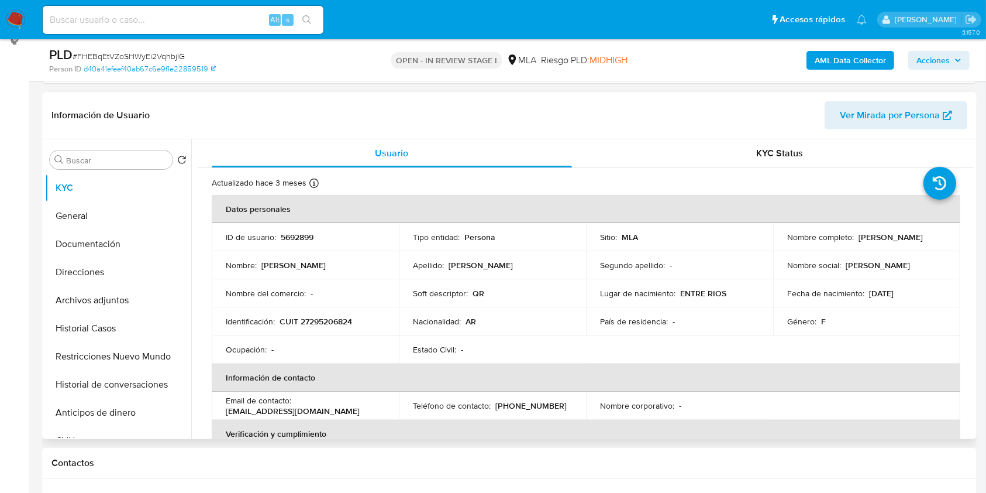
scroll to position [234, 0]
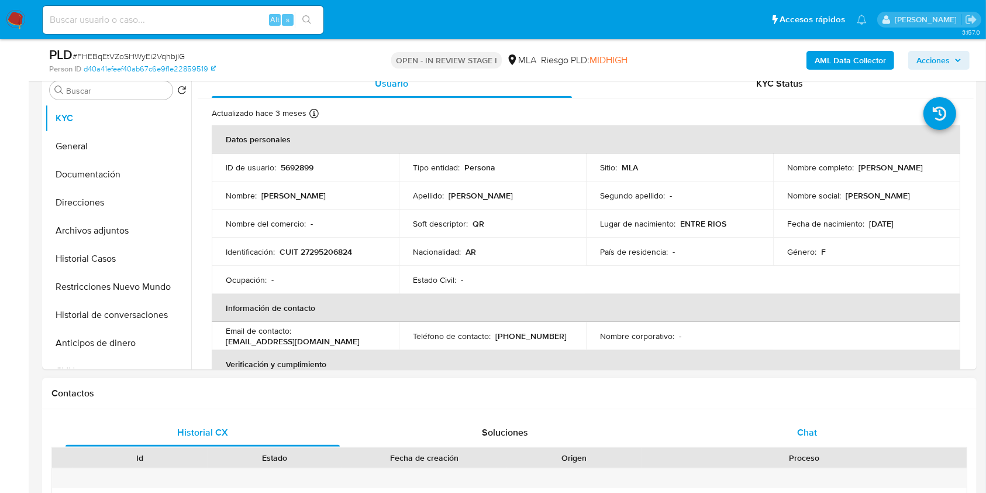
click at [829, 440] on div "Chat" at bounding box center [807, 432] width 274 height 28
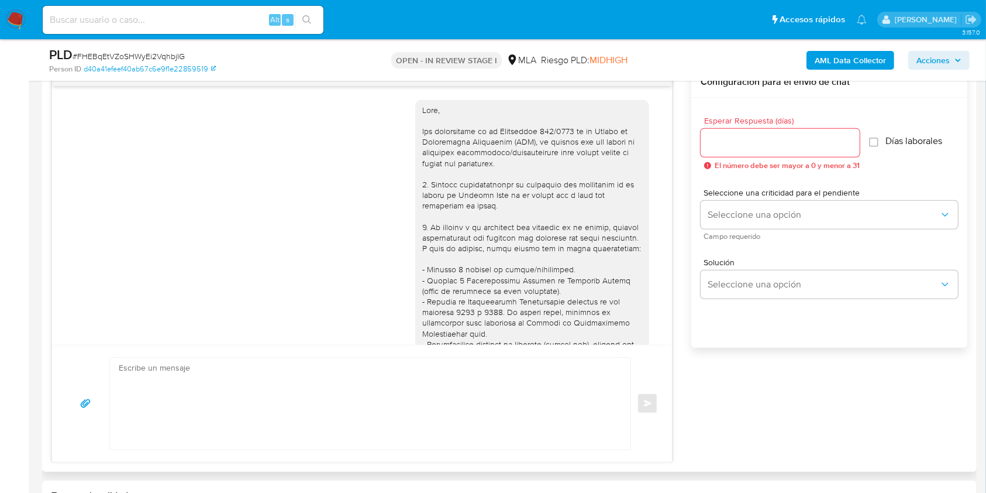
scroll to position [805, 0]
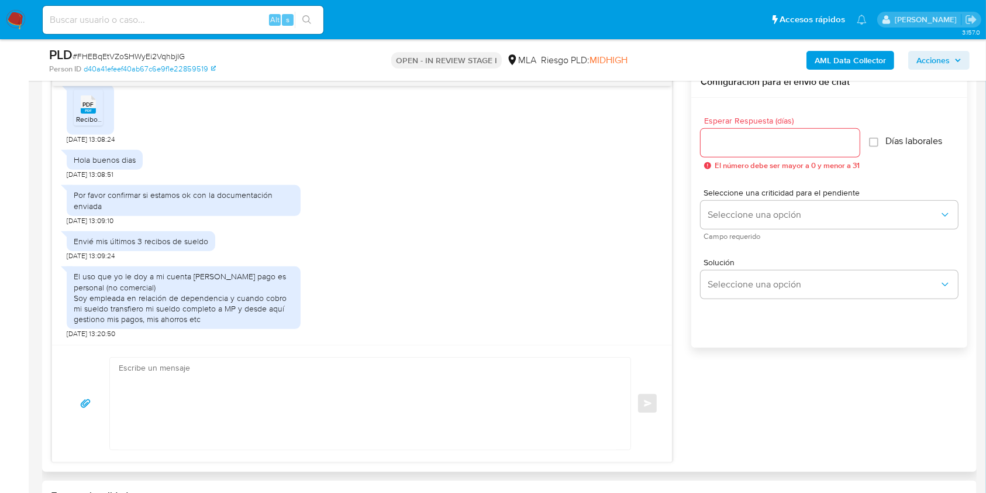
click at [339, 381] on textarea at bounding box center [367, 403] width 497 height 92
paste textarea "Hola, esperamos que te encuentres muy bien. Muchas gracias por tu respuesta. Co…"
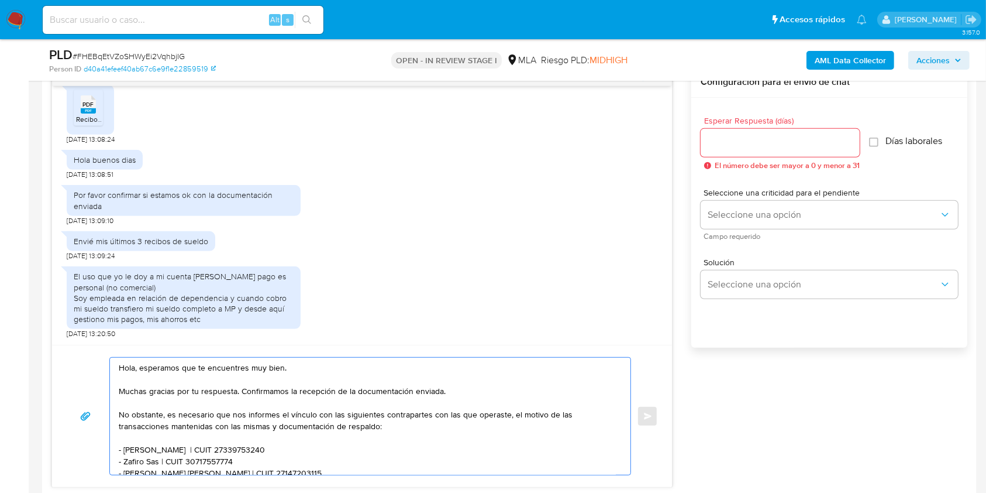
scroll to position [78, 0]
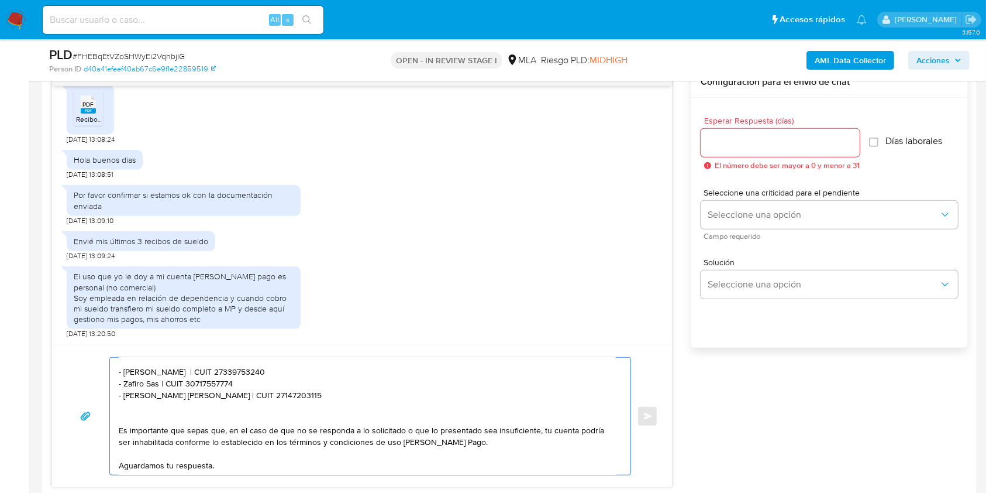
click at [130, 374] on textarea "Hola, esperamos que te encuentres muy bien. Muchas gracias por tu respuesta. Co…" at bounding box center [367, 415] width 497 height 117
drag, startPoint x: 131, startPoint y: 373, endPoint x: 166, endPoint y: 374, distance: 35.1
click at [166, 374] on textarea "Hola, esperamos que te encuentres muy bien. Muchas gracias por tu respuesta. Co…" at bounding box center [367, 415] width 497 height 117
paste textarea "HASENAUER OFELIA TERESA"
click at [281, 370] on textarea "Hola, esperamos que te encuentres muy bien. Muchas gracias por tu respuesta. Co…" at bounding box center [367, 415] width 497 height 117
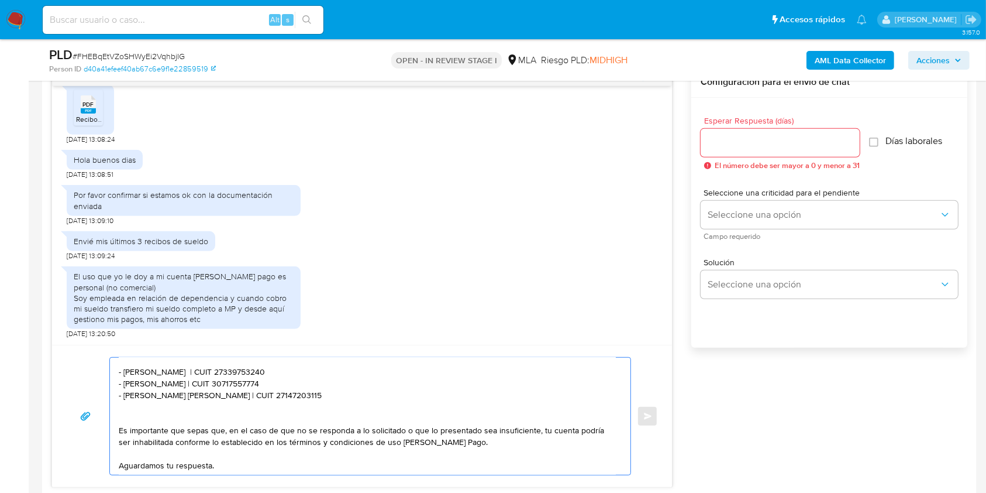
click at [281, 370] on textarea "Hola, esperamos que te encuentres muy bien. Muchas gracias por tu respuesta. Co…" at bounding box center [367, 415] width 497 height 117
paste textarea "146491737"
click at [133, 383] on textarea "Hola, esperamos que te encuentres muy bien. Muchas gracias por tu respuesta. Co…" at bounding box center [367, 415] width 497 height 117
drag, startPoint x: 133, startPoint y: 383, endPoint x: 147, endPoint y: 383, distance: 13.5
click at [147, 383] on textarea "Hola, esperamos que te encuentres muy bien. Muchas gracias por tu respuesta. Co…" at bounding box center [367, 415] width 497 height 117
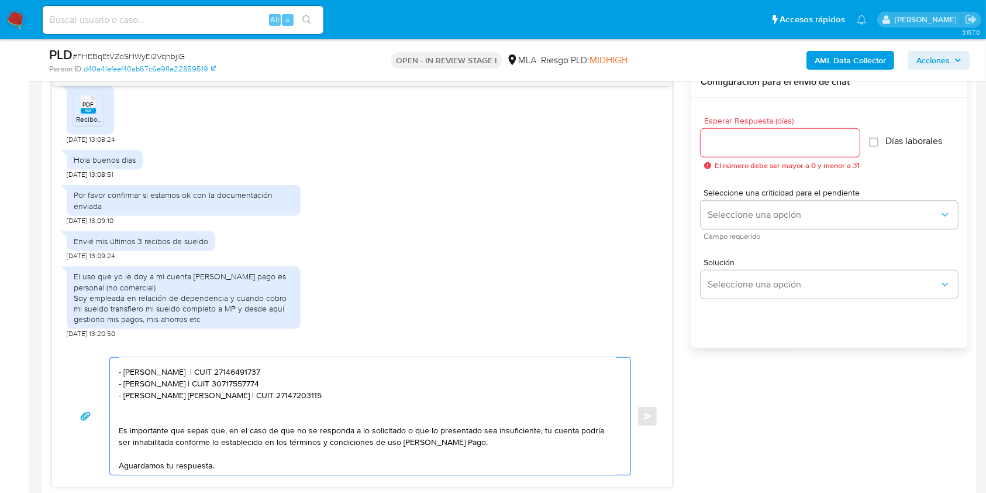
paste textarea "Acantilados Sa"
click at [243, 383] on textarea "Hola, esperamos que te encuentres muy bien. Muchas gracias por tu respuesta. Co…" at bounding box center [367, 415] width 497 height 117
paste textarea "09414786"
click at [136, 394] on textarea "Hola, esperamos que te encuentres muy bien. Muchas gracias por tu respuesta. Co…" at bounding box center [367, 415] width 497 height 117
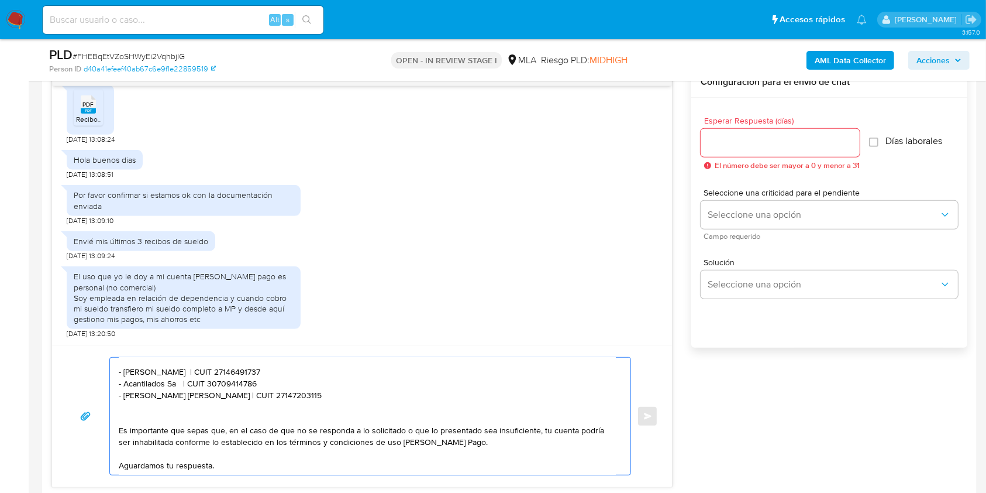
drag, startPoint x: 136, startPoint y: 394, endPoint x: 178, endPoint y: 399, distance: 42.4
click at [178, 399] on textarea "Hola, esperamos que te encuentres muy bien. Muchas gracias por tu respuesta. Co…" at bounding box center [367, 415] width 497 height 117
paste textarea "Nancy Gabriela Tessino"
click at [259, 397] on textarea "Hola, esperamos que te encuentres muy bien. Muchas gracias por tu respuesta. Co…" at bounding box center [367, 415] width 497 height 117
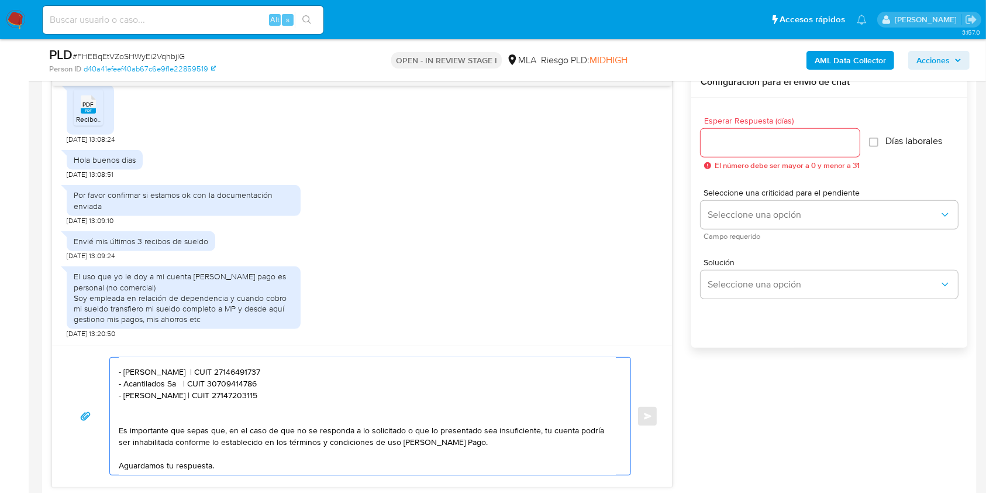
paste textarea "253672426"
type textarea "Hola, esperamos que te encuentres muy bien. Muchas gracias por tu respuesta. Co…"
click at [734, 139] on input "Esperar Respuesta (días)" at bounding box center [780, 142] width 159 height 15
type input "1"
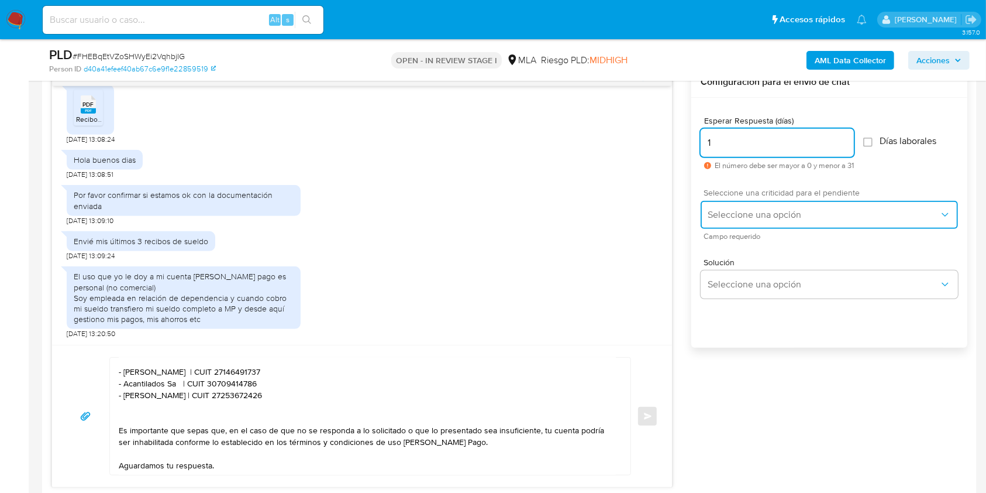
click at [745, 209] on span "Seleccione una opción" at bounding box center [824, 215] width 232 height 12
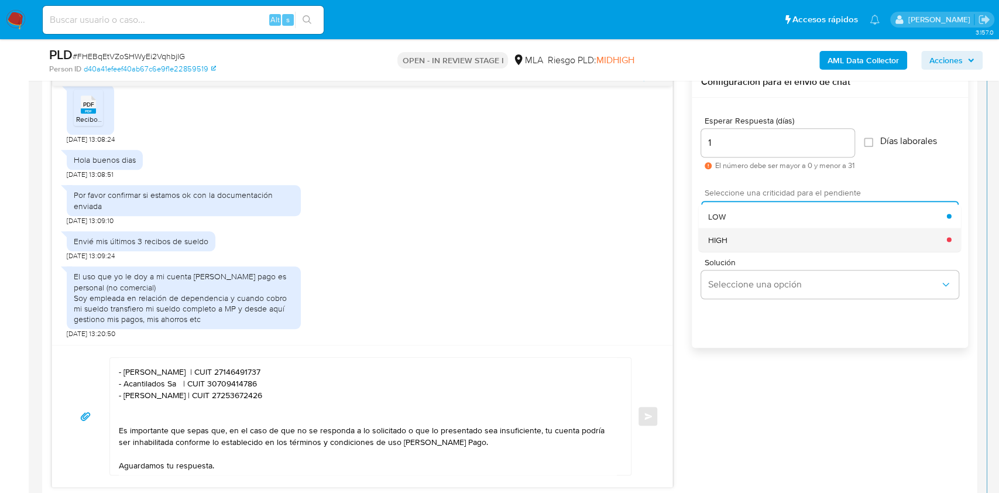
click at [752, 242] on div "HIGH" at bounding box center [827, 239] width 239 height 23
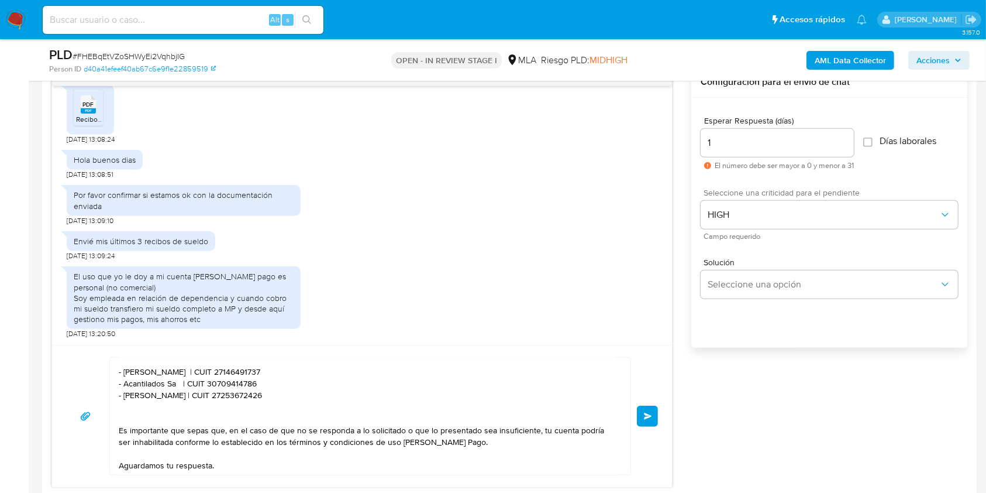
click at [738, 402] on div "17/07/2025 19:50:58 PDF PDF Recibo de Sueldo Natalia Espindola 03-2025..pdf 18/…" at bounding box center [509, 277] width 916 height 421
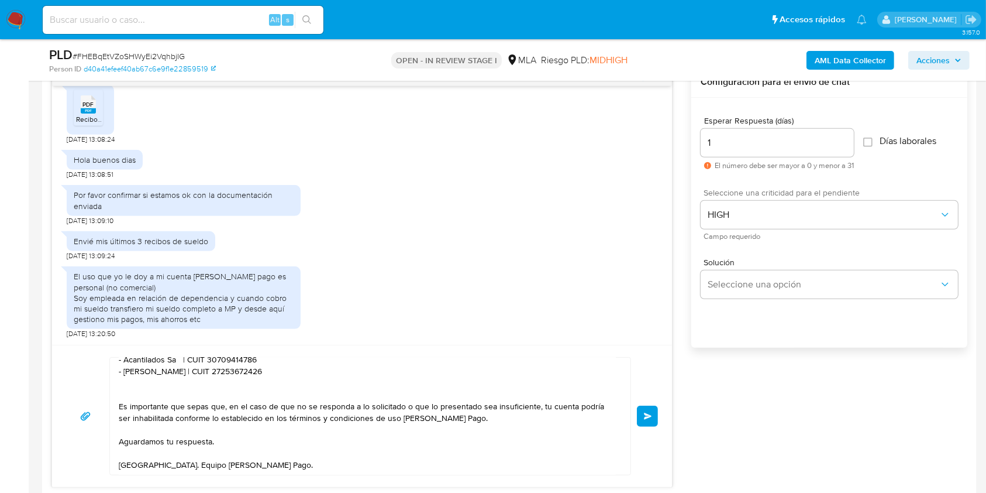
click at [646, 412] on span "Enviar" at bounding box center [648, 415] width 8 height 7
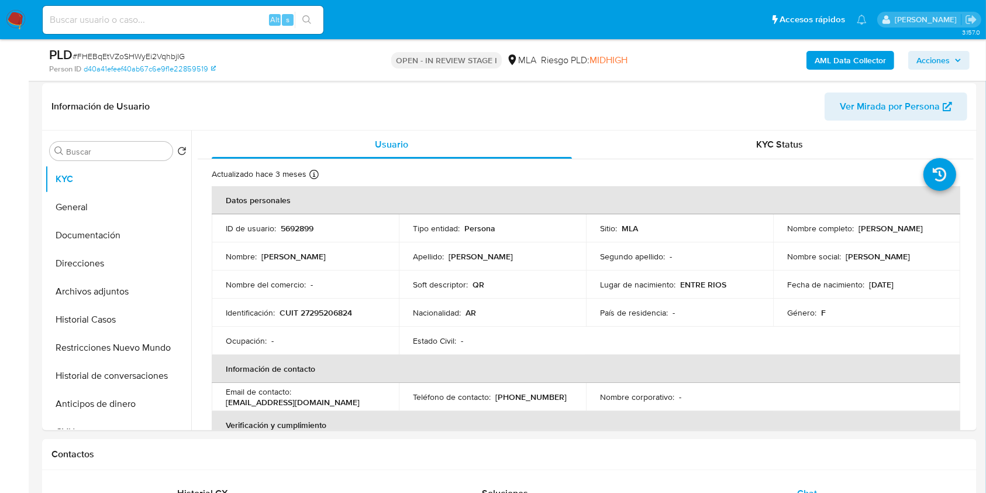
scroll to position [156, 0]
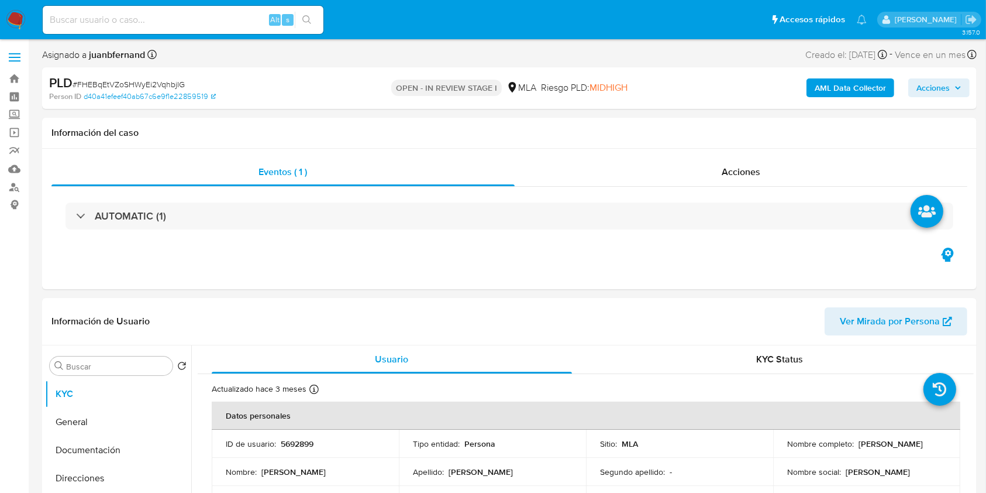
select select "10"
click at [209, 22] on input at bounding box center [183, 19] width 281 height 15
paste input "Bx4tRJ3O8ghMd0HZGCu0NtVj"
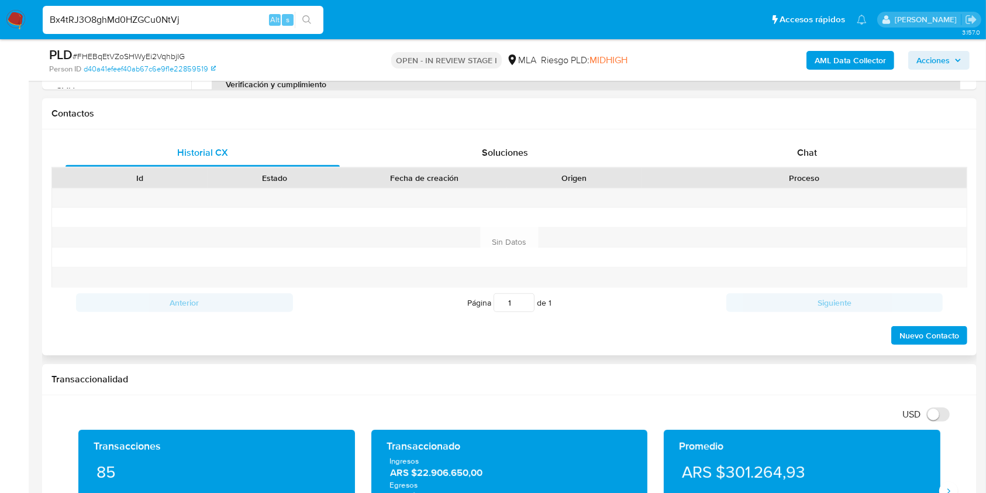
scroll to position [546, 0]
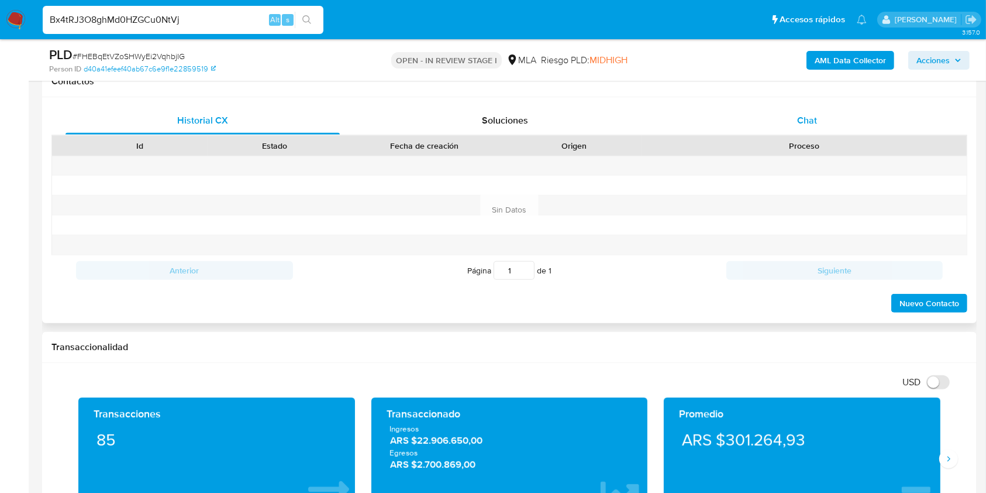
type input "Bx4tRJ3O8ghMd0HZGCu0NtVj"
click at [777, 128] on div "Chat" at bounding box center [807, 120] width 274 height 28
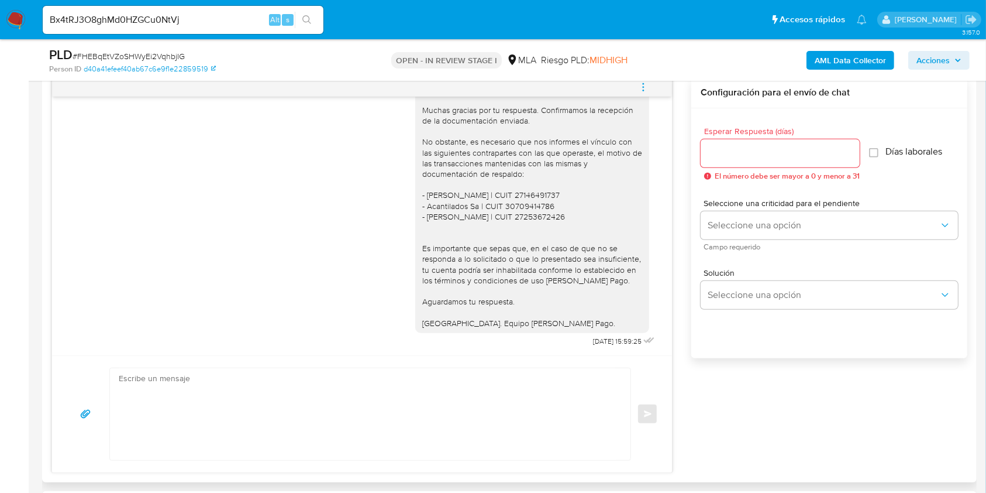
scroll to position [702, 0]
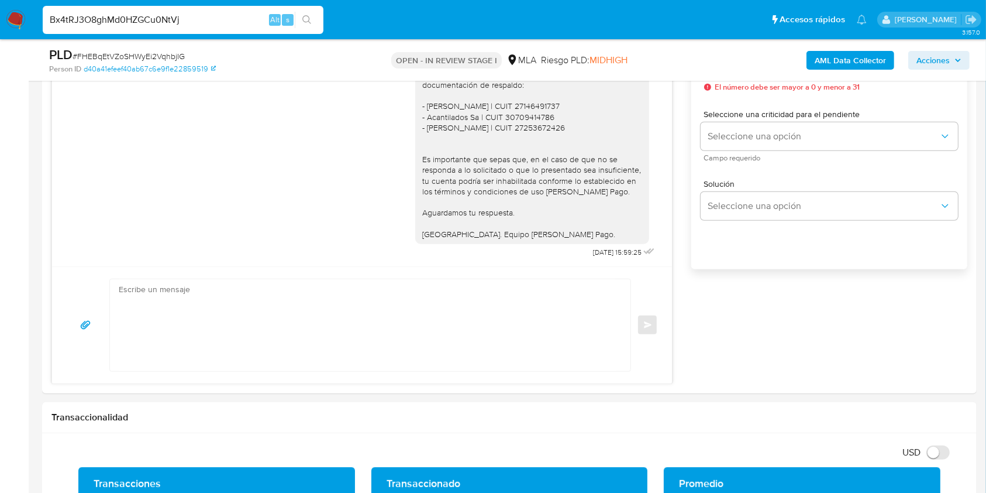
click at [218, 18] on input "Bx4tRJ3O8ghMd0HZGCu0NtVj" at bounding box center [183, 19] width 281 height 15
click at [246, 16] on input "Bx4tRJ3O8ghMd0HZGCu0NtVj" at bounding box center [183, 19] width 281 height 15
drag, startPoint x: 291, startPoint y: 16, endPoint x: 299, endPoint y: 16, distance: 8.2
click at [294, 16] on div "Bx4tRJ3O8ghMd0HZGCu0NtVj Alt s" at bounding box center [183, 20] width 281 height 28
click at [312, 17] on button "search-icon" at bounding box center [307, 20] width 24 height 16
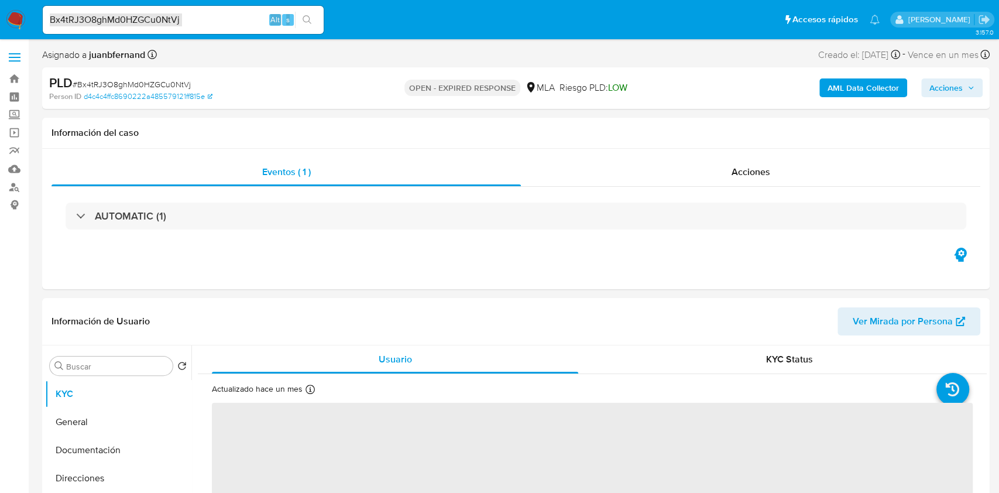
select select "10"
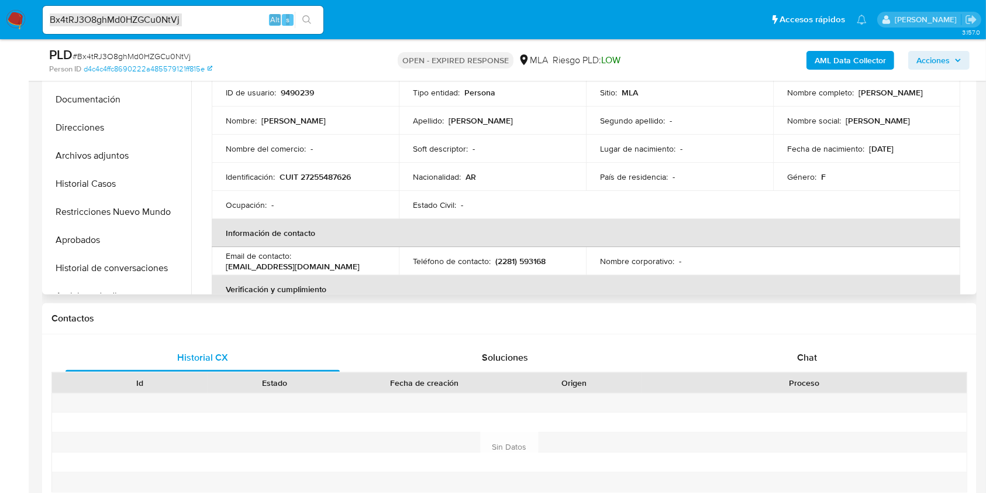
scroll to position [312, 0]
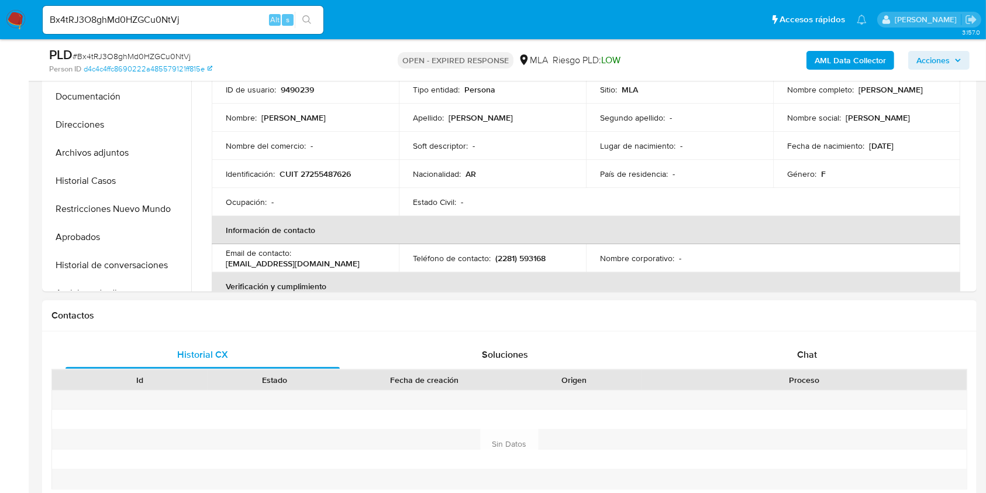
click at [815, 339] on div "Historial CX Soluciones Chat Id Estado Fecha de creación Origen Proceso Anterio…" at bounding box center [509, 430] width 935 height 198
click at [770, 354] on div "Chat" at bounding box center [807, 354] width 274 height 28
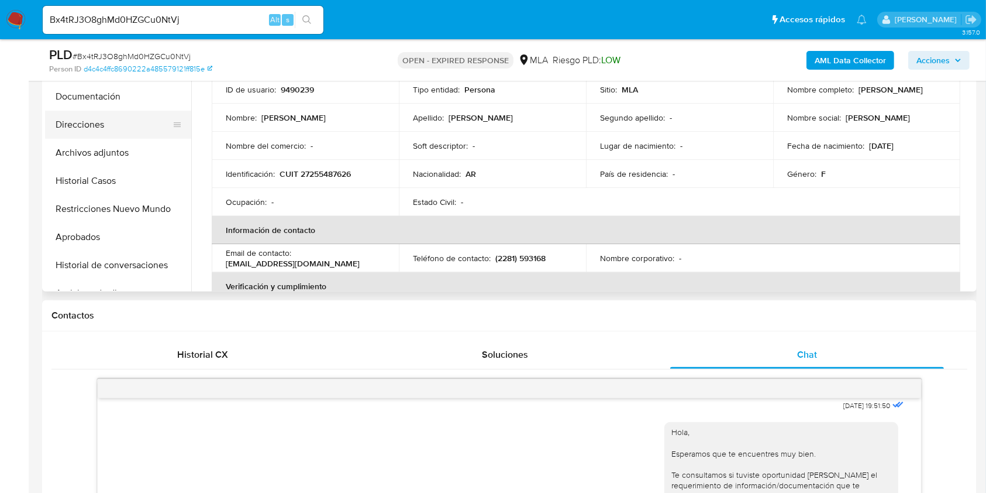
drag, startPoint x: 119, startPoint y: 98, endPoint x: 108, endPoint y: 110, distance: 16.1
click at [119, 98] on button "Documentación" at bounding box center [118, 96] width 146 height 28
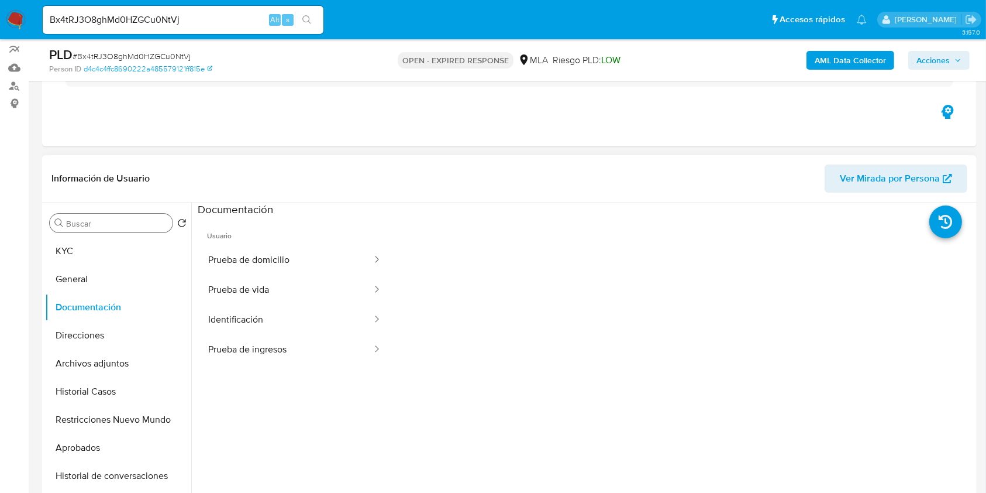
scroll to position [78, 0]
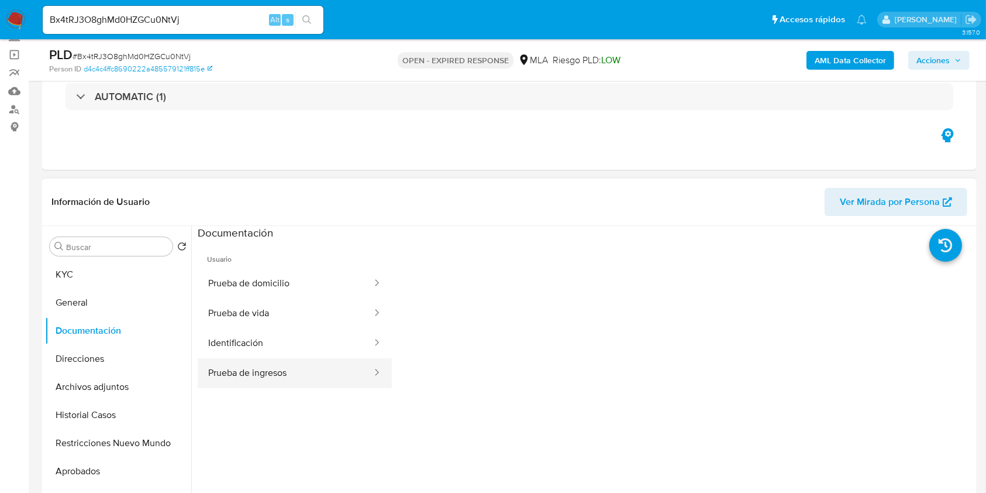
click at [319, 367] on button "Prueba de ingresos" at bounding box center [285, 373] width 175 height 30
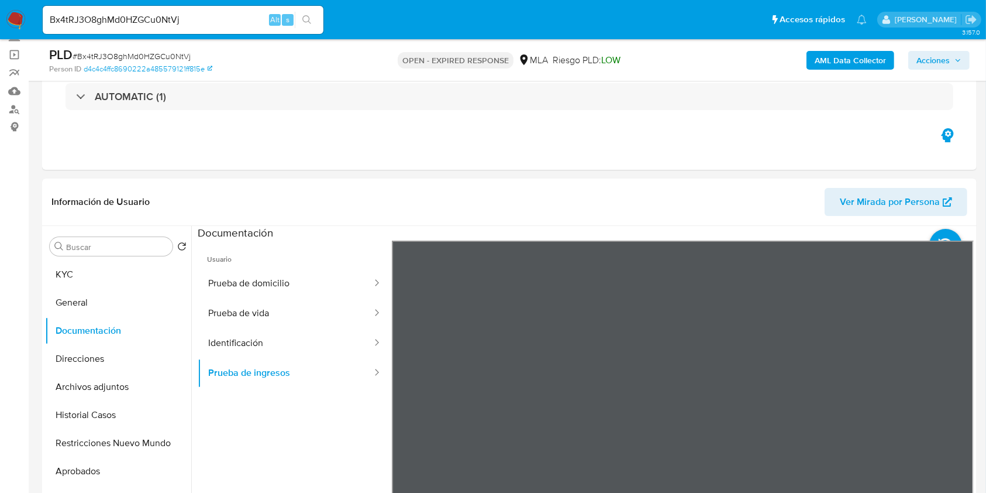
scroll to position [156, 0]
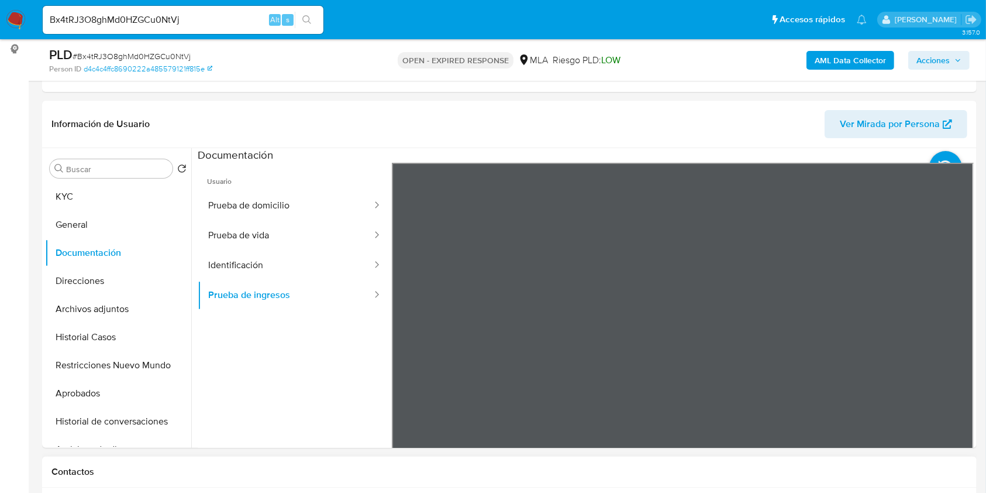
click at [113, 194] on button "KYC" at bounding box center [113, 197] width 137 height 28
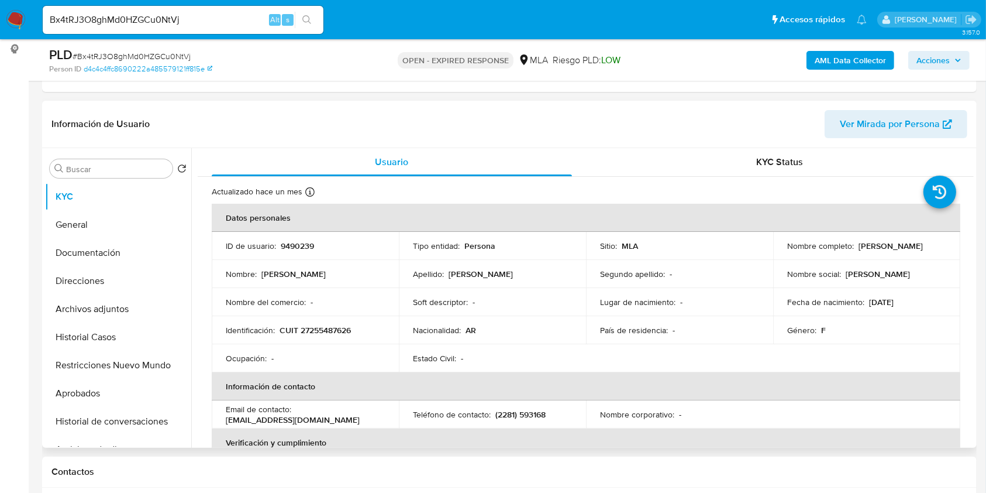
click at [321, 328] on p "CUIT 27255487626" at bounding box center [315, 330] width 71 height 11
copy p "27255487626"
click at [219, 15] on input "Bx4tRJ3O8ghMd0HZGCu0NtVj" at bounding box center [183, 19] width 281 height 15
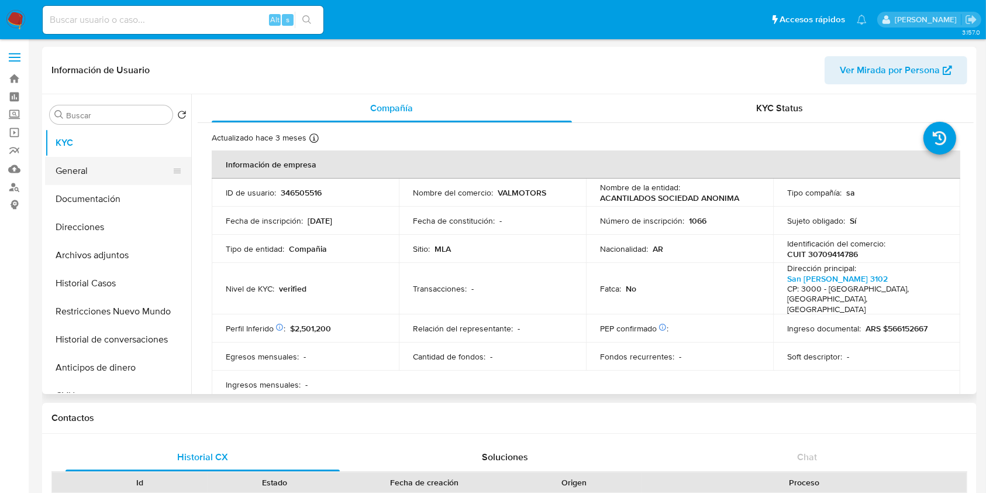
click at [136, 167] on button "General" at bounding box center [113, 171] width 137 height 28
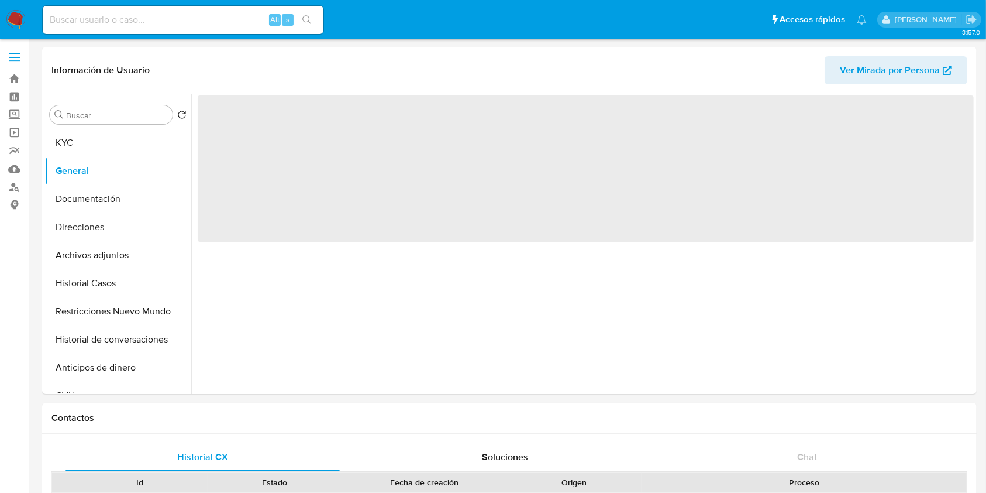
select select "10"
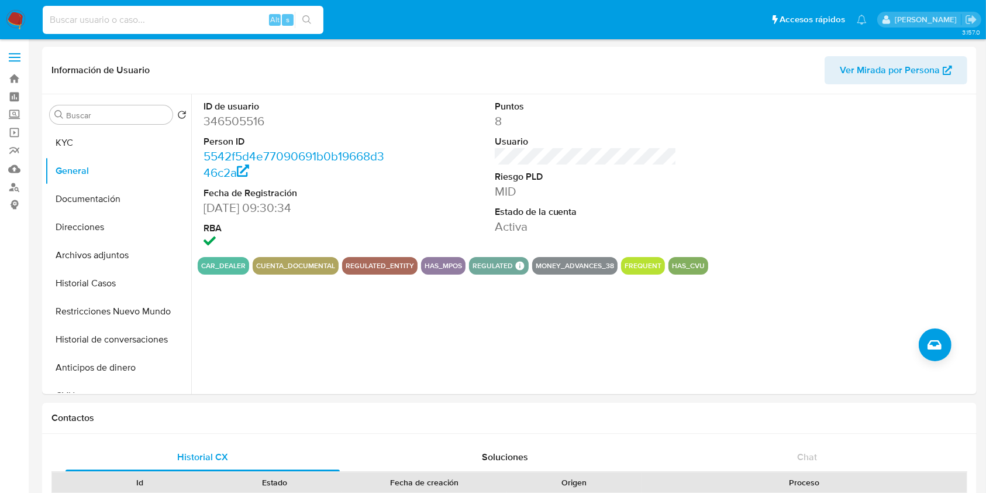
click at [222, 15] on input at bounding box center [183, 19] width 281 height 15
paste input "Bx4tRJ3O8ghMd0HZGCu0NtVj"
type input "Bx4tRJ3O8ghMd0HZGCu0NtVj"
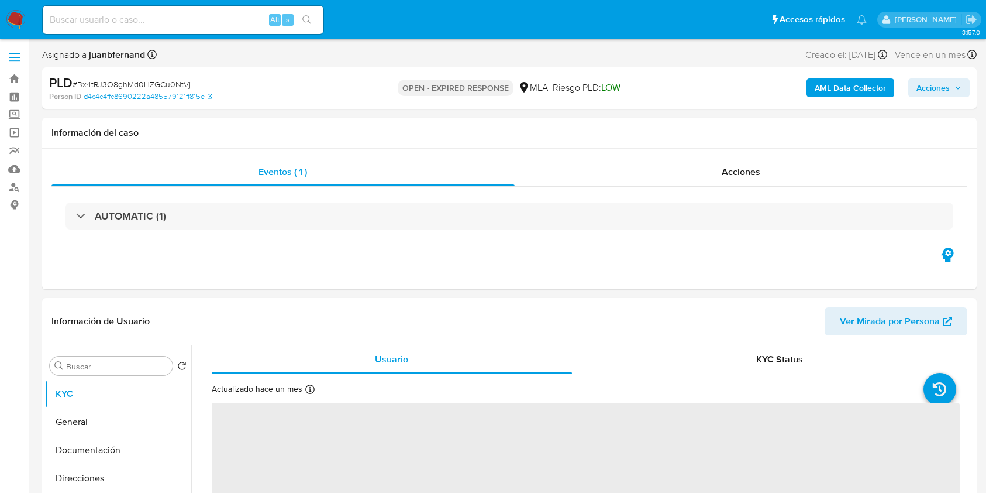
select select "10"
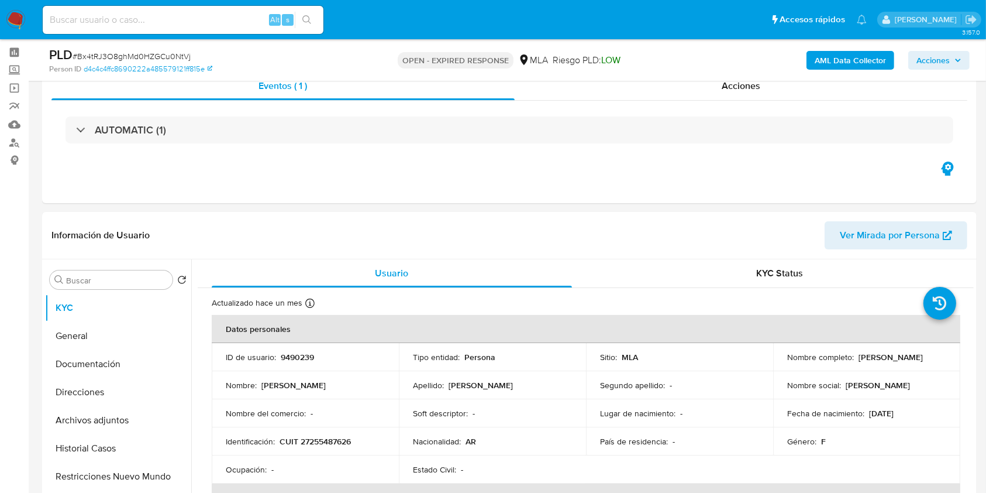
scroll to position [78, 0]
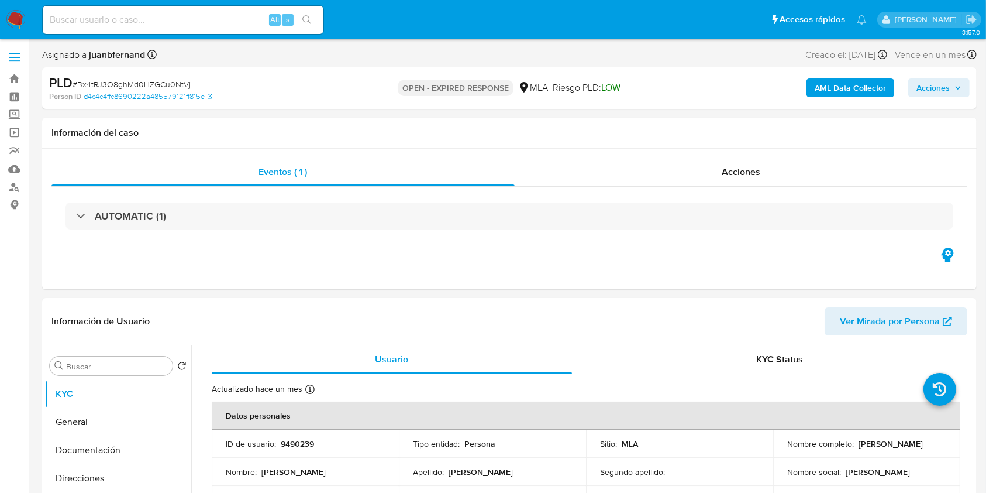
select select "10"
click at [174, 83] on span "# Bx4tRJ3O8ghMd0HZGCu0NtVj" at bounding box center [132, 84] width 118 height 12
copy span "Bx4tRJ3O8ghMd0HZGCu0NtVj"
select select "10"
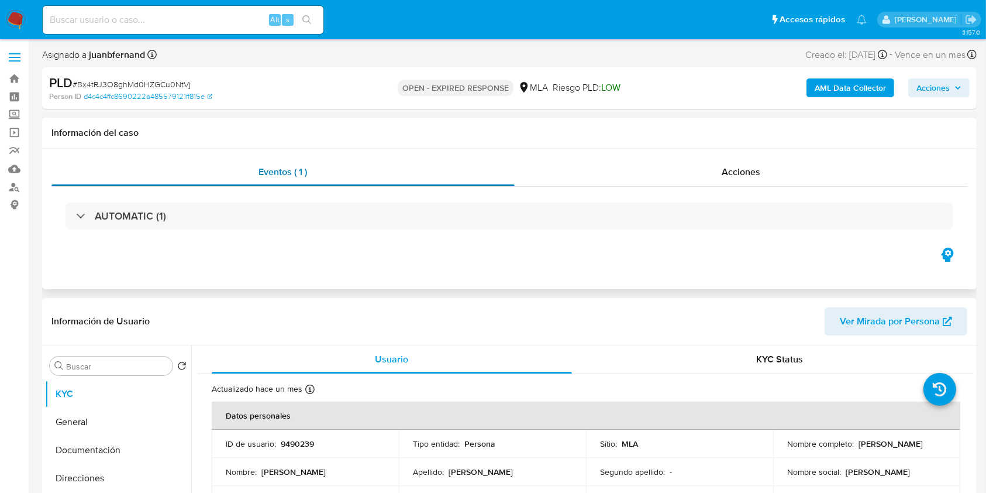
select select "10"
